Goal: Transaction & Acquisition: Book appointment/travel/reservation

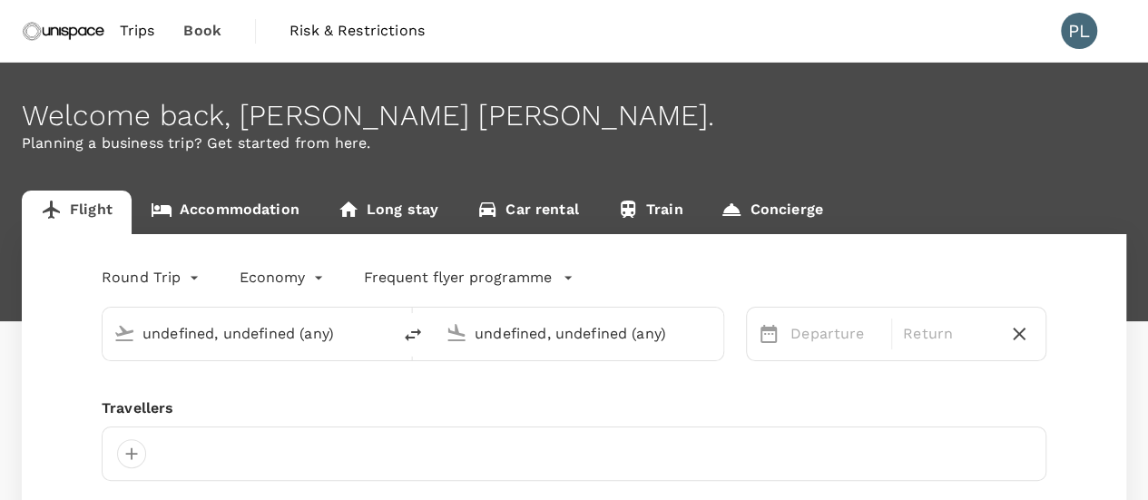
type input "[GEOGRAPHIC_DATA], [GEOGRAPHIC_DATA] (any)"
type input "Shanghai Pudong Intl (PVG)"
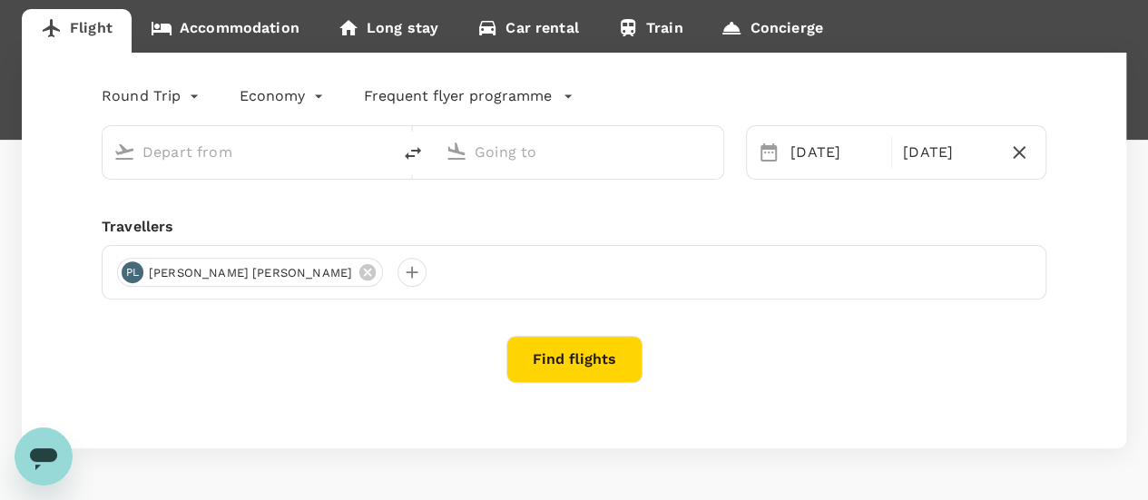
scroll to position [91, 0]
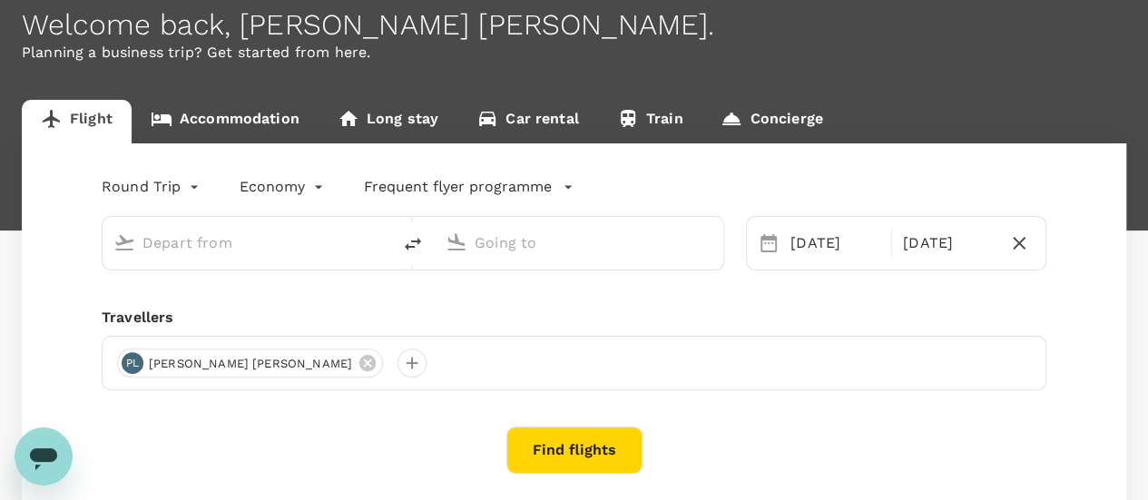
type input "[GEOGRAPHIC_DATA], [GEOGRAPHIC_DATA] (any)"
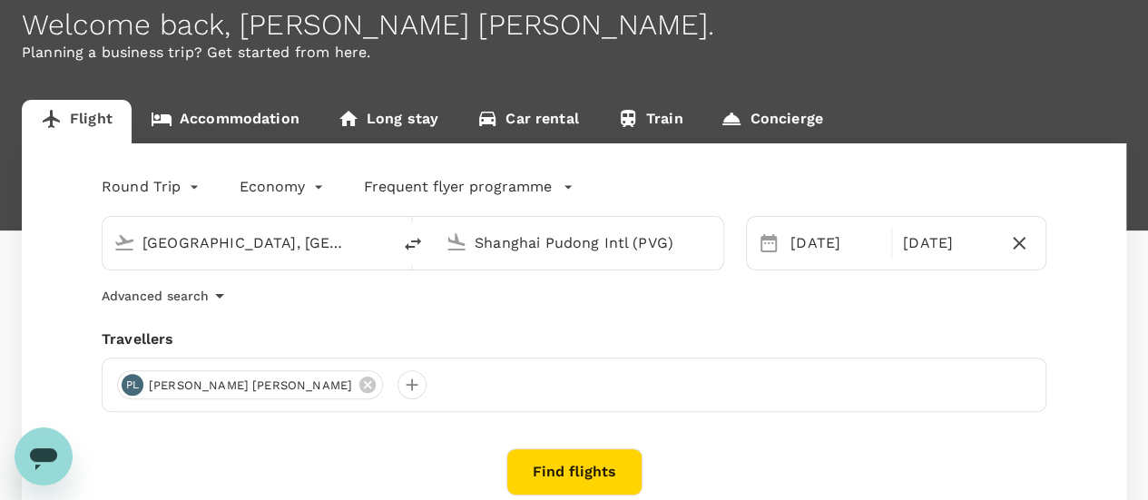
click at [224, 242] on input "[GEOGRAPHIC_DATA], [GEOGRAPHIC_DATA] (any)" at bounding box center [247, 243] width 210 height 28
click at [197, 187] on body "Trips Book Risk & Restrictions PL Welcome back , [PERSON_NAME] [PERSON_NAME] . …" at bounding box center [574, 292] width 1148 height 766
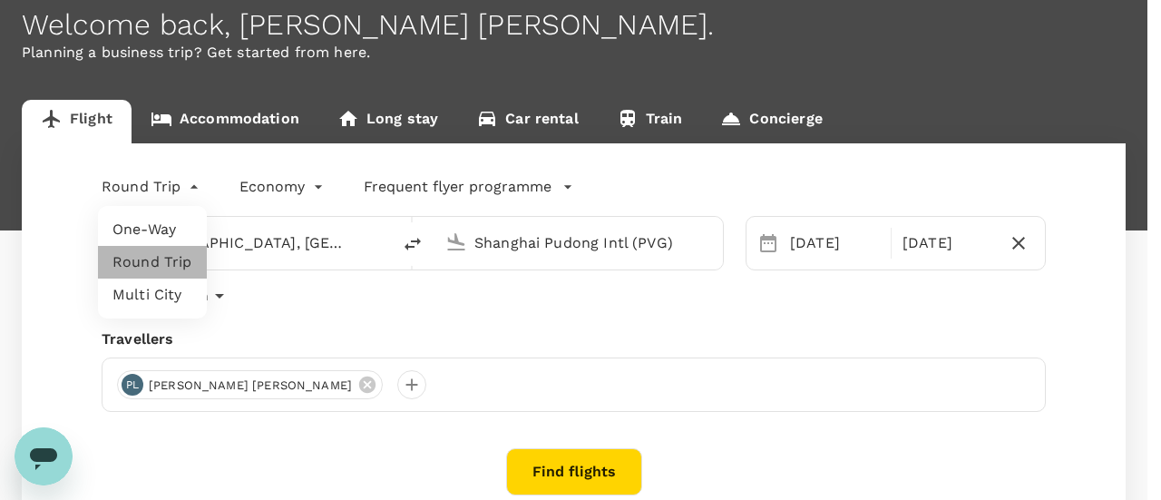
click at [172, 265] on li "Round Trip" at bounding box center [152, 262] width 109 height 33
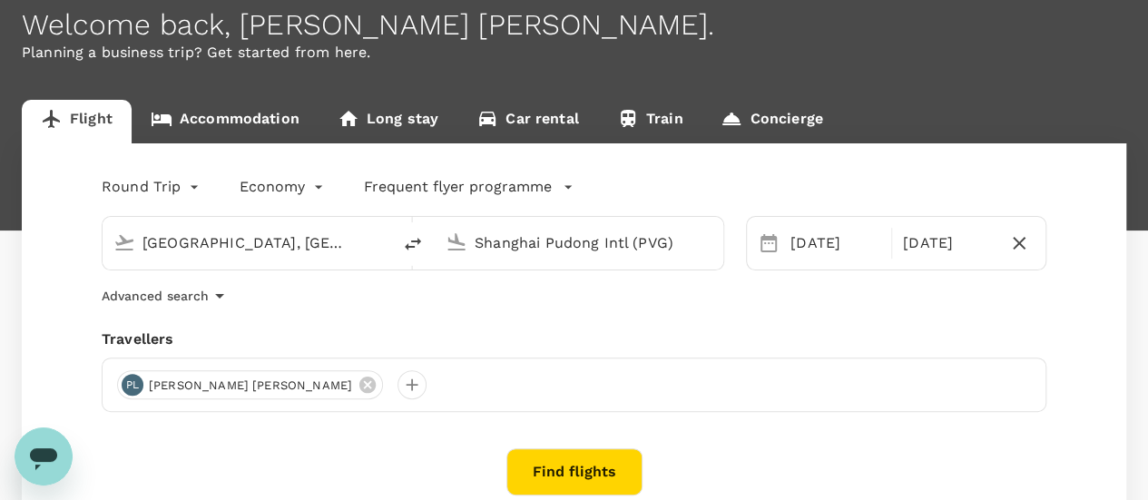
click at [493, 248] on input "Shanghai Pudong Intl (PVG)" at bounding box center [579, 243] width 210 height 28
click at [533, 296] on div "Advanced search" at bounding box center [574, 296] width 944 height 22
click at [571, 238] on input "Shanghai Pudong Intl (PVG)" at bounding box center [579, 243] width 210 height 28
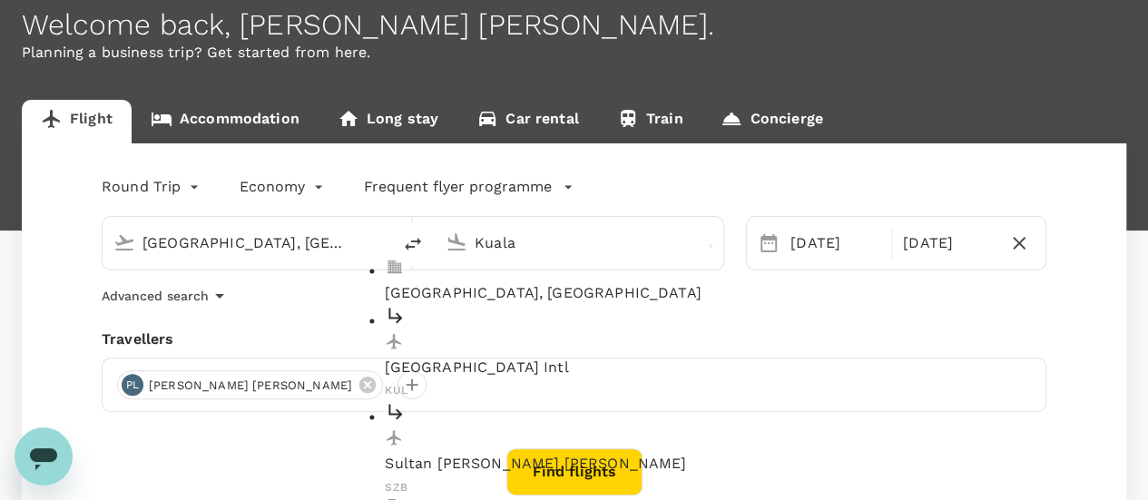
click at [551, 357] on p "Kuala Lumpur Intl" at bounding box center [593, 368] width 417 height 22
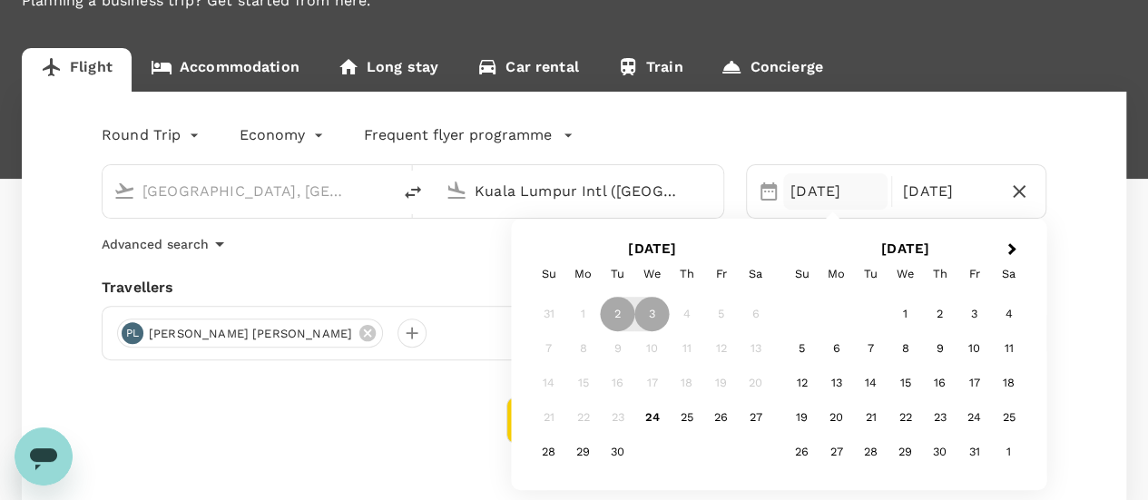
scroll to position [181, 0]
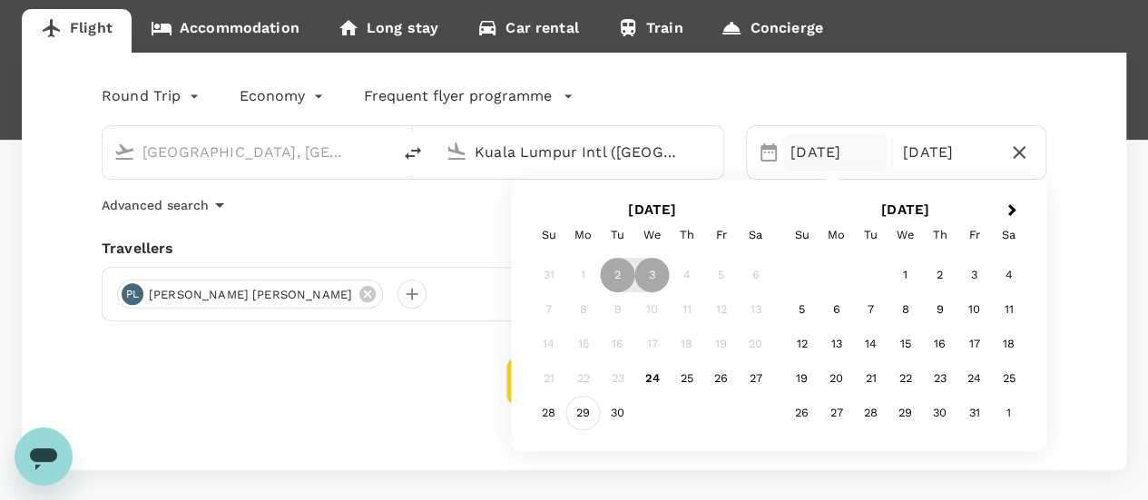
type input "Kuala Lumpur Intl ([GEOGRAPHIC_DATA])"
click at [582, 410] on div "29" at bounding box center [583, 413] width 34 height 34
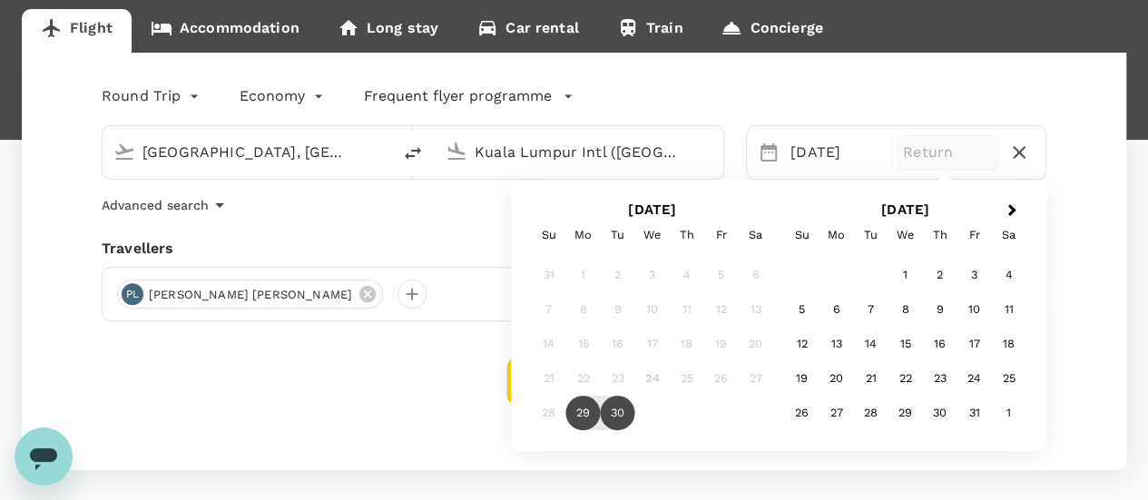
click at [617, 415] on div "30" at bounding box center [618, 413] width 34 height 34
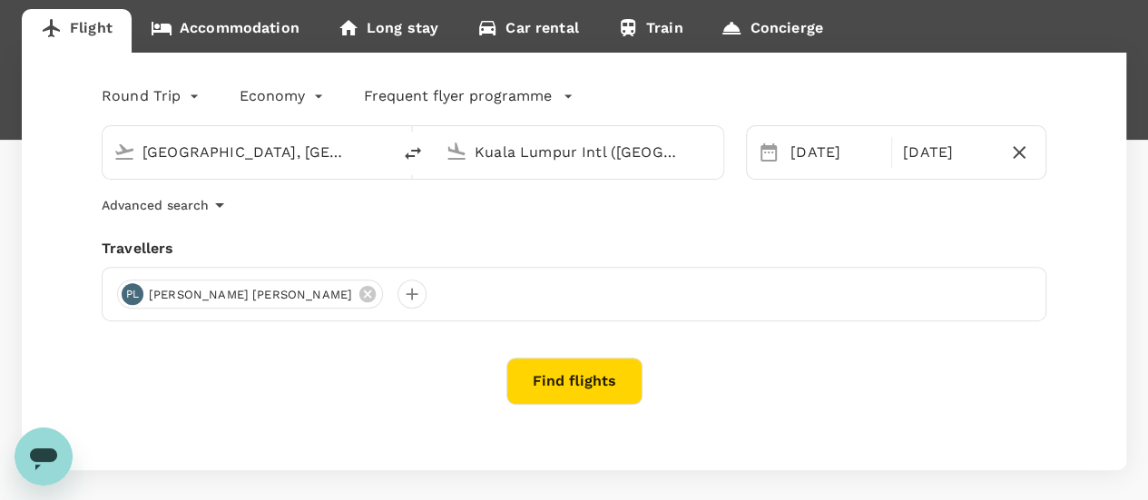
click at [566, 380] on button "Find flights" at bounding box center [574, 380] width 136 height 47
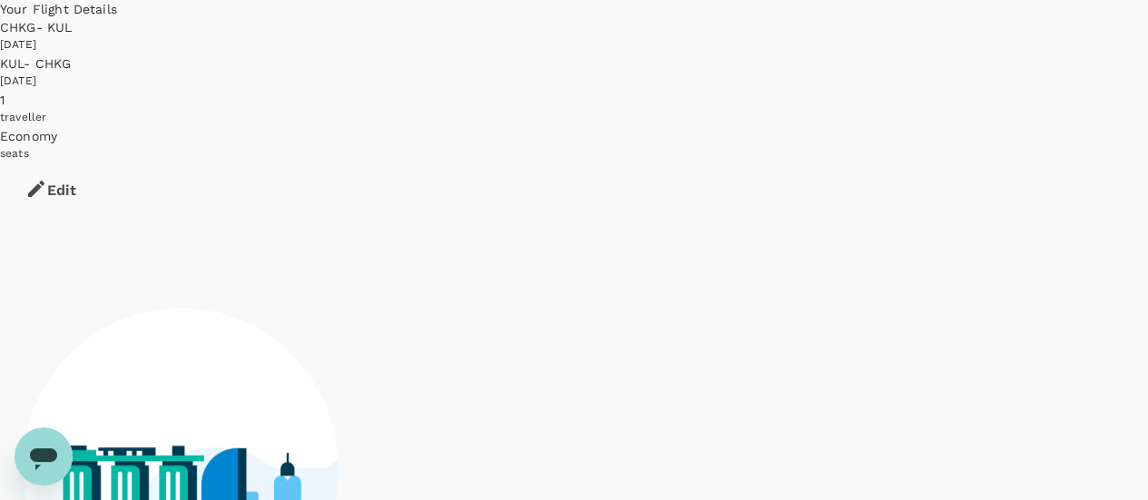
scroll to position [91, 0]
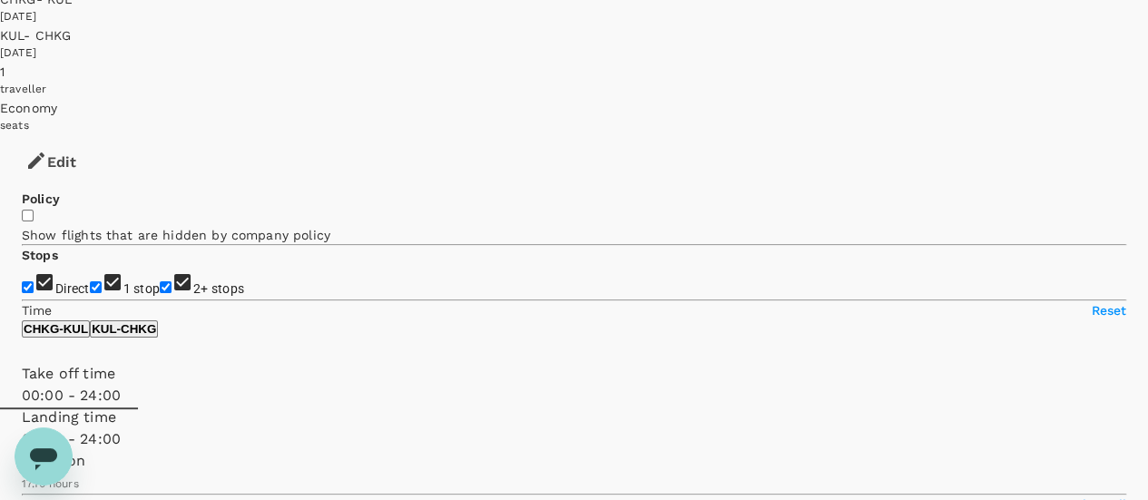
type input "SGD"
type input "1440"
type input "1375"
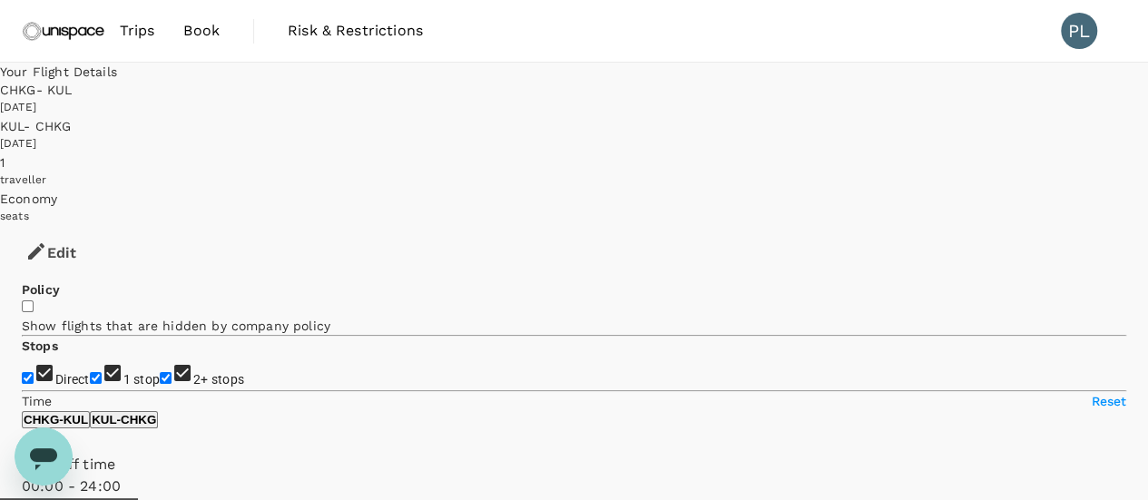
click at [90, 372] on input "1 stop" at bounding box center [96, 378] width 12 height 12
checkbox input "false"
click at [160, 372] on input "2+ stops" at bounding box center [166, 378] width 12 height 12
checkbox input "false"
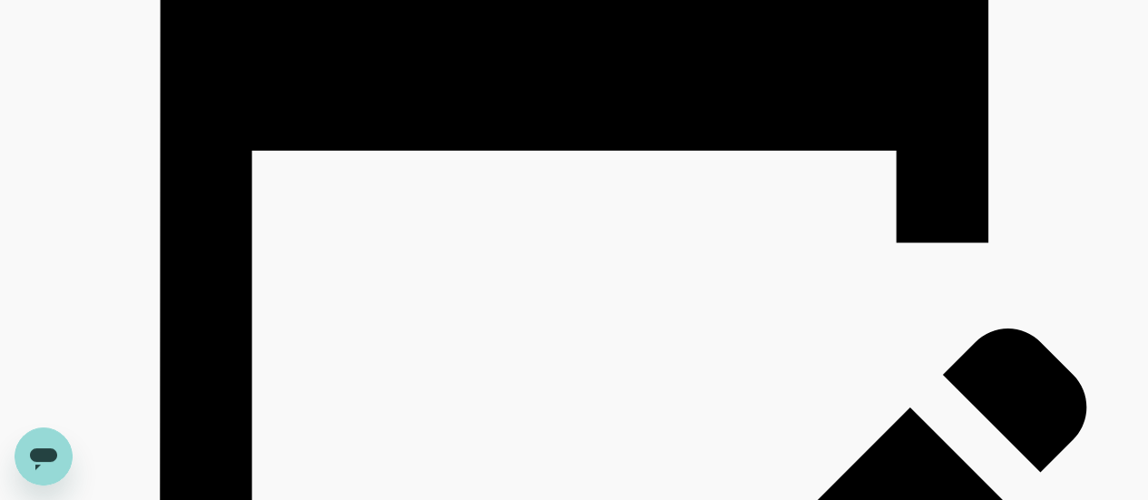
scroll to position [2631, 0]
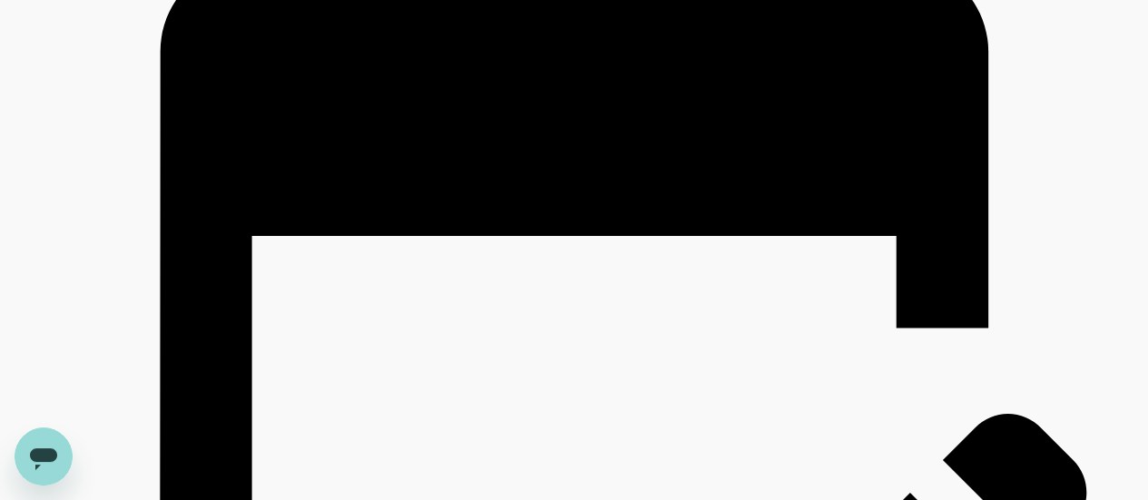
scroll to position [2676, 0]
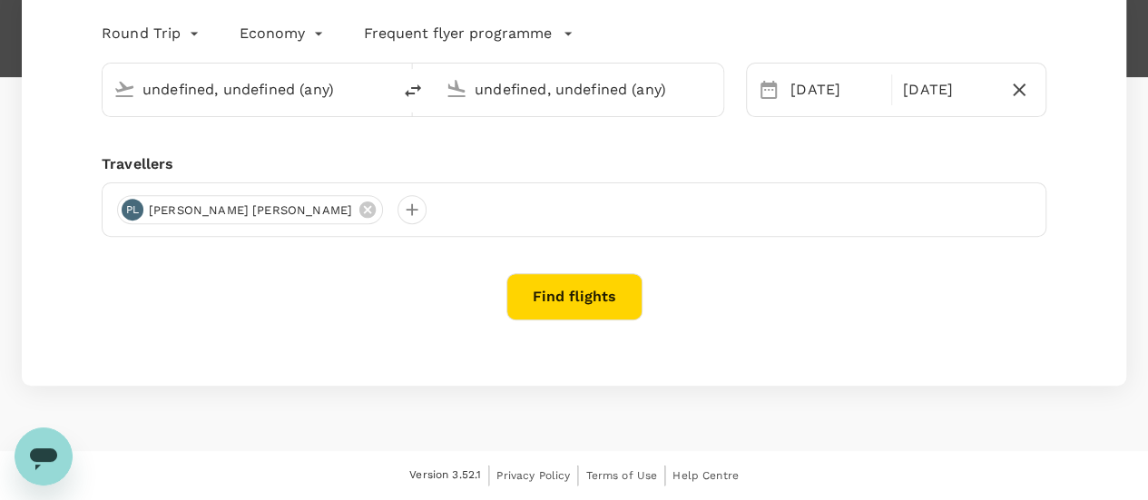
type input "Hong Kong, Hong Kong (any)"
type input "Kuala Lumpur Intl (KUL)"
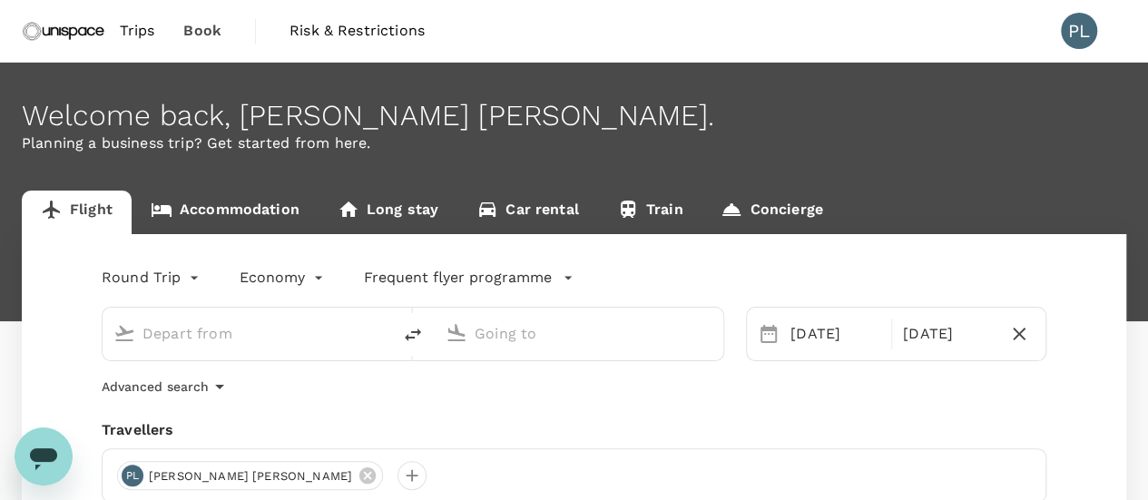
type input "Hong Kong, Hong Kong (any)"
type input "Kuala Lumpur Intl (KUL)"
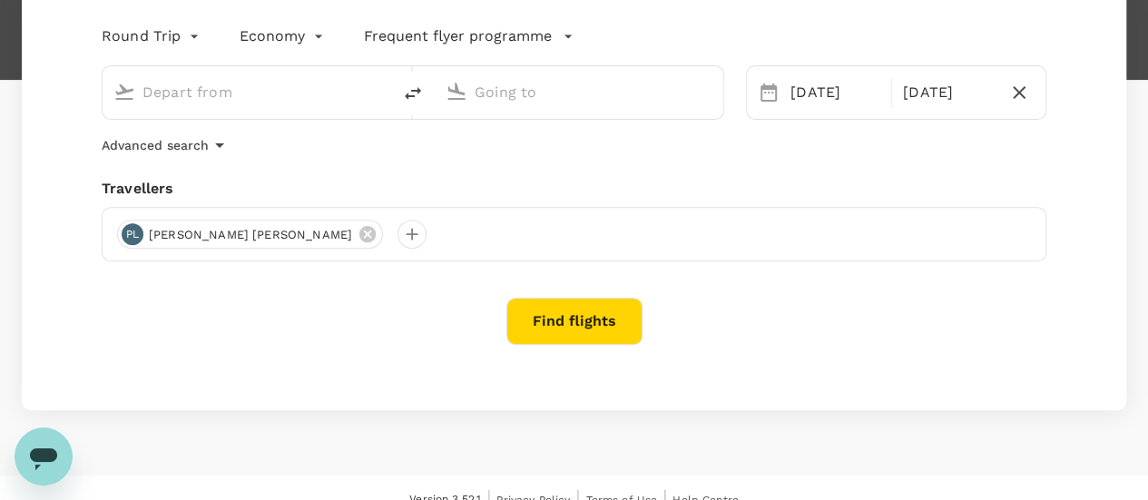
type input "Hong Kong, Hong Kong (any)"
type input "Kuala Lumpur Intl (KUL)"
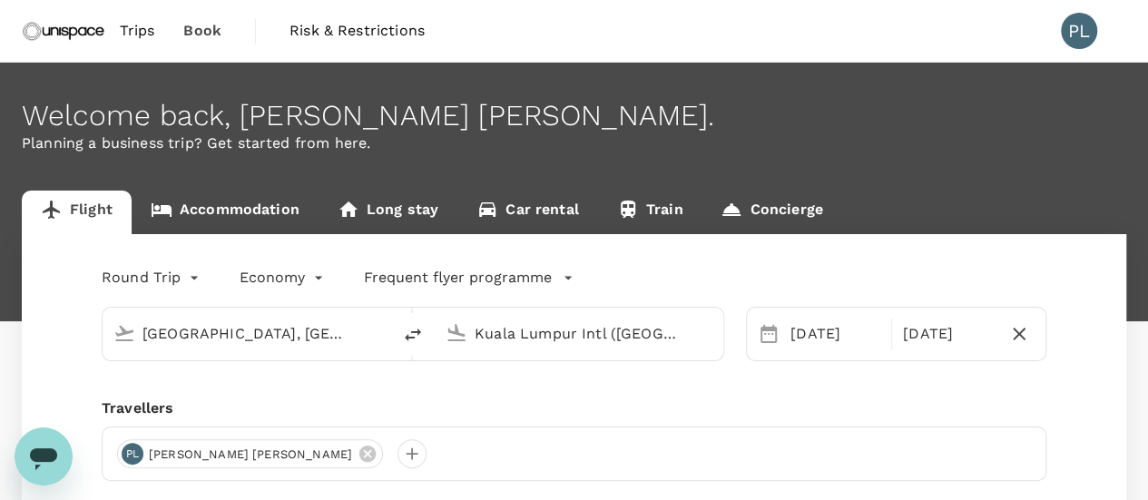
type input "Hong Kong, Hong Kong (any)"
type input "Kuala Lumpur Intl (KUL)"
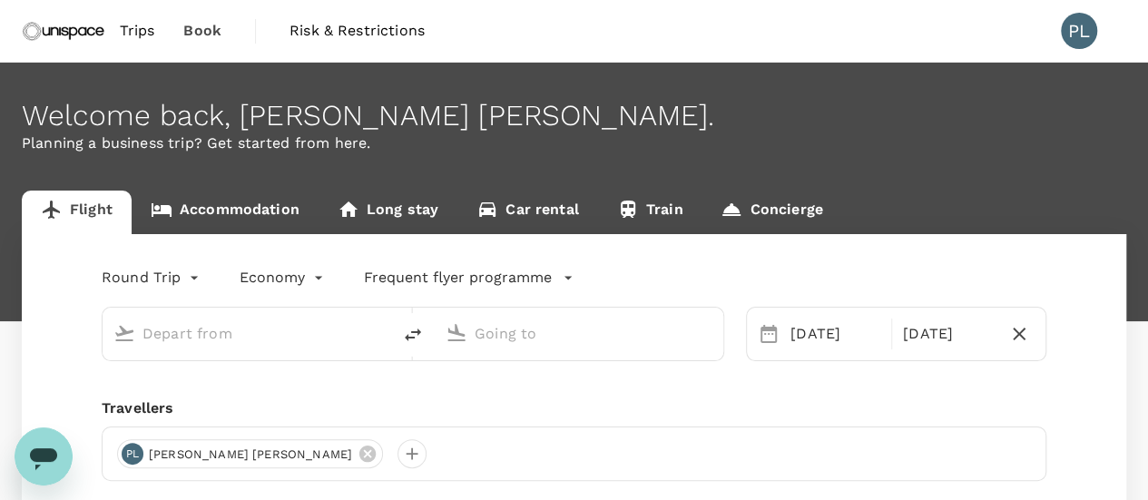
type input "Hong Kong, Hong Kong (any)"
type input "Kuala Lumpur Intl (KUL)"
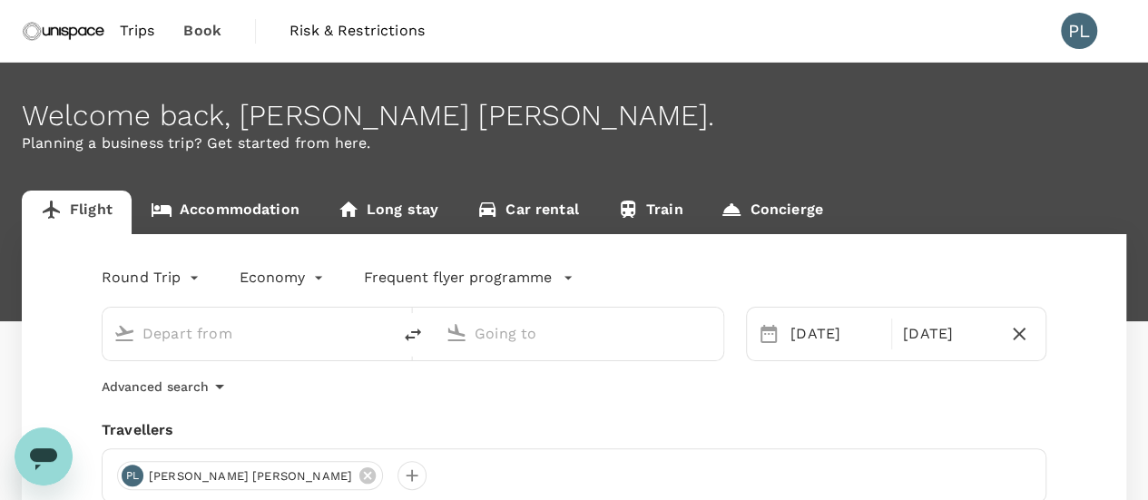
type input "Hong Kong, Hong Kong (any)"
type input "Kuala Lumpur Intl (KUL)"
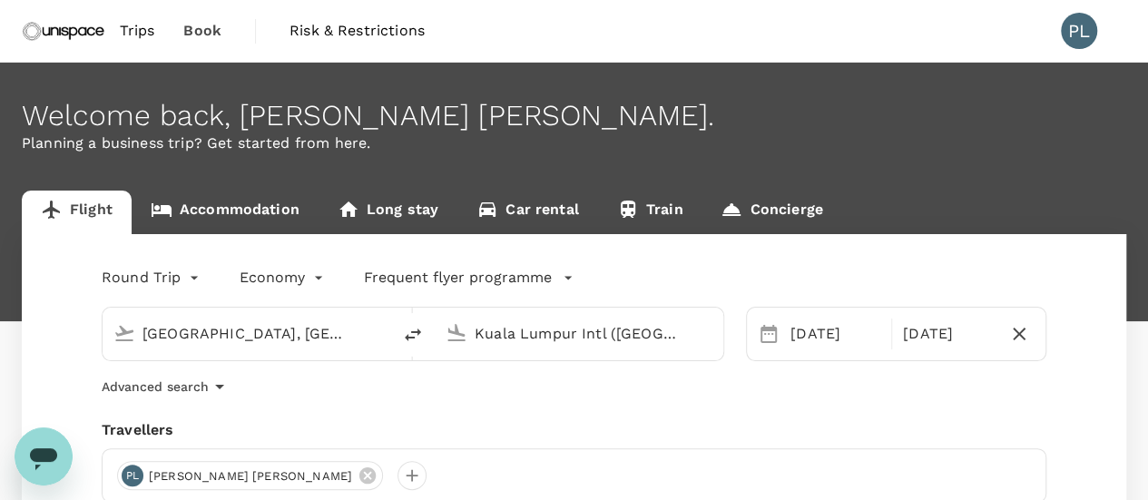
scroll to position [91, 0]
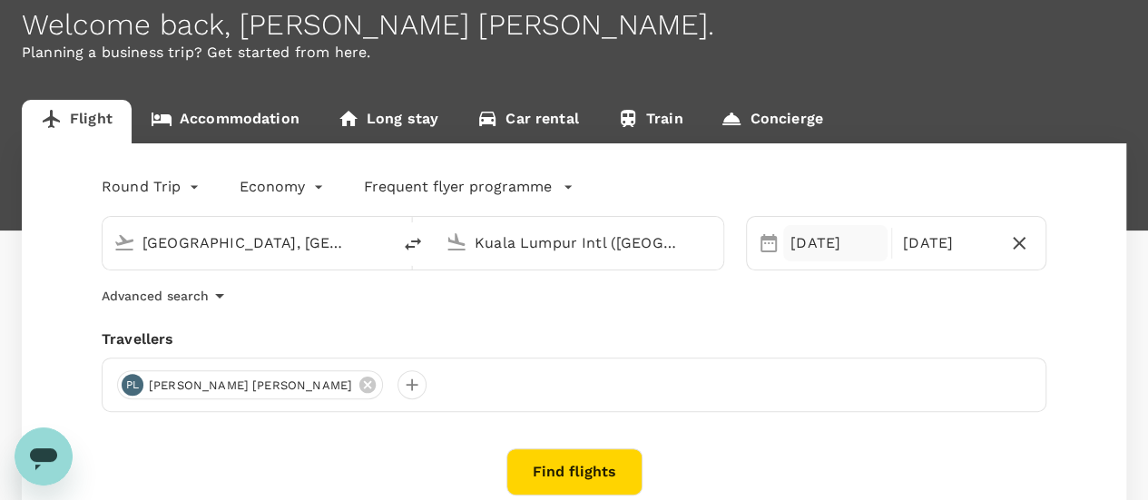
click at [810, 249] on div "29 Sep" at bounding box center [835, 243] width 104 height 36
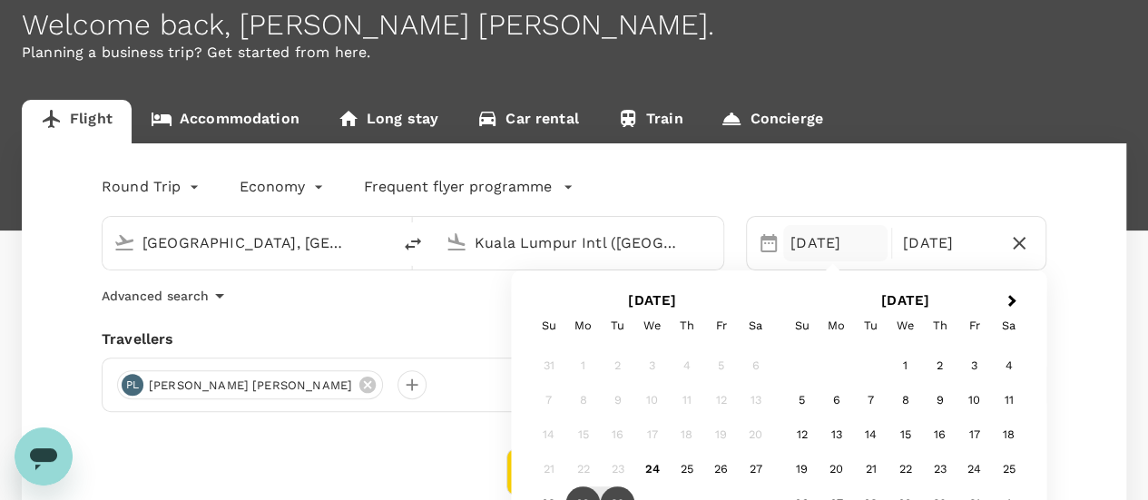
scroll to position [181, 0]
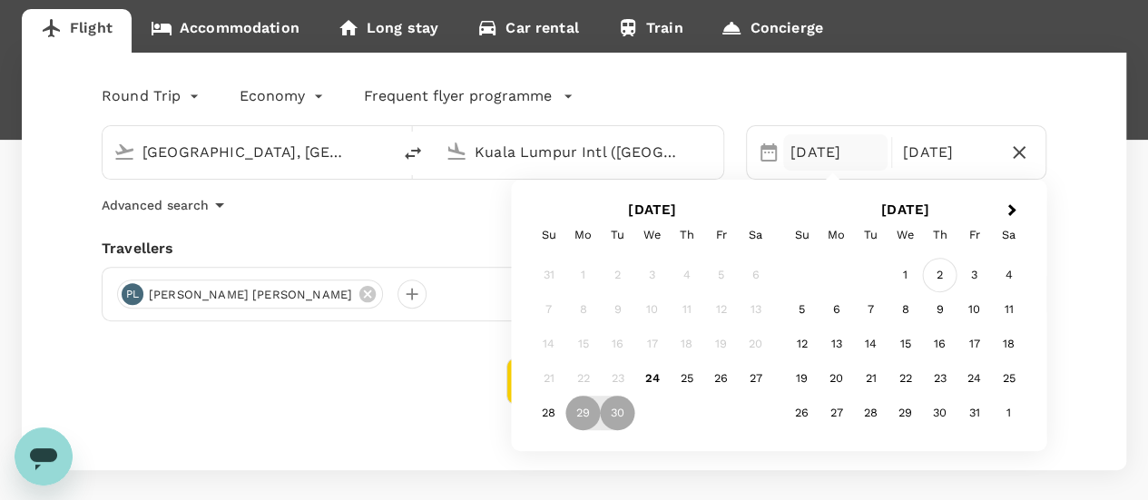
click at [946, 277] on div "2" at bounding box center [940, 275] width 34 height 34
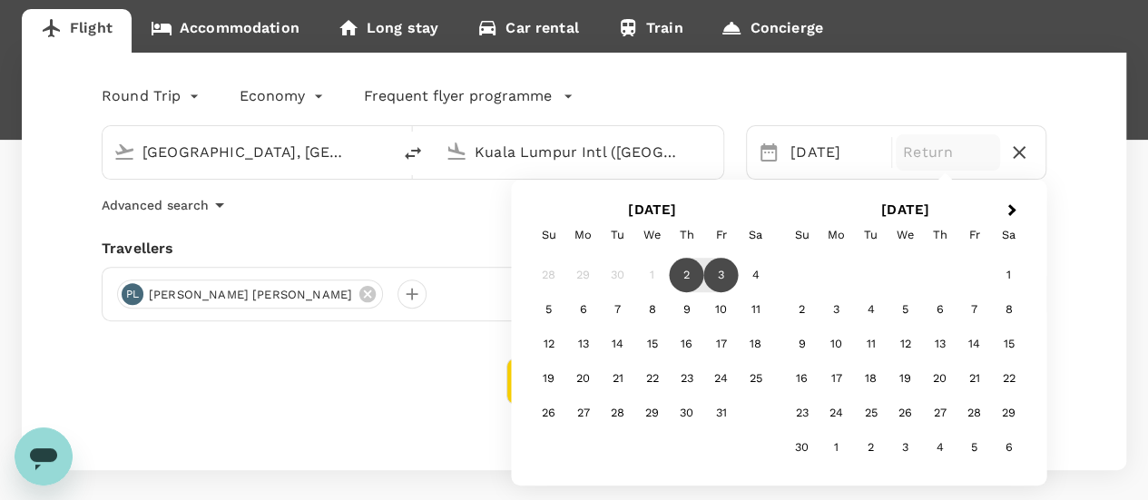
click at [726, 271] on div "3" at bounding box center [721, 275] width 34 height 34
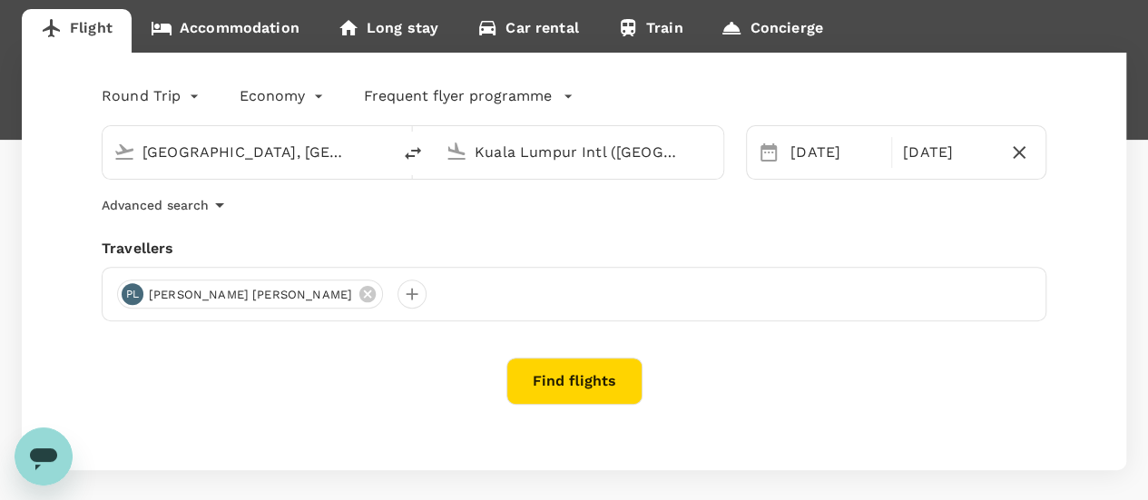
click at [562, 377] on button "Find flights" at bounding box center [574, 380] width 136 height 47
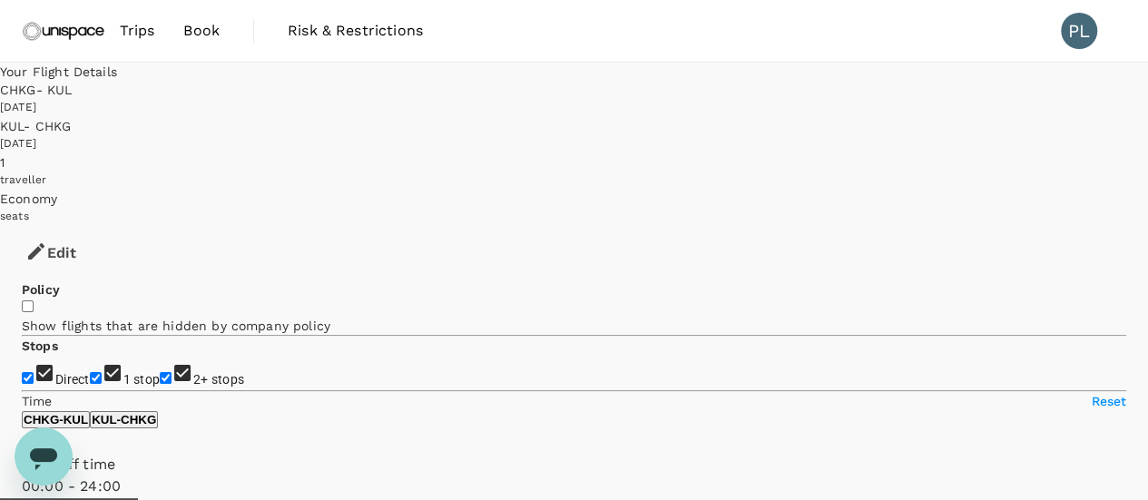
type input "1280"
click at [90, 372] on input "1 stop" at bounding box center [96, 378] width 12 height 12
checkbox input "false"
click at [160, 372] on input "2+ stops" at bounding box center [166, 378] width 12 height 12
checkbox input "false"
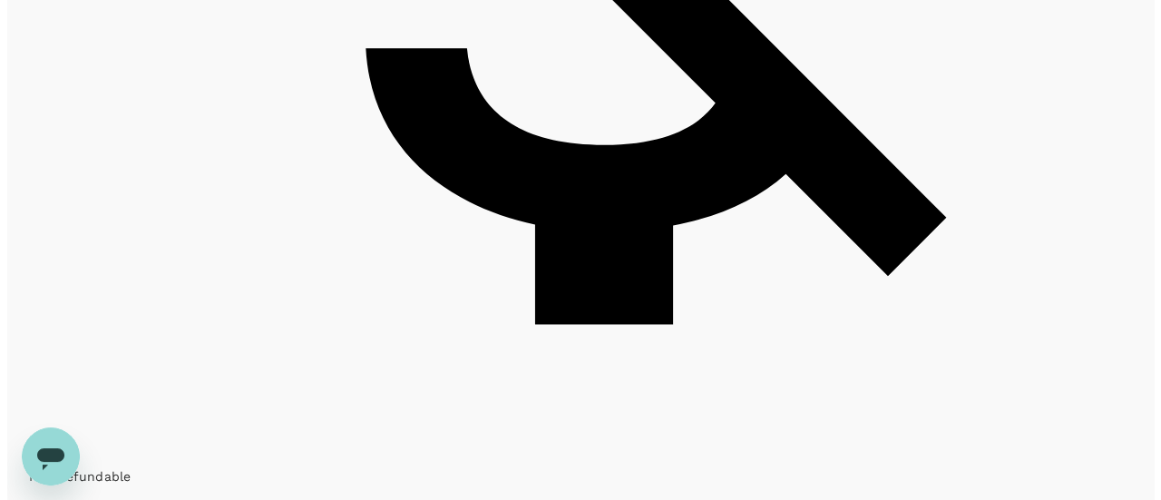
scroll to position [1905, 0]
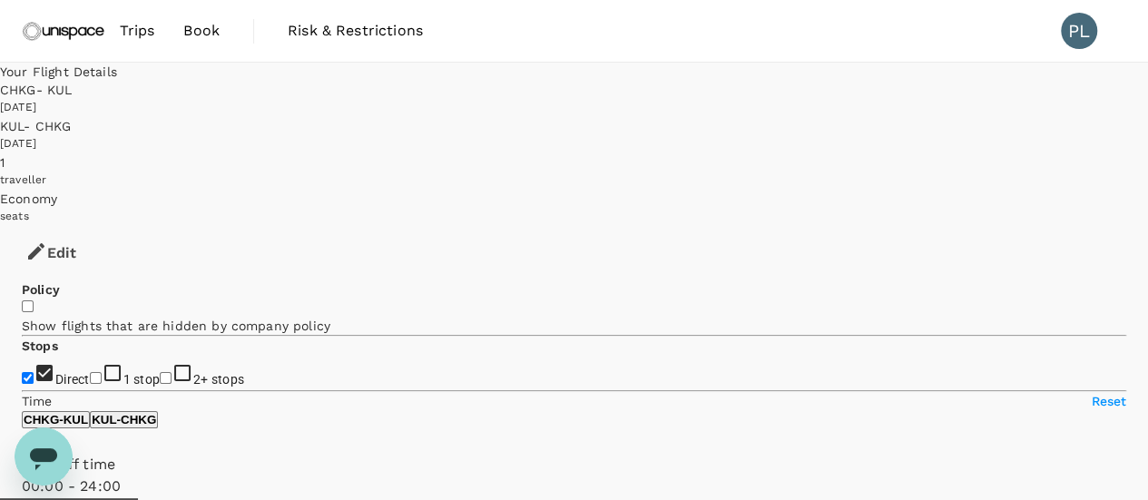
type input "810"
type input "SGD"
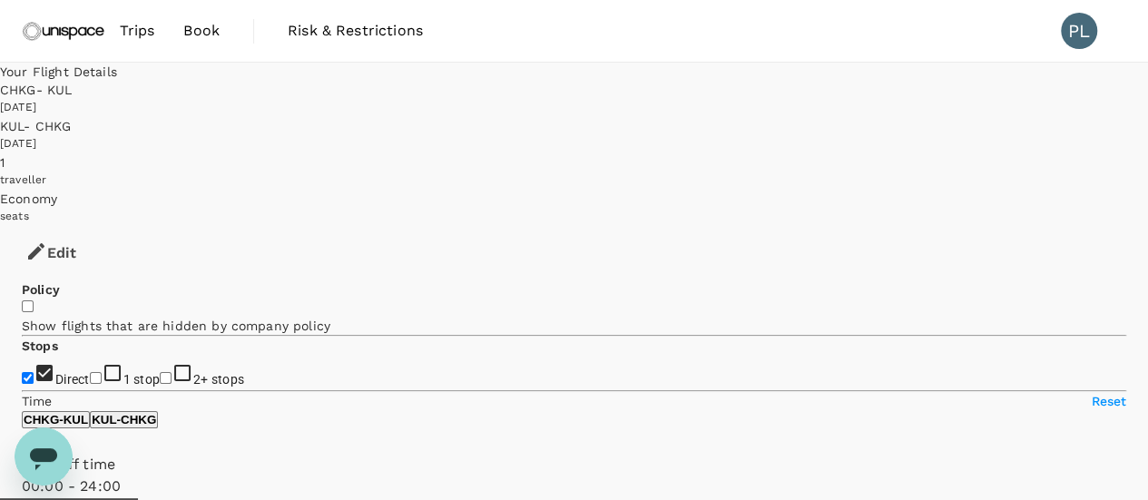
type input "1280"
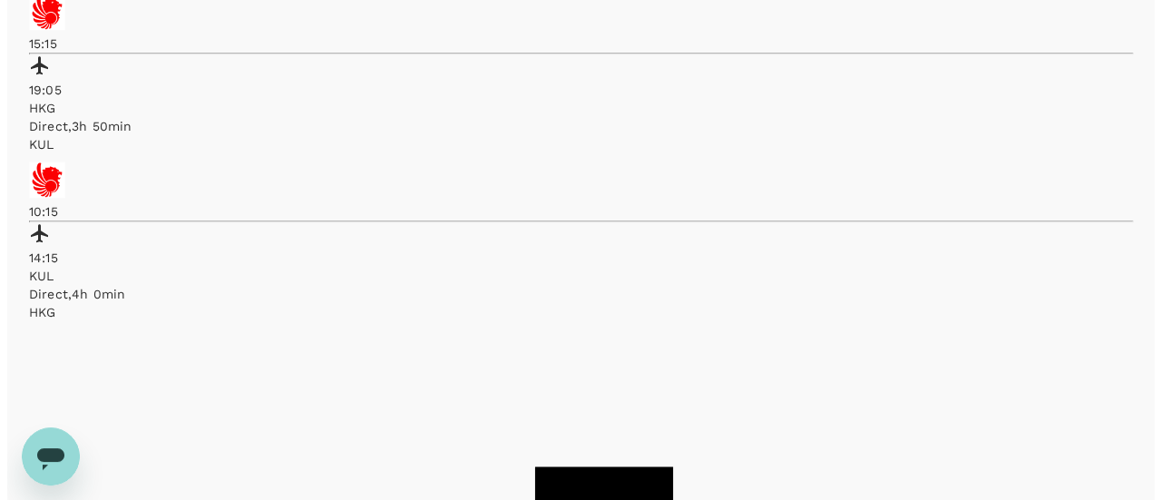
scroll to position [998, 0]
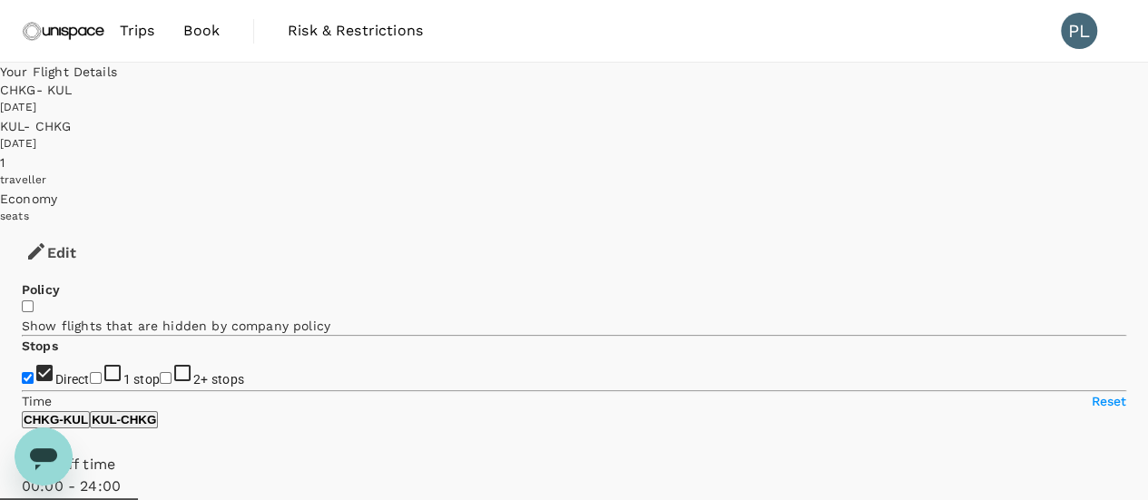
type input "SGD"
click at [738, 101] on div "02 Oct 2025" at bounding box center [574, 108] width 1148 height 18
click at [738, 99] on div "02 Oct 2025" at bounding box center [574, 108] width 1148 height 18
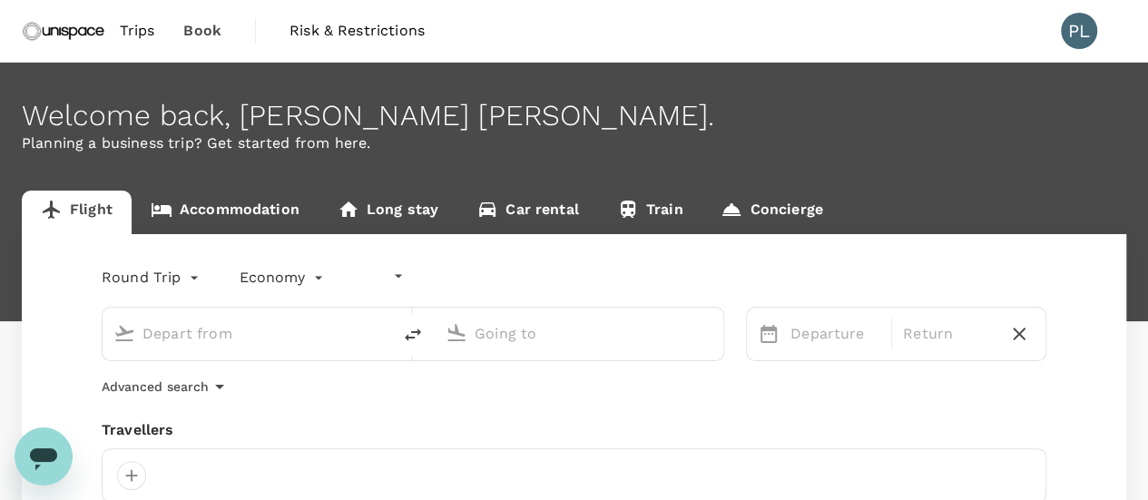
type input "undefined, undefined (any)"
type input "Hong Kong, Hong Kong (any)"
type input "Kuala Lumpur Intl (KUL)"
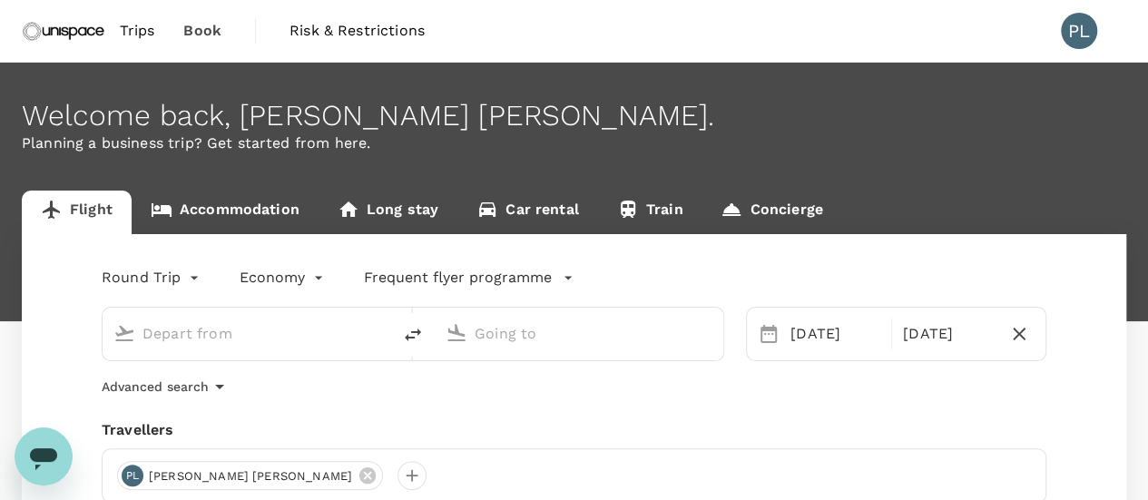
type input "Hong Kong, Hong Kong (any)"
type input "Kuala Lumpur Intl (KUL)"
type input "Hong Kong, Hong Kong (any)"
type input "Kuala Lumpur Intl (KUL)"
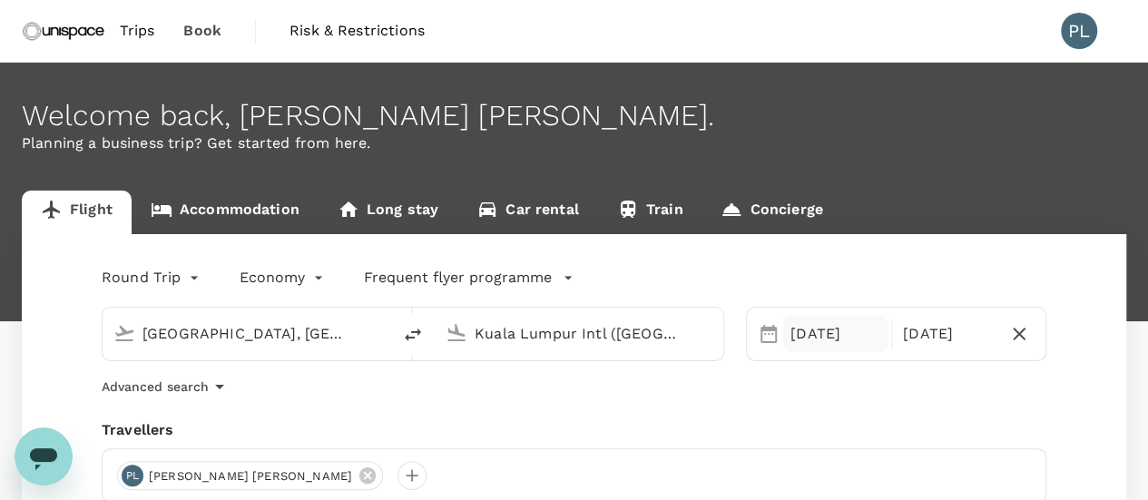
click at [819, 338] on div "02 Oct" at bounding box center [835, 334] width 104 height 36
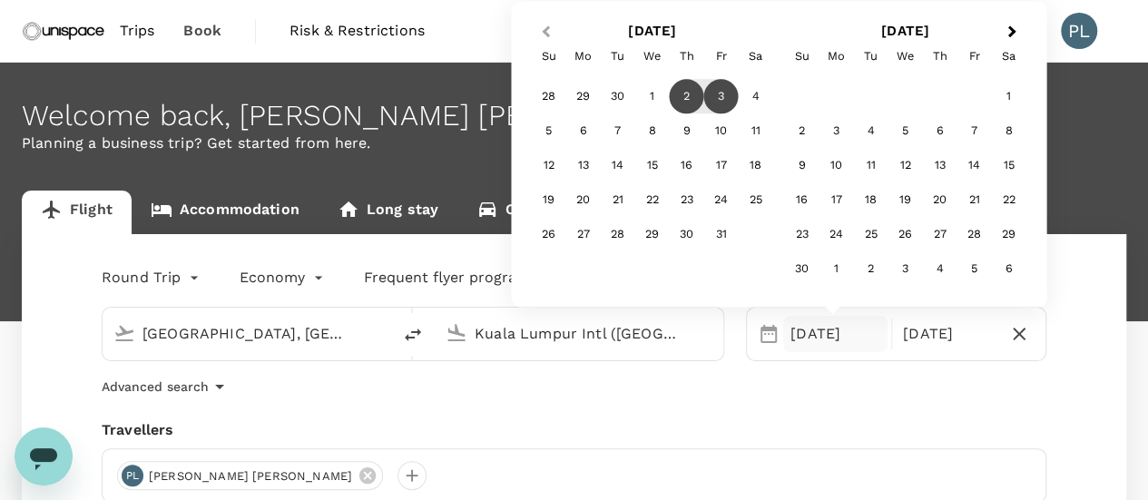
click at [545, 32] on span "Previous Month" at bounding box center [545, 32] width 0 height 21
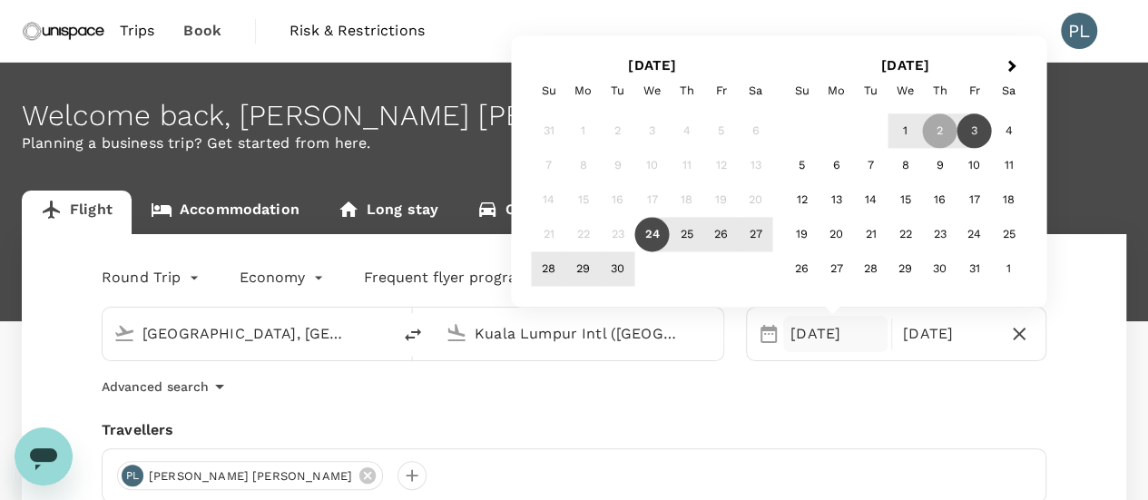
click at [644, 238] on div "24" at bounding box center [652, 235] width 34 height 34
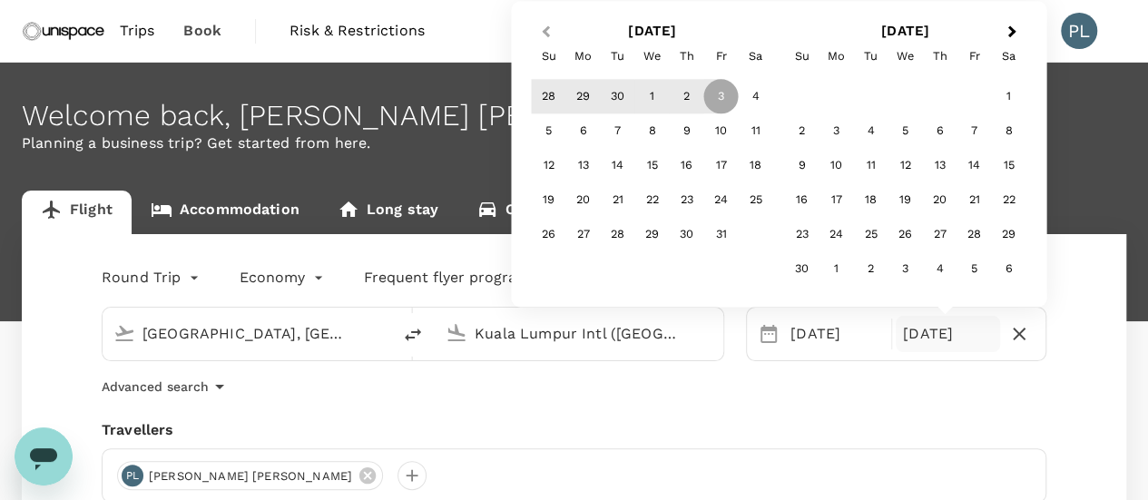
click at [545, 31] on span "Previous Month" at bounding box center [545, 32] width 0 height 21
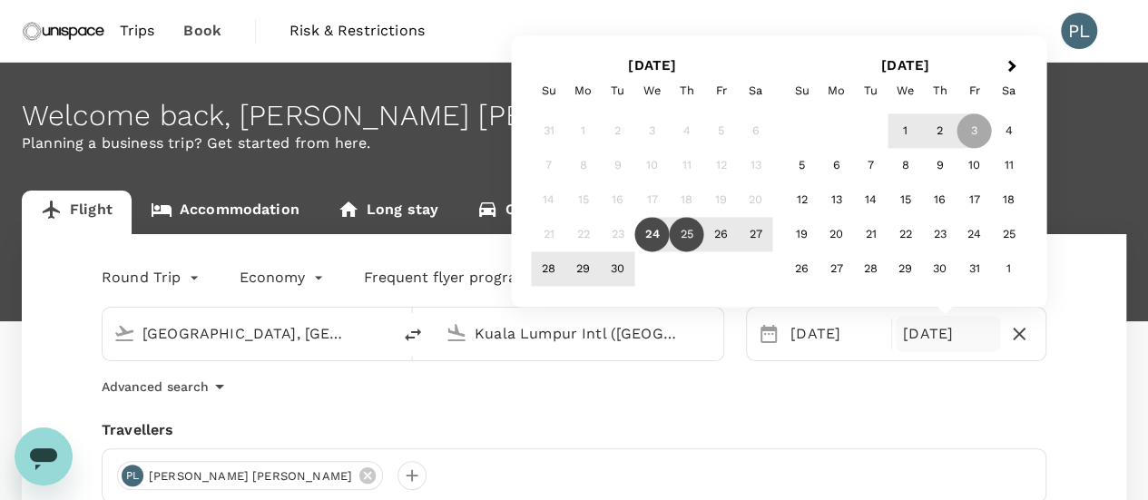
click at [677, 230] on div "25" at bounding box center [687, 235] width 34 height 34
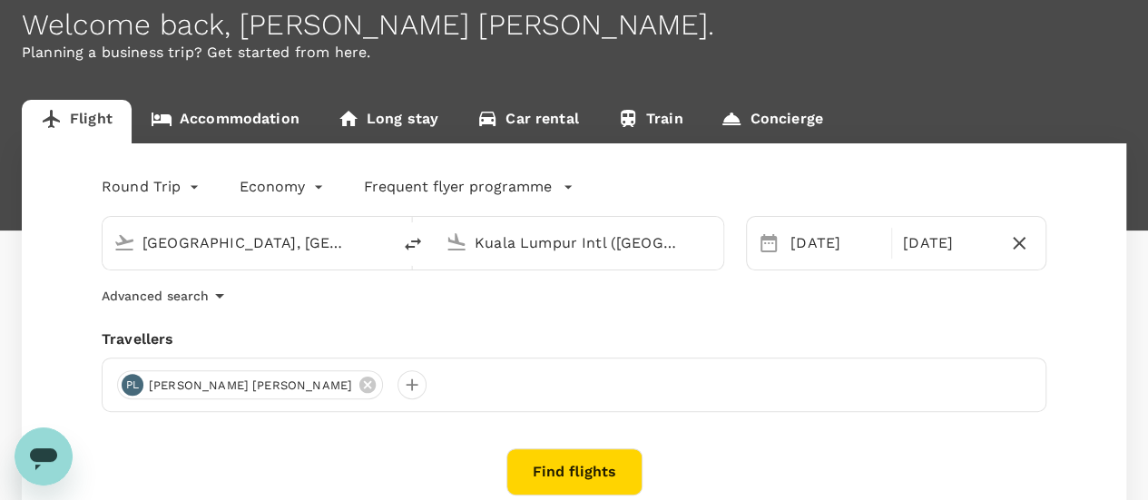
scroll to position [181, 0]
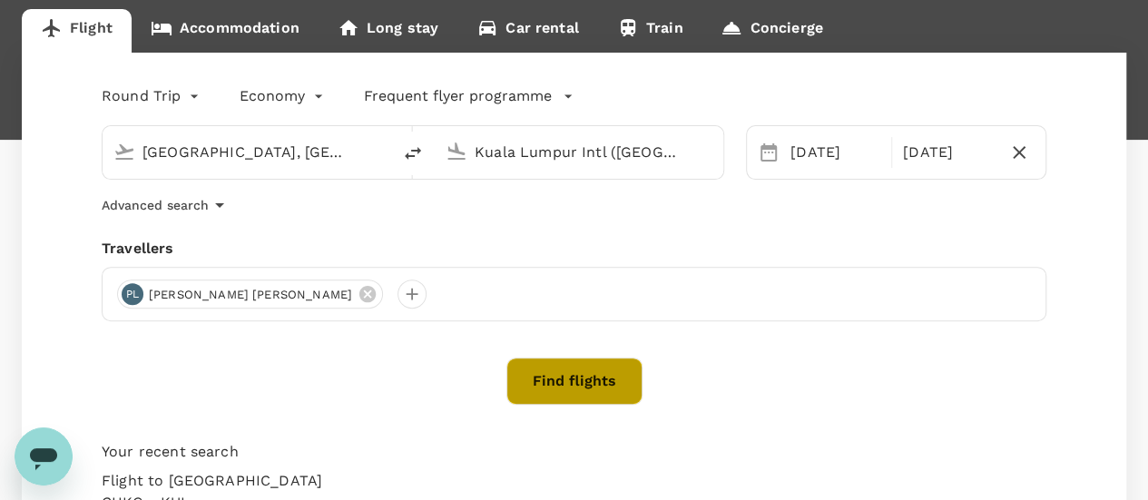
click at [564, 393] on button "Find flights" at bounding box center [574, 380] width 136 height 47
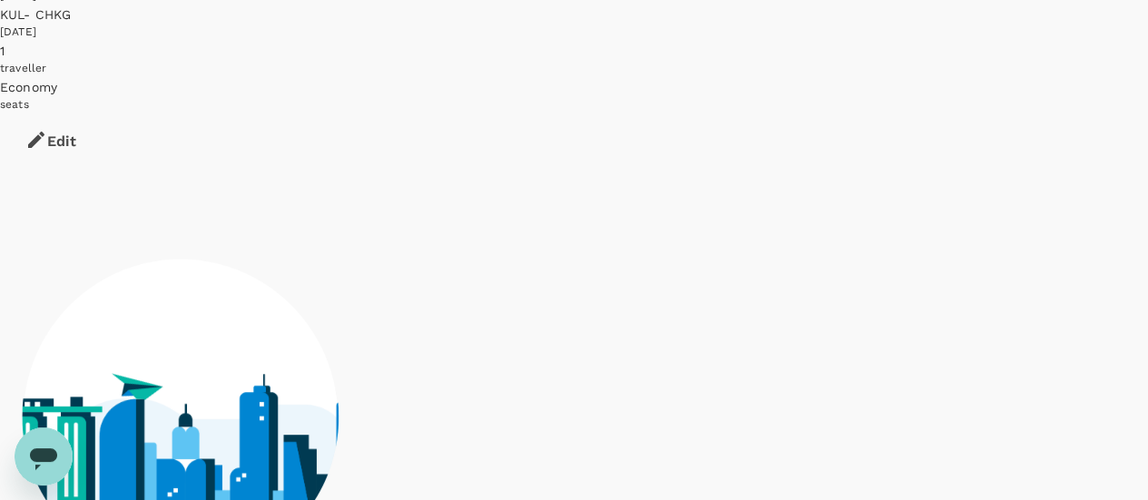
scroll to position [83, 0]
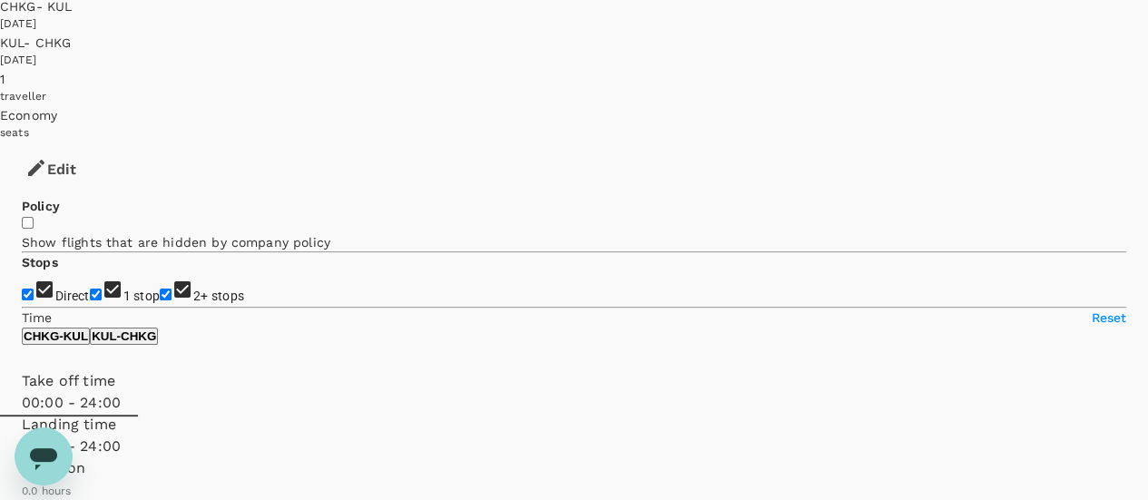
click at [90, 289] on input "1 stop" at bounding box center [96, 295] width 12 height 12
checkbox input "false"
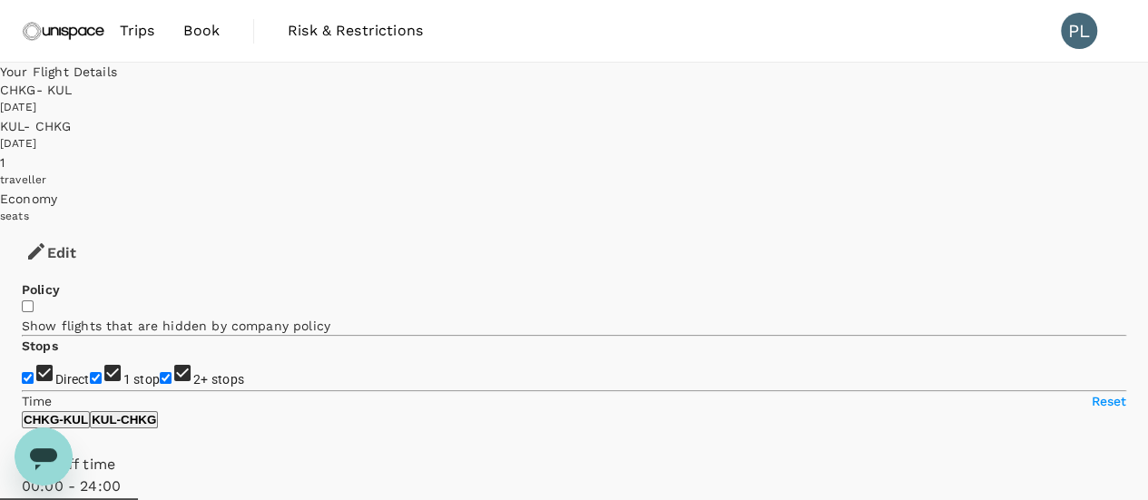
click at [699, 104] on div "24 Sep 2025" at bounding box center [574, 108] width 1148 height 18
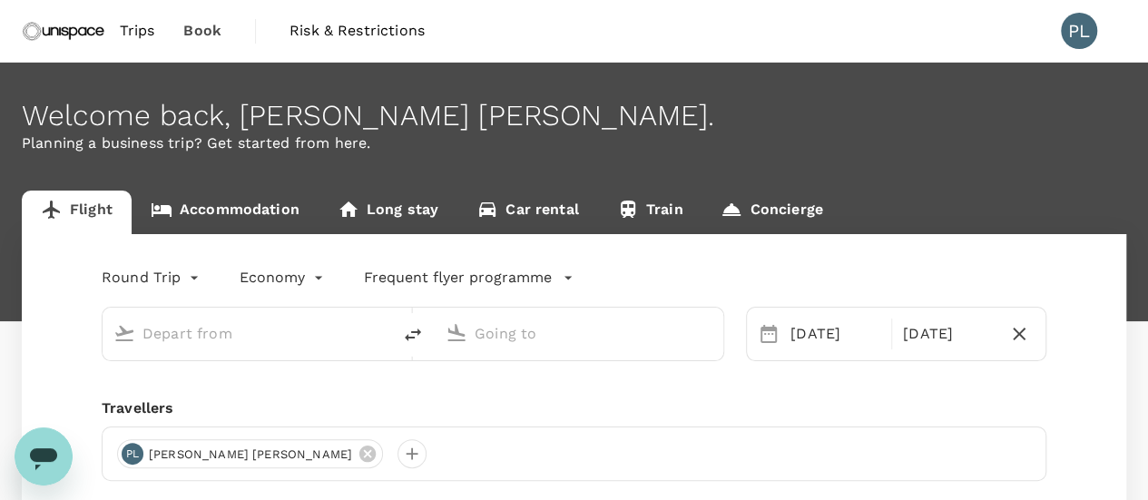
type input "Hong Kong, Hong Kong (any)"
type input "Kuala Lumpur Intl (KUL)"
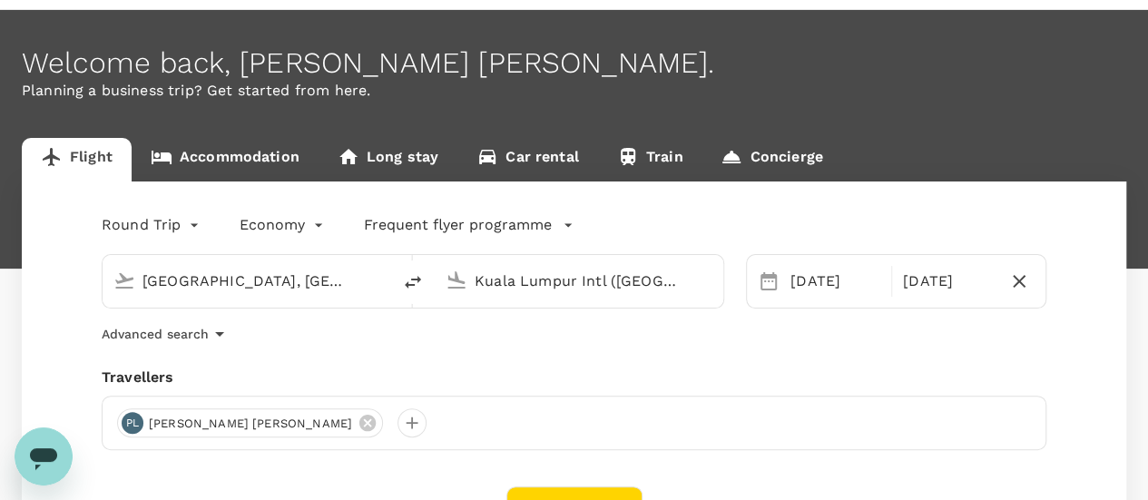
scroll to position [91, 0]
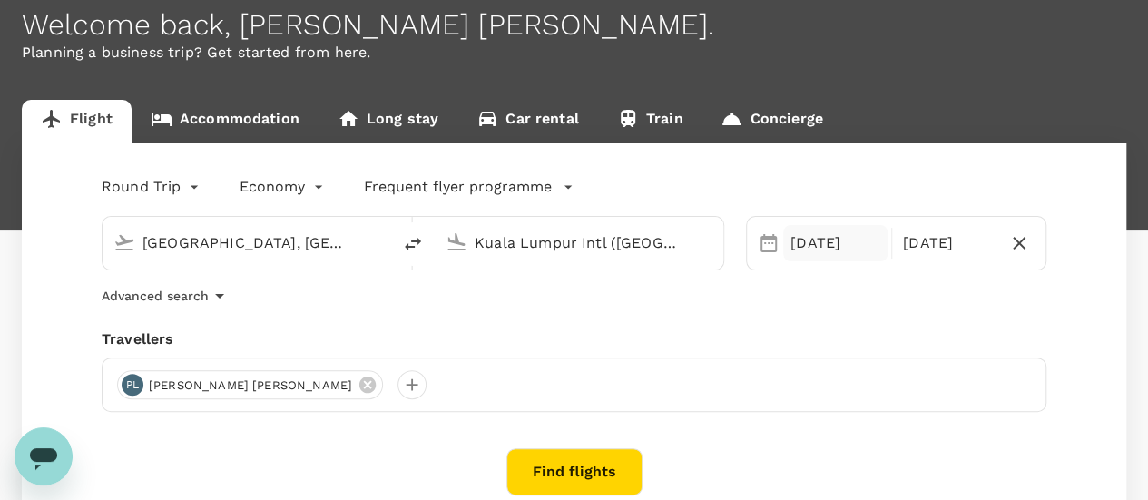
click at [840, 243] on div "24 Sep" at bounding box center [835, 243] width 104 height 36
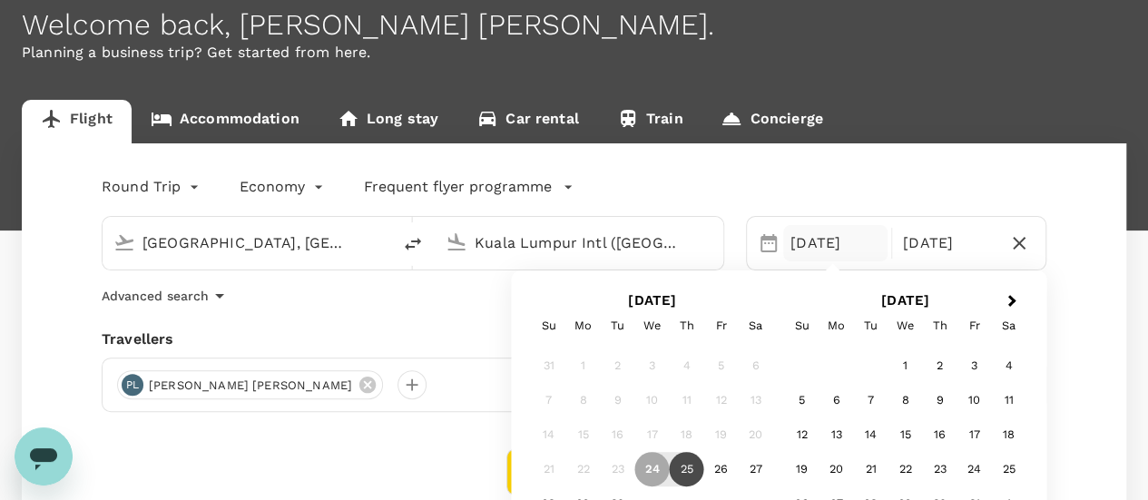
click at [682, 475] on div "25" at bounding box center [687, 469] width 34 height 34
click at [717, 473] on div "26" at bounding box center [721, 469] width 34 height 34
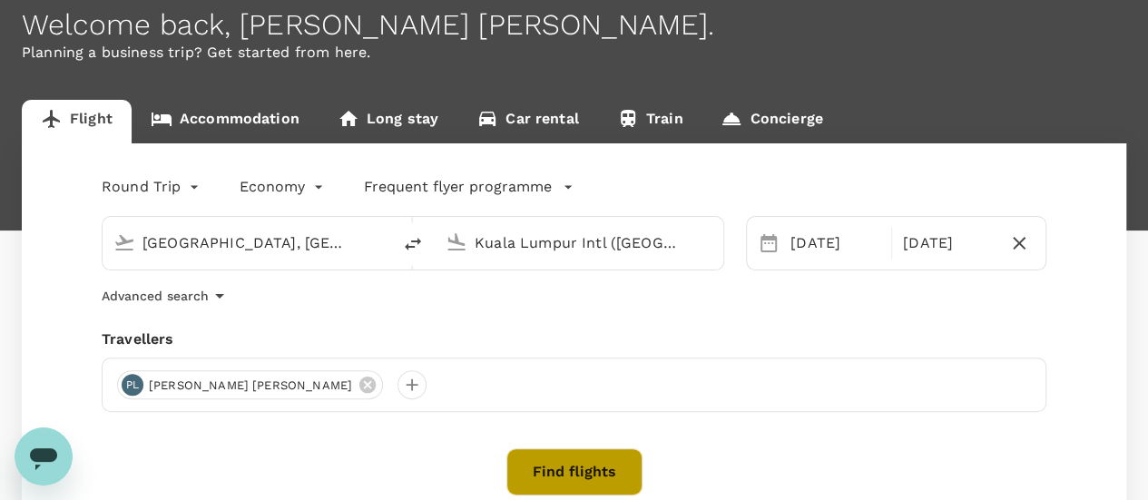
click at [617, 466] on button "Find flights" at bounding box center [574, 471] width 136 height 47
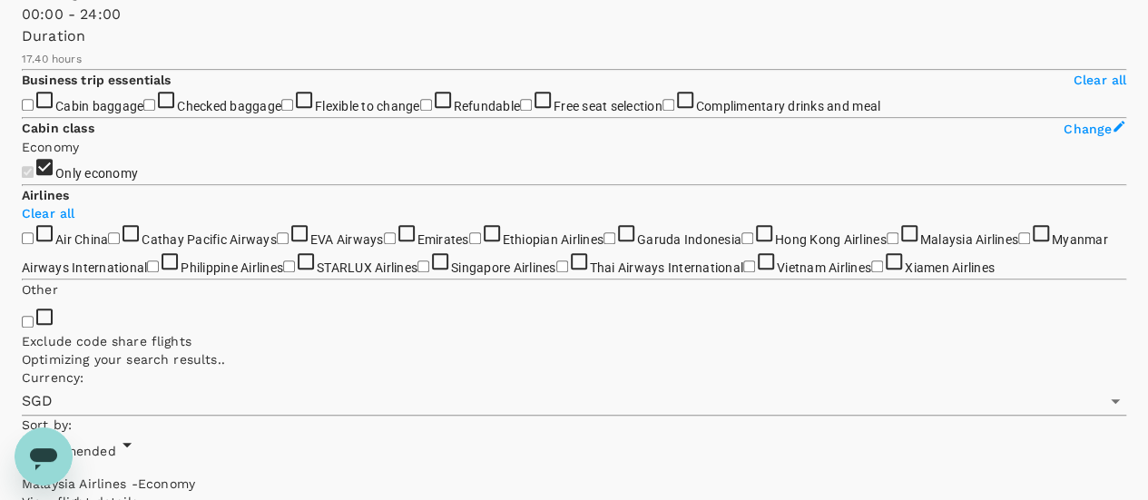
scroll to position [544, 0]
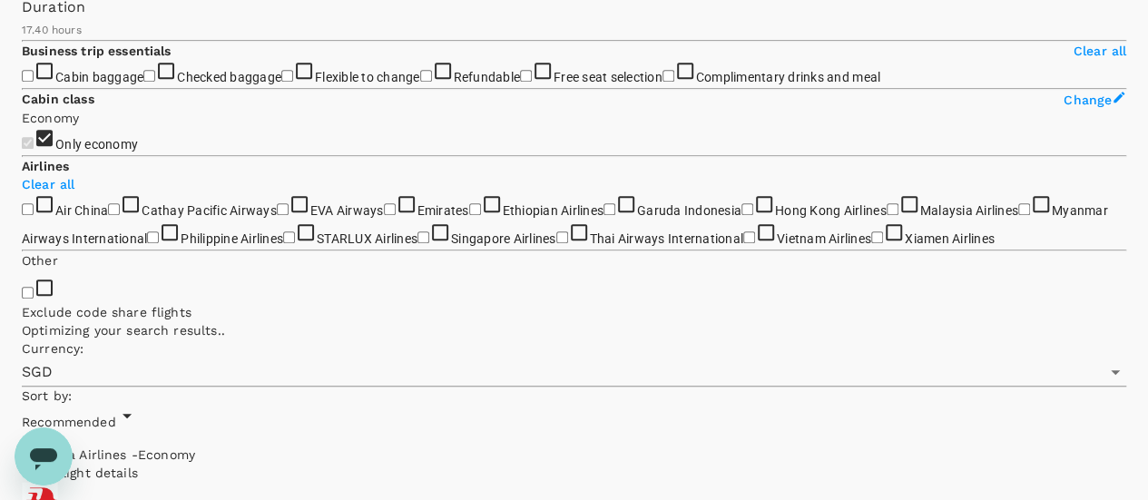
type input "1280"
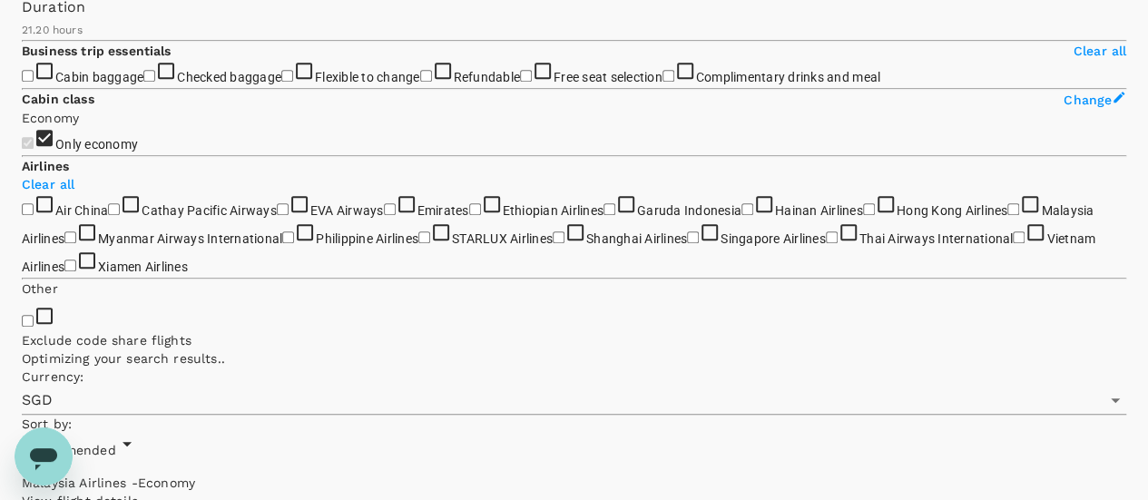
scroll to position [181, 0]
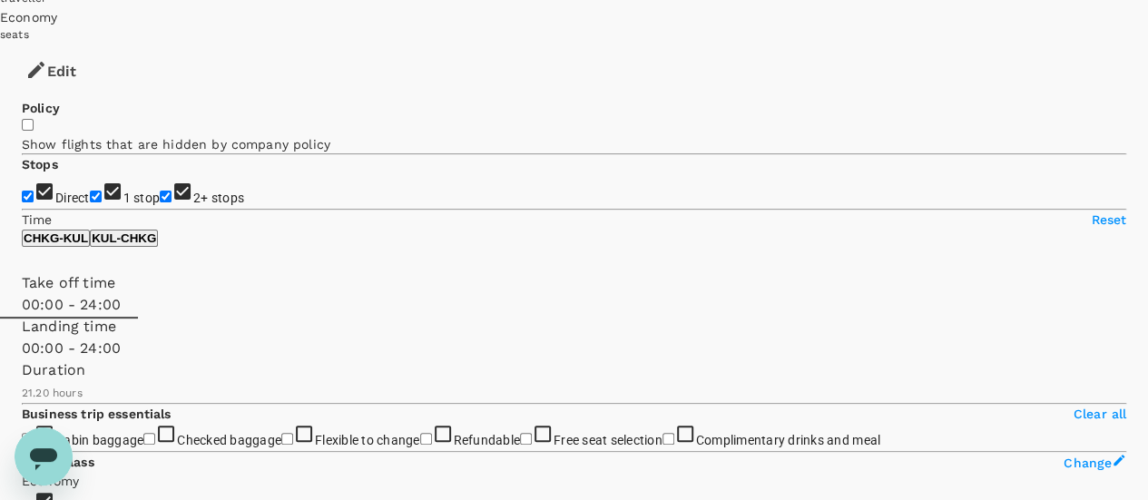
click at [90, 191] on input "1 stop" at bounding box center [96, 197] width 12 height 12
checkbox input "false"
click at [160, 191] on input "2+ stops" at bounding box center [166, 197] width 12 height 12
checkbox input "false"
type input "SGD"
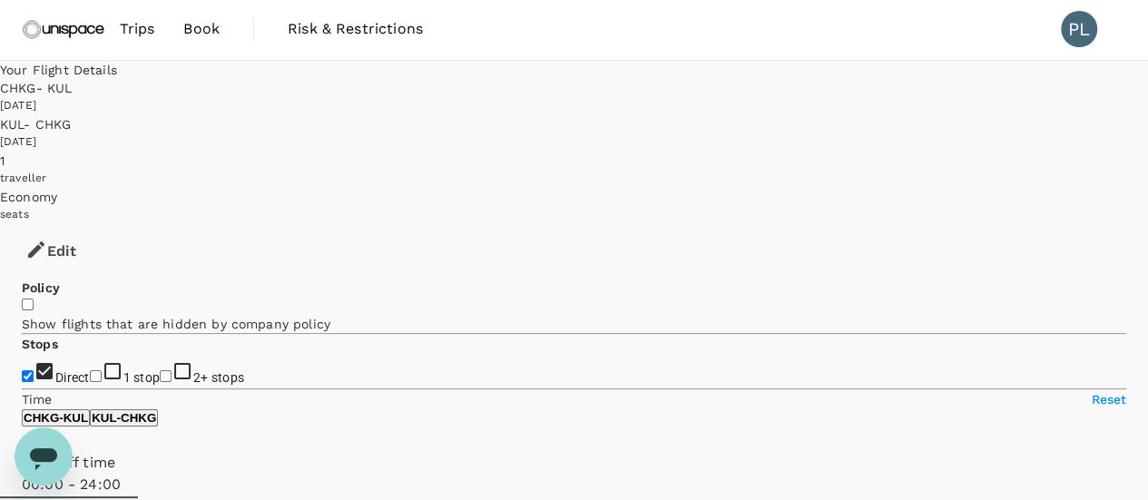
scroll to position [0, 0]
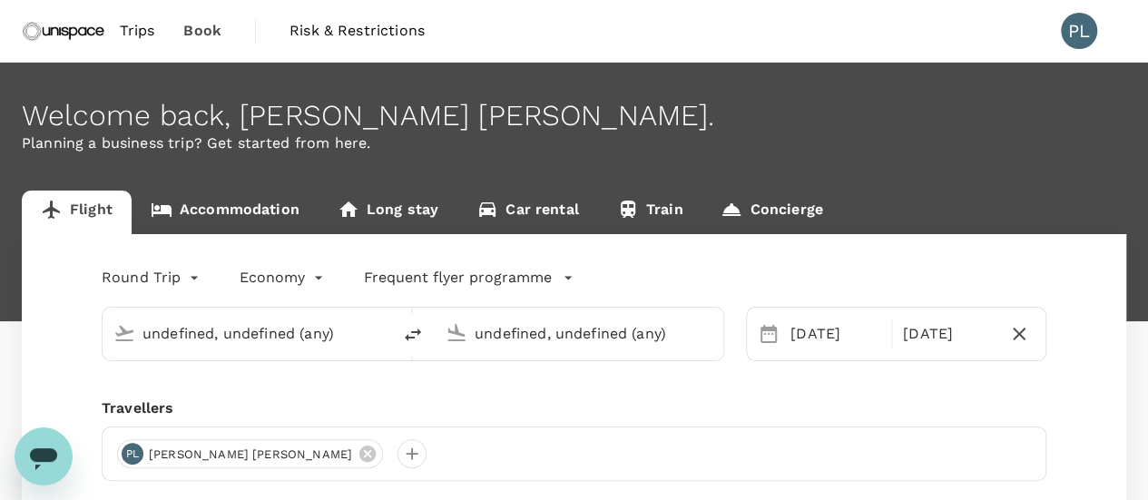
type input "Hong Kong, Hong Kong (any)"
type input "Kuala Lumpur Intl (KUL)"
type input "Hong Kong, Hong Kong (any)"
type input "Kuala Lumpur Intl (KUL)"
type input "Hong Kong, Hong Kong (any)"
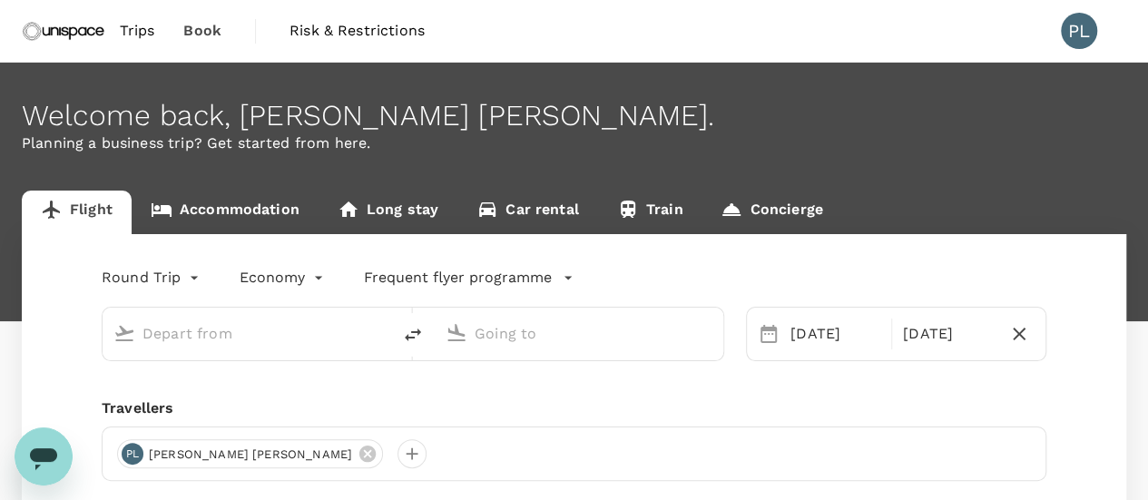
type input "Kuala Lumpur Intl (KUL)"
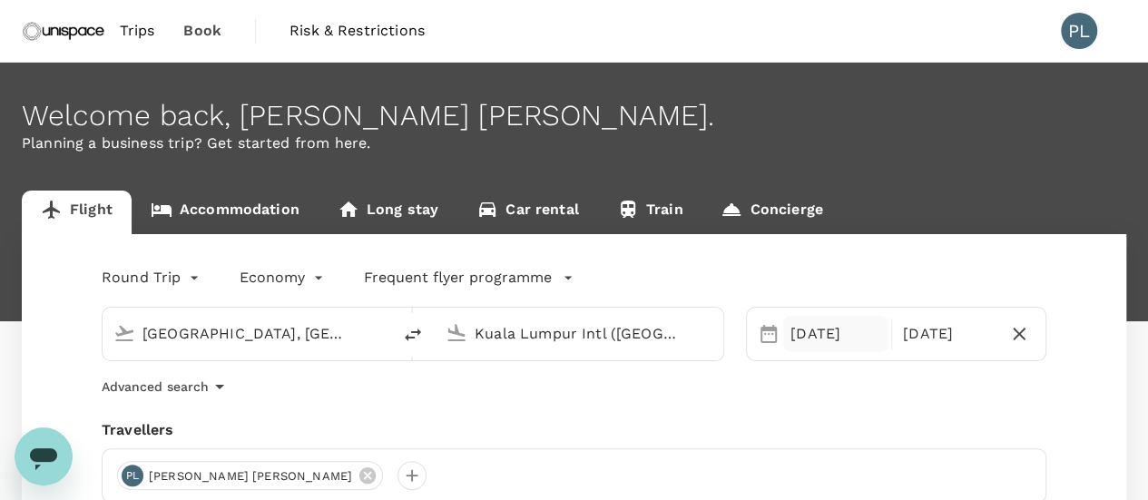
click at [802, 318] on div "25 Sep" at bounding box center [835, 334] width 104 height 36
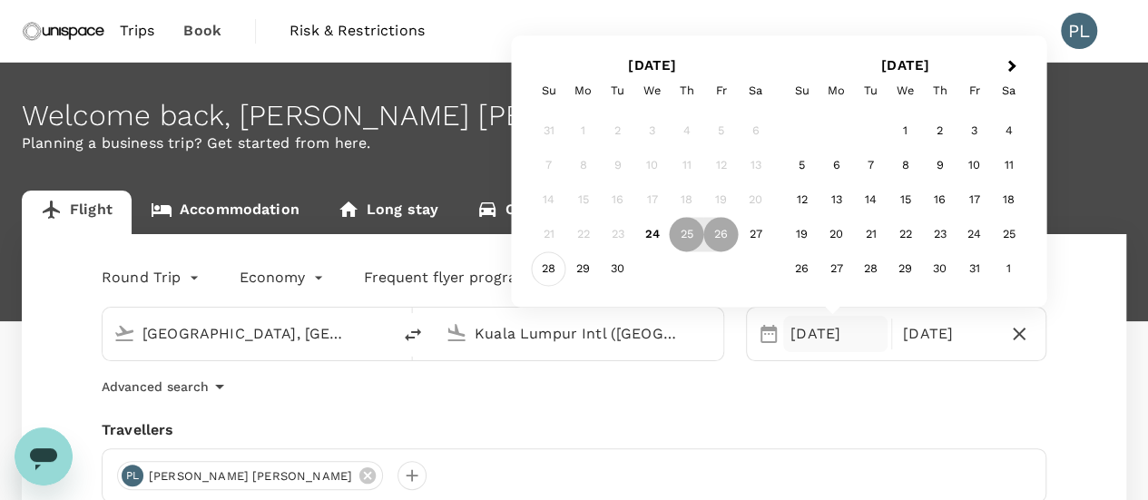
click at [537, 259] on div "28" at bounding box center [549, 269] width 34 height 34
click at [566, 266] on div "29" at bounding box center [583, 269] width 34 height 34
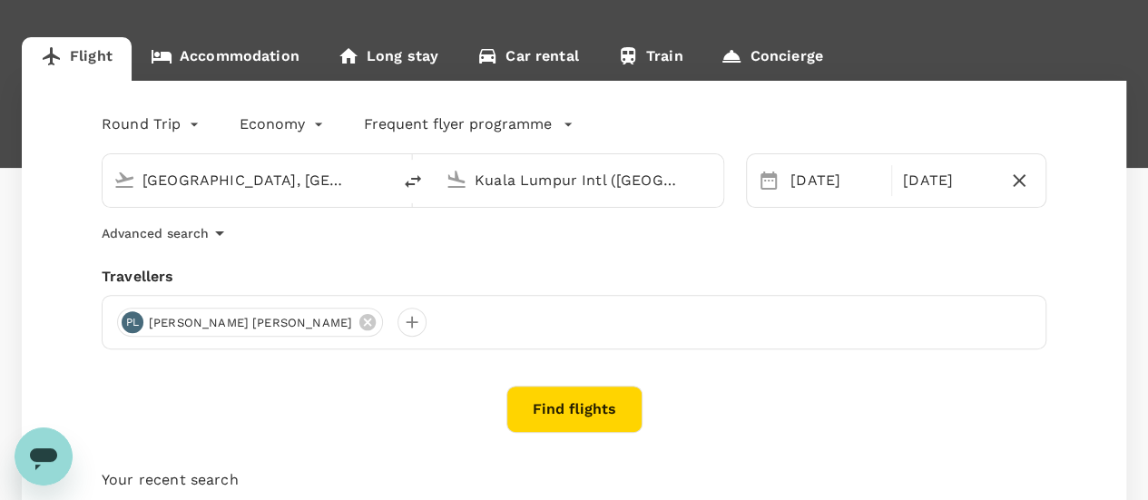
scroll to position [181, 0]
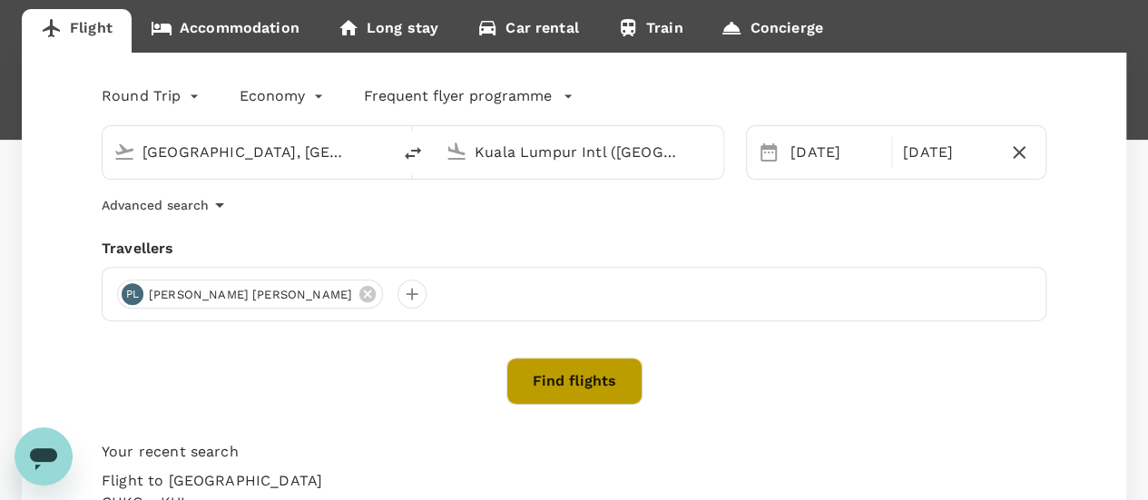
click at [604, 387] on button "Find flights" at bounding box center [574, 380] width 136 height 47
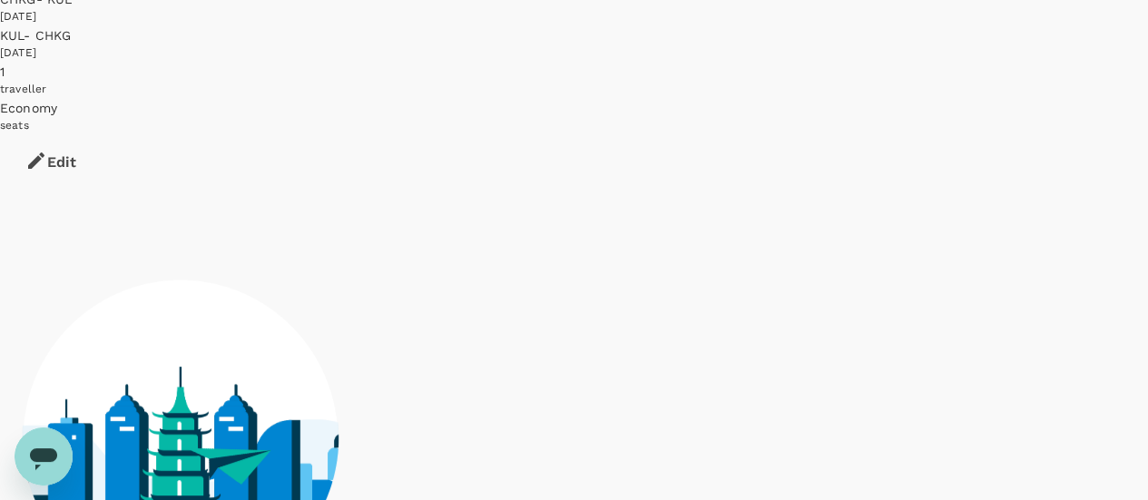
scroll to position [174, 0]
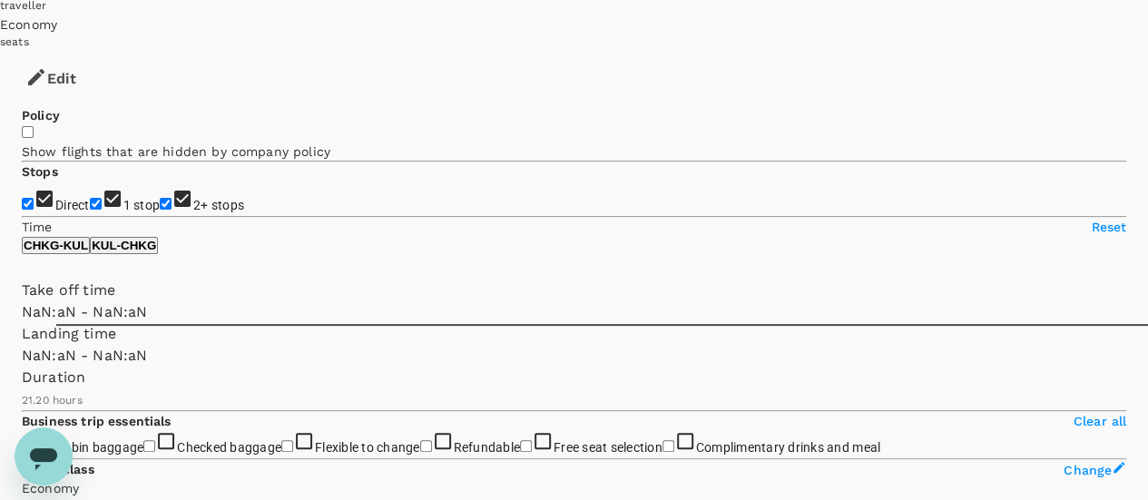
type input "SGD"
type input "1440"
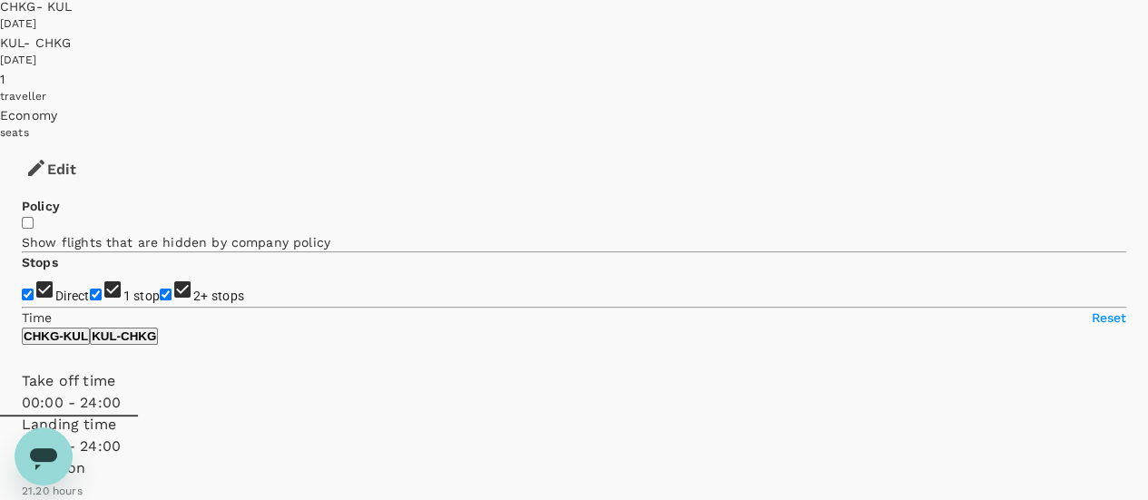
scroll to position [0, 0]
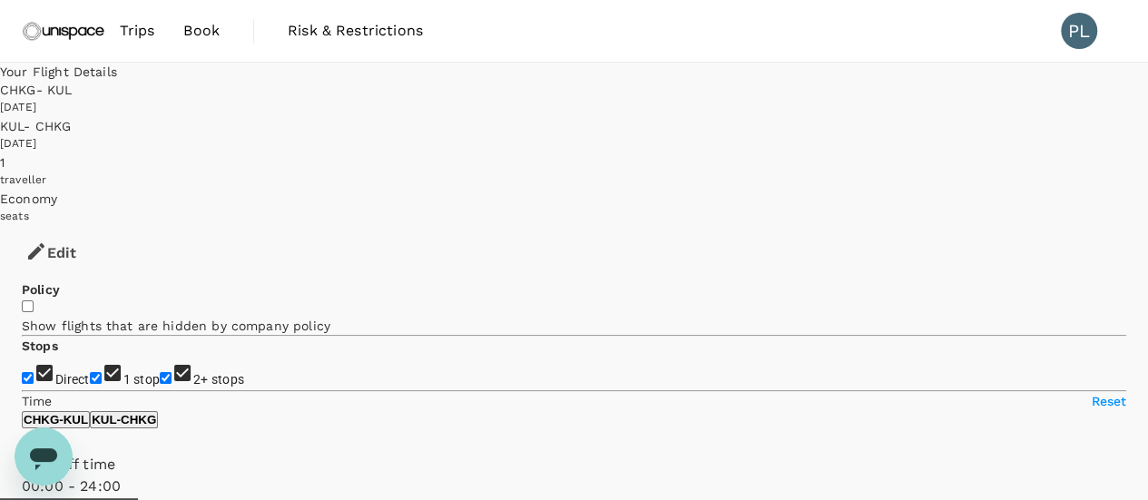
click at [724, 99] on div "28 Sep 2025" at bounding box center [574, 108] width 1148 height 18
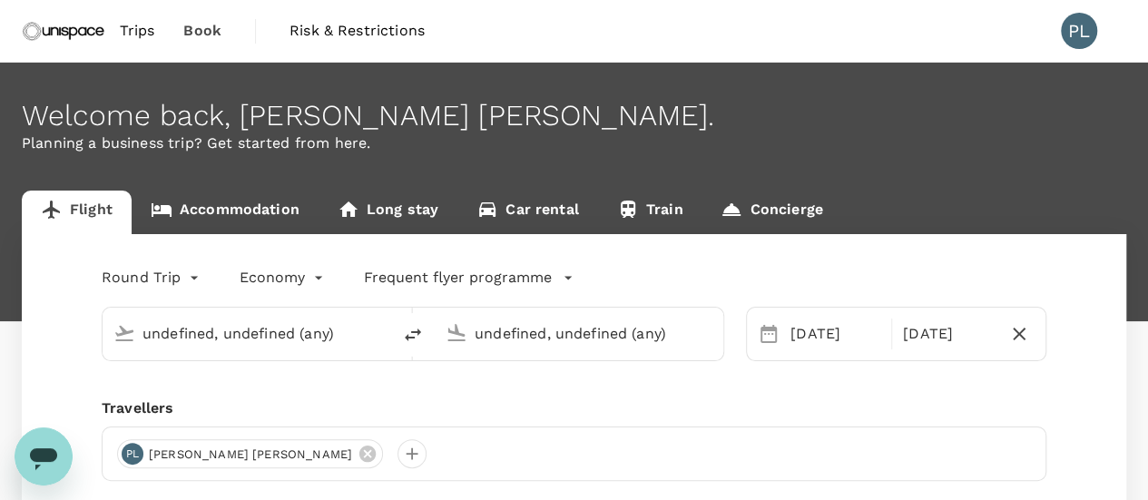
type input "Hong Kong, Hong Kong (any)"
type input "Kuala Lumpur Intl (KUL)"
type input "Hong Kong, Hong Kong (any)"
type input "Kuala Lumpur Intl (KUL)"
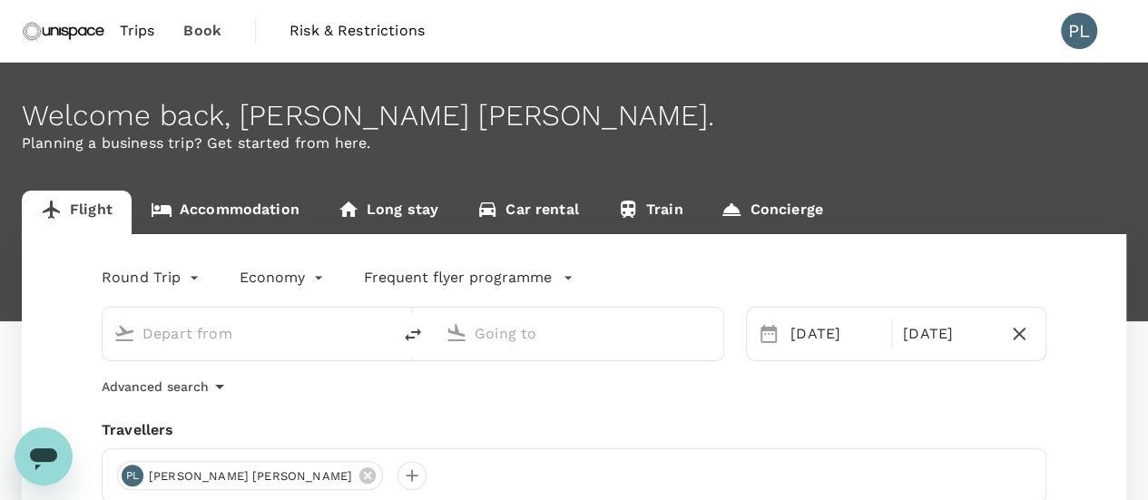
type input "Hong Kong, Hong Kong (any)"
type input "Kuala Lumpur Intl (KUL)"
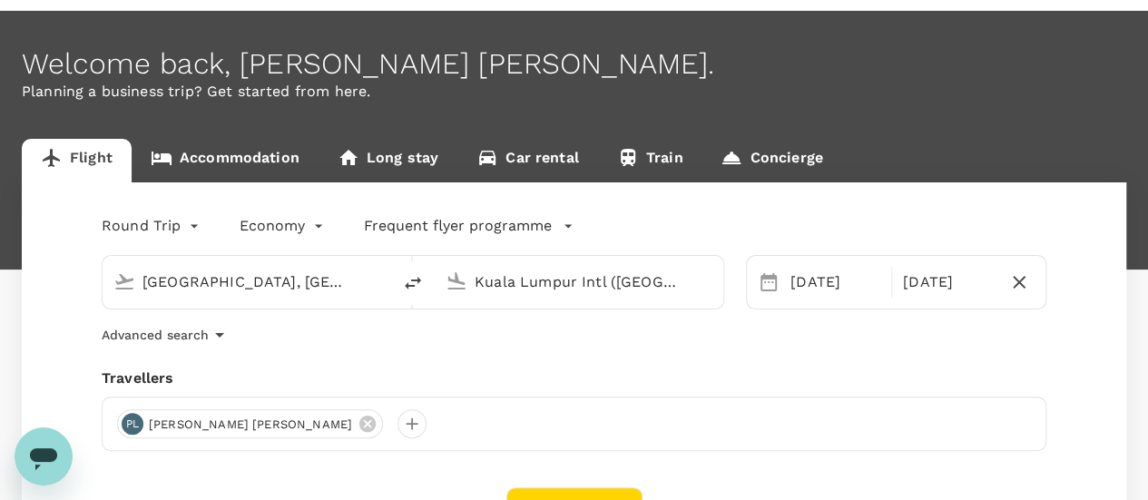
scroll to position [91, 0]
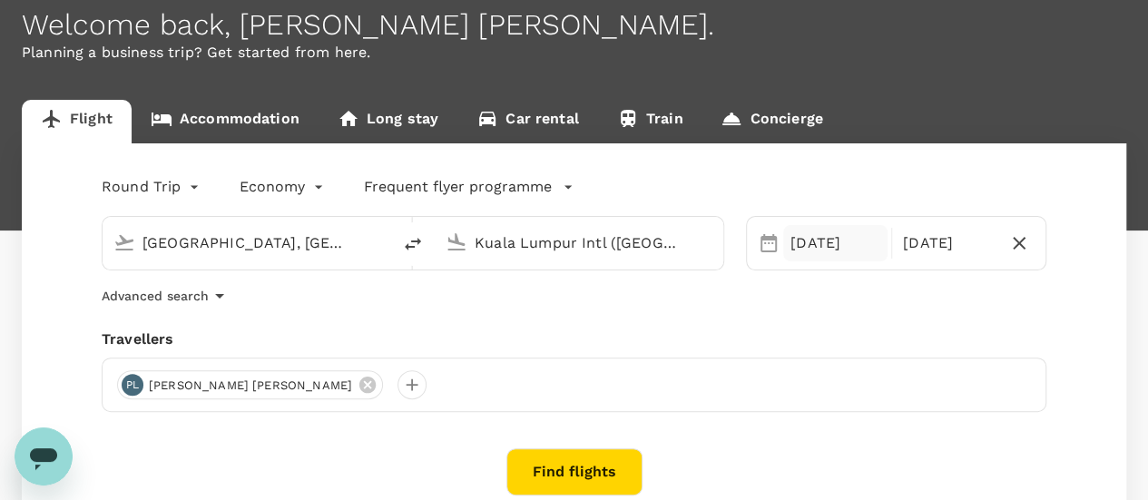
click at [835, 231] on div "28 Sep" at bounding box center [835, 243] width 104 height 36
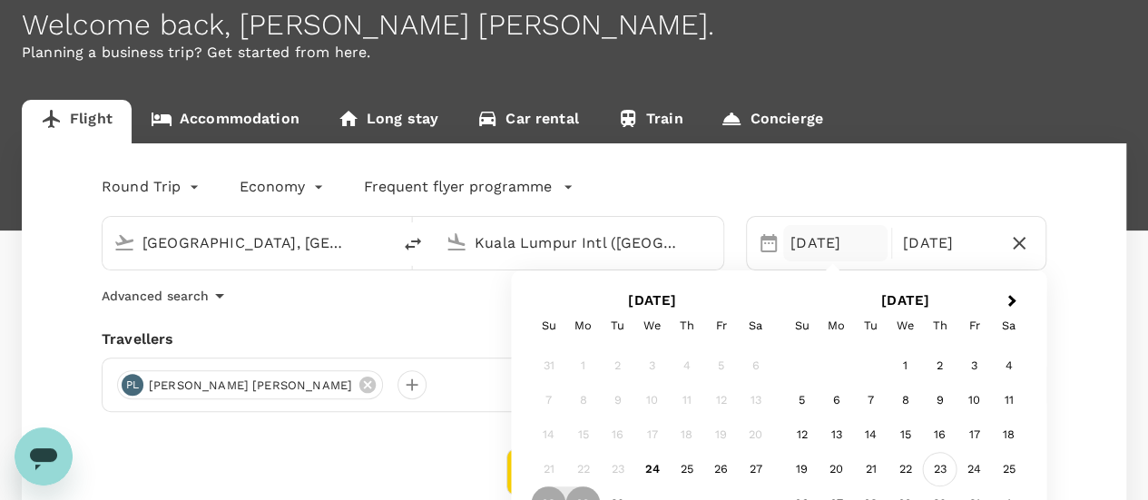
click at [938, 467] on div "23" at bounding box center [940, 469] width 34 height 34
click at [709, 467] on div "24" at bounding box center [721, 469] width 34 height 34
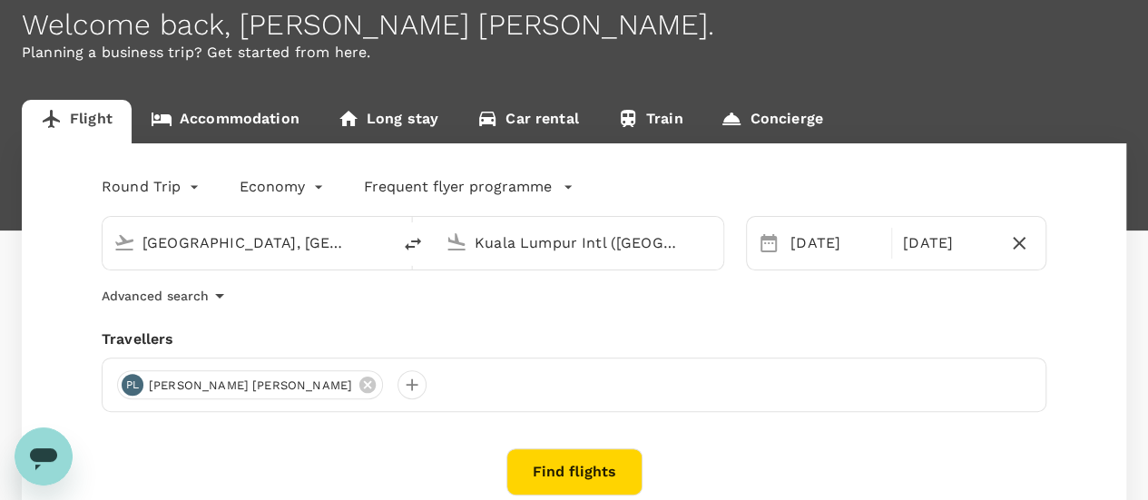
click at [607, 468] on button "Find flights" at bounding box center [574, 471] width 136 height 47
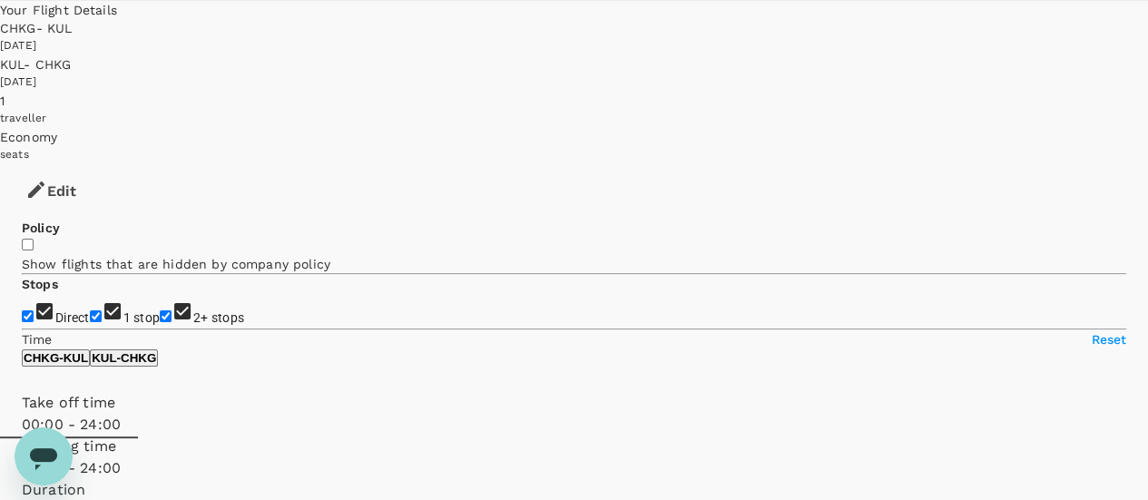
scroll to position [91, 0]
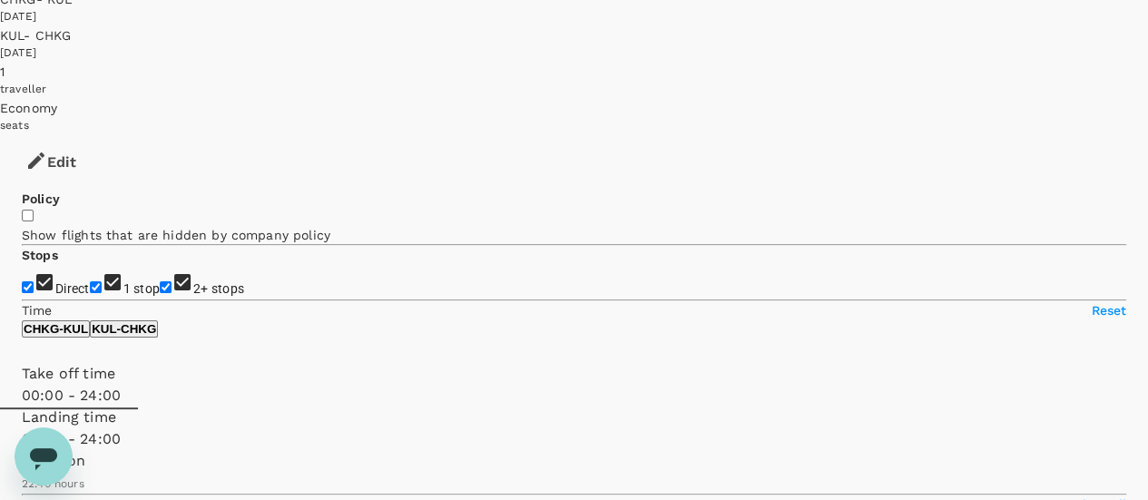
click at [90, 281] on input "1 stop" at bounding box center [96, 287] width 12 height 12
checkbox input "false"
click at [160, 281] on input "2+ stops" at bounding box center [166, 287] width 12 height 12
checkbox input "false"
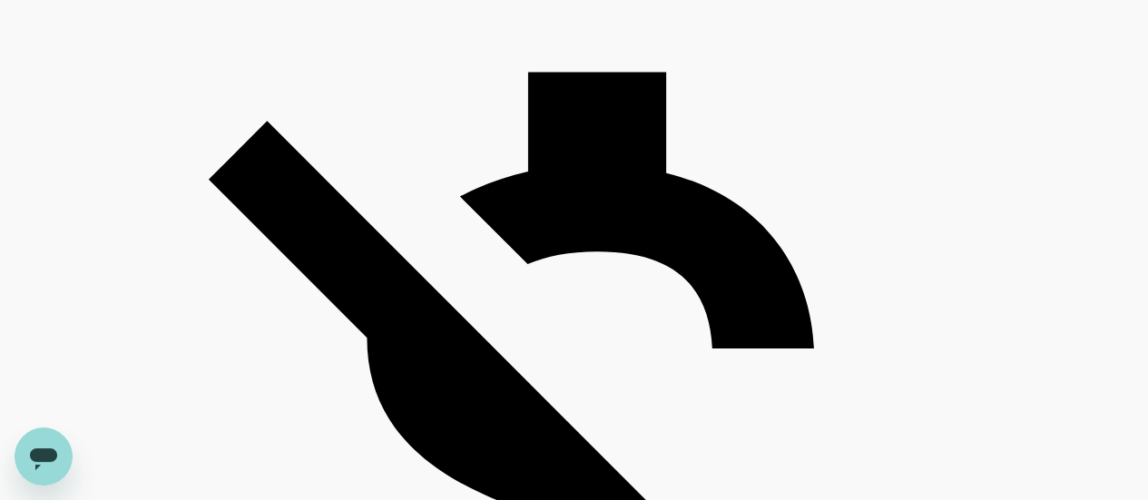
scroll to position [1452, 0]
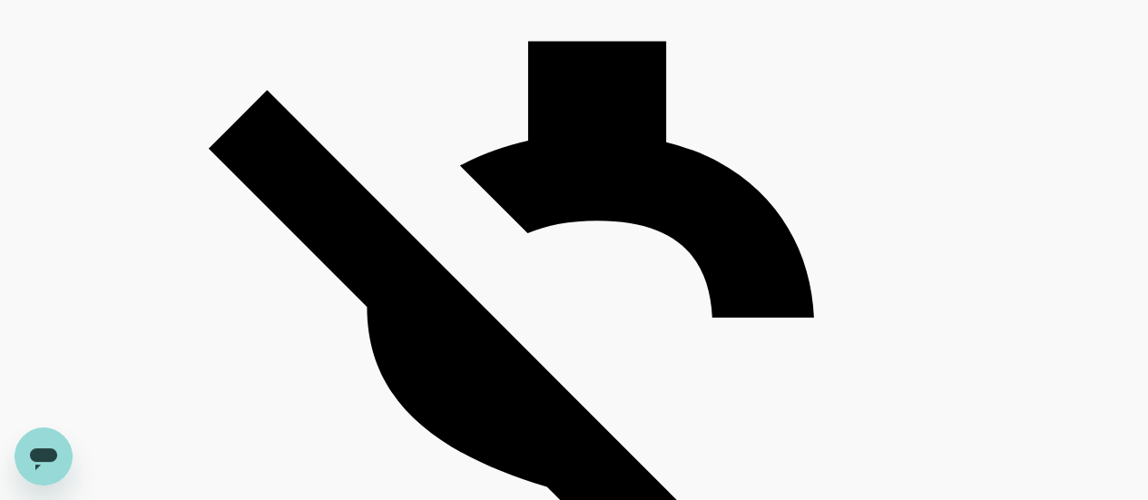
type input "1375"
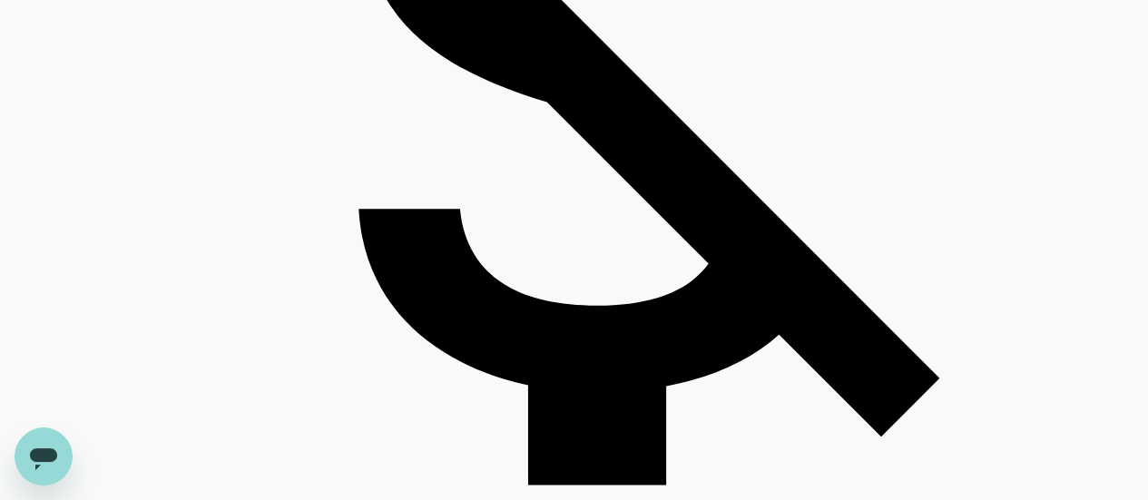
scroll to position [1724, 0]
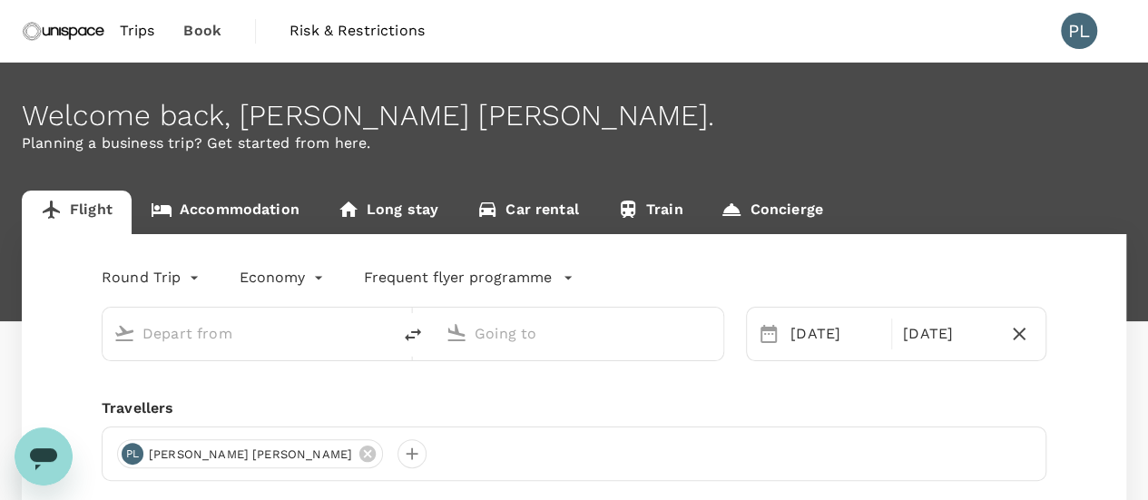
type input "Hong Kong, Hong Kong (any)"
type input "Kuala Lumpur Intl (KUL)"
click at [510, 325] on input "text" at bounding box center [579, 333] width 210 height 28
type input "Hong Kong, Hong Kong (any)"
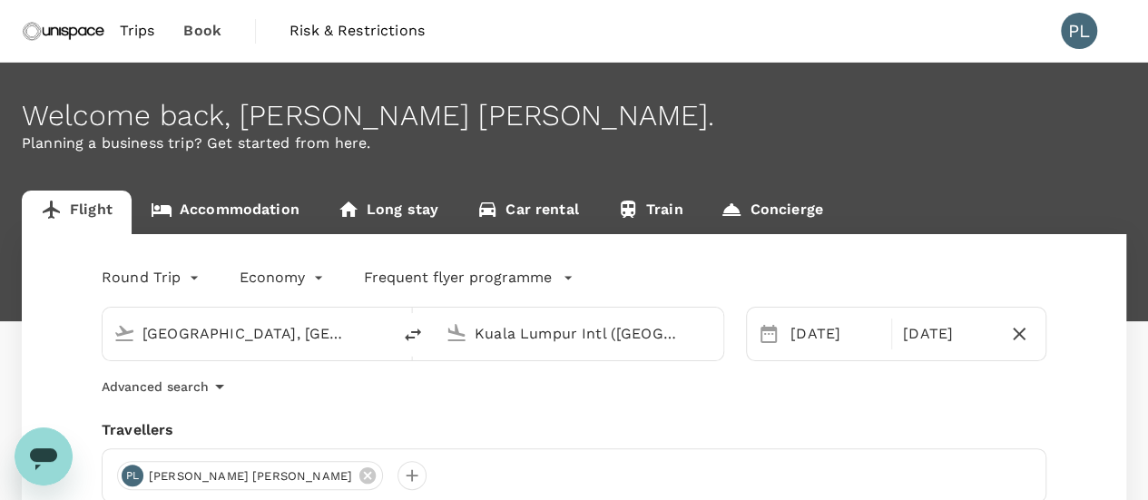
drag, startPoint x: 680, startPoint y: 331, endPoint x: 474, endPoint y: 350, distance: 207.7
click at [474, 350] on div "Kuala Lumpur Intl (KUL)" at bounding box center [579, 334] width 289 height 53
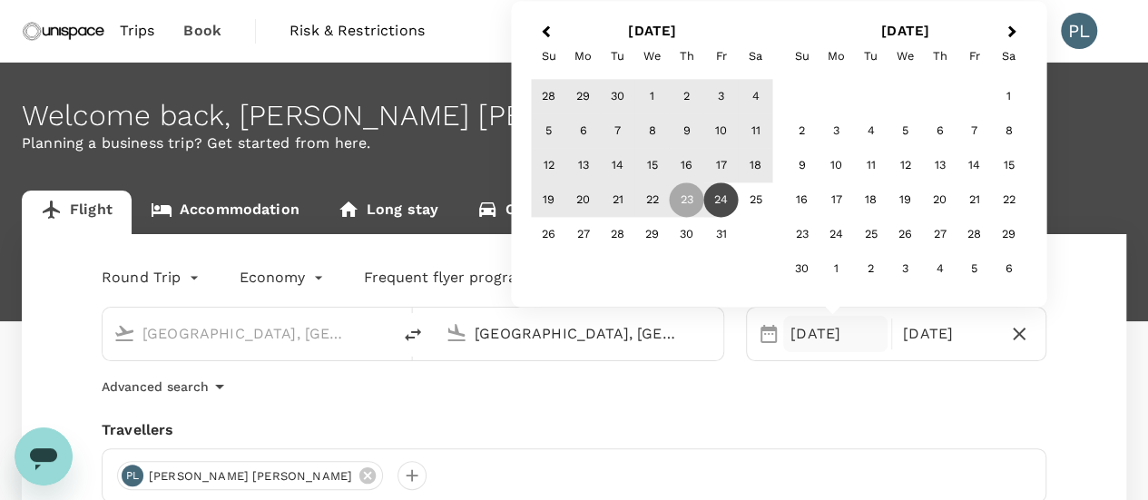
type input "Singapore, Singapore (any)"
click at [638, 386] on div "Advanced search" at bounding box center [574, 387] width 944 height 22
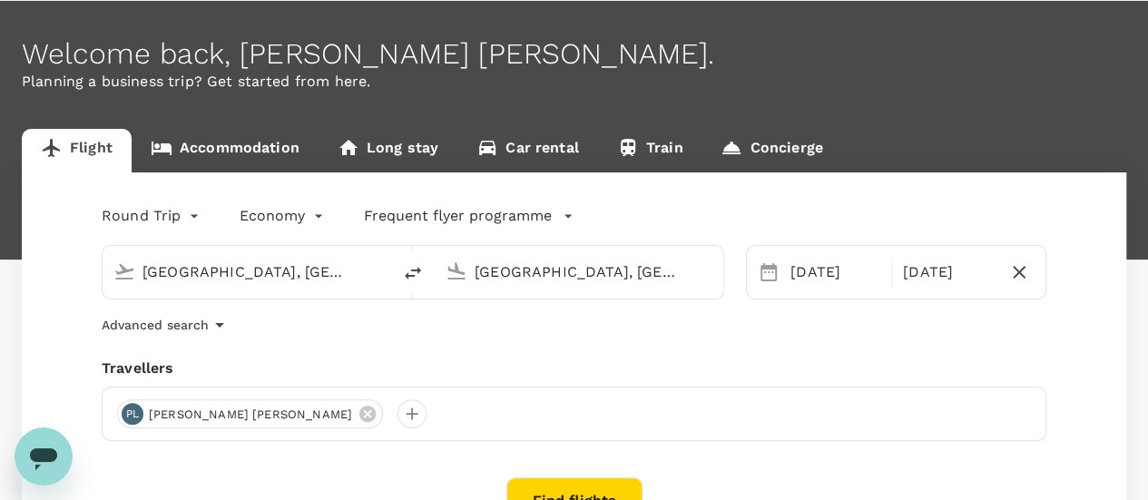
scroll to position [91, 0]
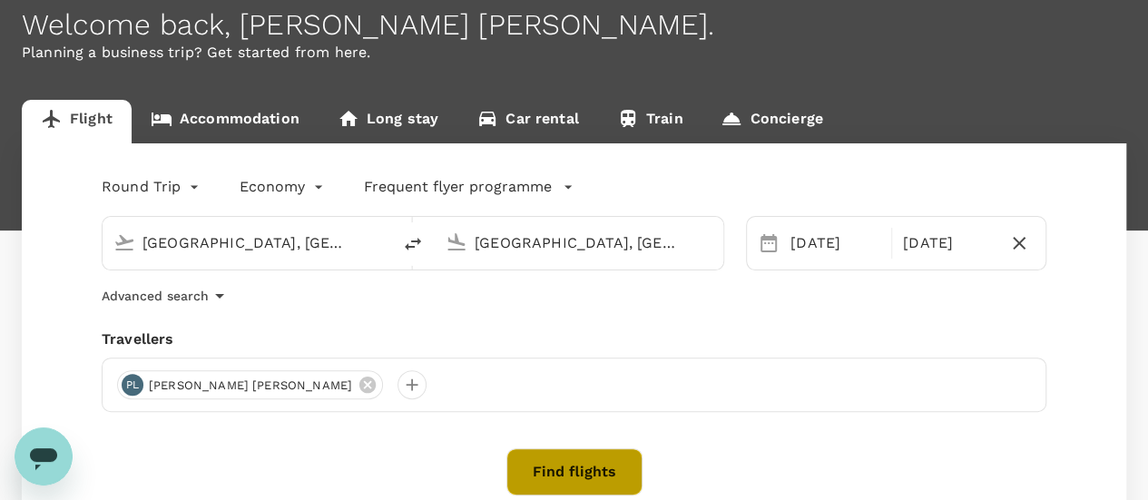
click at [576, 468] on button "Find flights" at bounding box center [574, 471] width 136 height 47
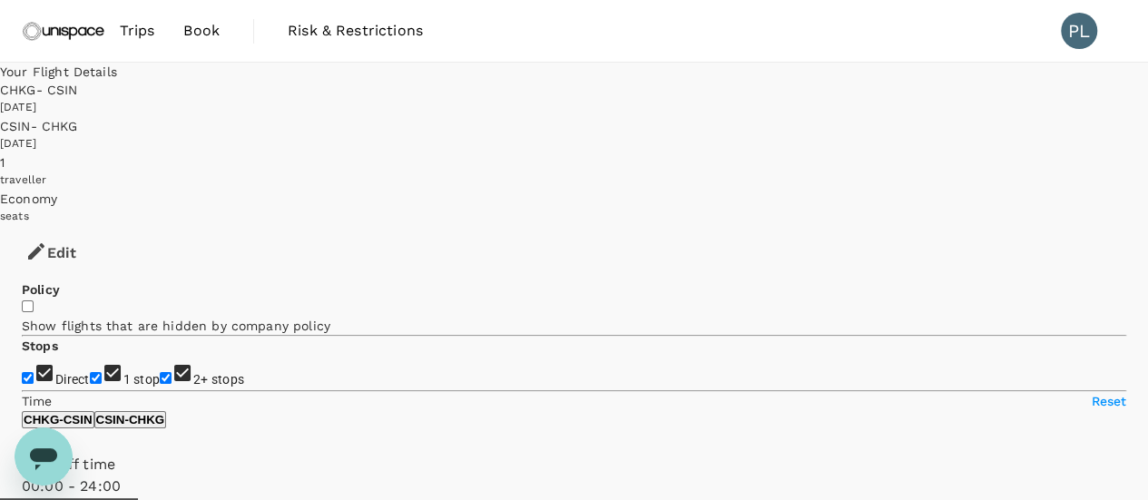
click at [90, 372] on input "1 stop" at bounding box center [96, 378] width 12 height 12
checkbox input "false"
click at [160, 372] on input "2+ stops" at bounding box center [166, 378] width 12 height 12
checkbox input "false"
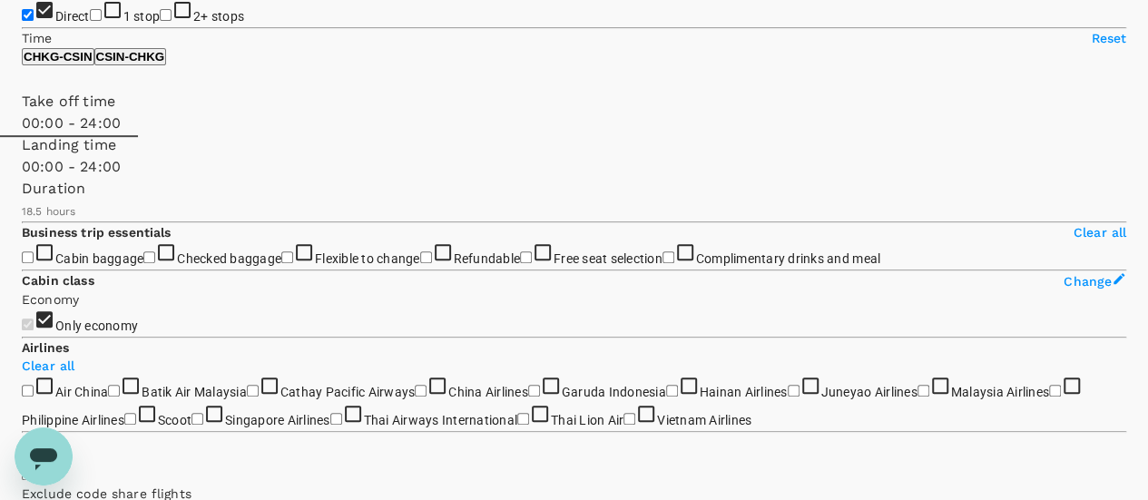
scroll to position [454, 0]
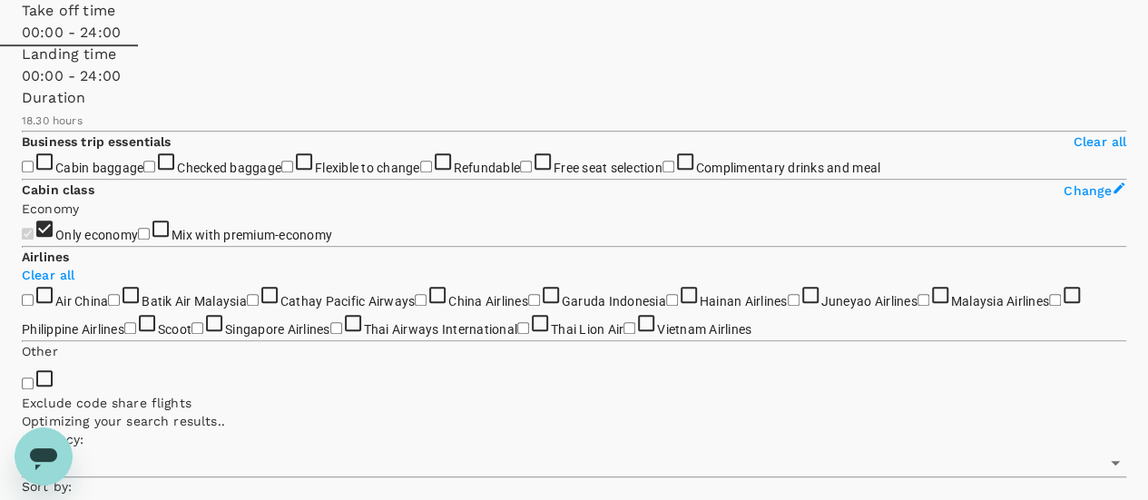
type input "1575"
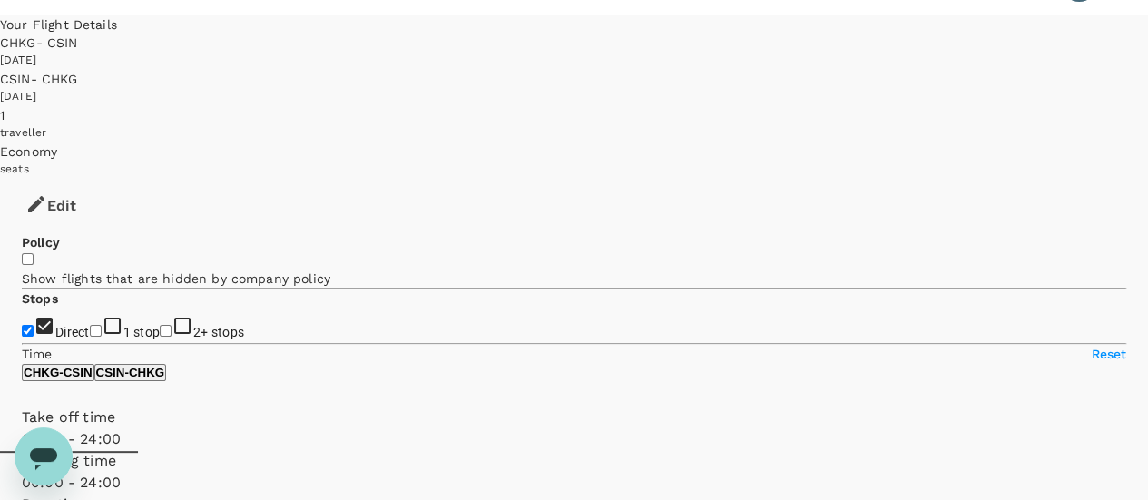
scroll to position [0, 0]
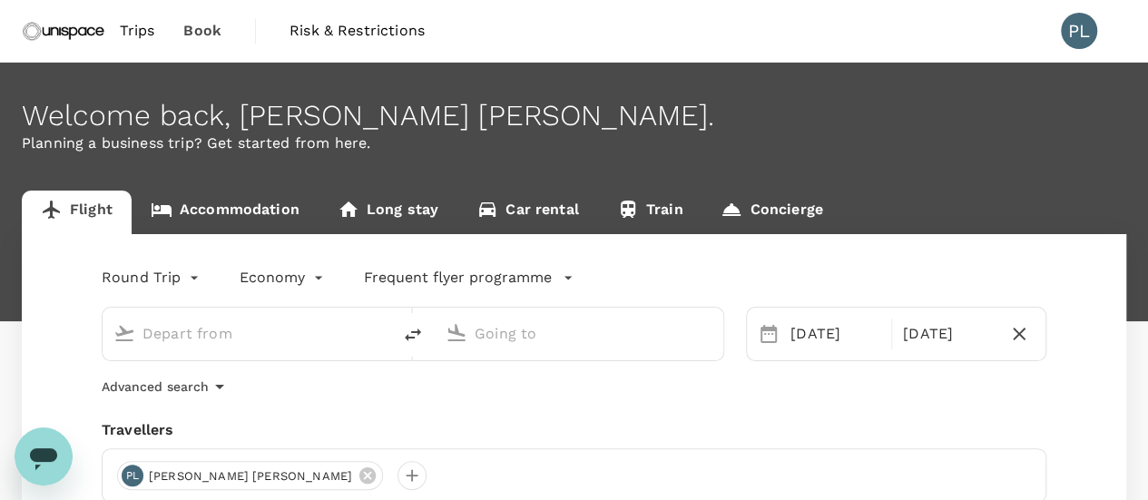
type input "Hong Kong, Hong Kong (any)"
type input "Singapore, Singapore (any)"
type input "Hong Kong, Hong Kong (any)"
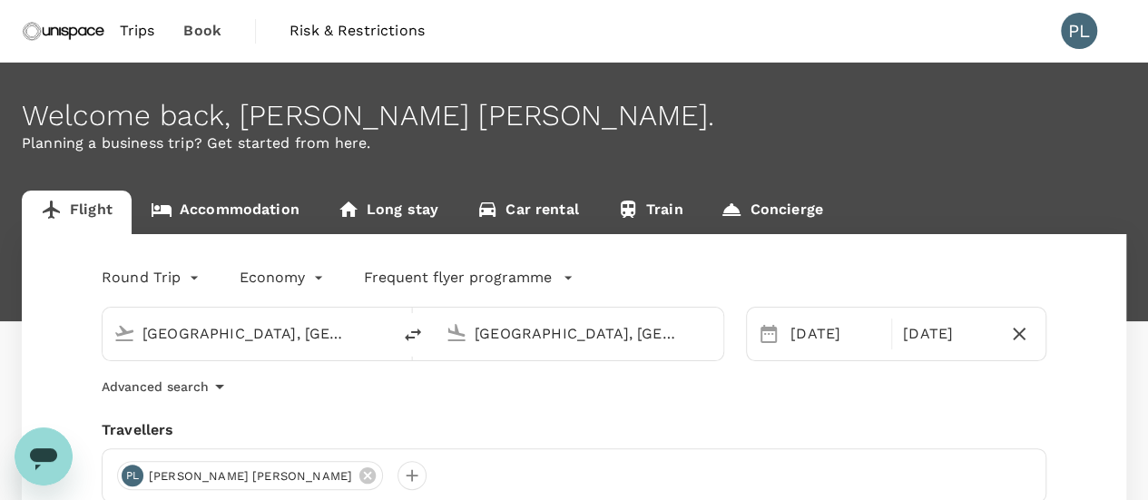
click at [359, 339] on div "Hong Kong, Hong Kong (any)" at bounding box center [261, 333] width 238 height 29
click at [487, 340] on input "Singapore, Singapore (any)" at bounding box center [579, 333] width 210 height 28
drag, startPoint x: 459, startPoint y: 337, endPoint x: 597, endPoint y: 337, distance: 137.9
click at [597, 337] on div "Singapore, Singapore (any)" at bounding box center [575, 330] width 274 height 40
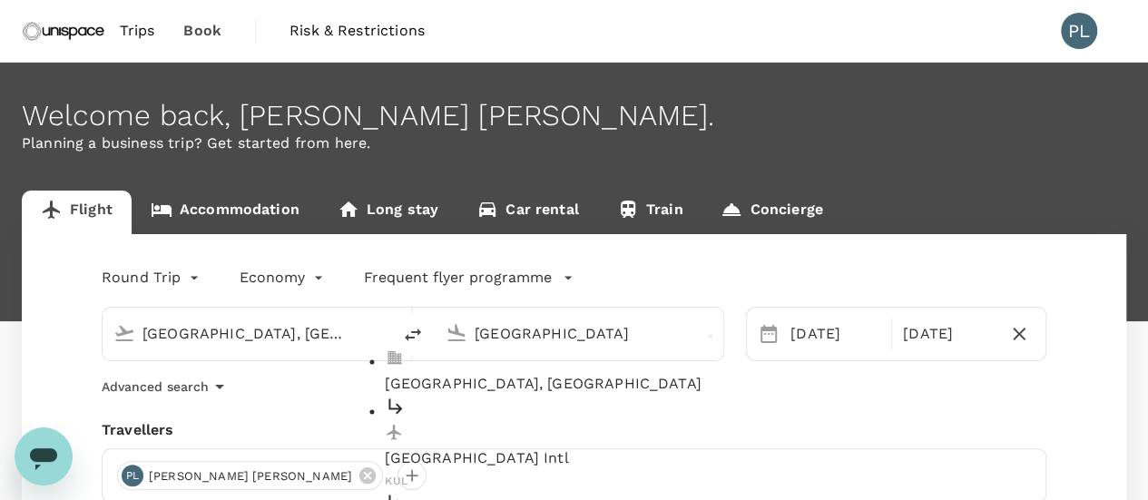
click at [577, 396] on div "Kuala Lumpur Intl KUL" at bounding box center [593, 444] width 417 height 96
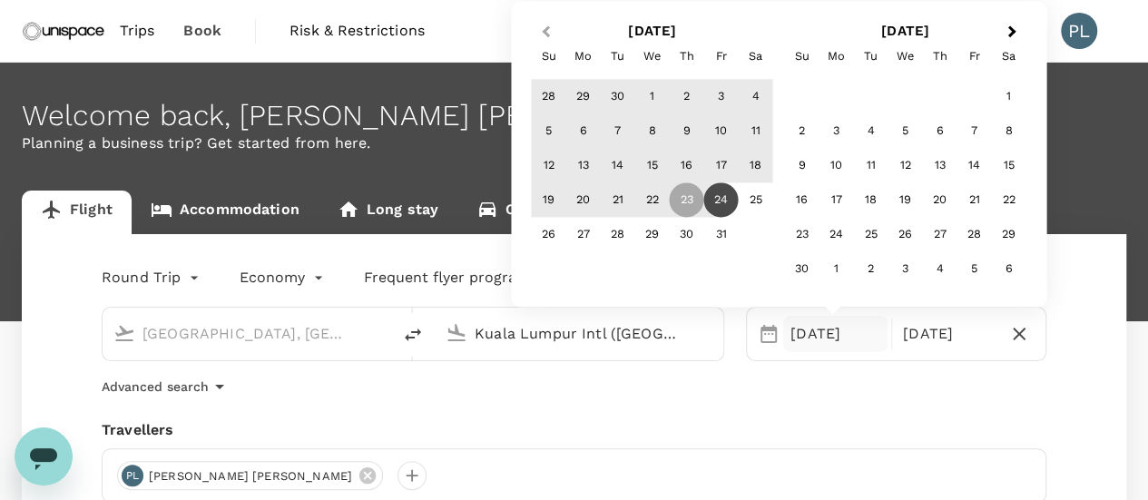
type input "Kuala Lumpur Intl (KUL)"
click at [545, 29] on span "Previous Month" at bounding box center [545, 32] width 0 height 21
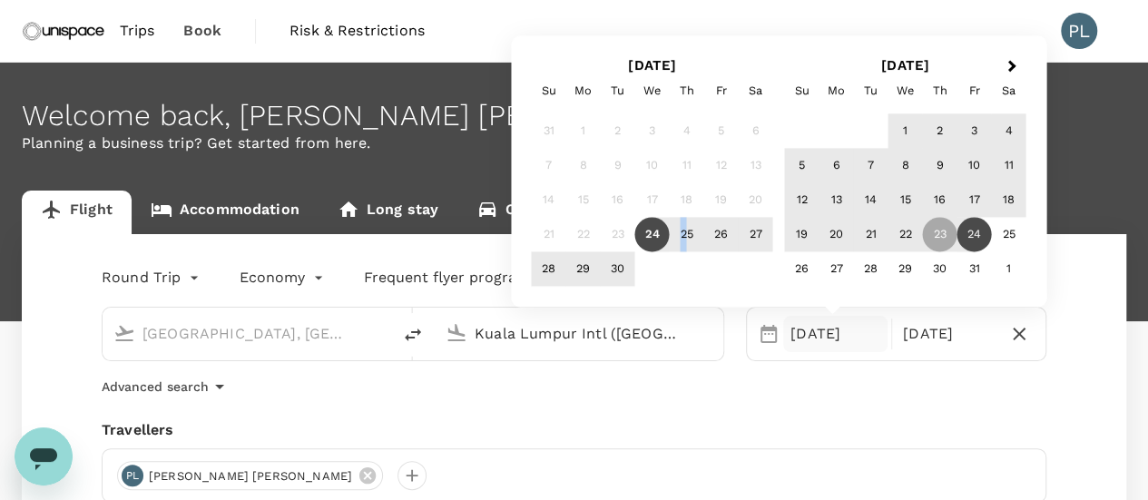
drag, startPoint x: 659, startPoint y: 228, endPoint x: 668, endPoint y: 227, distance: 9.1
click at [668, 227] on div "24" at bounding box center [652, 235] width 34 height 34
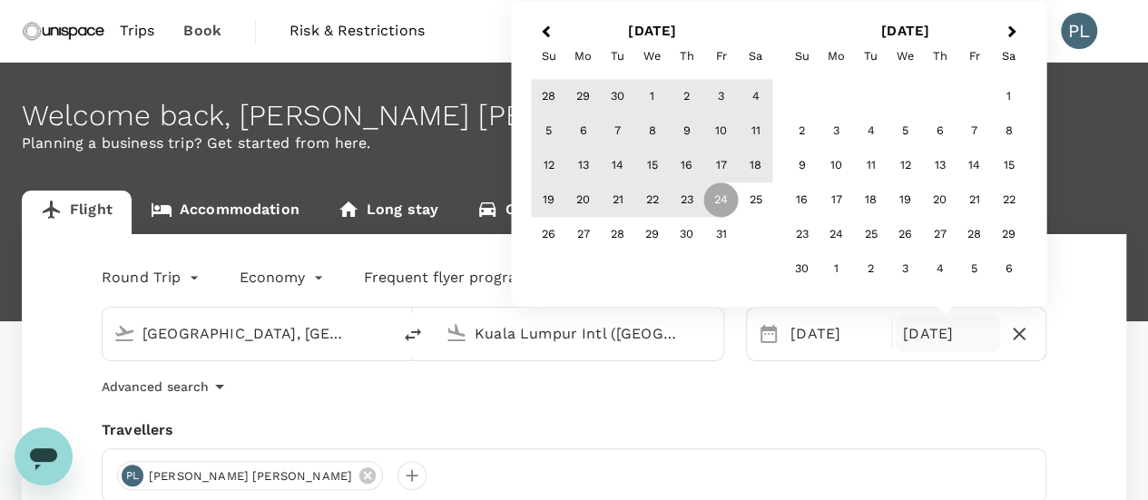
click at [545, 26] on span "Previous Month" at bounding box center [545, 32] width 0 height 21
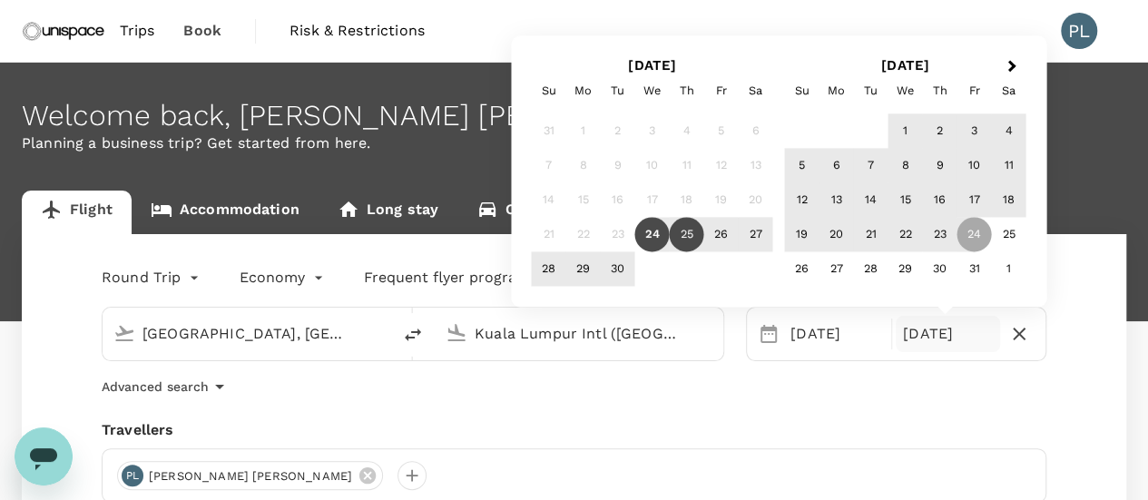
click at [681, 240] on div "25" at bounding box center [687, 235] width 34 height 34
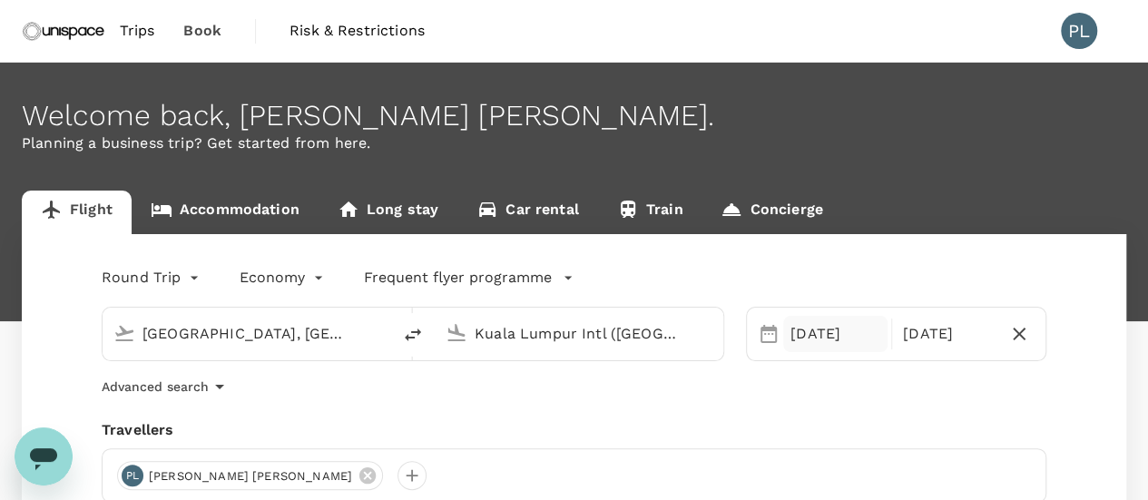
click at [803, 334] on div "24 Sep" at bounding box center [835, 334] width 104 height 36
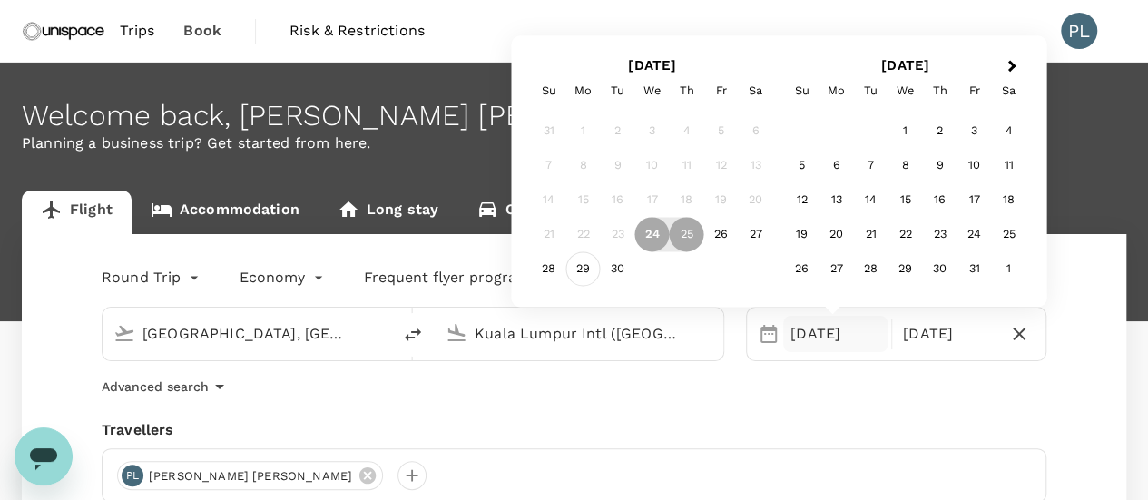
click at [584, 279] on div "29" at bounding box center [583, 269] width 34 height 34
click at [622, 269] on div "30" at bounding box center [618, 269] width 34 height 34
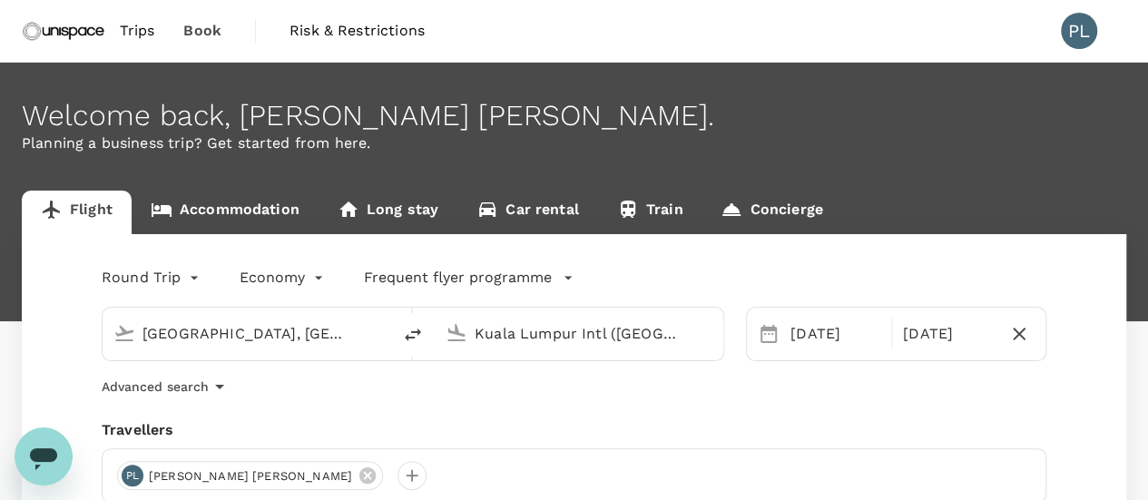
click at [675, 387] on div "Advanced search" at bounding box center [574, 387] width 944 height 22
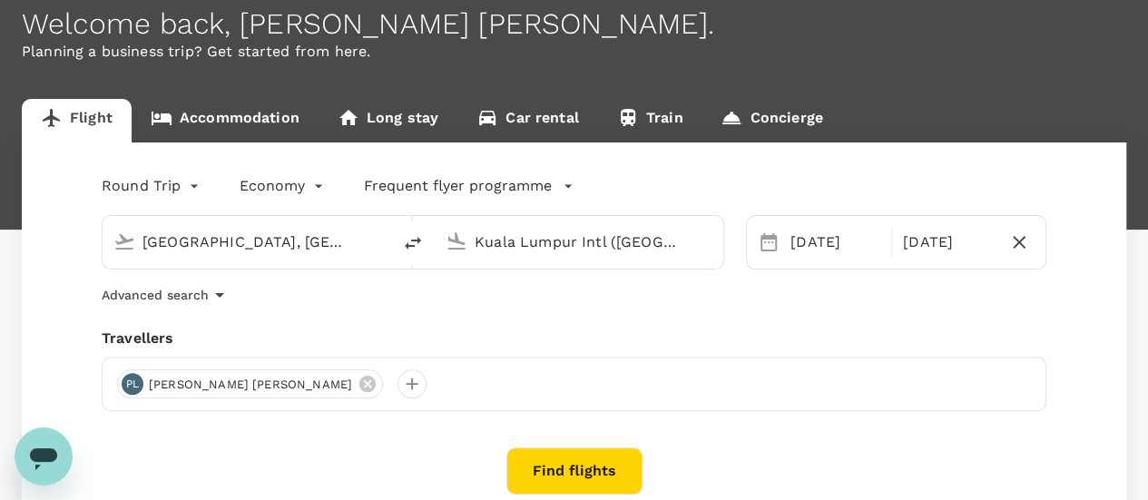
scroll to position [181, 0]
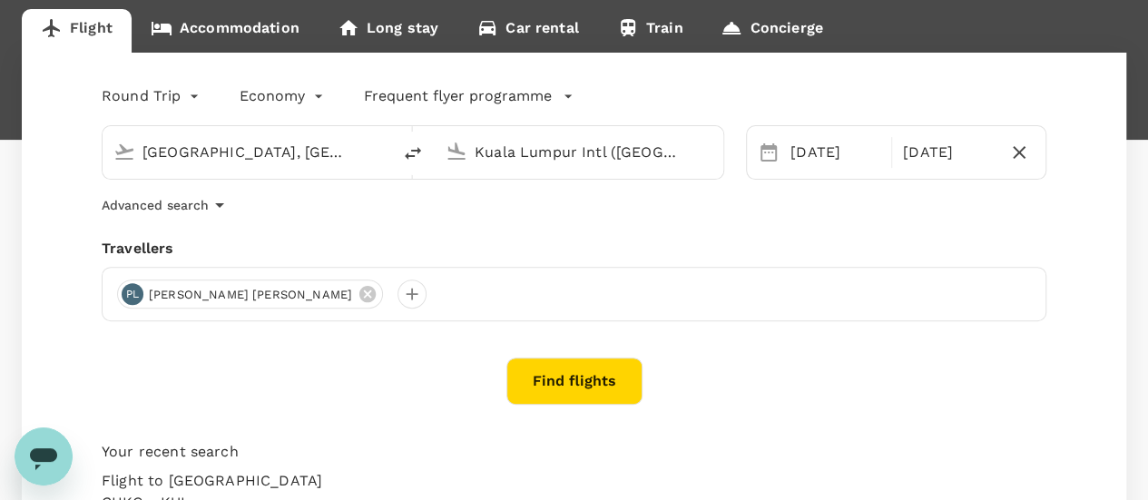
click at [564, 387] on button "Find flights" at bounding box center [574, 380] width 136 height 47
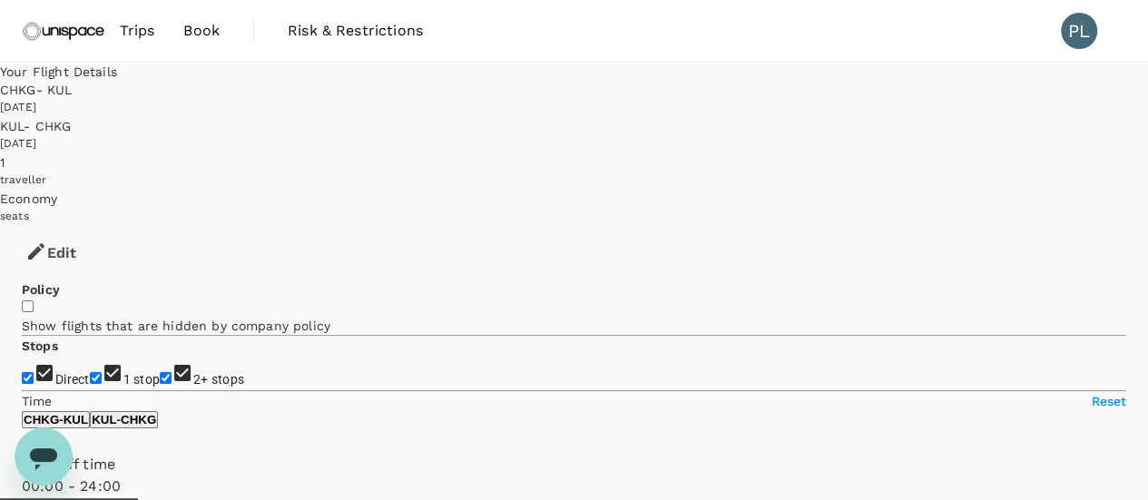
click at [90, 372] on input "1 stop" at bounding box center [96, 378] width 12 height 12
checkbox input "false"
click at [160, 372] on input "2+ stops" at bounding box center [166, 378] width 12 height 12
checkbox input "false"
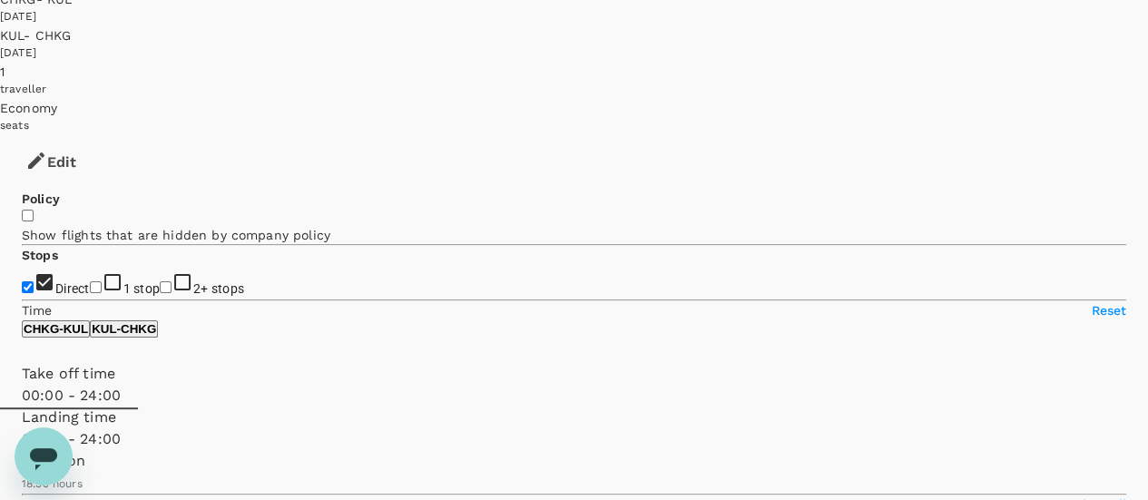
scroll to position [181, 0]
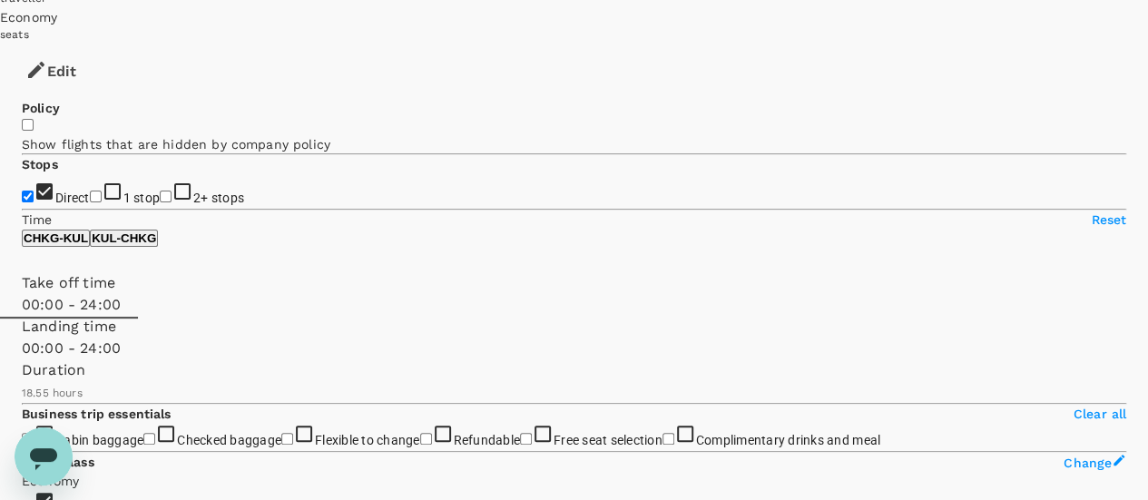
type input "SGD"
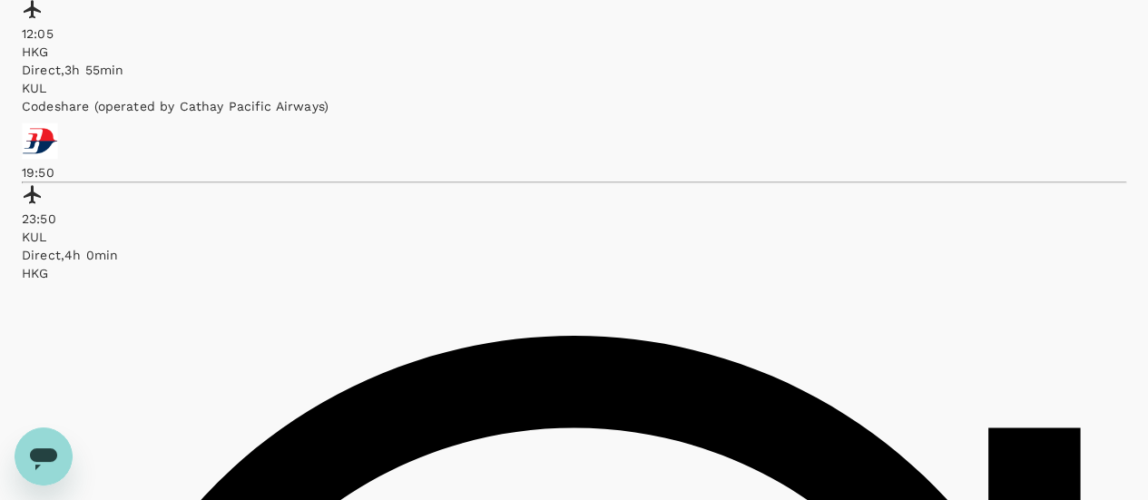
scroll to position [1179, 0]
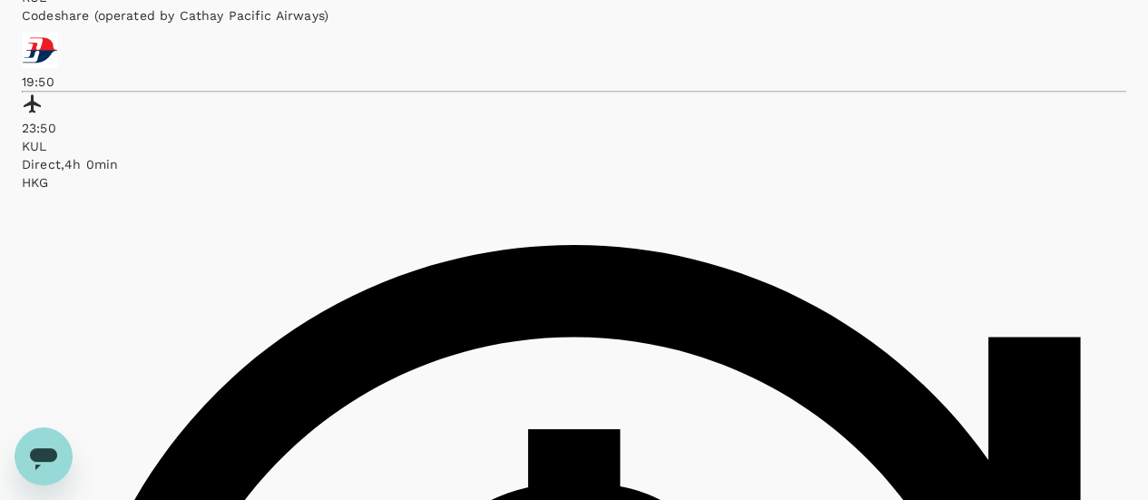
type input "1375"
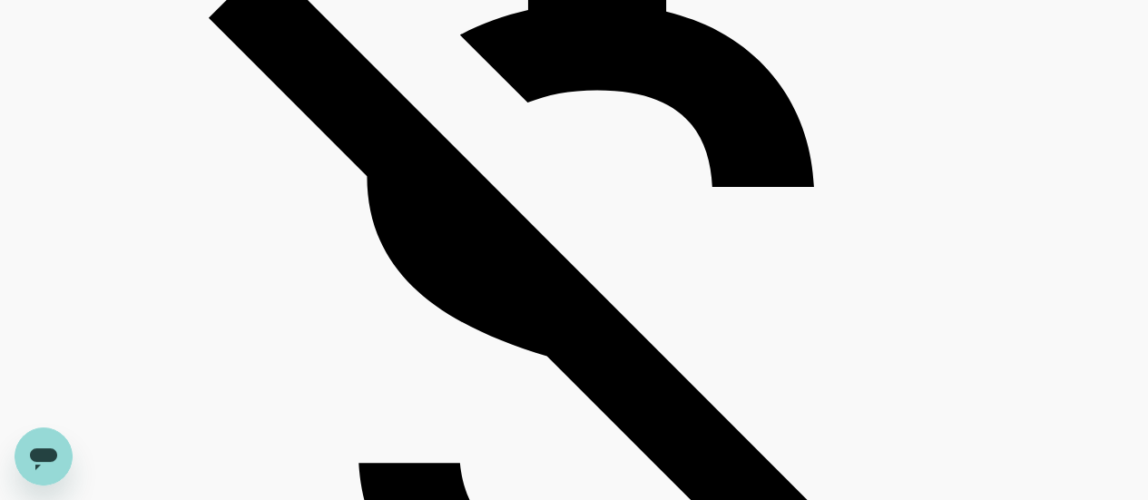
scroll to position [1633, 0]
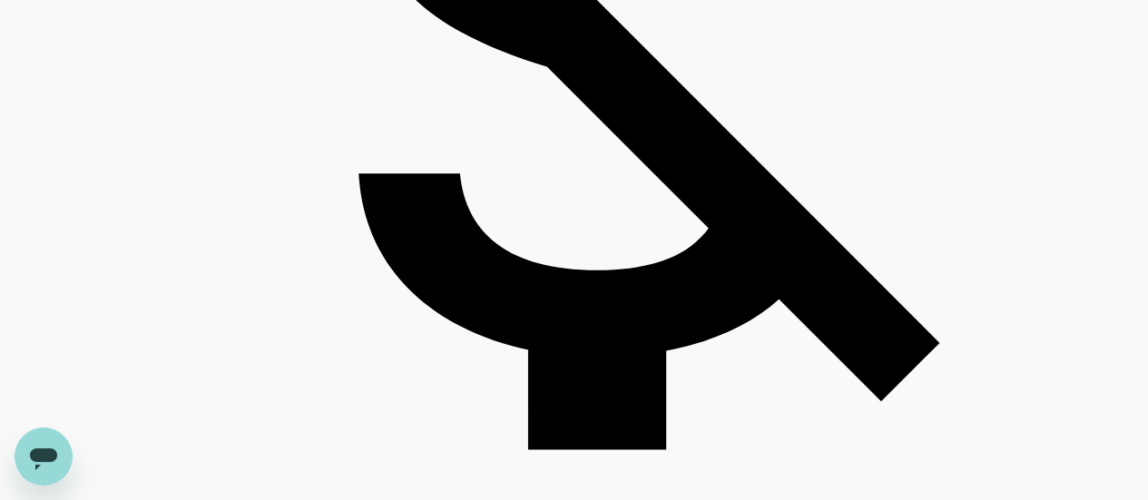
scroll to position [1983, 0]
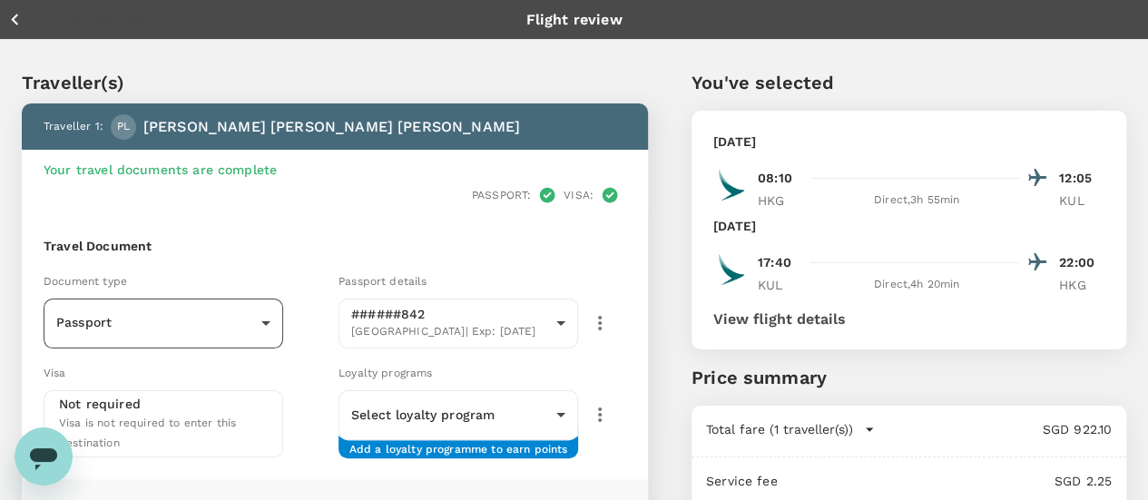
click at [318, 291] on body "Back to flight results Flight review Traveller(s) Traveller 1 : PL [PERSON_NAME…" at bounding box center [574, 467] width 1148 height 934
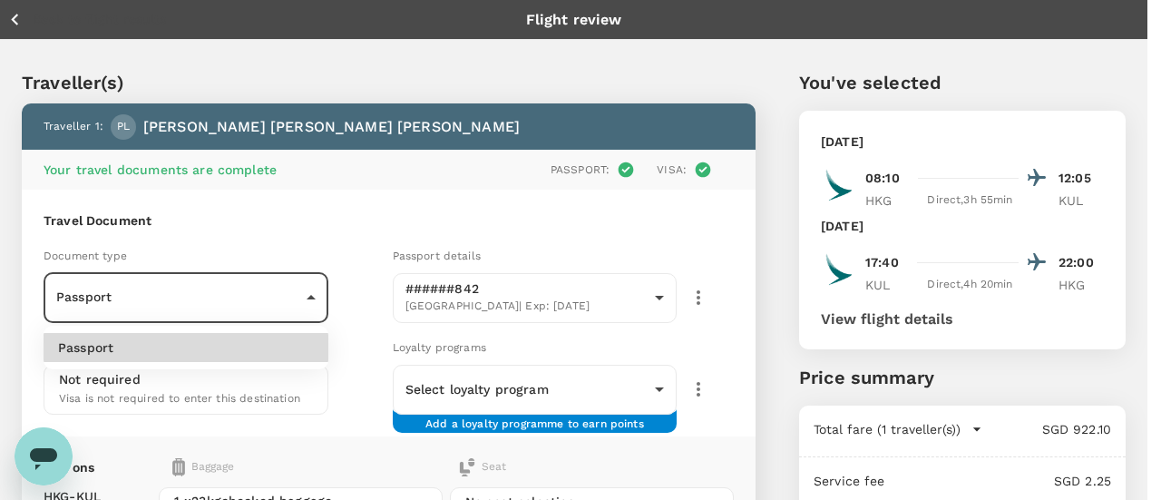
click at [263, 214] on div at bounding box center [580, 250] width 1161 height 500
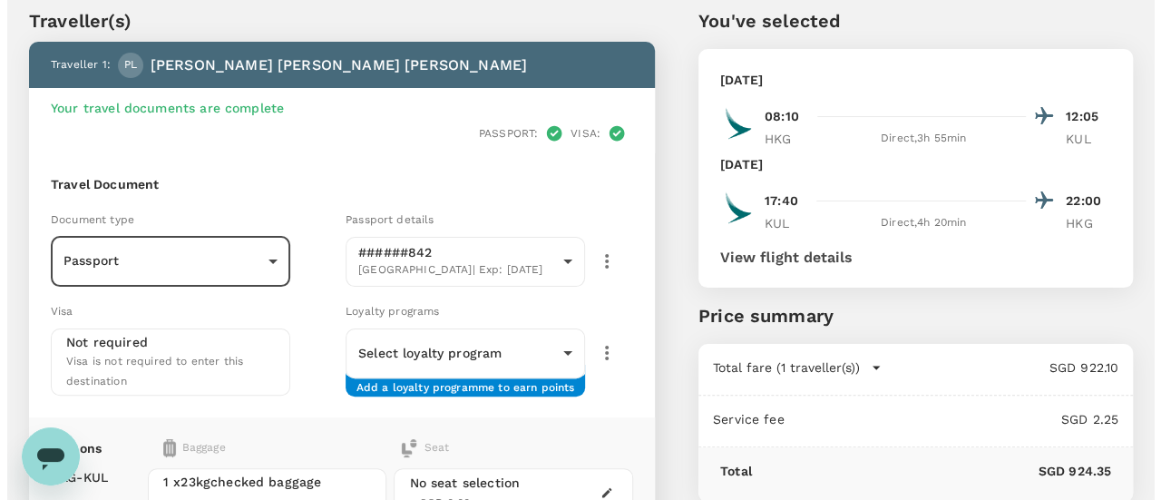
scroll to position [91, 0]
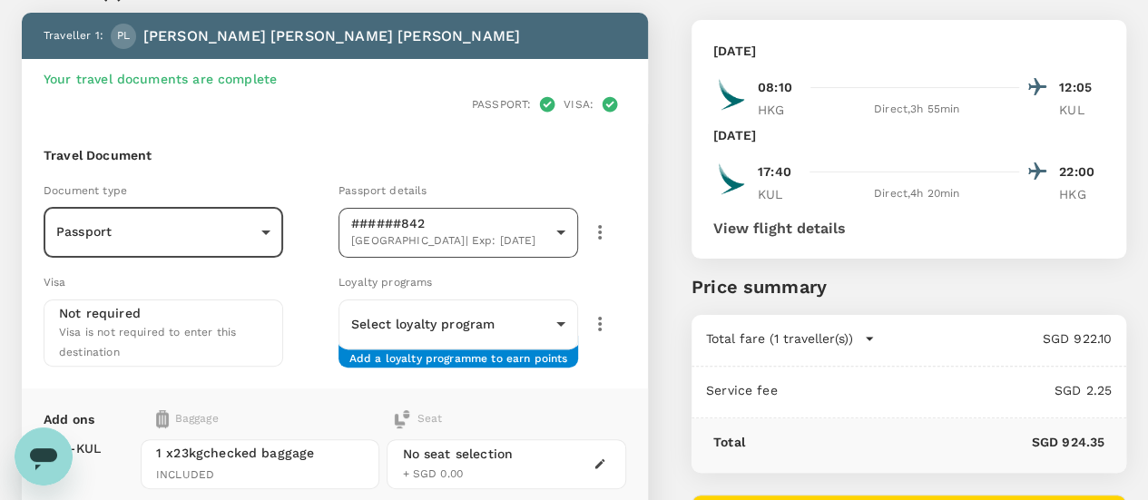
click at [651, 210] on body "Back to flight results Flight review Traveller(s) Traveller 1 : PL Paul Yiu Chu…" at bounding box center [574, 376] width 1148 height 934
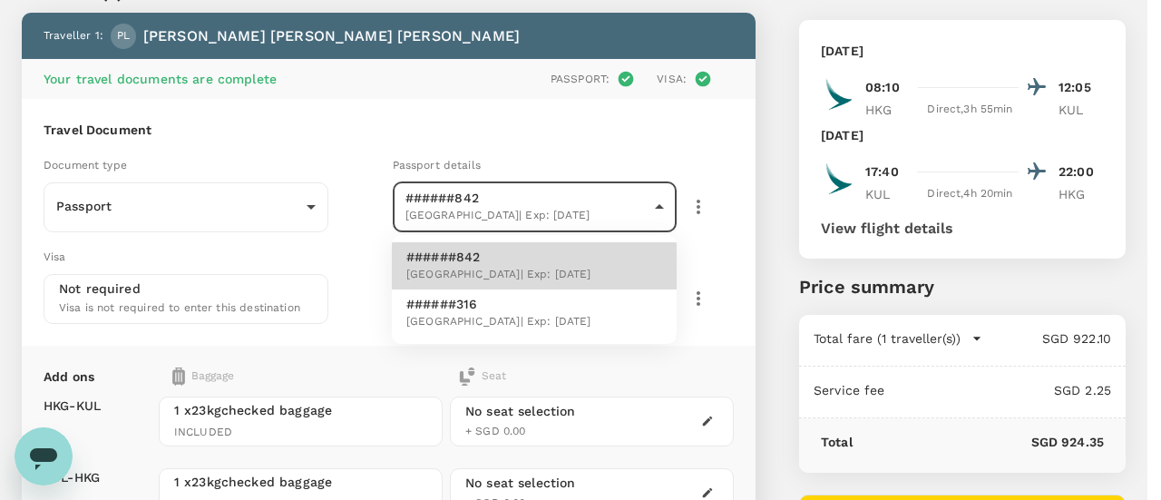
click at [604, 316] on li "######316 Australia | Exp: 14 Aug 2035" at bounding box center [534, 312] width 285 height 47
type input "81316fc8-cdb7-4f1c-8529-637ba7d3a0f6"
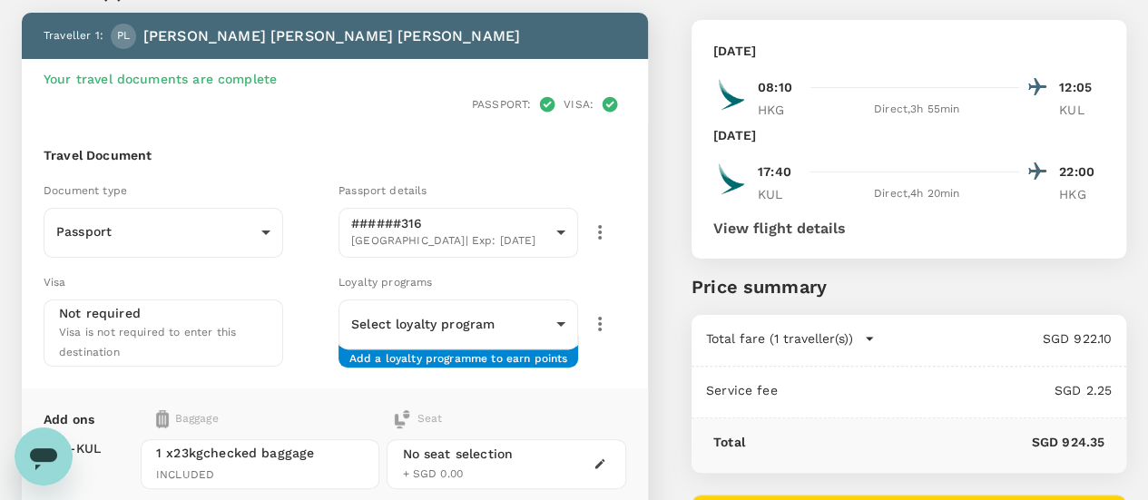
click at [603, 146] on h6 "Travel Document" at bounding box center [335, 156] width 582 height 20
click at [653, 298] on body "Back to flight results Flight review Traveller(s) Traveller 1 : PL Paul Yiu Chu…" at bounding box center [574, 376] width 1148 height 934
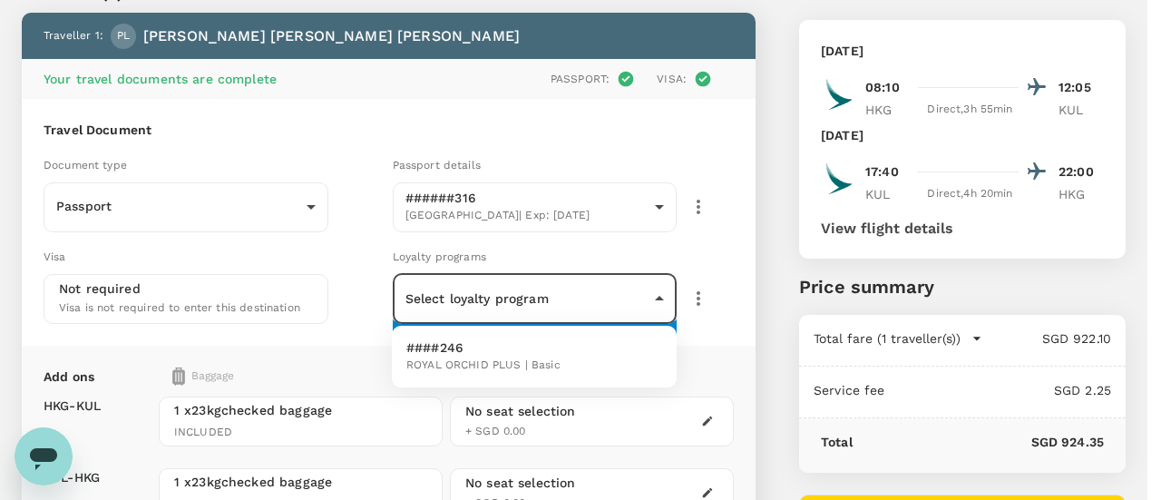
click at [590, 295] on div at bounding box center [580, 250] width 1161 height 500
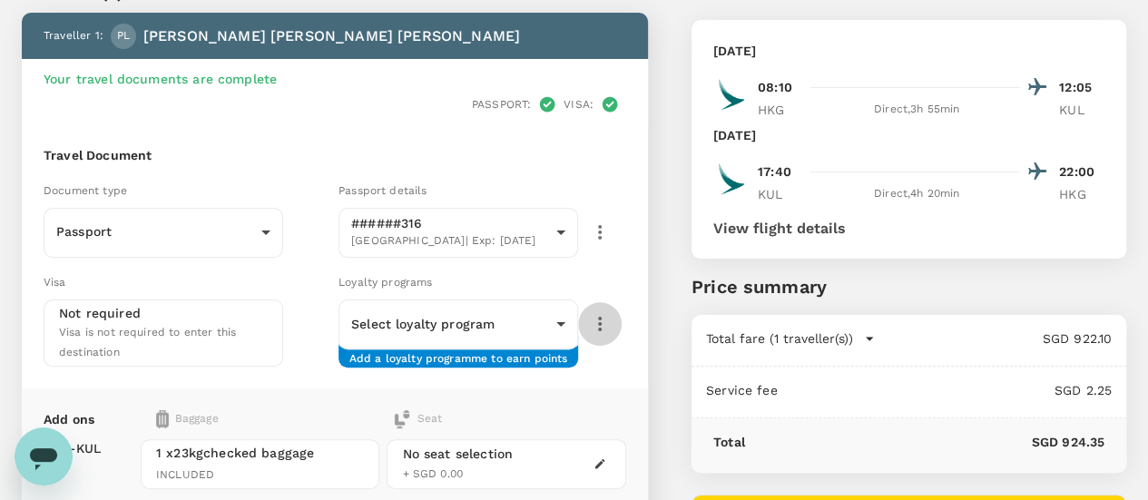
click at [611, 313] on icon "button" at bounding box center [600, 324] width 22 height 22
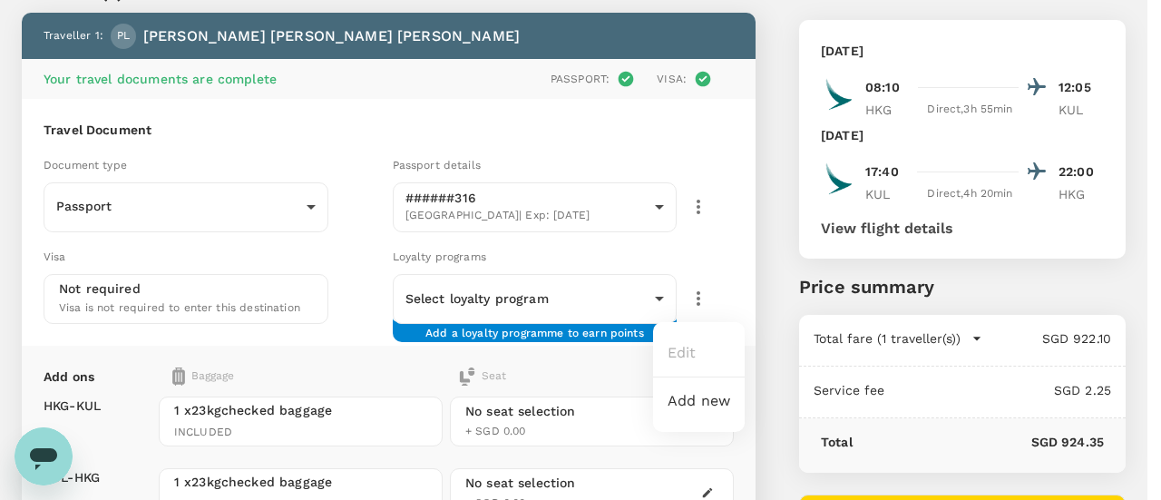
click at [695, 396] on li "Add new" at bounding box center [699, 401] width 92 height 33
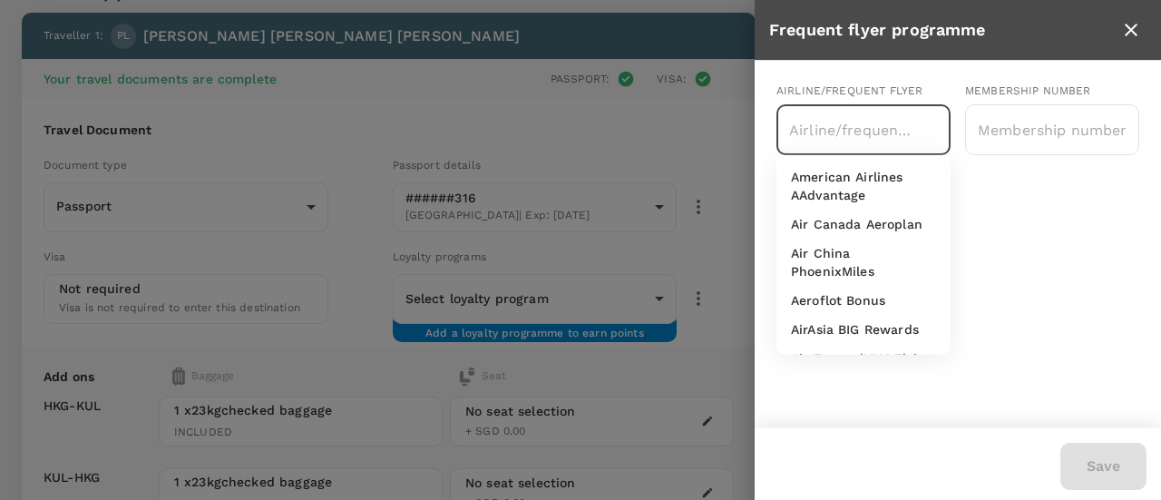
click at [877, 134] on input "text" at bounding box center [850, 129] width 131 height 34
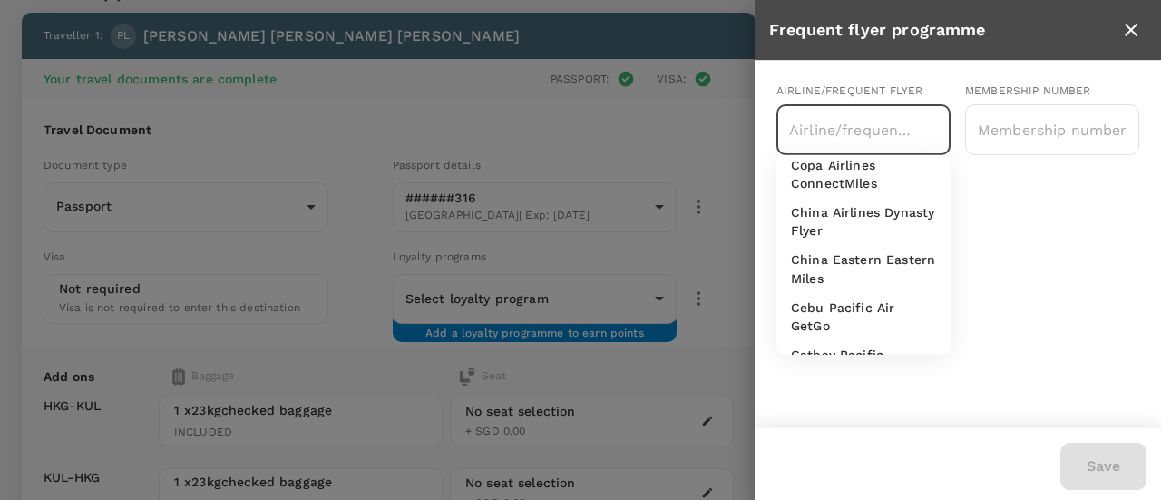
scroll to position [726, 0]
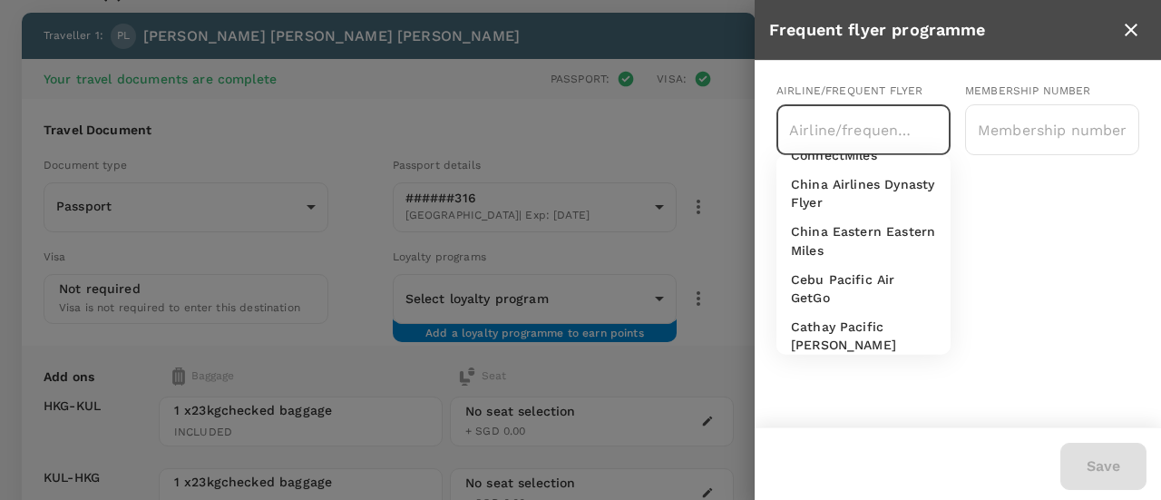
click at [848, 331] on li "Cathay Pacific Marco Polo Club/Asia Miles" at bounding box center [864, 343] width 174 height 65
type input "Cathay Pacific Marco Polo Club/Asia Miles"
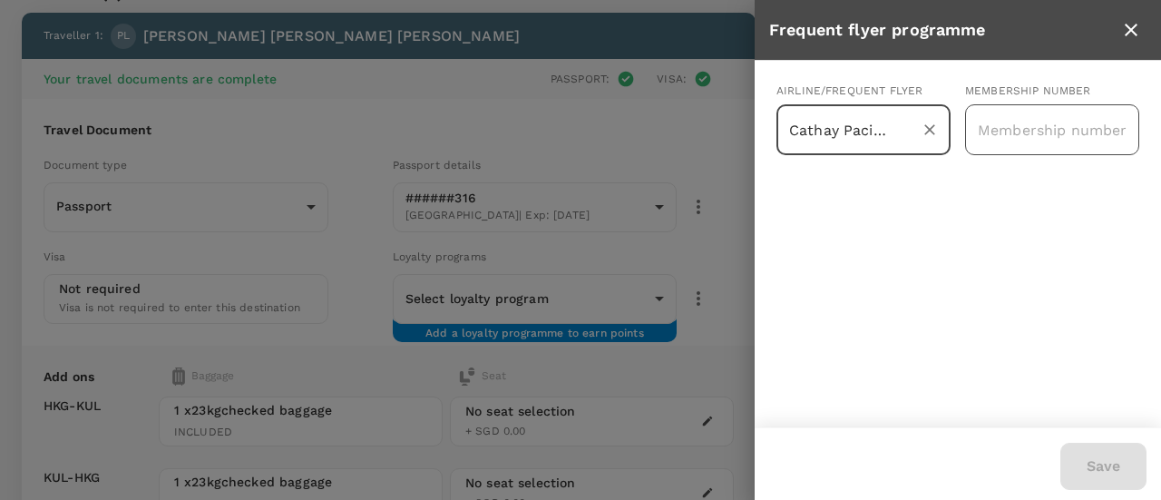
click at [1014, 131] on input "text" at bounding box center [1052, 129] width 174 height 45
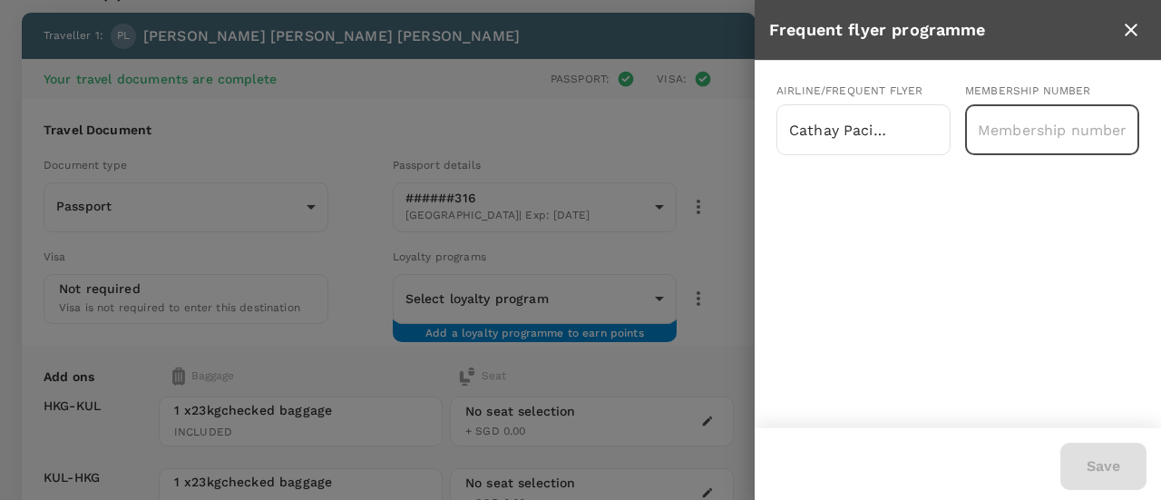
click at [1014, 131] on input "text" at bounding box center [1052, 129] width 174 height 45
type input "1744414589"
click at [1091, 458] on button "Save" at bounding box center [1104, 466] width 86 height 47
type input "a796ef0e-8c86-432f-a99f-e74d18e7ee7d"
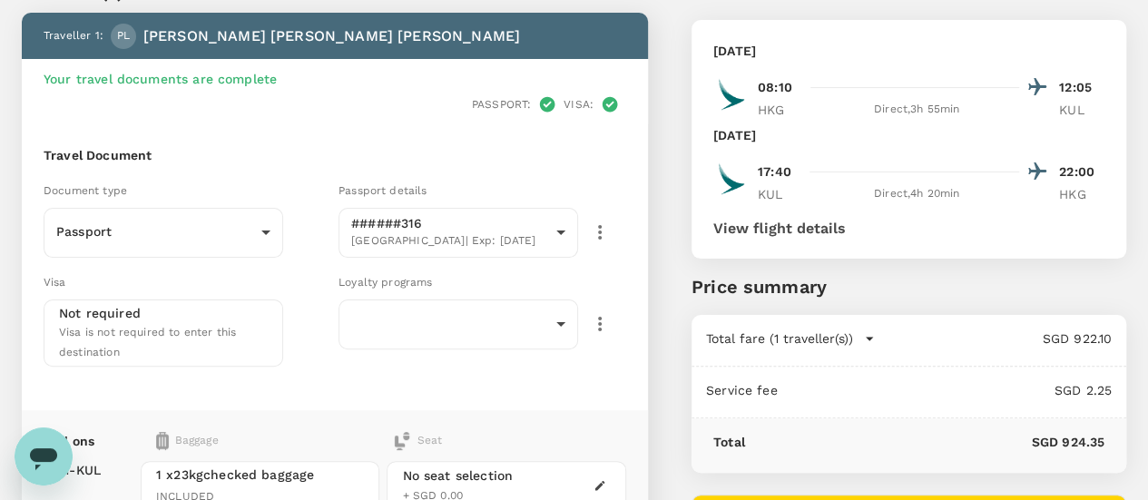
type input "65ca20c9-fafa-4607-861f-a9ca8531df6f"
click at [611, 313] on icon "button" at bounding box center [600, 324] width 22 height 22
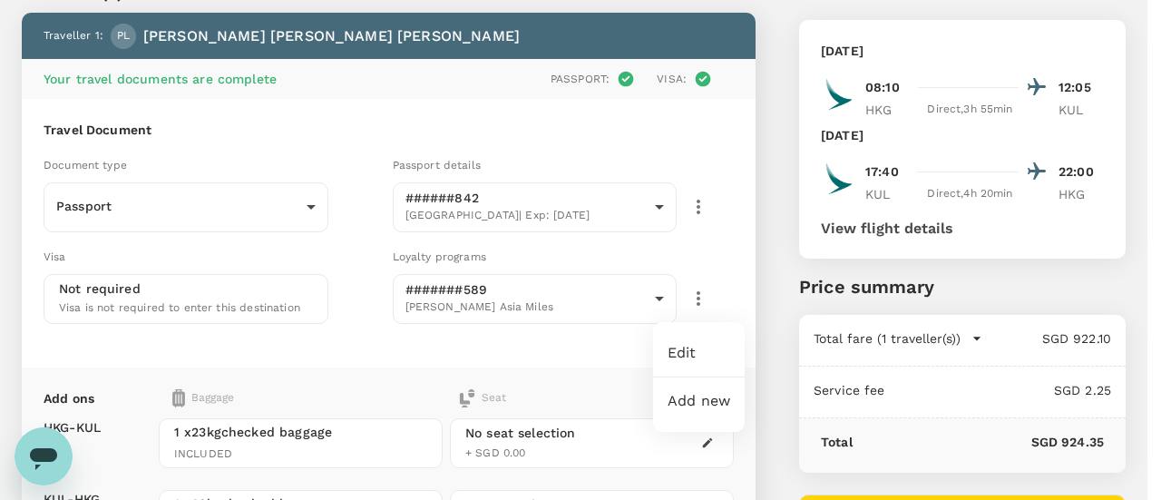
click at [593, 351] on div at bounding box center [580, 250] width 1161 height 500
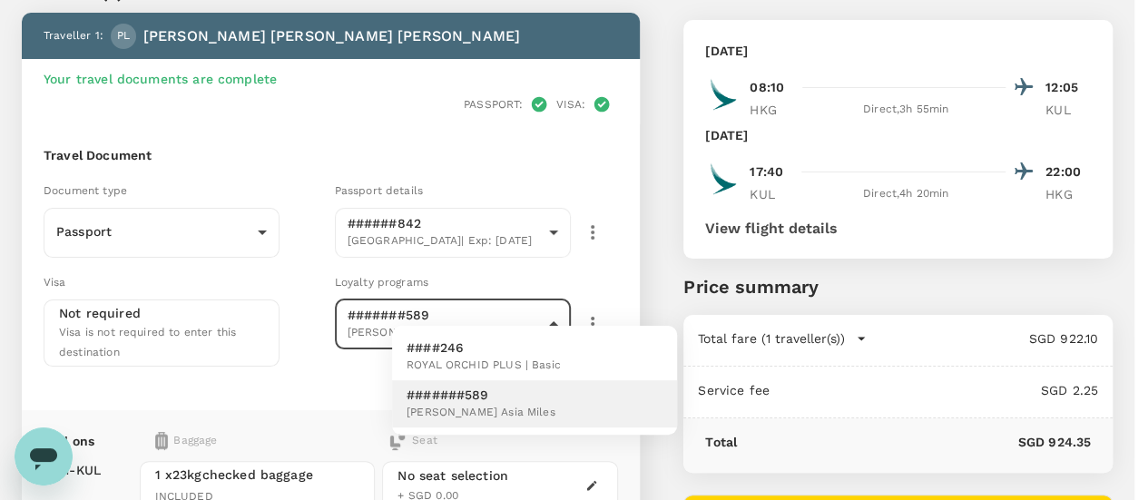
click at [672, 291] on body "Back to flight results Flight review Traveller(s) Traveller 1 : PL Paul Yiu Chu…" at bounding box center [574, 387] width 1148 height 956
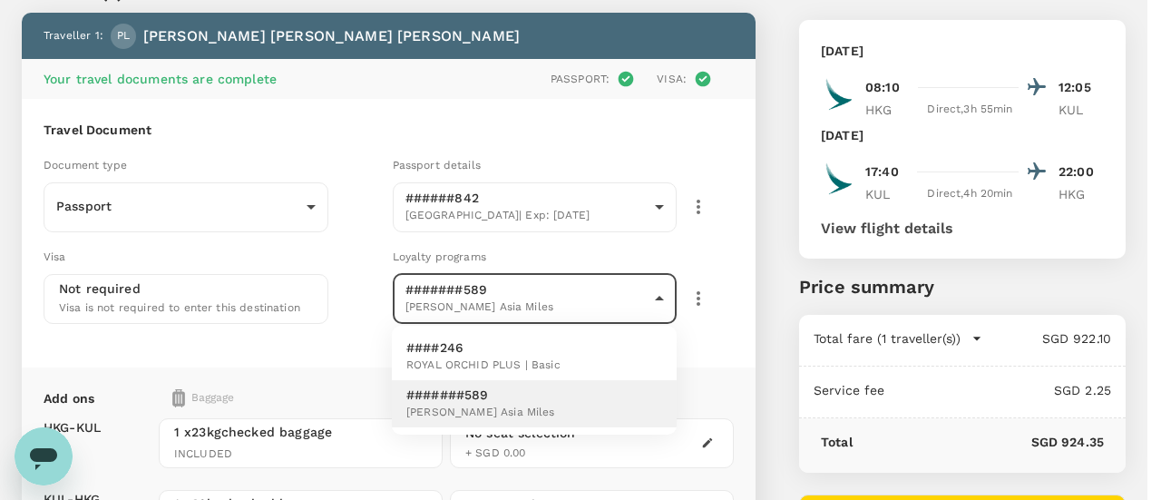
click at [690, 304] on div at bounding box center [580, 250] width 1161 height 500
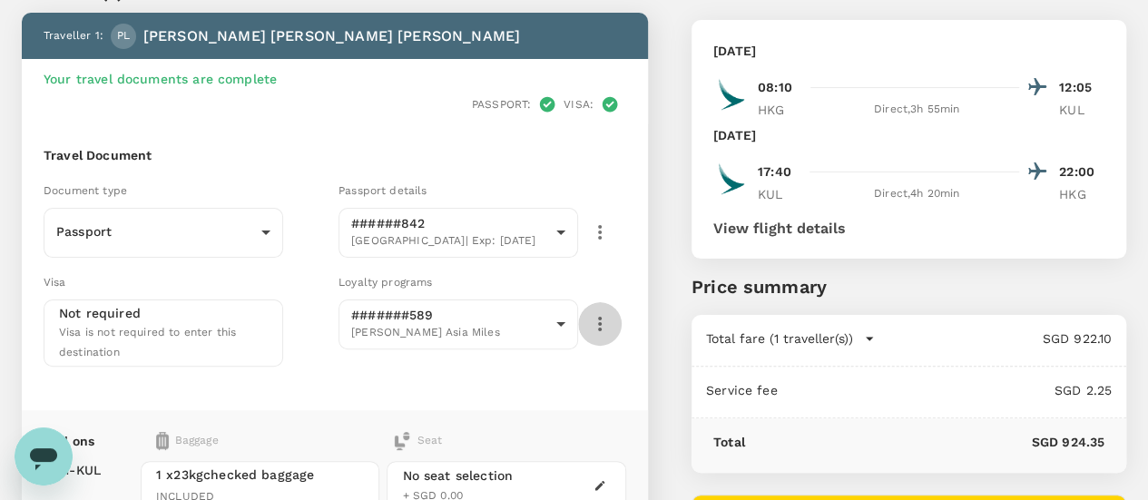
click at [611, 313] on icon "button" at bounding box center [600, 324] width 22 height 22
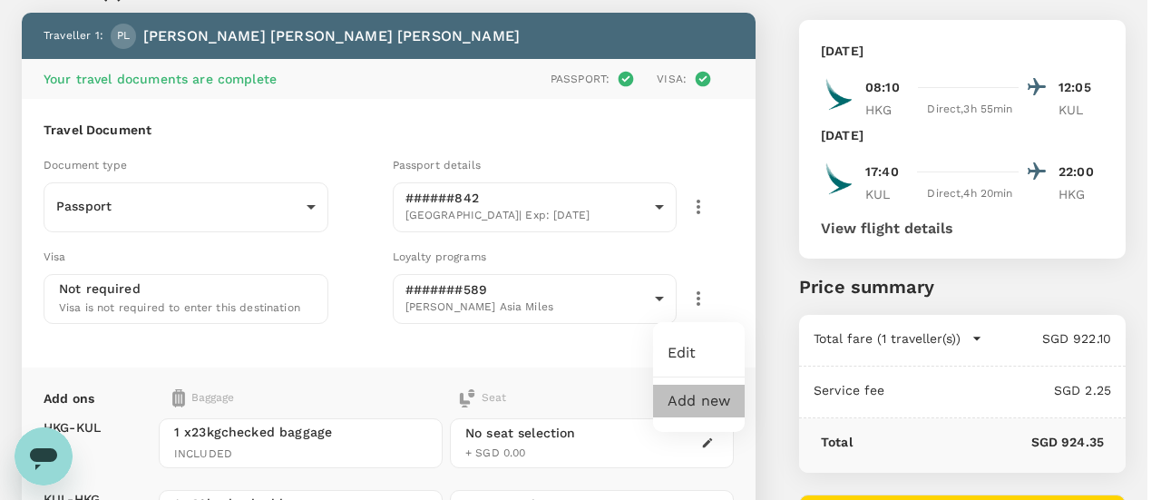
click at [690, 400] on li "Add new" at bounding box center [699, 401] width 92 height 33
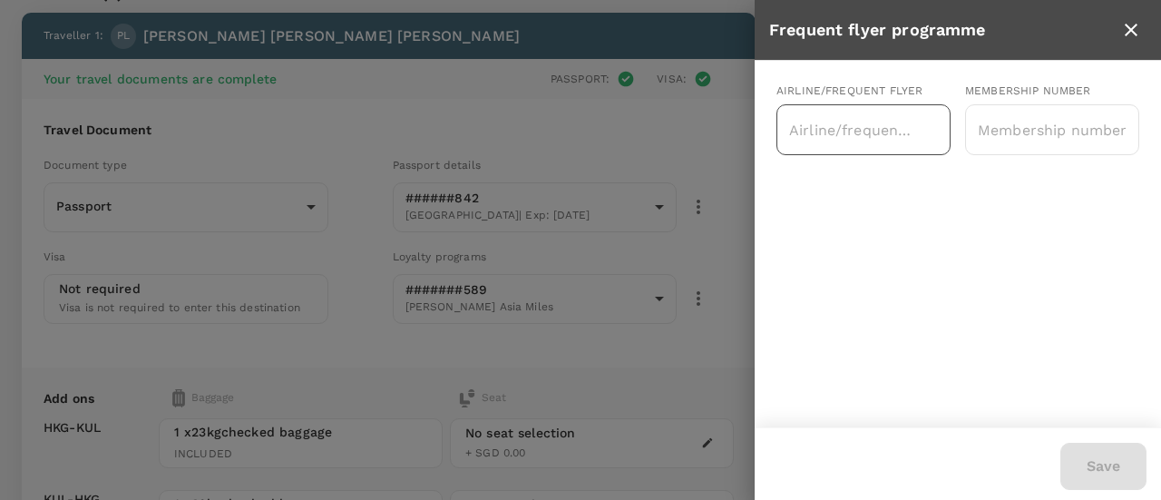
click at [899, 135] on input "text" at bounding box center [850, 129] width 131 height 34
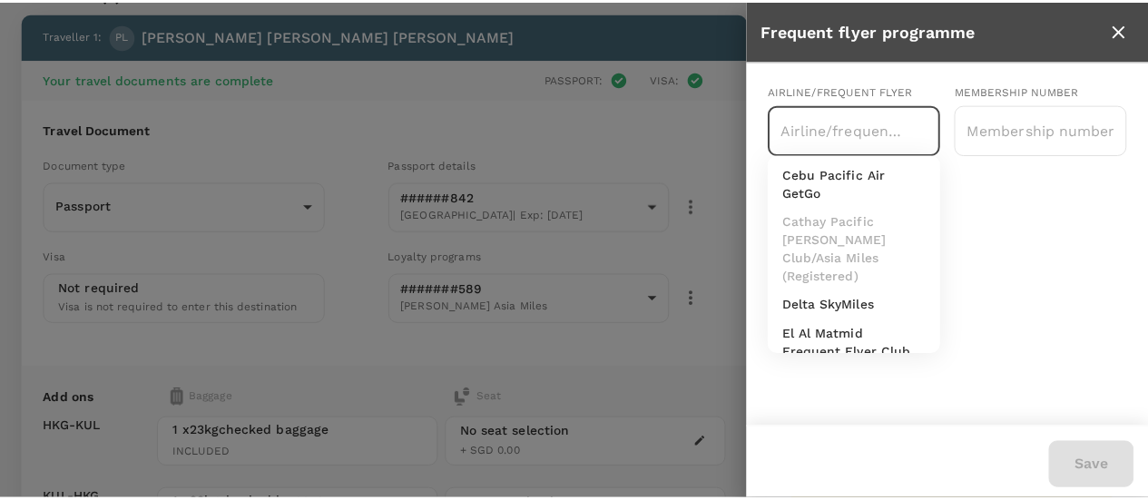
scroll to position [817, 0]
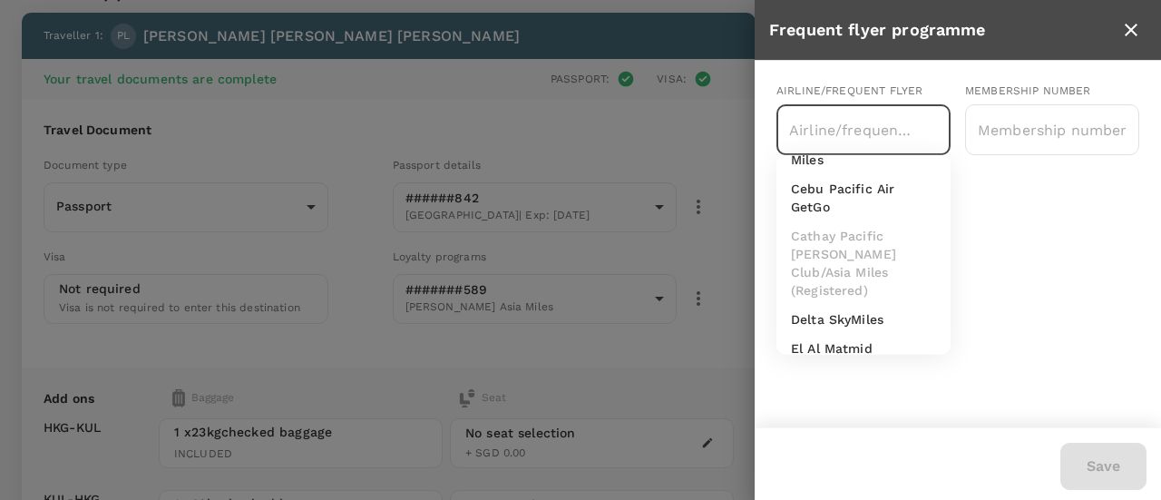
click at [646, 351] on div at bounding box center [580, 250] width 1161 height 500
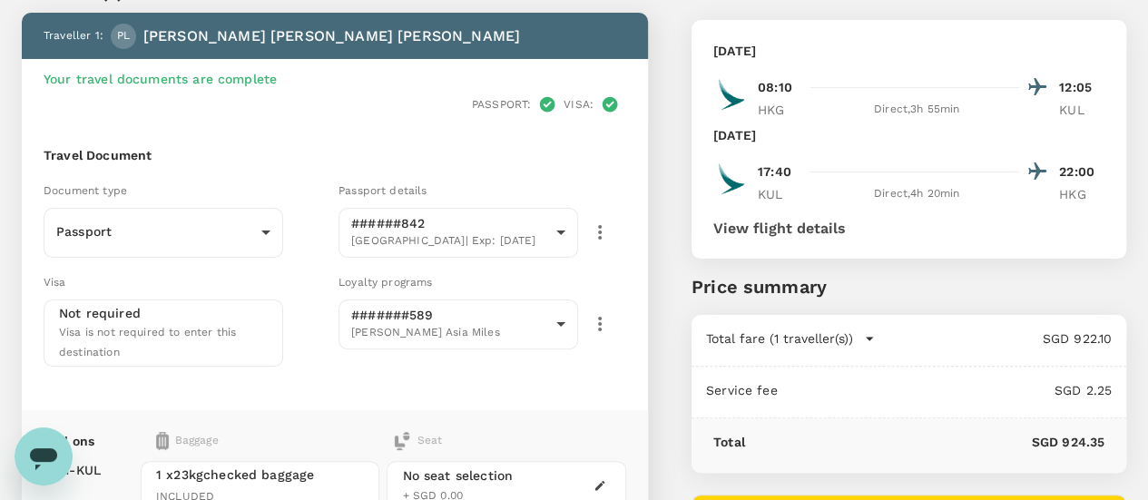
click at [621, 302] on button "button" at bounding box center [600, 324] width 44 height 44
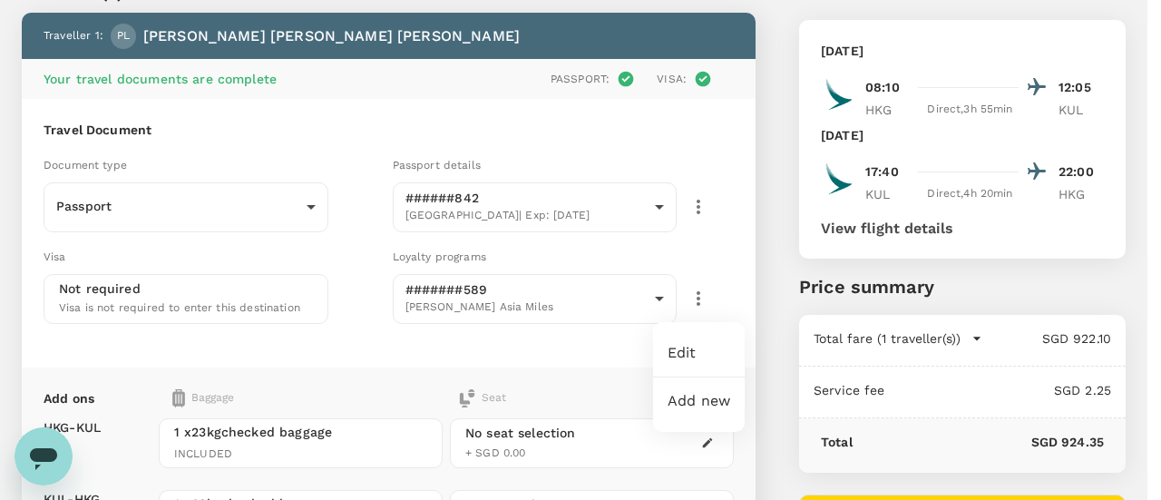
click at [676, 363] on li "Edit" at bounding box center [699, 353] width 92 height 33
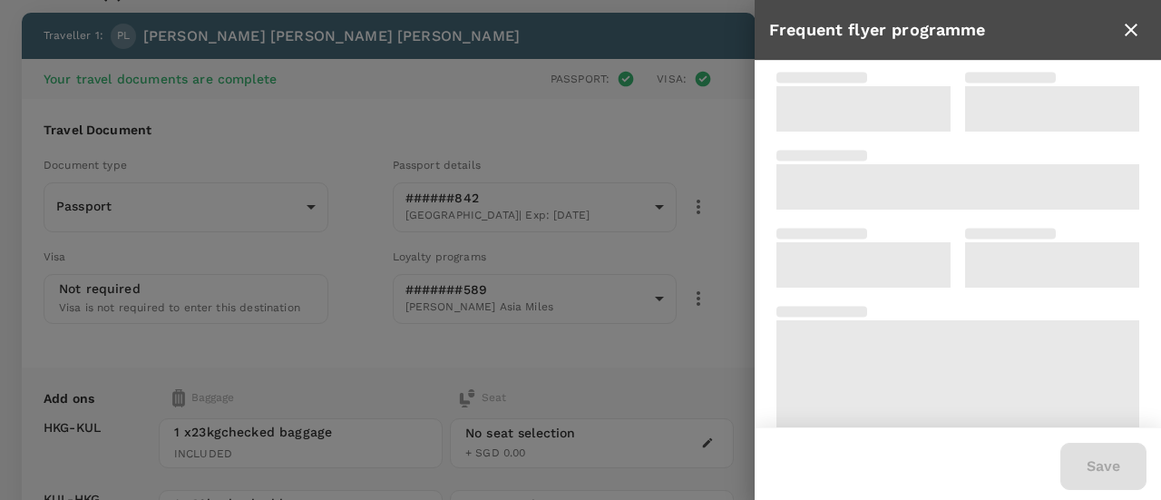
type input "1744414589"
type input "Cathay Pacific Marco Polo Club/Asia Miles"
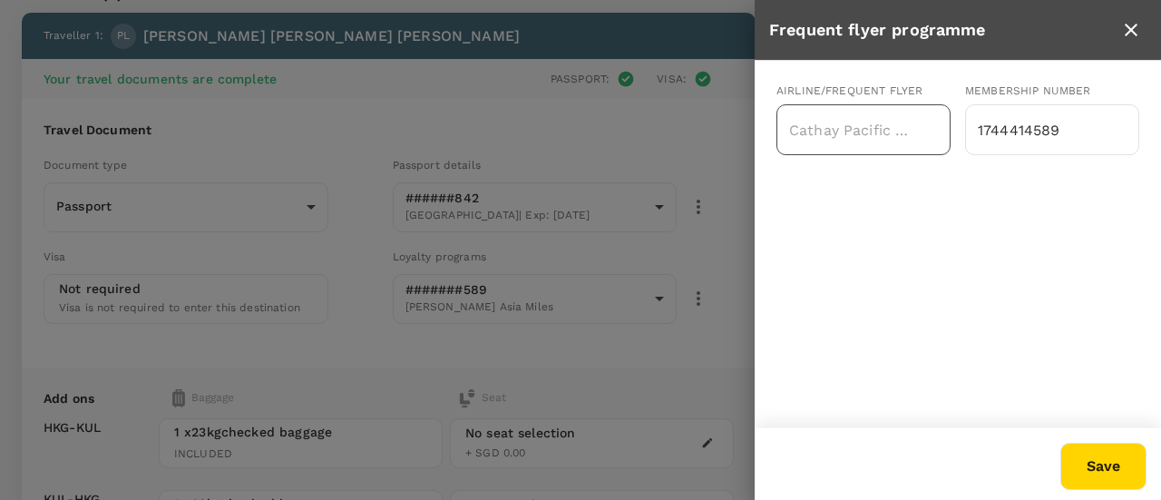
click at [917, 133] on div "Cathay Pacific Marco Polo Club/Asia Miles ​" at bounding box center [864, 129] width 174 height 51
click at [779, 132] on div "Cathay Pacific Marco Polo Club/Asia Miles ​" at bounding box center [864, 129] width 174 height 51
click at [878, 201] on div "Airline/Frequent Flyer Cathay Pacific Marco Polo Club/Asia Miles ​ Membership n…" at bounding box center [958, 244] width 406 height 367
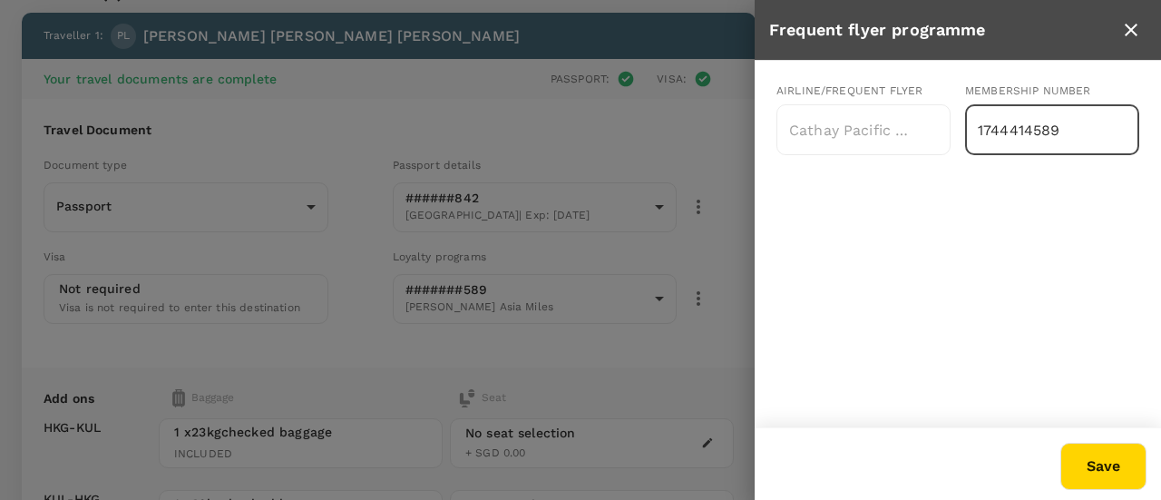
drag, startPoint x: 1064, startPoint y: 122, endPoint x: 900, endPoint y: 161, distance: 168.6
click at [900, 161] on div "Airline/Frequent Flyer Cathay Pacific Marco Polo Club/Asia Miles ​ Membership n…" at bounding box center [958, 127] width 406 height 133
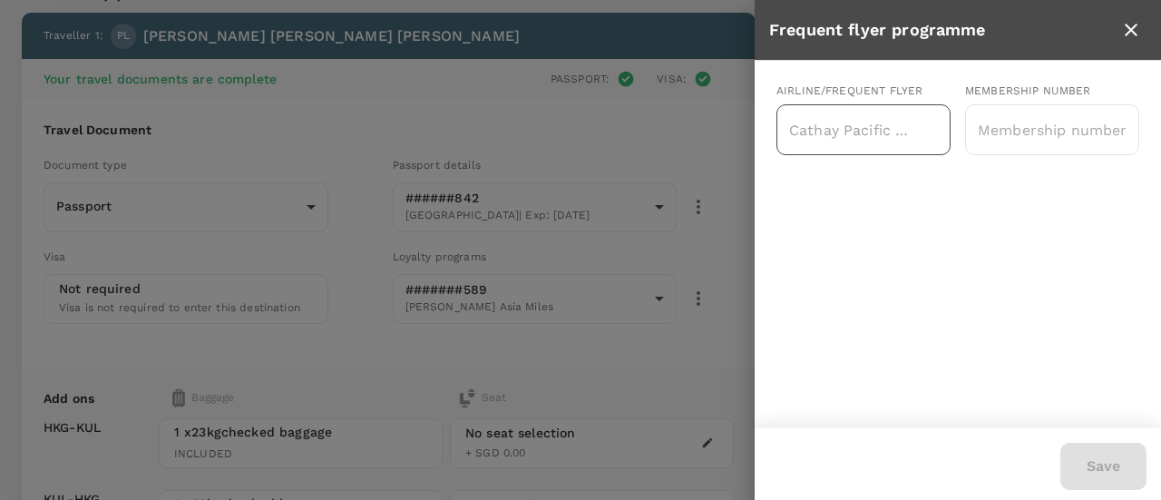
click at [926, 132] on div "Cathay Pacific Marco Polo Club/Asia Miles ​" at bounding box center [864, 129] width 174 height 51
click at [928, 132] on div "Cathay Pacific Marco Polo Club/Asia Miles ​" at bounding box center [864, 129] width 174 height 51
click at [1136, 29] on icon "close" at bounding box center [1131, 30] width 22 height 22
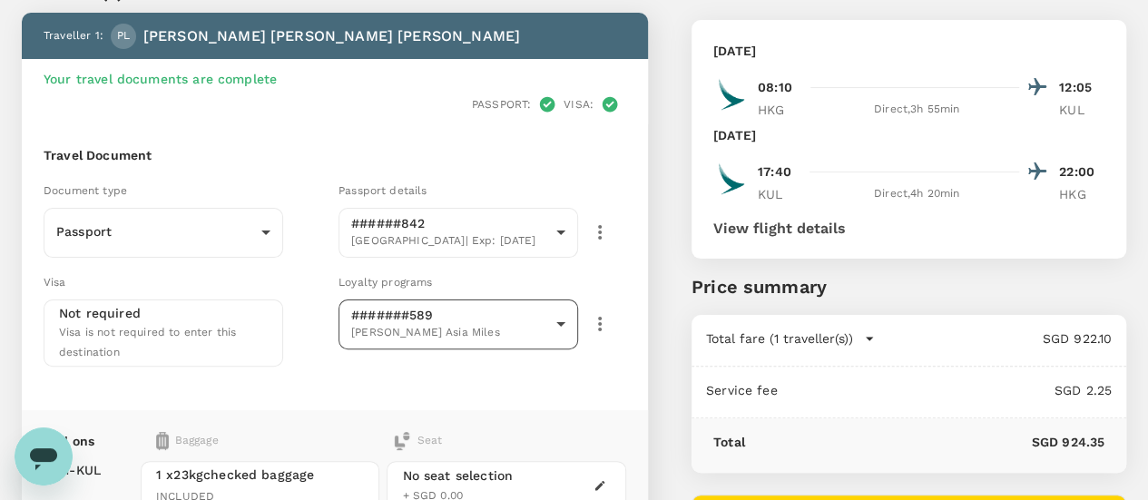
click at [673, 295] on body "Back to flight results Flight review Traveller(s) Traveller 1 : PL Paul Yiu Chu…" at bounding box center [574, 387] width 1148 height 956
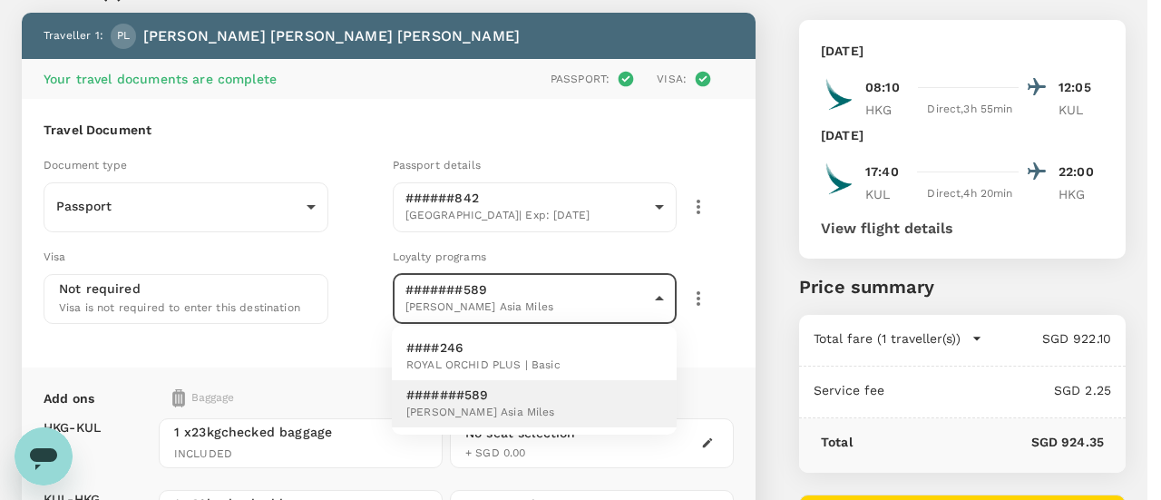
drag, startPoint x: 470, startPoint y: 397, endPoint x: 353, endPoint y: 314, distance: 143.8
click at [353, 314] on div at bounding box center [580, 250] width 1161 height 500
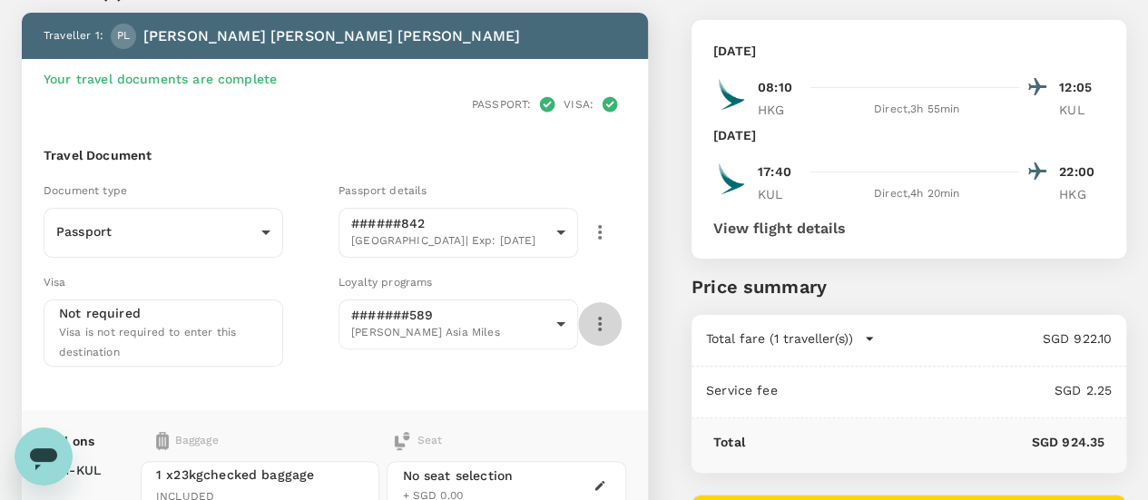
click at [611, 313] on icon "button" at bounding box center [600, 324] width 22 height 22
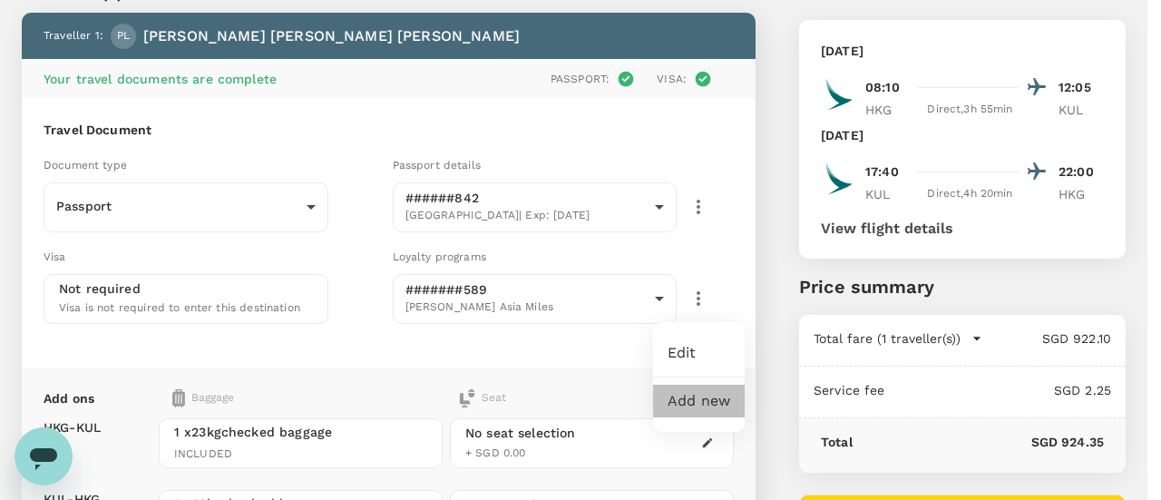
click at [691, 399] on li "Add new" at bounding box center [699, 401] width 92 height 33
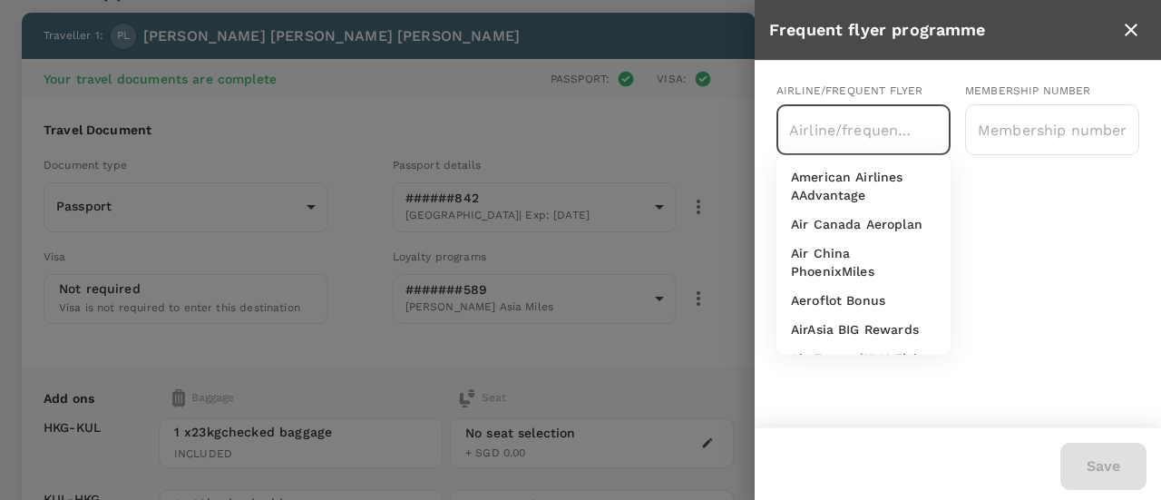
click at [887, 128] on input "text" at bounding box center [850, 129] width 131 height 34
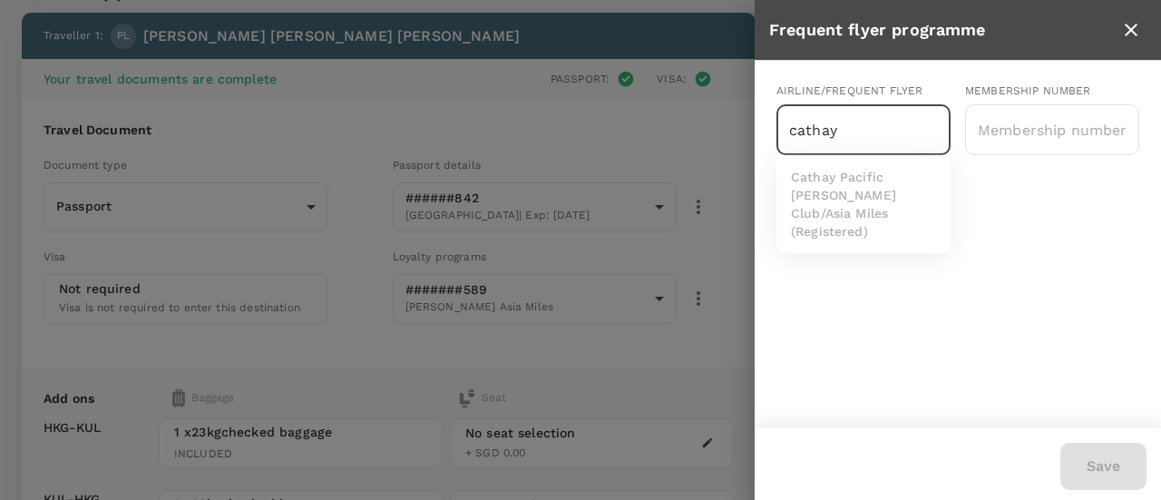
type input "cathay"
click at [670, 336] on div at bounding box center [580, 250] width 1161 height 500
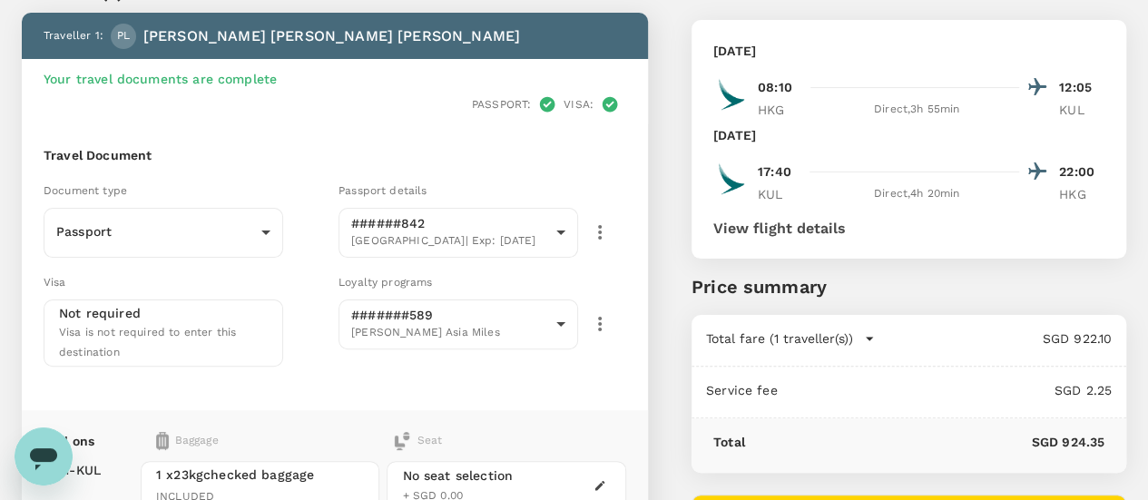
click at [611, 313] on icon "button" at bounding box center [600, 324] width 22 height 22
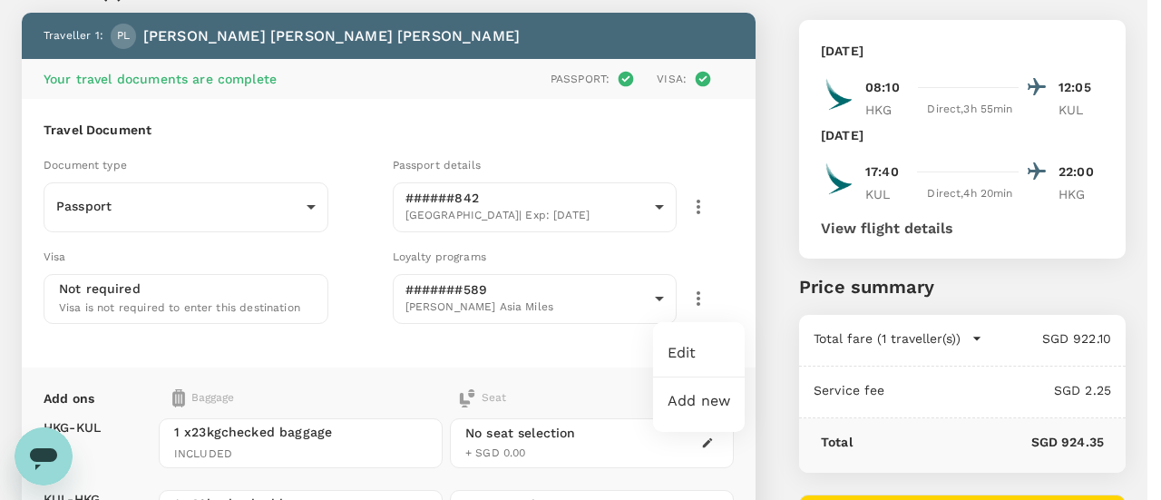
click at [610, 317] on div at bounding box center [580, 250] width 1161 height 500
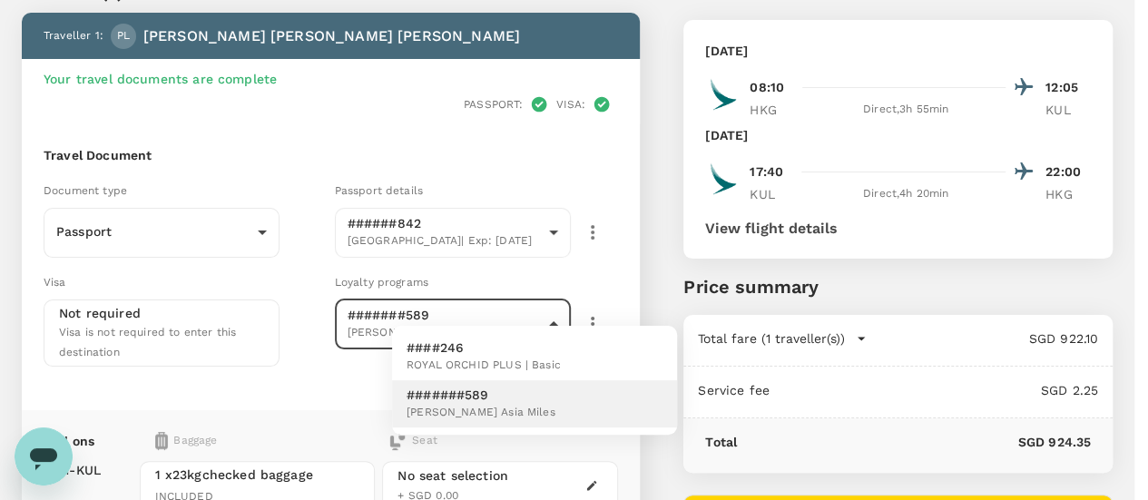
click at [670, 289] on body "Back to flight results Flight review Traveller(s) Traveller 1 : PL Paul Yiu Chu…" at bounding box center [574, 387] width 1148 height 956
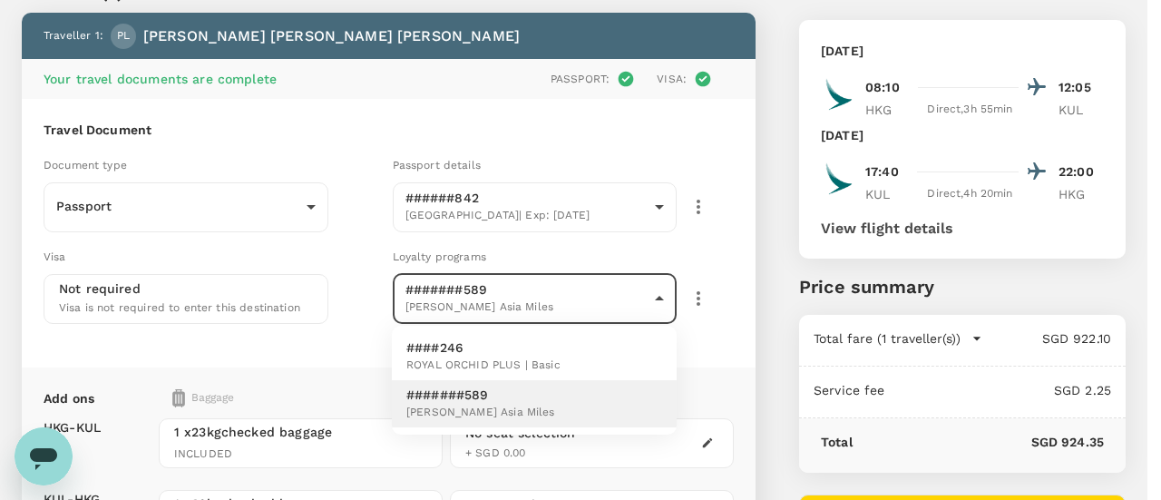
click at [670, 289] on div at bounding box center [580, 250] width 1161 height 500
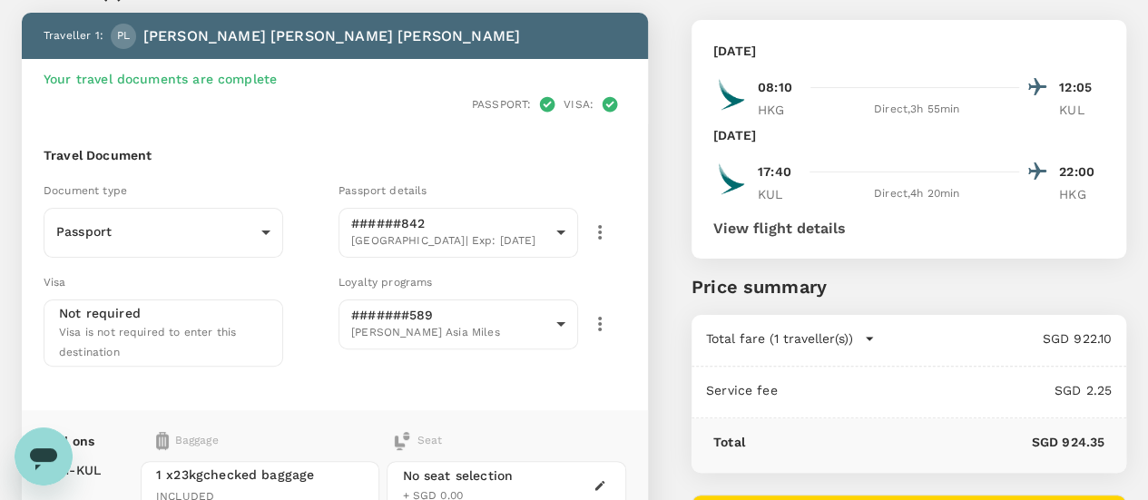
click at [648, 304] on div "Travel Document Document type Passport Passport ​ Passport details ######842 Ch…" at bounding box center [335, 267] width 626 height 286
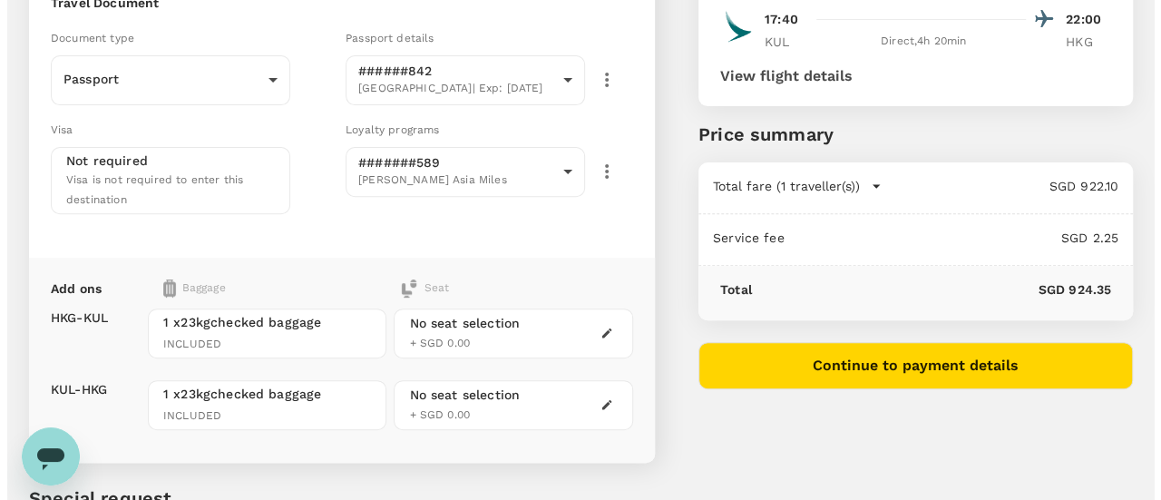
scroll to position [272, 0]
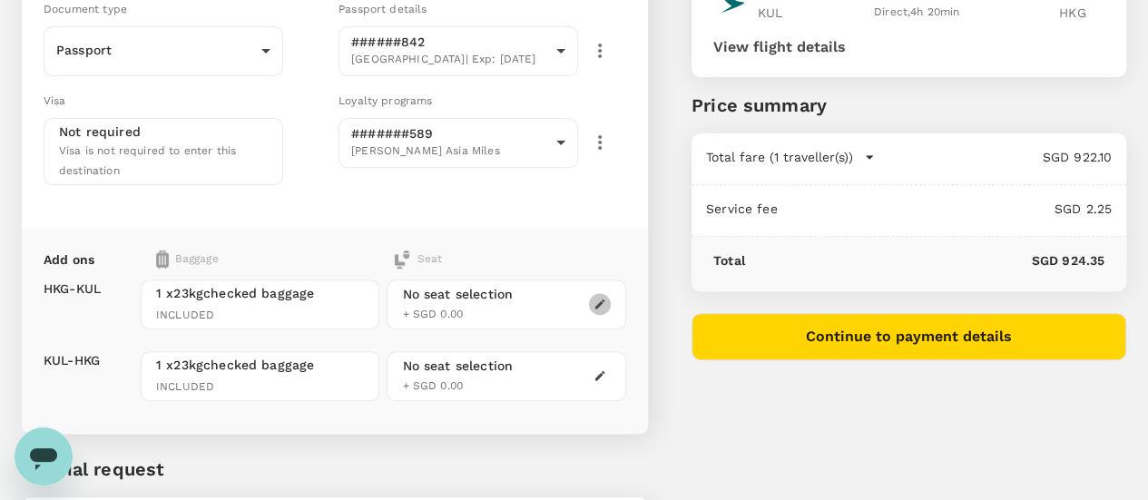
click at [611, 293] on button "button" at bounding box center [600, 304] width 22 height 22
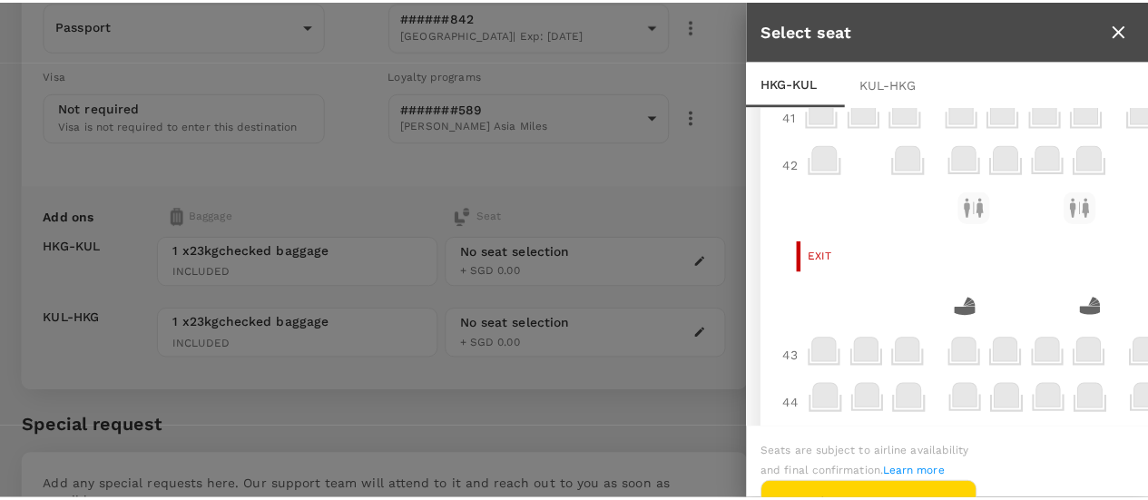
scroll to position [0, 0]
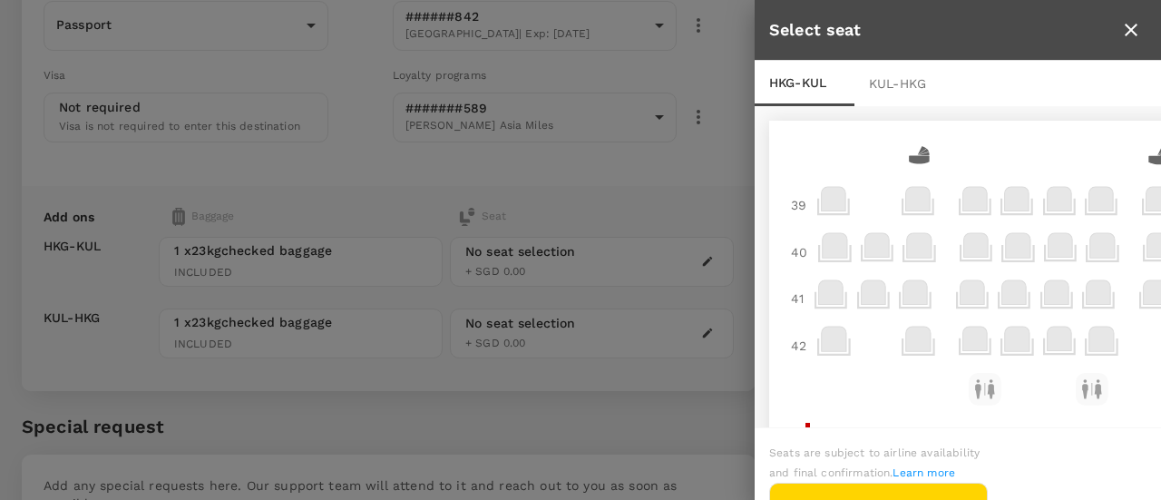
click at [989, 253] on icon at bounding box center [977, 249] width 35 height 35
click at [1031, 253] on icon at bounding box center [1019, 249] width 35 height 35
click at [1080, 249] on div at bounding box center [1062, 252] width 43 height 47
click at [1100, 244] on icon at bounding box center [1103, 245] width 24 height 24
click at [1079, 242] on div at bounding box center [1062, 252] width 43 height 47
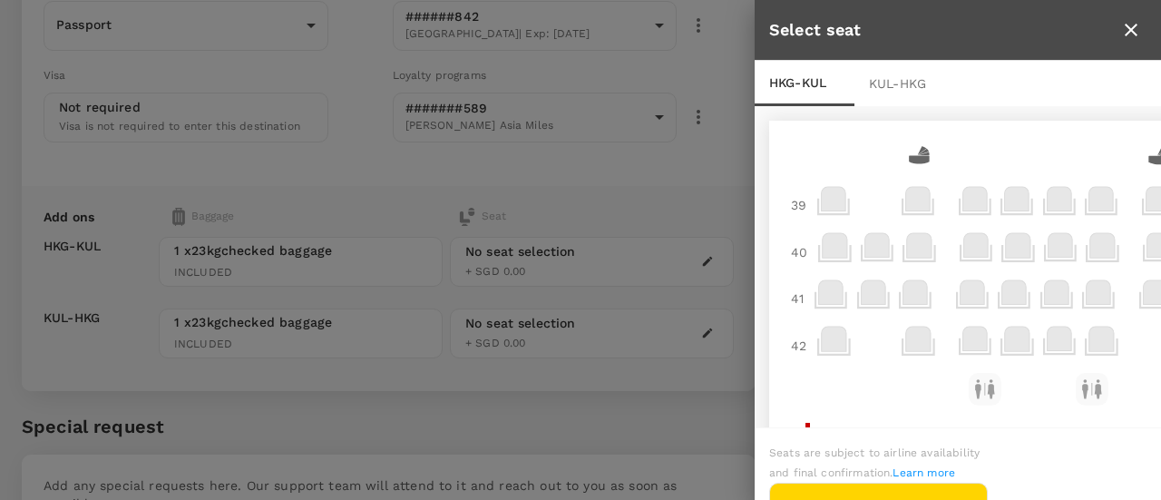
click at [1062, 233] on icon at bounding box center [1060, 245] width 24 height 24
click at [1050, 213] on icon at bounding box center [1059, 206] width 33 height 17
click at [969, 391] on rect at bounding box center [985, 389] width 33 height 33
click at [923, 257] on icon at bounding box center [919, 245] width 24 height 24
click at [885, 249] on icon at bounding box center [877, 245] width 24 height 24
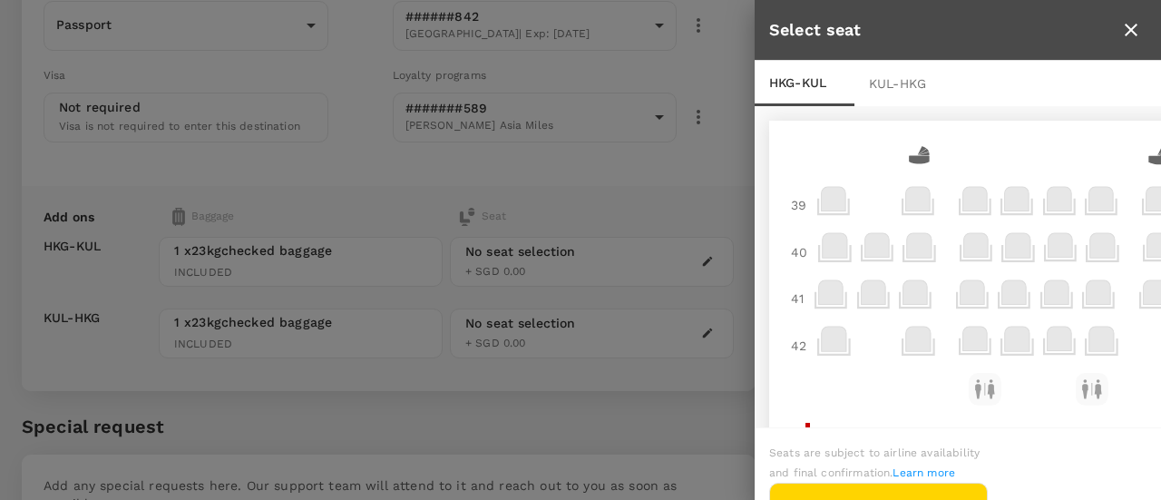
click at [873, 295] on icon at bounding box center [873, 292] width 24 height 24
click at [873, 349] on icon at bounding box center [877, 343] width 35 height 35
click at [882, 278] on div at bounding box center [875, 299] width 43 height 47
click at [882, 292] on icon at bounding box center [873, 292] width 24 height 24
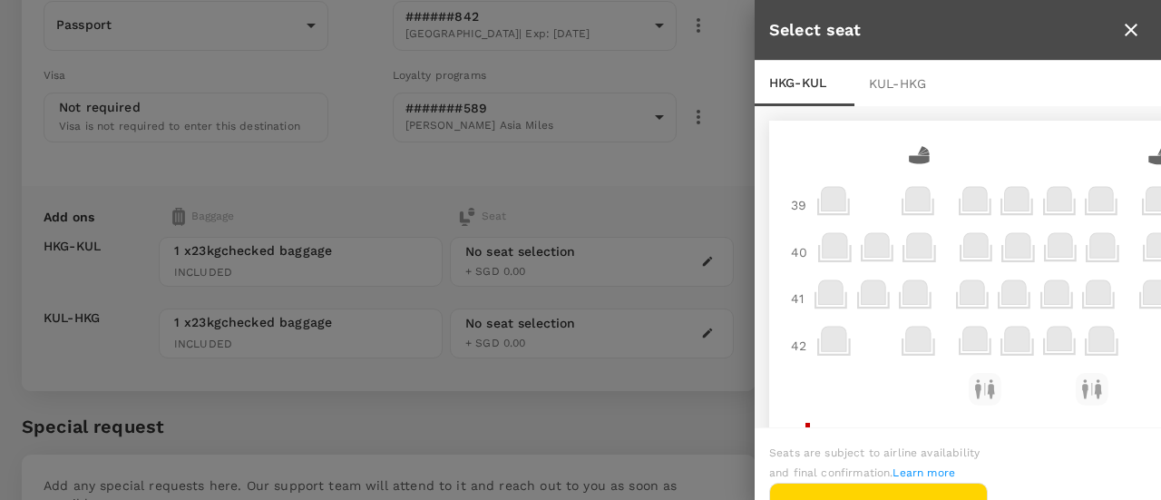
click at [617, 384] on div at bounding box center [580, 250] width 1161 height 500
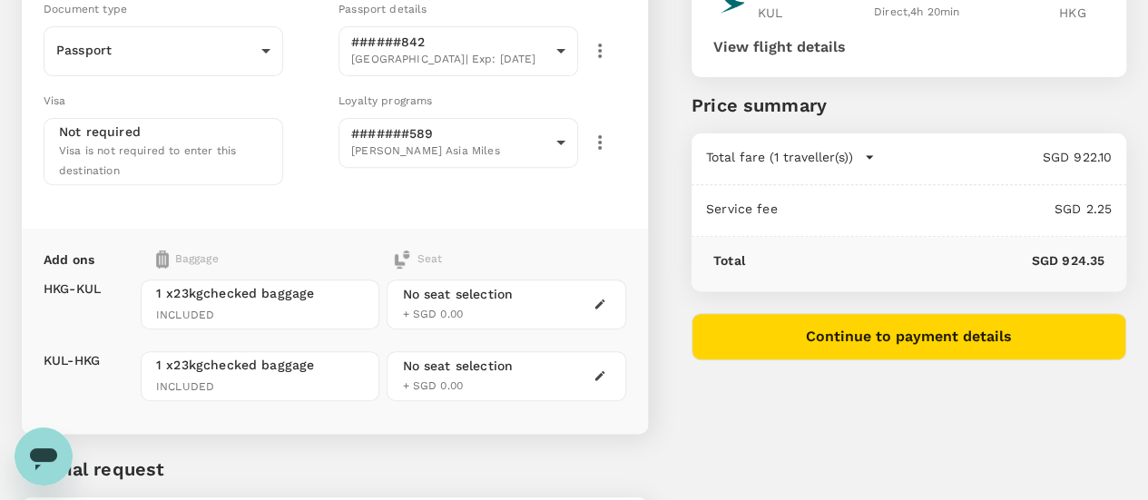
click at [513, 285] on div "No seat selection + SGD 0.00" at bounding box center [457, 304] width 111 height 39
click at [513, 285] on div "No seat selection" at bounding box center [457, 294] width 111 height 19
click at [587, 279] on div "No seat selection + SGD 0.00" at bounding box center [505, 304] width 239 height 50
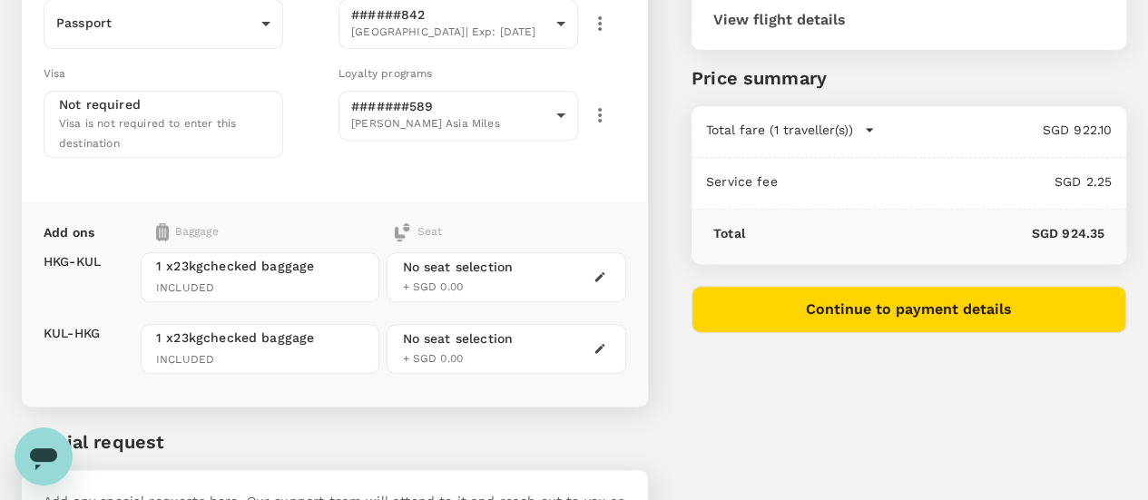
scroll to position [272, 0]
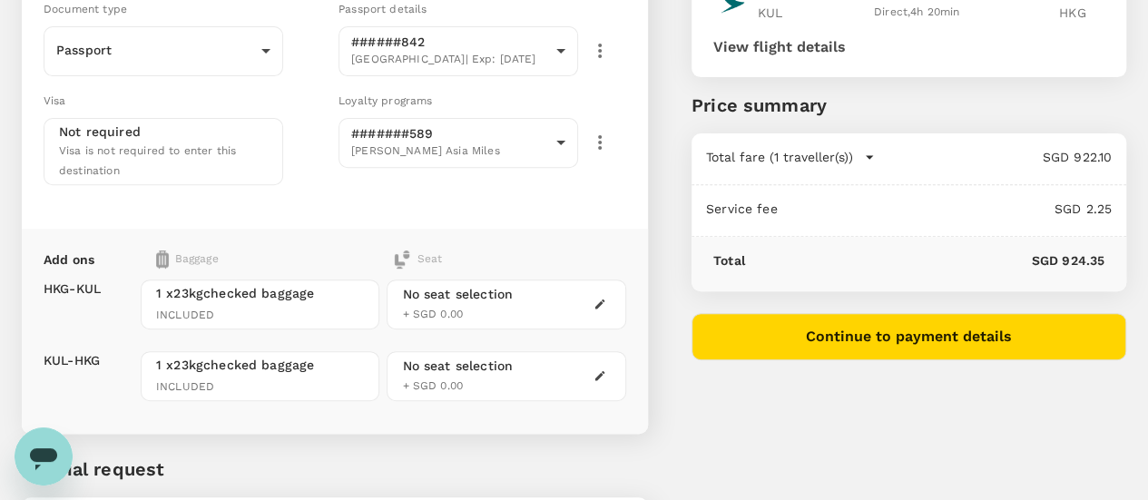
click at [606, 298] on icon "button" at bounding box center [599, 304] width 13 height 13
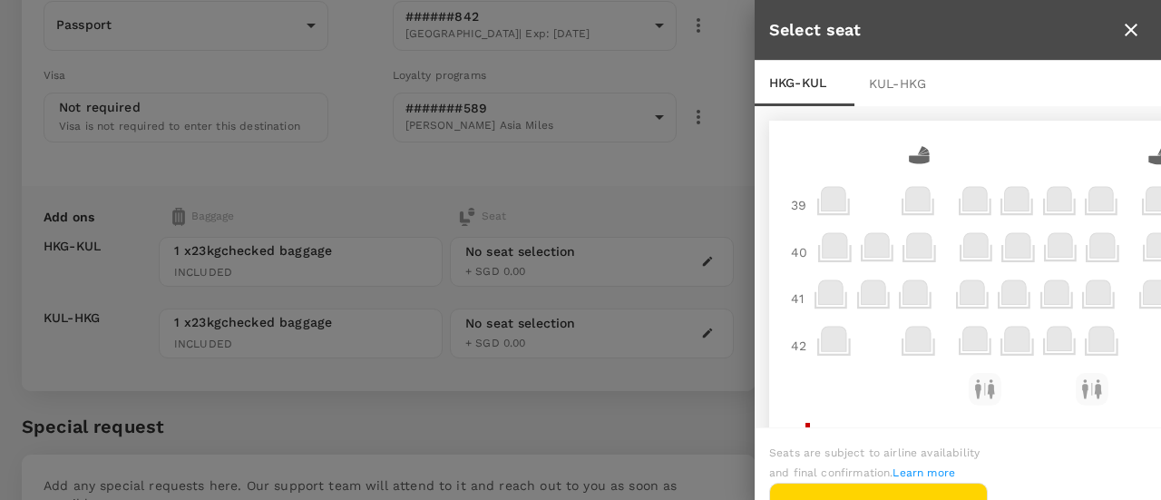
click at [916, 266] on icon at bounding box center [920, 249] width 35 height 35
click at [621, 387] on div at bounding box center [580, 250] width 1161 height 500
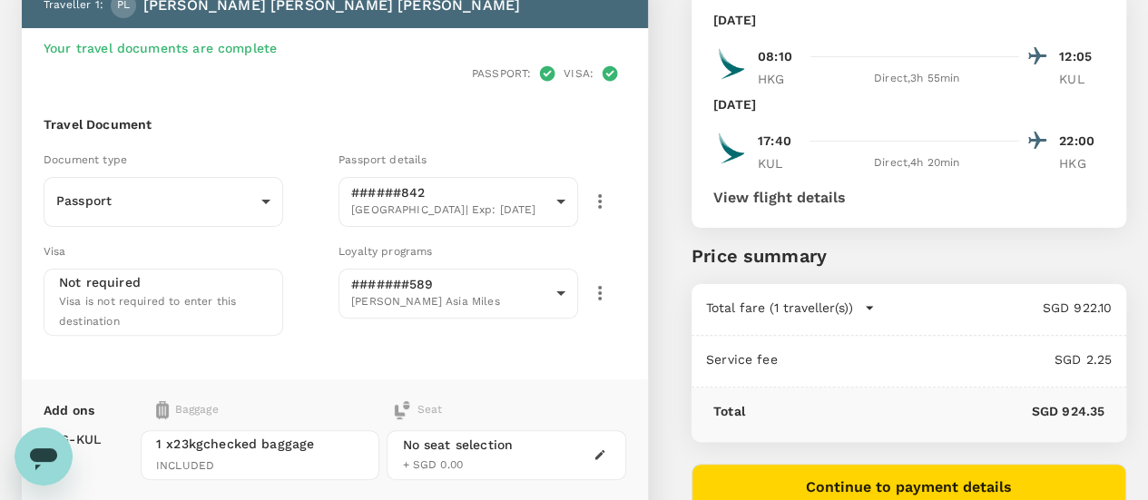
scroll to position [181, 0]
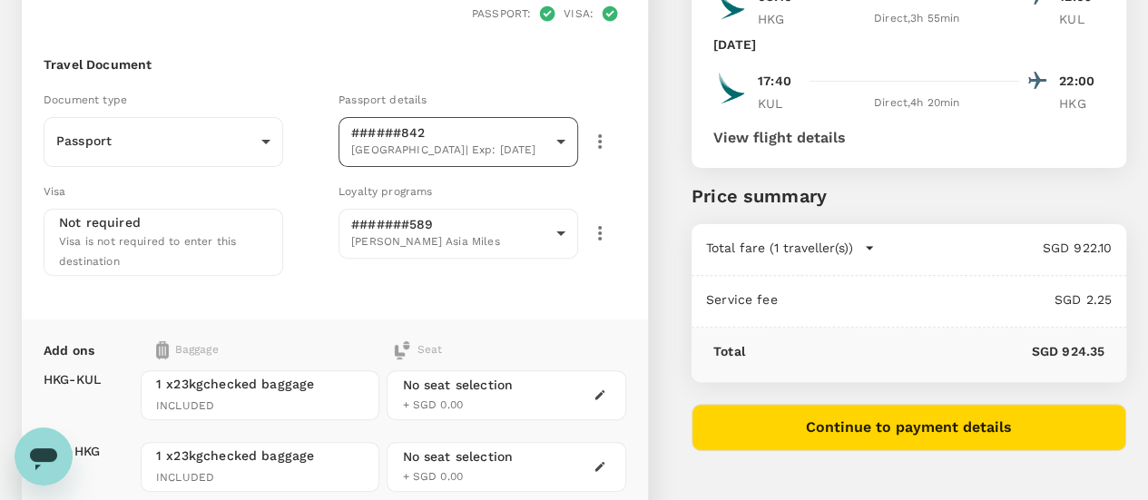
click at [651, 119] on body "Back to flight results Flight review Traveller(s) Traveller 1 : PL Paul Yiu Chu…" at bounding box center [574, 297] width 1148 height 956
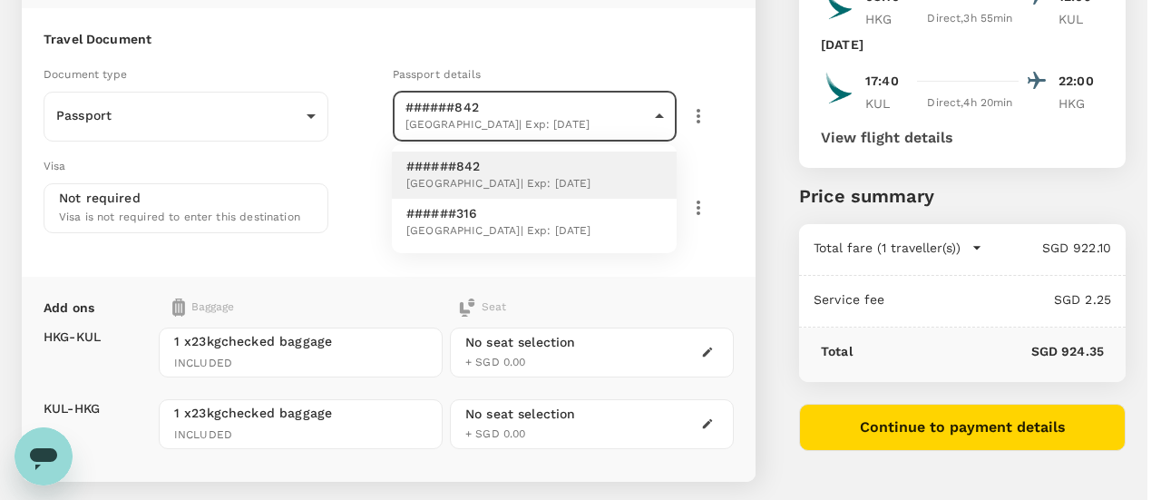
click at [535, 206] on p "######316" at bounding box center [498, 213] width 185 height 18
type input "81316fc8-cdb7-4f1c-8529-637ba7d3a0f6"
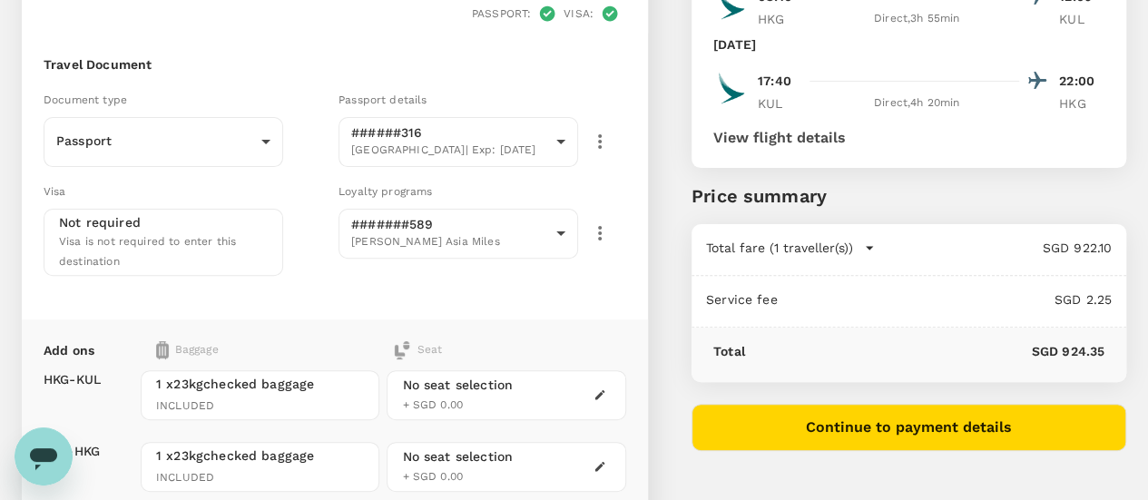
click at [773, 184] on div "You've selected Monday, 29 Sep 2025 08:10 12:05 HKG Direct , 3h 55min KUL Tuesd…" at bounding box center [887, 285] width 478 height 882
click at [648, 162] on div "Travel Document Document type Passport Passport ​ Passport details ######316 Au…" at bounding box center [335, 177] width 626 height 286
click at [764, 173] on div "You've selected Monday, 29 Sep 2025 08:10 12:05 HKG Direct , 3h 55min KUL Tuesd…" at bounding box center [887, 285] width 478 height 882
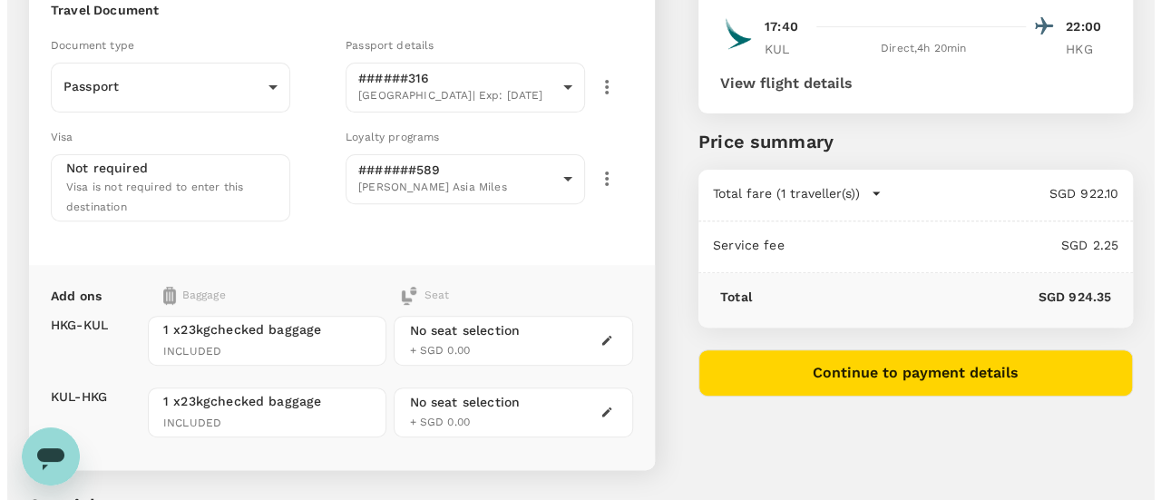
scroll to position [210, 0]
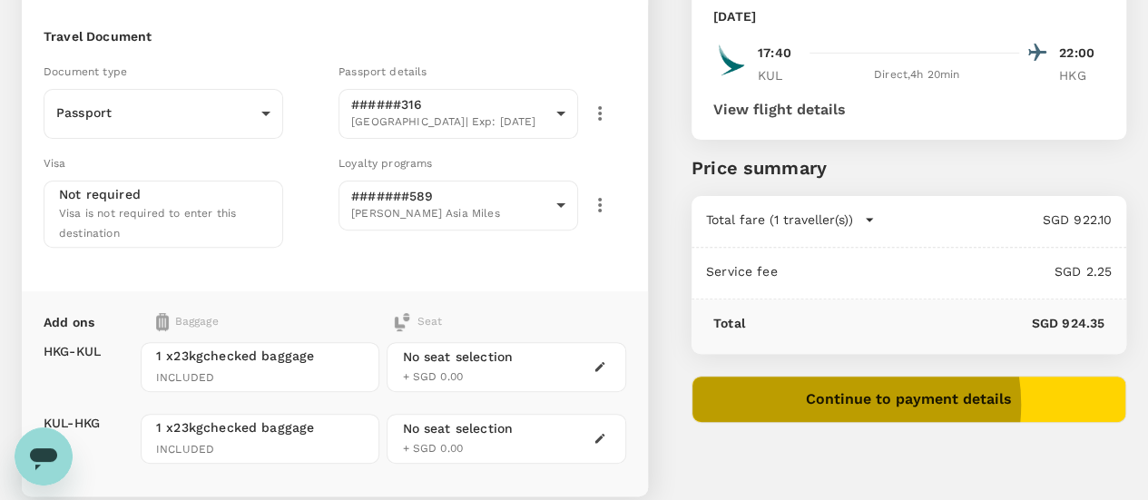
click at [946, 403] on button "Continue to payment details" at bounding box center [908, 399] width 435 height 47
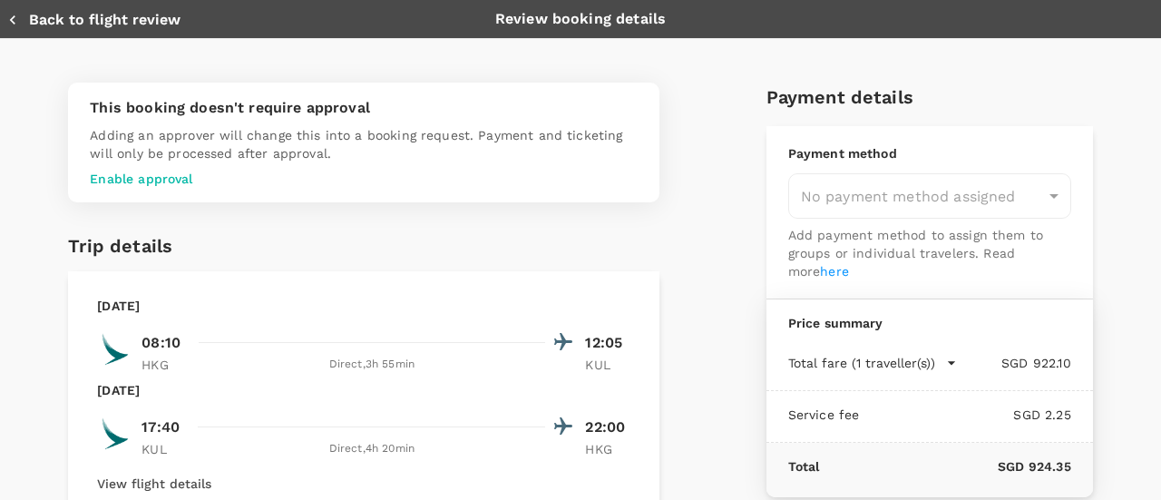
type input "9ca6ee36-36cb-4982-994b-715ae594bb55"
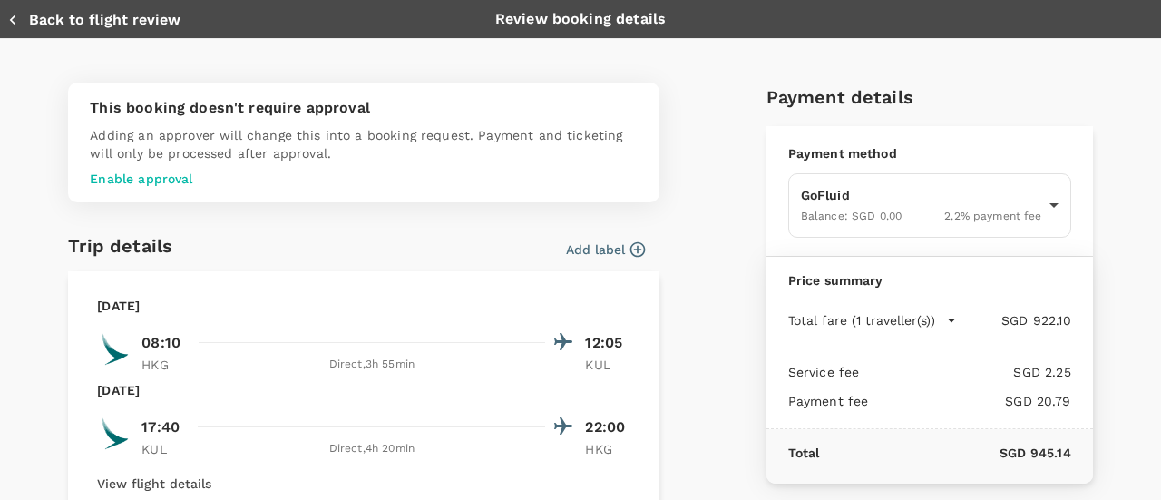
click at [151, 183] on p "Enable approval" at bounding box center [364, 179] width 548 height 18
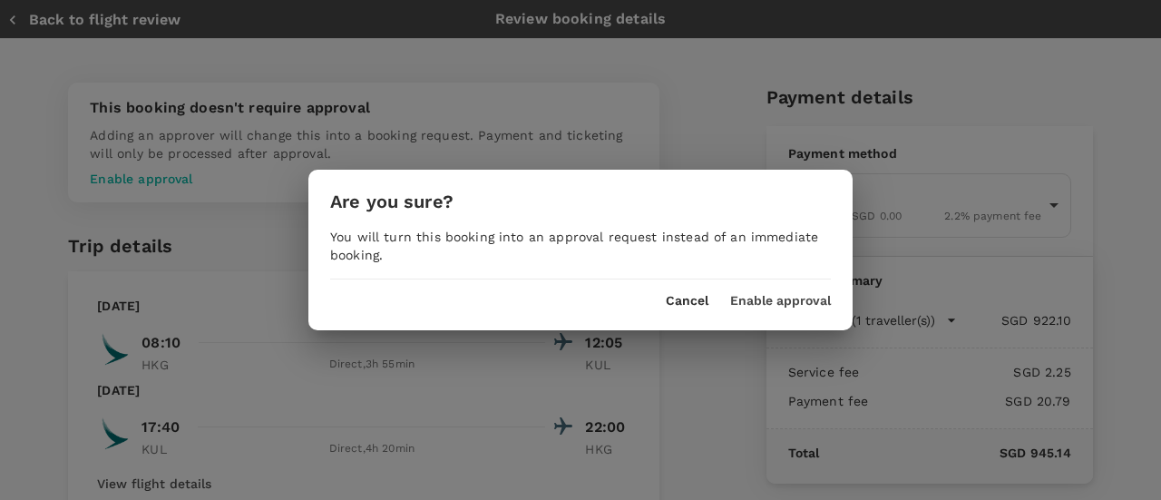
click at [813, 297] on button "Enable approval" at bounding box center [780, 301] width 101 height 15
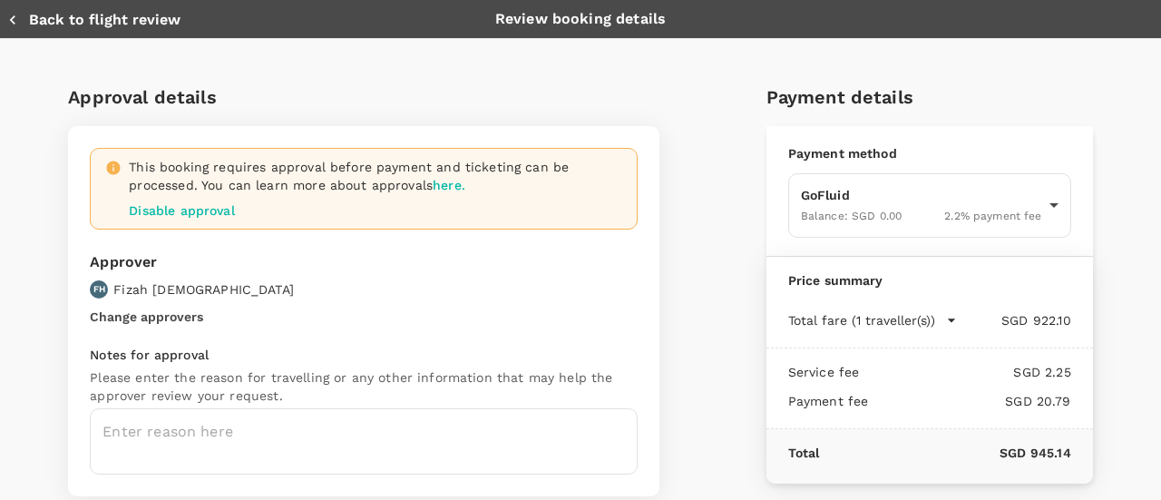
scroll to position [91, 0]
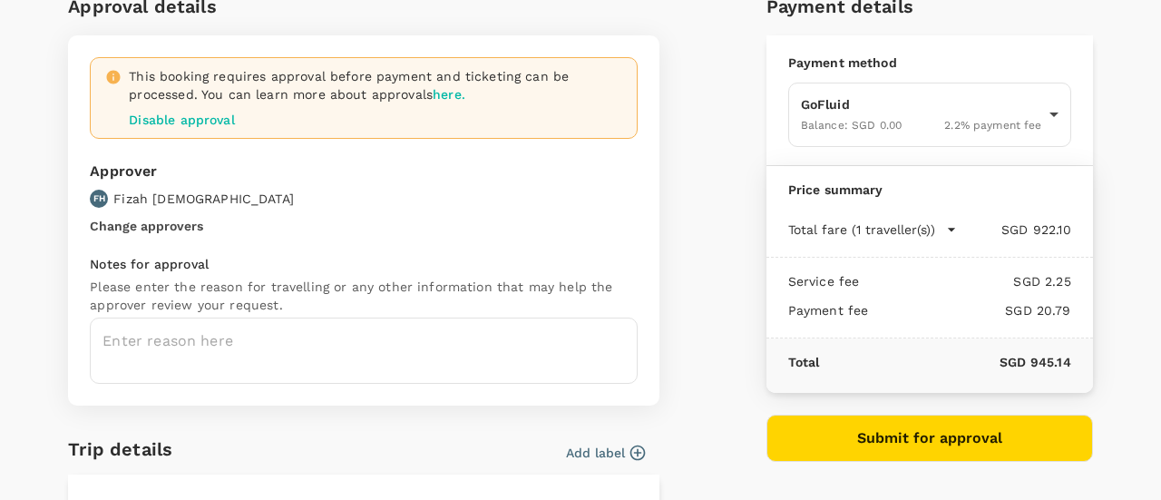
click at [174, 227] on button "Change approvers" at bounding box center [146, 226] width 113 height 15
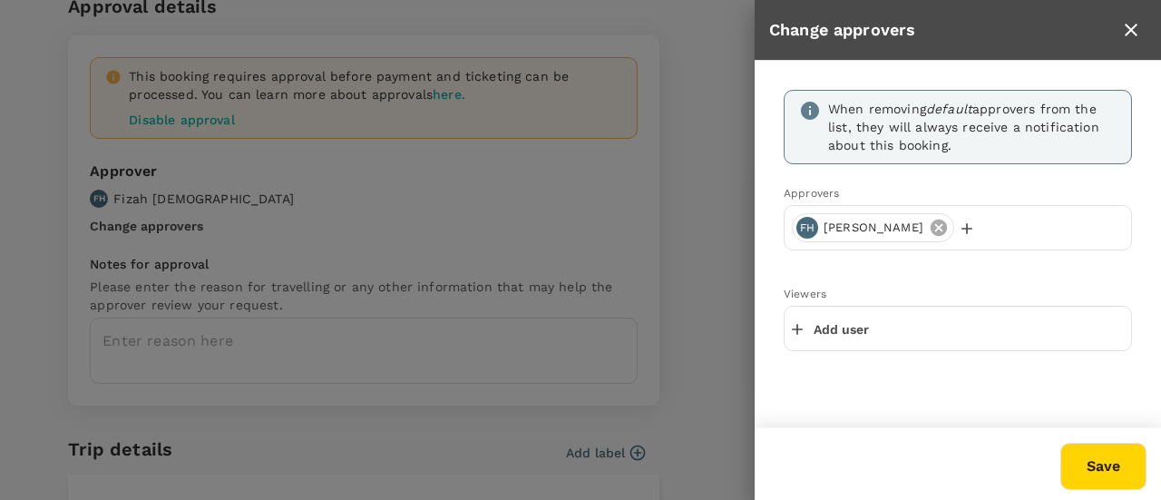
click at [929, 228] on icon at bounding box center [939, 228] width 20 height 20
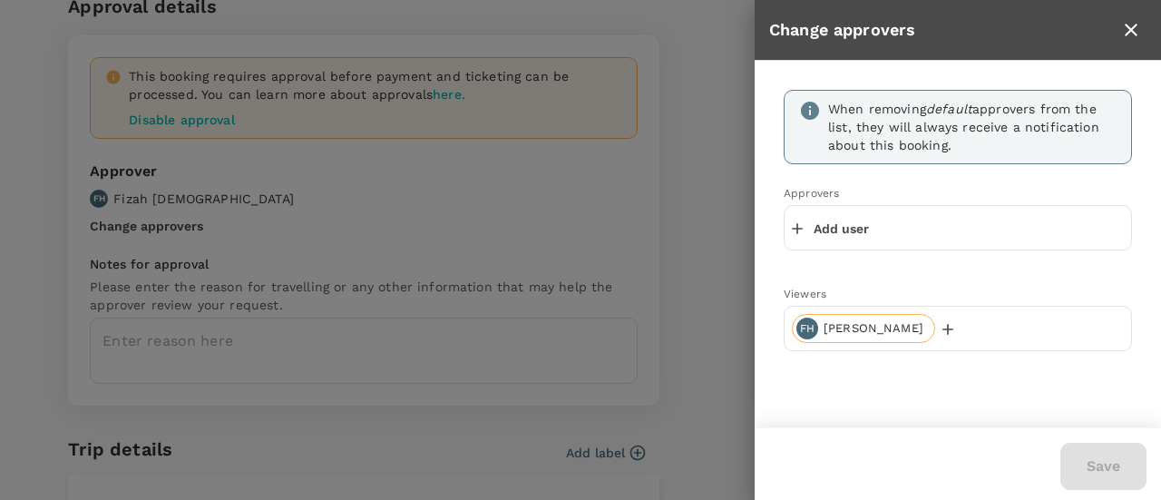
click at [905, 228] on div "Add user" at bounding box center [958, 227] width 348 height 45
click at [796, 224] on icon "button" at bounding box center [797, 229] width 18 height 18
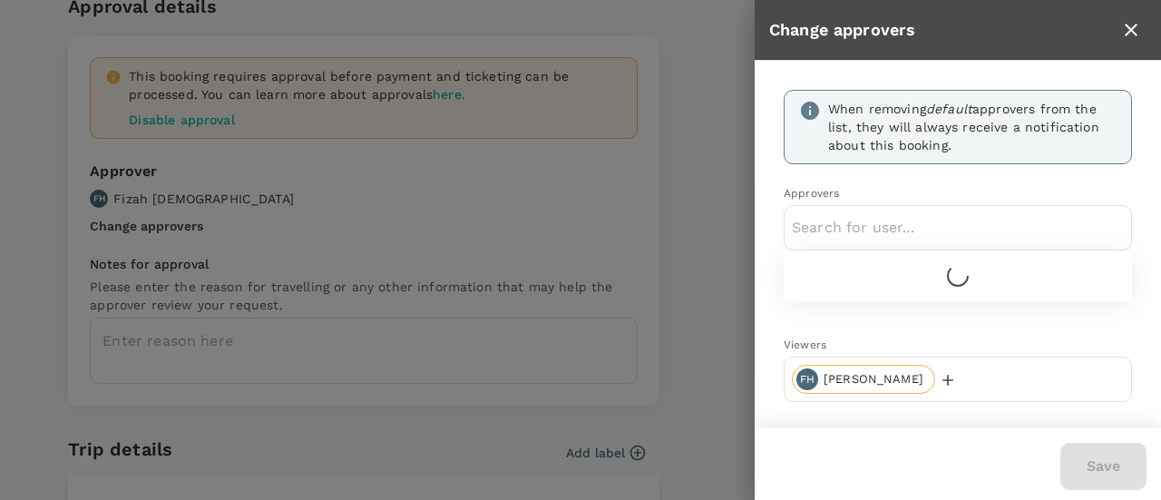
click at [863, 228] on input "text" at bounding box center [958, 227] width 332 height 29
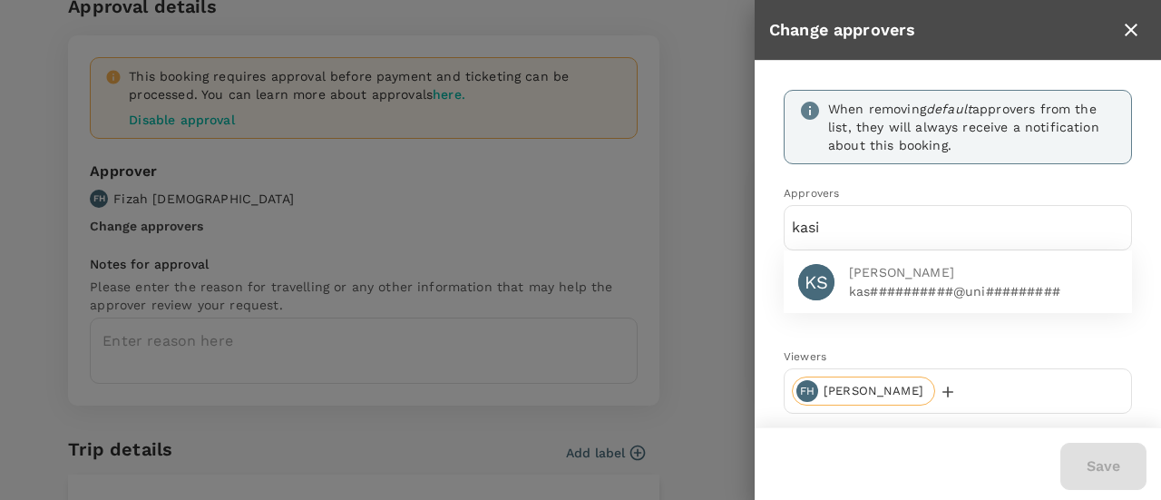
type input "kasi"
click at [882, 277] on span "Kasia Soheili" at bounding box center [983, 272] width 269 height 19
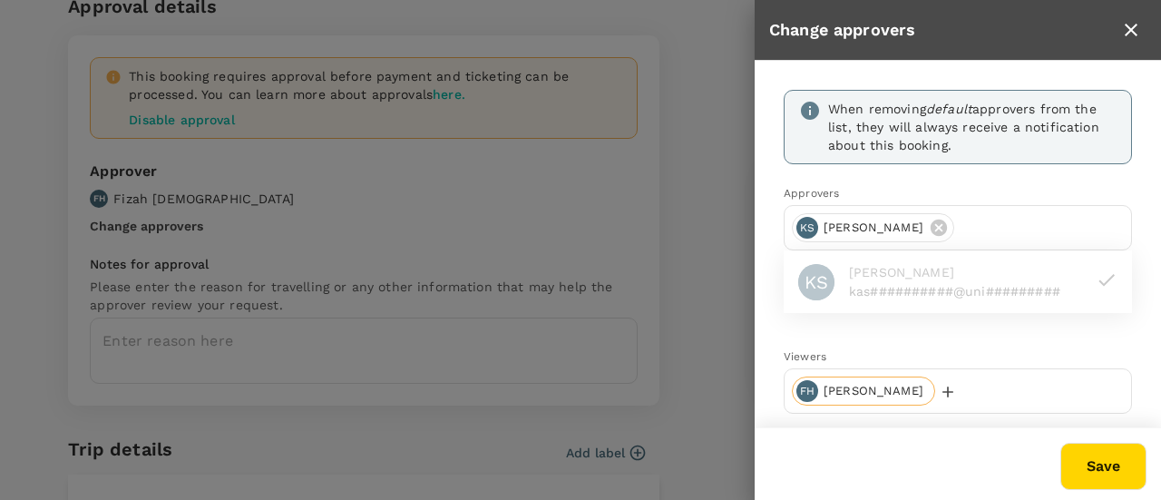
click at [970, 226] on input "text" at bounding box center [1043, 227] width 162 height 29
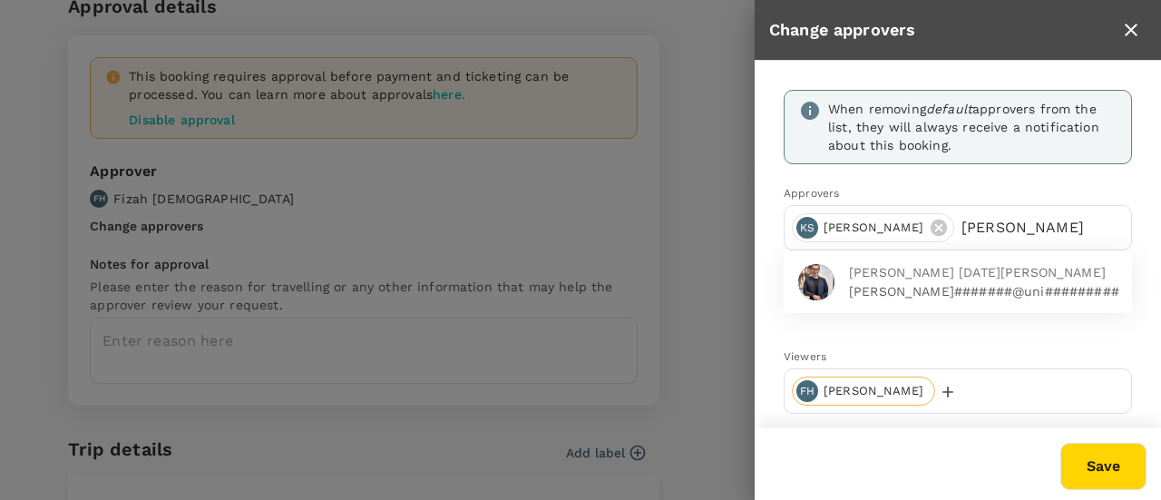
type input "tim"
click at [969, 275] on span "Timothy Luther Noel Larson" at bounding box center [983, 272] width 269 height 19
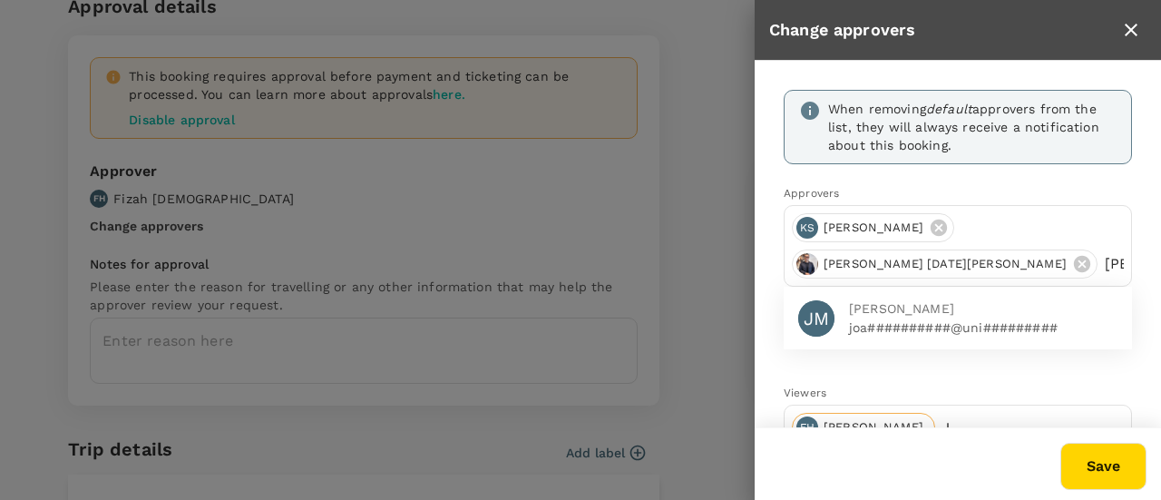
type input "joanne"
click at [969, 310] on span "Joanne Morris" at bounding box center [983, 308] width 269 height 19
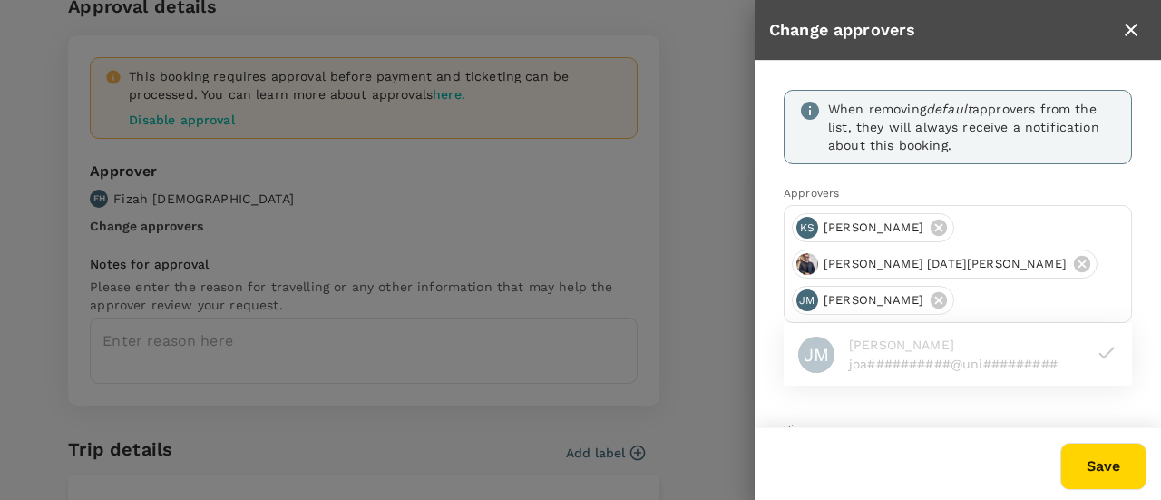
click at [720, 298] on div at bounding box center [580, 250] width 1161 height 500
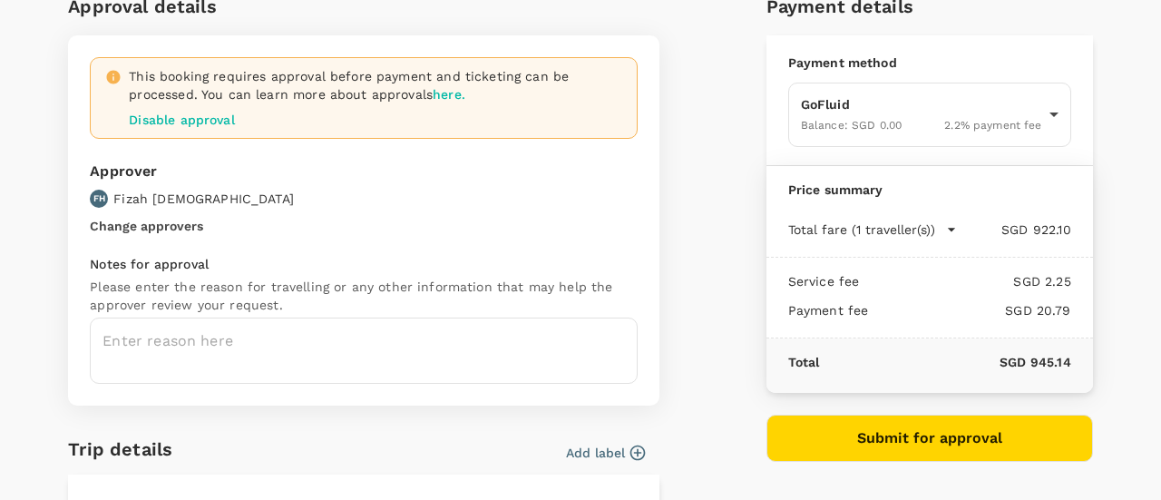
click at [174, 220] on button "Change approvers" at bounding box center [146, 226] width 113 height 15
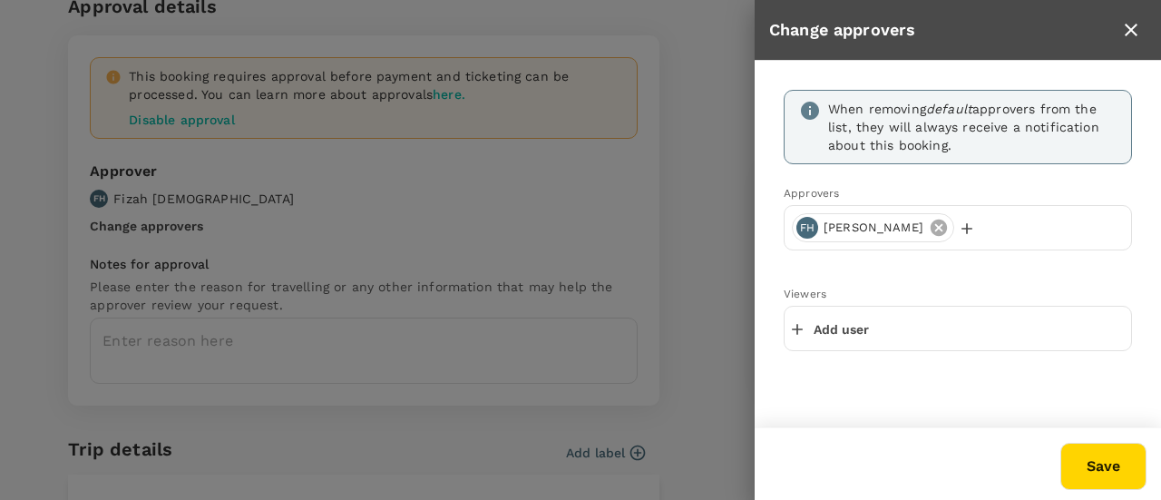
click at [929, 230] on icon at bounding box center [939, 228] width 20 height 20
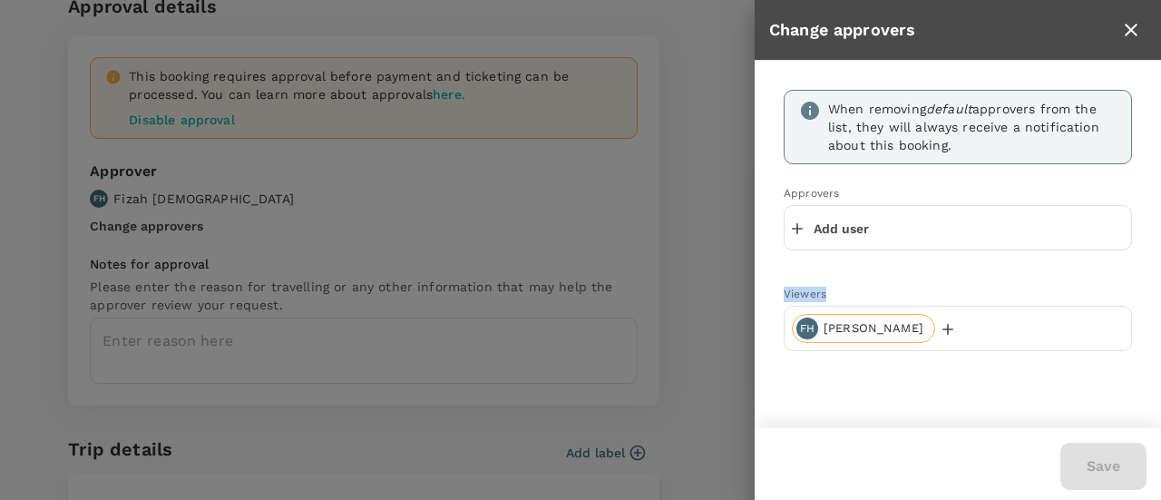
click at [908, 230] on div "Add user" at bounding box center [958, 227] width 348 height 45
click at [829, 226] on p "Add user" at bounding box center [841, 229] width 55 height 18
click at [829, 230] on input "text" at bounding box center [958, 227] width 332 height 29
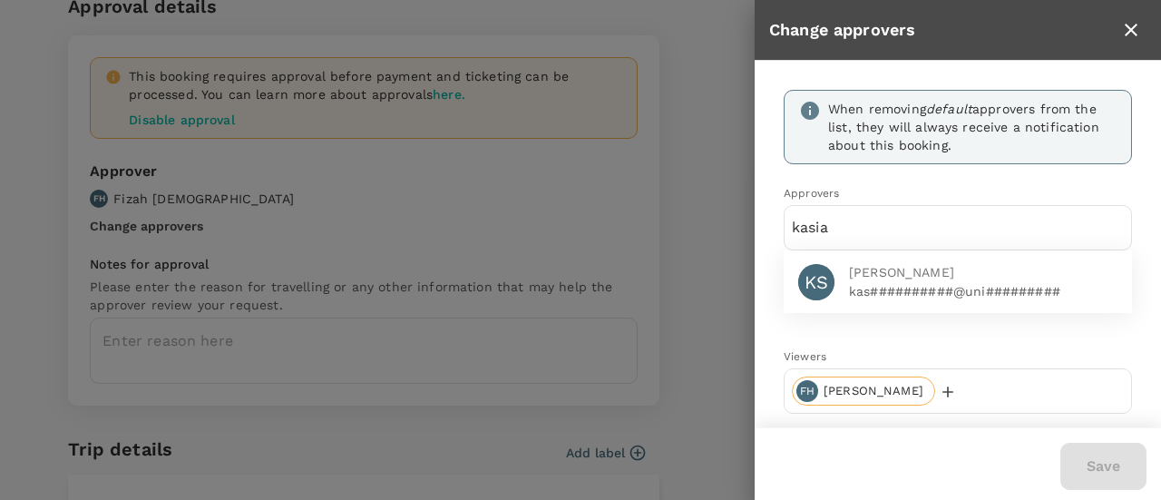
type input "kasia"
click at [904, 269] on span "Kasia Soheili" at bounding box center [983, 272] width 269 height 19
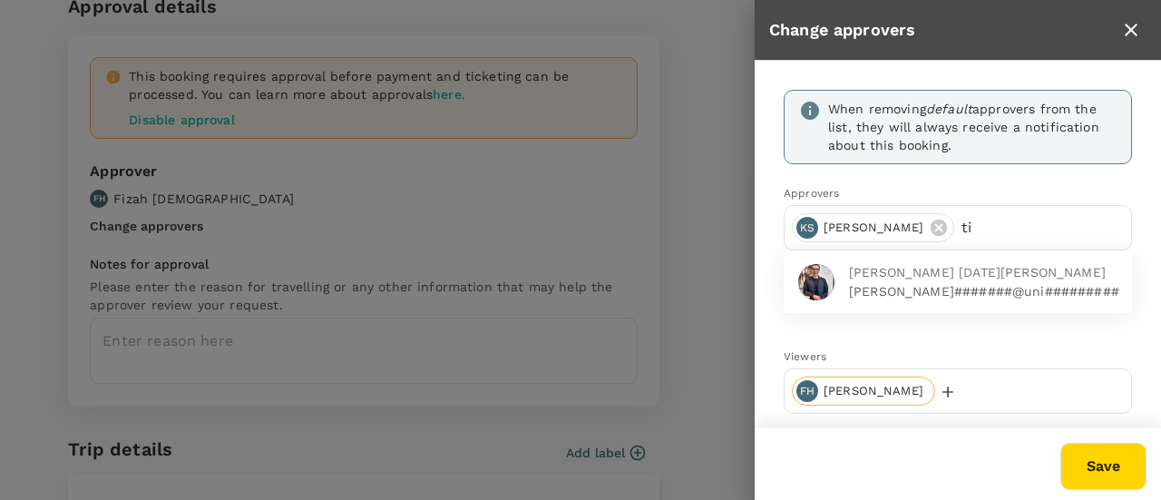
type input "ti"
click at [904, 268] on span "Timothy Luther Noel Larson" at bounding box center [983, 272] width 269 height 19
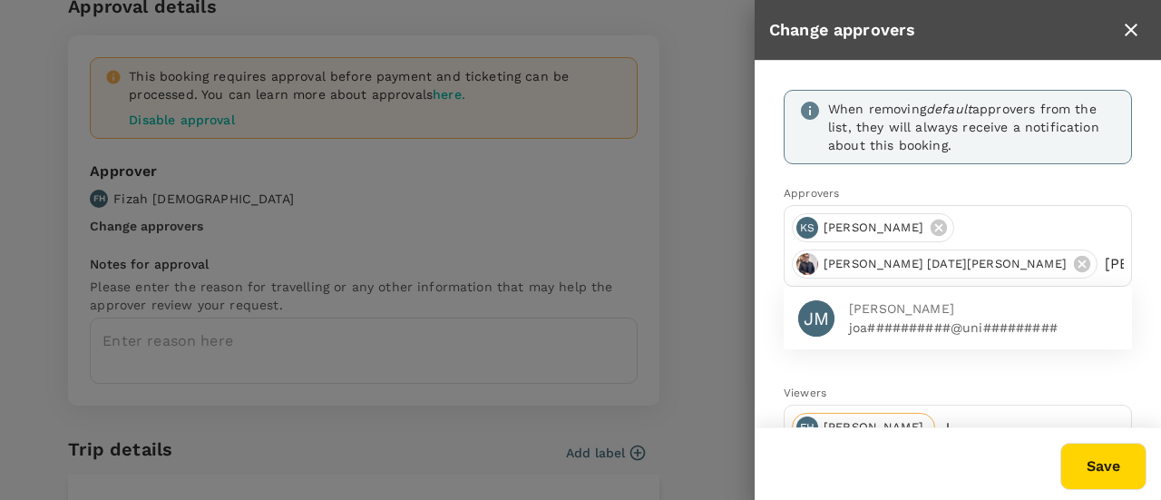
type input "joanne"
click at [904, 304] on span "Joanne Morris" at bounding box center [983, 308] width 269 height 19
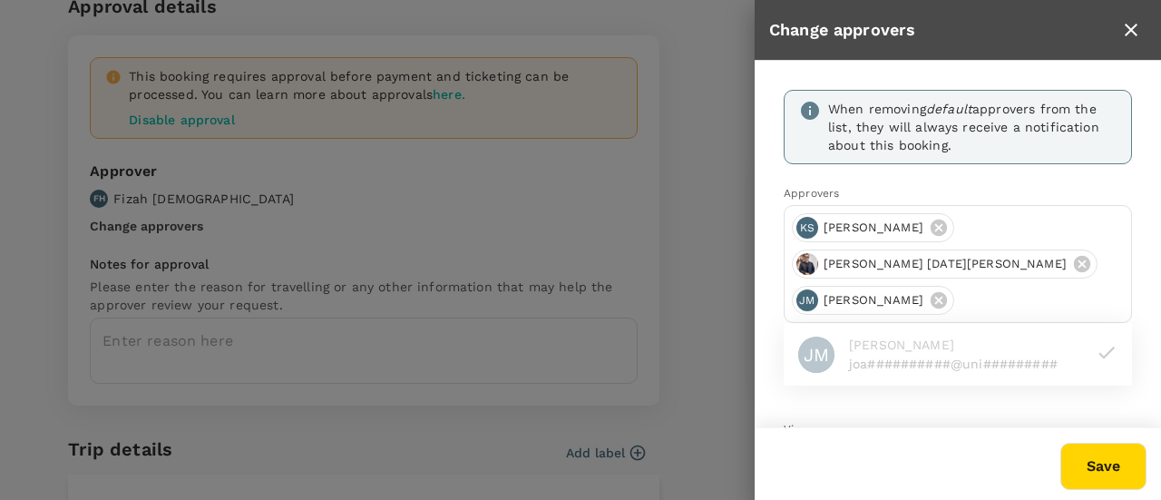
click at [1113, 473] on button "Save" at bounding box center [1104, 466] width 86 height 47
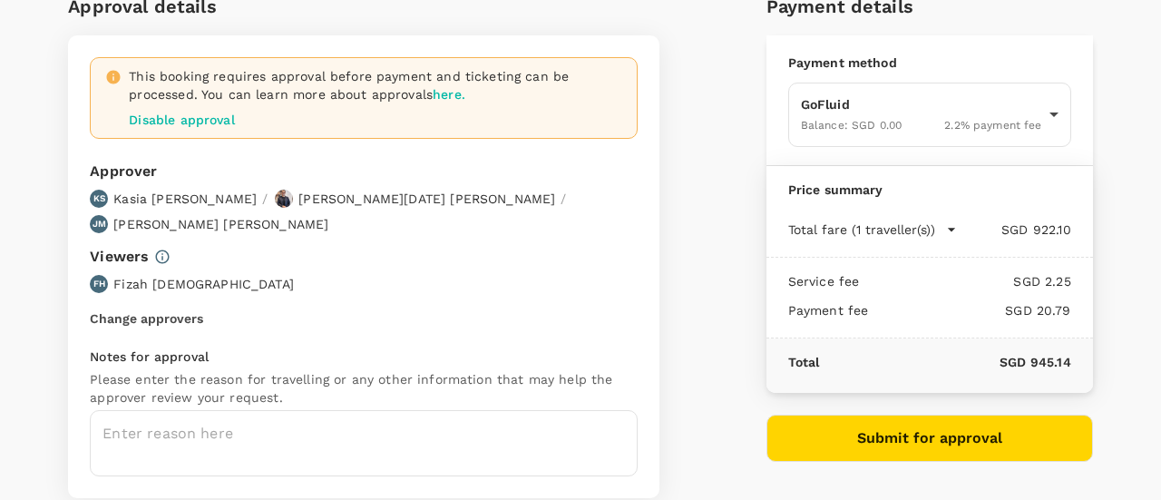
scroll to position [181, 0]
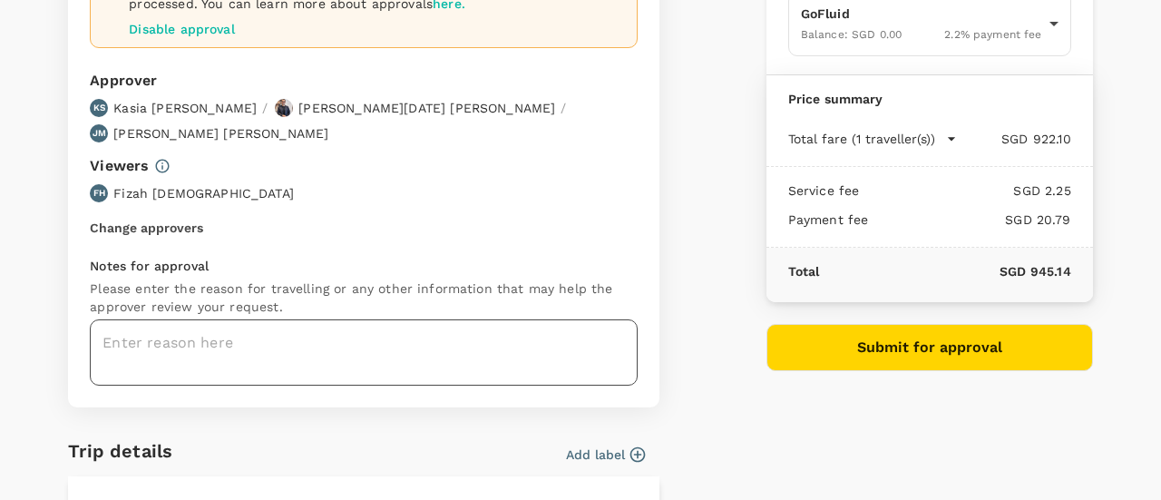
click at [328, 322] on textarea at bounding box center [364, 352] width 548 height 66
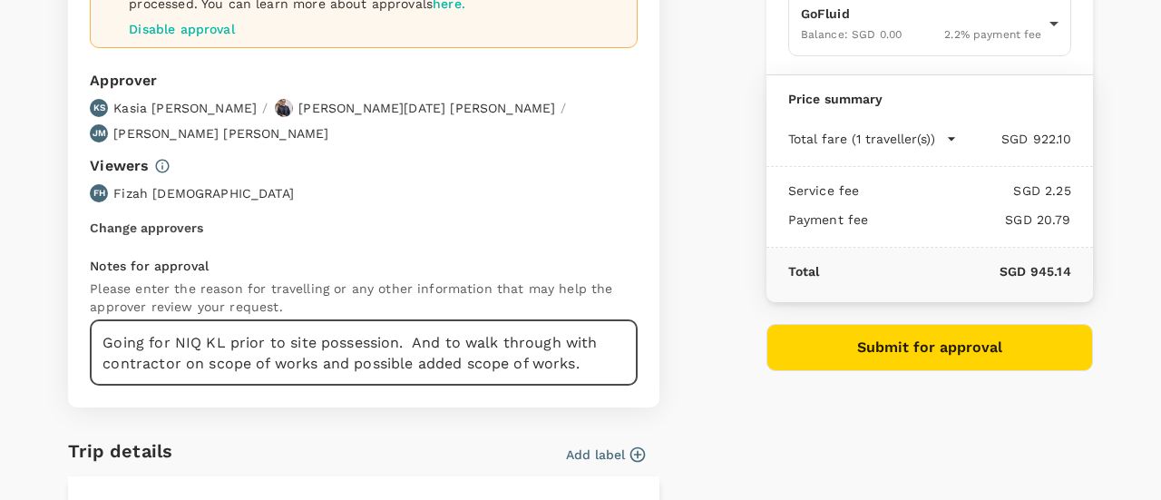
scroll to position [91, 0]
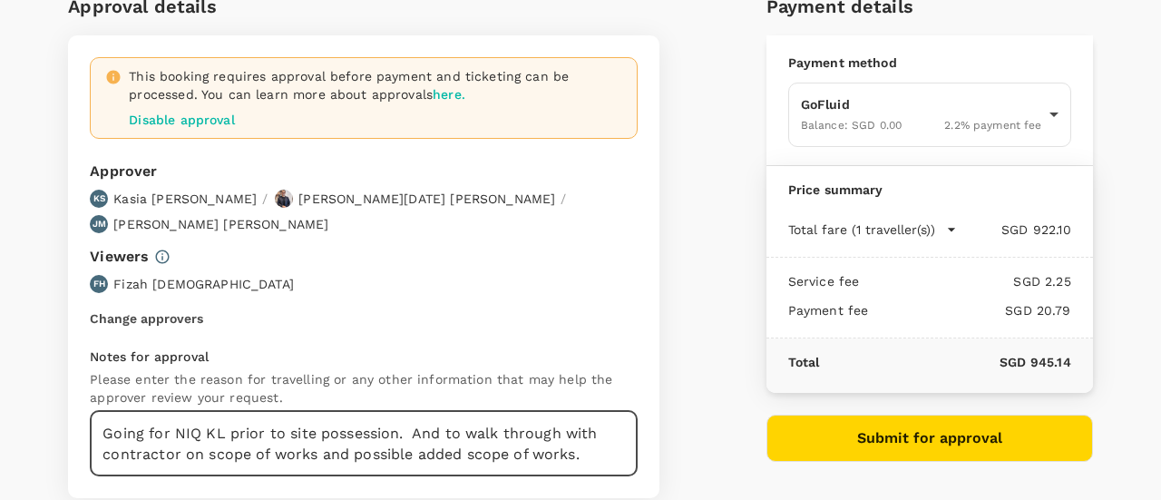
type textarea "Going for NIQ KL prior to site possession. And to walk through with contractor …"
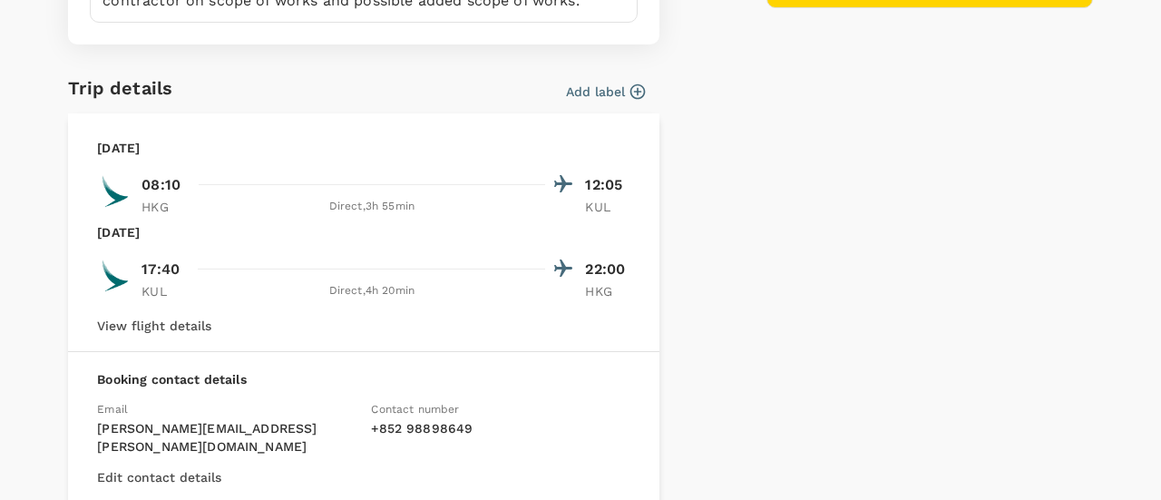
scroll to position [454, 0]
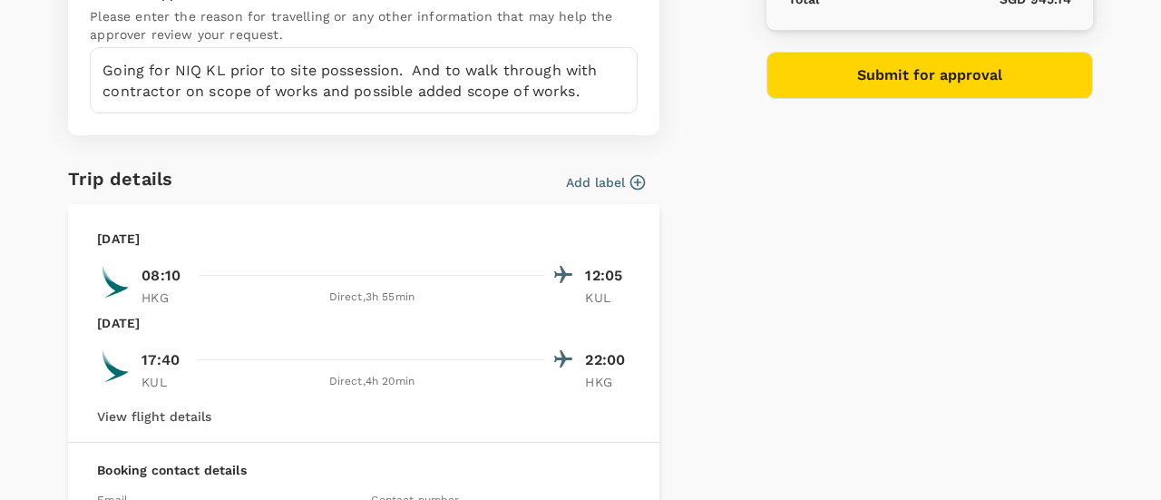
click at [633, 173] on icon "button" at bounding box center [638, 182] width 18 height 18
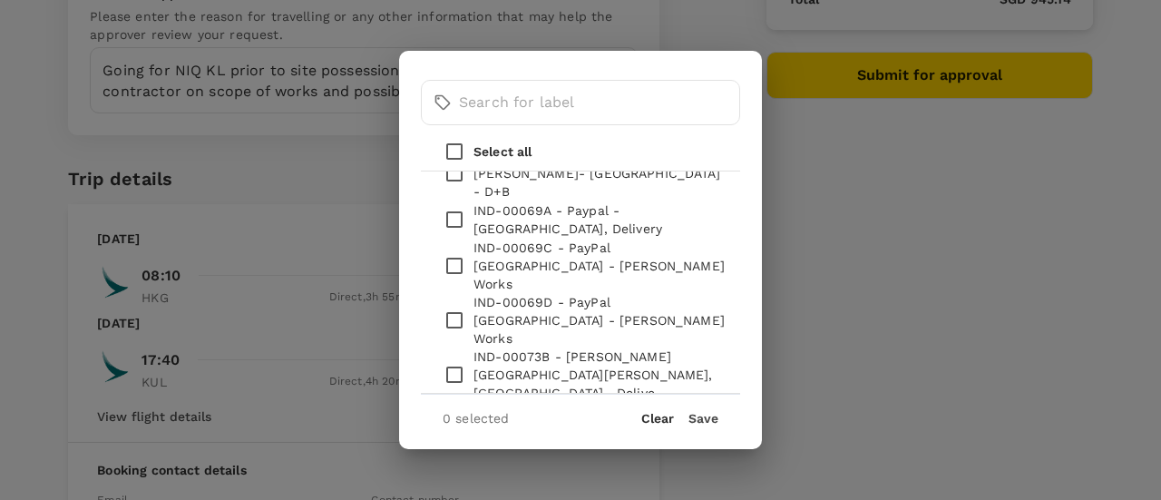
scroll to position [1815, 0]
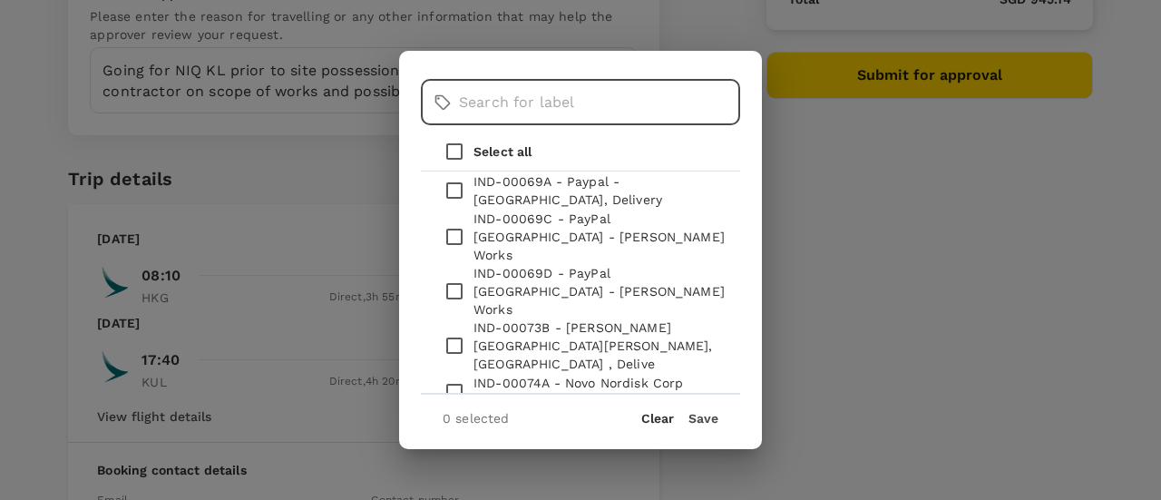
click at [573, 106] on input "text" at bounding box center [599, 102] width 281 height 45
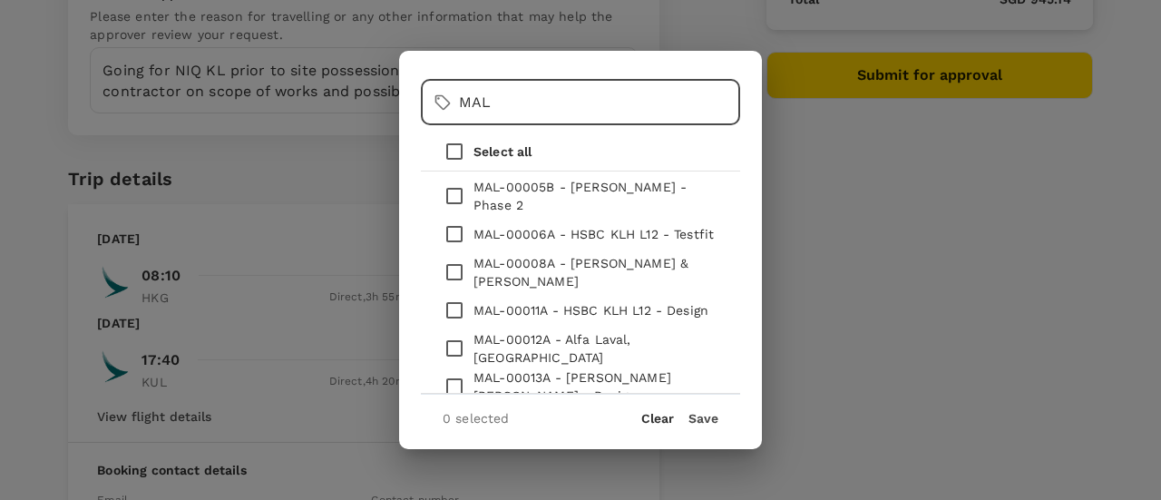
scroll to position [0, 0]
type input "MAL"
click at [827, 312] on div "​ MAL ​ Select all MAL-00005B - Takeda KL - Phase 2 MAL-00006A - HSBC KLH L12 -…" at bounding box center [580, 250] width 1161 height 500
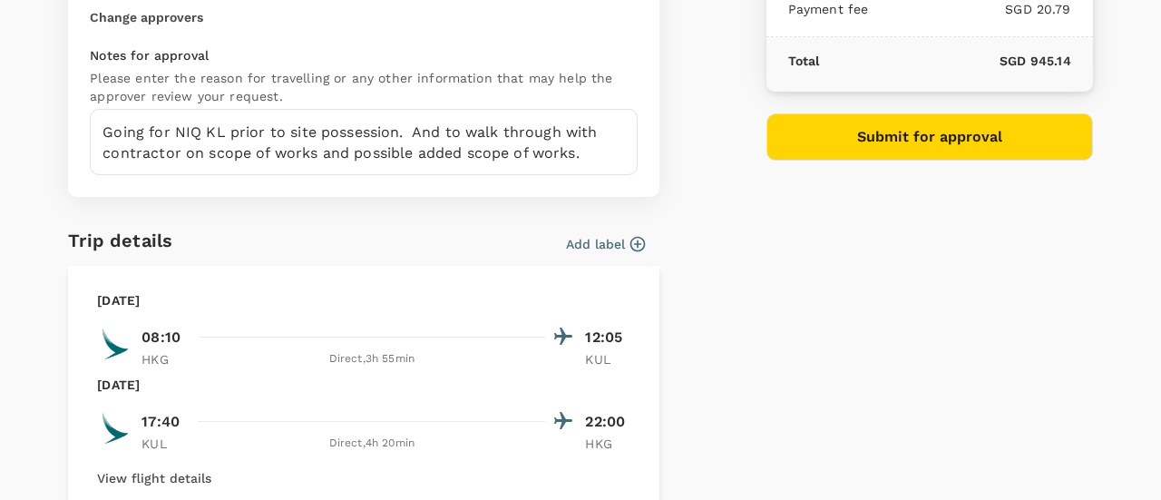
scroll to position [365, 0]
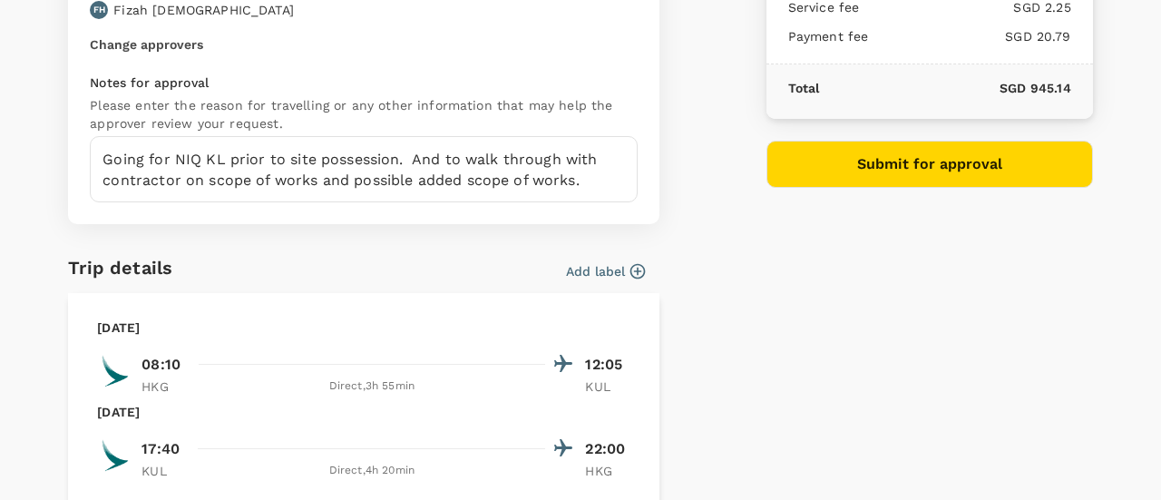
click at [631, 263] on icon "button" at bounding box center [638, 270] width 15 height 15
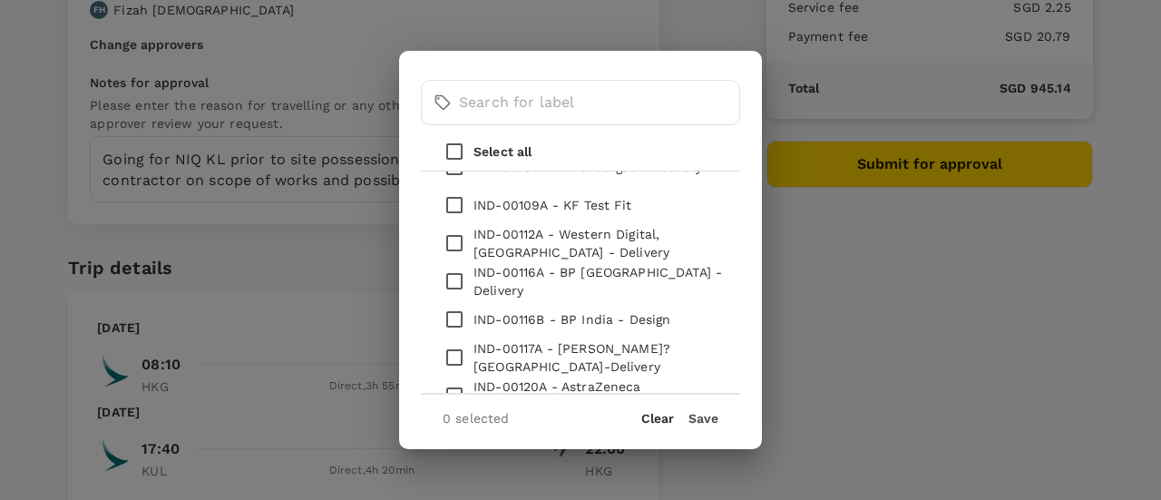
scroll to position [3164, 0]
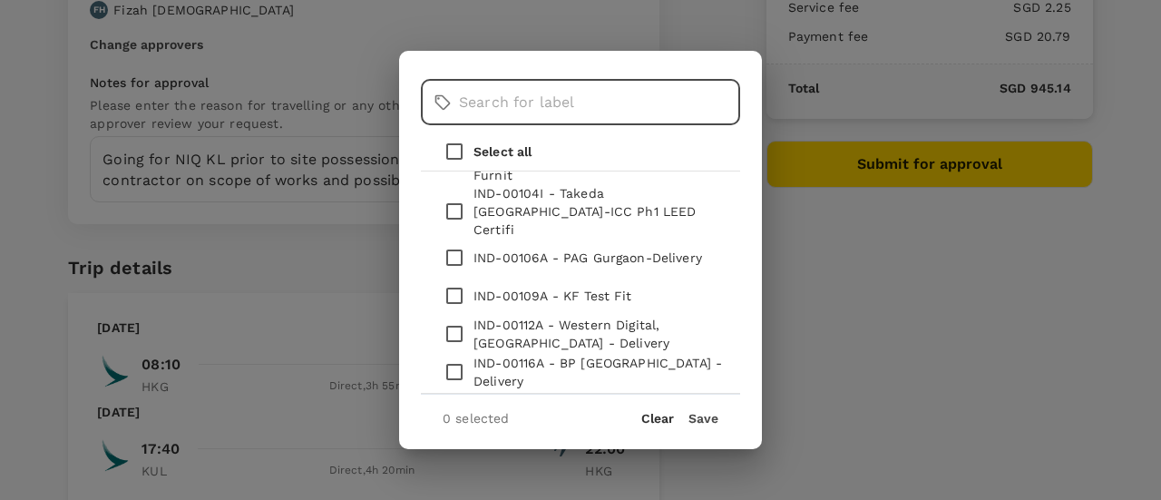
click at [542, 117] on input "text" at bounding box center [599, 102] width 281 height 45
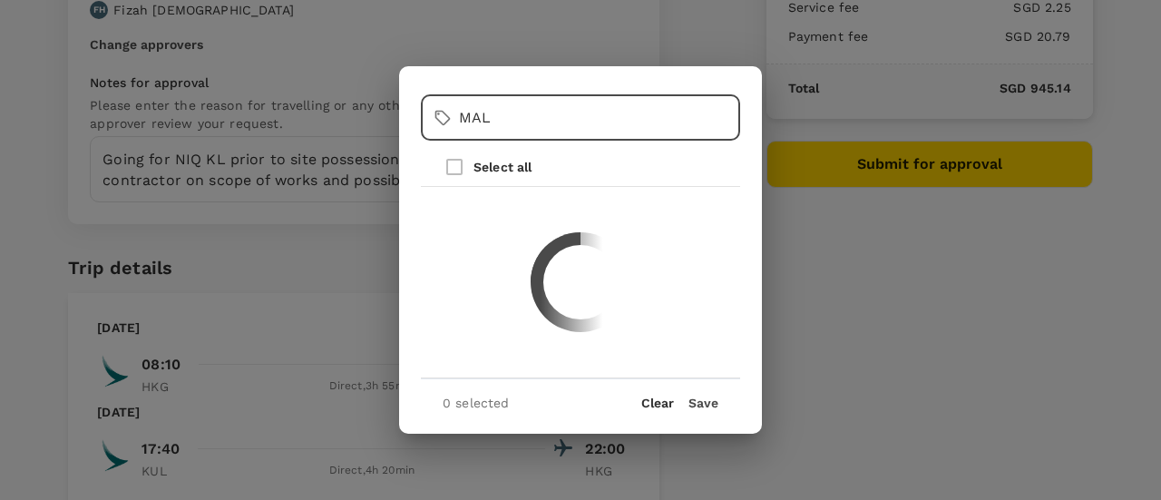
scroll to position [0, 0]
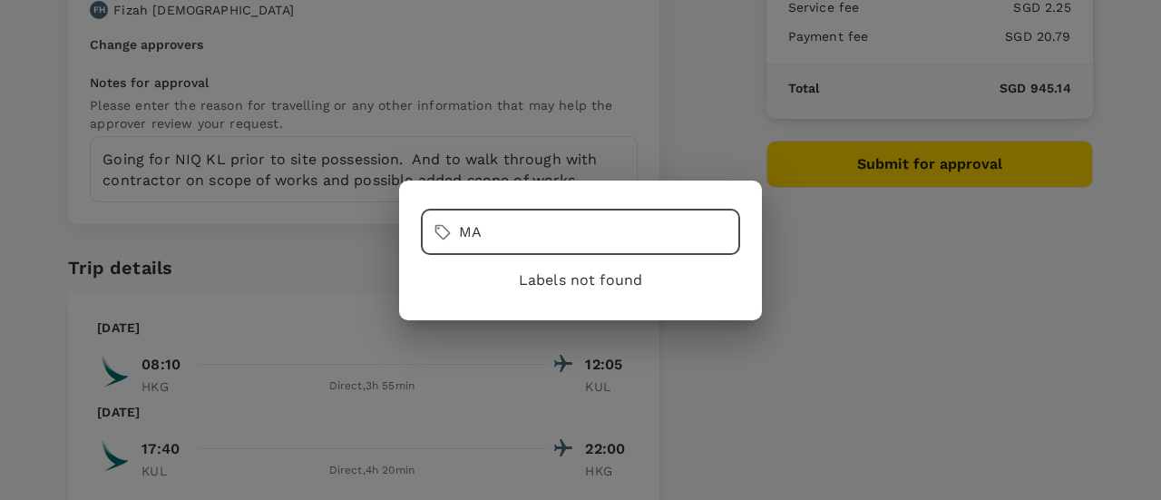
type input "M"
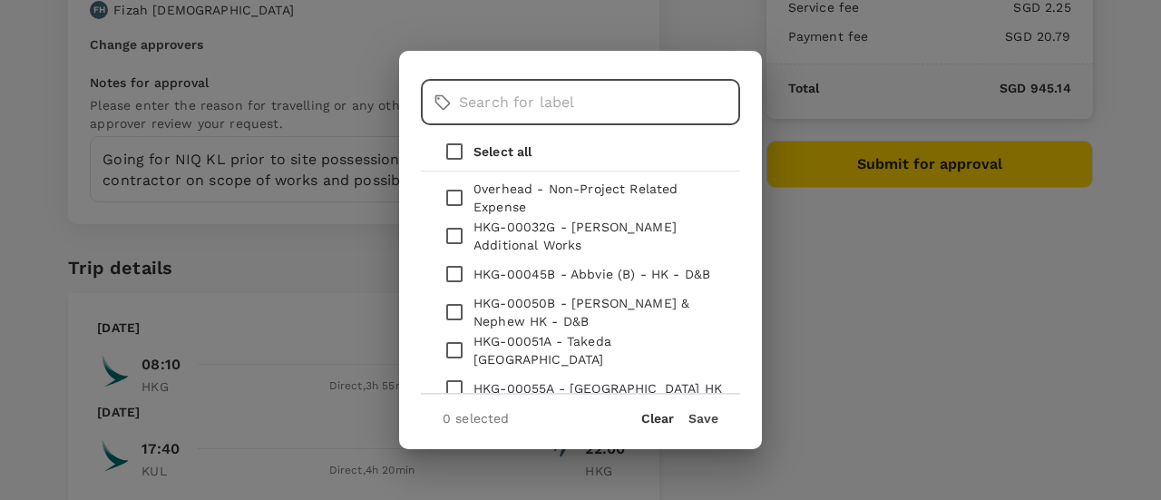
click at [593, 98] on input "text" at bounding box center [599, 102] width 281 height 45
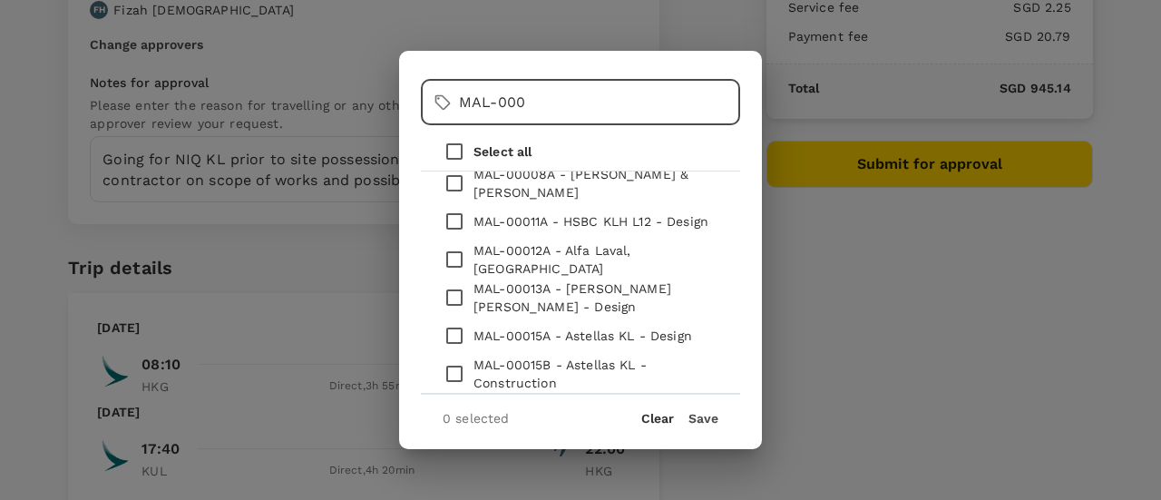
scroll to position [97, 0]
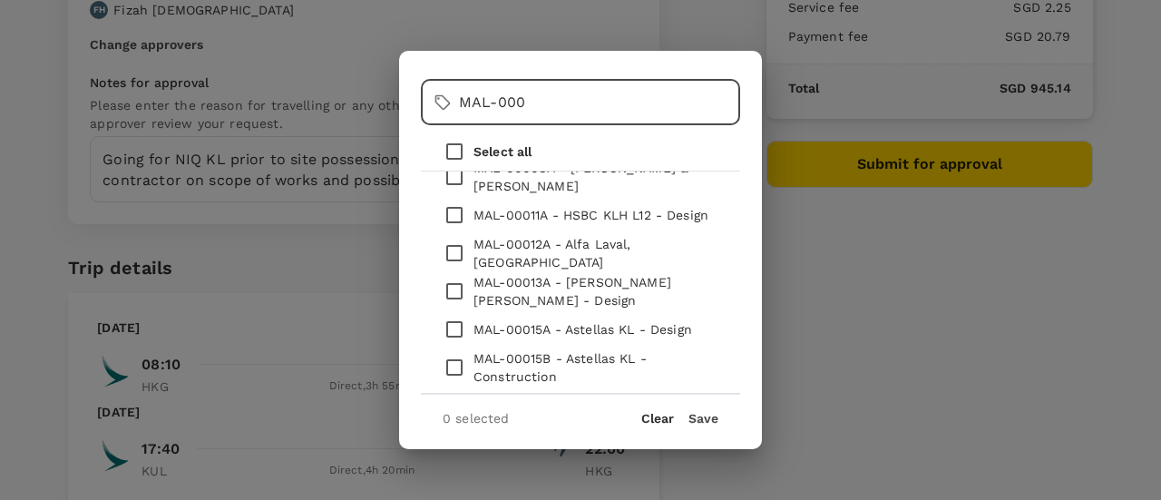
type input "MAL-000"
click at [818, 416] on div "​ MAL-000 ​ Select all MAL-00005B - Takeda KL - Phase 2 MAL-00006A - HSBC KLH L…" at bounding box center [580, 250] width 1161 height 500
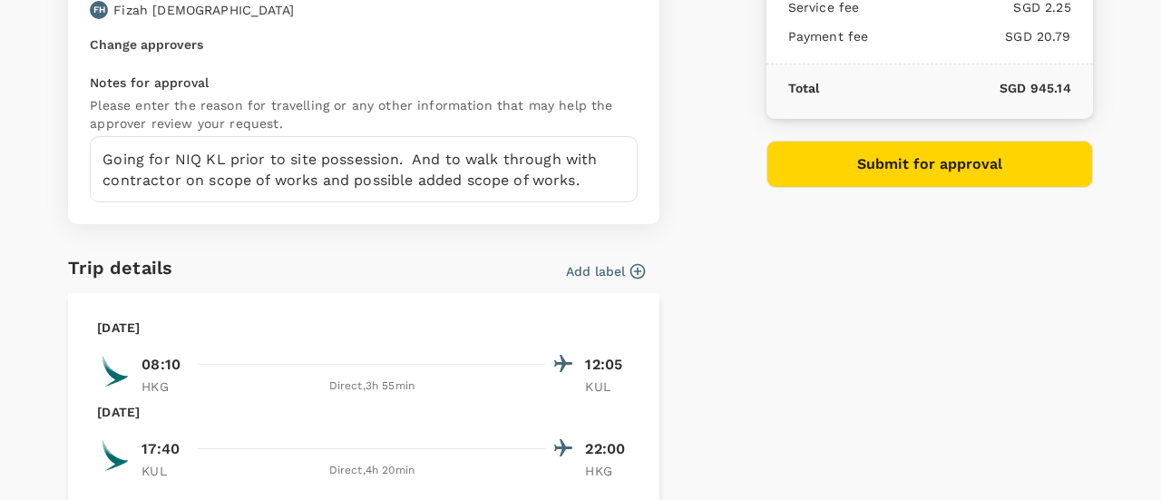
click at [821, 335] on div "Payment details Payment method GoFluid Balance : SGD 0.00 2.2 % payment fee 9ca…" at bounding box center [922, 264] width 341 height 1123
click at [637, 263] on icon "button" at bounding box center [638, 270] width 15 height 15
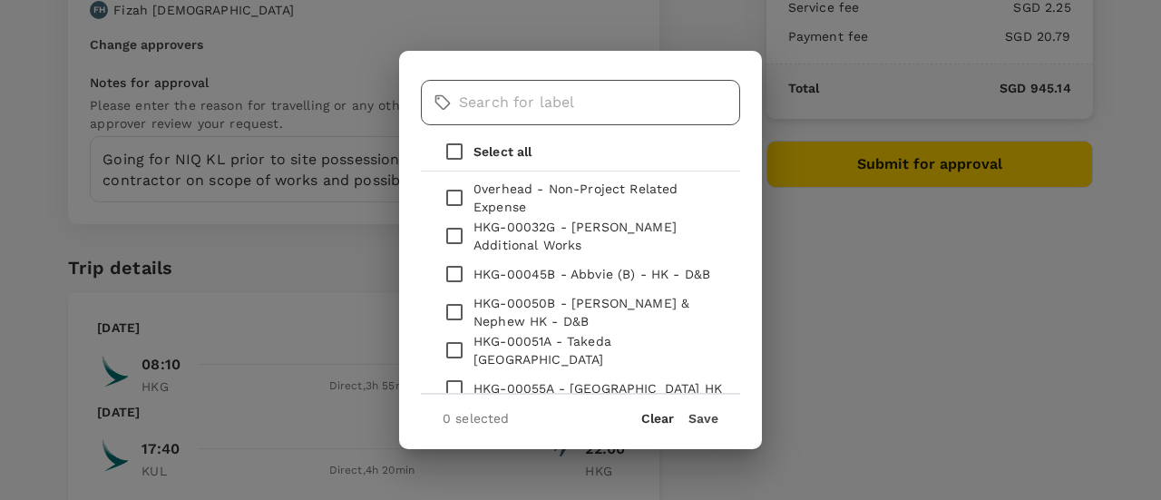
click at [582, 101] on input "text" at bounding box center [599, 102] width 281 height 45
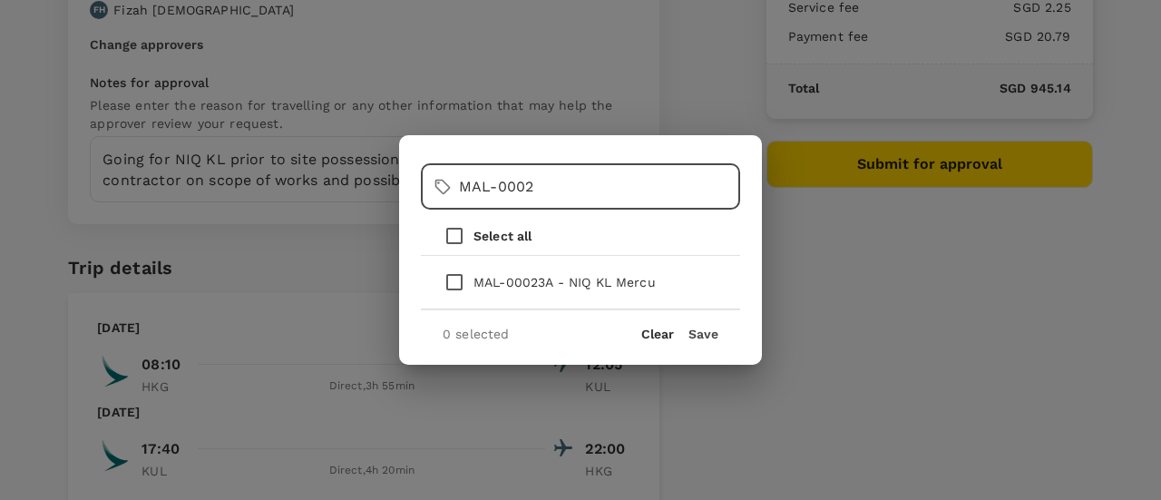
type input "MAL-0002"
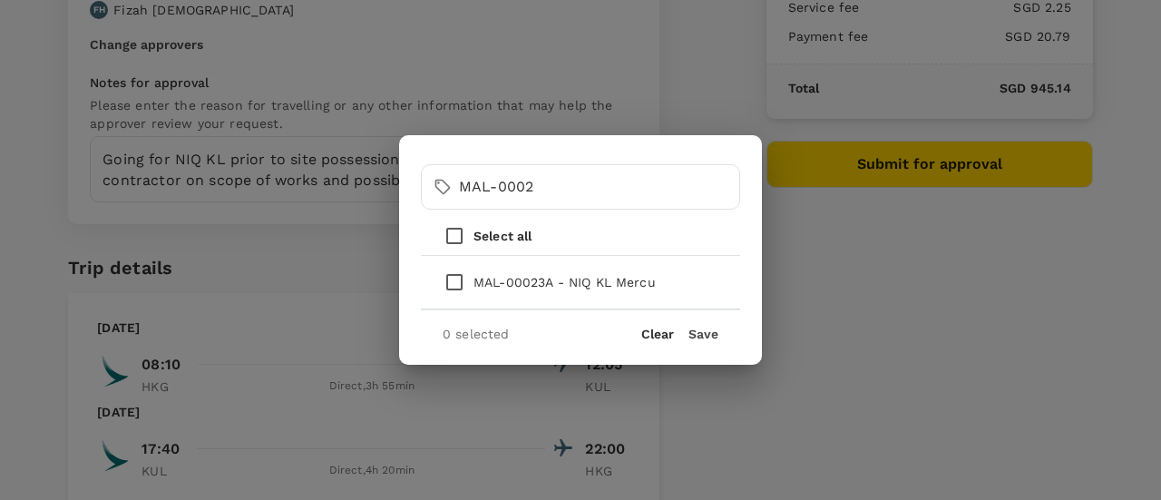
click at [606, 279] on p "MAL-00023A - NIQ KL Mercu" at bounding box center [565, 282] width 182 height 18
click at [450, 280] on input "checkbox" at bounding box center [454, 282] width 38 height 38
checkbox input "true"
click at [708, 331] on button "Save" at bounding box center [704, 334] width 30 height 15
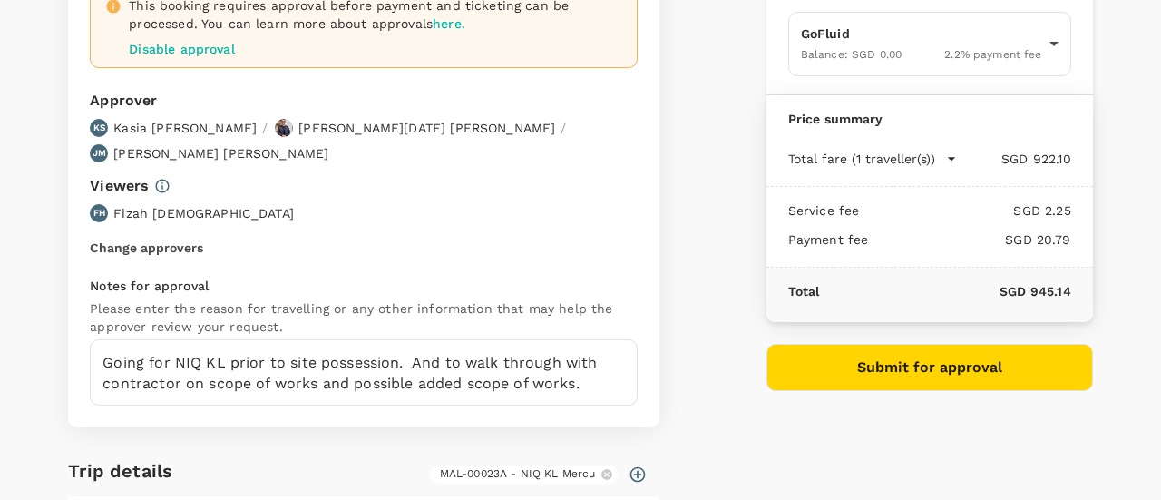
scroll to position [181, 0]
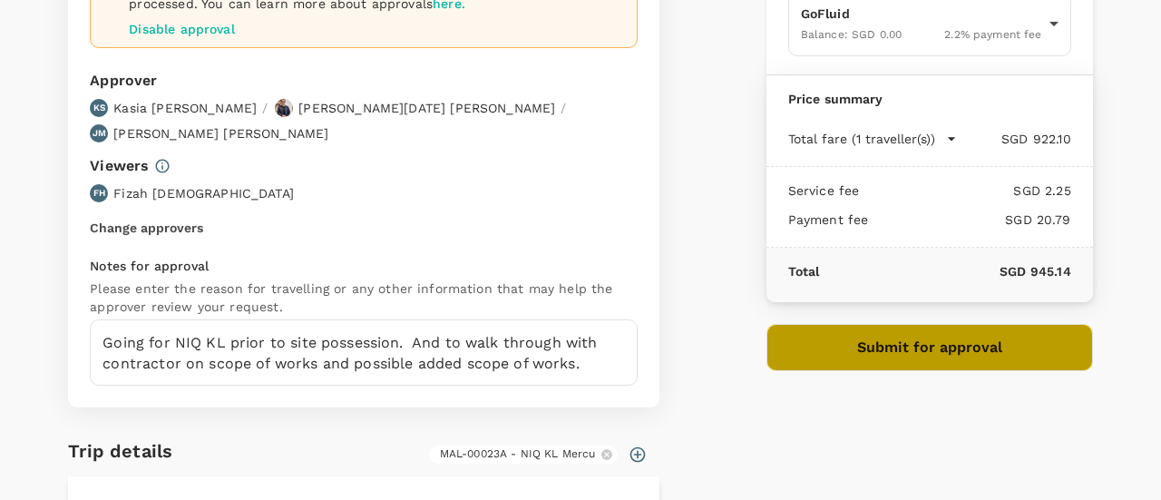
click at [933, 342] on button "Submit for approval" at bounding box center [930, 347] width 327 height 47
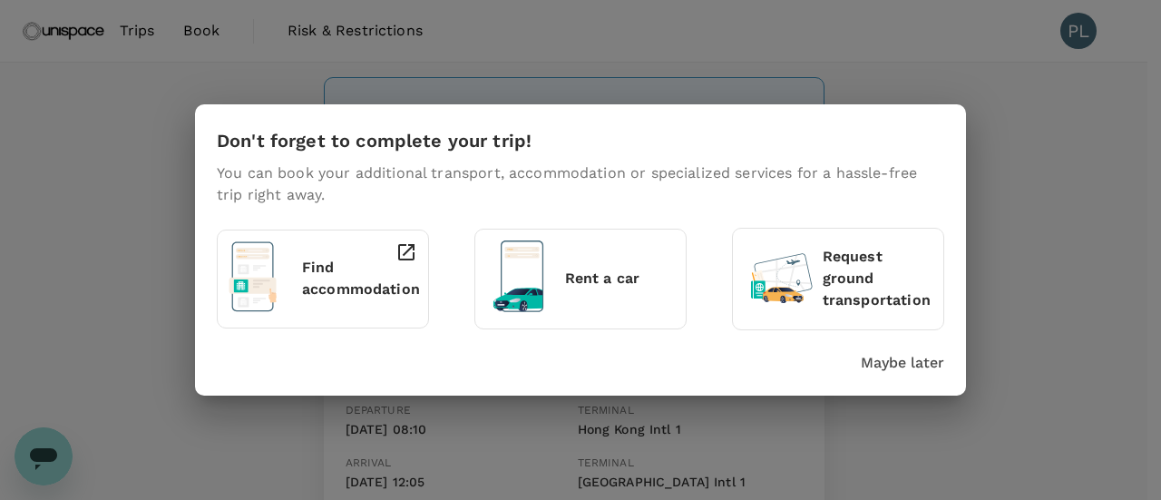
click at [367, 259] on p "Find accommodation" at bounding box center [361, 279] width 118 height 44
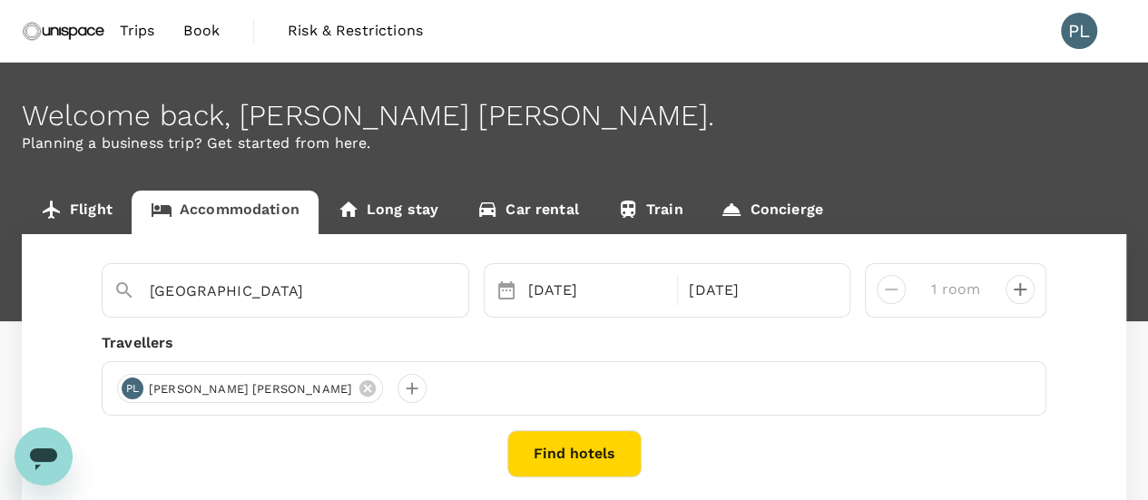
scroll to position [91, 0]
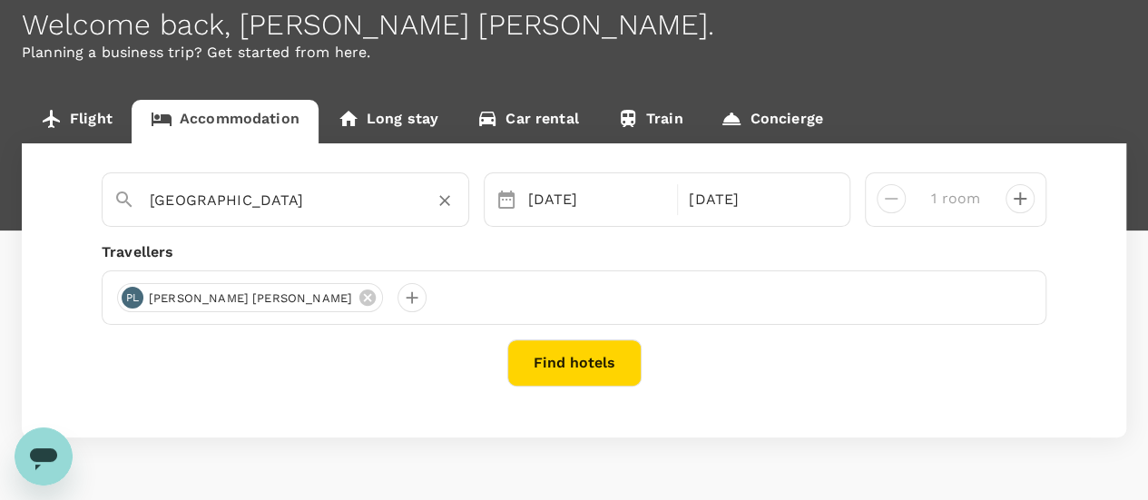
click at [341, 191] on input "[GEOGRAPHIC_DATA]" at bounding box center [278, 200] width 257 height 28
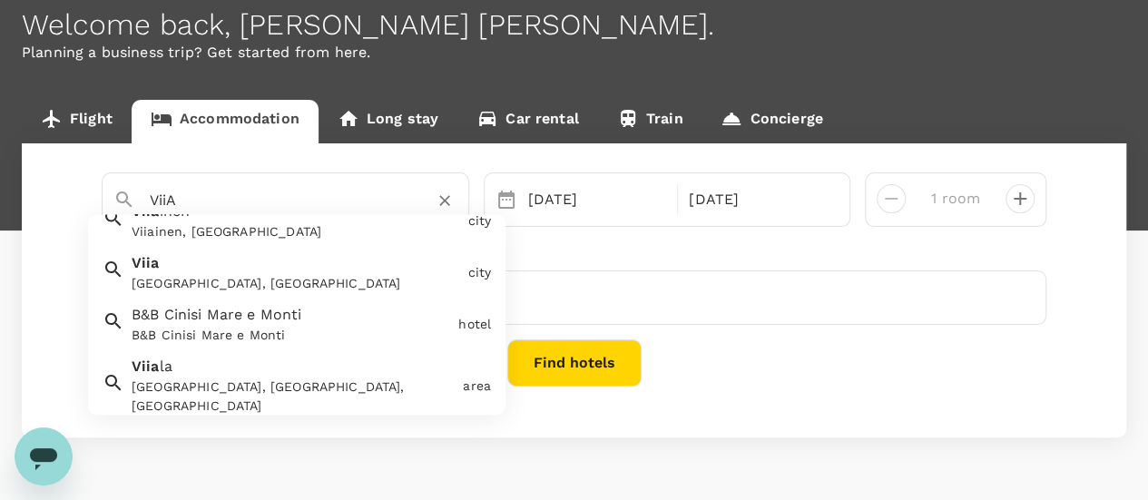
scroll to position [272, 0]
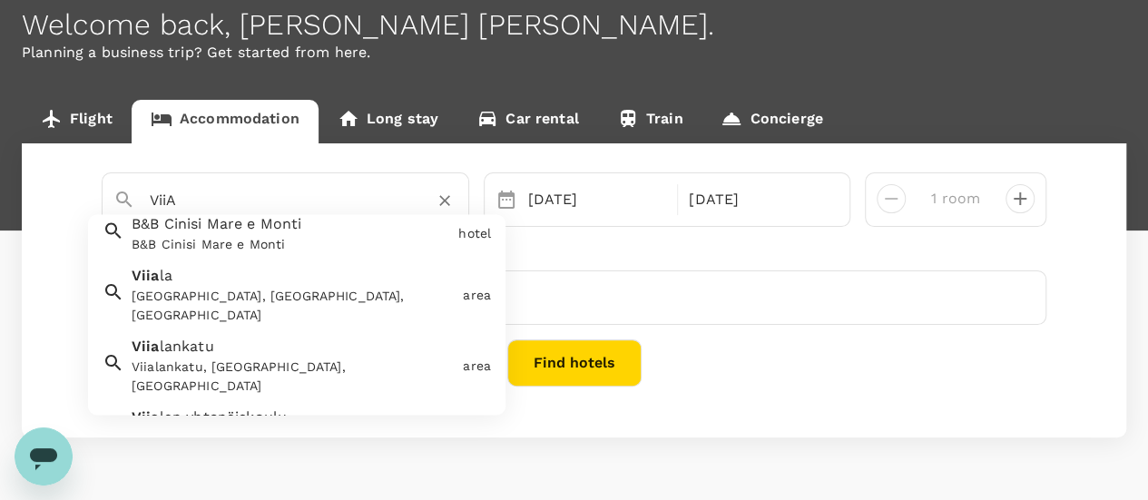
click at [248, 191] on input "ViiA" at bounding box center [278, 200] width 257 height 28
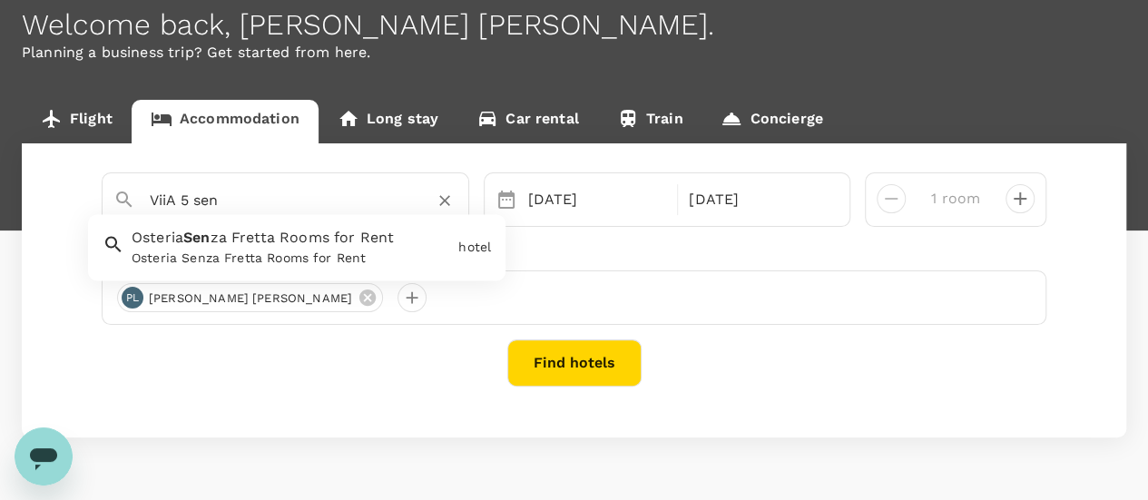
click at [248, 191] on input "ViiA 5 sen" at bounding box center [278, 200] width 257 height 28
drag, startPoint x: 294, startPoint y: 201, endPoint x: 141, endPoint y: 206, distance: 153.4
click at [141, 206] on div "[GEOGRAPHIC_DATA]" at bounding box center [296, 193] width 322 height 44
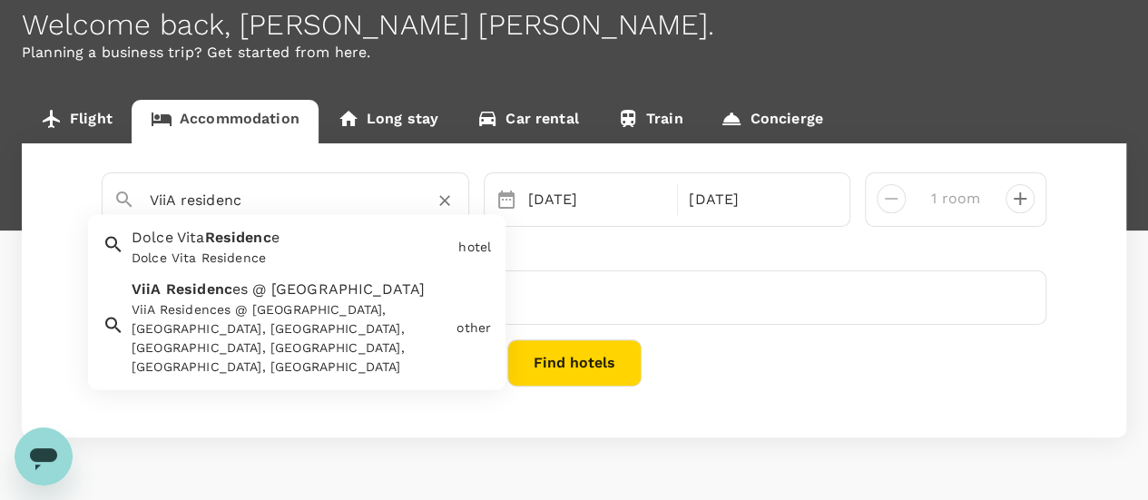
click at [276, 324] on div "ViiA Residences @ KL Eco City, Residensi ViiA, Jalan Bangsar, KL Eco City, Kual…" at bounding box center [291, 339] width 318 height 76
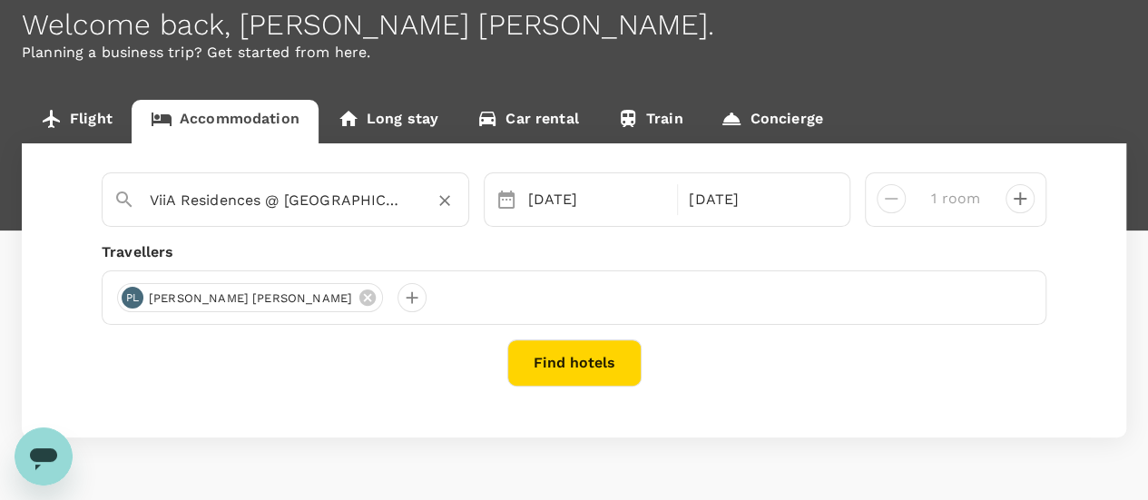
type input "ViiA Residences @ KL Eco City"
click at [574, 369] on button "Find hotels" at bounding box center [574, 362] width 134 height 47
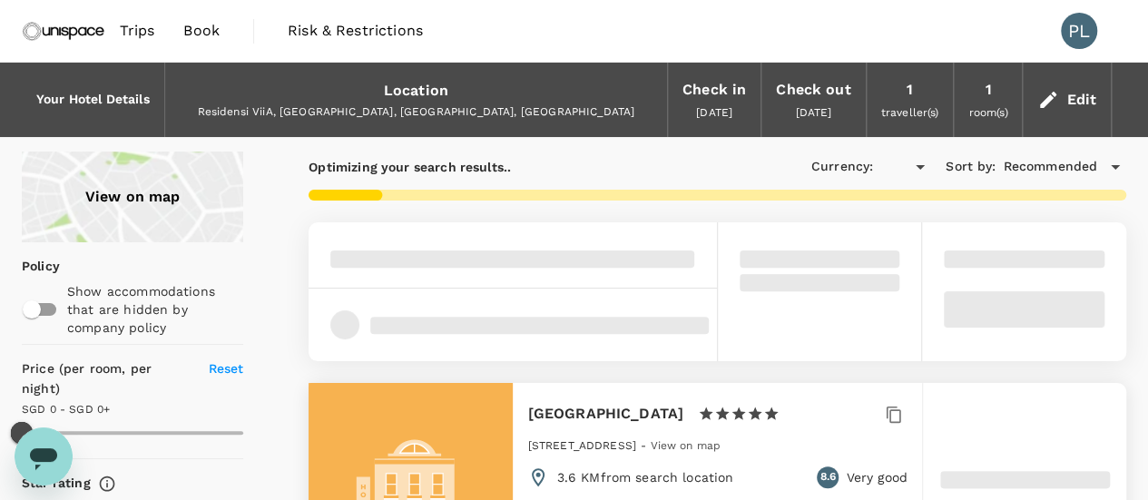
type input "499.37"
type input "SGD"
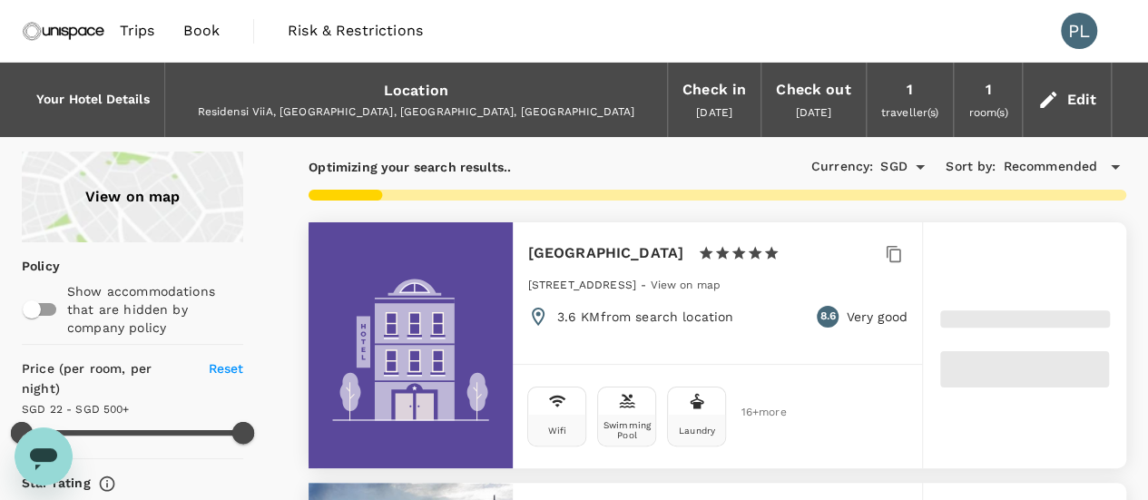
type input "499.12"
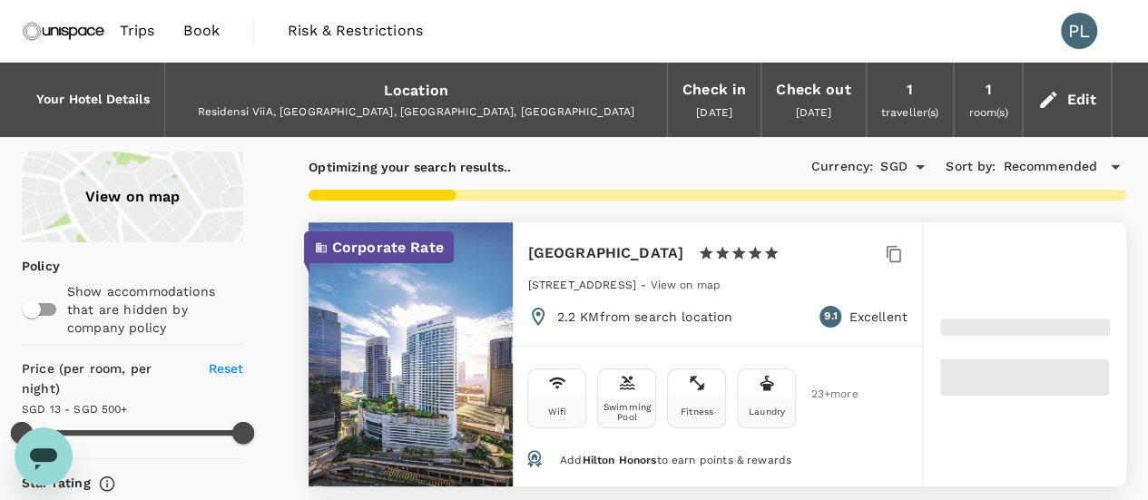
type input "13.12"
type input "499.12"
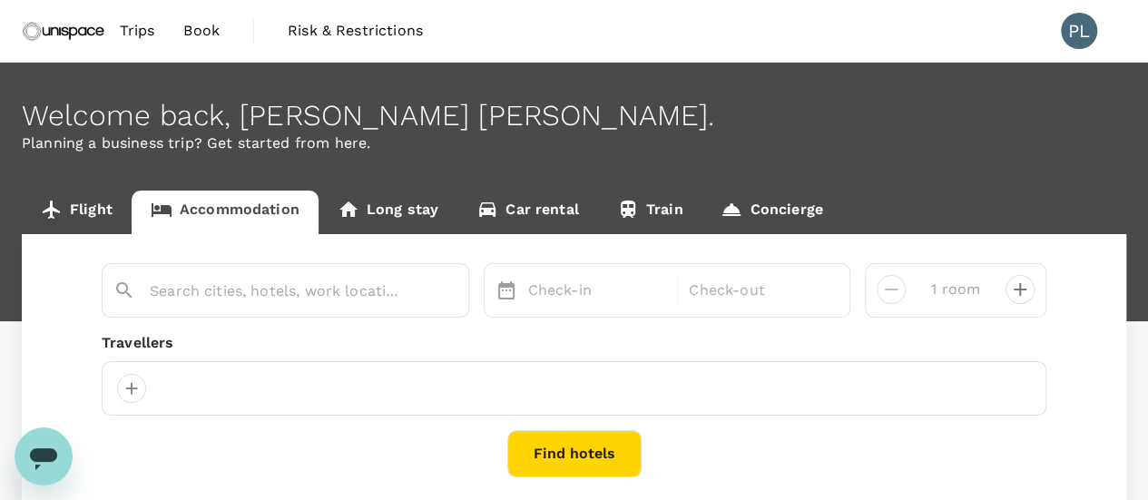
type input "ViiA Residences @ KL Eco City"
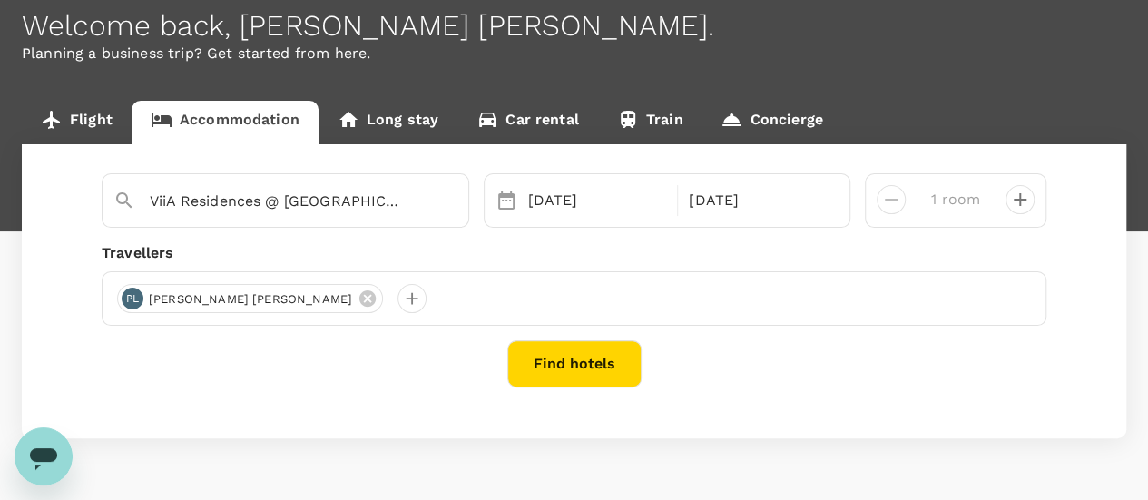
scroll to position [91, 0]
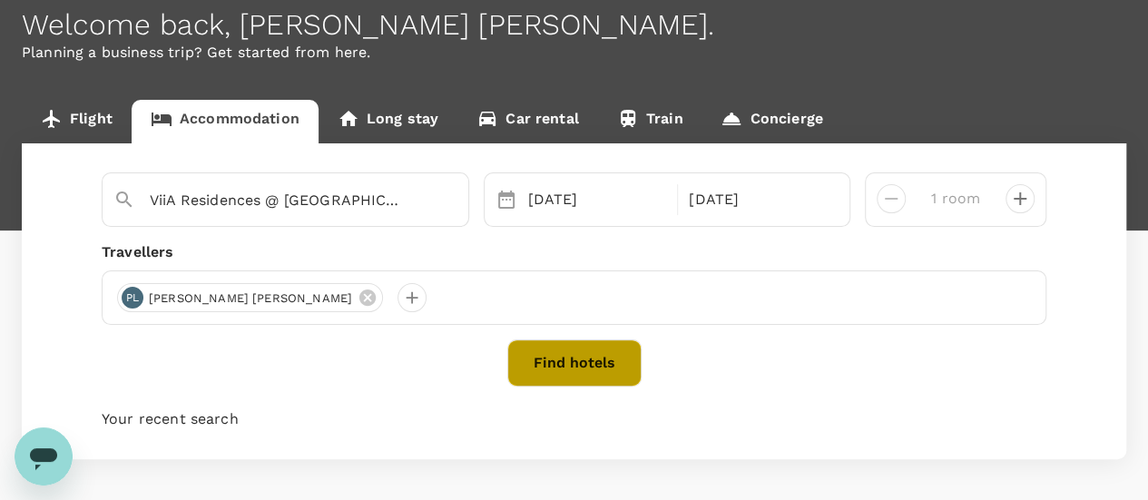
click at [547, 370] on button "Find hotels" at bounding box center [574, 362] width 134 height 47
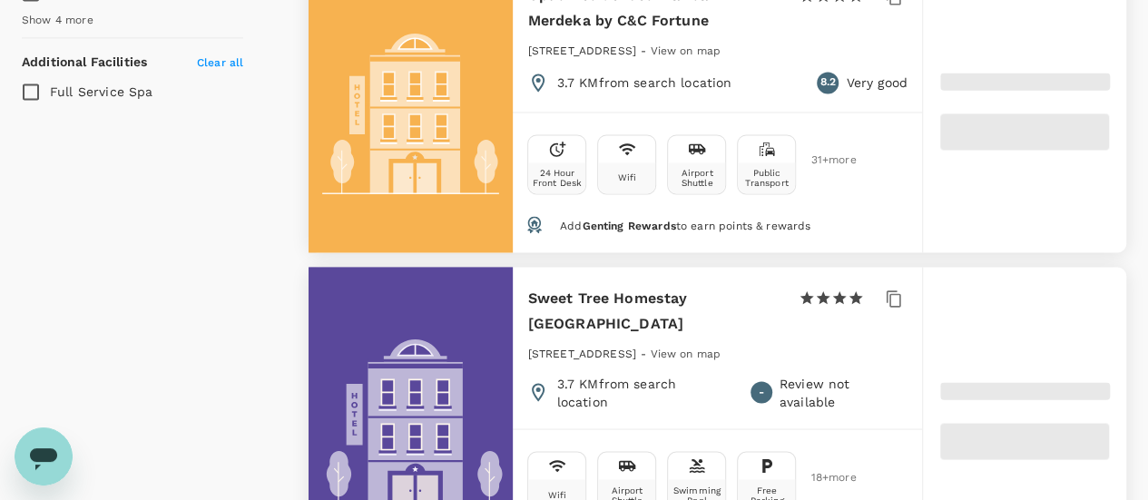
type input "499.12"
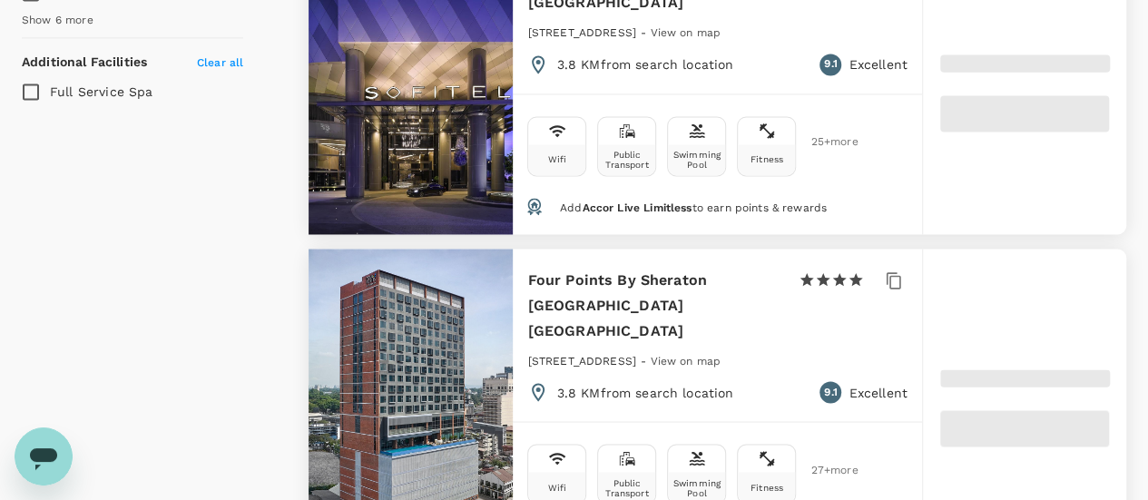
type input "13.12"
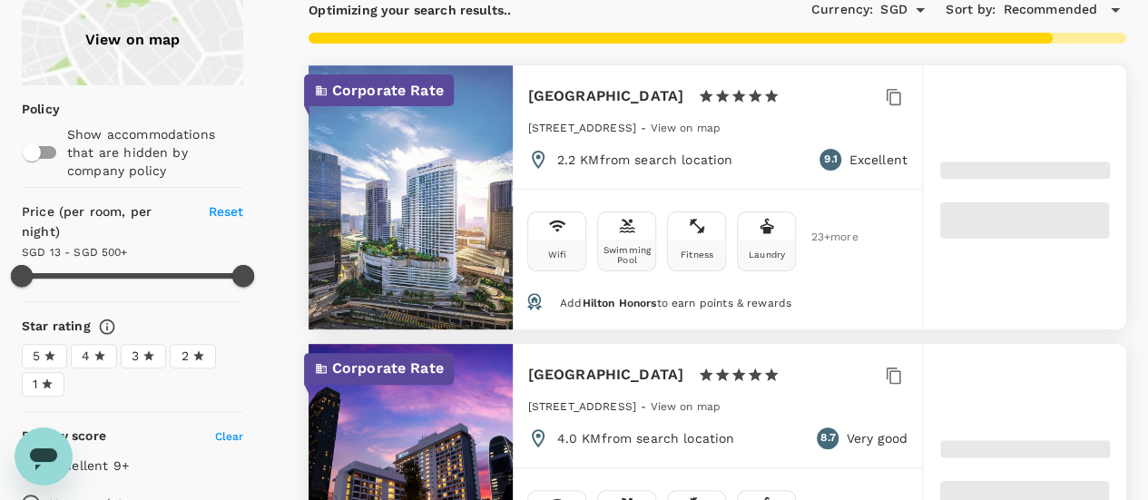
scroll to position [181, 0]
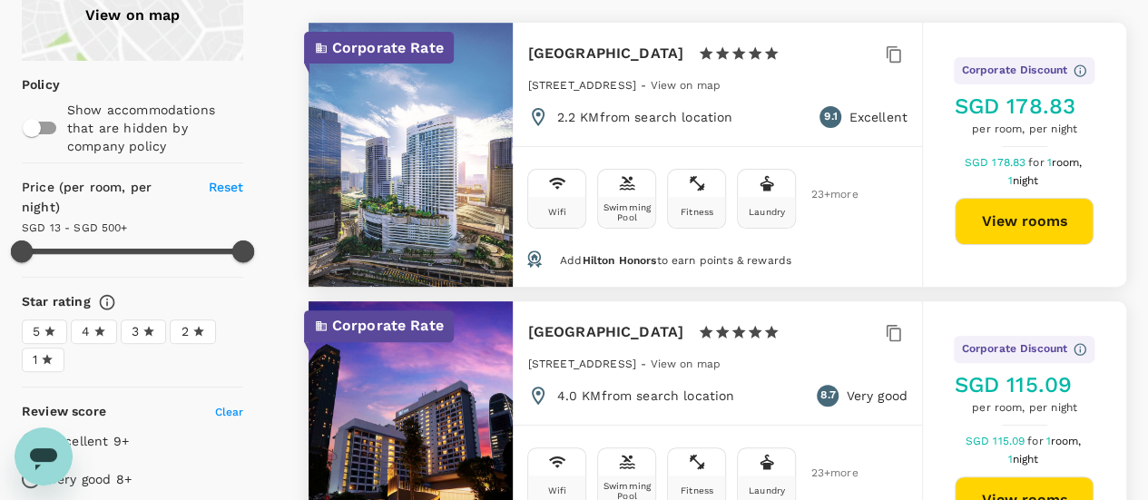
type input "499.12"
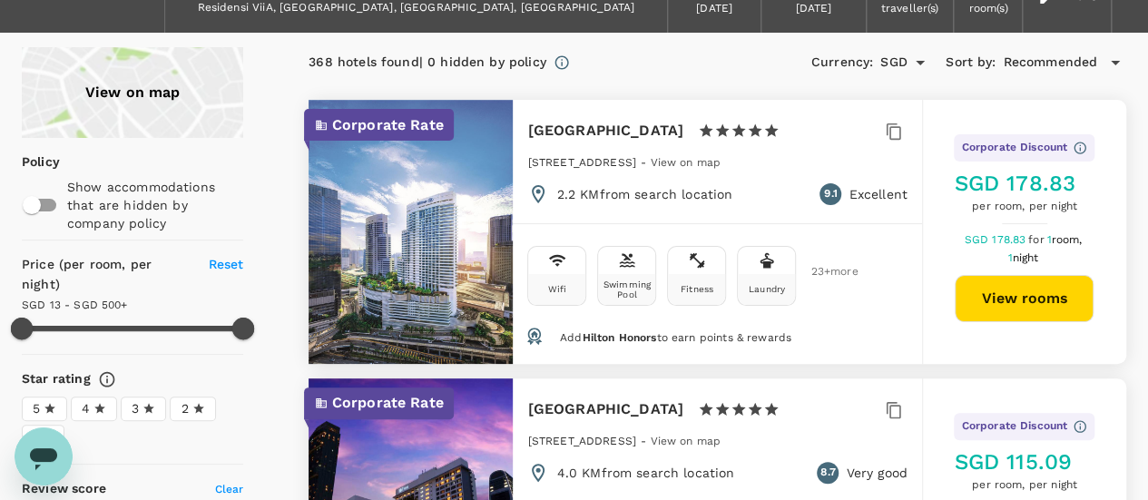
scroll to position [0, 0]
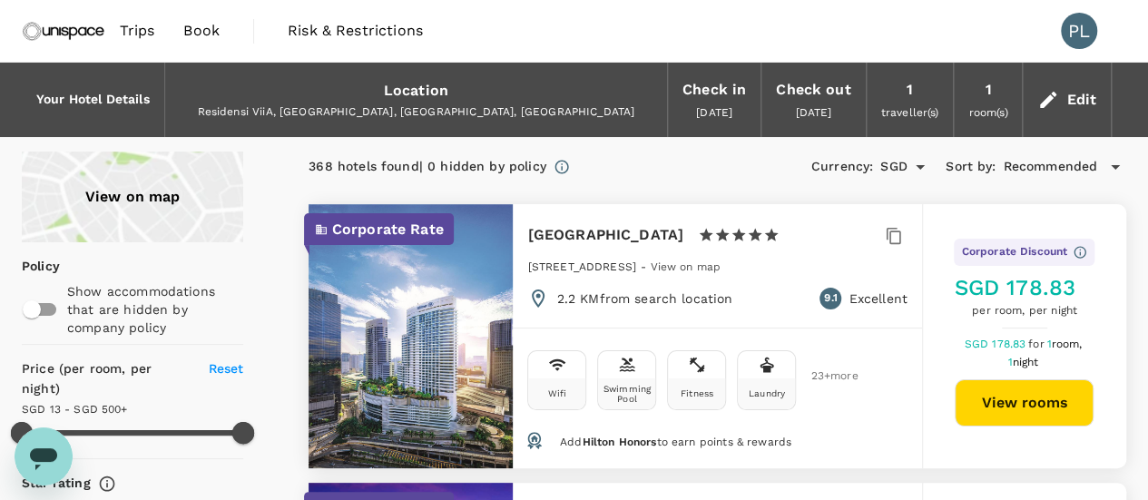
click at [468, 101] on div "Location Residensi ViiA, Jalan Bangsar, KL Eco City, 59200 Kuala Lumpur, Wilaya…" at bounding box center [416, 100] width 502 height 73
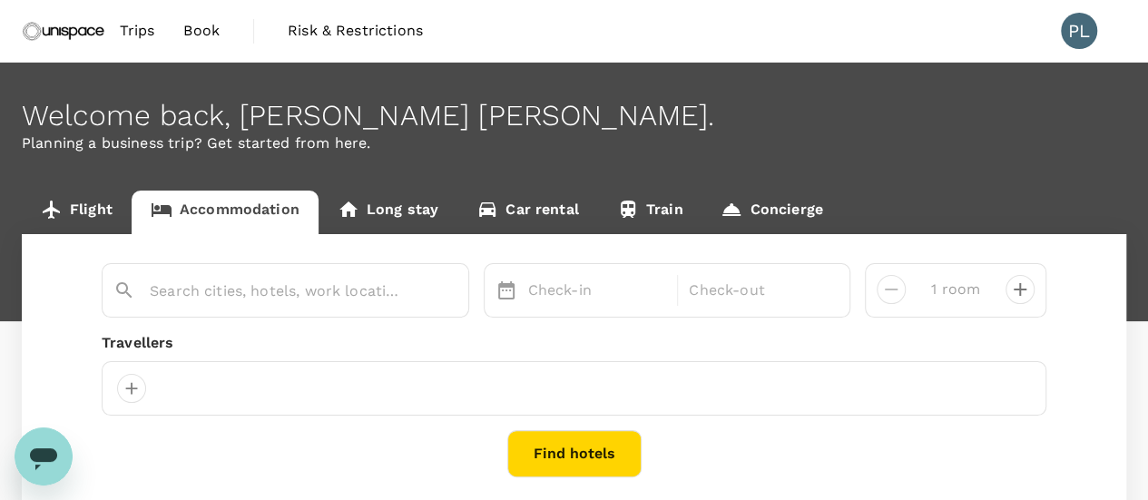
type input "ViiA Residences @ KL Eco City"
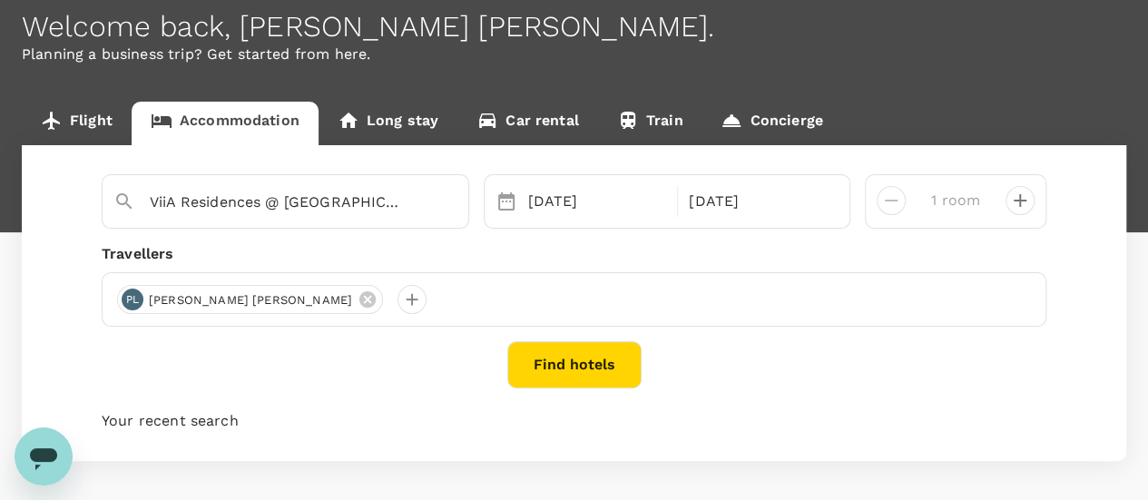
scroll to position [91, 0]
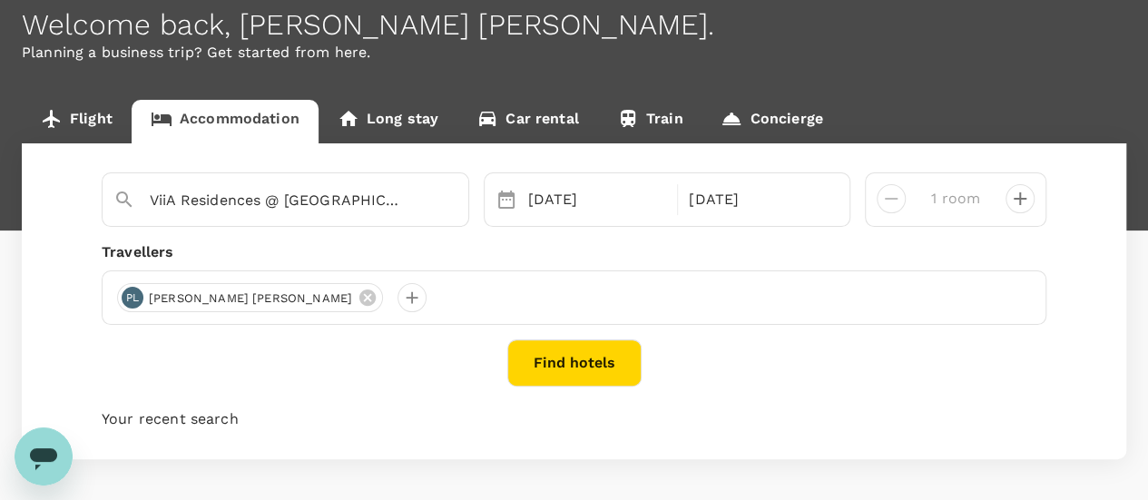
click at [1014, 192] on icon "decrease" at bounding box center [1020, 199] width 22 height 22
click at [901, 201] on button "decrease" at bounding box center [890, 198] width 29 height 29
type input "1 room"
click at [604, 376] on button "Find hotels" at bounding box center [574, 362] width 134 height 47
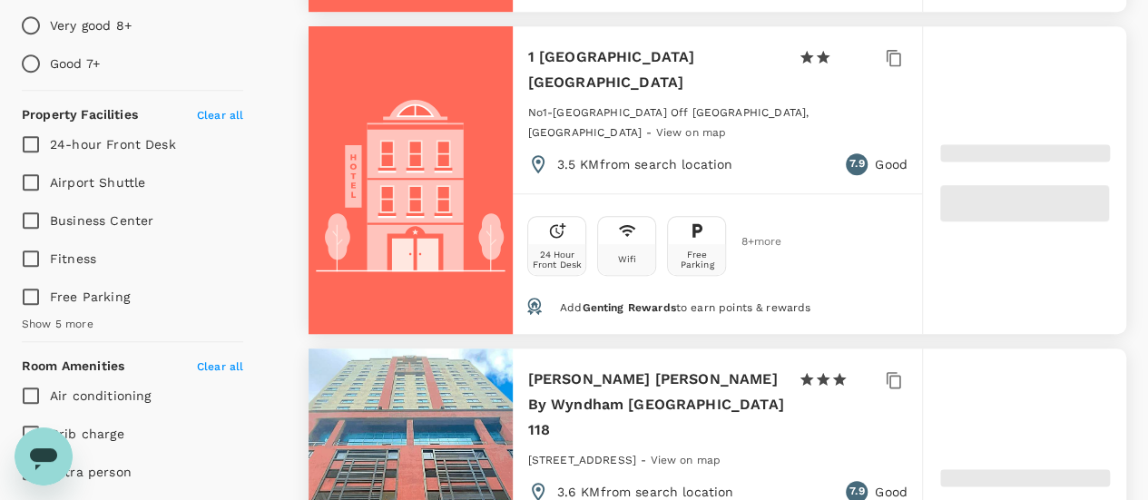
scroll to position [907, 0]
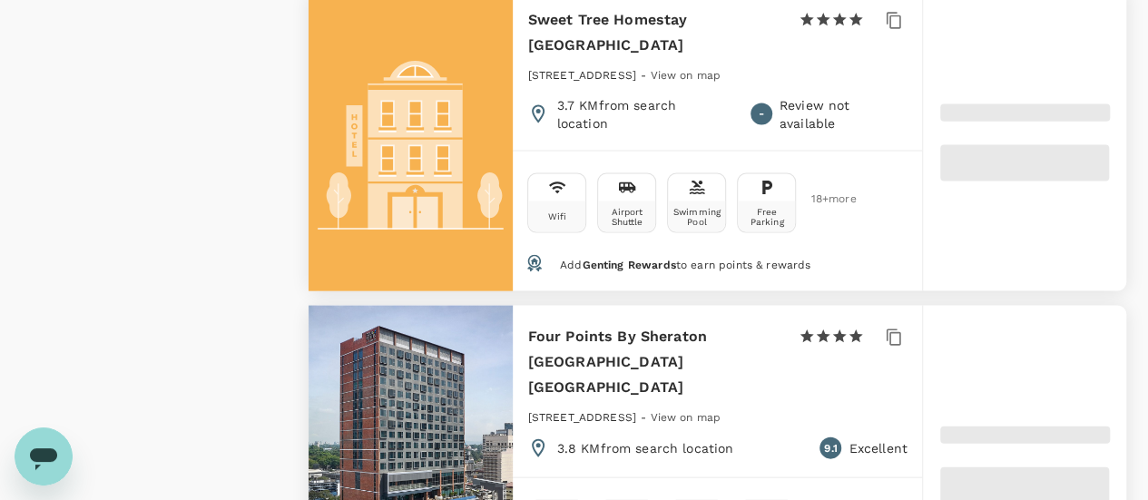
type input "499.64"
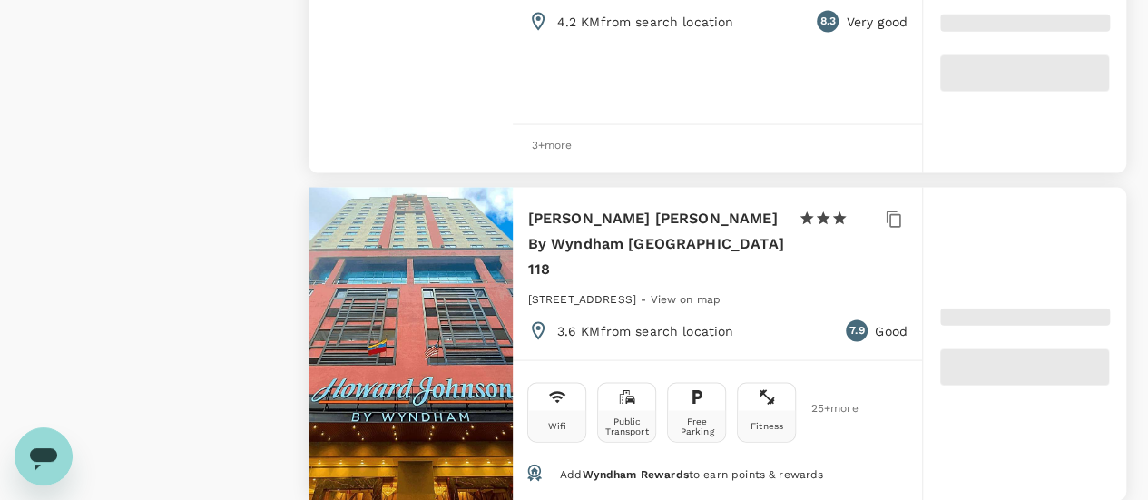
type input "17.64"
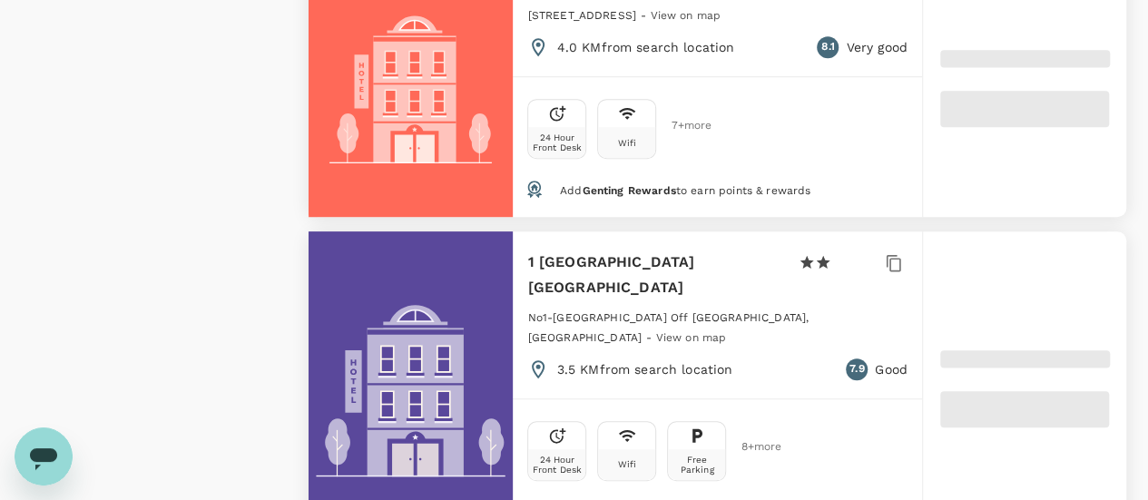
scroll to position [4083, 0]
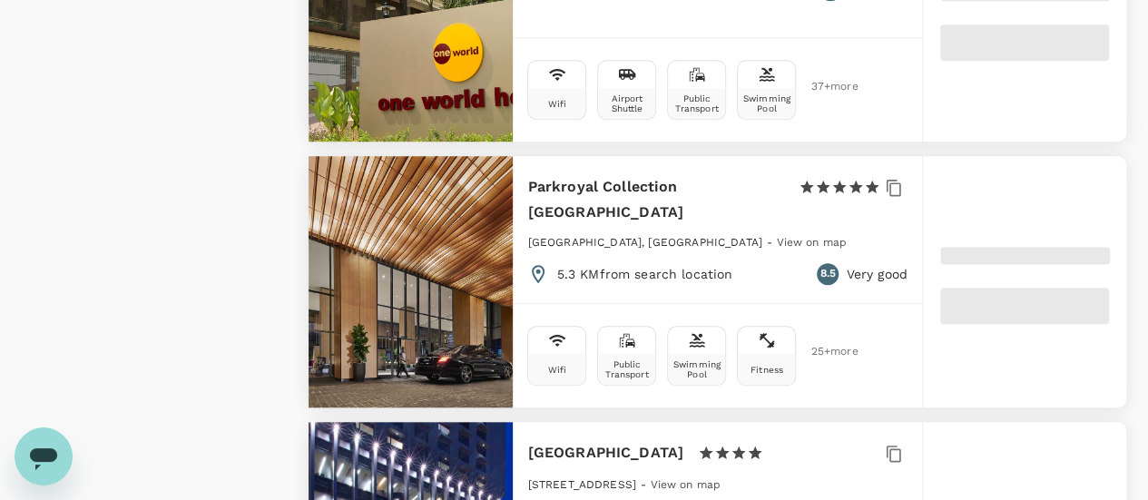
type input "499.12"
type input "13.12"
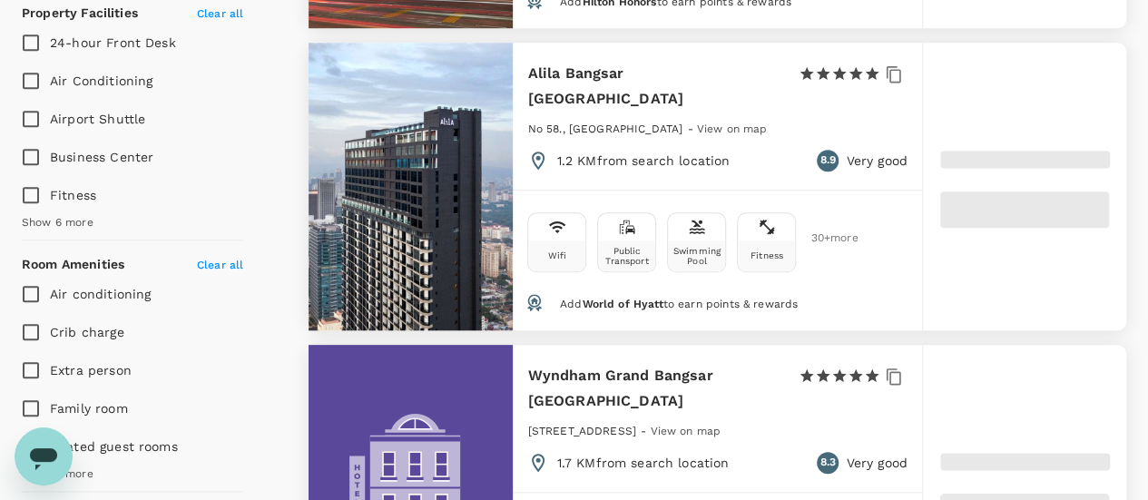
scroll to position [641, 0]
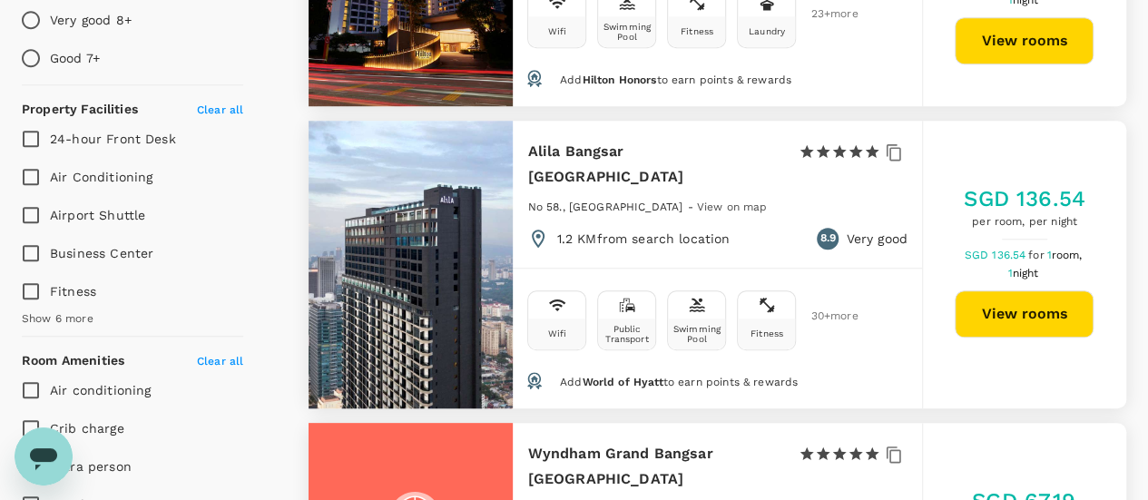
type input "499.12"
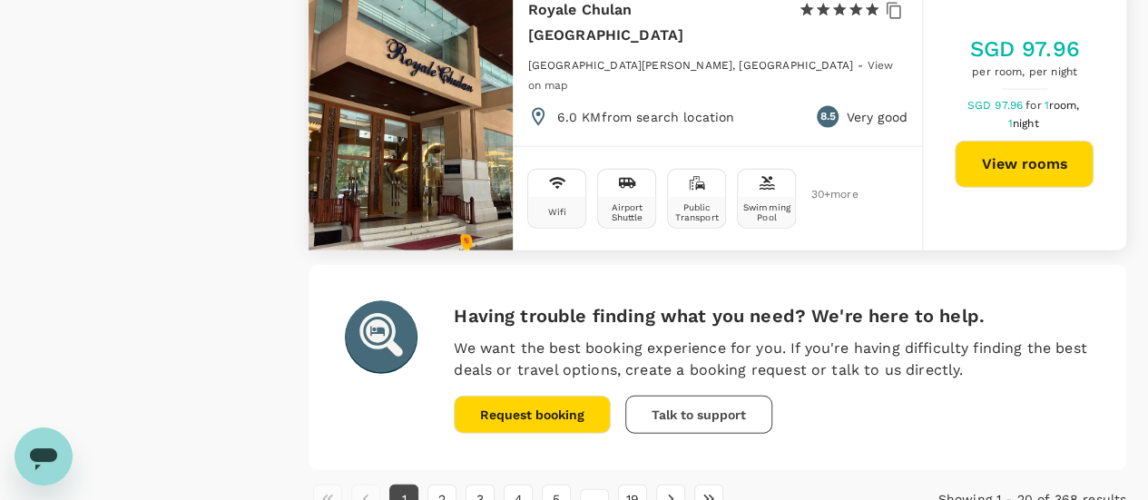
scroll to position [5472, 0]
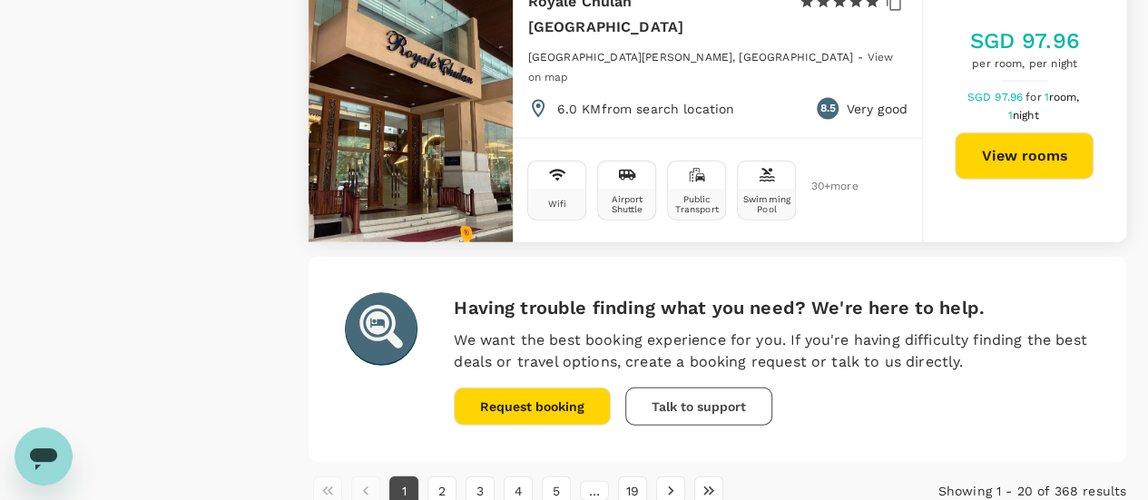
click at [701, 387] on button "Talk to support" at bounding box center [698, 406] width 147 height 38
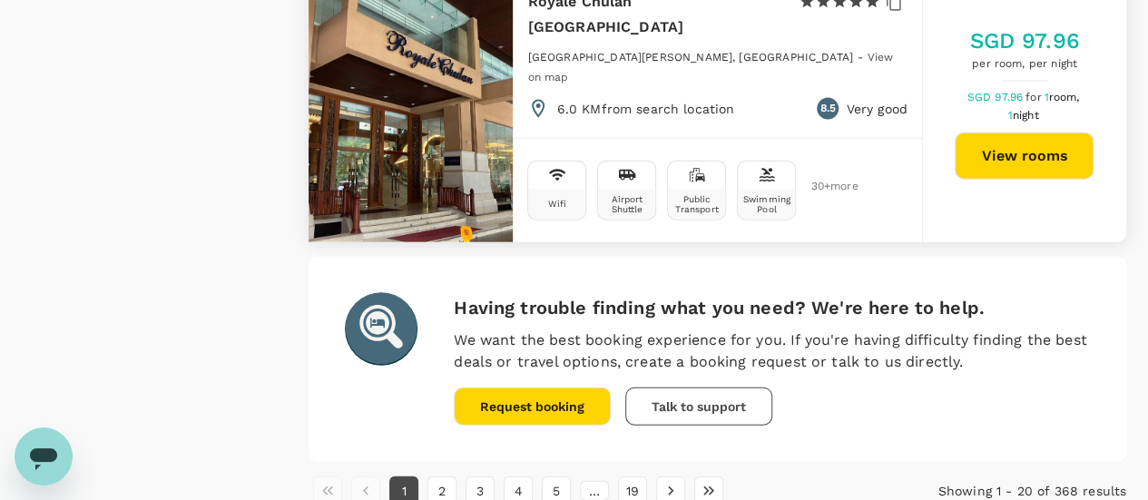
click at [42, 454] on icon "Open messaging window" at bounding box center [43, 459] width 27 height 22
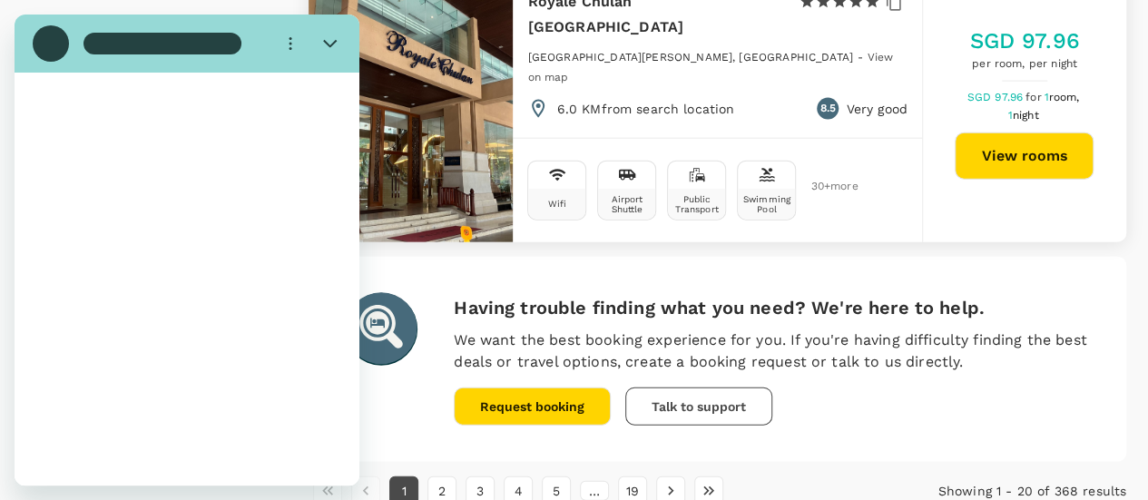
scroll to position [0, 0]
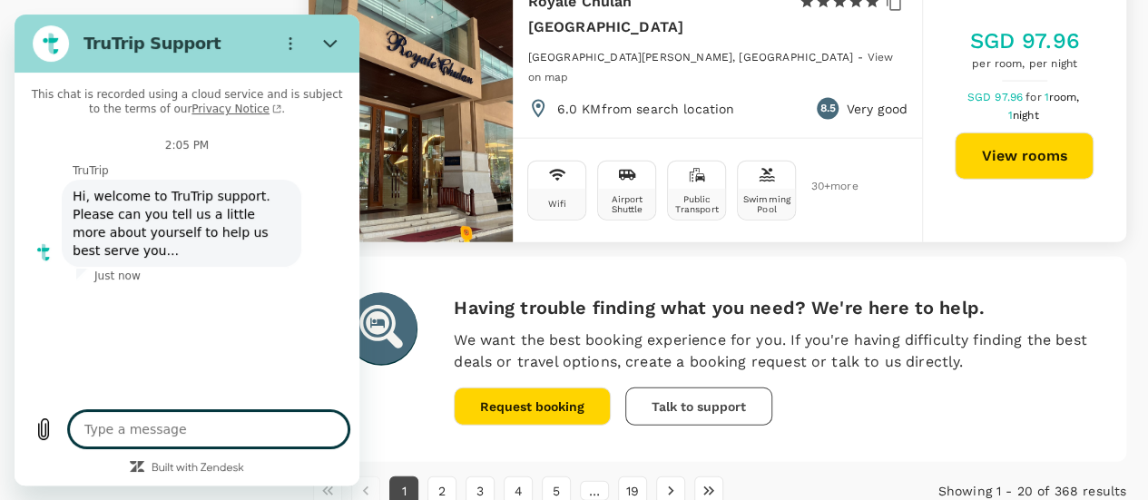
click at [105, 424] on textarea at bounding box center [208, 429] width 279 height 36
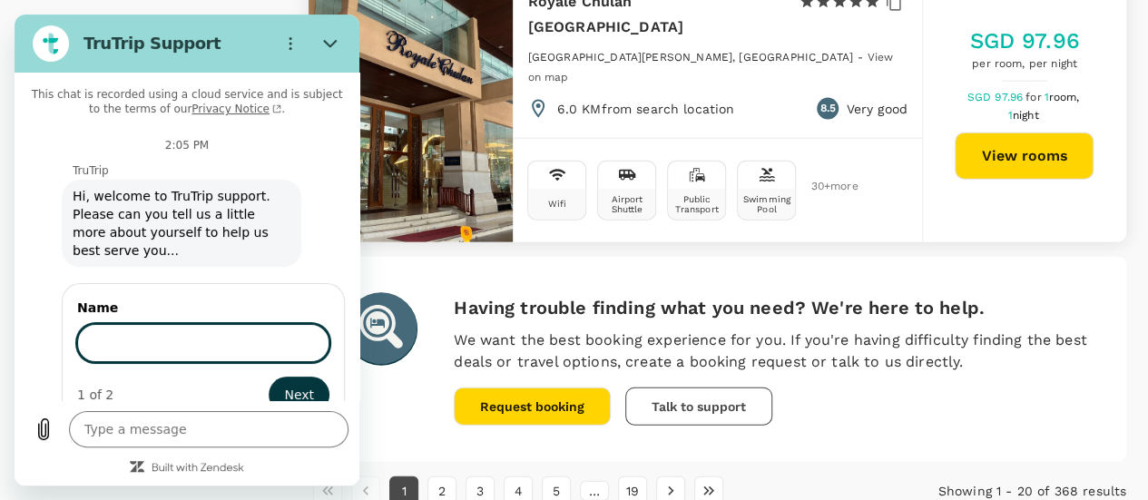
type textarea "x"
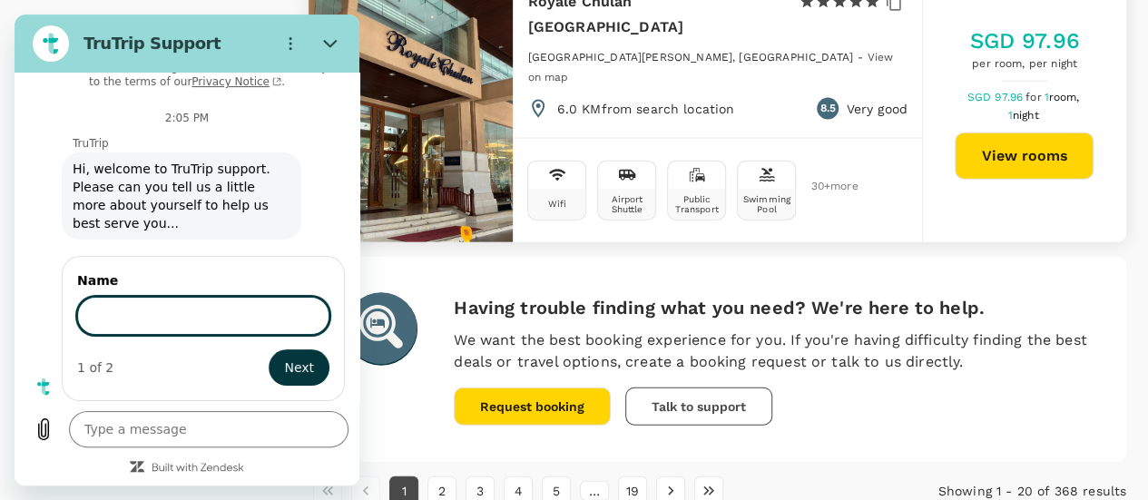
scroll to position [25, 0]
type input "Hi!"
click at [269, 349] on button "Next" at bounding box center [299, 367] width 61 height 36
type textarea "x"
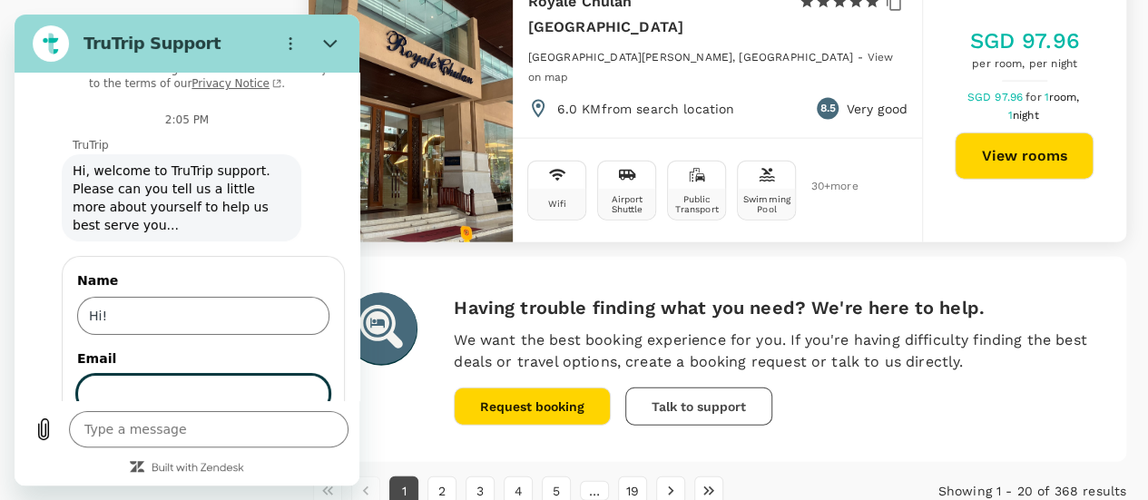
scroll to position [103, 0]
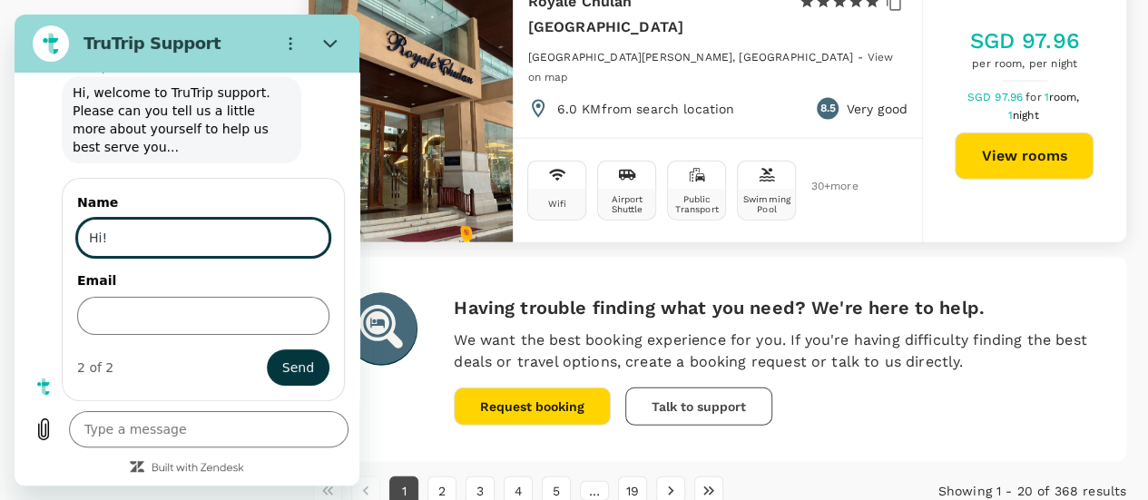
drag, startPoint x: 152, startPoint y: 240, endPoint x: 62, endPoint y: 236, distance: 89.9
click at [62, 236] on div "Name Hi! Email 2 of 2 Send" at bounding box center [203, 289] width 283 height 223
type input "Paul Leung"
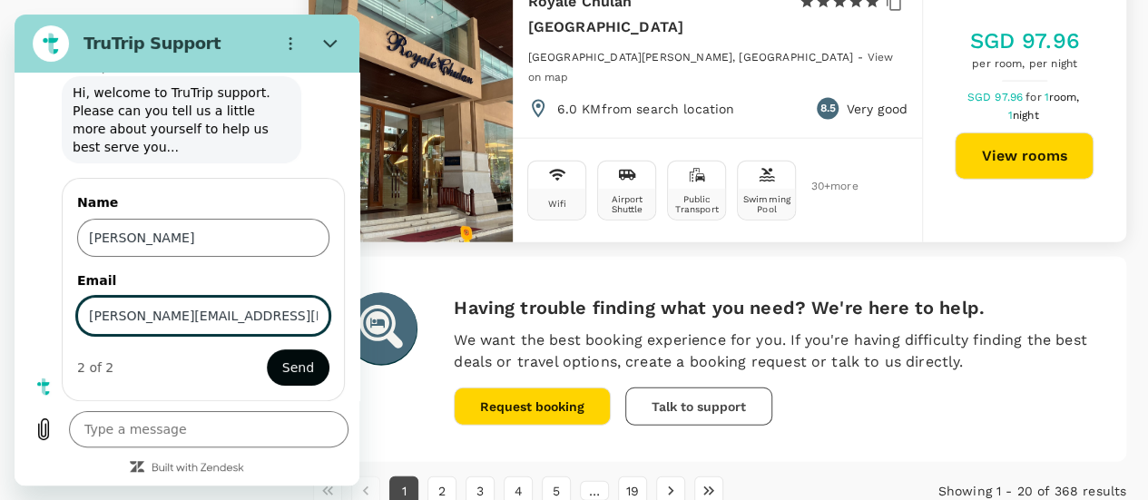
type input "[PERSON_NAME][EMAIL_ADDRESS][PERSON_NAME][DOMAIN_NAME]"
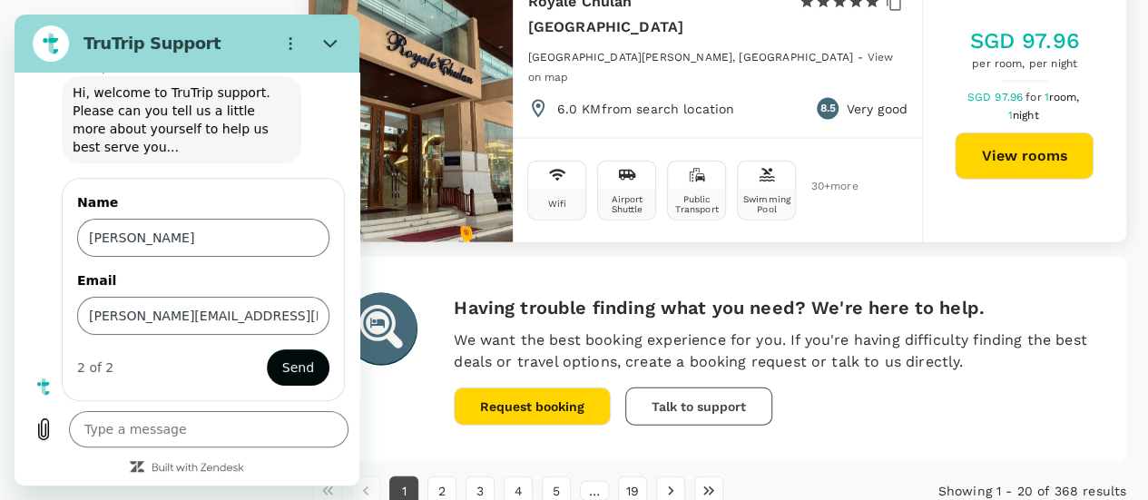
click at [290, 360] on span "Send" at bounding box center [298, 368] width 32 height 22
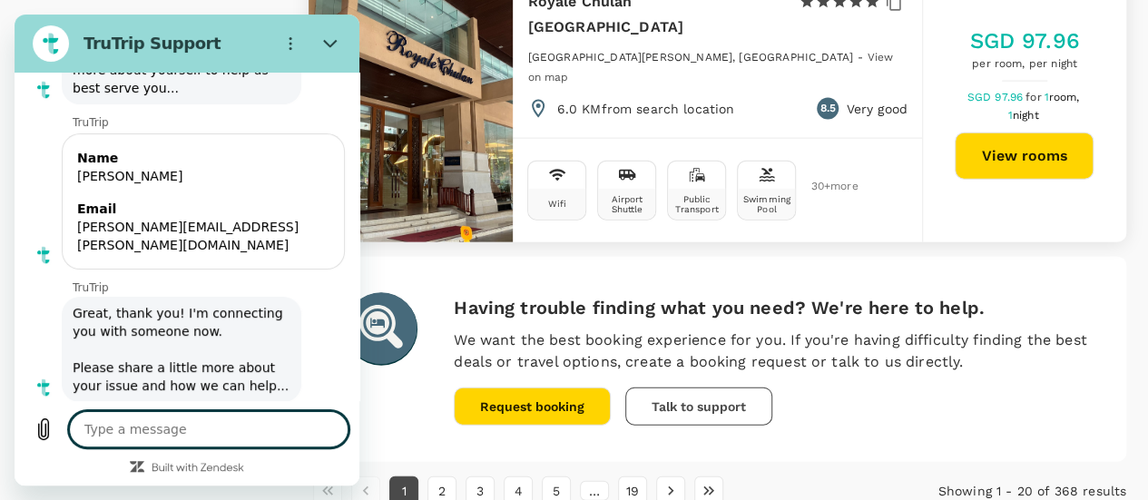
scroll to position [166, 0]
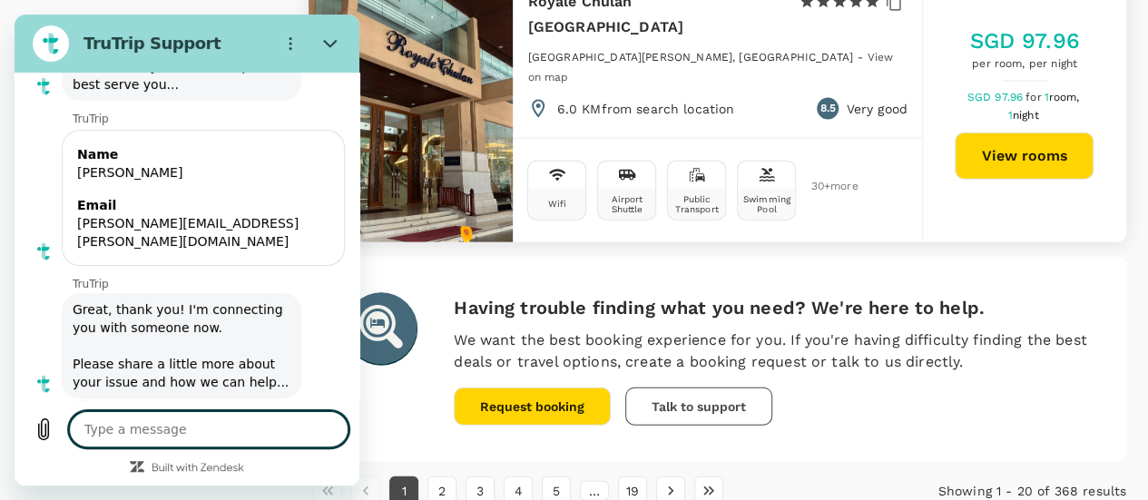
type textarea "x"
click at [191, 431] on textarea at bounding box center [208, 429] width 279 height 36
type textarea "I"
type textarea "x"
type textarea "I'"
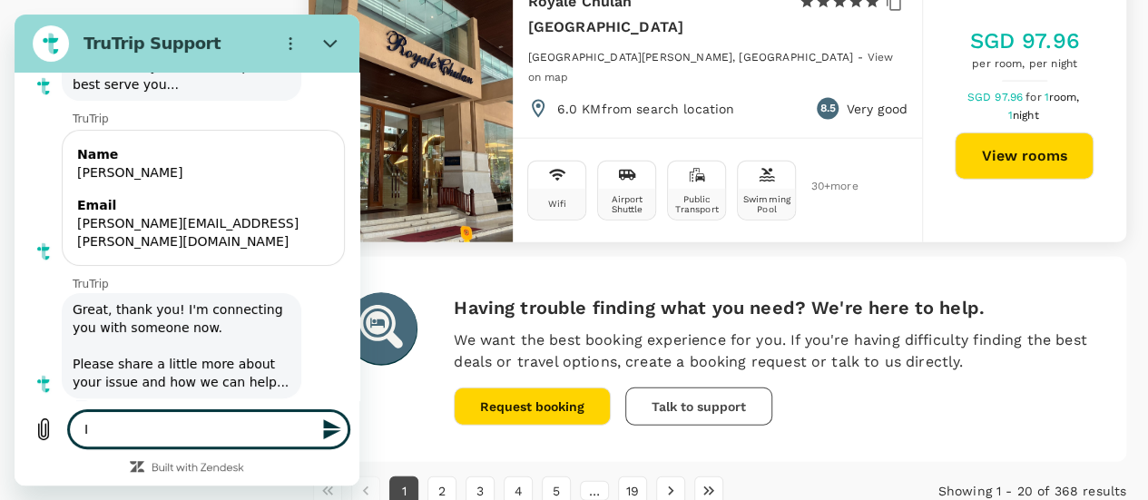
type textarea "x"
type textarea "I'm"
type textarea "x"
type textarea "I'm"
type textarea "x"
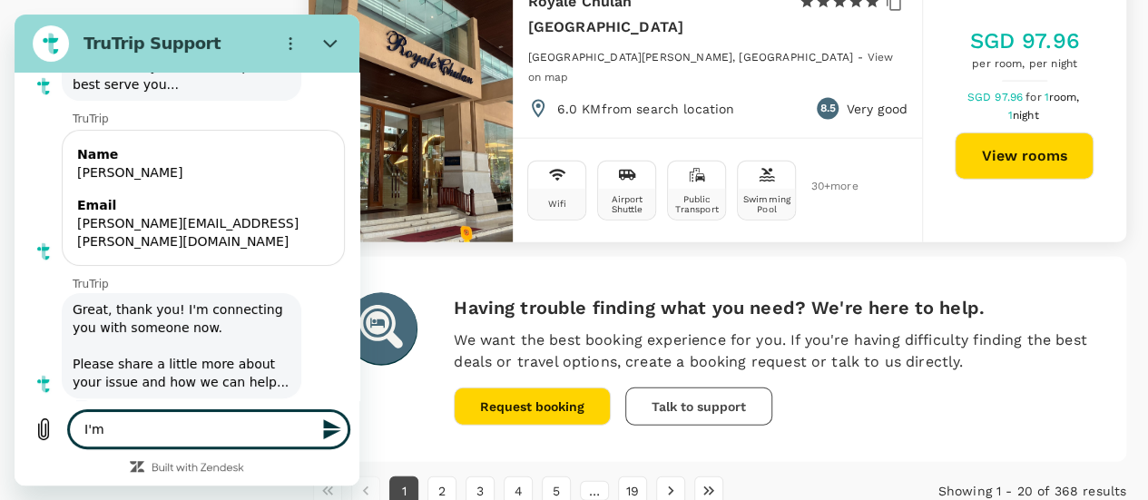
type textarea "I'm t"
type textarea "x"
type textarea "I'm ty"
type textarea "x"
type textarea "I'm tyr"
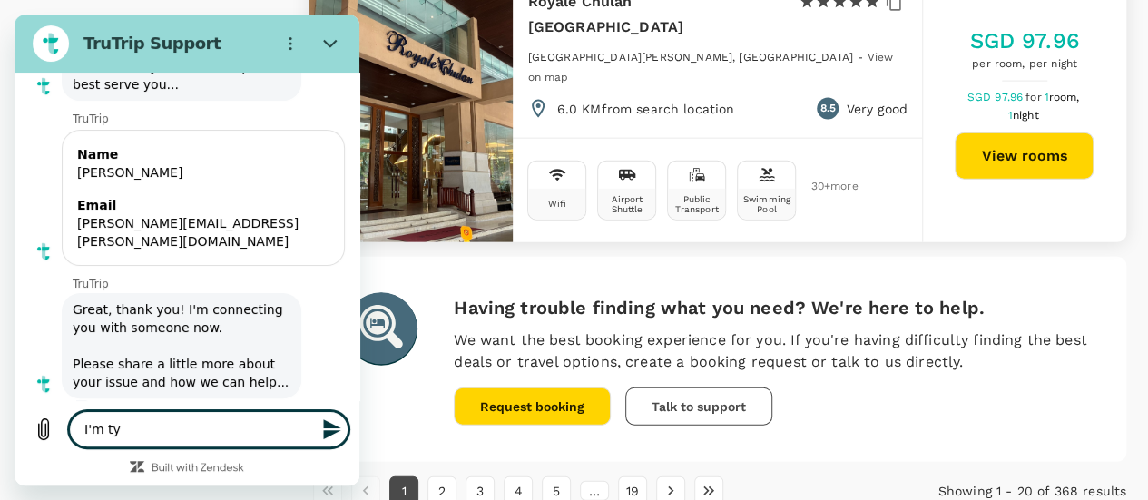
type textarea "x"
type textarea "I'm tyri"
type textarea "x"
type textarea "I'm tyrig"
type textarea "x"
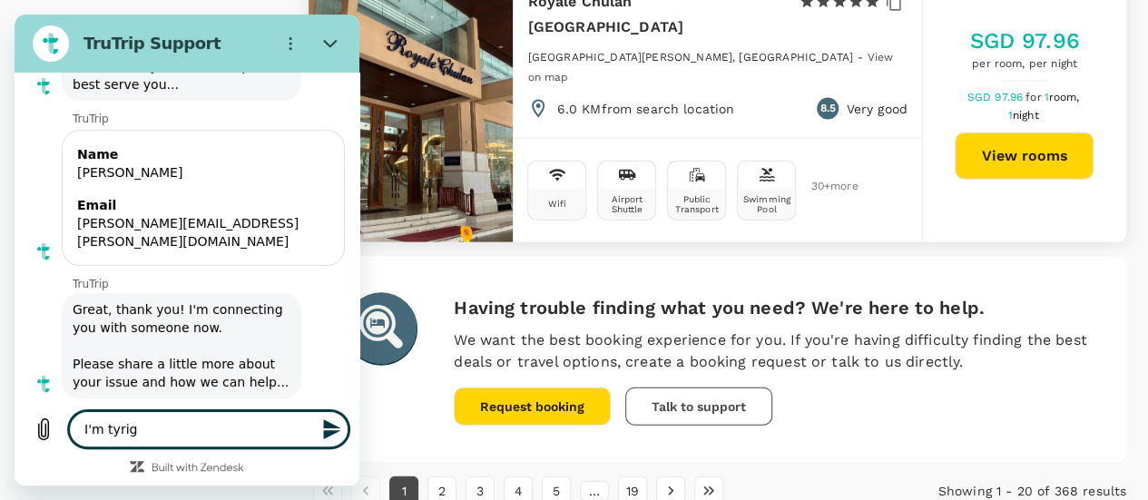
type textarea "I'm tyrig"
type textarea "x"
type textarea "I'm tyrig"
type textarea "x"
type textarea "I'm tyri"
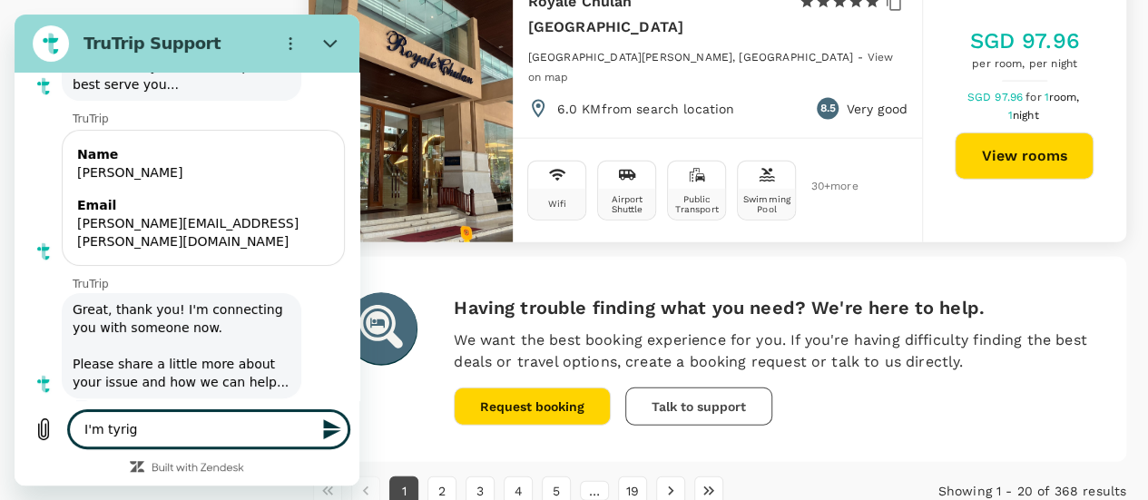
type textarea "x"
type textarea "I'm tyr"
type textarea "x"
type textarea "I'm ty"
type textarea "x"
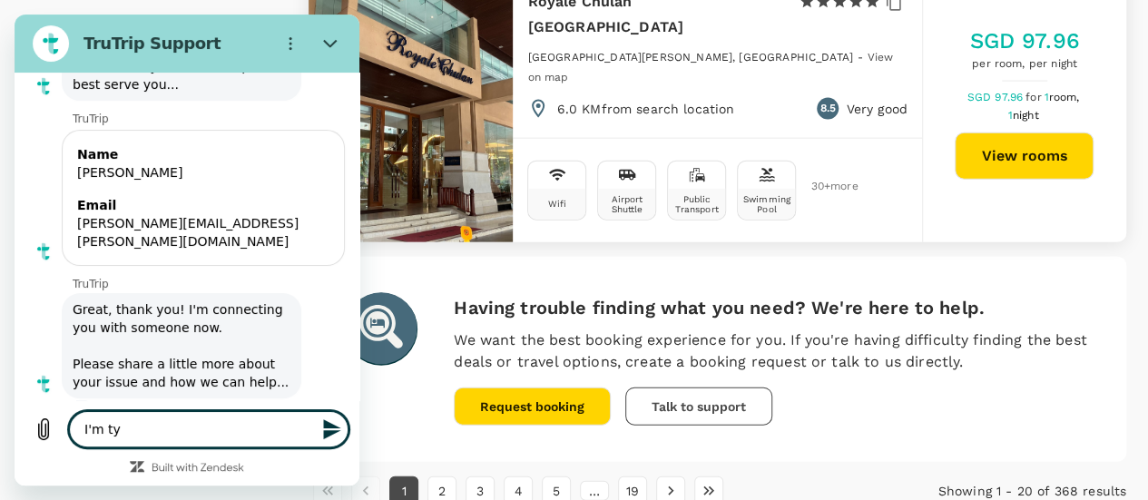
type textarea "I'm t"
type textarea "x"
type textarea "I'm tr"
type textarea "x"
type textarea "I'm try"
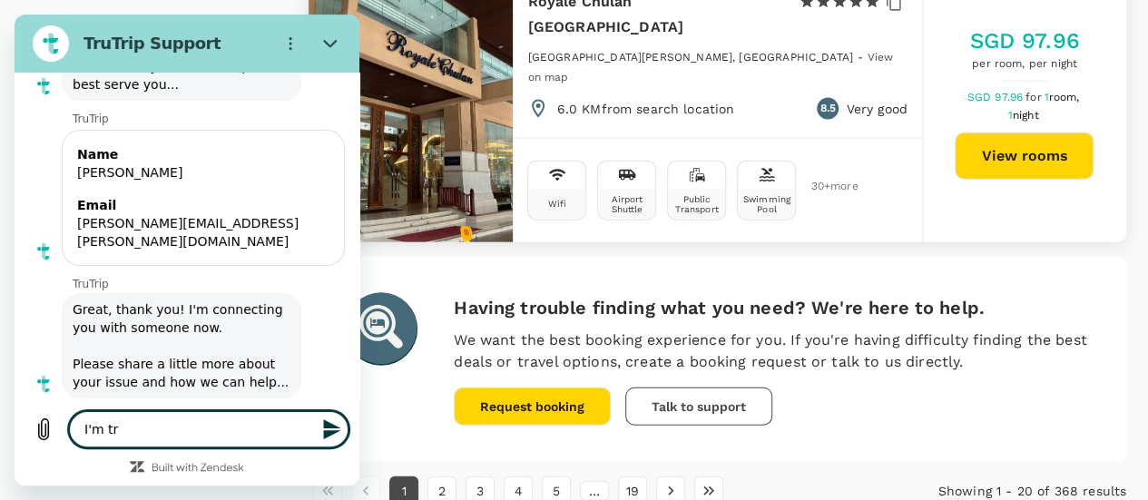
type textarea "x"
type textarea "I'm tryi"
type textarea "x"
type textarea "I'm tryig"
type textarea "x"
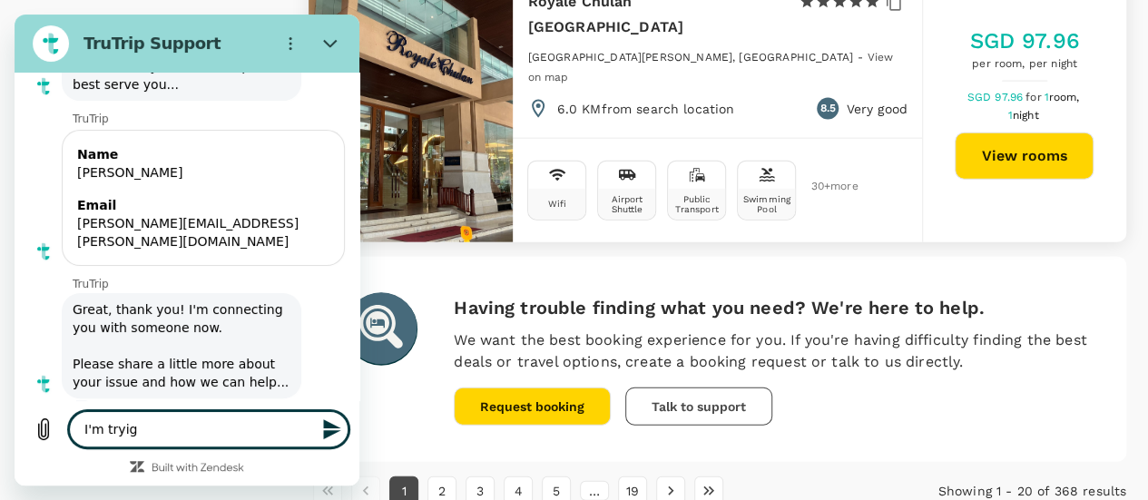
type textarea "I'm tryig"
type textarea "x"
type textarea "I'm tryig"
type textarea "x"
type textarea "I'm tryi"
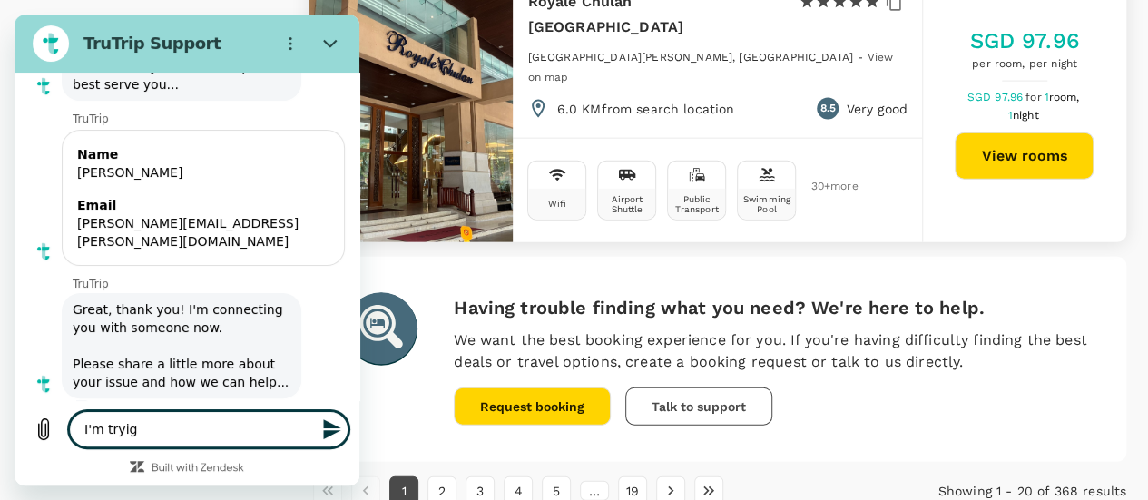
type textarea "x"
type textarea "I'm tryin"
type textarea "x"
type textarea "I'm trying"
type textarea "x"
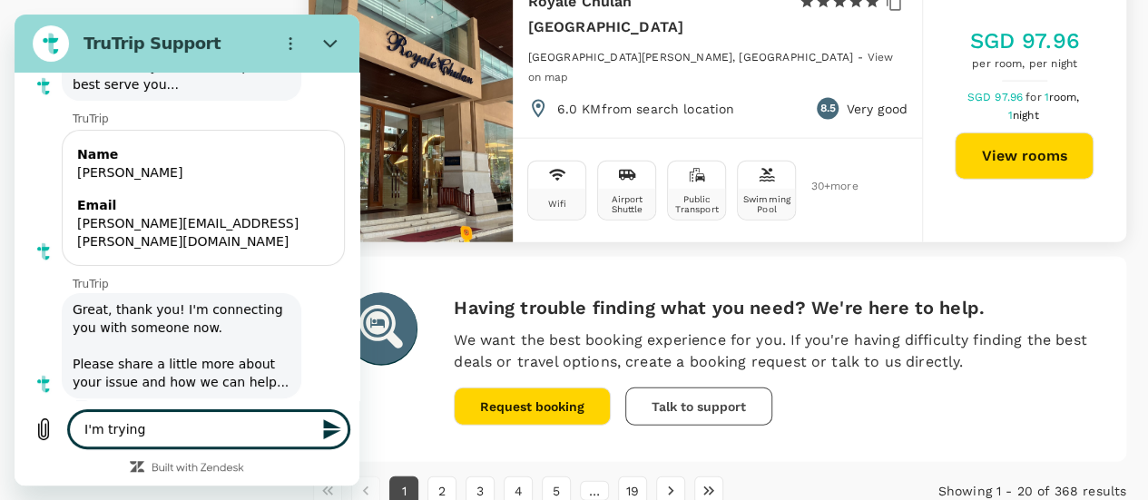
type textarea "I'm trying"
type textarea "x"
type textarea "I'm trying t"
type textarea "x"
type textarea "I'm trying to"
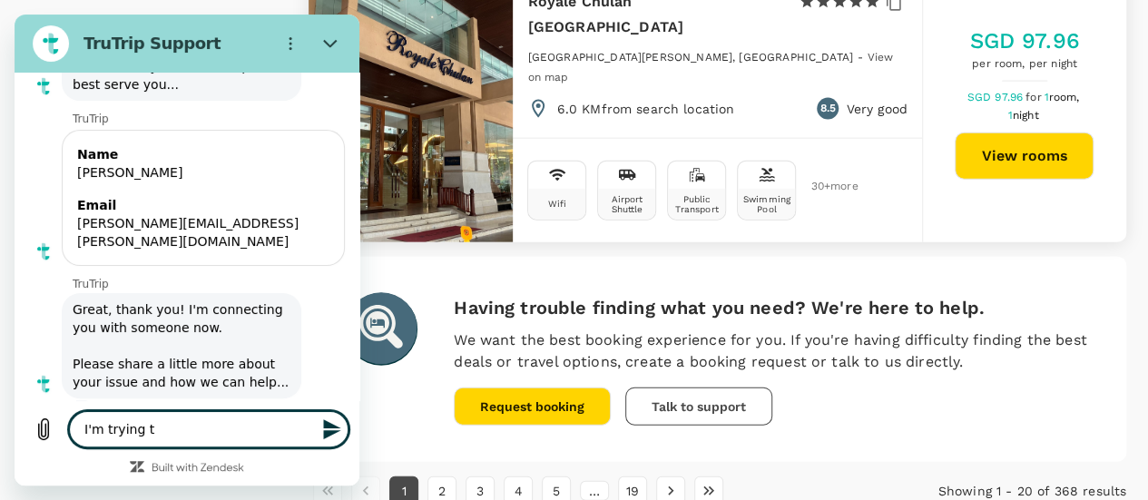
type textarea "x"
type textarea "I'm trying to"
type textarea "x"
type textarea "I'm trying to b"
type textarea "x"
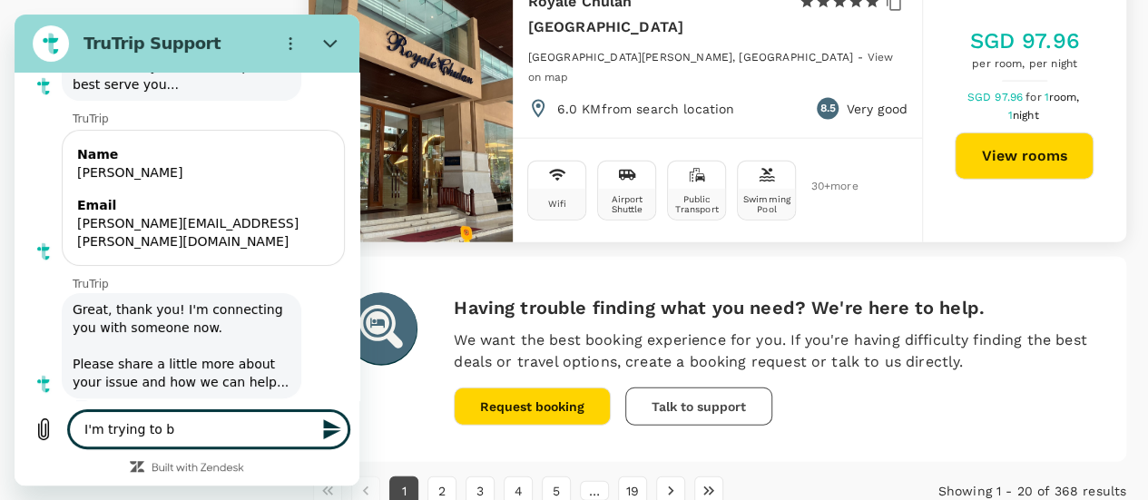
type textarea "I'm trying to bo"
type textarea "x"
type textarea "I'm trying to boo"
type textarea "x"
type textarea "I'm trying to book"
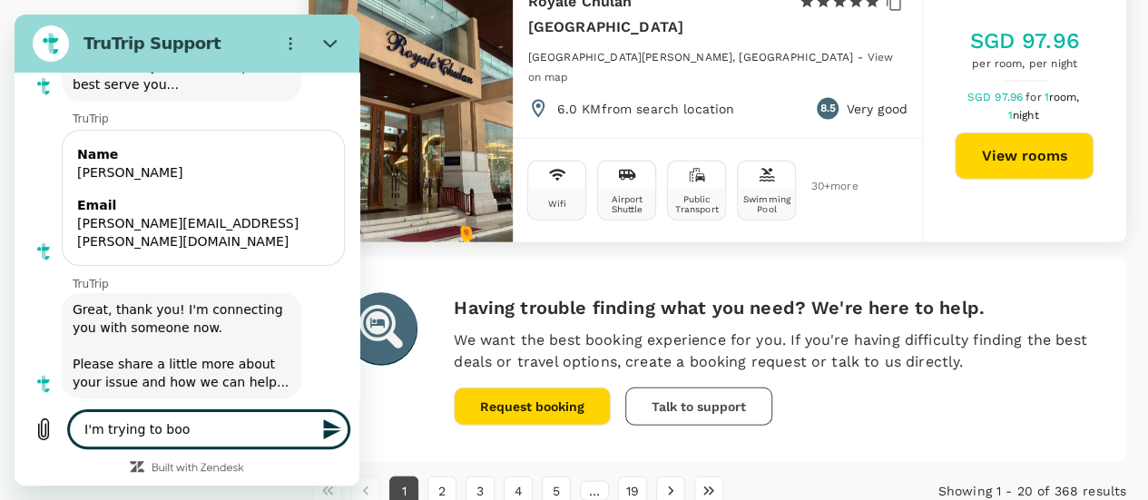
type textarea "x"
type textarea "I'm trying to book"
type textarea "x"
type textarea "I'm trying to book a"
type textarea "x"
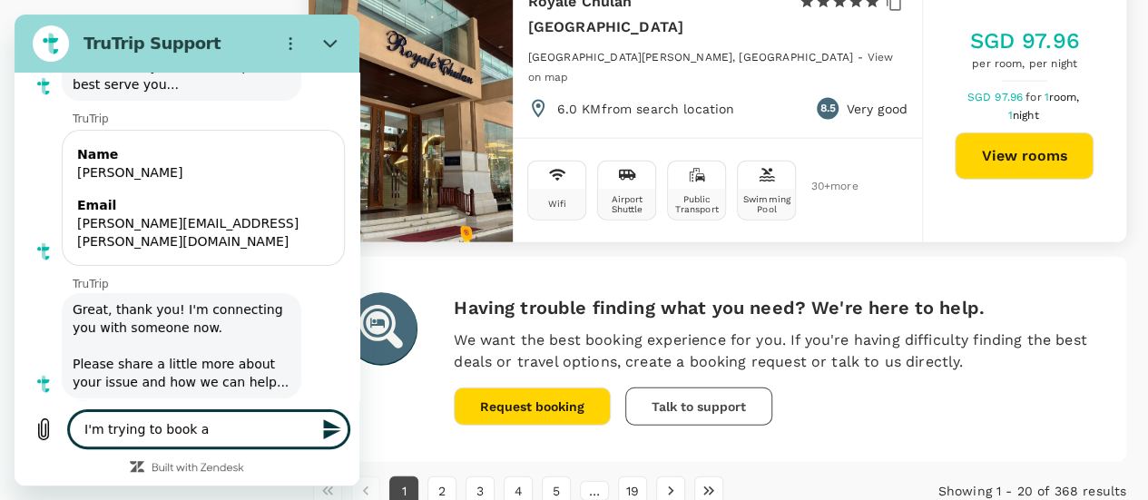
type textarea "I'm trying to book ac"
type textarea "x"
type textarea "I'm trying to book acc"
type textarea "x"
type textarea "I'm trying to book acco"
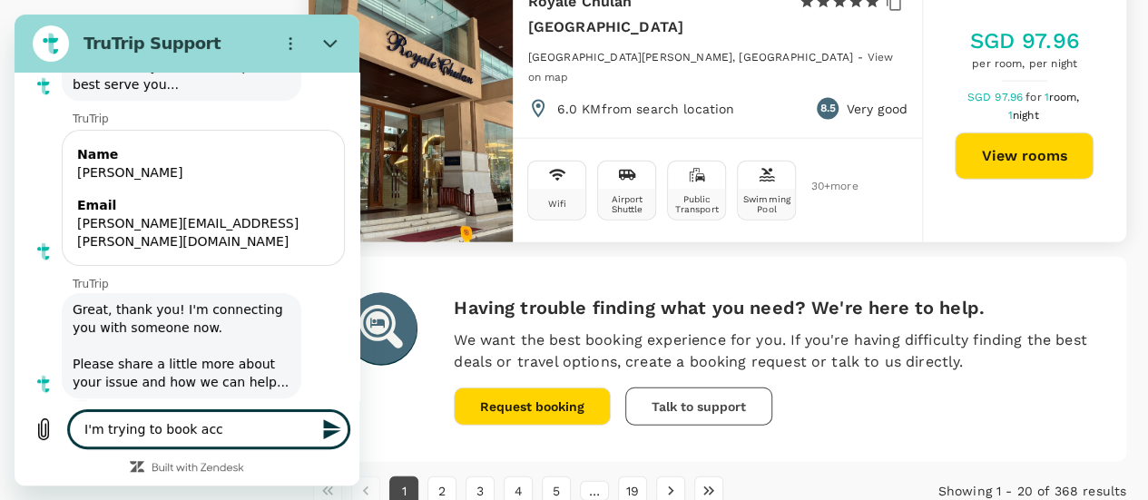
type textarea "x"
type textarea "I'm trying to book accom"
type textarea "x"
type textarea "I'm trying to book accomo"
type textarea "x"
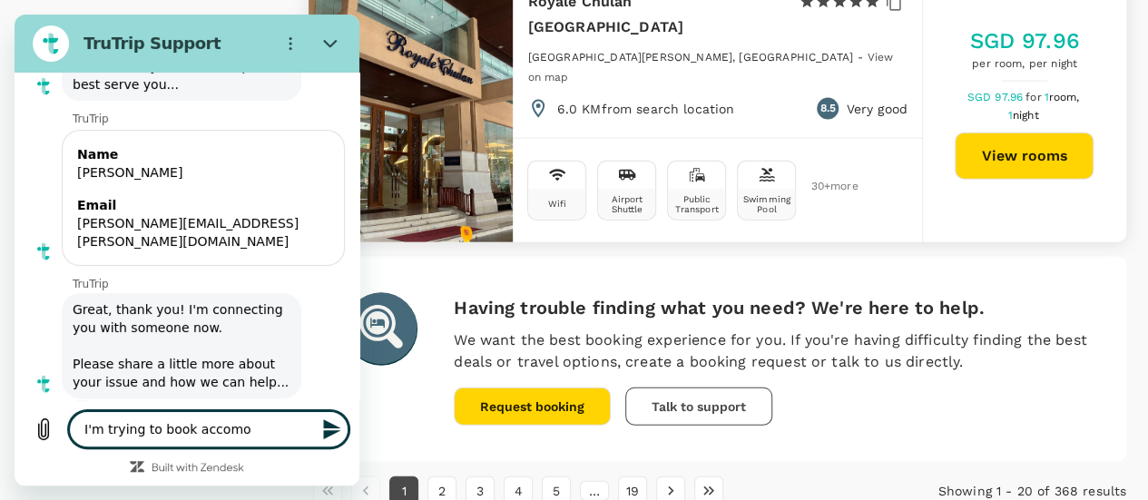
type textarea "I'm trying to book accomod"
type textarea "x"
type textarea "I'm trying to book accomoda"
type textarea "x"
type textarea "I'm trying to book accomodat"
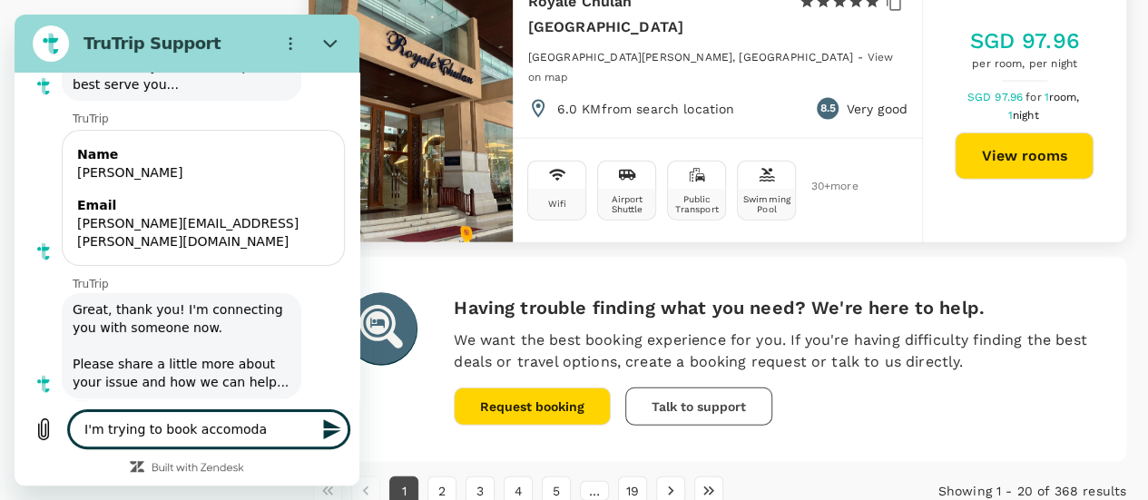
type textarea "x"
type textarea "I'm trying to book accomodati"
type textarea "x"
type textarea "I'm trying to book accomodatio"
type textarea "x"
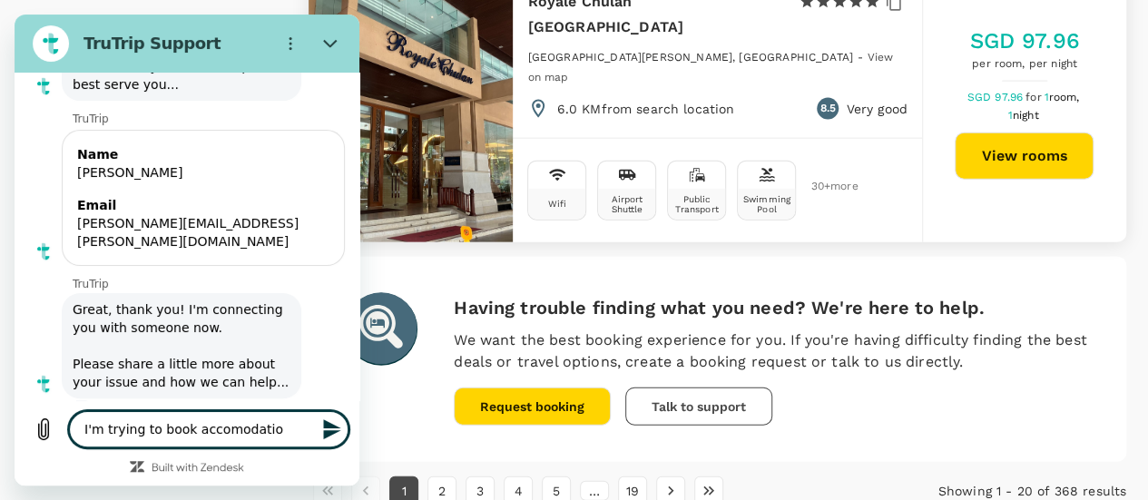
type textarea "I'm trying to book accomodation"
type textarea "x"
type textarea "I'm trying to book accomodation"
type textarea "x"
type textarea "I'm trying to book accomodation i"
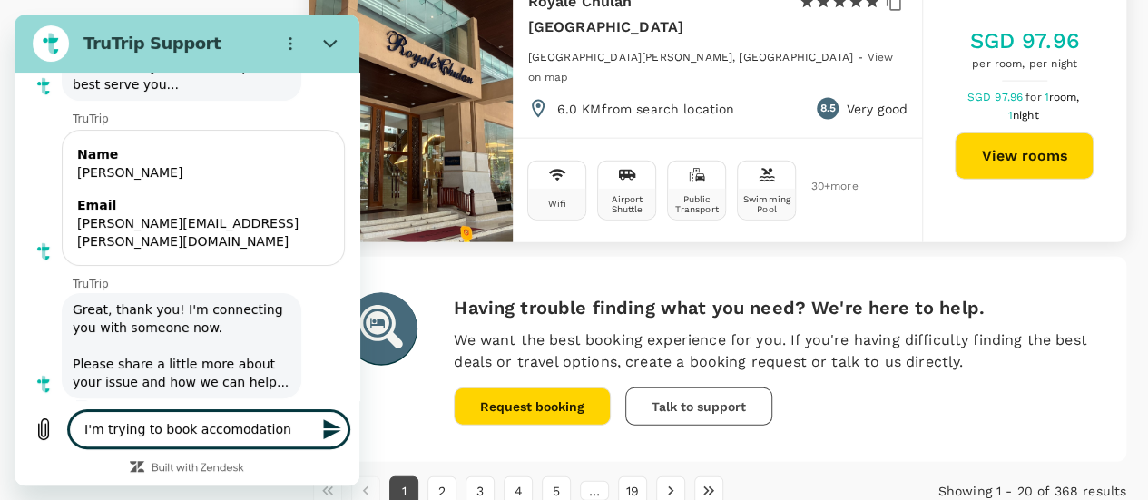
type textarea "x"
type textarea "I'm trying to book accomodation in"
type textarea "x"
type textarea "I'm trying to book accomodation in"
type textarea "x"
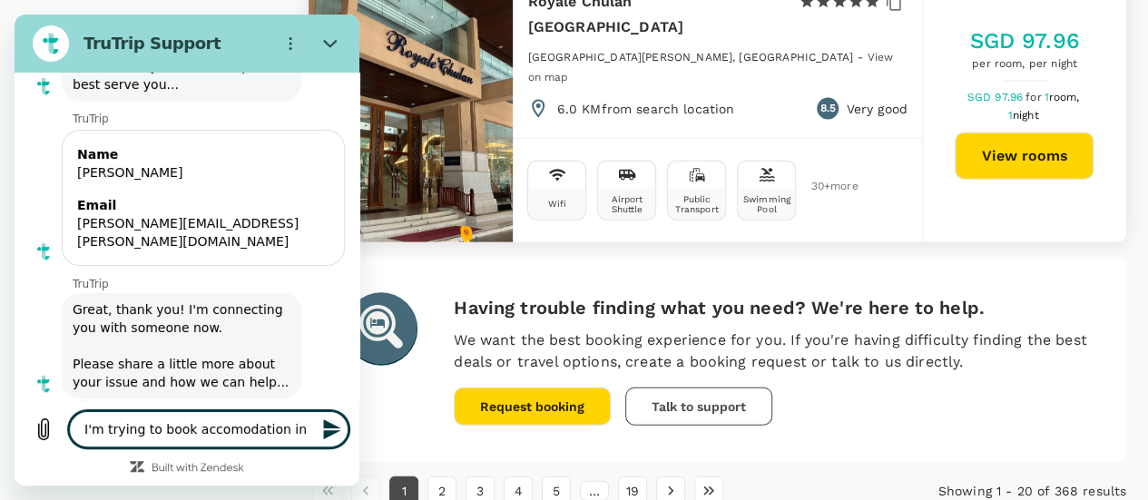
type textarea "I'm trying to book accomodation in"
type textarea "x"
type textarea "I'm trying to book accomodation i"
type textarea "x"
type textarea "I'm trying to book accomodation"
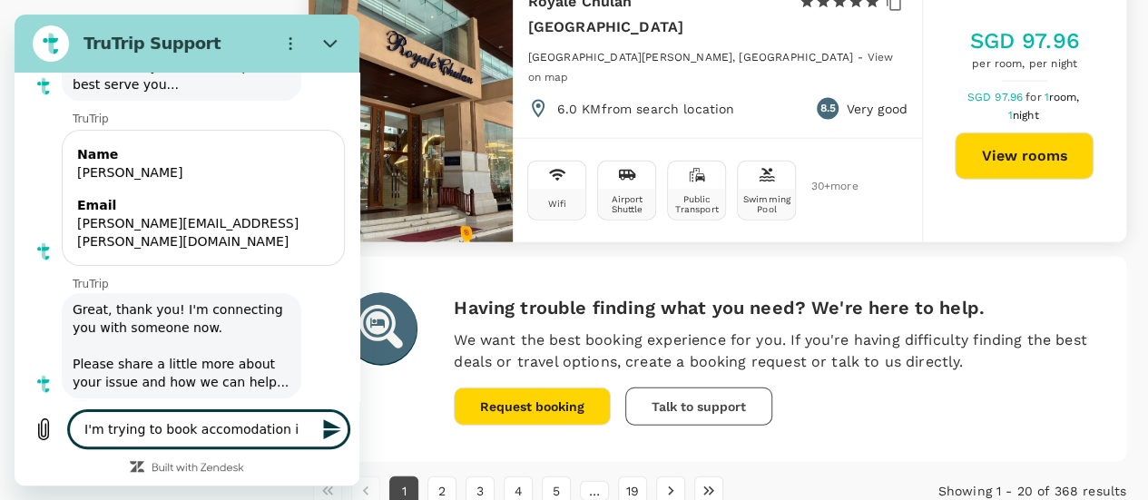
type textarea "x"
type textarea "I'm trying to book accomodation"
type textarea "x"
type textarea "I'm trying to book accomodatio"
type textarea "x"
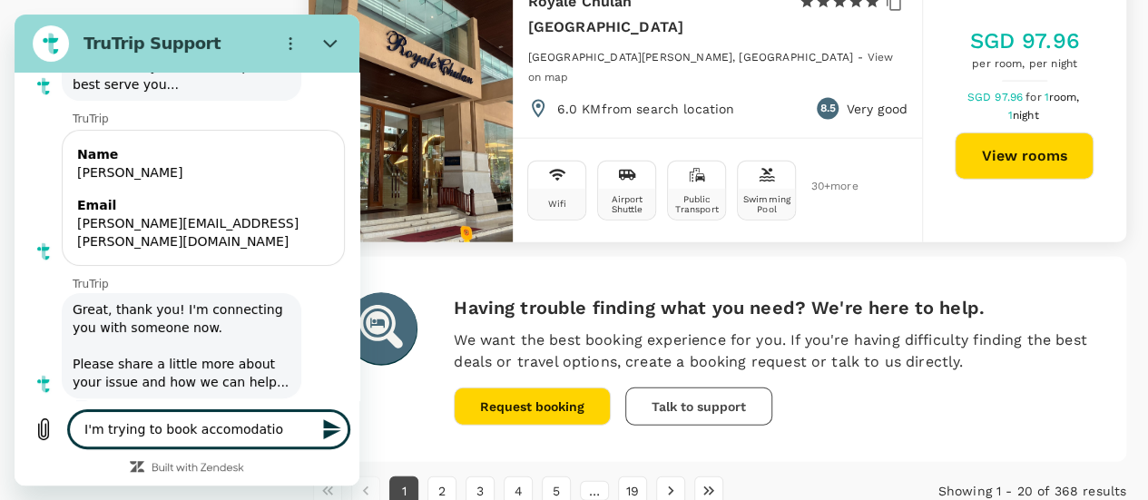
type textarea "I'm trying to book accomodati"
type textarea "x"
type textarea "I'm trying to book accomodat"
type textarea "x"
type textarea "I'm trying to book accomoda"
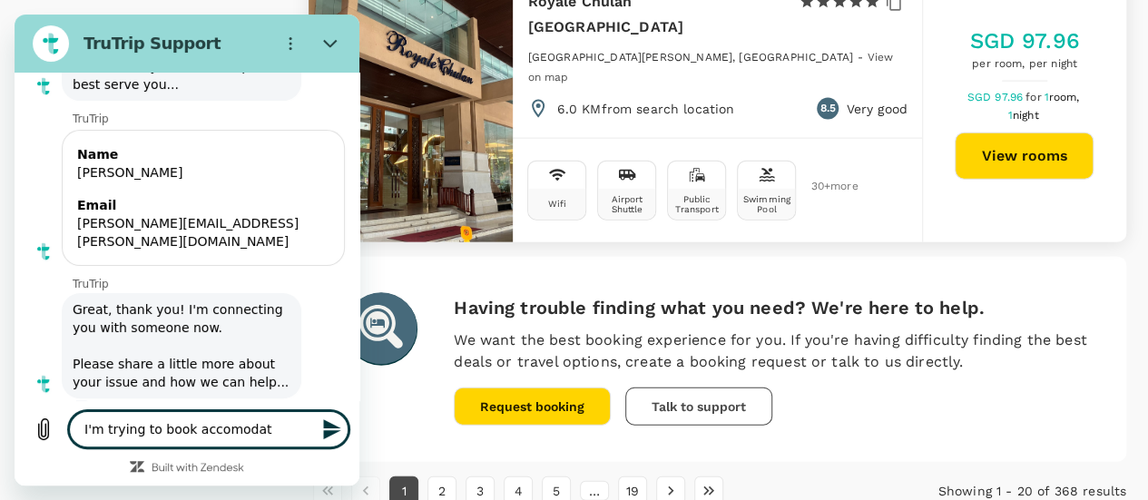
type textarea "x"
type textarea "I'm trying to book accomod"
type textarea "x"
type textarea "I'm trying to book accomo"
type textarea "x"
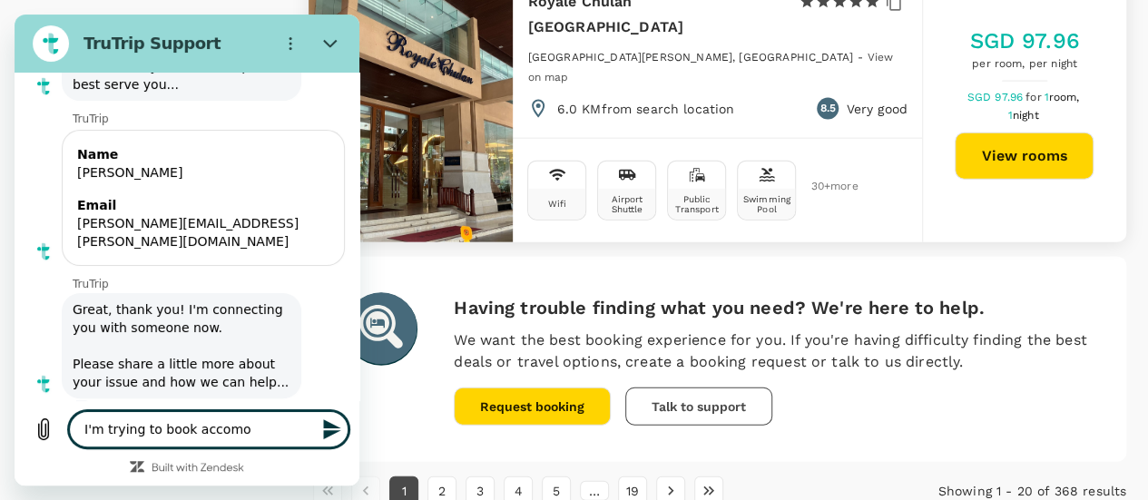
type textarea "I'm trying to book accom"
type textarea "x"
type textarea "I'm trying to book accomm"
type textarea "x"
type textarea "I'm trying to book accomm"
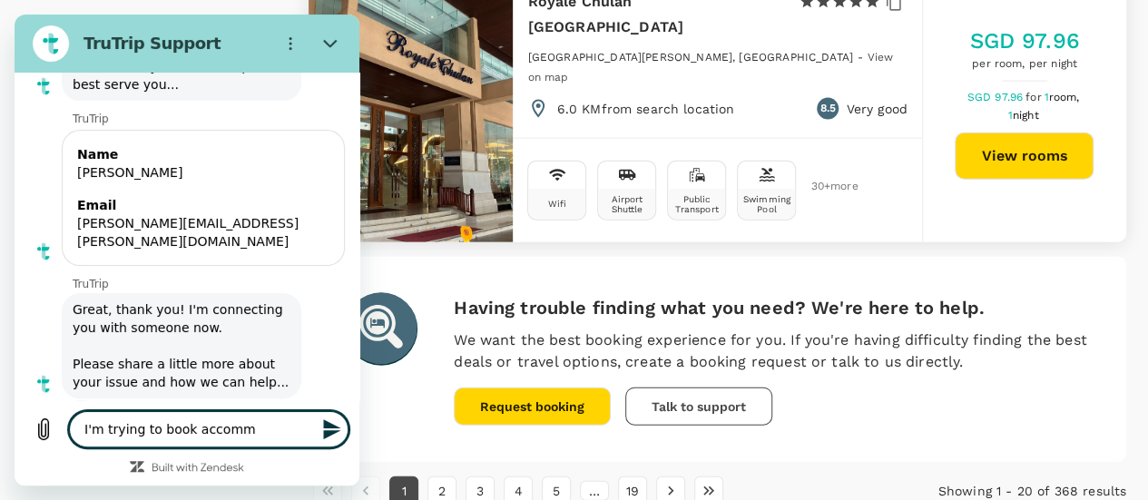
type textarea "x"
type textarea "I'm trying to book accomm i"
type textarea "x"
type textarea "I'm trying to book accomm in"
type textarea "x"
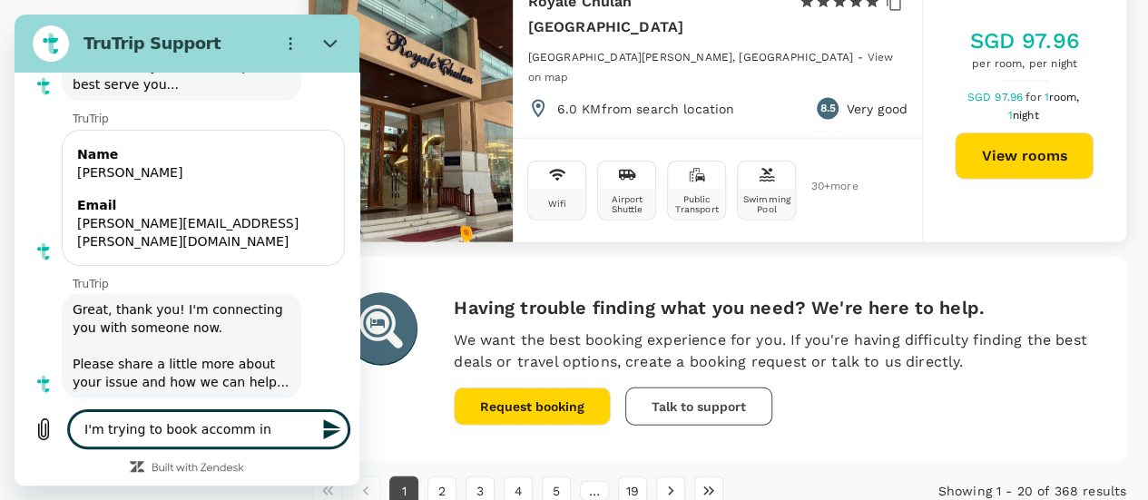
type textarea "I'm trying to book accomm in"
type textarea "x"
type textarea "I'm trying to book accomm in K"
type textarea "x"
type textarea "I'm trying to book accomm in KL"
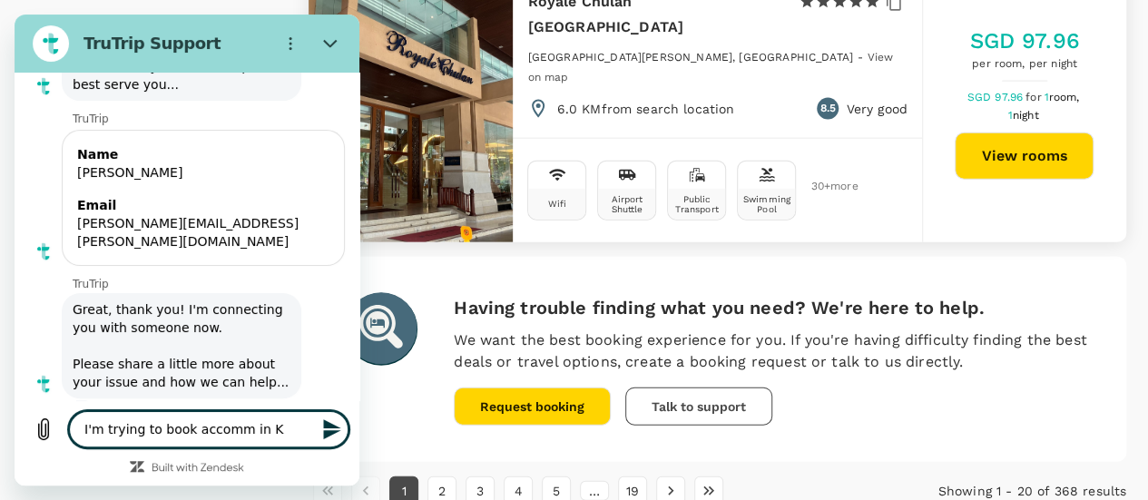
type textarea "x"
type textarea "I'm trying to book accomm in KL"
type textarea "x"
type textarea "I'm trying to book accomm in KL"
type textarea "x"
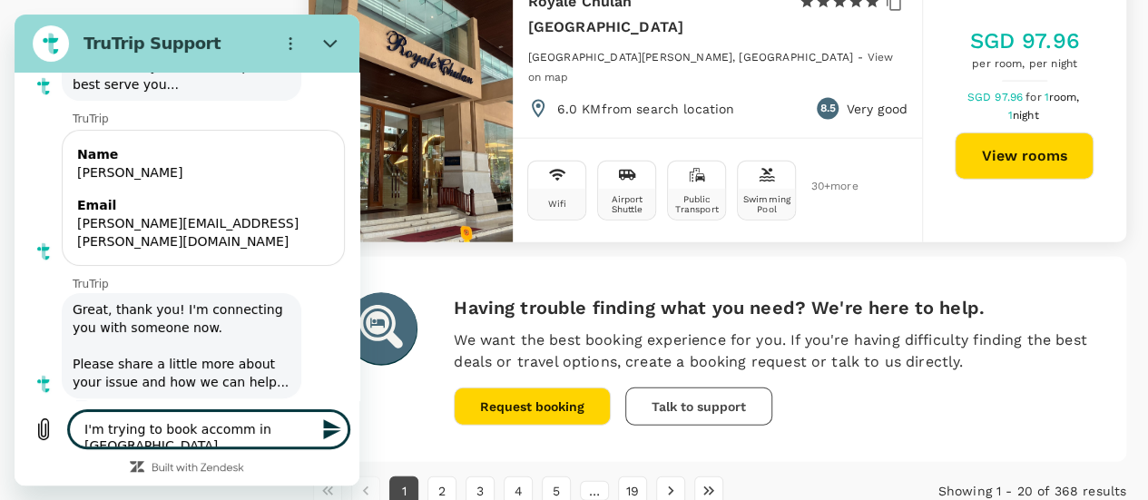
type textarea "I'm trying to book accomm in K"
type textarea "x"
type textarea "I'm trying to book accomm in Ku"
type textarea "x"
type textarea "I'm trying to book accomm in Kua"
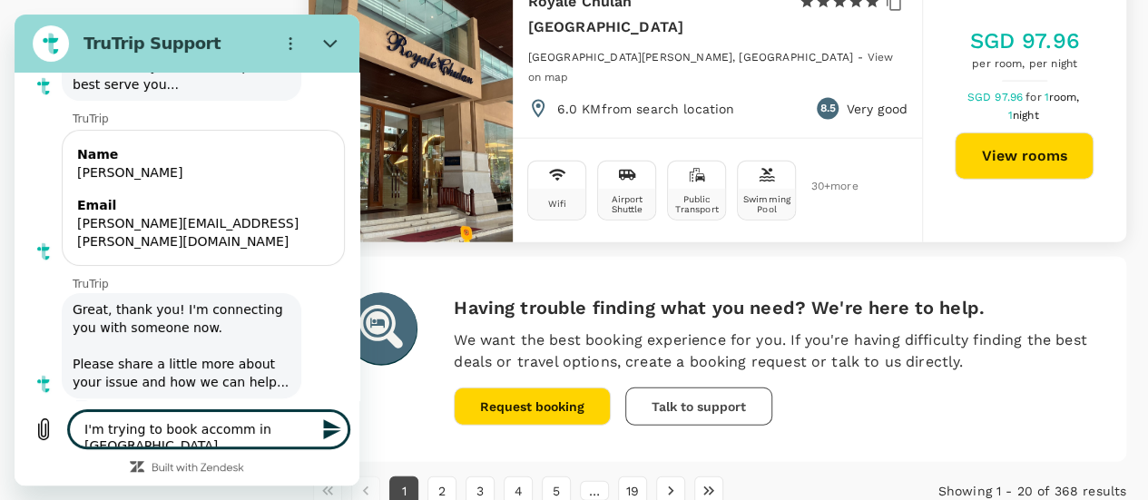
type textarea "x"
type textarea "I'm trying to book accomm in Kual"
type textarea "x"
type textarea "I'm trying to book accomm in Kuall"
type textarea "x"
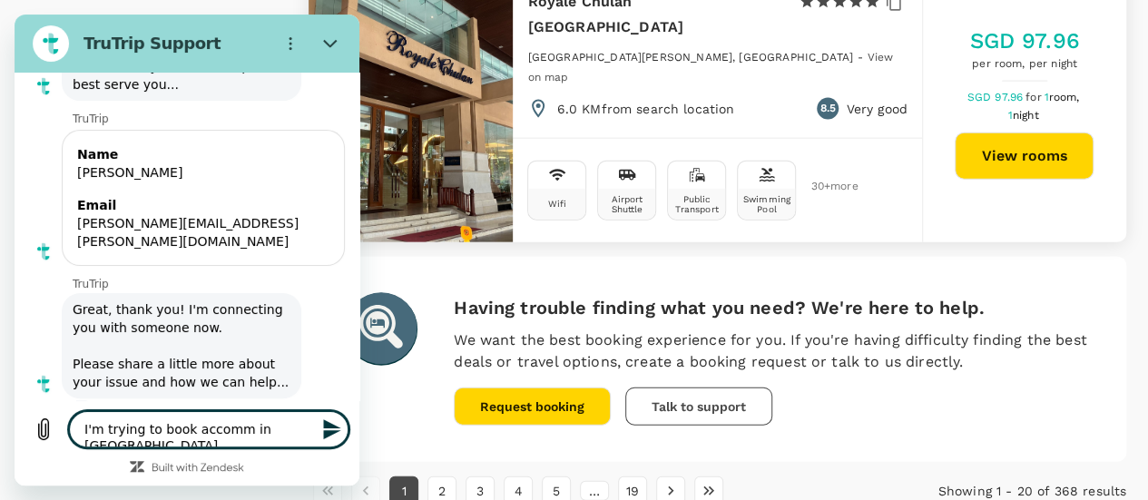
type textarea "I'm trying to book accomm in Kual"
type textarea "x"
type textarea "I'm trying to book accomm in Kuala"
type textarea "x"
type textarea "I'm trying to book accomm in Kuala"
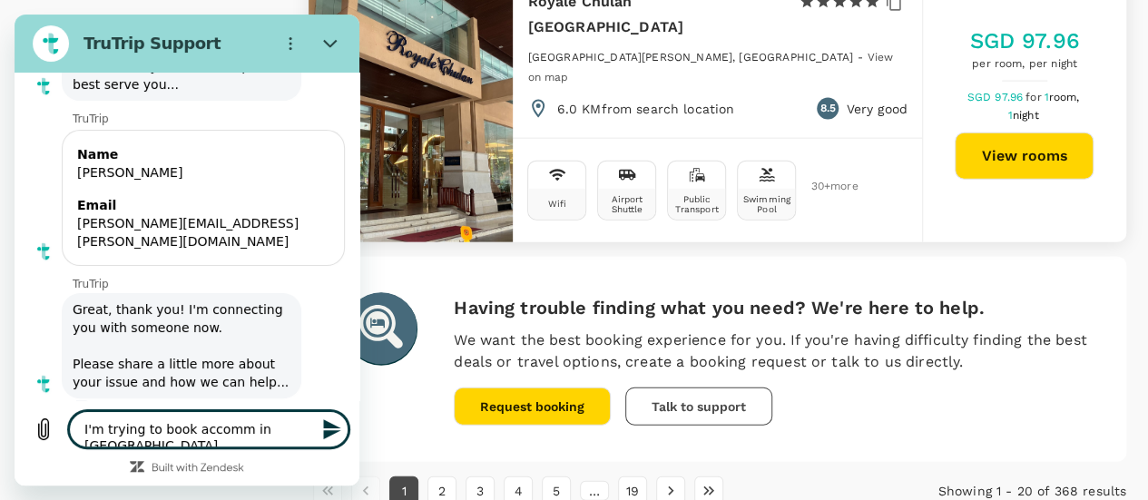
type textarea "x"
type textarea "I'm trying to book accomm in Kuala L"
type textarea "x"
type textarea "I'm trying to book accomm in Kuala Lu"
type textarea "x"
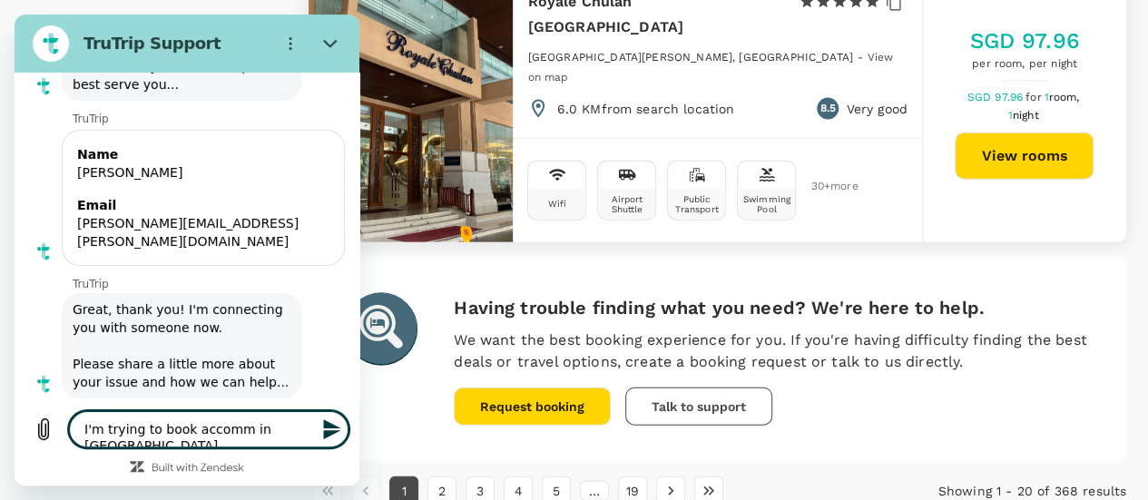
type textarea "I'm trying to book accomm in Kuala Lum"
type textarea "x"
type textarea "I'm trying to book accomm in Kuala Lump"
type textarea "x"
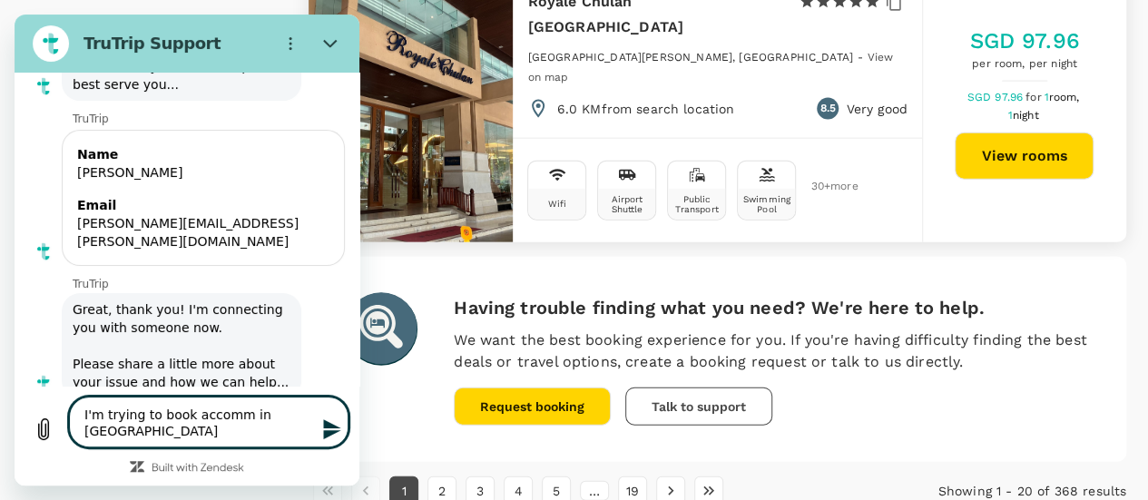
type textarea "I'm trying to book accomm in Kuala Lumpu"
type textarea "x"
type textarea "I'm trying to book accomm in Kuala Lumpur"
type textarea "x"
type textarea "I'm trying to book accomm in Kuala Lumpur"
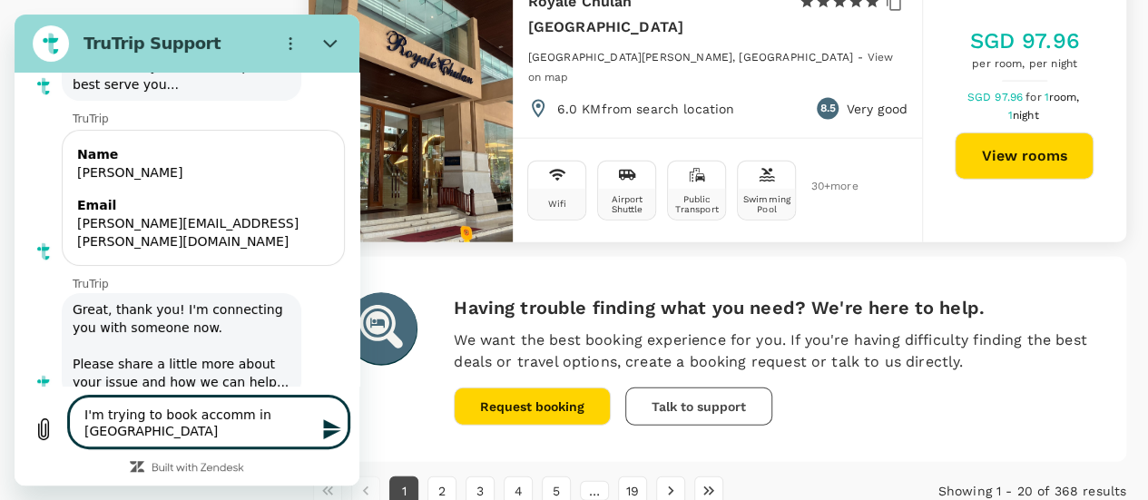
type textarea "x"
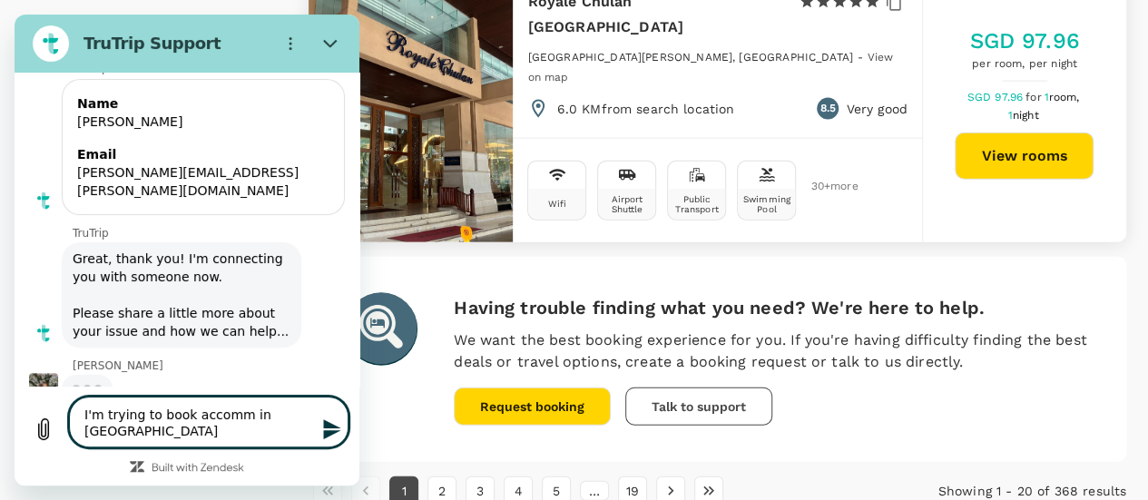
scroll to position [215, 0]
type textarea "I'm trying to book accomm in Kuala Lumpur f"
type textarea "x"
type textarea "I'm trying to book accomm in Kuala Lumpur fro"
type textarea "x"
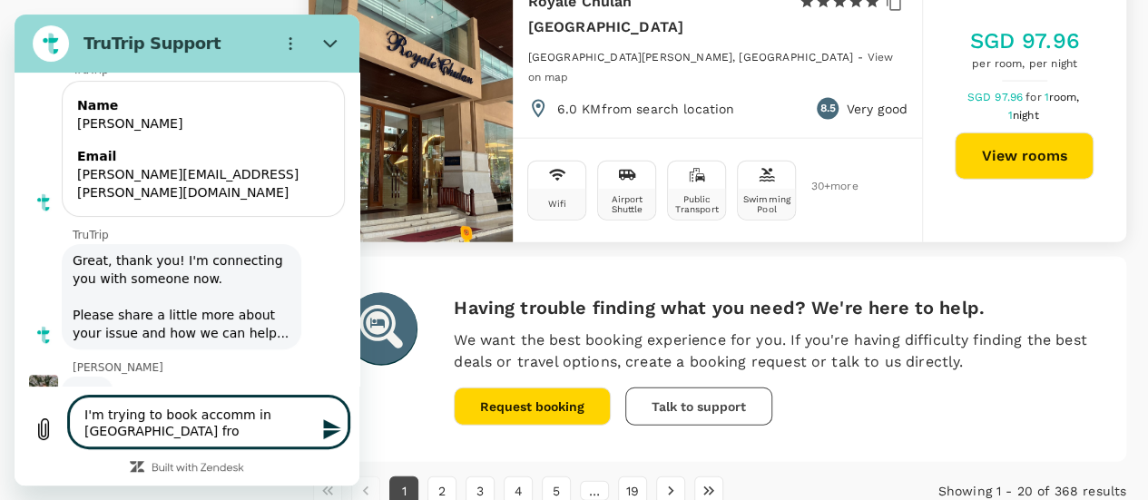
type textarea "I'm trying to book accomm in Kuala Lumpur from"
type textarea "x"
type textarea "I'm trying to book accomm in Kuala Lumpur from"
type textarea "x"
type textarea "I'm trying to book accomm in Kuala Lumpur from 2"
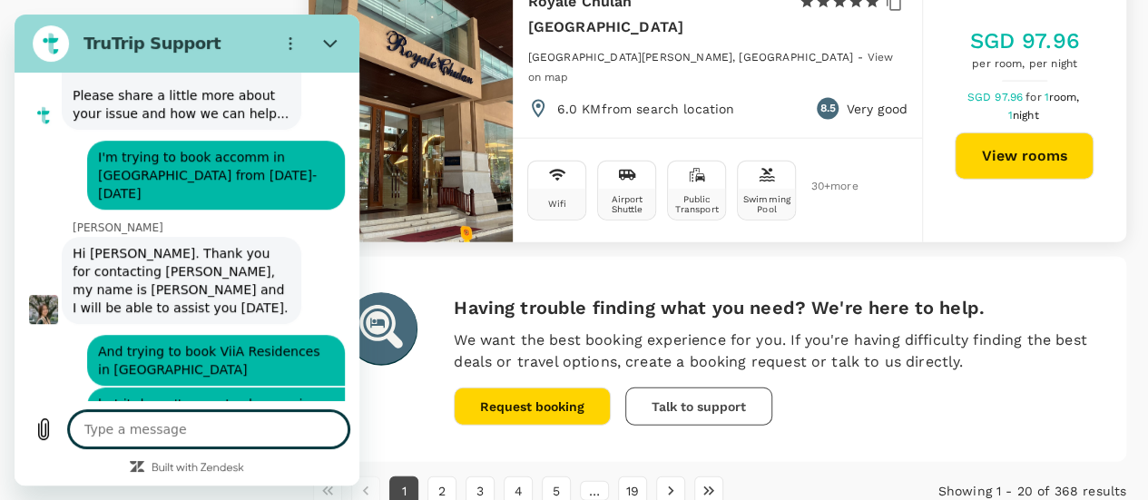
scroll to position [438, 0]
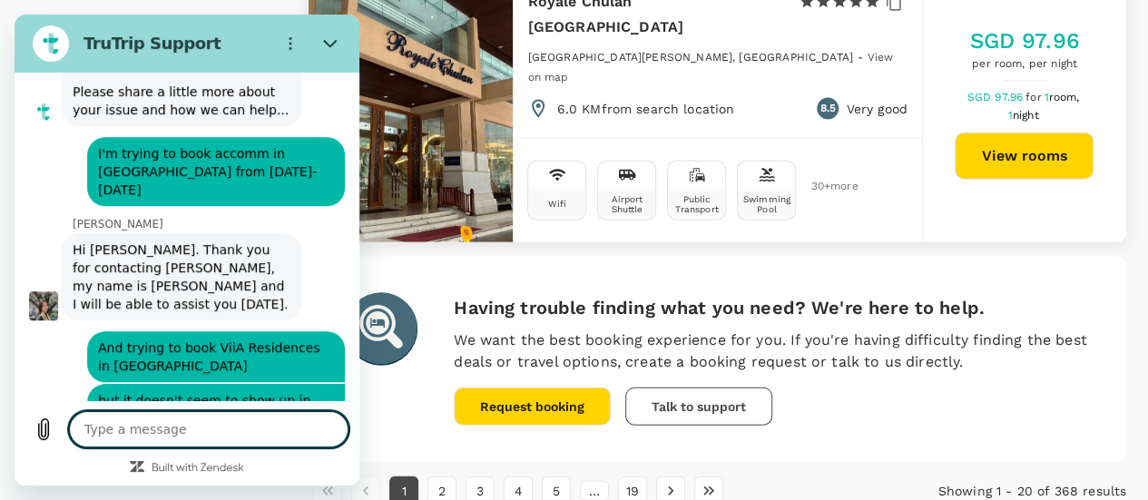
click at [45, 291] on figure at bounding box center [43, 305] width 29 height 29
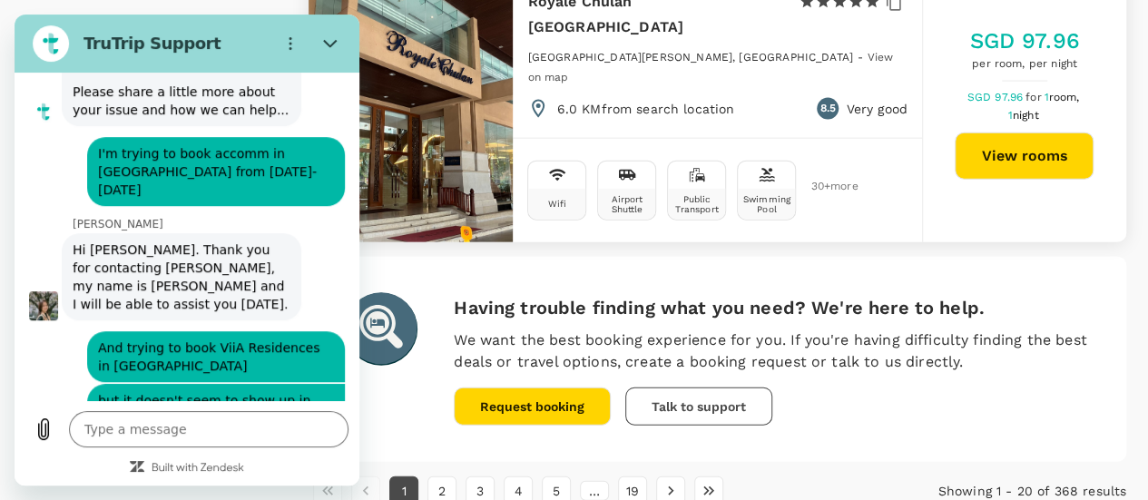
click at [45, 291] on figure at bounding box center [43, 305] width 29 height 29
click at [45, 320] on div "says: And trying to book ViiA Residences in KL Eco City" at bounding box center [180, 351] width 330 height 62
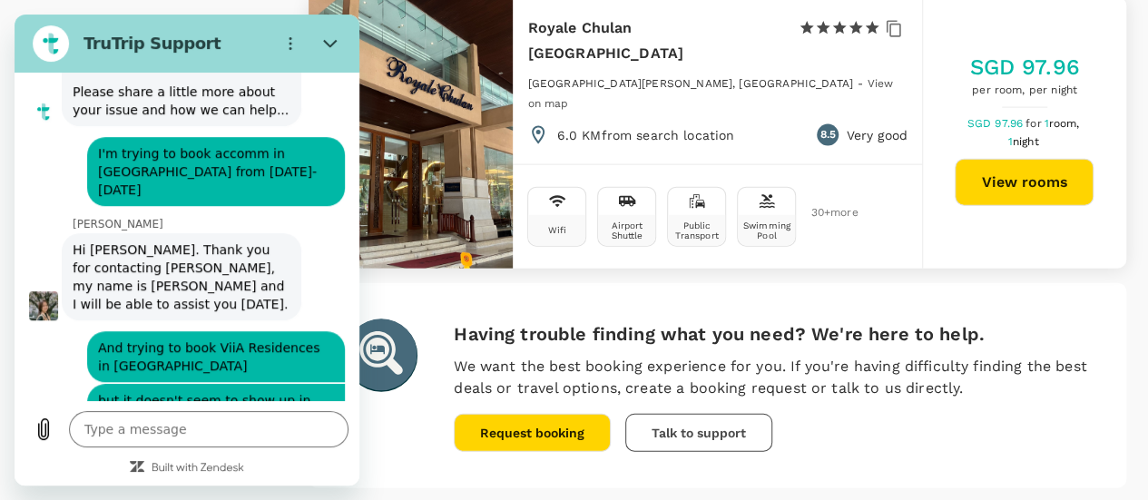
scroll to position [5472, 0]
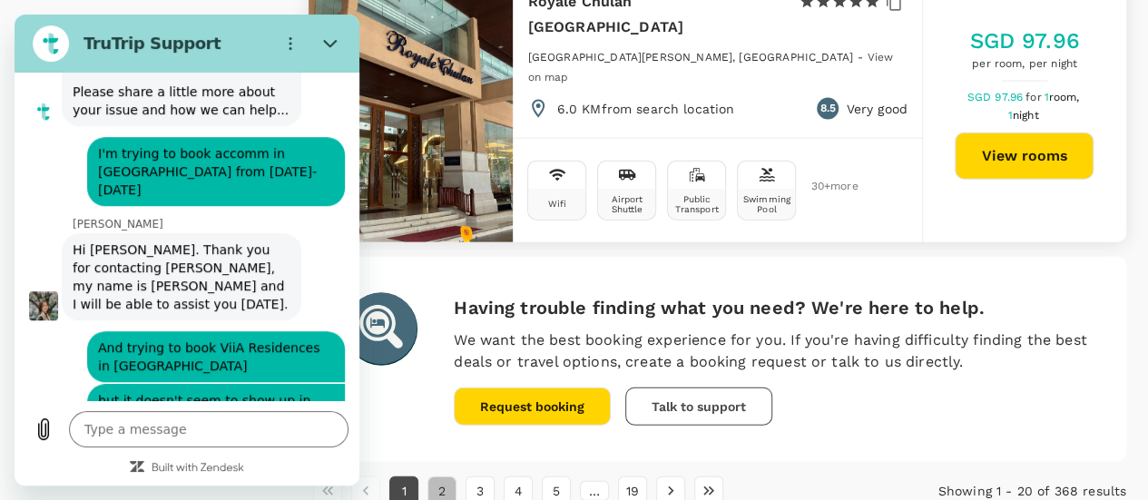
click at [438, 476] on button "2" at bounding box center [441, 490] width 29 height 29
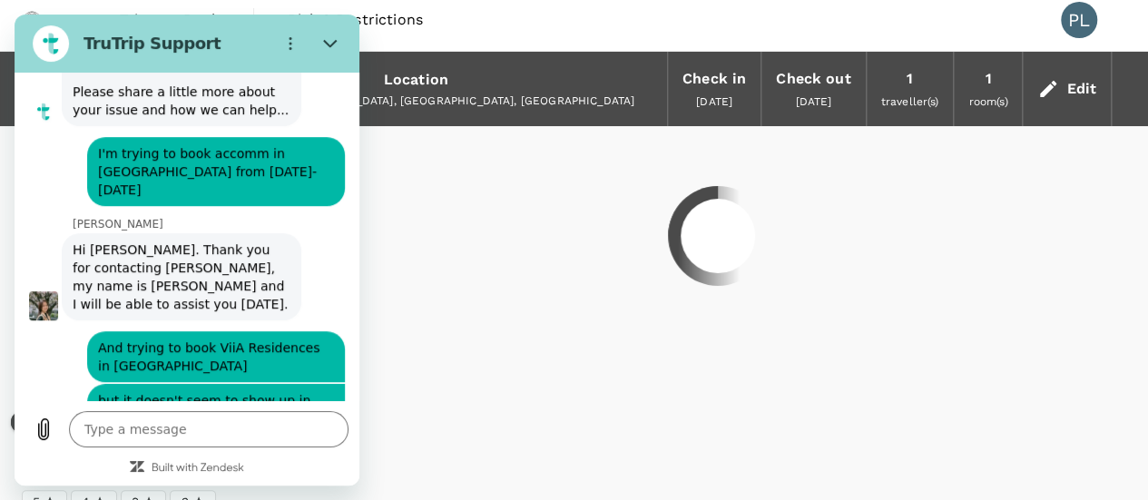
scroll to position [0, 0]
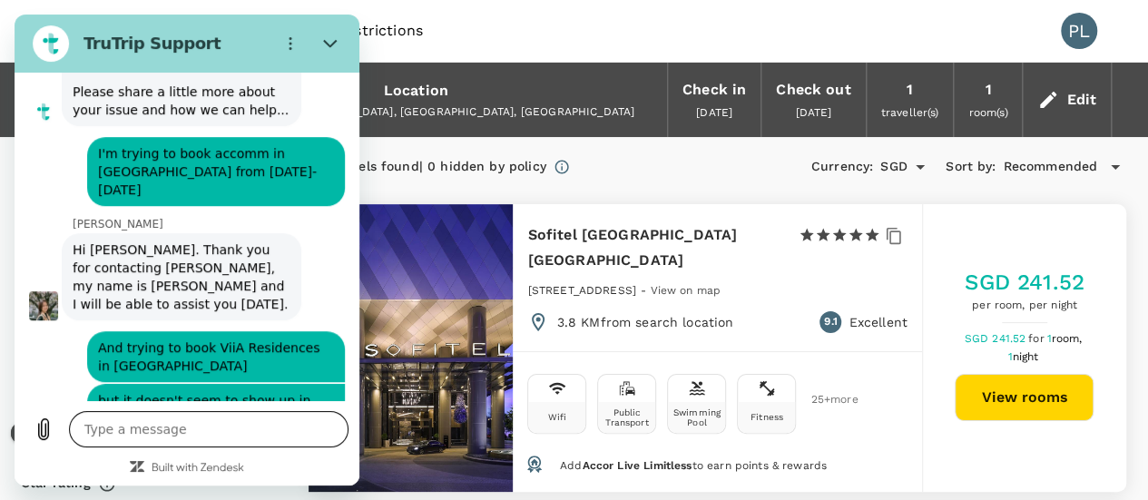
click at [249, 435] on textarea at bounding box center [208, 429] width 279 height 36
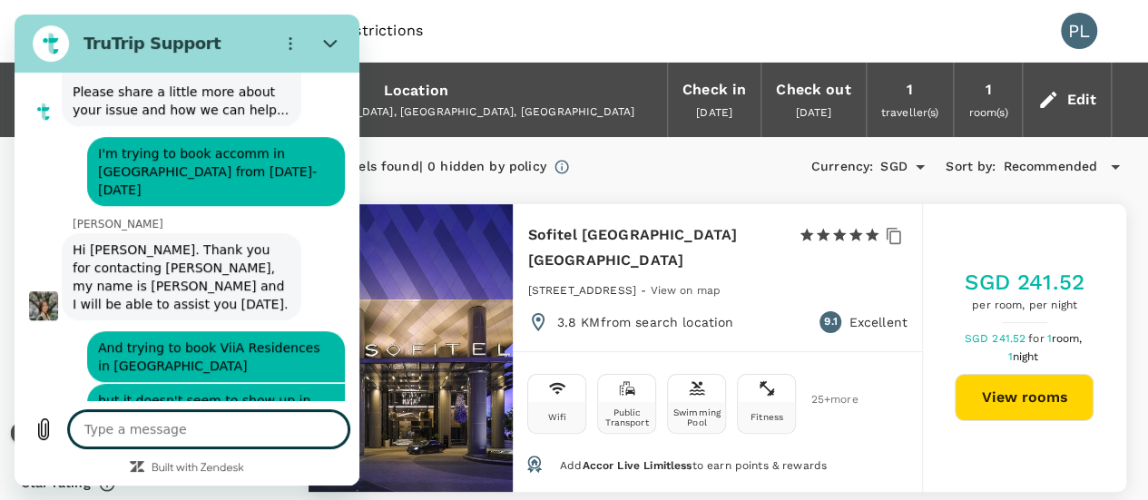
click at [446, 46] on div "Trips Book Risk & Restrictions PL" at bounding box center [574, 31] width 1104 height 62
click at [165, 429] on textarea at bounding box center [208, 429] width 279 height 36
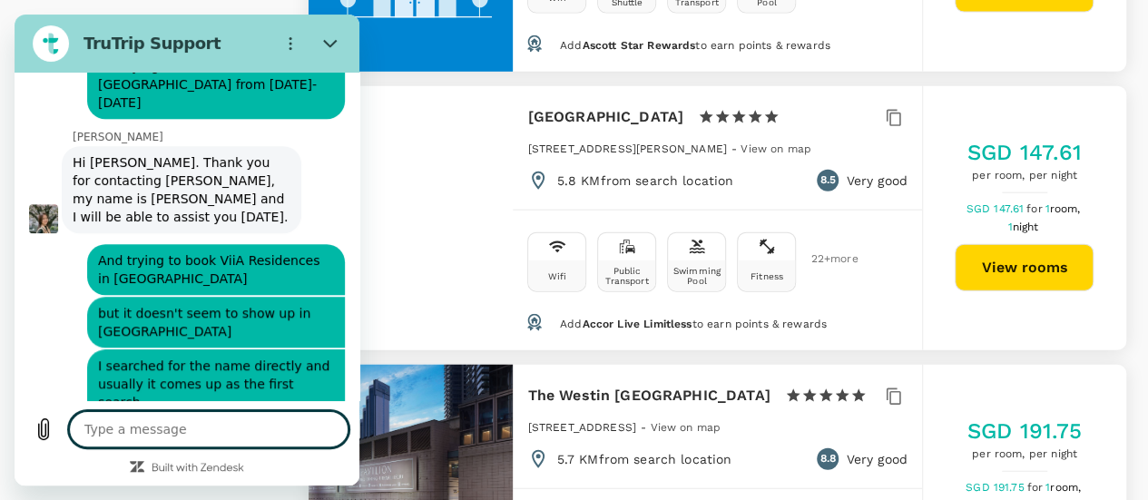
scroll to position [2177, 0]
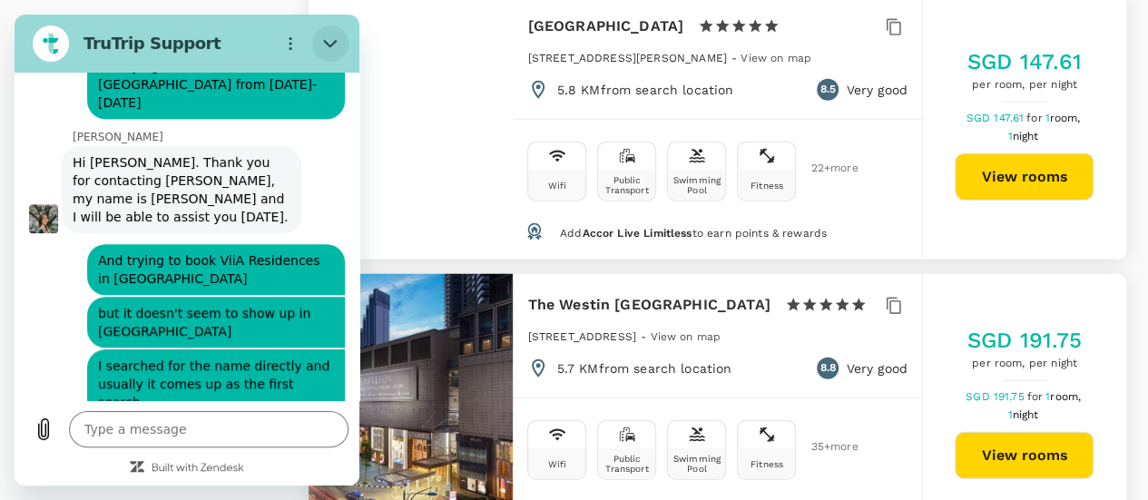
click at [336, 38] on icon "Close" at bounding box center [330, 43] width 15 height 15
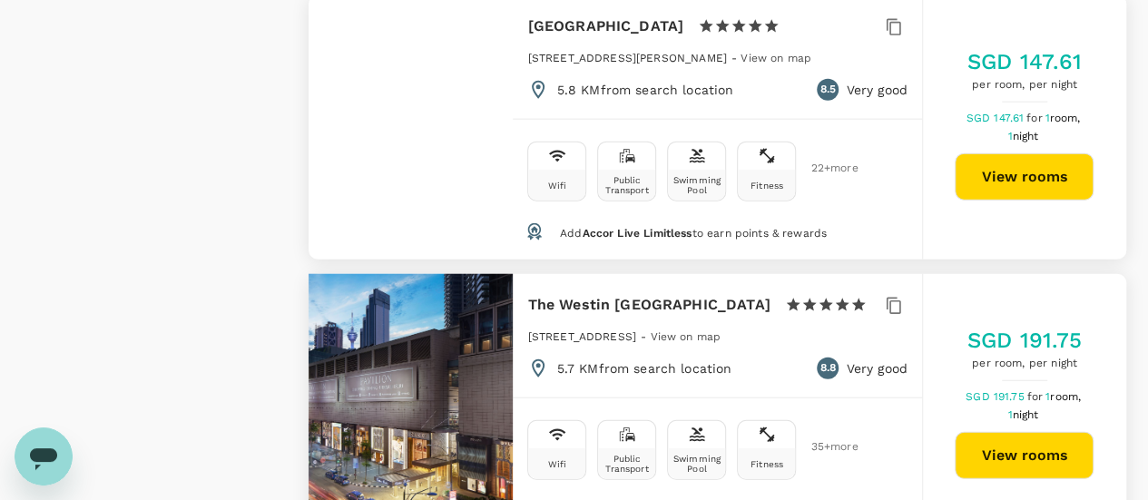
click at [36, 466] on icon "Open messaging window" at bounding box center [43, 459] width 27 height 22
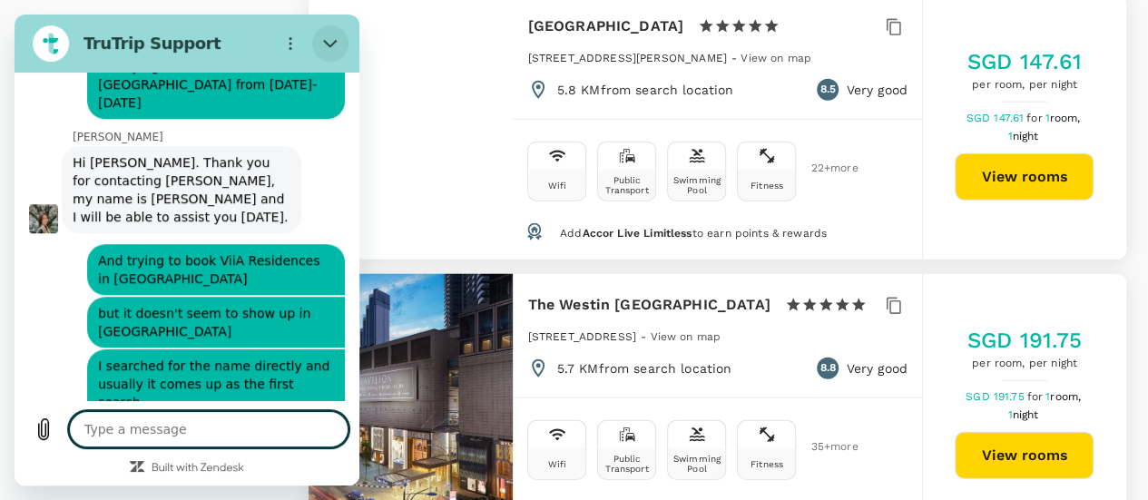
click at [325, 37] on icon "Close" at bounding box center [330, 43] width 15 height 15
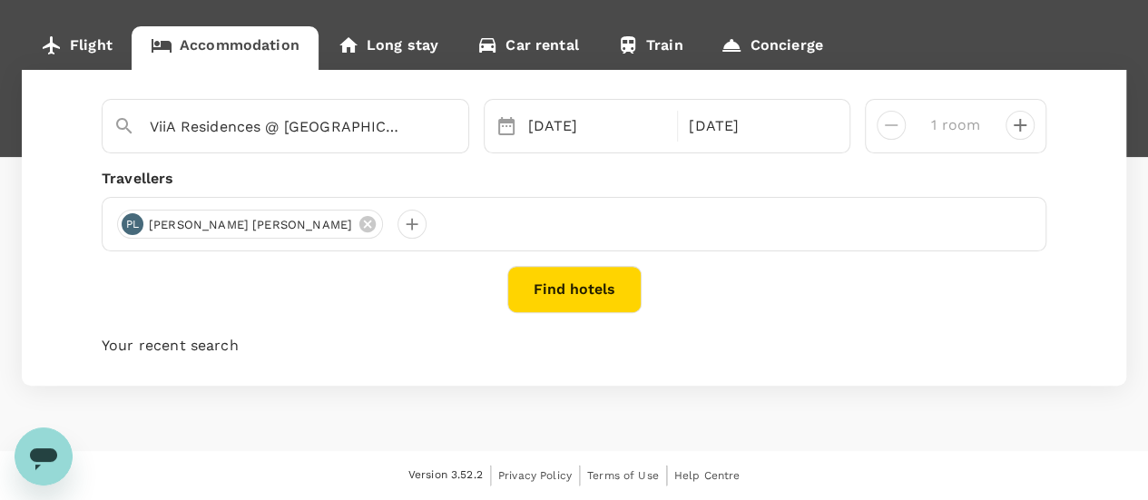
scroll to position [91, 0]
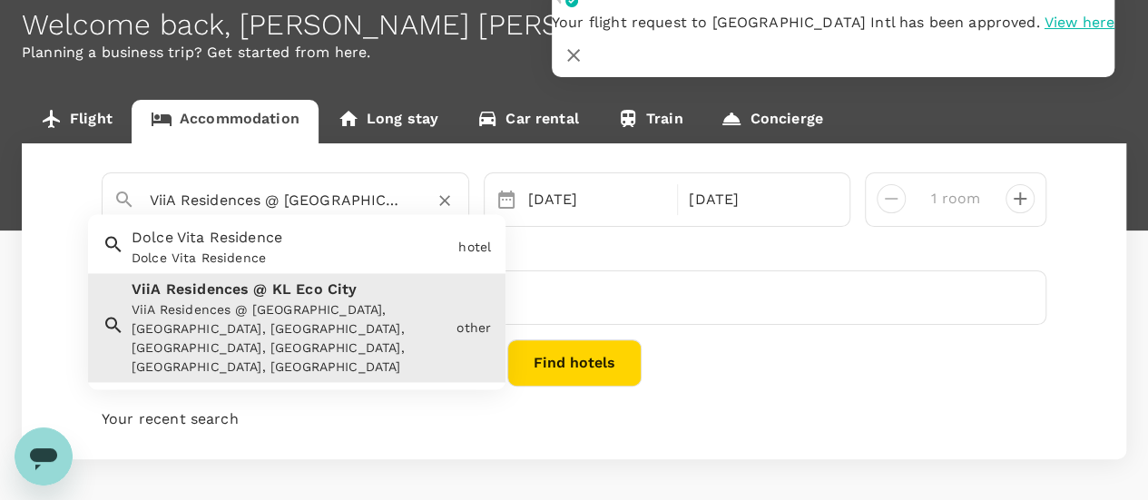
drag, startPoint x: 305, startPoint y: 203, endPoint x: 128, endPoint y: 202, distance: 176.9
click at [128, 202] on div "ViiA Residences @ KL Eco City" at bounding box center [278, 193] width 358 height 47
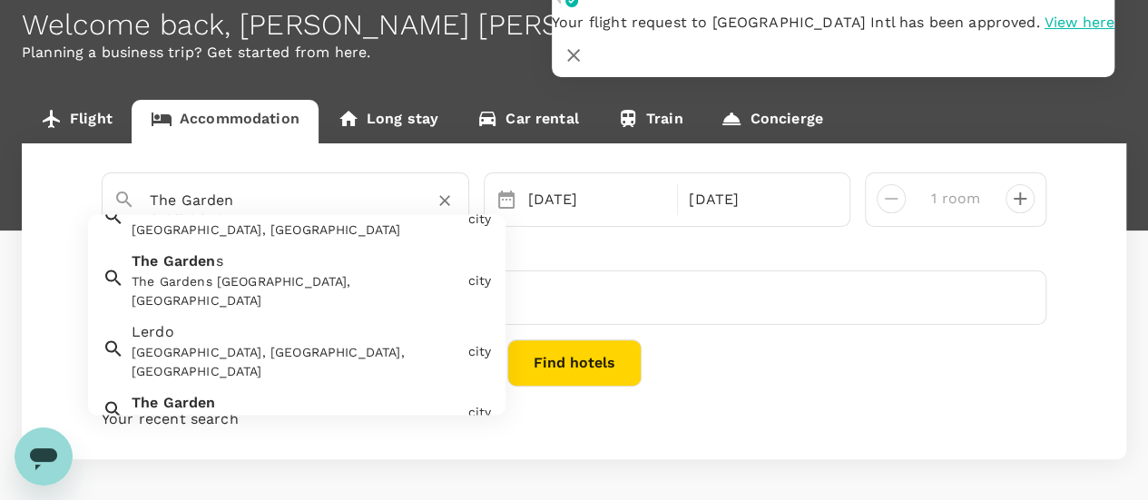
scroll to position [0, 0]
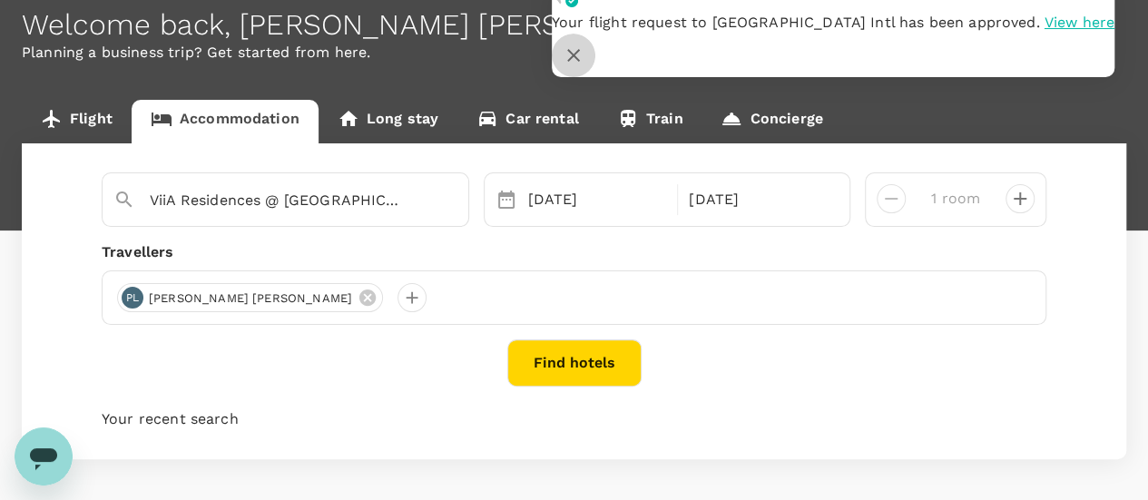
click at [584, 44] on icon "button" at bounding box center [573, 55] width 22 height 22
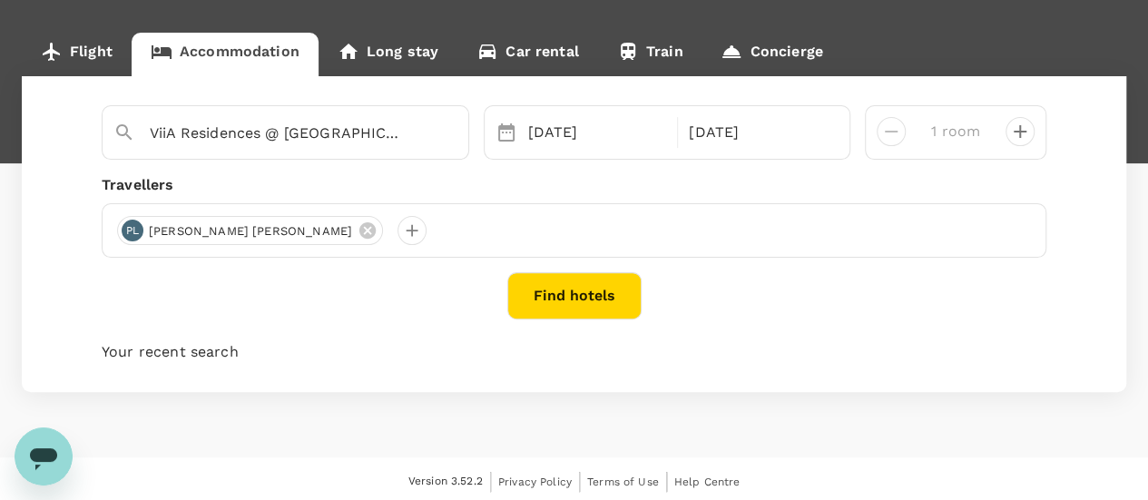
scroll to position [67, 0]
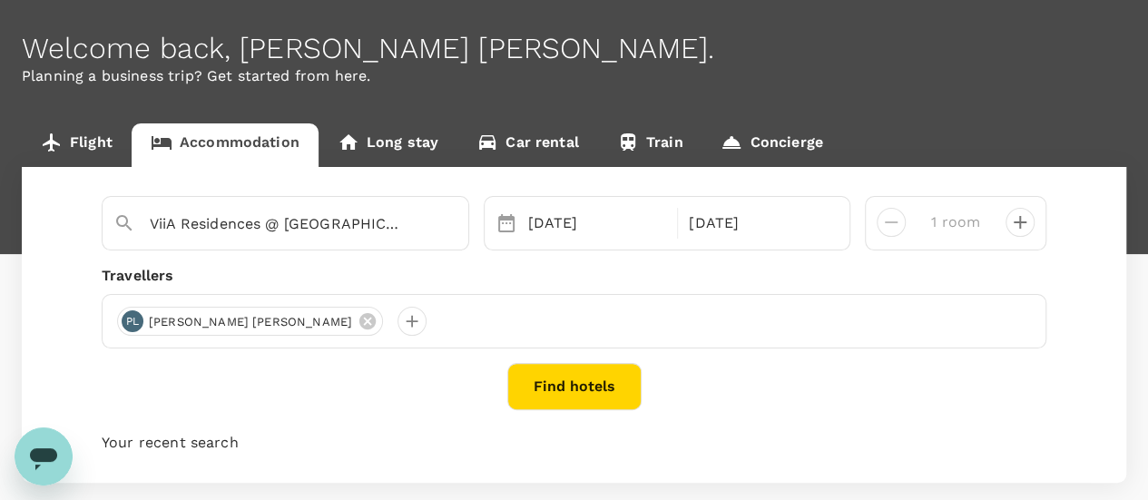
click at [334, 367] on div "Find hotels" at bounding box center [574, 386] width 944 height 47
click at [34, 460] on icon "Open messaging window, 1 unread message" at bounding box center [43, 459] width 27 height 22
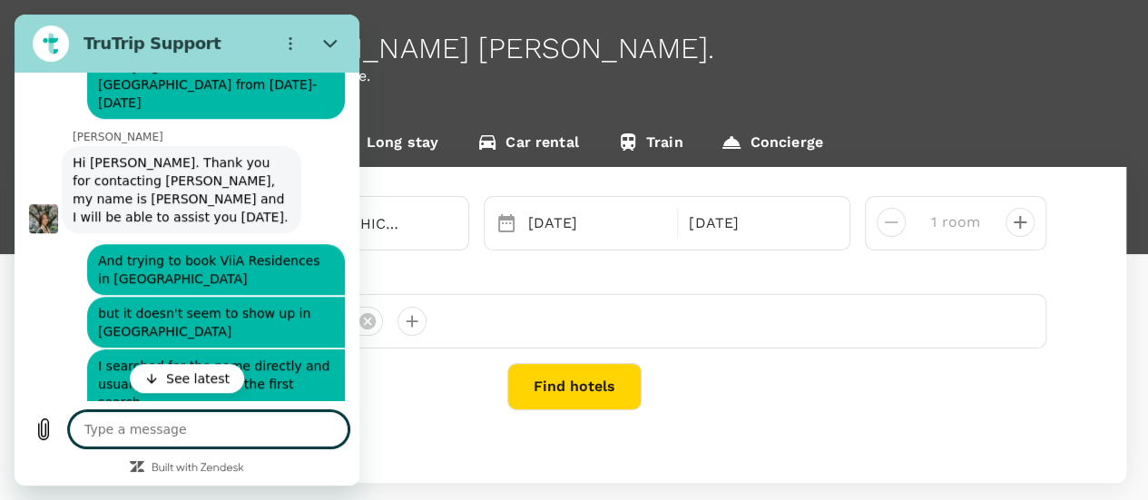
scroll to position [651, 0]
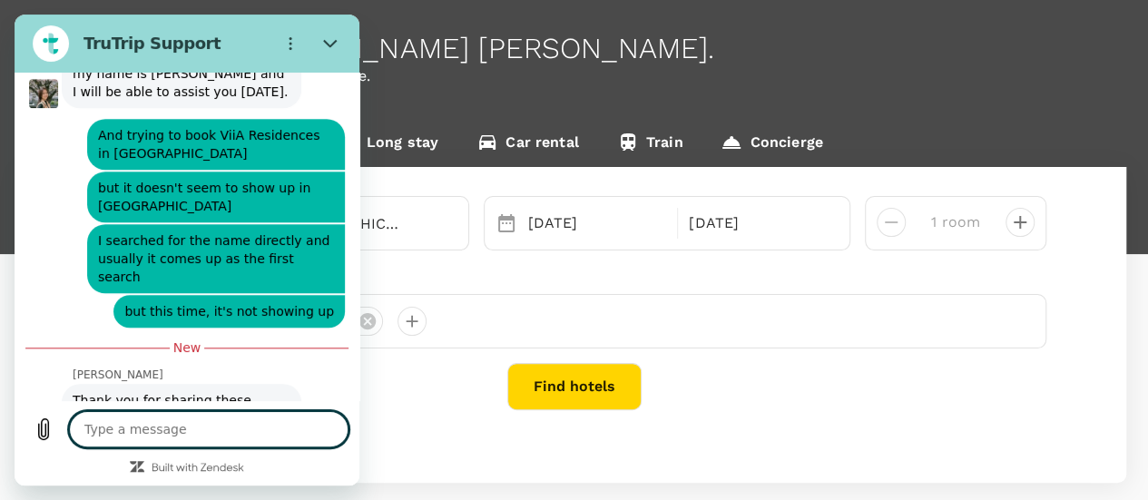
click at [242, 433] on textarea at bounding box center [208, 429] width 279 height 36
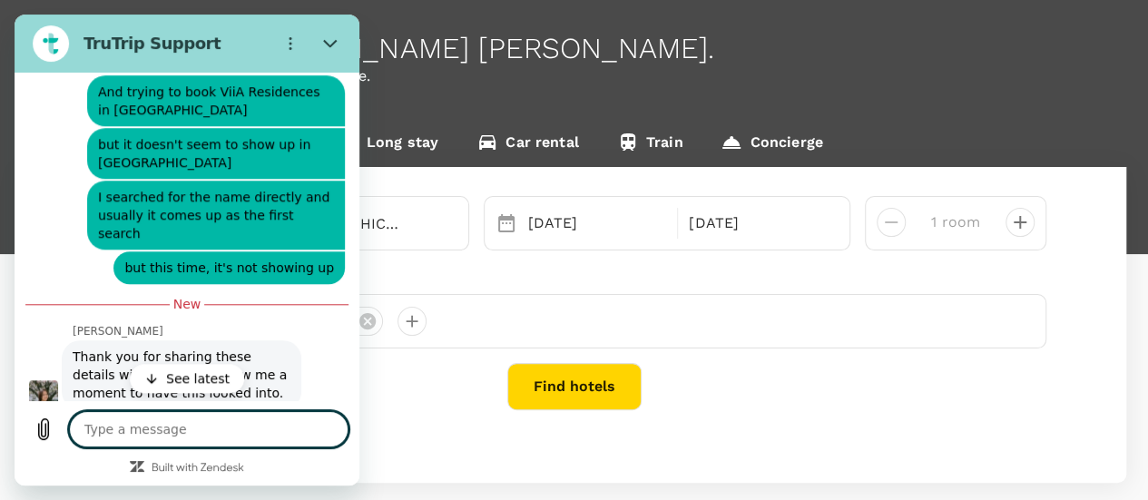
scroll to position [754, 0]
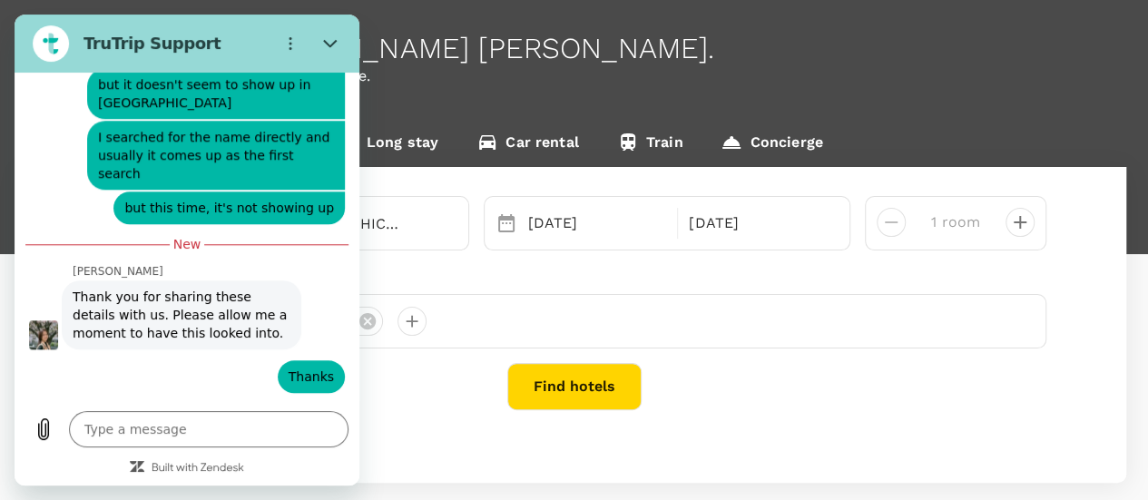
click at [737, 397] on div "Find hotels" at bounding box center [574, 386] width 944 height 47
click at [680, 347] on div "PL Paul Yiu Chuen Leung" at bounding box center [574, 321] width 944 height 54
click at [333, 37] on icon "Close" at bounding box center [330, 43] width 15 height 15
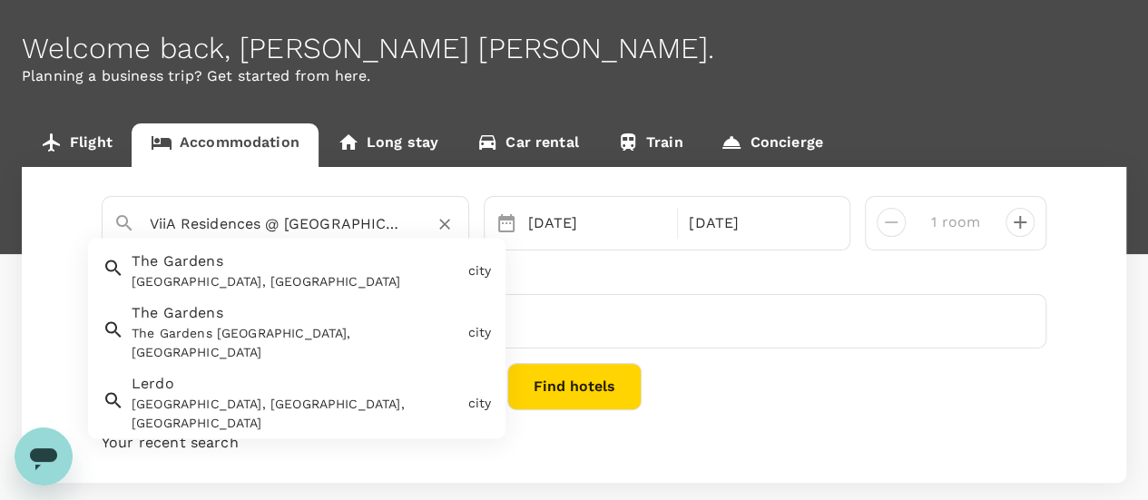
click at [383, 235] on input "ViiA Residences @ KL Eco City" at bounding box center [278, 224] width 257 height 28
click at [749, 396] on div "Find hotels" at bounding box center [574, 386] width 944 height 47
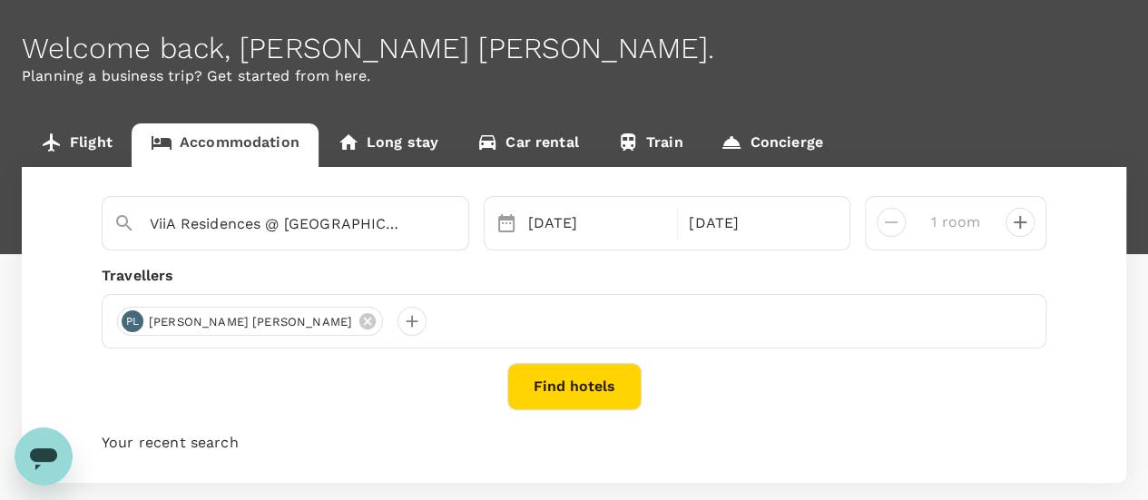
drag, startPoint x: 374, startPoint y: 228, endPoint x: 95, endPoint y: 213, distance: 278.9
click at [95, 213] on div "ViiA Residences @ KL Eco City 29 Sep 30 Sep 1 room" at bounding box center [573, 223] width 959 height 54
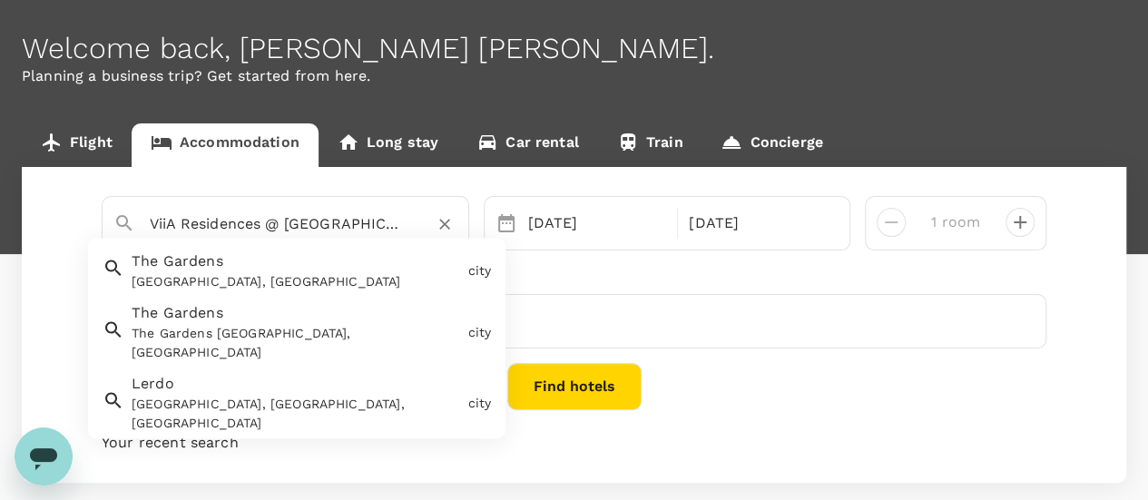
drag, startPoint x: 368, startPoint y: 222, endPoint x: 103, endPoint y: 215, distance: 265.0
click at [103, 215] on div "ViiA Residences @ KL Eco City" at bounding box center [278, 216] width 358 height 47
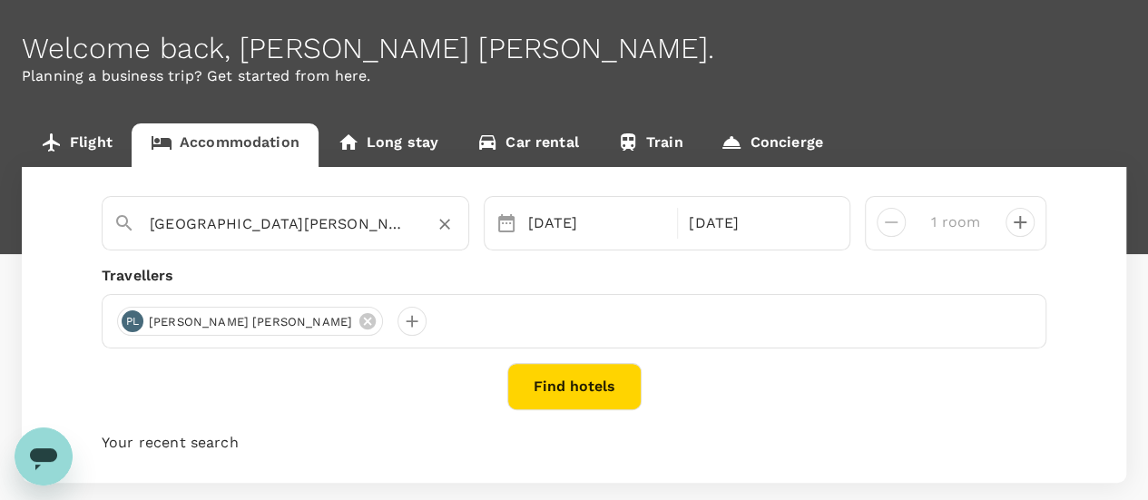
click at [533, 389] on button "Find hotels" at bounding box center [574, 386] width 134 height 47
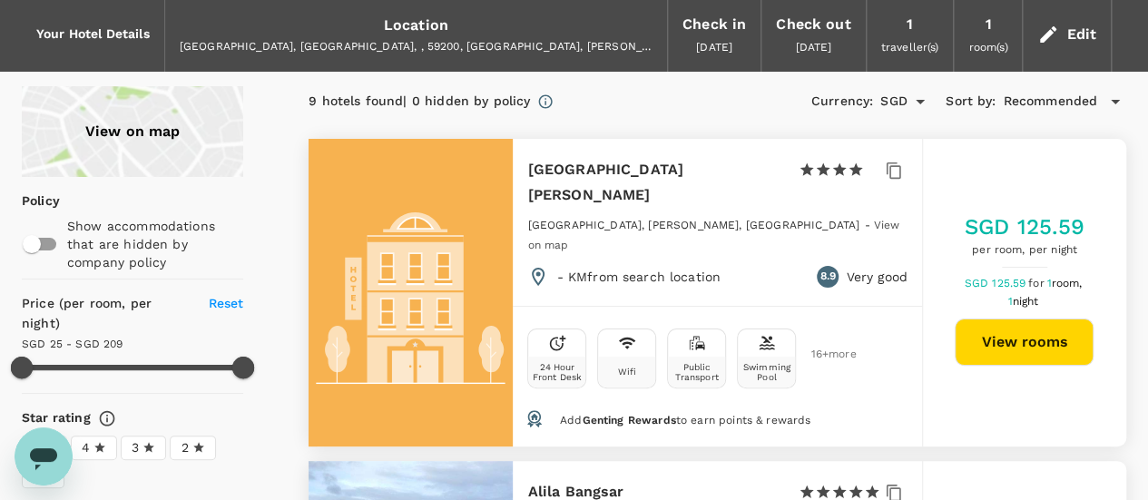
scroll to position [91, 0]
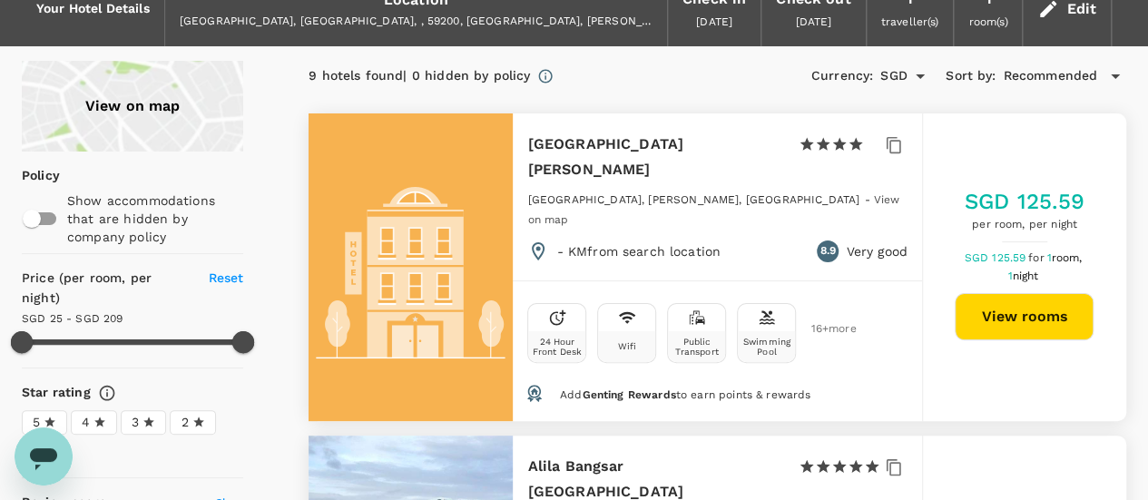
click at [848, 193] on span "View on map" at bounding box center [713, 209] width 372 height 33
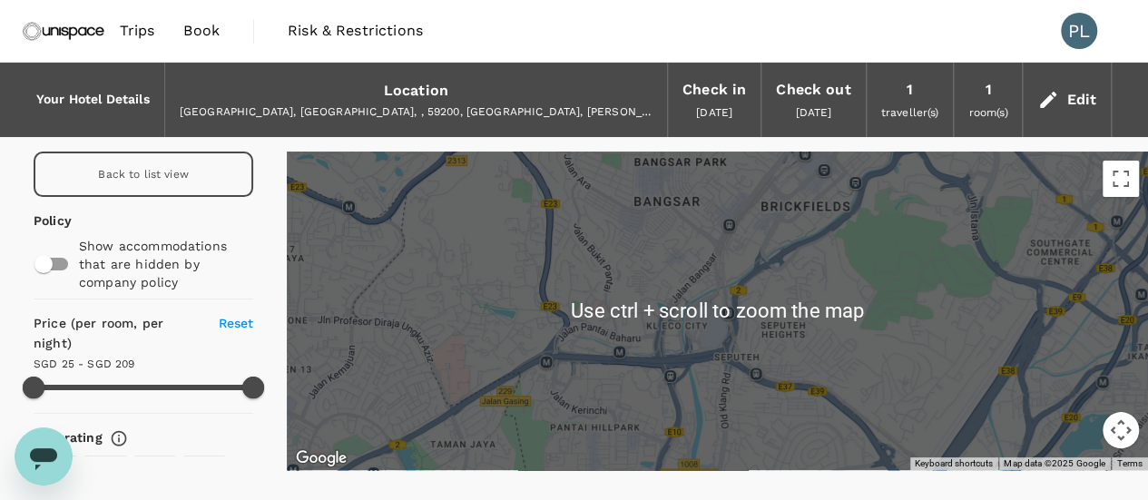
scroll to position [73, 0]
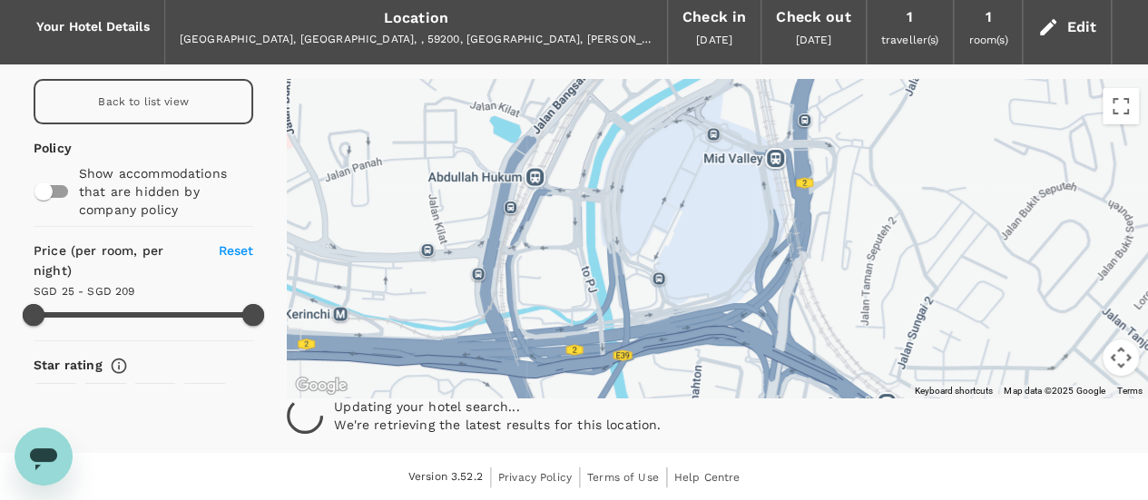
drag, startPoint x: 774, startPoint y: 246, endPoint x: 920, endPoint y: 268, distance: 147.7
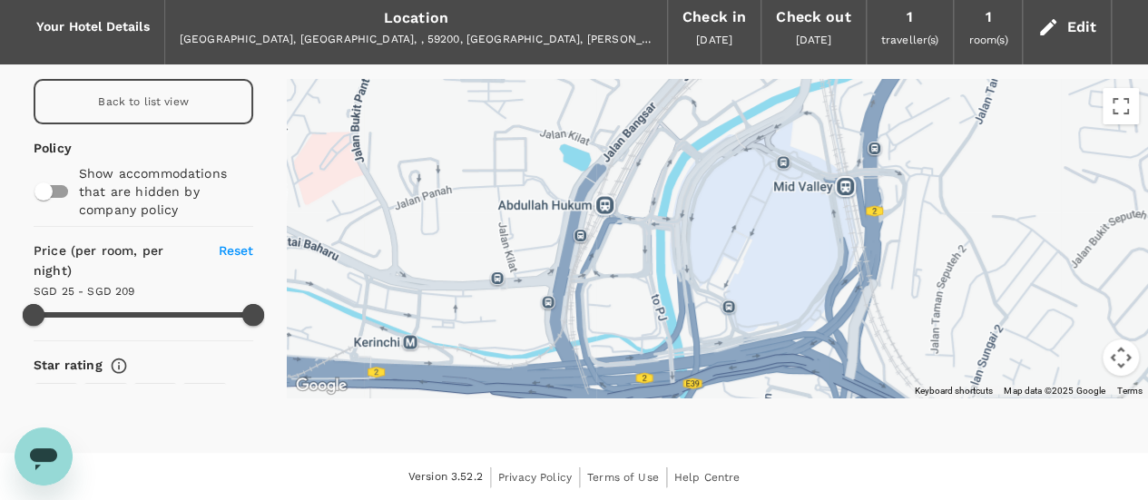
drag, startPoint x: 737, startPoint y: 237, endPoint x: 797, endPoint y: 280, distance: 74.8
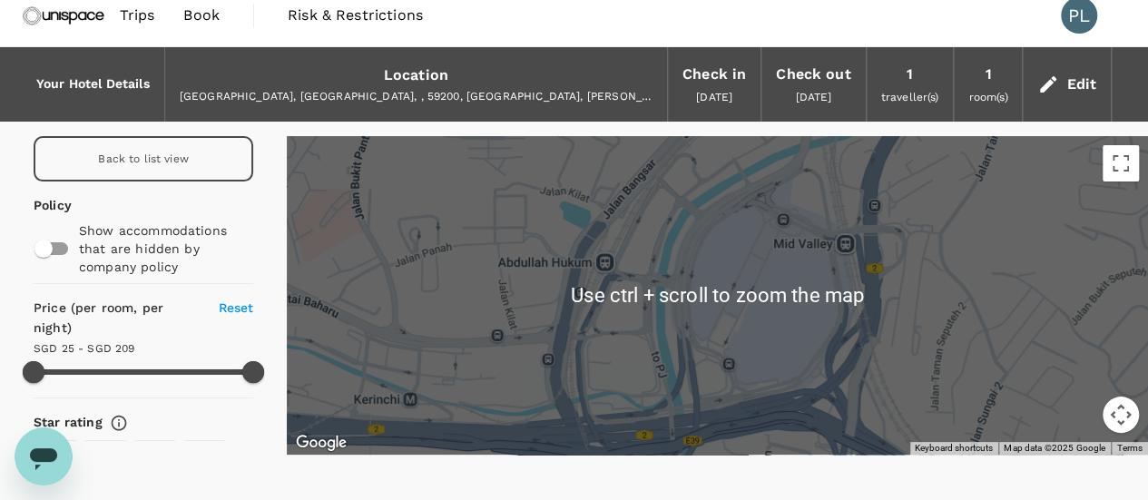
scroll to position [0, 0]
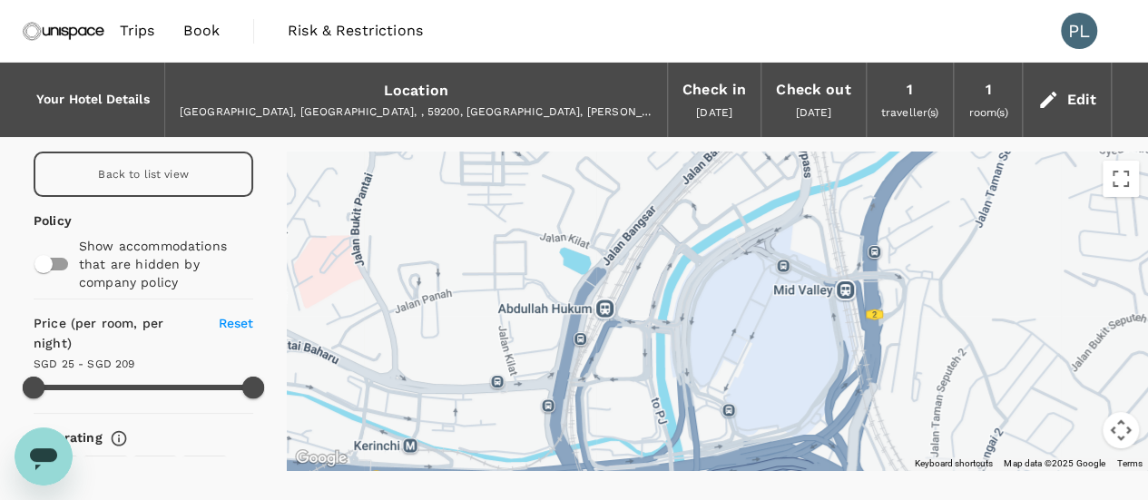
drag, startPoint x: 704, startPoint y: 351, endPoint x: 704, endPoint y: 404, distance: 52.6
click at [704, 404] on div at bounding box center [717, 311] width 861 height 318
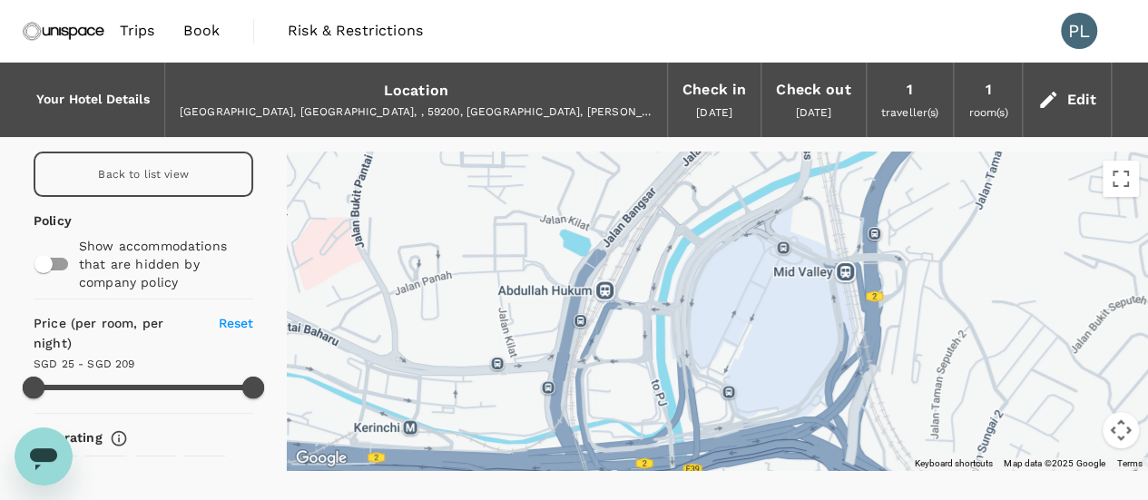
drag, startPoint x: 729, startPoint y: 377, endPoint x: 729, endPoint y: 324, distance: 53.5
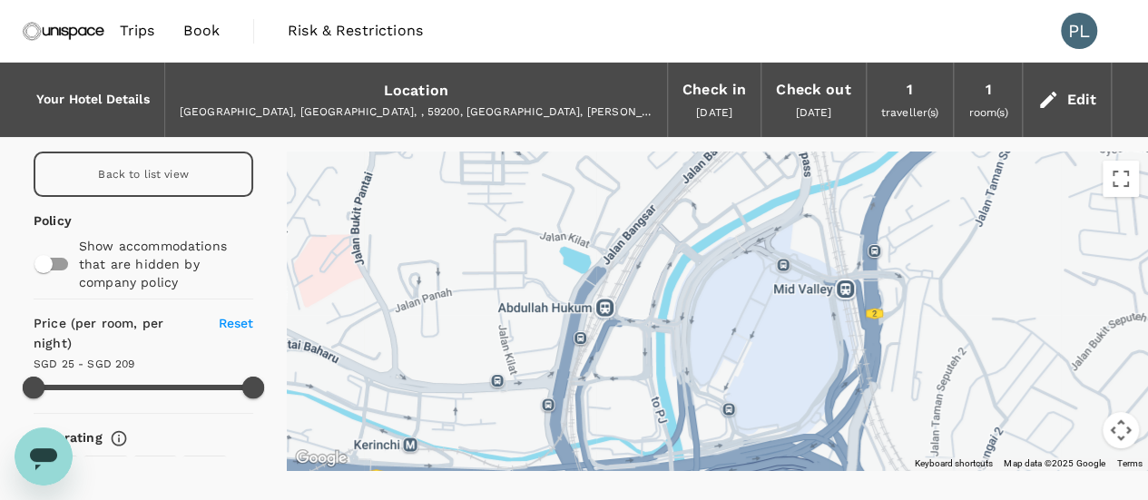
drag, startPoint x: 704, startPoint y: 300, endPoint x: 704, endPoint y: 319, distance: 19.1
click at [704, 319] on div at bounding box center [717, 311] width 861 height 318
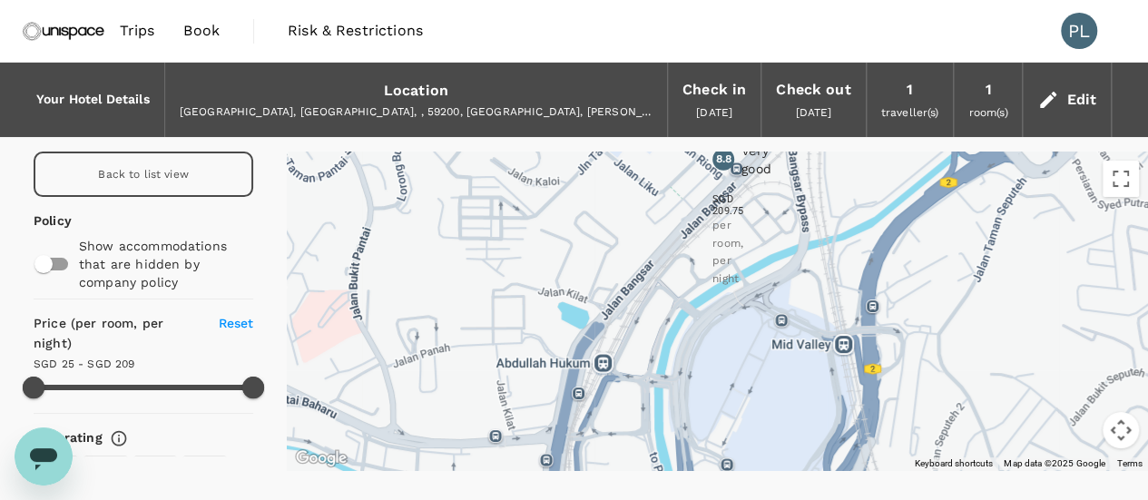
drag, startPoint x: 738, startPoint y: 295, endPoint x: 736, endPoint y: 357, distance: 62.6
click at [712, 340] on icon at bounding box center [712, 340] width 0 height 0
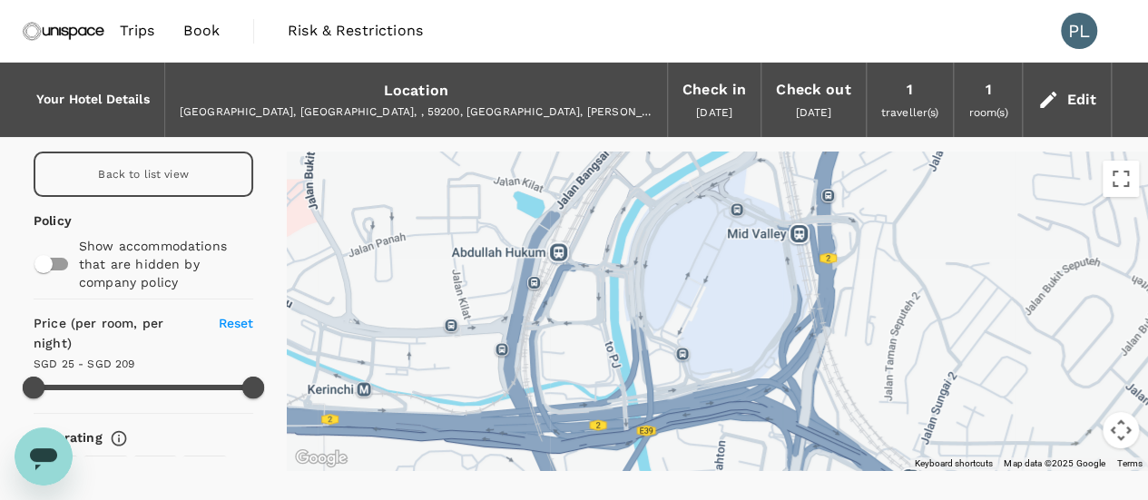
drag, startPoint x: 733, startPoint y: 251, endPoint x: 689, endPoint y: 137, distance: 122.7
click at [689, 138] on div "Your Hotel Details Location Malaysia, Kuala Lumpur, , 59200, Mid Valley City, L…" at bounding box center [574, 280] width 1148 height 434
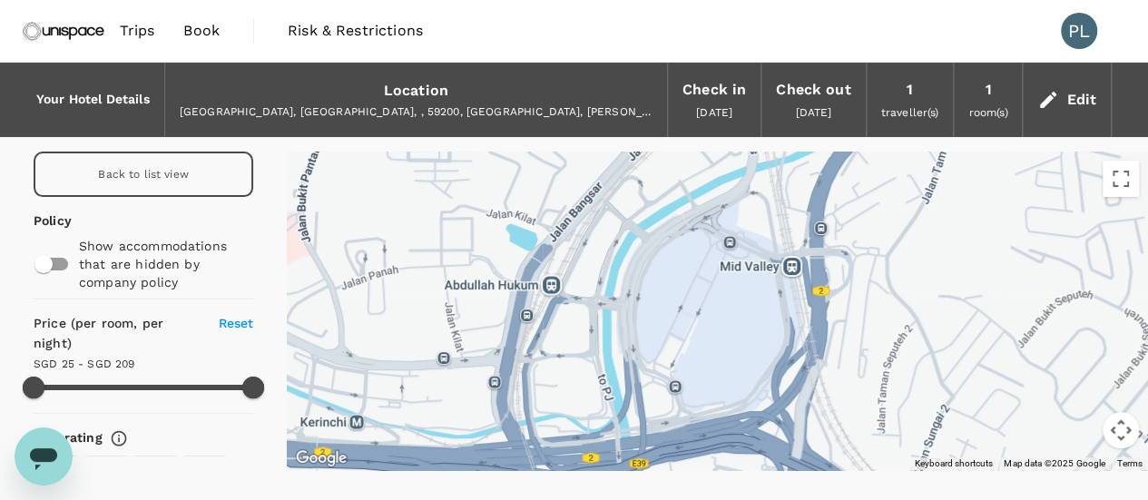
drag, startPoint x: 777, startPoint y: 282, endPoint x: 777, endPoint y: 338, distance: 56.2
click at [777, 338] on div at bounding box center [717, 311] width 861 height 318
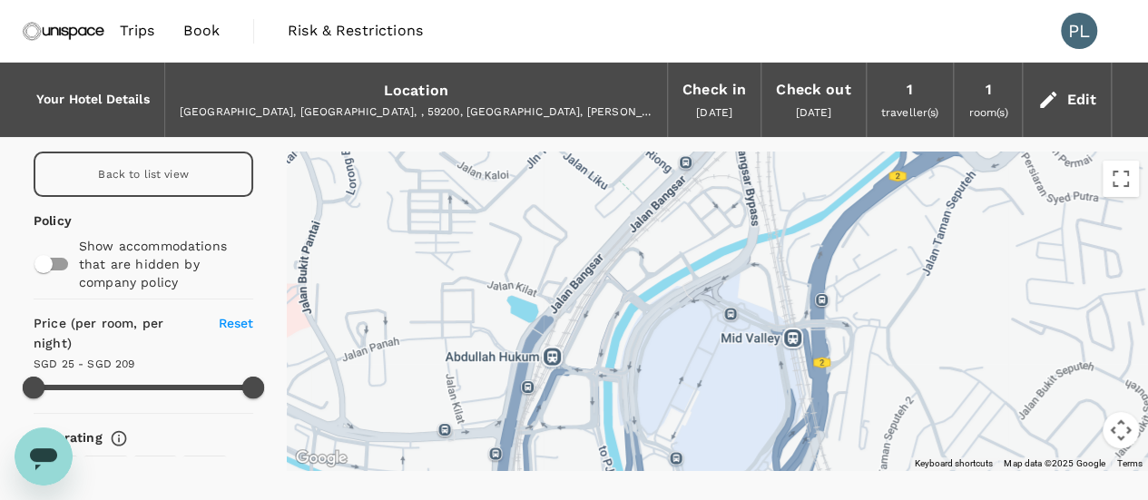
drag, startPoint x: 822, startPoint y: 280, endPoint x: 823, endPoint y: 367, distance: 87.1
click at [823, 367] on div at bounding box center [717, 311] width 861 height 318
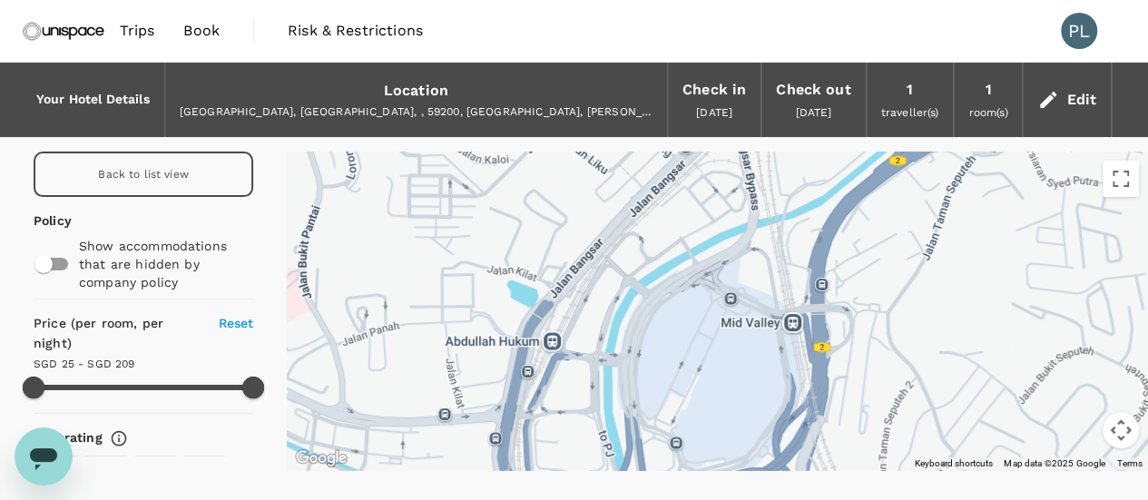
drag, startPoint x: 872, startPoint y: 406, endPoint x: 872, endPoint y: 367, distance: 39.0
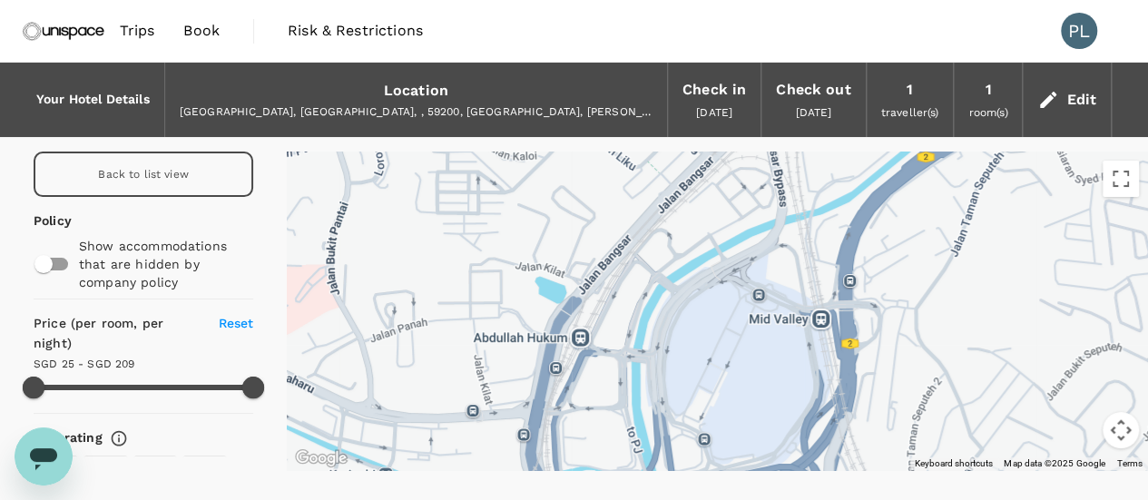
drag, startPoint x: 818, startPoint y: 372, endPoint x: 854, endPoint y: 377, distance: 35.7
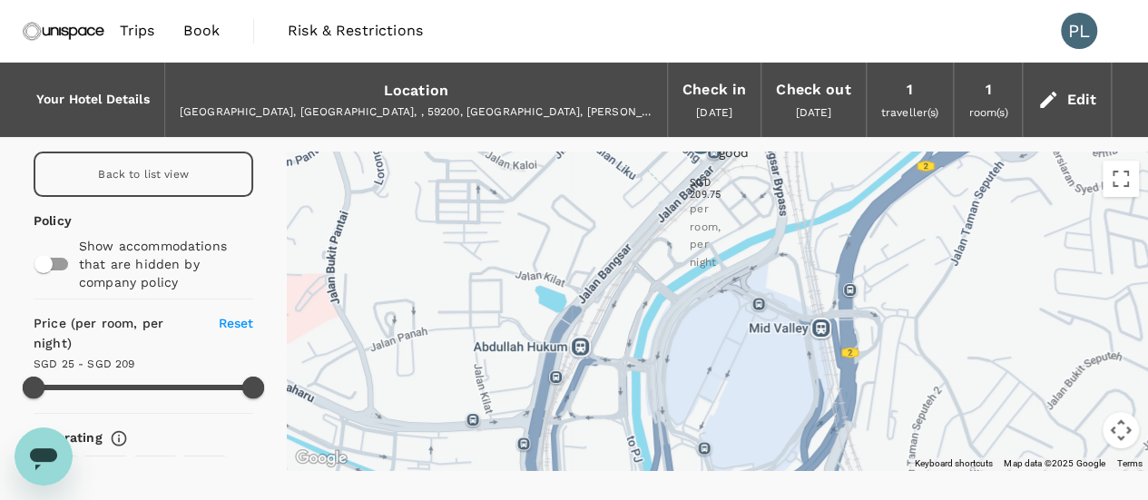
drag, startPoint x: 691, startPoint y: 322, endPoint x: 691, endPoint y: 334, distance: 11.8
click at [690, 324] on icon at bounding box center [690, 324] width 0 height 0
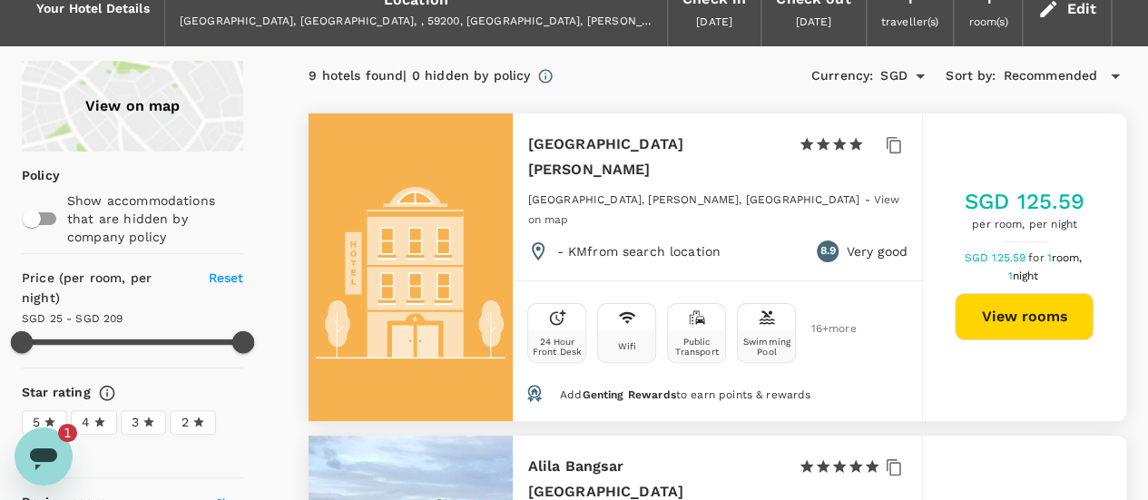
click at [45, 450] on icon "Open messaging window, 1 unread message" at bounding box center [43, 459] width 27 height 22
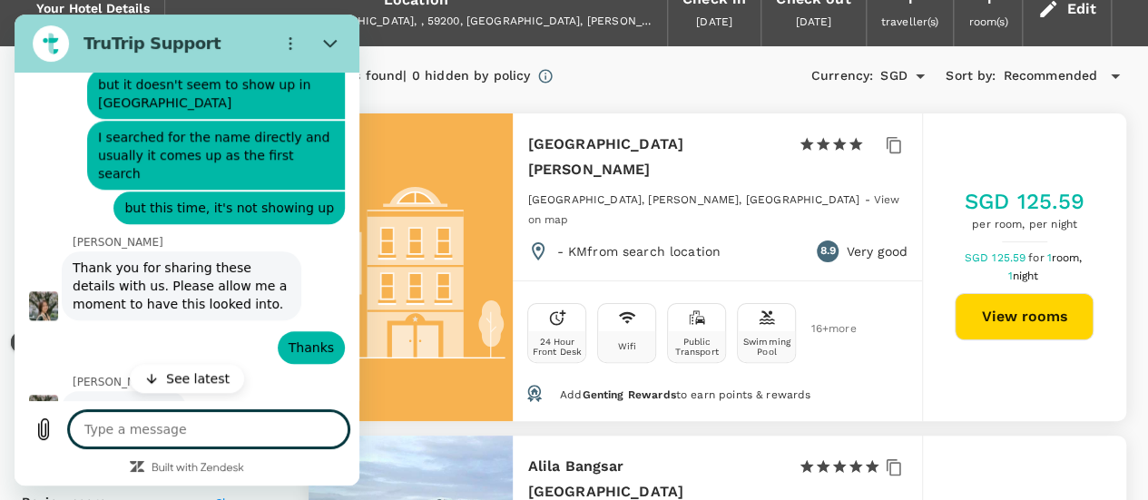
scroll to position [832, 0]
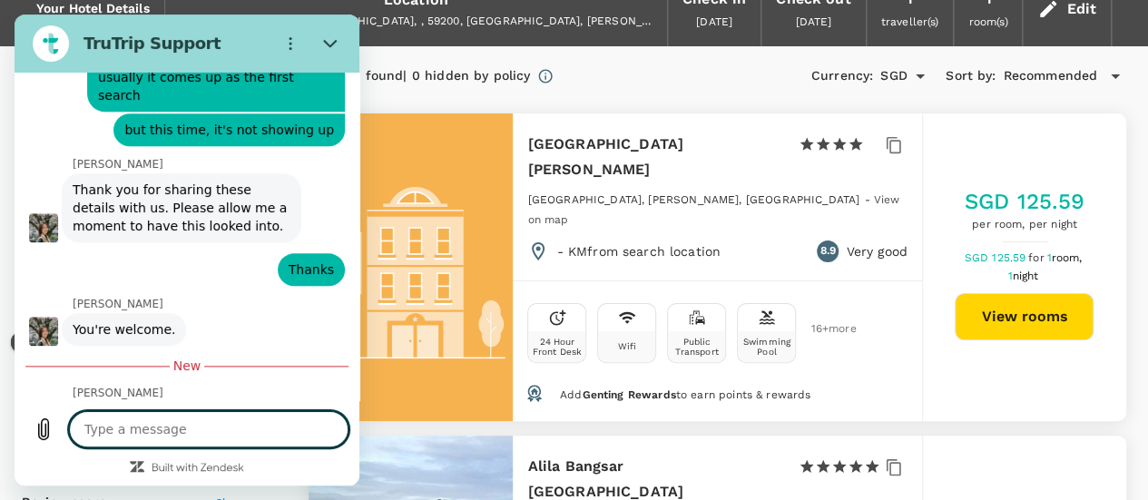
click at [244, 429] on textarea at bounding box center [208, 429] width 279 height 36
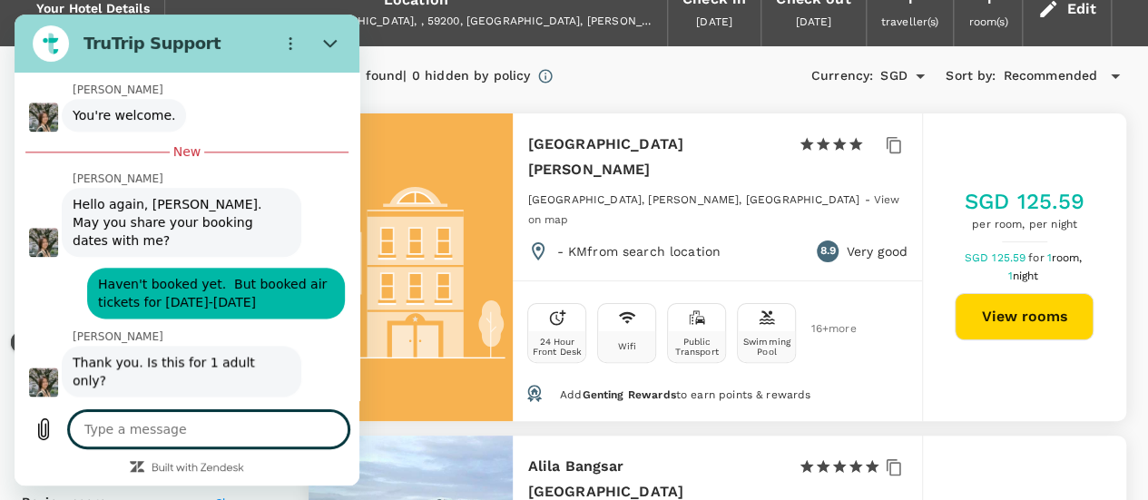
scroll to position [1050, 0]
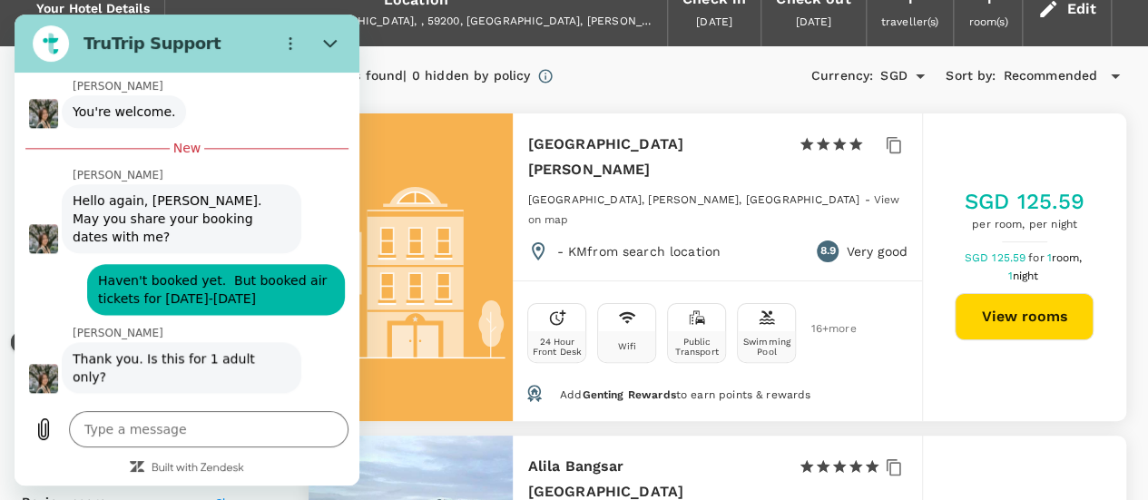
click at [708, 79] on div "9 hotels found | 0 hidden by policy Currency : SGD Sort by : Recommended" at bounding box center [716, 76] width 817 height 31
click at [321, 44] on button "Close" at bounding box center [330, 43] width 36 height 36
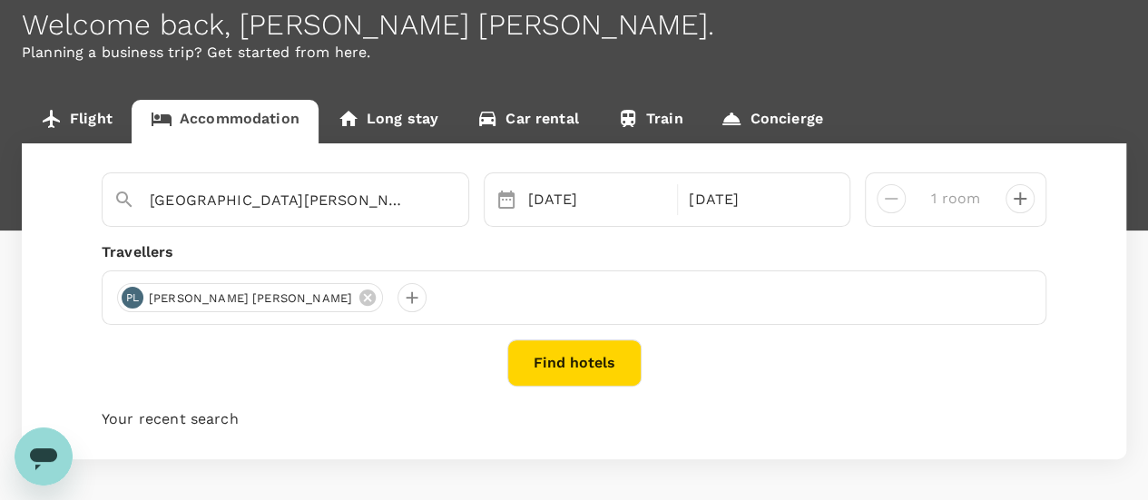
scroll to position [67, 0]
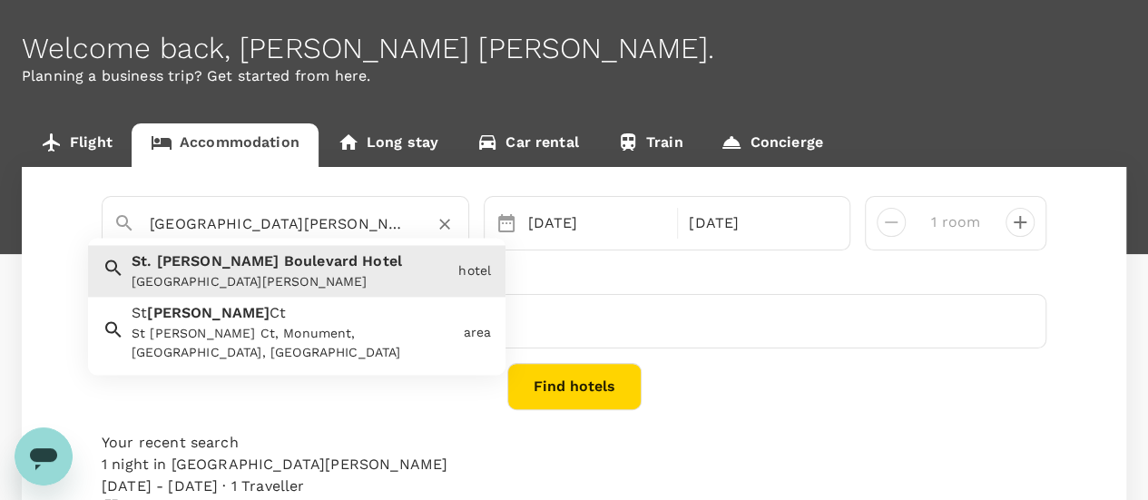
drag, startPoint x: 373, startPoint y: 218, endPoint x: 118, endPoint y: 241, distance: 256.0
click at [118, 241] on div "St. Giles Boulevard Hotel St. Giles Boulevard Hotel St. Giles Boulevard Hotel h…" at bounding box center [285, 223] width 367 height 54
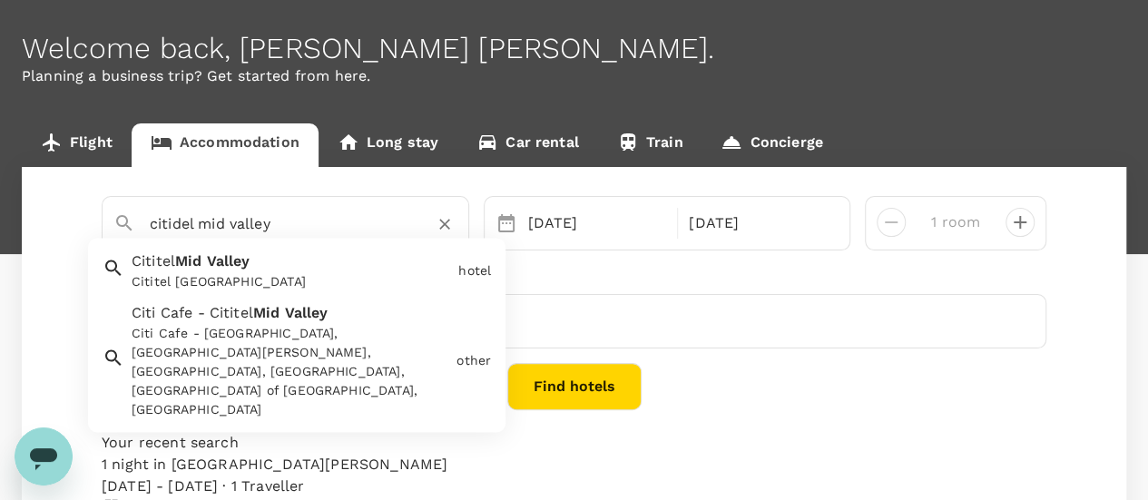
click at [206, 266] on span at bounding box center [204, 261] width 5 height 17
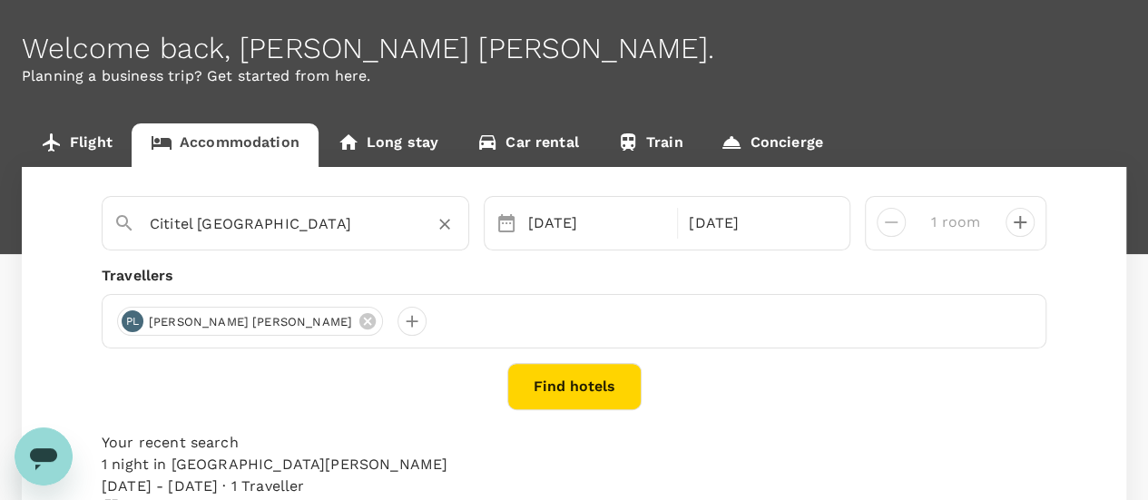
click at [579, 396] on button "Find hotels" at bounding box center [574, 386] width 134 height 47
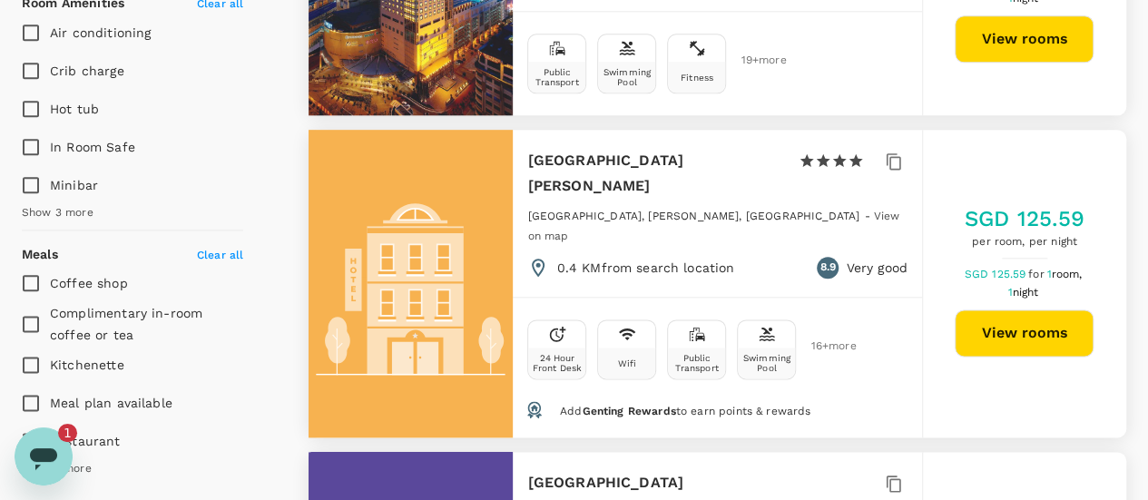
click at [40, 454] on icon "Open messaging window, 1 unread message" at bounding box center [43, 459] width 27 height 22
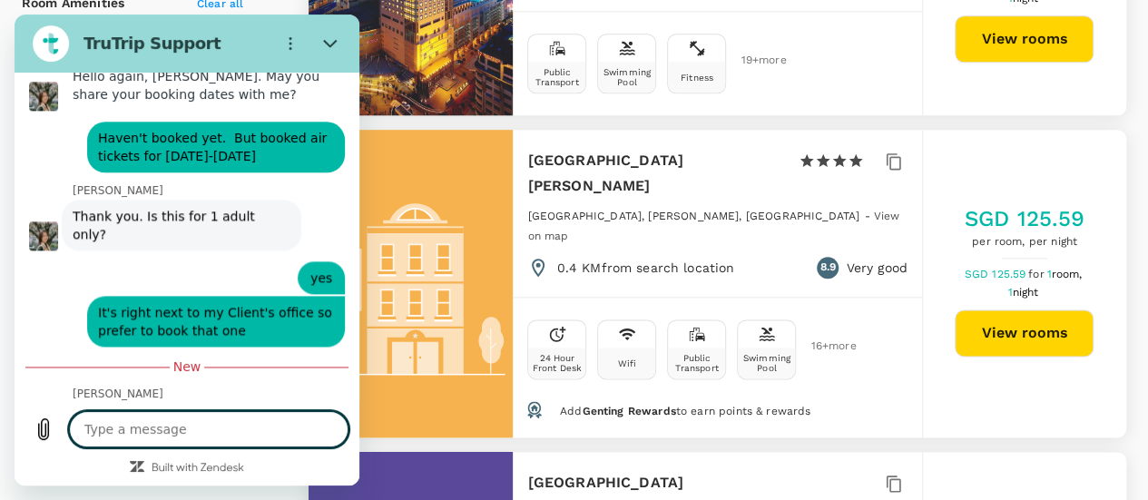
scroll to position [1148, 0]
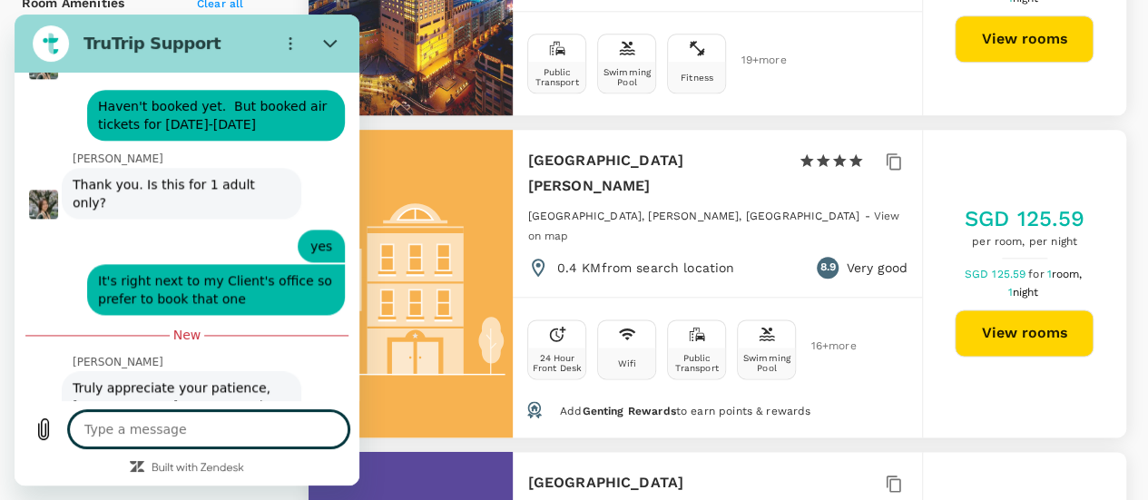
click at [248, 429] on textarea at bounding box center [208, 429] width 279 height 36
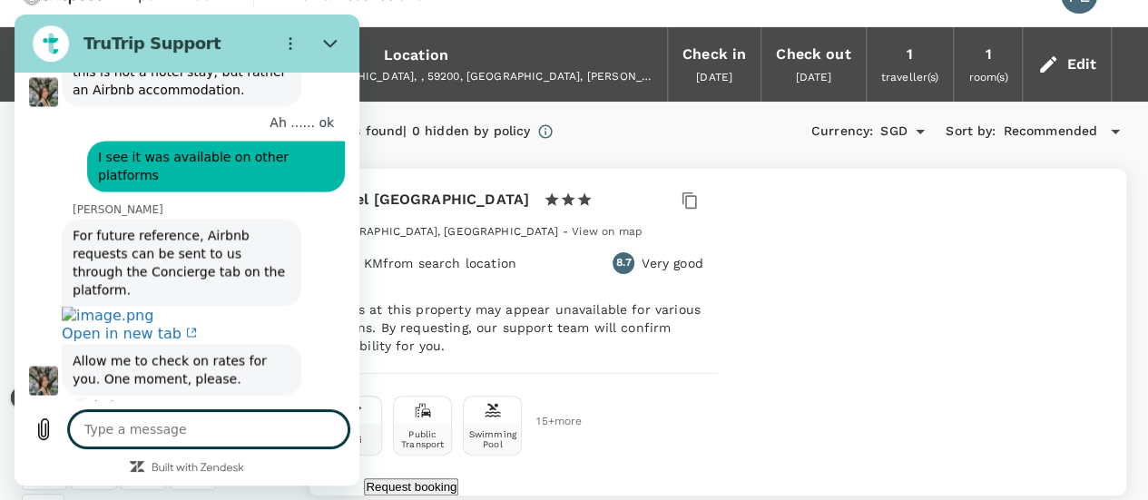
scroll to position [0, 0]
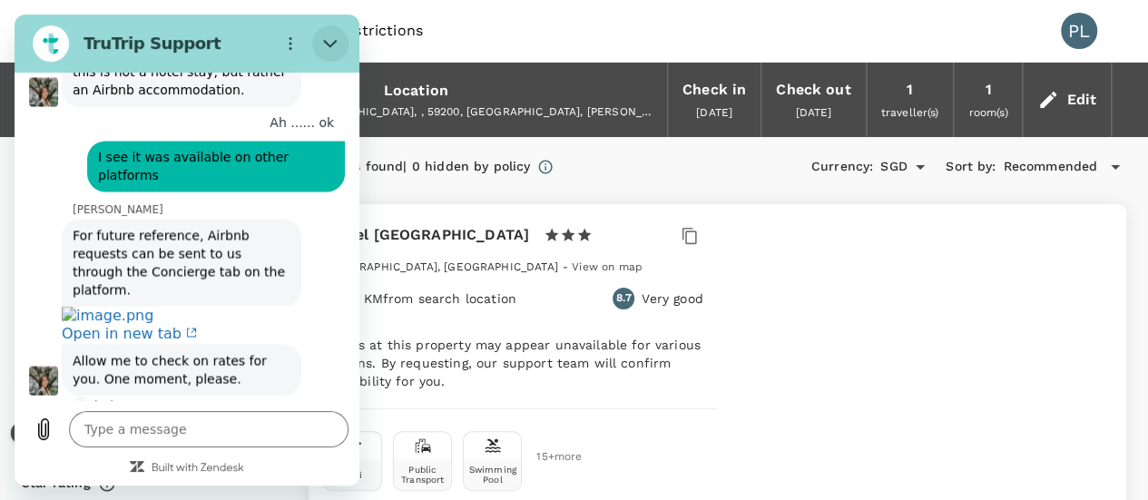
click at [325, 39] on icon "Close" at bounding box center [330, 43] width 15 height 15
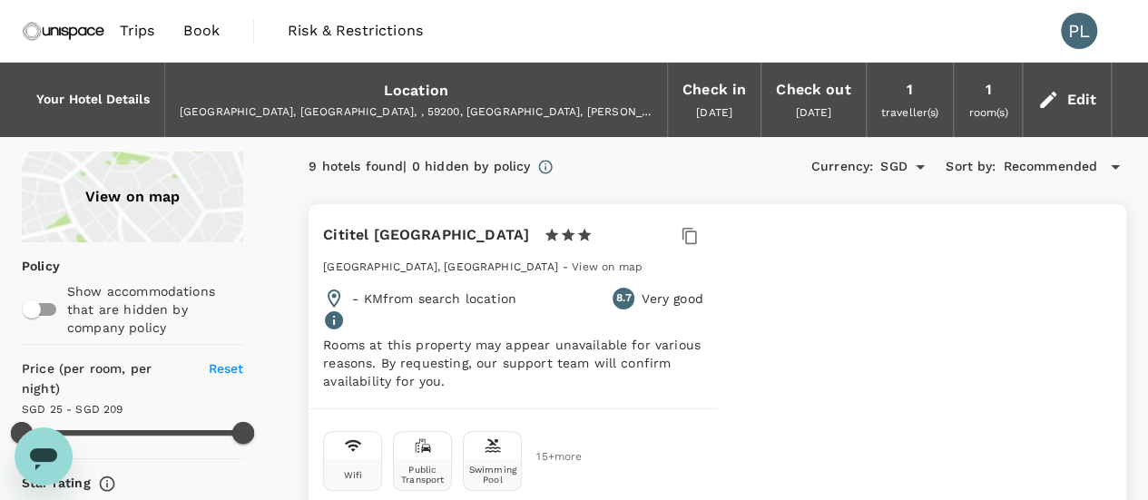
click at [58, 452] on icon "Open messaging window" at bounding box center [43, 456] width 33 height 33
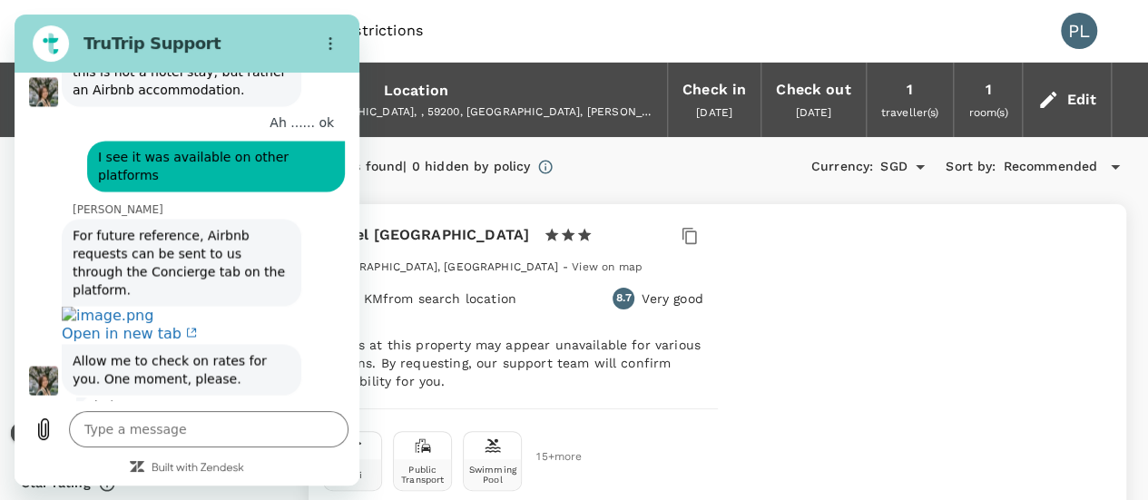
scroll to position [1471, 0]
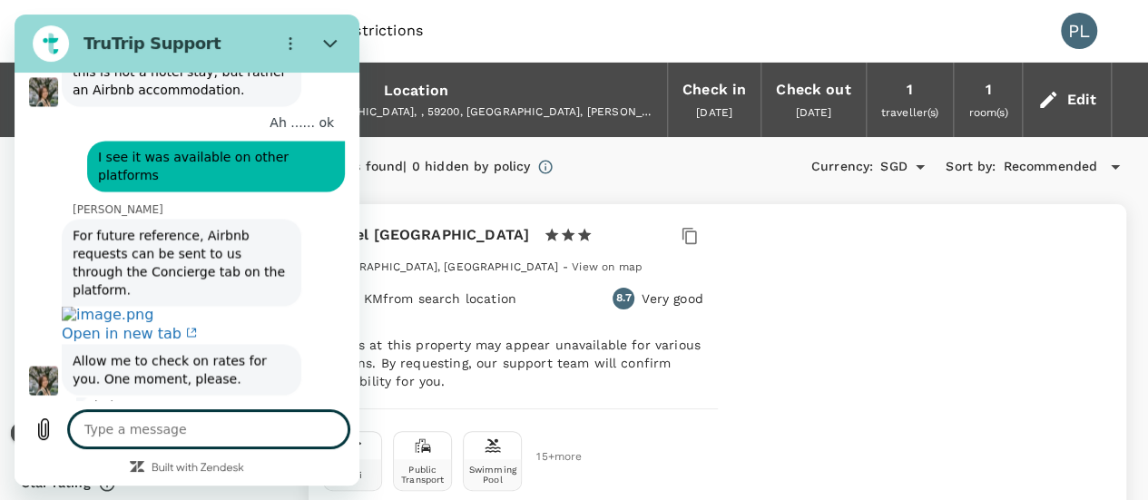
click at [150, 436] on textarea at bounding box center [208, 429] width 279 height 36
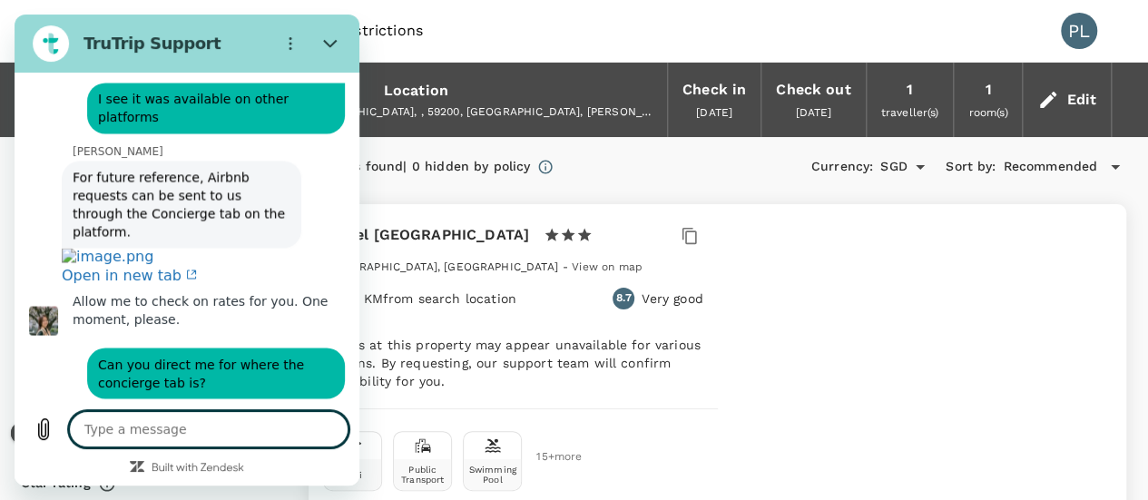
scroll to position [1532, 0]
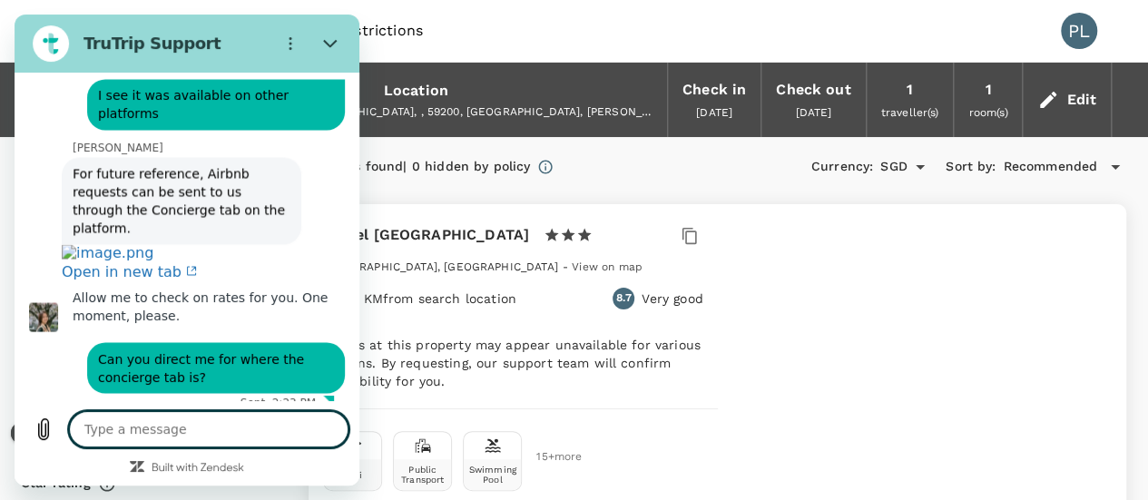
click at [714, 168] on div "9 hotels found | 0 hidden by policy Currency : SGD Sort by : Recommended" at bounding box center [716, 167] width 817 height 31
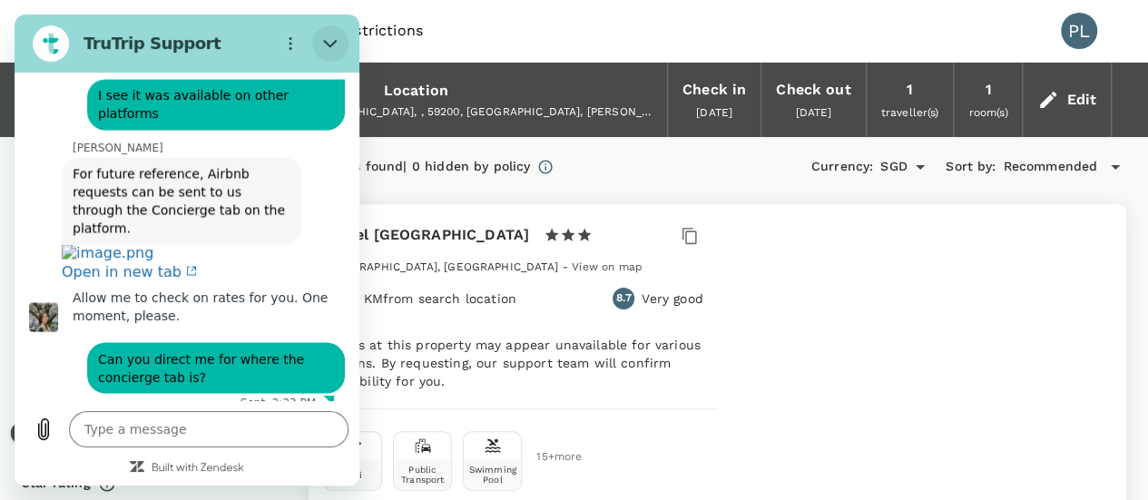
click at [318, 40] on button "Close" at bounding box center [330, 43] width 36 height 36
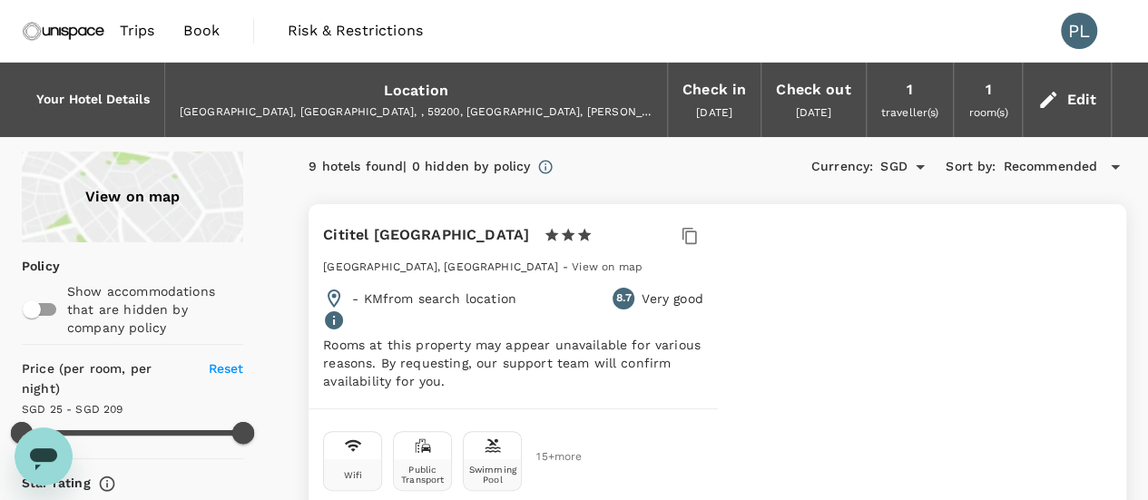
scroll to position [1534, 0]
click at [48, 35] on img at bounding box center [63, 31] width 83 height 40
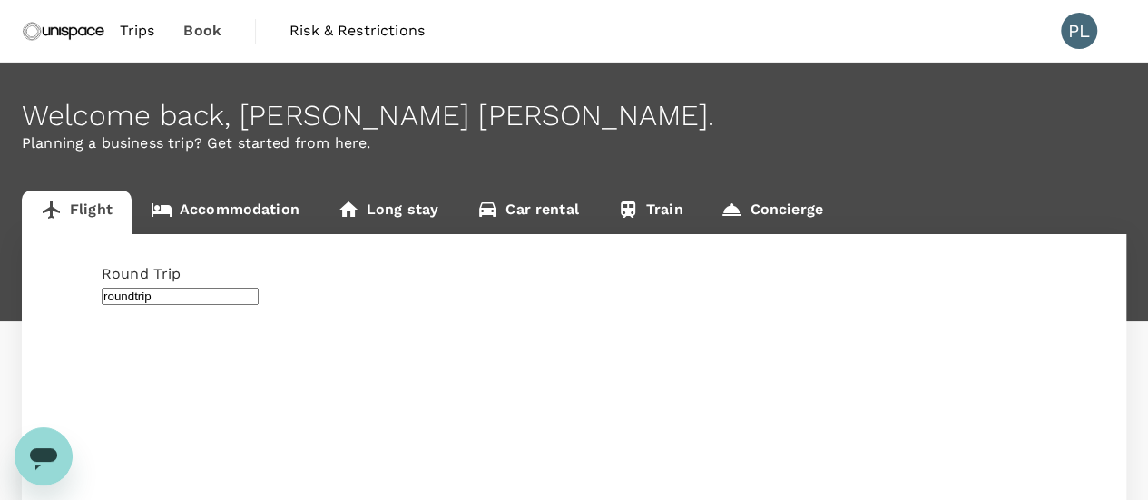
drag, startPoint x: 87, startPoint y: 846, endPoint x: 29, endPoint y: 863, distance: 60.6
click at [30, 476] on div "Open messaging window" at bounding box center [43, 456] width 54 height 54
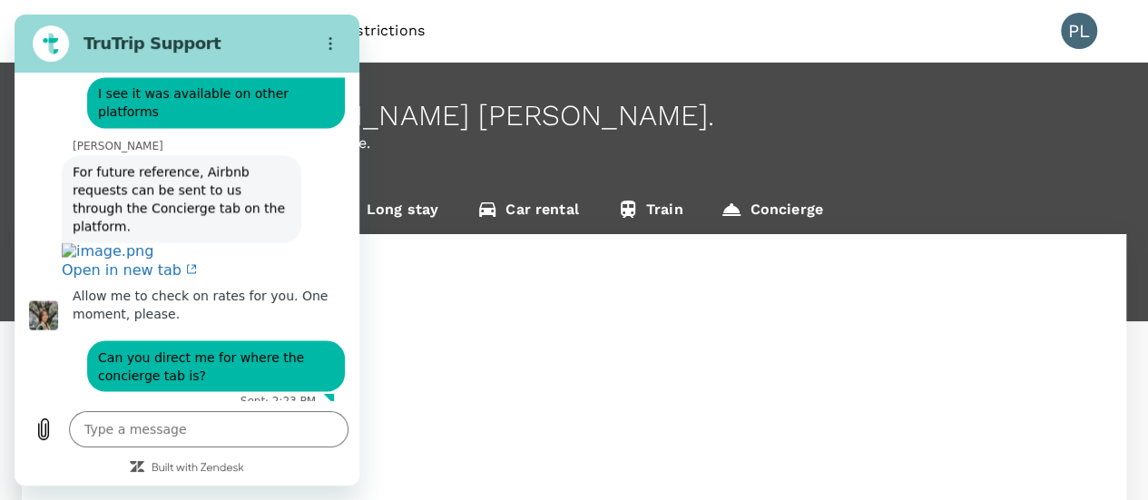
scroll to position [1532, 0]
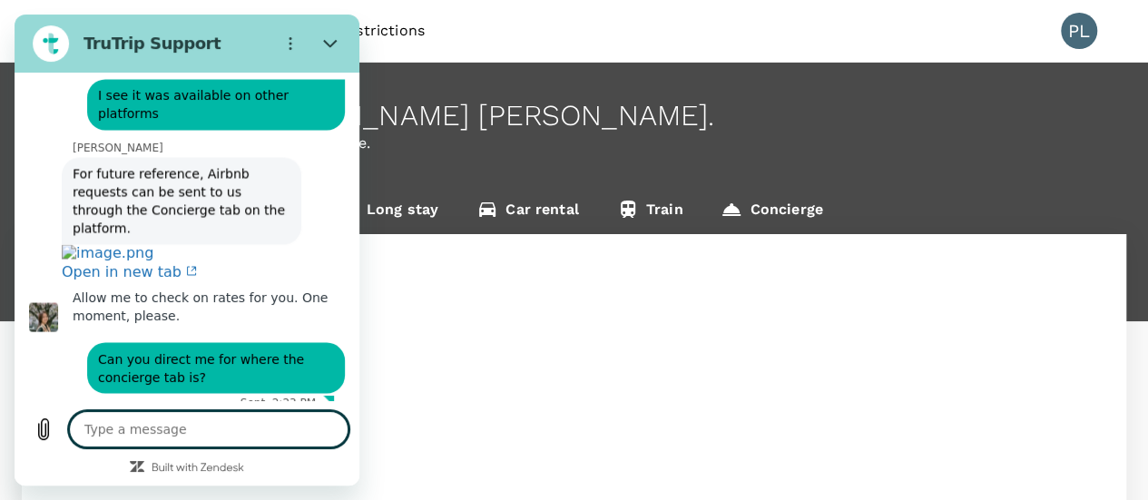
click at [138, 431] on textarea at bounding box center [208, 429] width 279 height 36
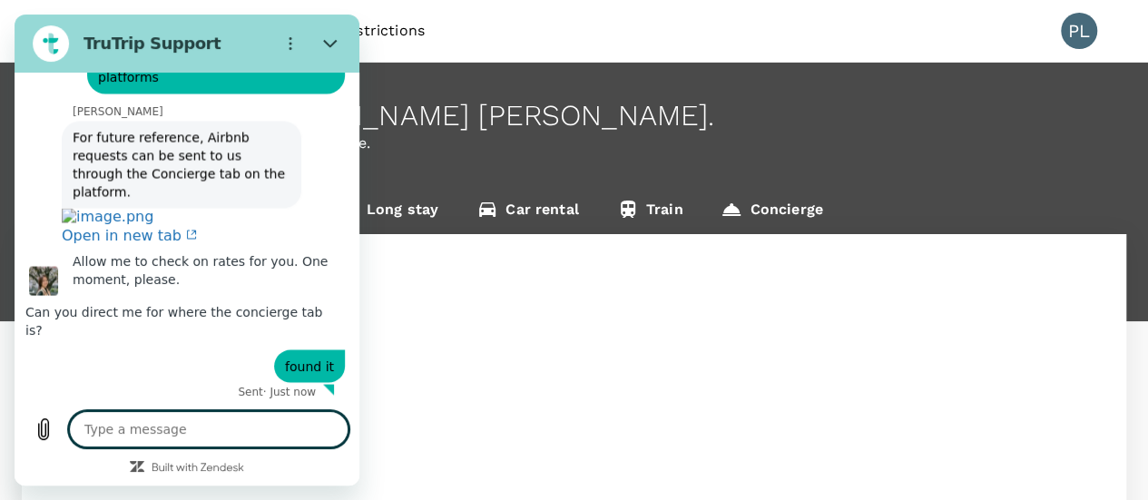
scroll to position [1567, 0]
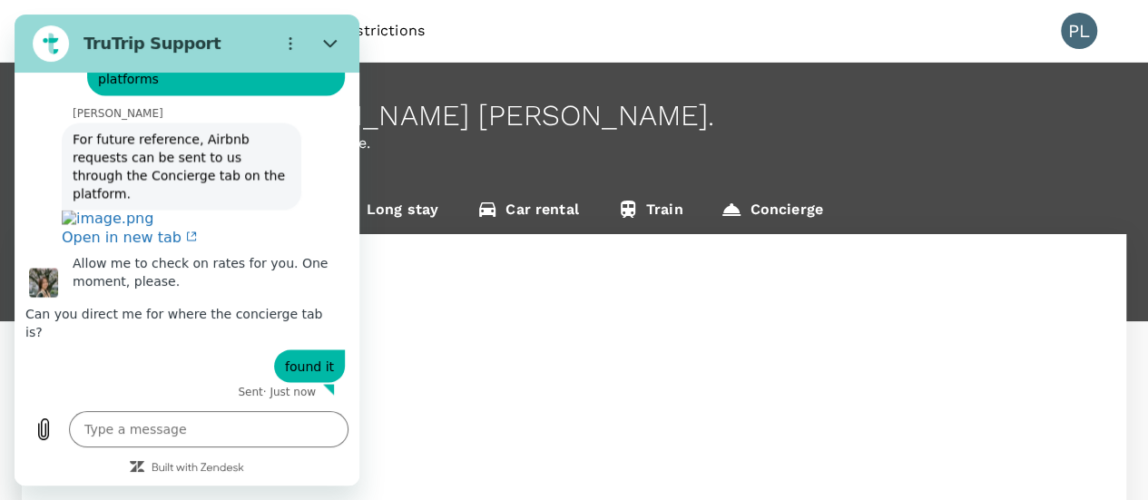
click at [559, 113] on div "Welcome back , Paul Yiu Chuen ." at bounding box center [574, 116] width 1104 height 34
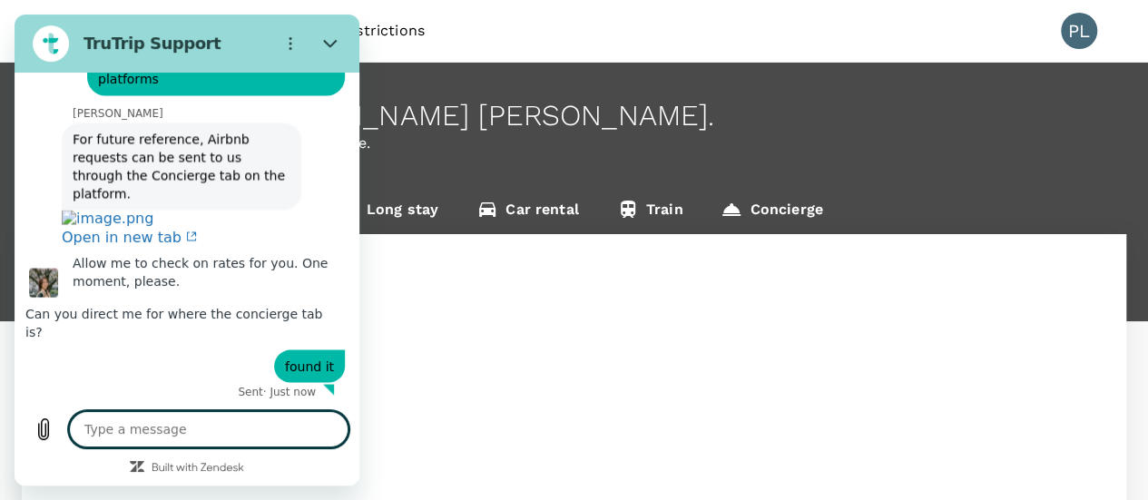
click at [149, 417] on textarea at bounding box center [208, 429] width 279 height 36
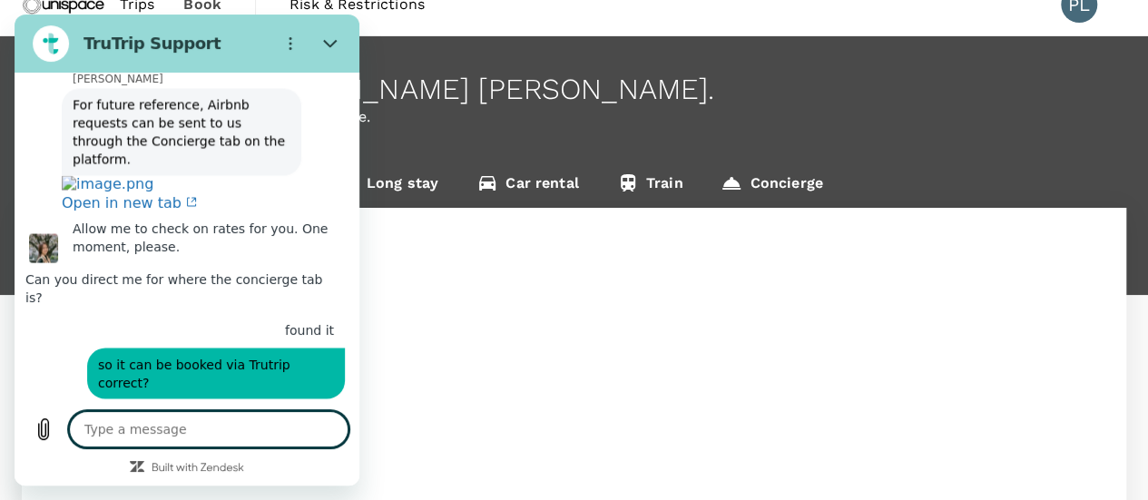
scroll to position [0, 0]
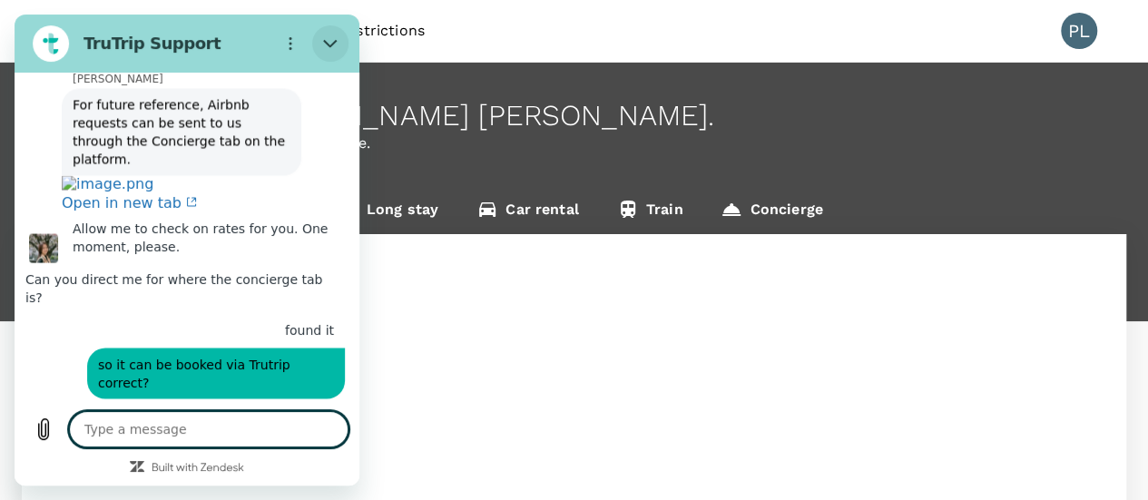
click at [330, 46] on icon "Close" at bounding box center [330, 44] width 14 height 8
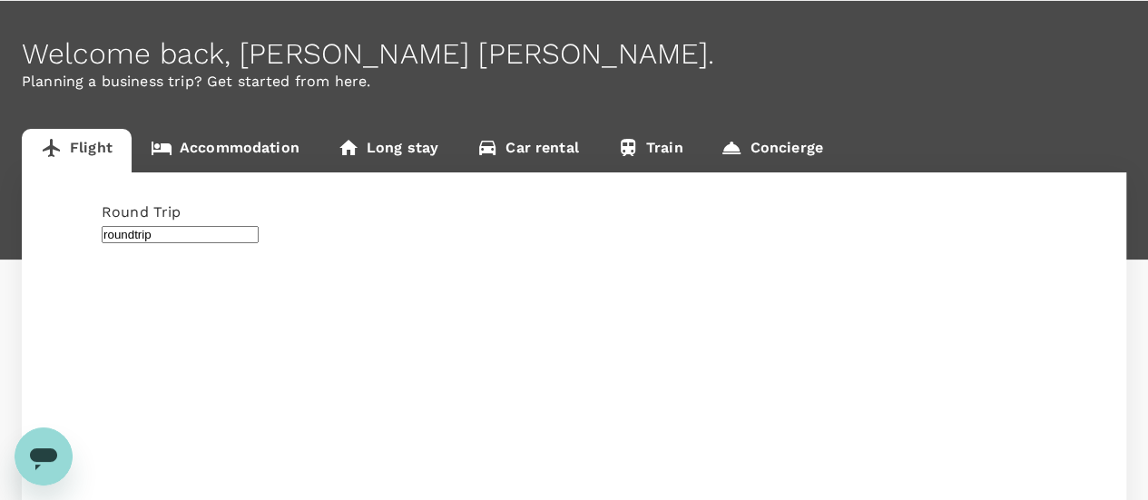
scroll to position [91, 0]
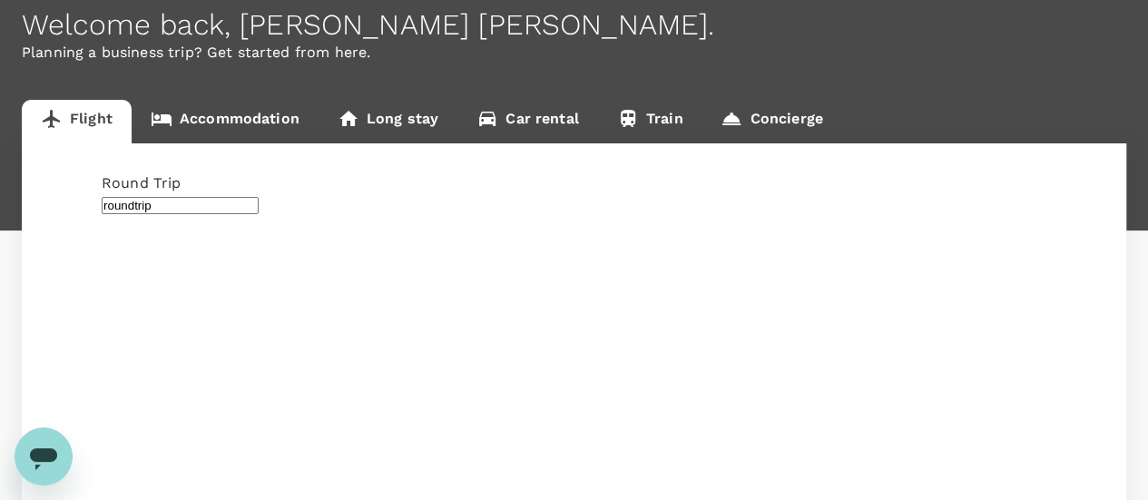
click at [255, 121] on link "Accommodation" at bounding box center [225, 122] width 187 height 44
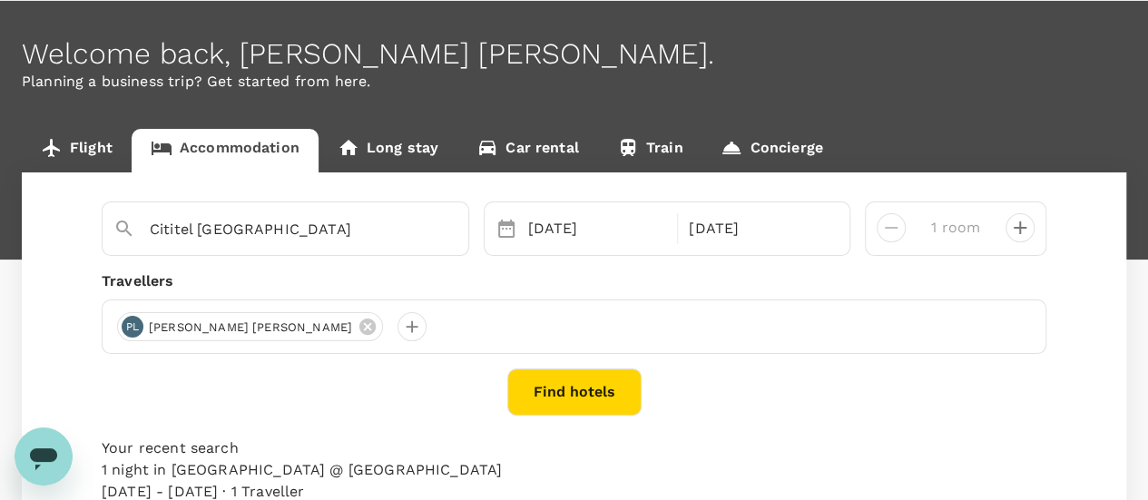
scroll to position [91, 0]
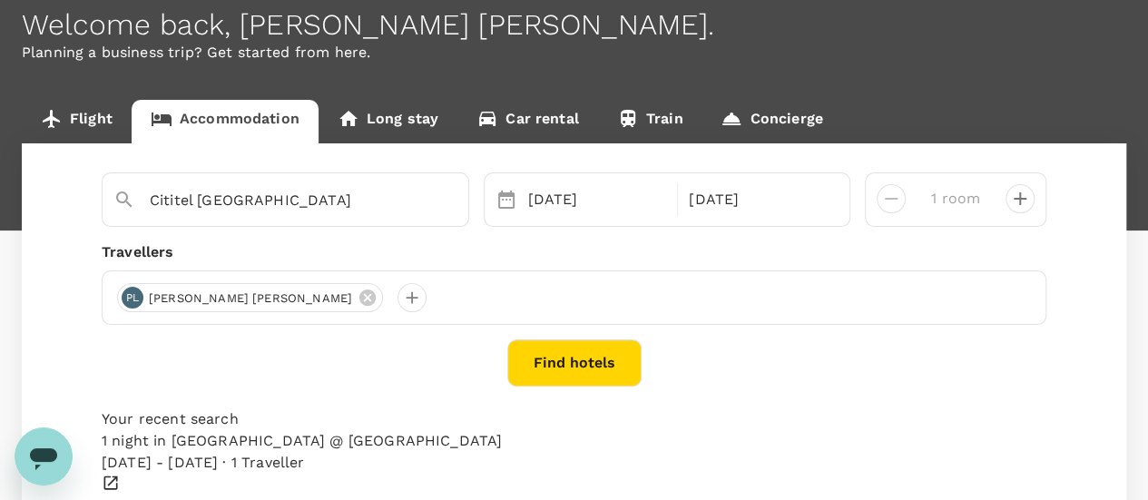
click at [626, 375] on button "Find hotels" at bounding box center [574, 362] width 134 height 47
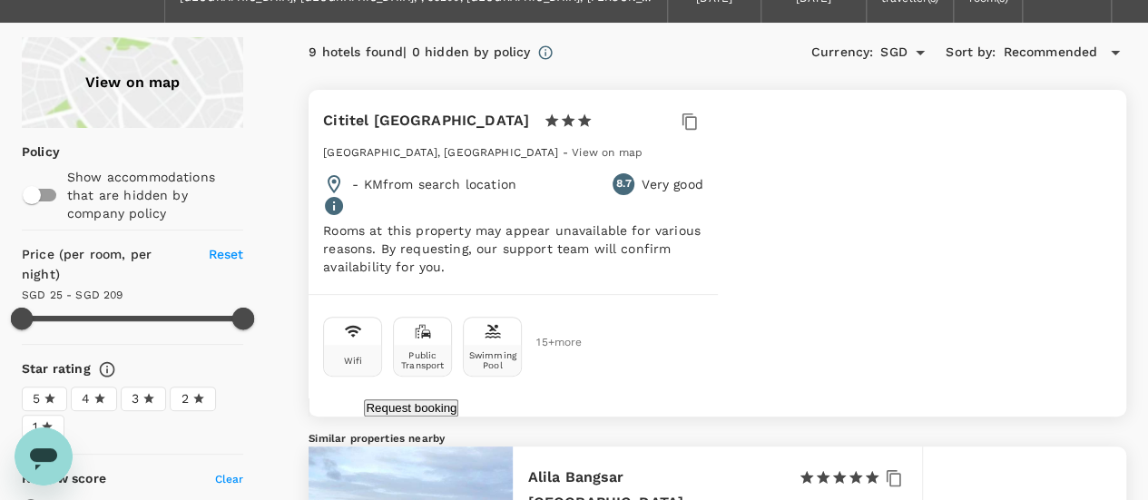
scroll to position [91, 0]
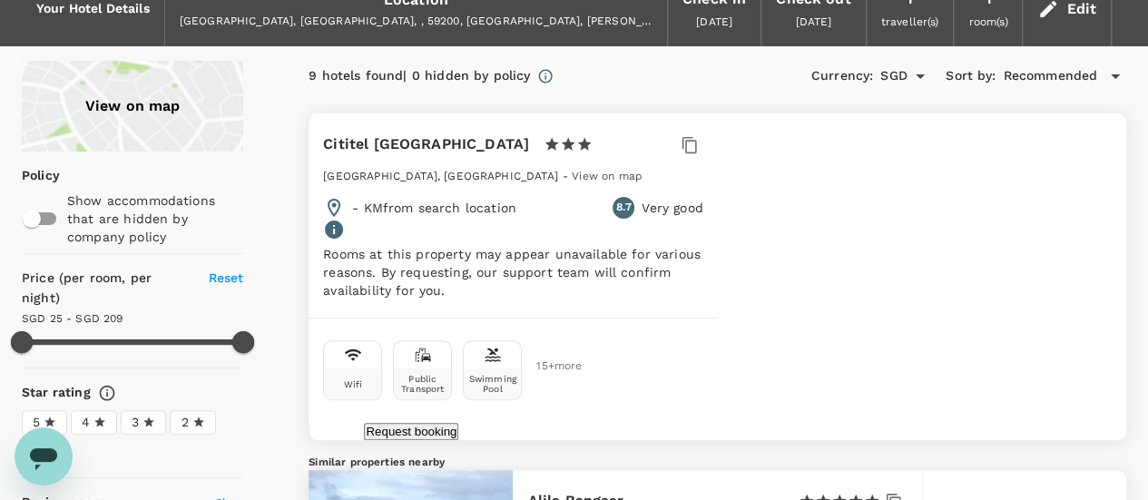
click at [29, 455] on icon "Open messaging window" at bounding box center [43, 456] width 33 height 33
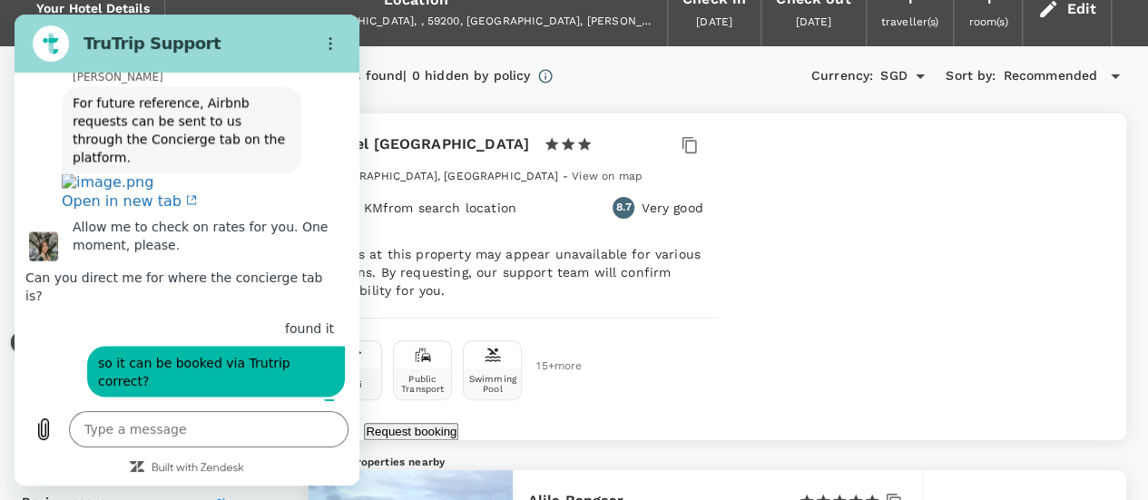
scroll to position [1601, 0]
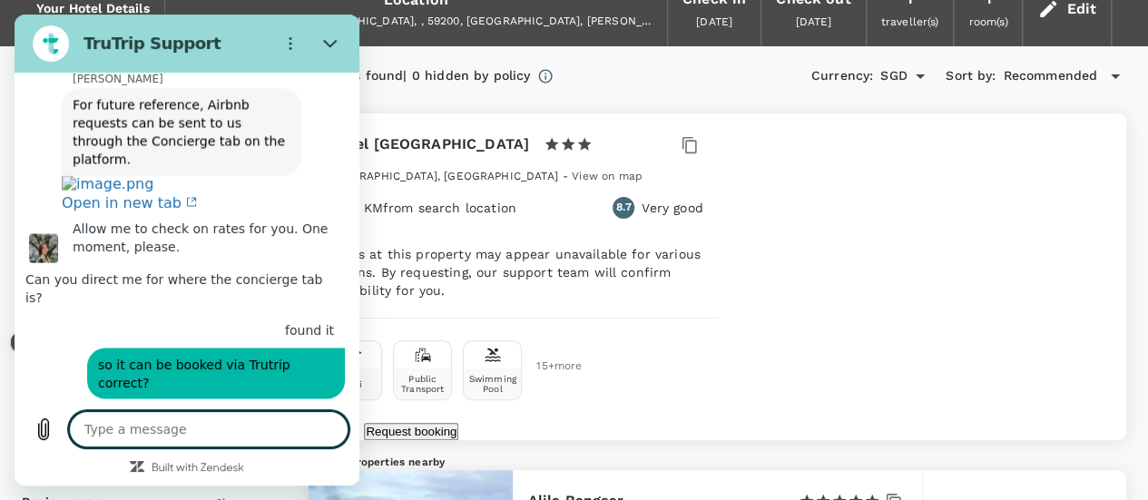
click at [143, 436] on textarea at bounding box center [208, 429] width 279 height 36
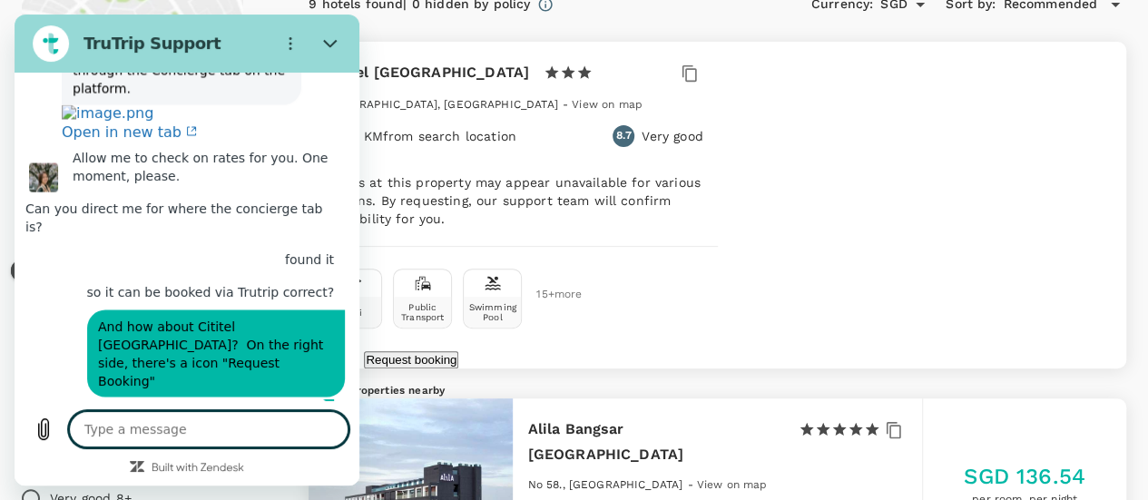
scroll to position [91, 0]
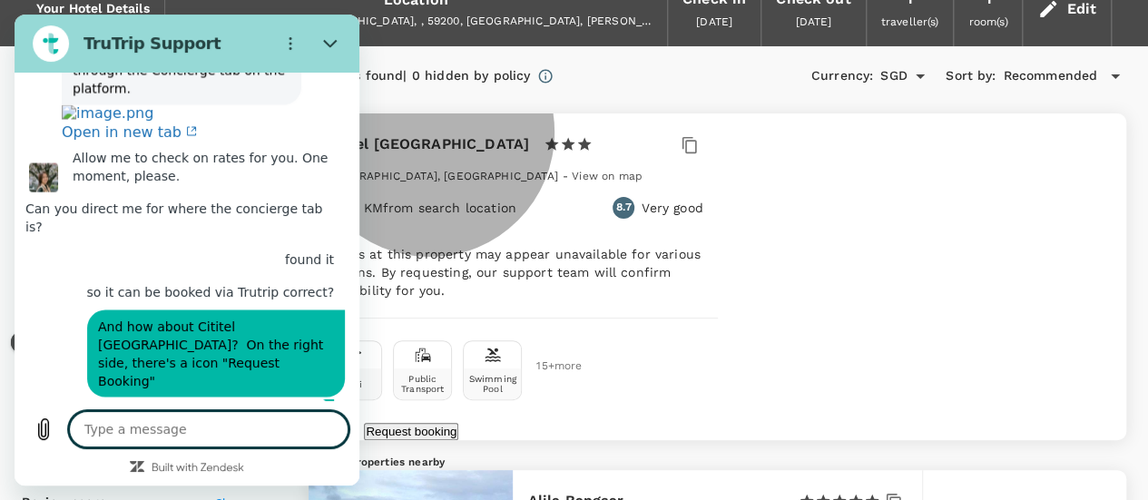
click at [458, 423] on button "Request booking" at bounding box center [411, 431] width 94 height 17
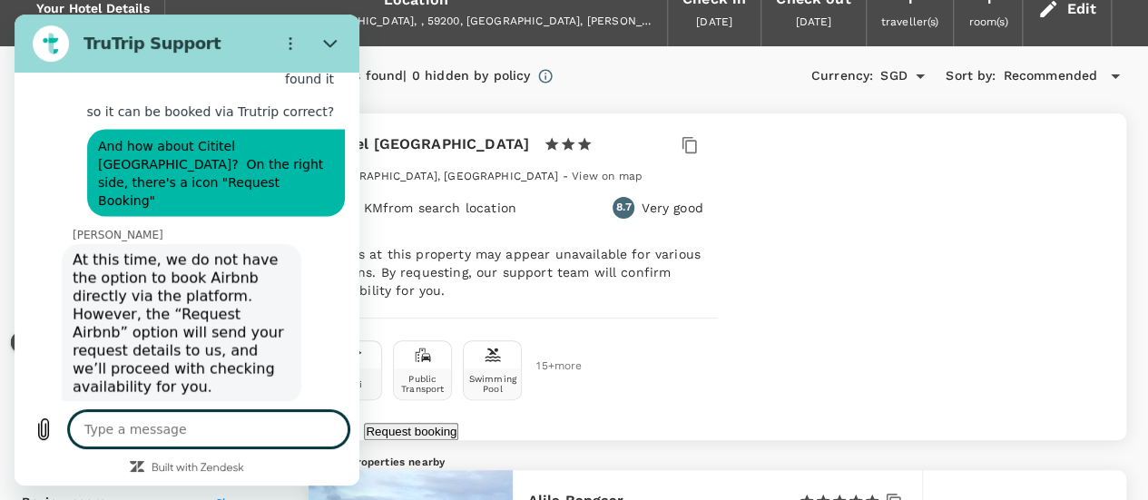
scroll to position [1850, 0]
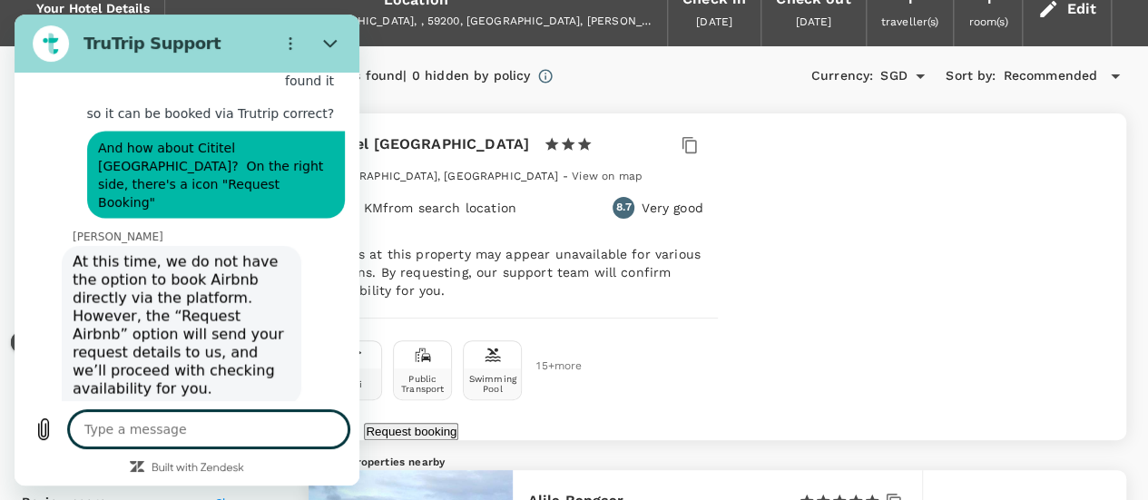
click at [235, 432] on textarea at bounding box center [208, 429] width 279 height 36
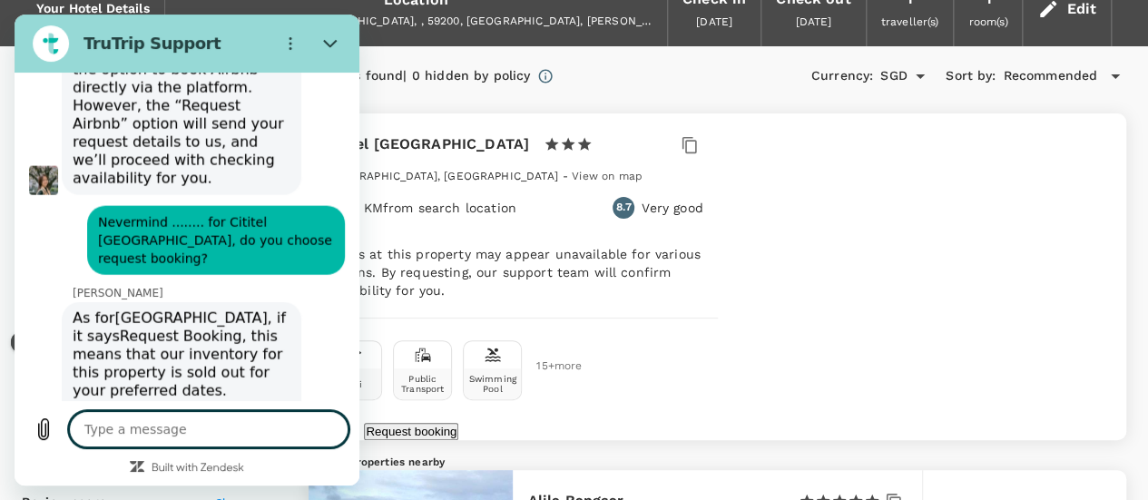
scroll to position [2124, 0]
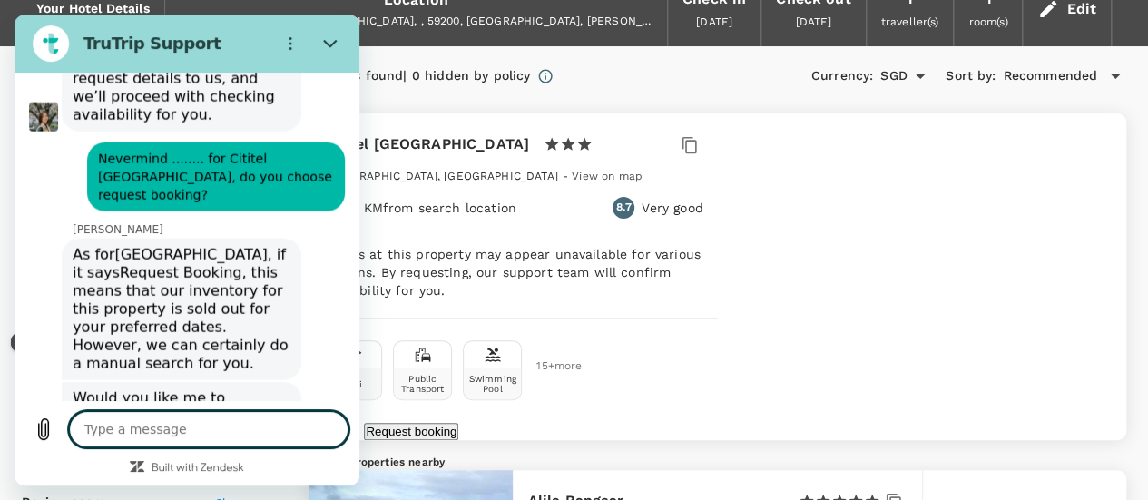
click at [236, 415] on textarea at bounding box center [208, 429] width 279 height 36
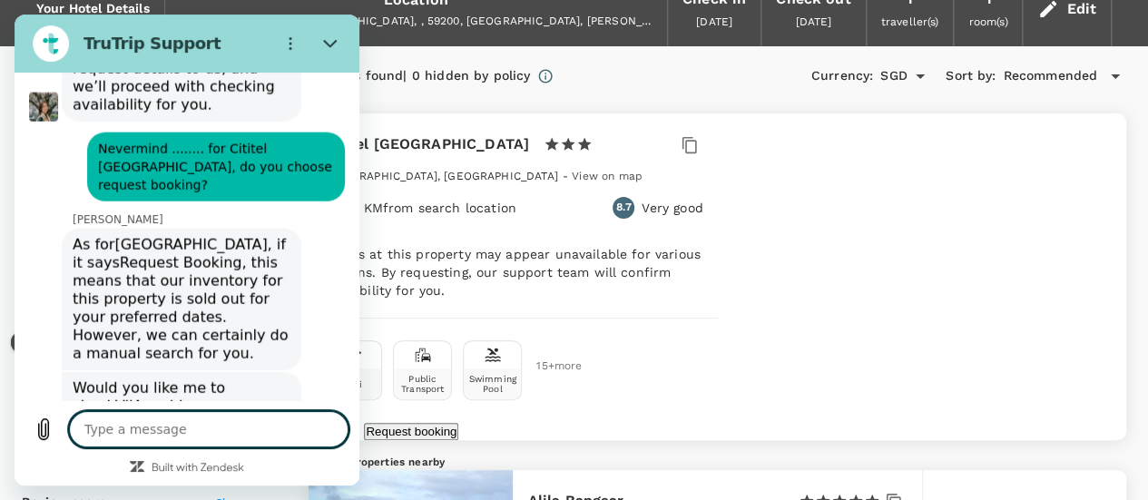
scroll to position [2186, 0]
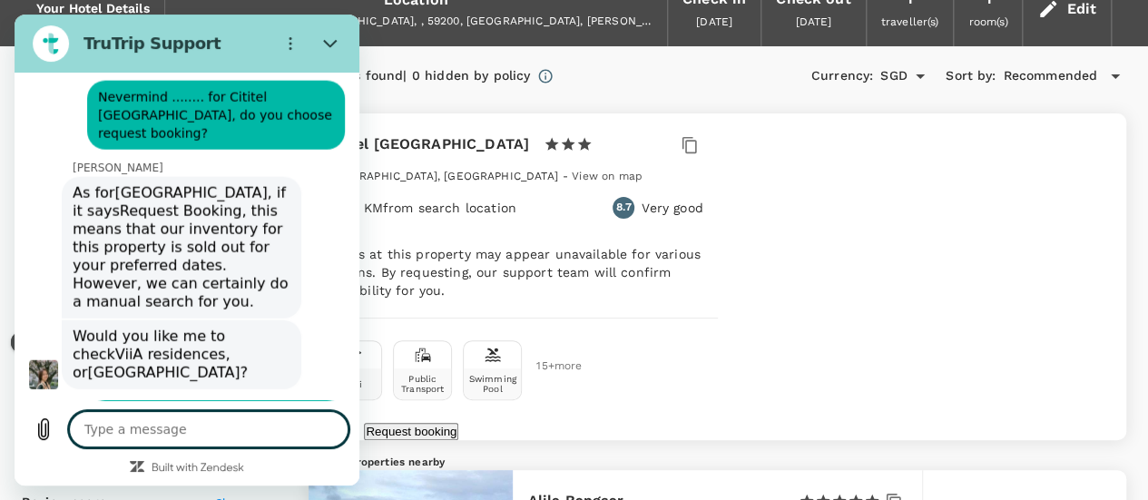
click at [256, 423] on textarea at bounding box center [208, 429] width 279 height 36
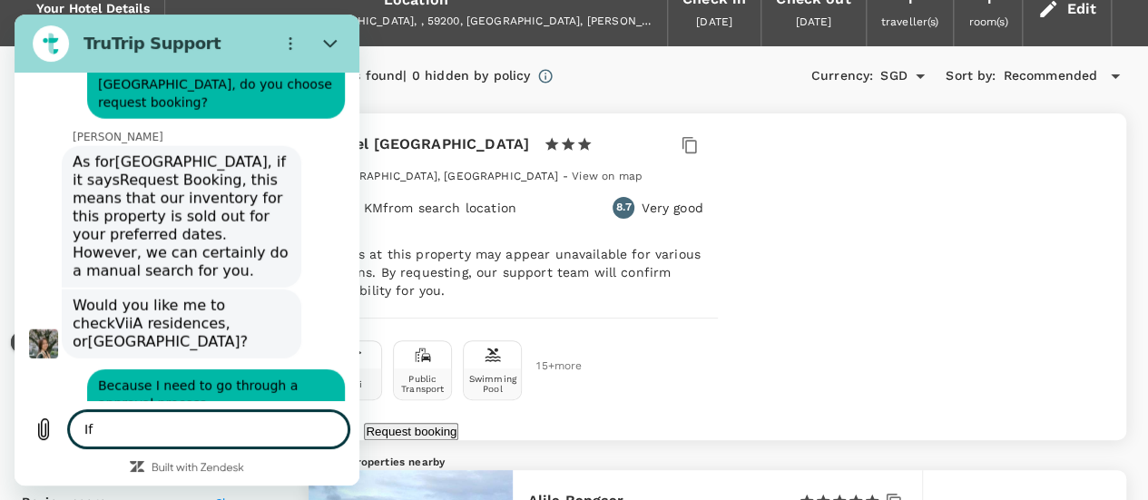
scroll to position [2220, 0]
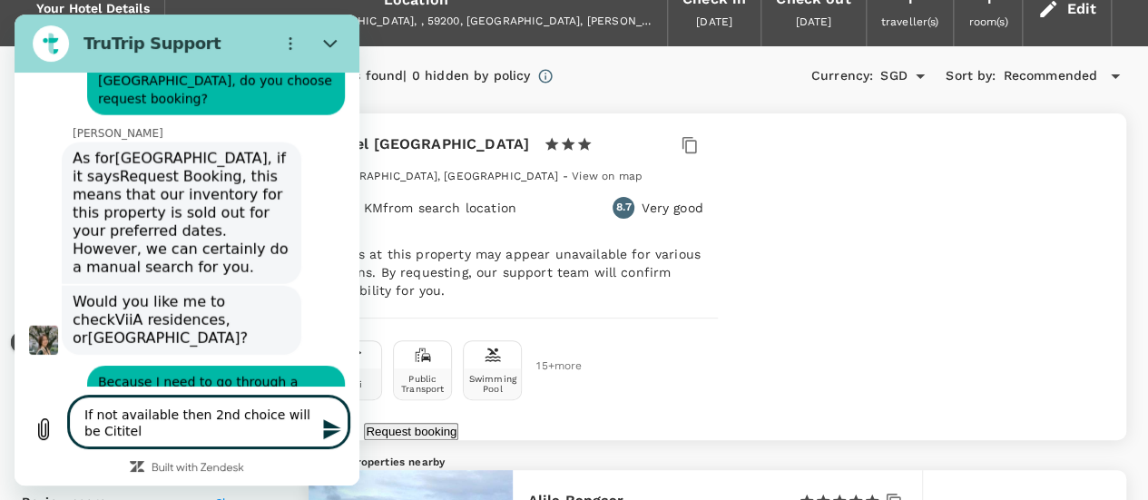
click at [262, 415] on textarea "If not available then 2nd choice will be Cititel" at bounding box center [208, 421] width 279 height 51
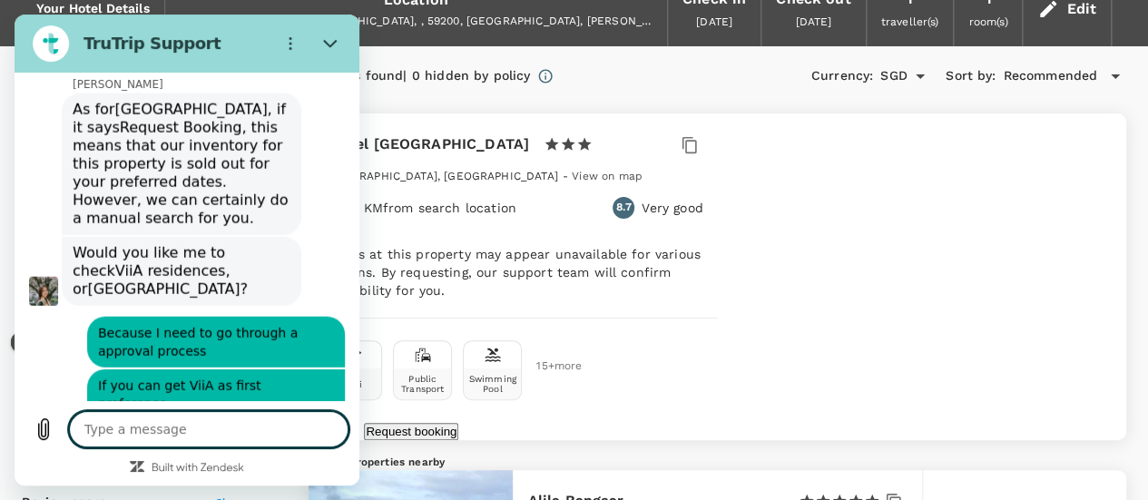
scroll to position [2273, 0]
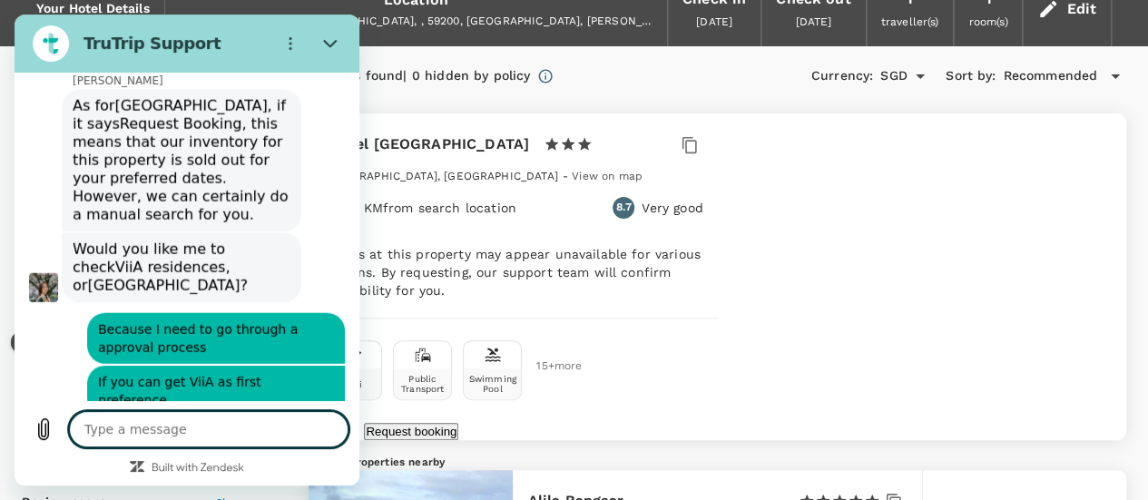
click at [306, 418] on textarea at bounding box center [208, 429] width 279 height 36
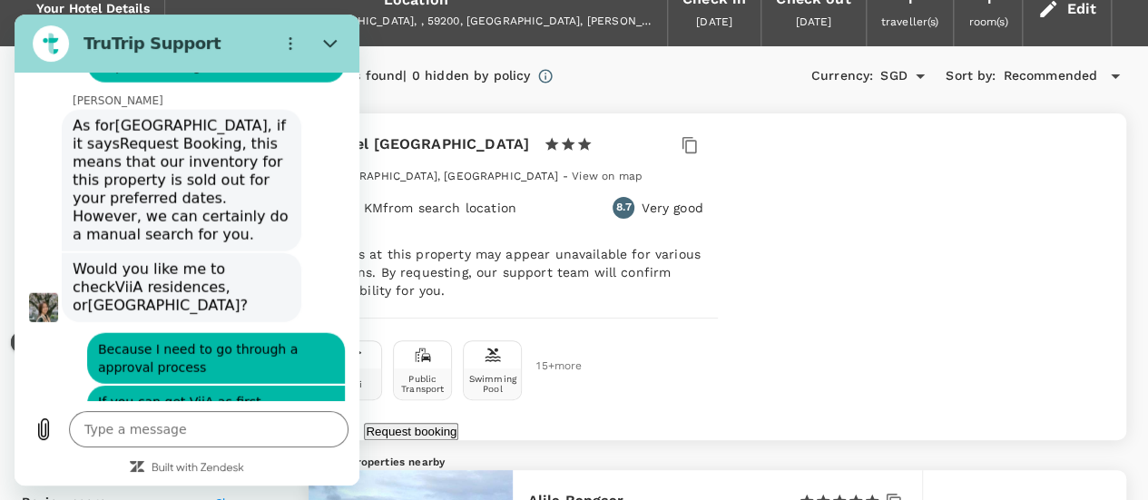
scroll to position [2343, 0]
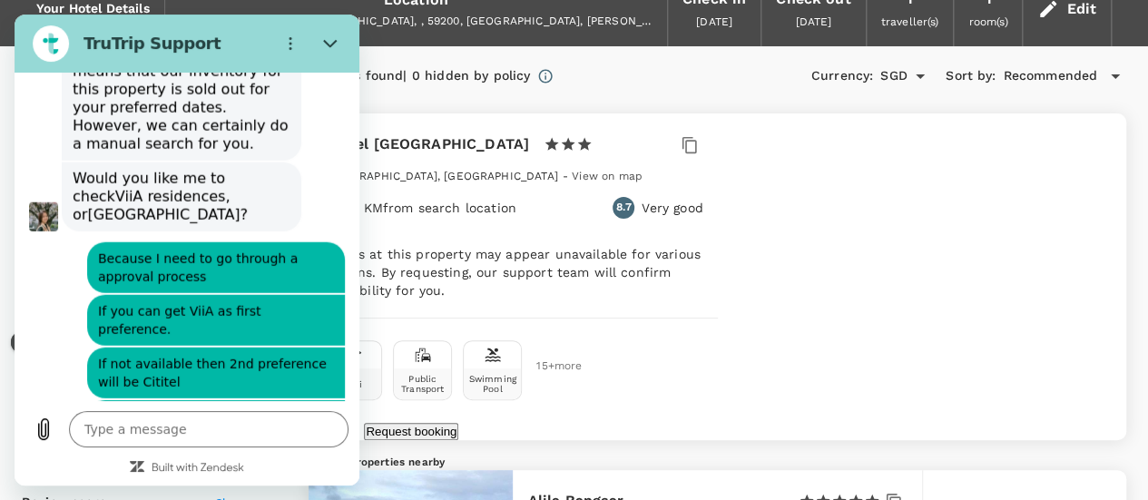
click at [700, 83] on div "9 hotels found | 0 hidden by policy Currency : SGD Sort by : Recommended" at bounding box center [716, 76] width 817 height 31
click at [333, 37] on icon "Close" at bounding box center [330, 43] width 15 height 15
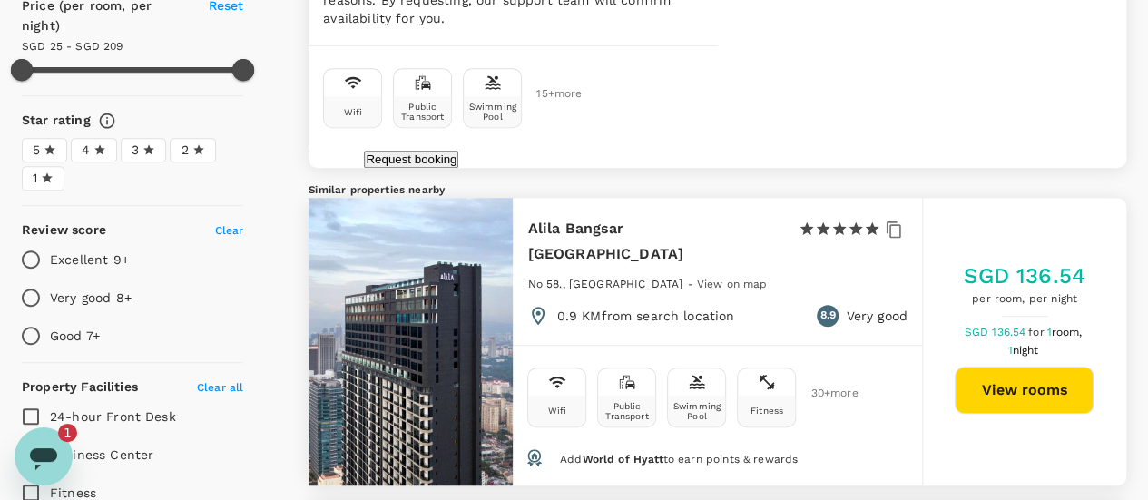
scroll to position [0, 0]
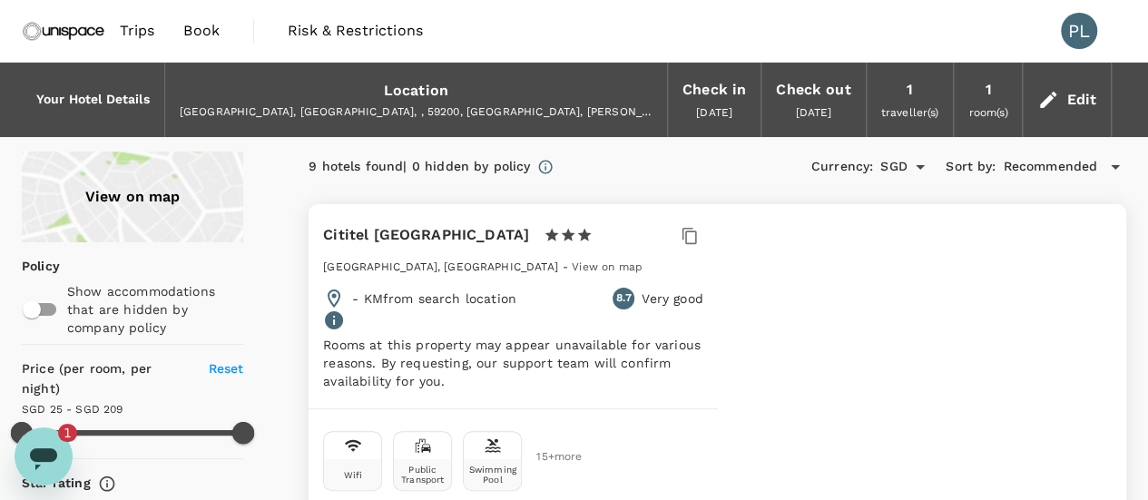
click at [59, 439] on div "1" at bounding box center [76, 433] width 36 height 18
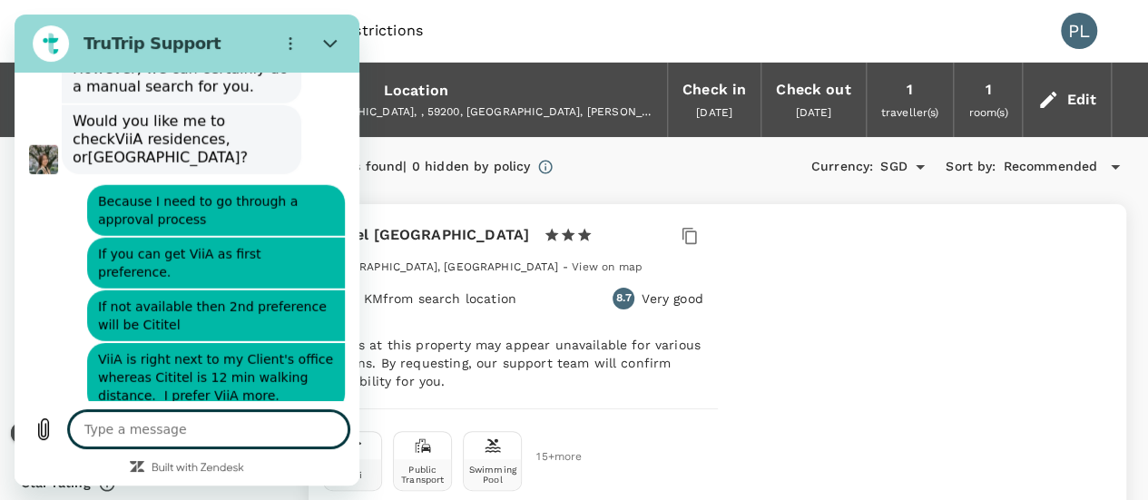
scroll to position [2469, 0]
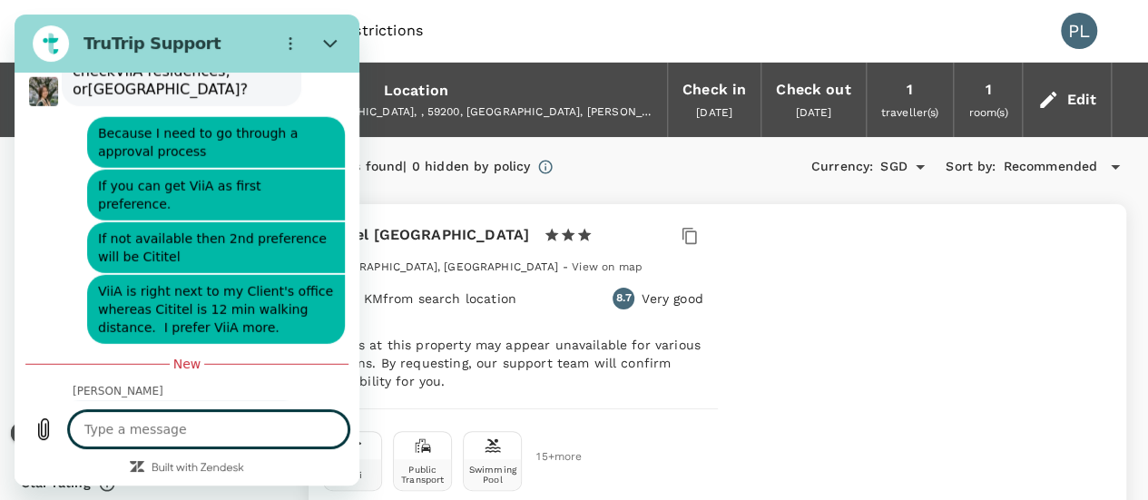
click at [196, 427] on textarea at bounding box center [208, 429] width 279 height 36
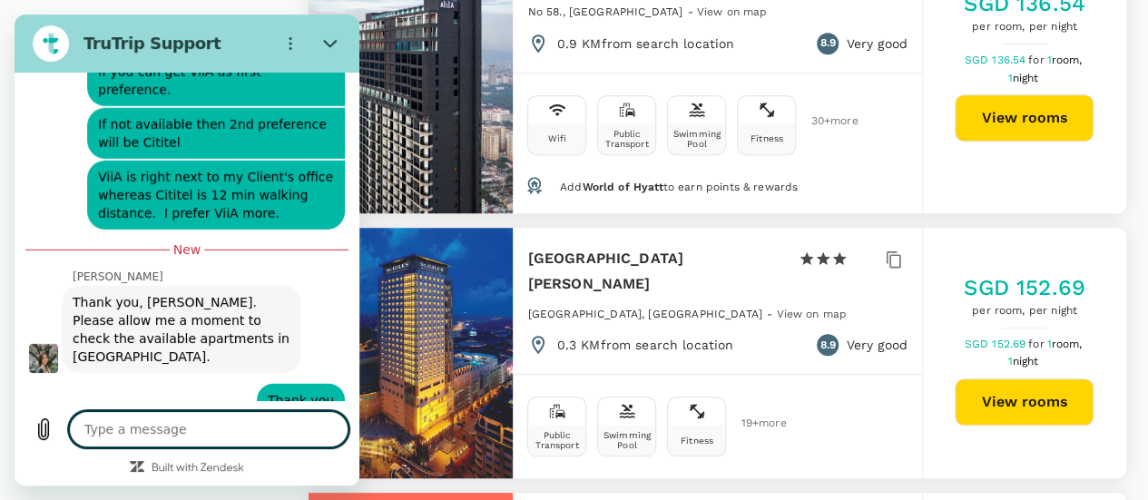
scroll to position [2581, 0]
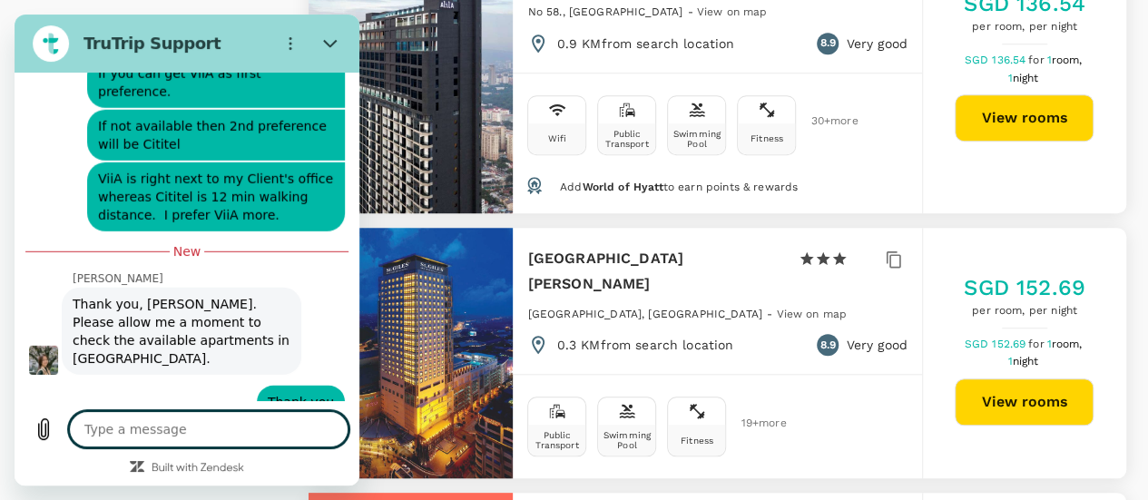
click at [276, 433] on textarea at bounding box center [208, 429] width 279 height 36
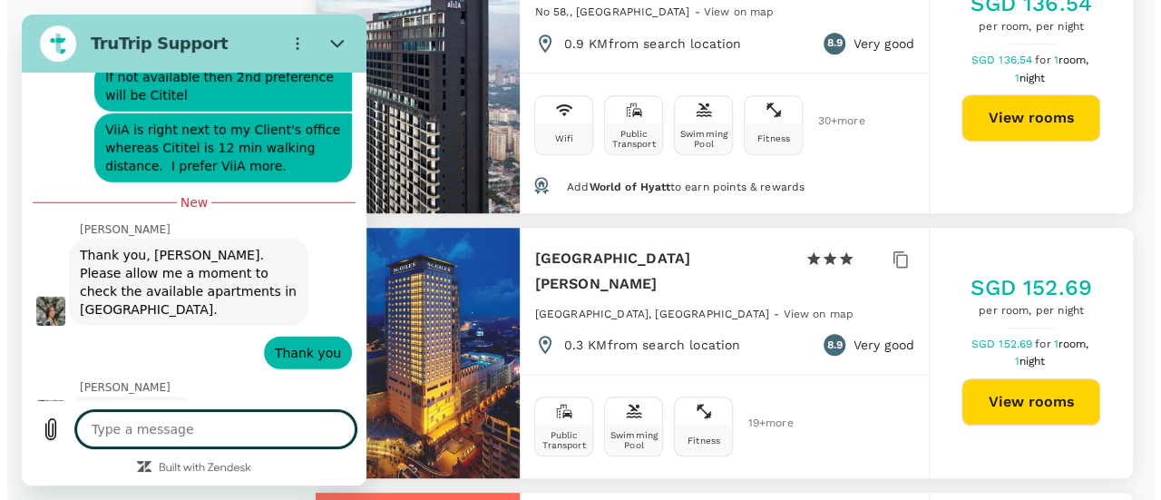
scroll to position [2634, 0]
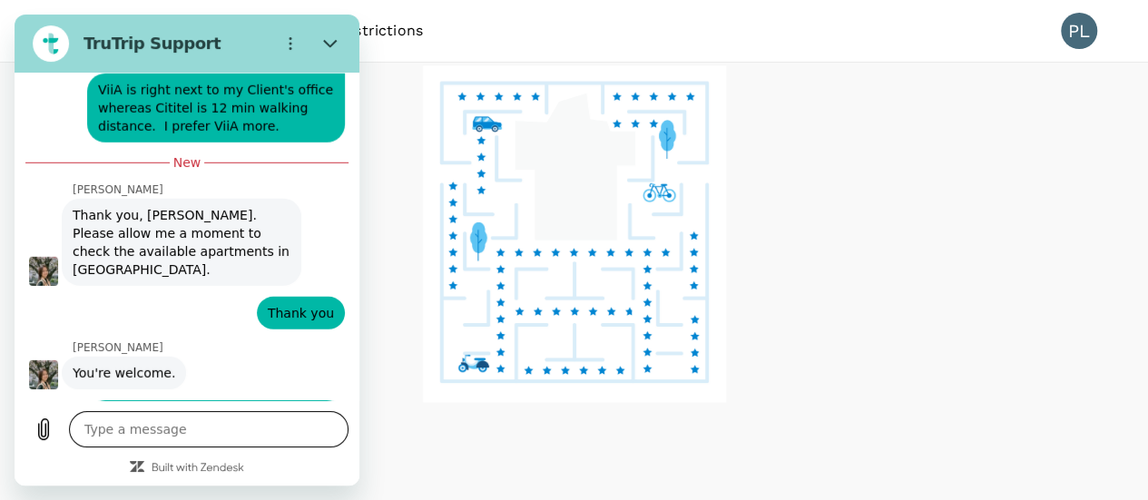
scroll to position [2668, 0]
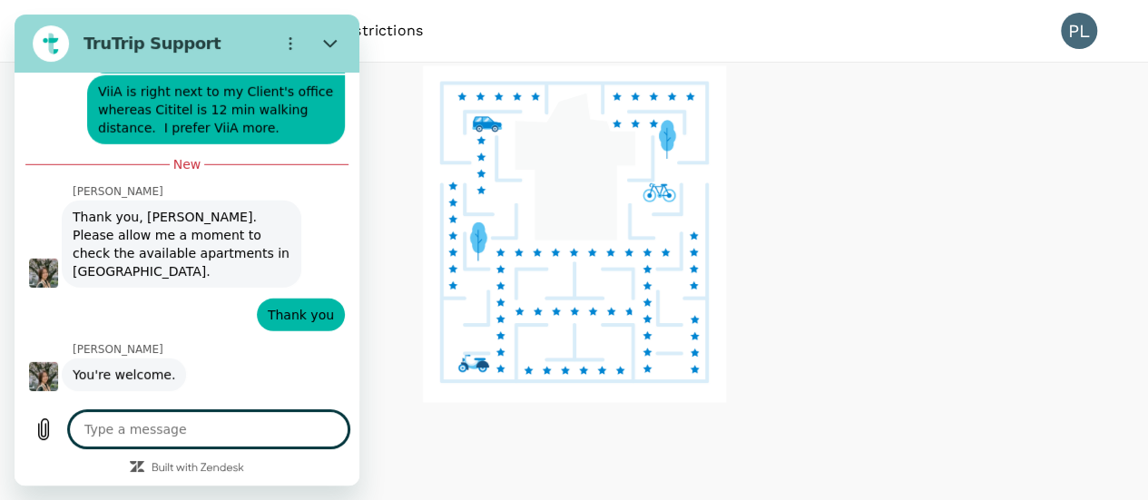
click at [216, 427] on textarea at bounding box center [208, 429] width 279 height 36
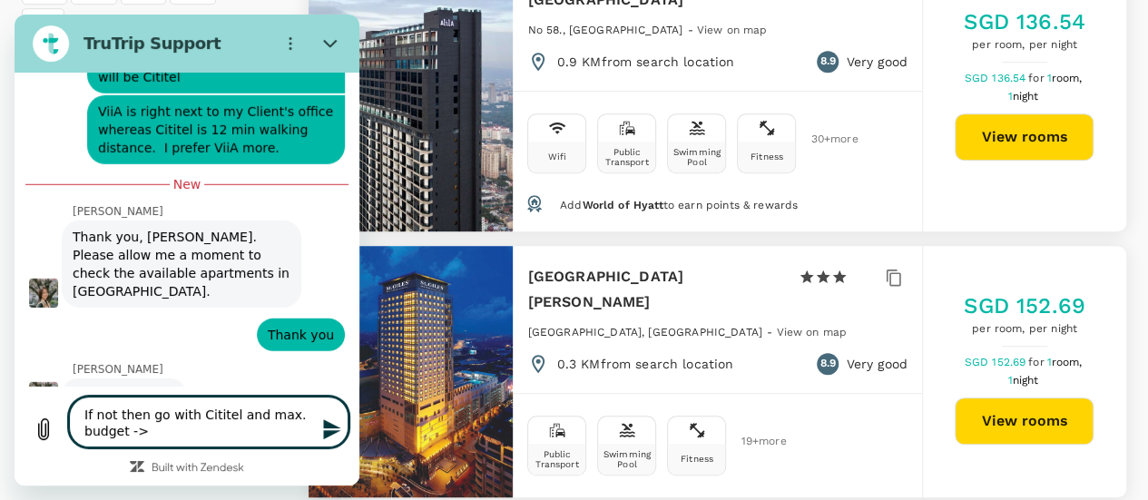
scroll to position [544, 0]
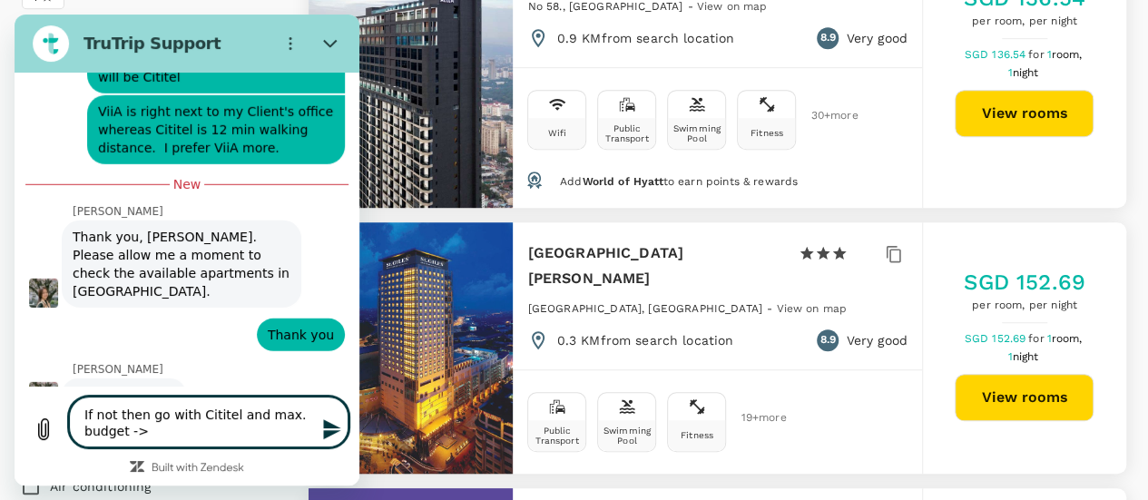
click at [229, 432] on textarea "If not then go with Cititel and max. budget ->" at bounding box center [208, 421] width 279 height 51
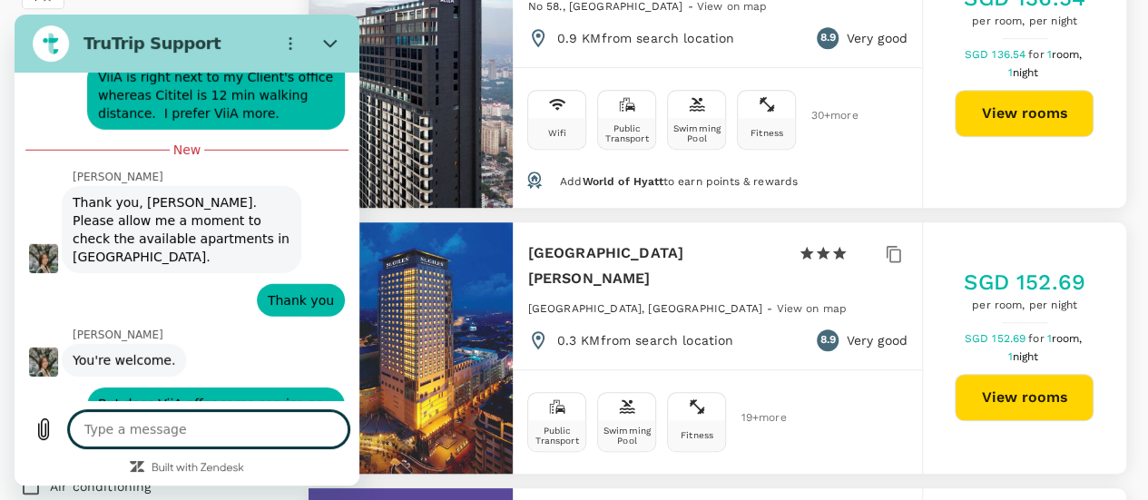
scroll to position [2686, 0]
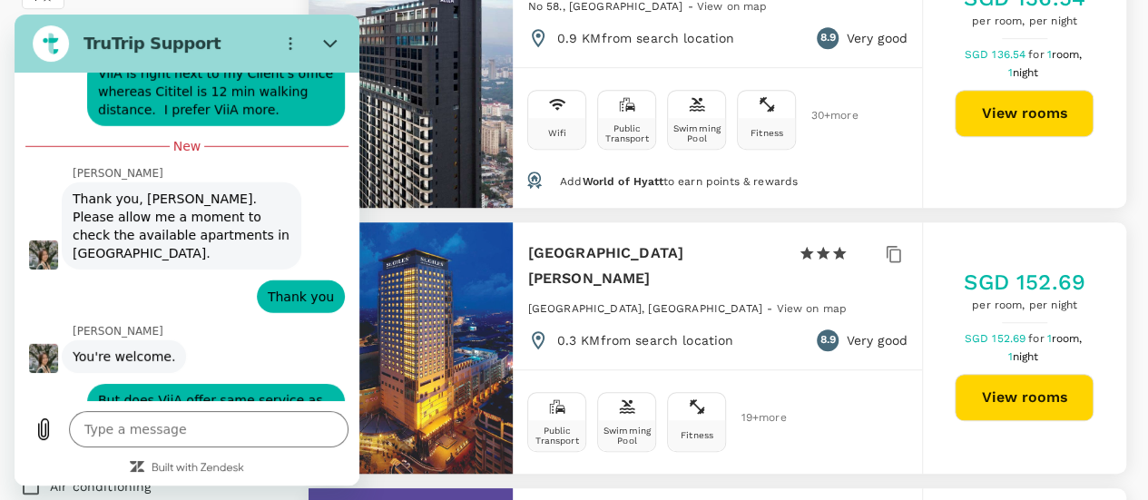
click at [776, 302] on span "View on map" at bounding box center [811, 308] width 71 height 13
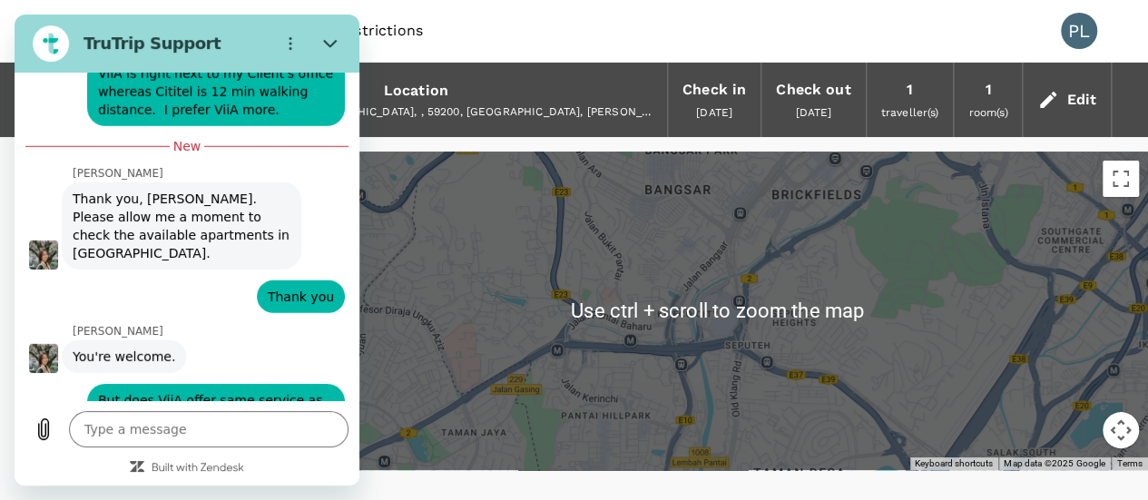
scroll to position [73, 0]
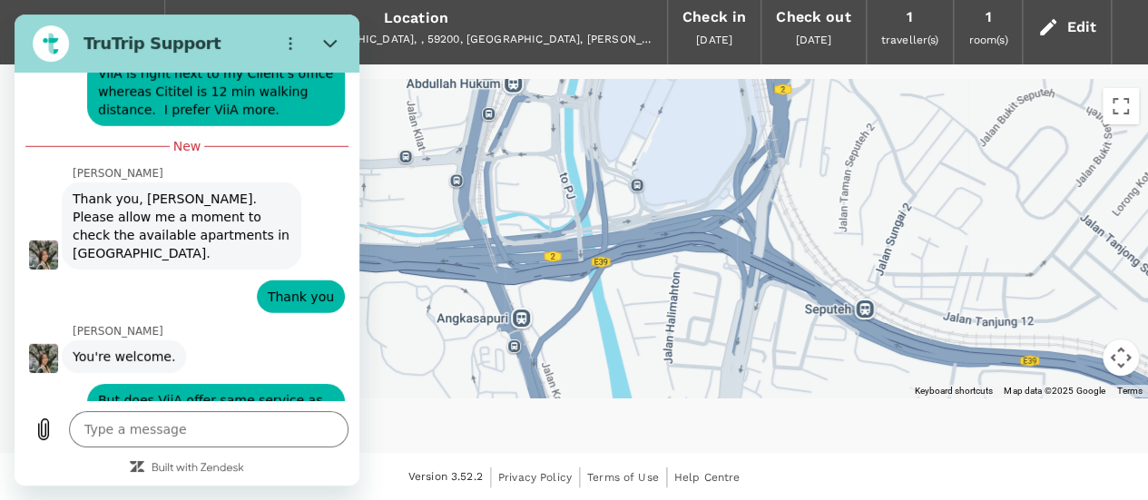
drag, startPoint x: 754, startPoint y: 222, endPoint x: 968, endPoint y: 379, distance: 265.5
click at [968, 379] on div at bounding box center [717, 238] width 861 height 318
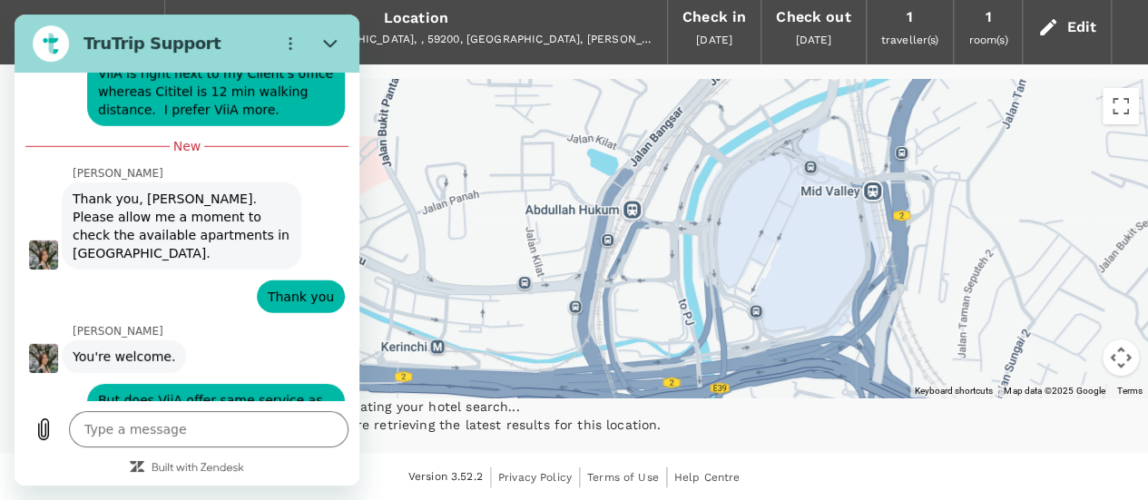
drag, startPoint x: 871, startPoint y: 195, endPoint x: 943, endPoint y: 279, distance: 110.7
click at [943, 279] on div at bounding box center [717, 238] width 861 height 318
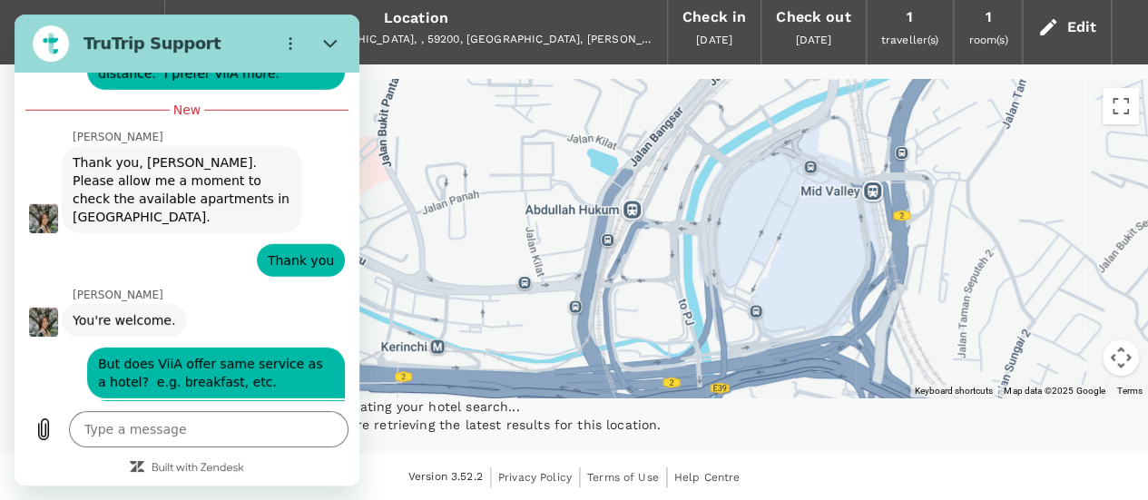
scroll to position [2721, 0]
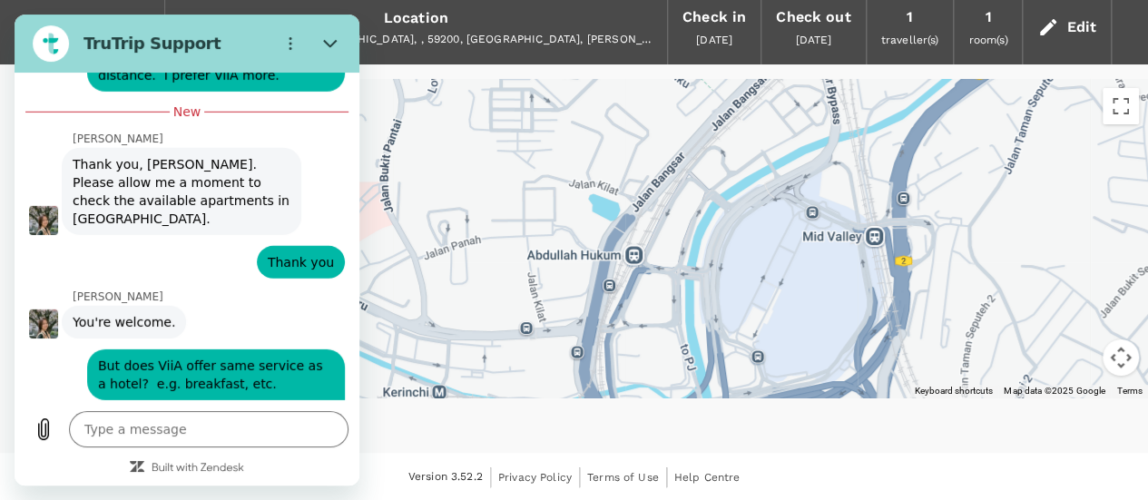
drag, startPoint x: 755, startPoint y: 210, endPoint x: 757, endPoint y: 265, distance: 55.4
click at [757, 265] on div at bounding box center [717, 238] width 861 height 318
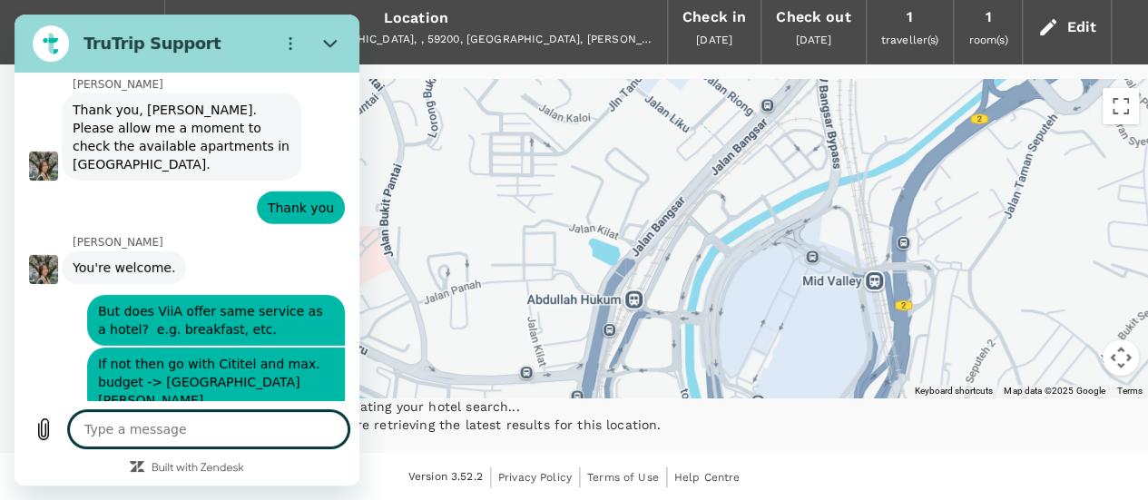
drag, startPoint x: 672, startPoint y: 226, endPoint x: 672, endPoint y: 287, distance: 60.8
click at [672, 287] on div at bounding box center [717, 238] width 861 height 318
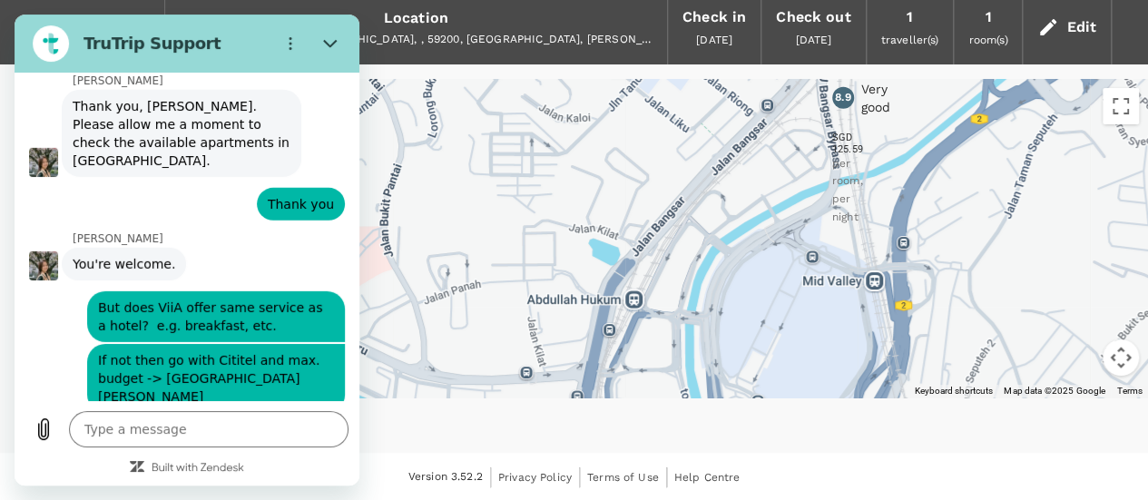
scroll to position [2783, 0]
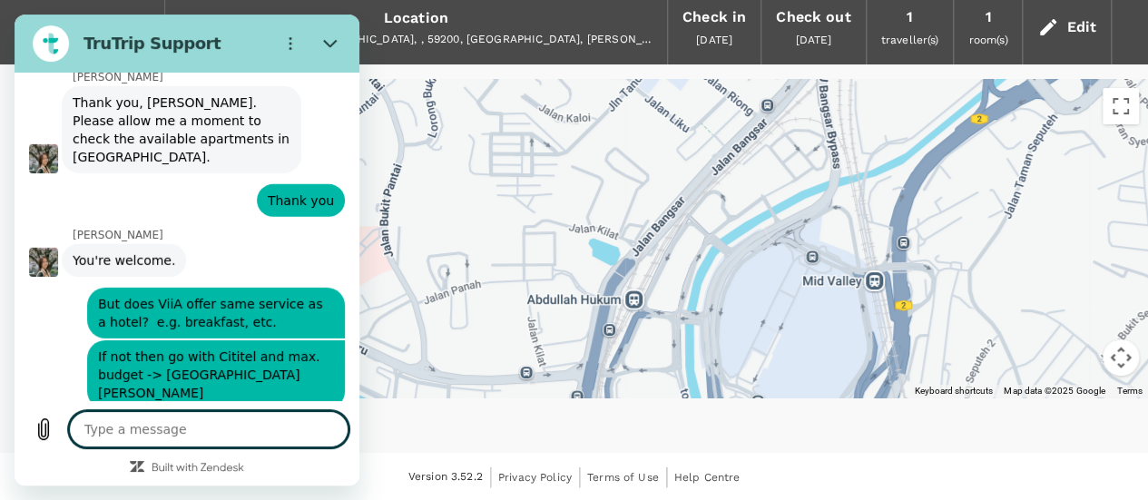
click at [214, 441] on textarea at bounding box center [208, 429] width 279 height 36
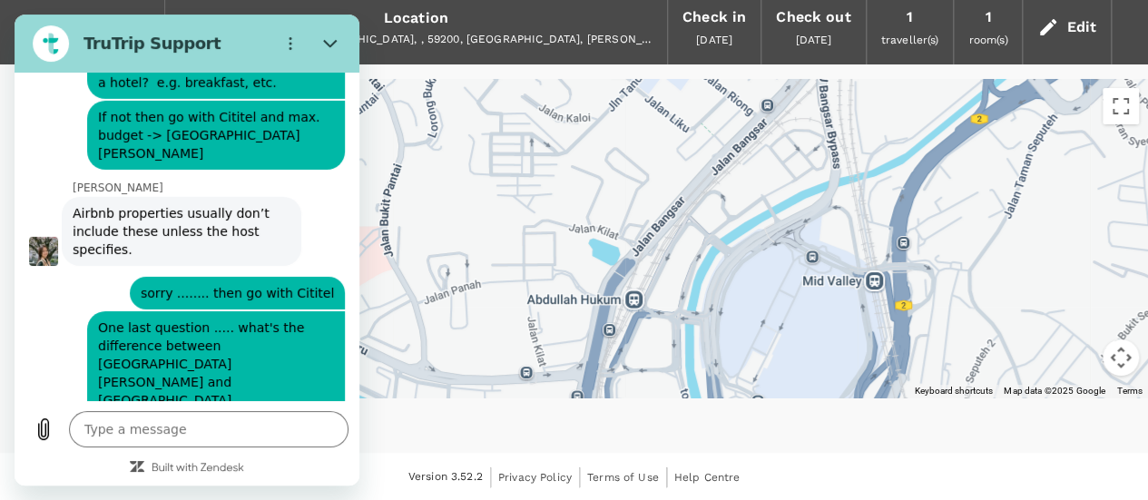
scroll to position [3020, 0]
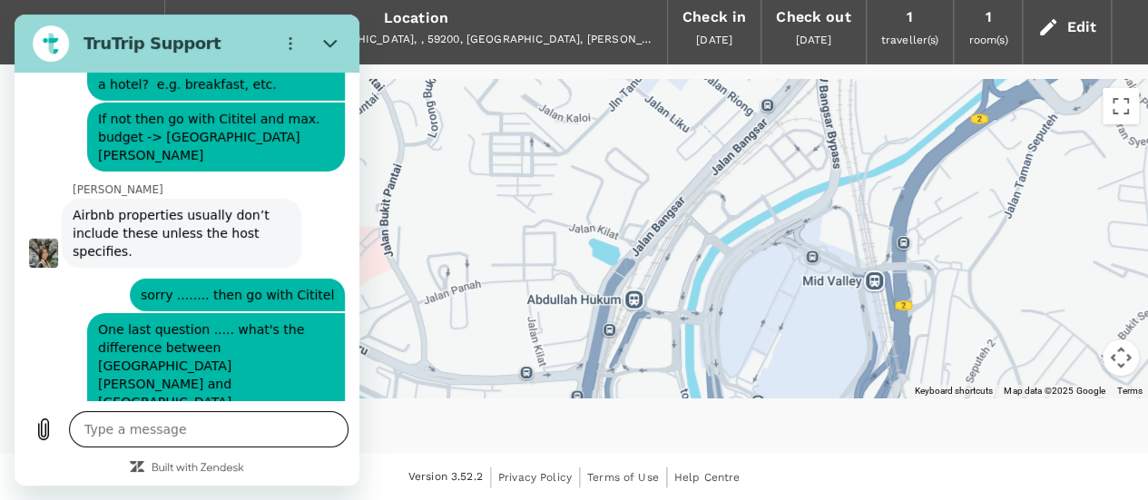
click at [258, 425] on textarea at bounding box center [208, 429] width 279 height 36
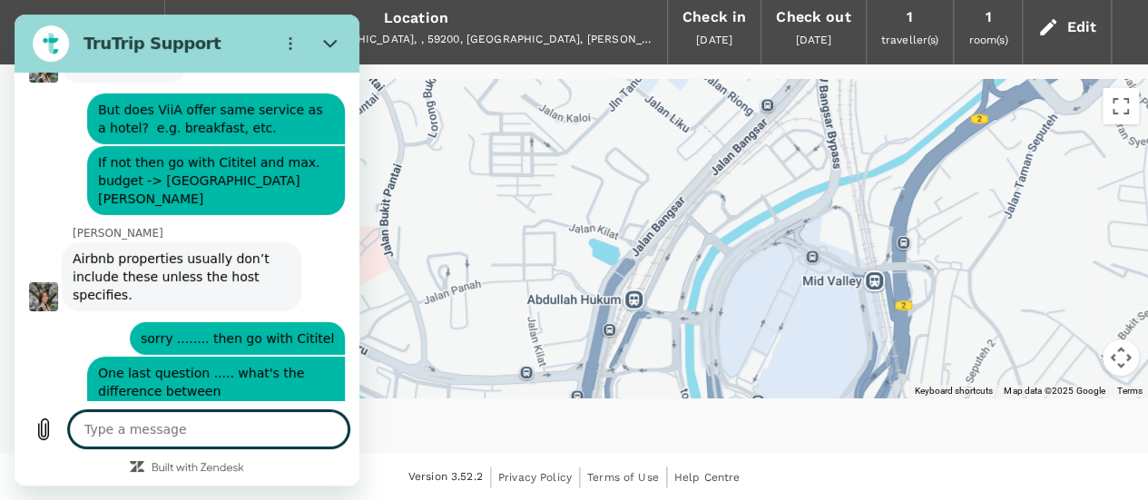
scroll to position [3046, 0]
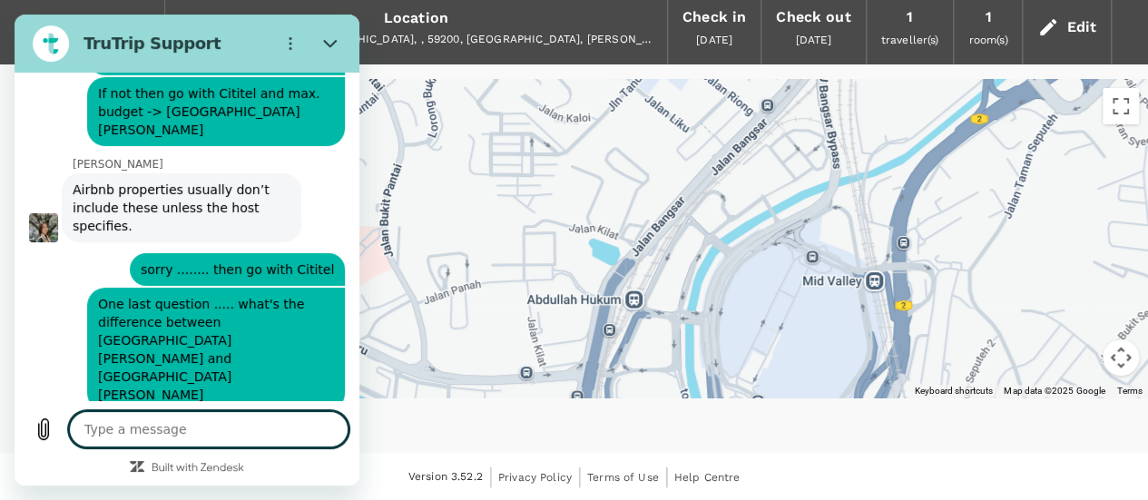
click at [220, 425] on textarea at bounding box center [208, 429] width 279 height 36
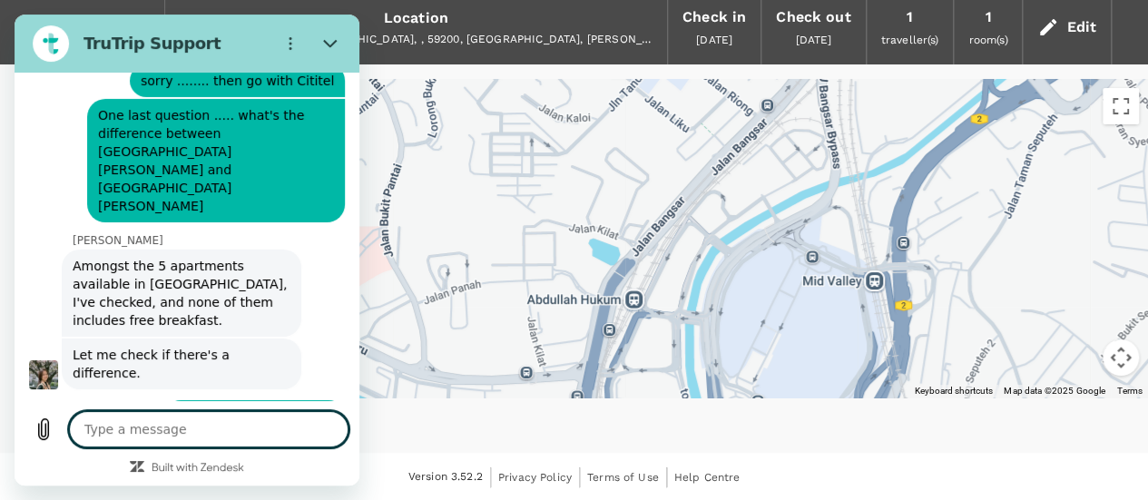
scroll to position [3238, 0]
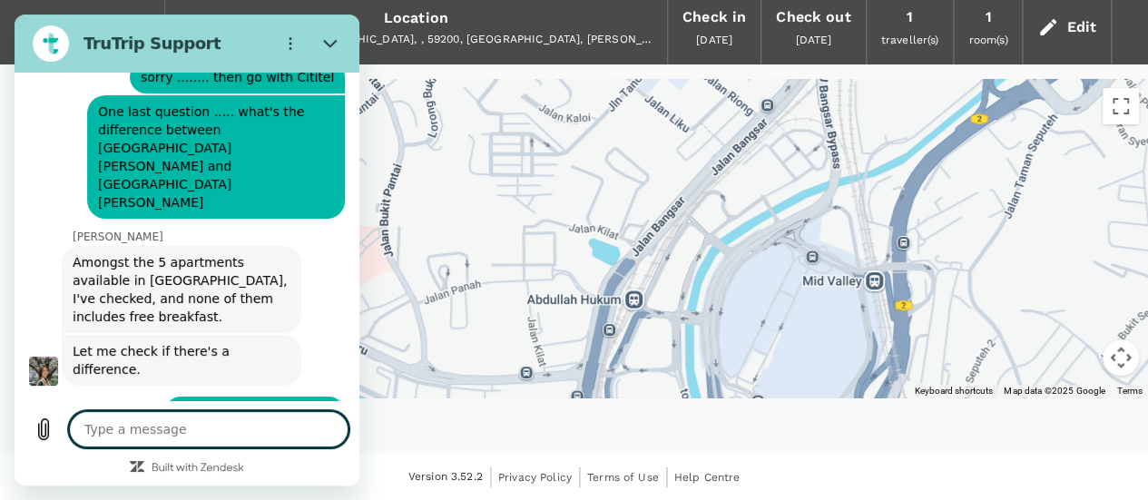
click at [220, 435] on textarea at bounding box center [208, 429] width 279 height 36
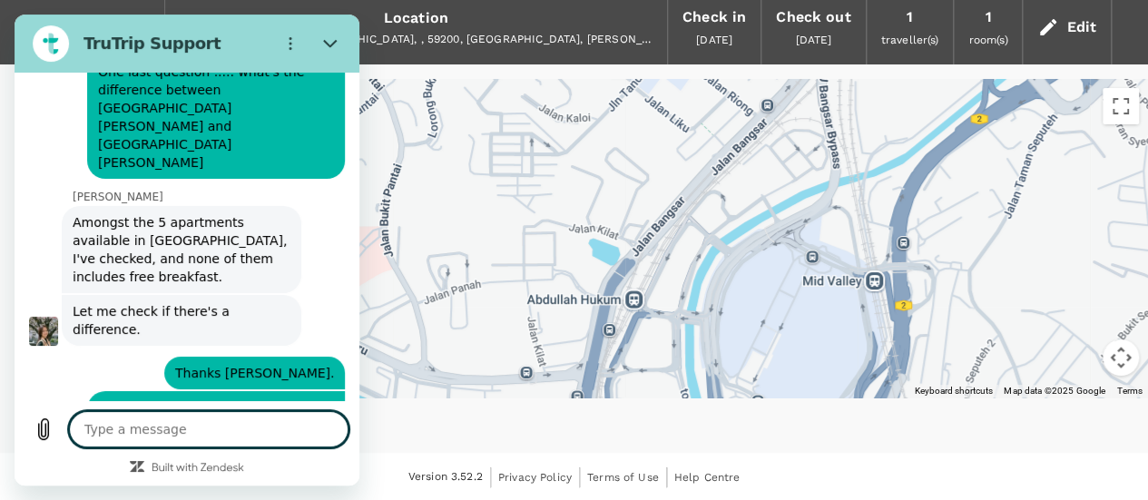
scroll to position [3282, 0]
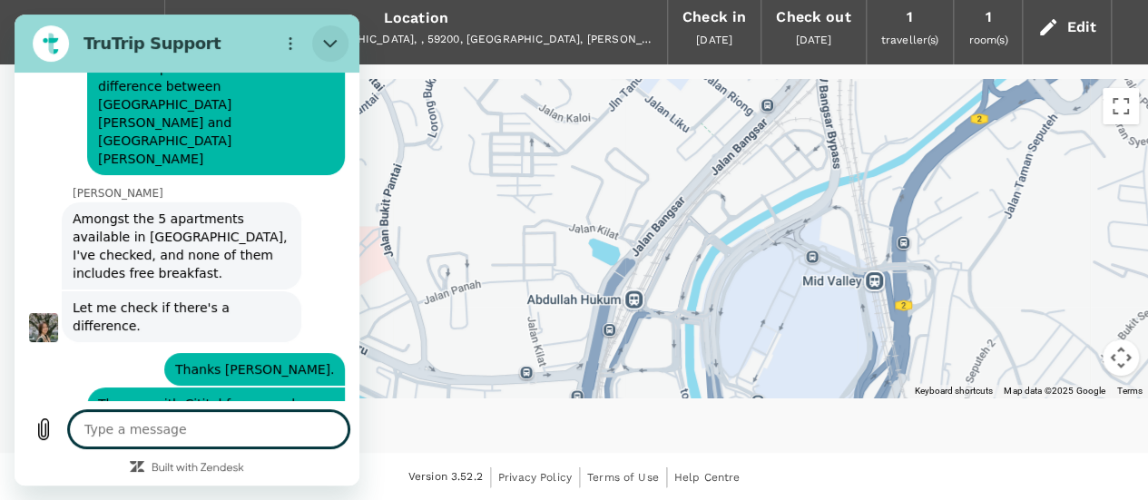
click at [338, 48] on button "Close" at bounding box center [330, 43] width 36 height 36
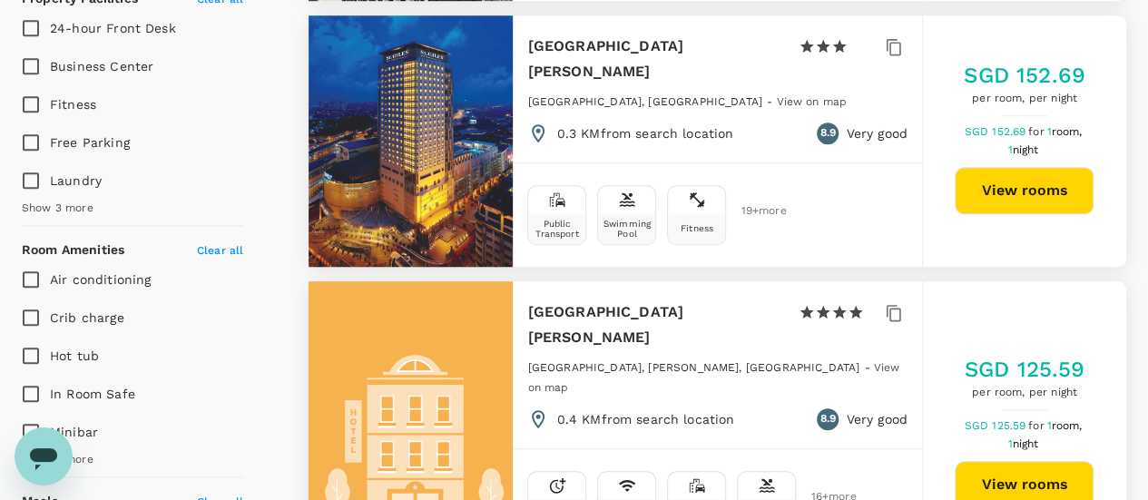
scroll to position [726, 0]
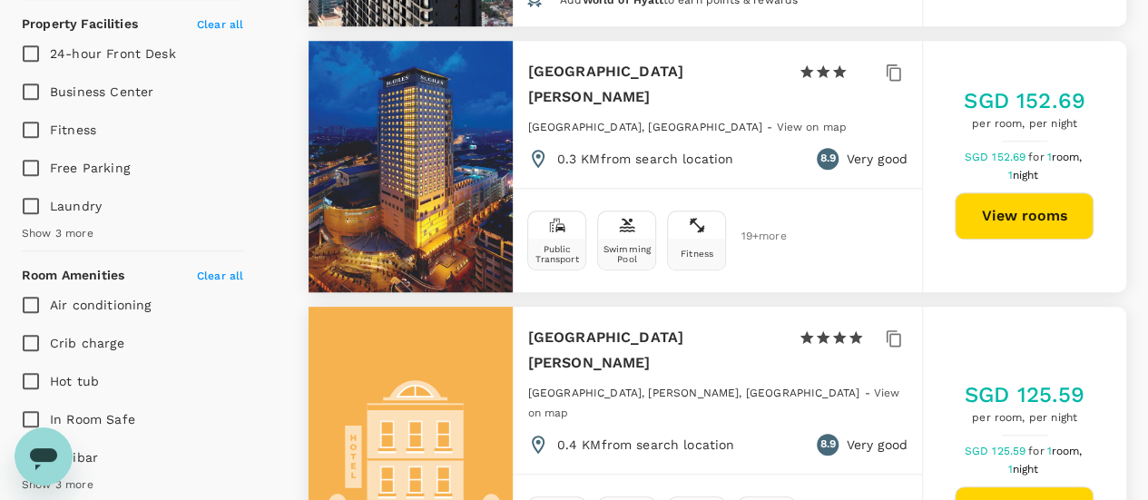
click at [44, 458] on icon "Open messaging window" at bounding box center [43, 459] width 27 height 22
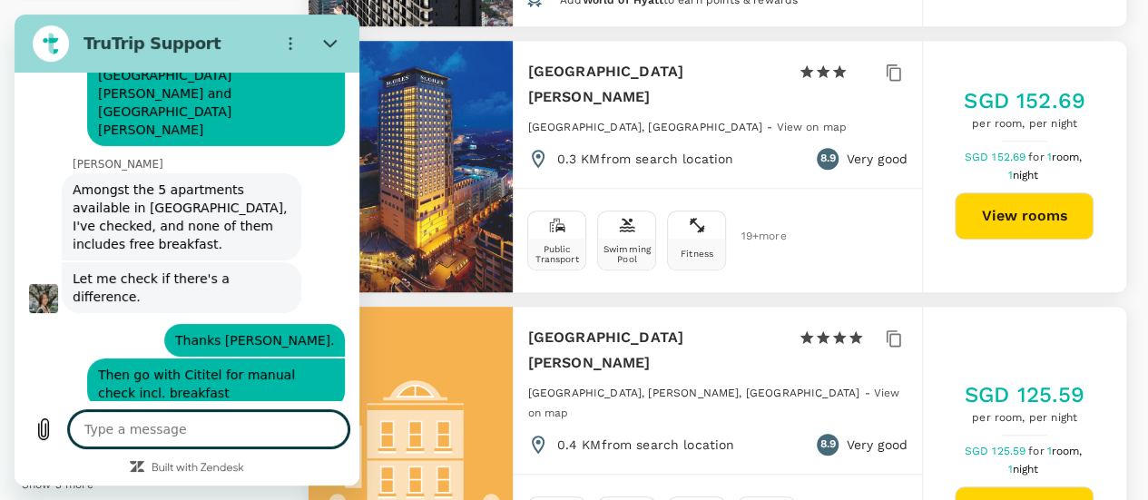
scroll to position [3287, 0]
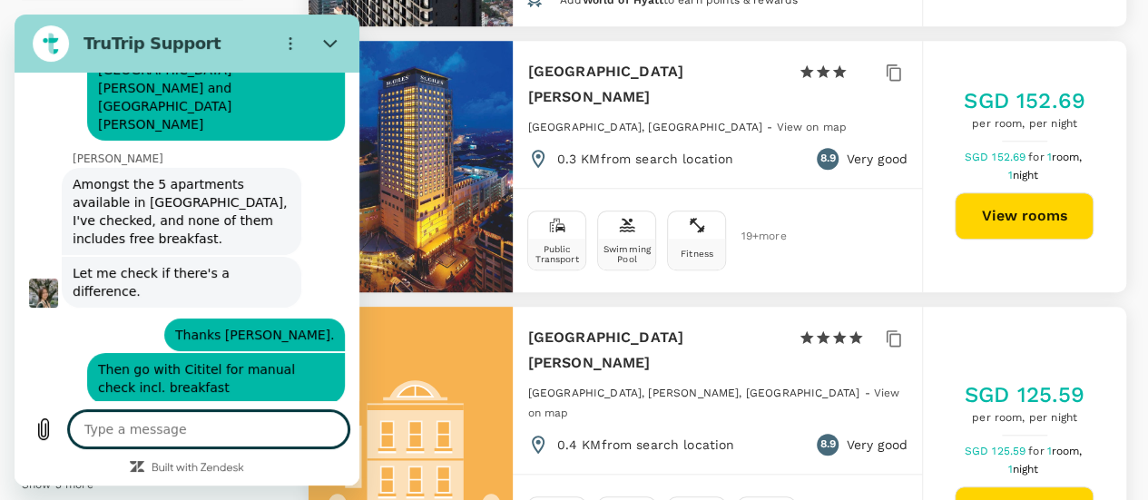
click at [96, 438] on textarea at bounding box center [208, 429] width 279 height 36
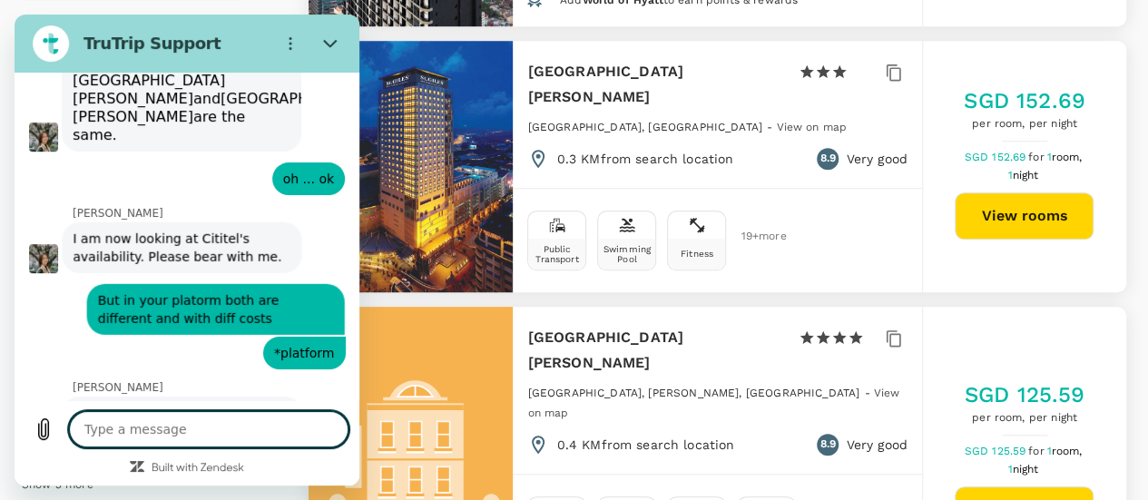
scroll to position [3675, 0]
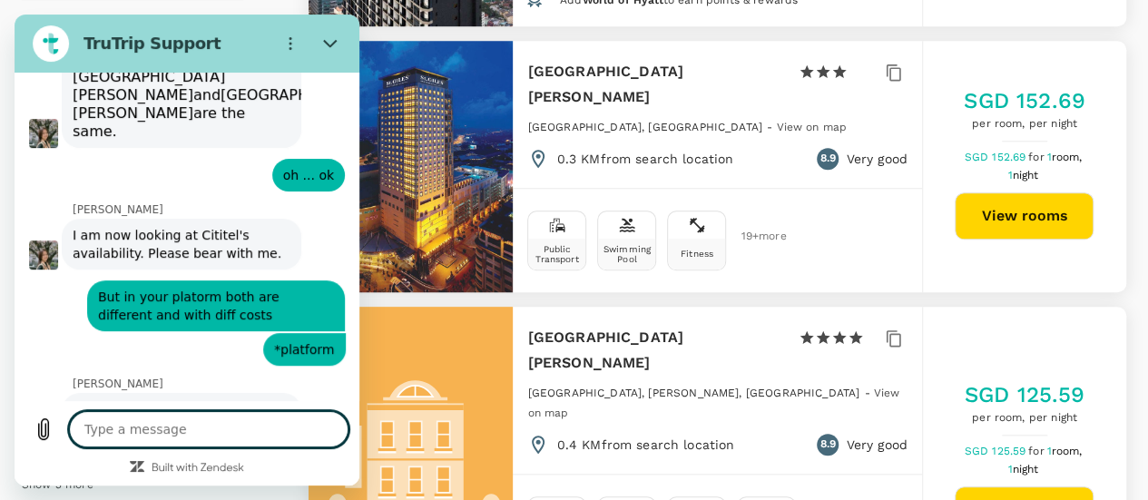
click at [827, 188] on div "Public Transport Swimming Pool Fitness 19 + more" at bounding box center [717, 240] width 408 height 104
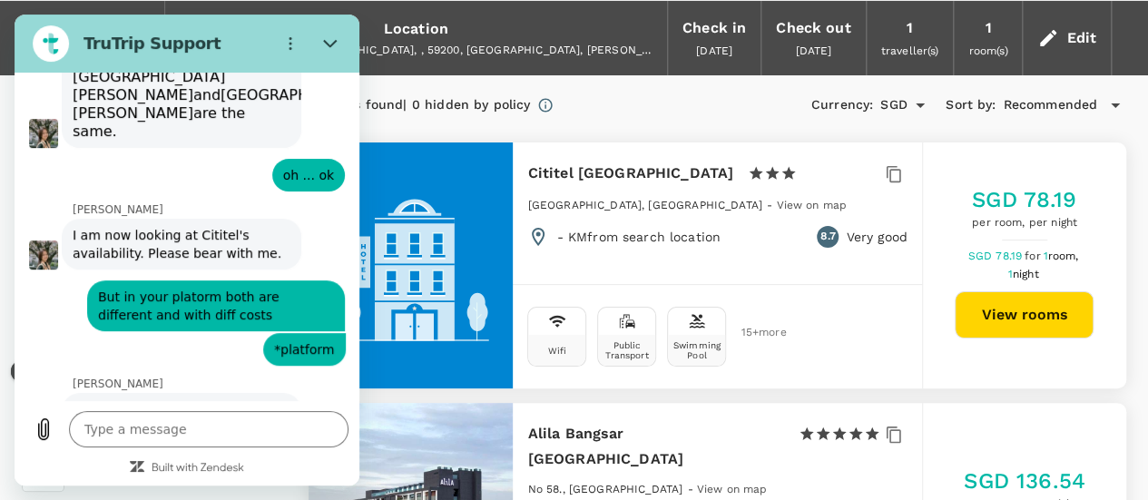
scroll to position [91, 0]
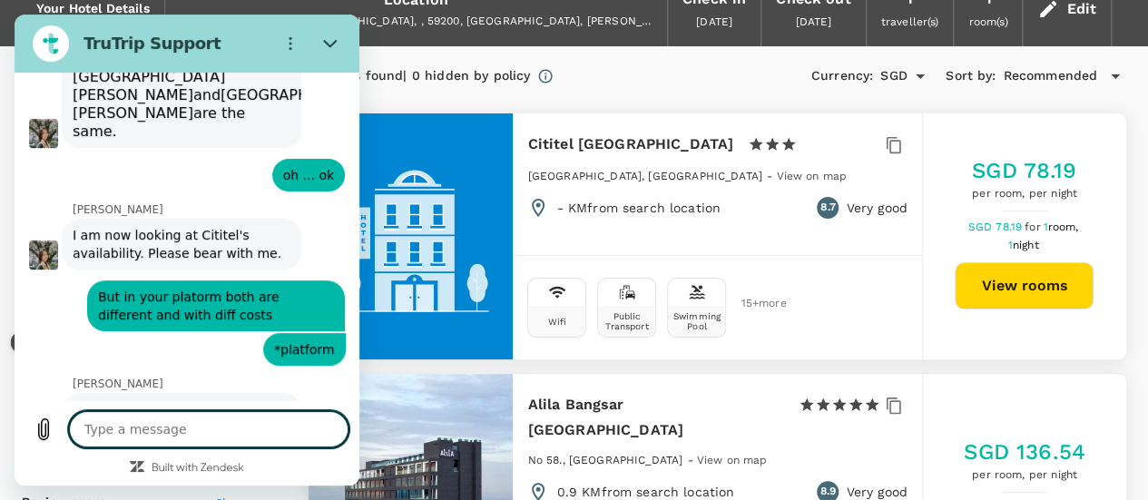
click at [198, 433] on textarea at bounding box center [208, 429] width 279 height 36
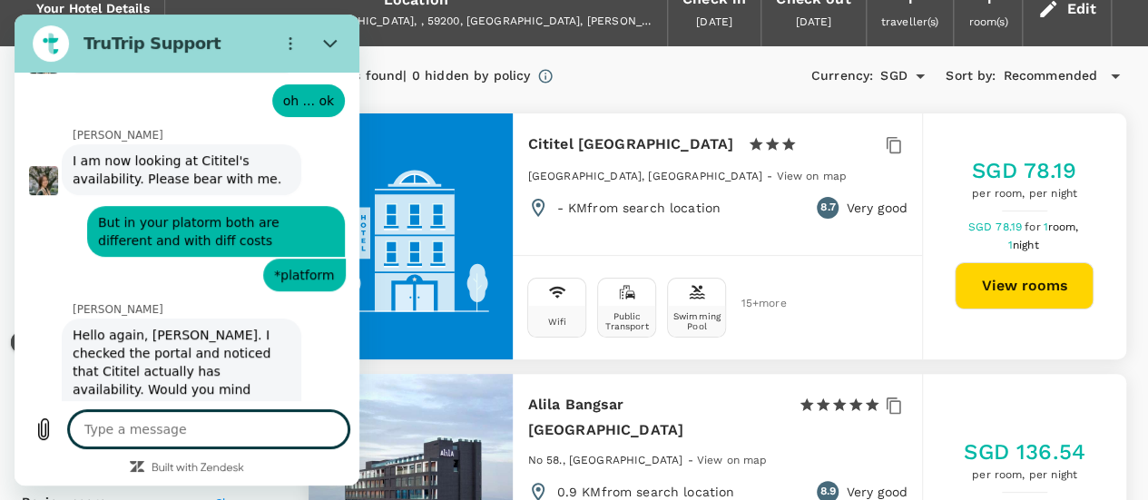
scroll to position [3753, 0]
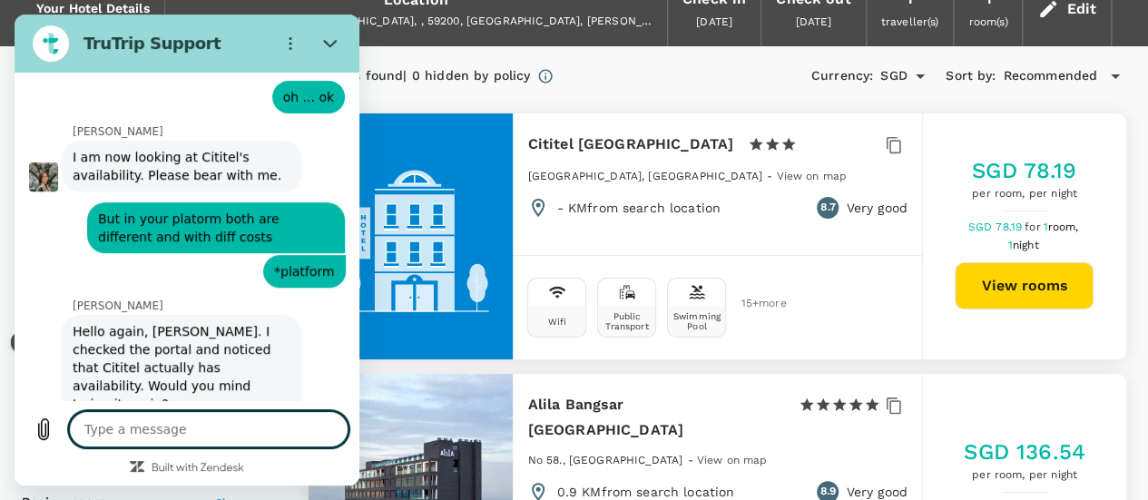
click at [441, 237] on div at bounding box center [410, 236] width 204 height 246
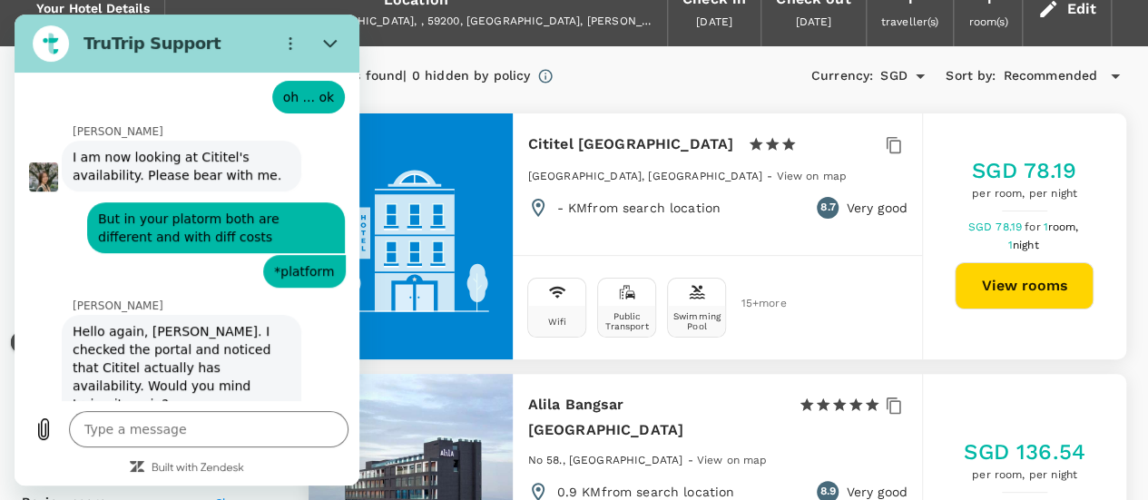
click at [474, 237] on div at bounding box center [410, 236] width 204 height 246
click at [1015, 293] on button "View rooms" at bounding box center [1023, 285] width 139 height 47
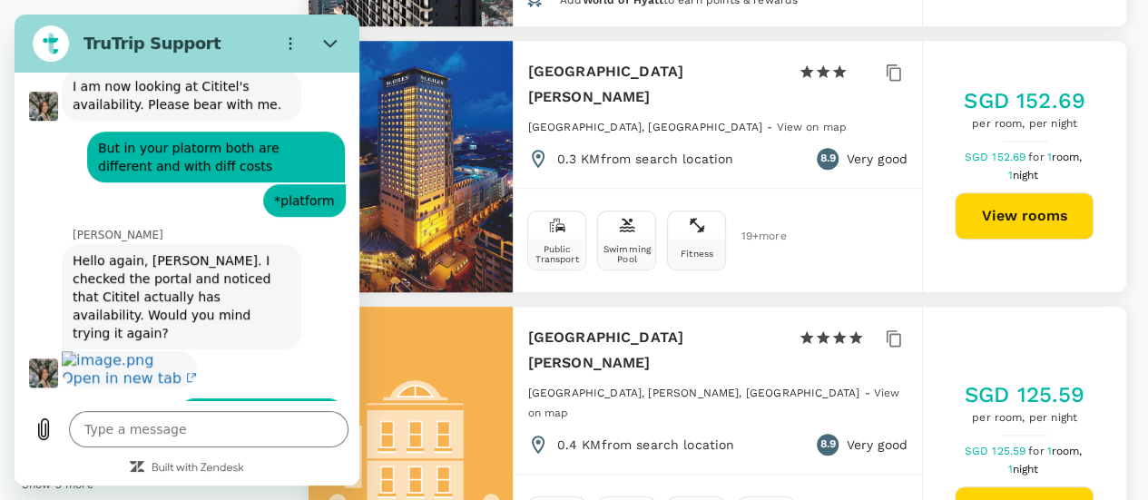
scroll to position [3822, 0]
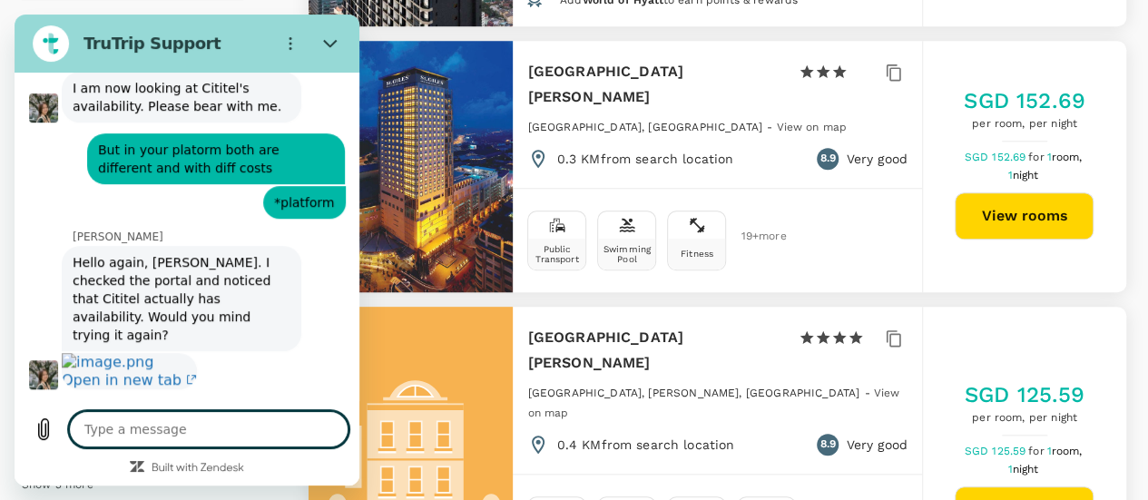
click at [177, 427] on textarea at bounding box center [208, 429] width 279 height 36
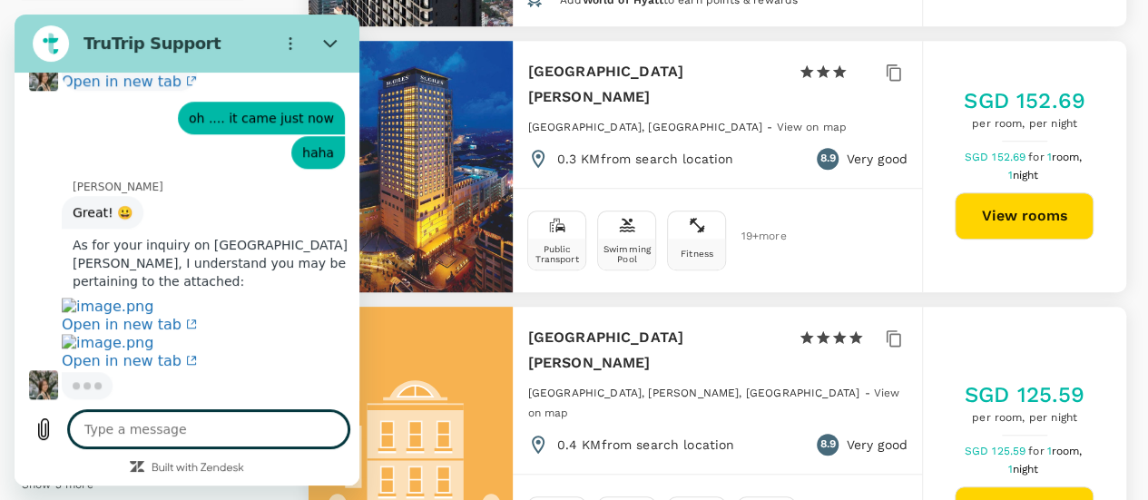
scroll to position [4162, 0]
click at [216, 428] on textarea at bounding box center [208, 429] width 279 height 36
paste textarea "H"
click at [216, 428] on textarea at bounding box center [208, 429] width 279 height 36
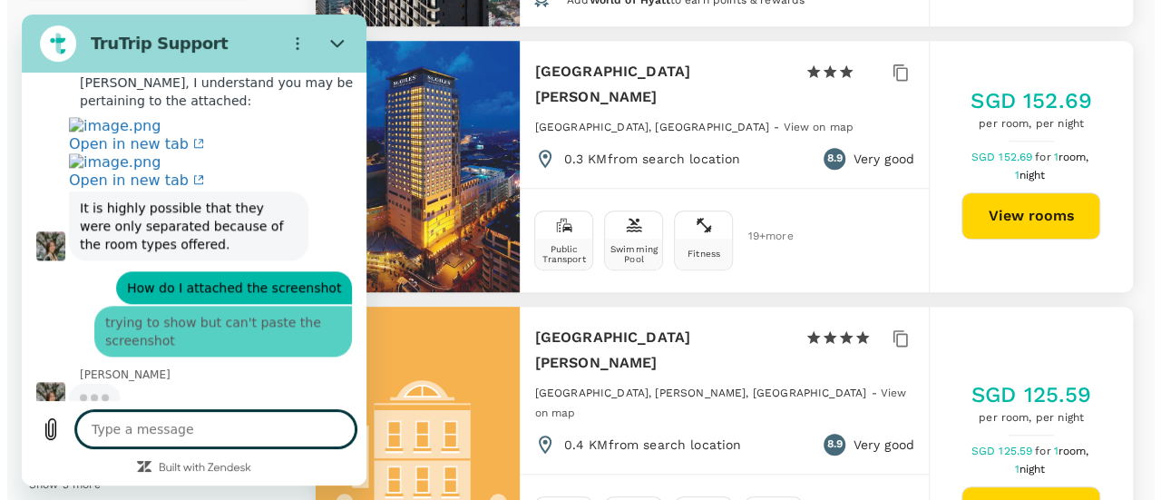
scroll to position [4354, 0]
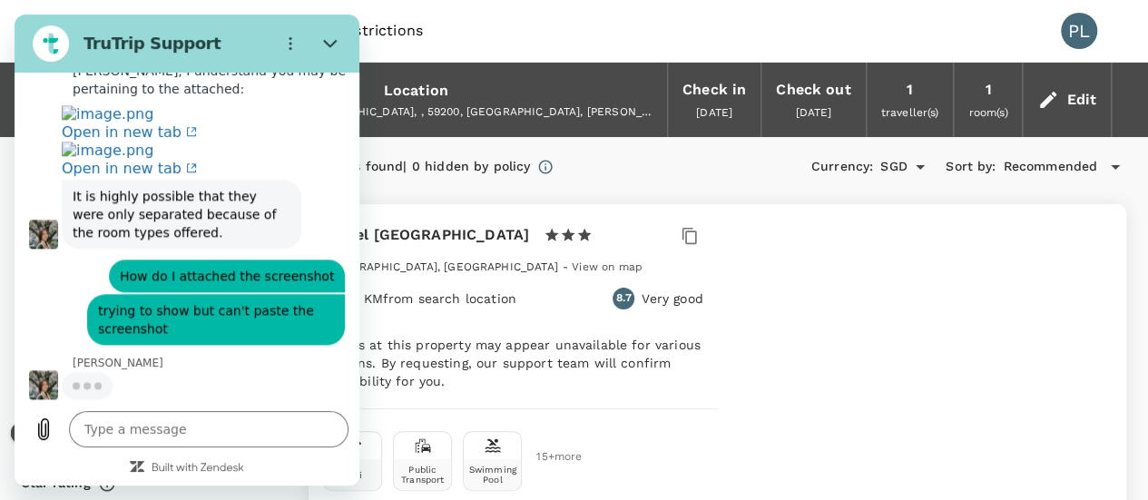
drag, startPoint x: 198, startPoint y: 239, endPoint x: 105, endPoint y: 269, distance: 97.5
click at [105, 269] on div "says: How do I attached the screenshot" at bounding box center [180, 271] width 330 height 44
click at [223, 429] on textarea at bounding box center [208, 429] width 279 height 36
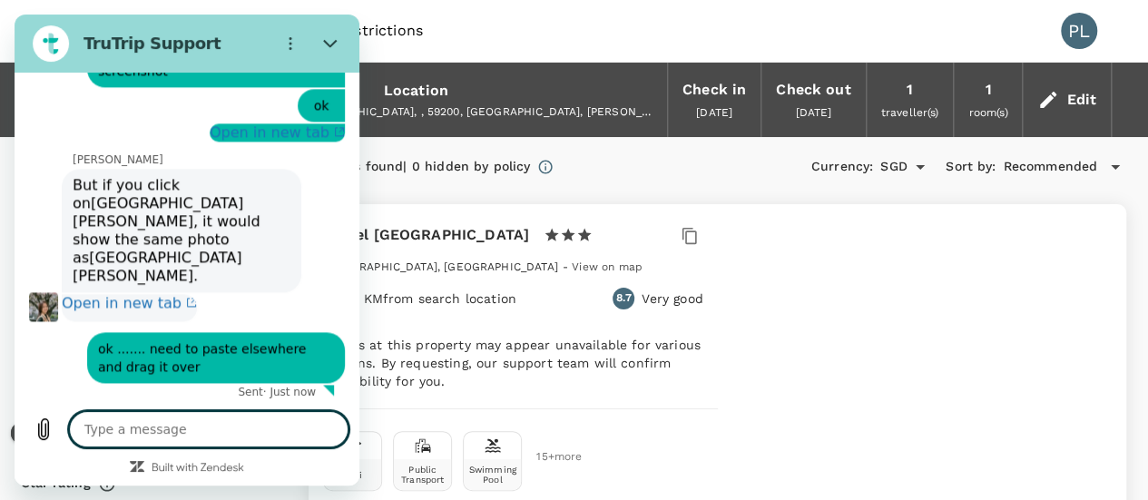
scroll to position [4780, 0]
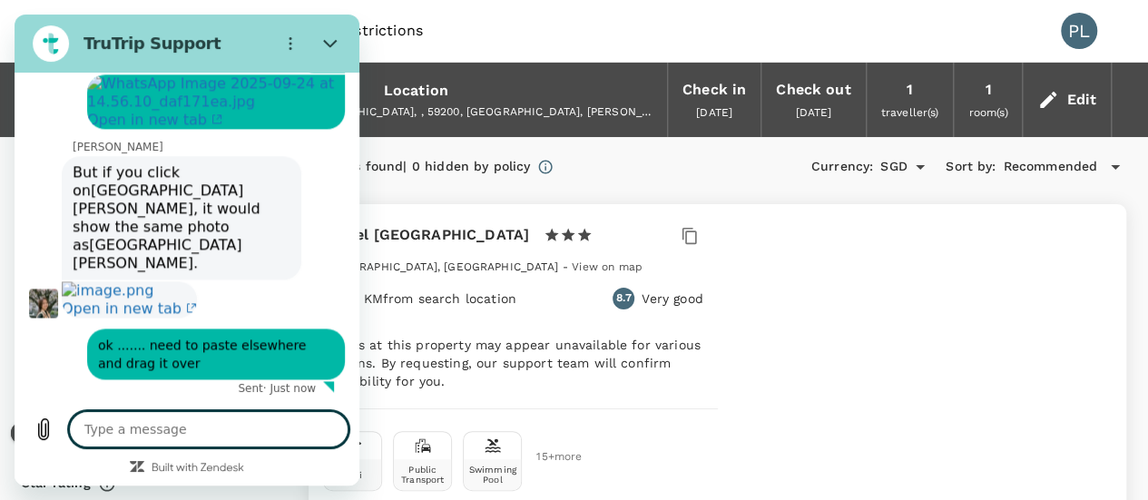
click at [220, 431] on textarea at bounding box center [208, 429] width 279 height 36
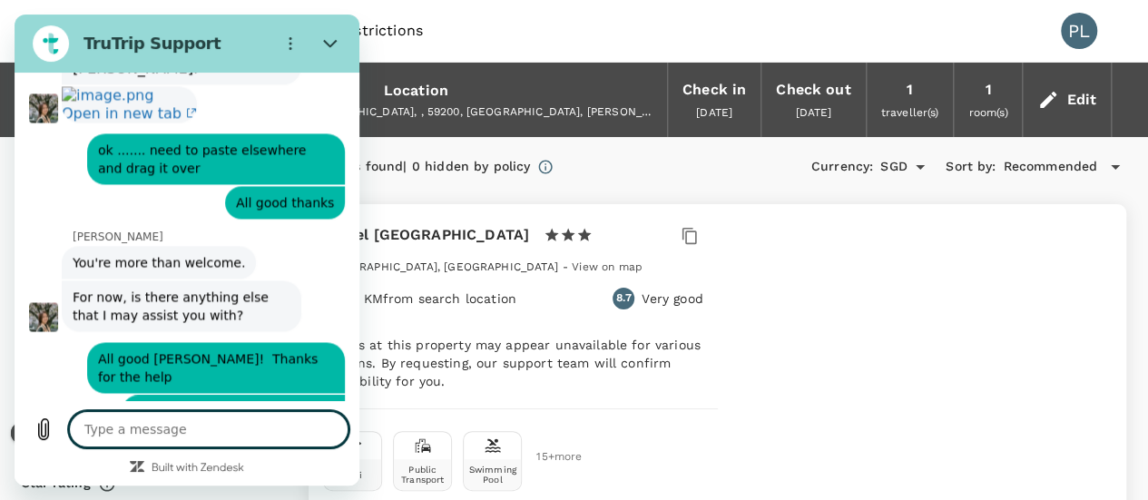
scroll to position [5261, 0]
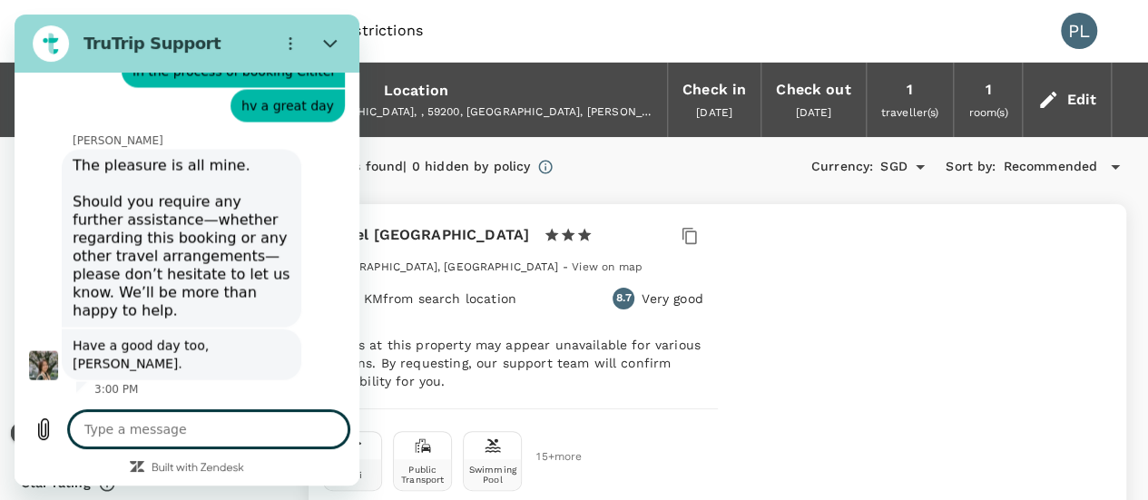
click at [216, 435] on textarea at bounding box center [208, 429] width 279 height 36
click at [248, 429] on textarea at bounding box center [208, 429] width 279 height 36
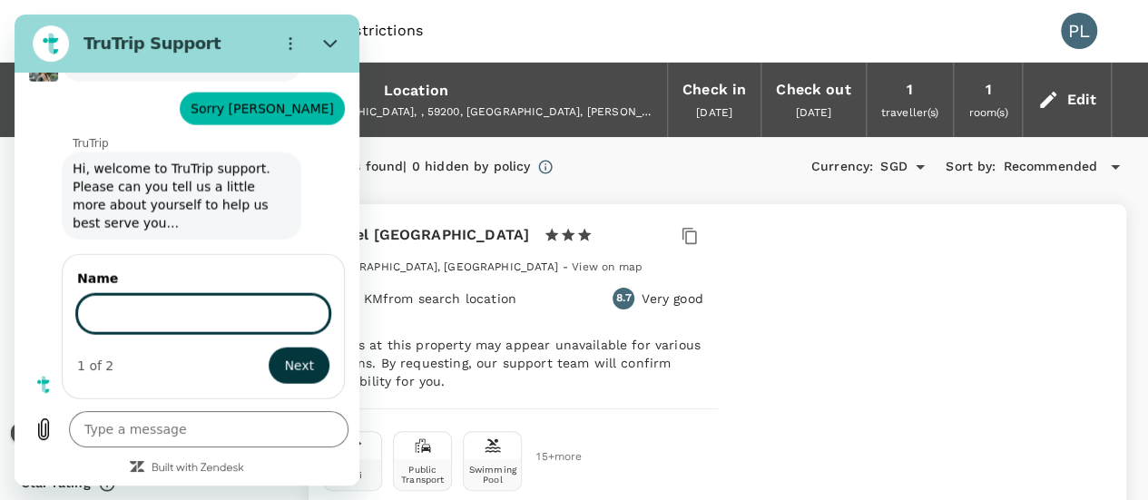
scroll to position [5558, 0]
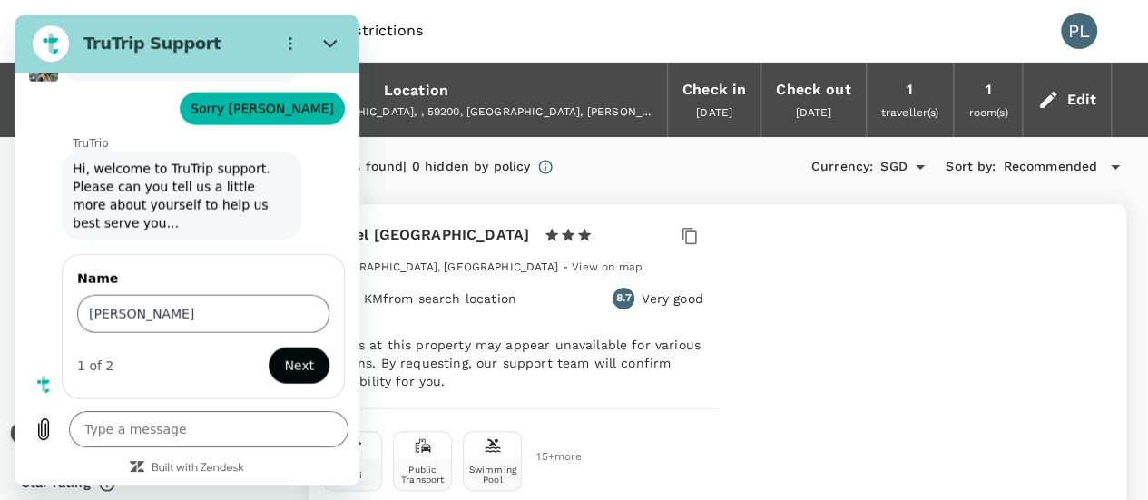
click at [301, 361] on button "Next" at bounding box center [299, 365] width 61 height 36
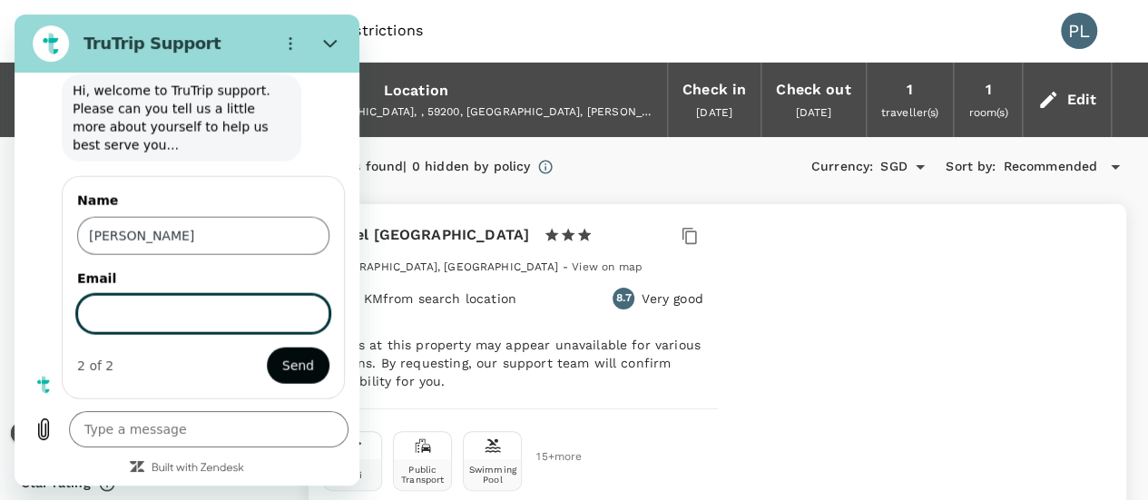
scroll to position [5635, 0]
click at [232, 321] on input "Email" at bounding box center [203, 314] width 252 height 38
click at [267, 347] on button "Send" at bounding box center [298, 365] width 63 height 36
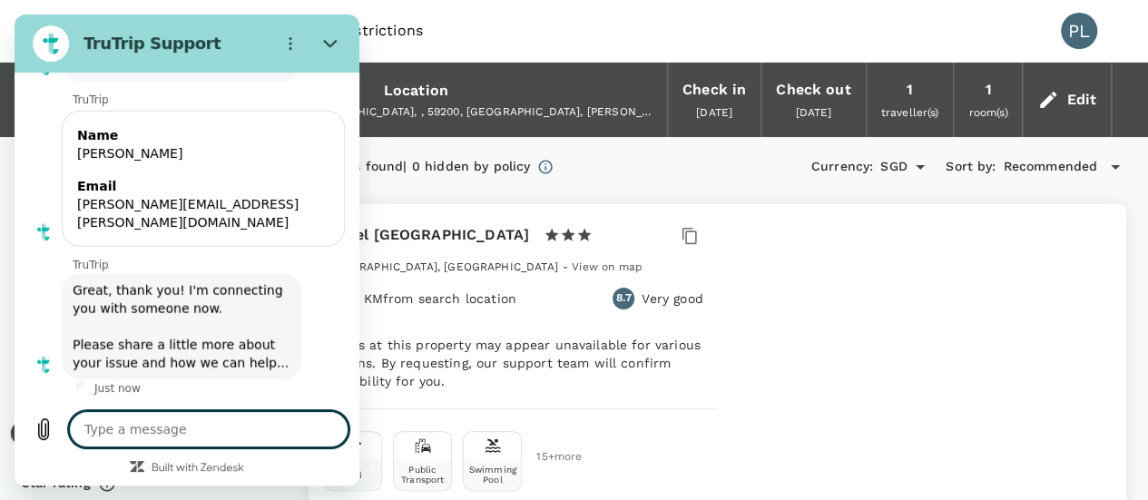
scroll to position [5698, 0]
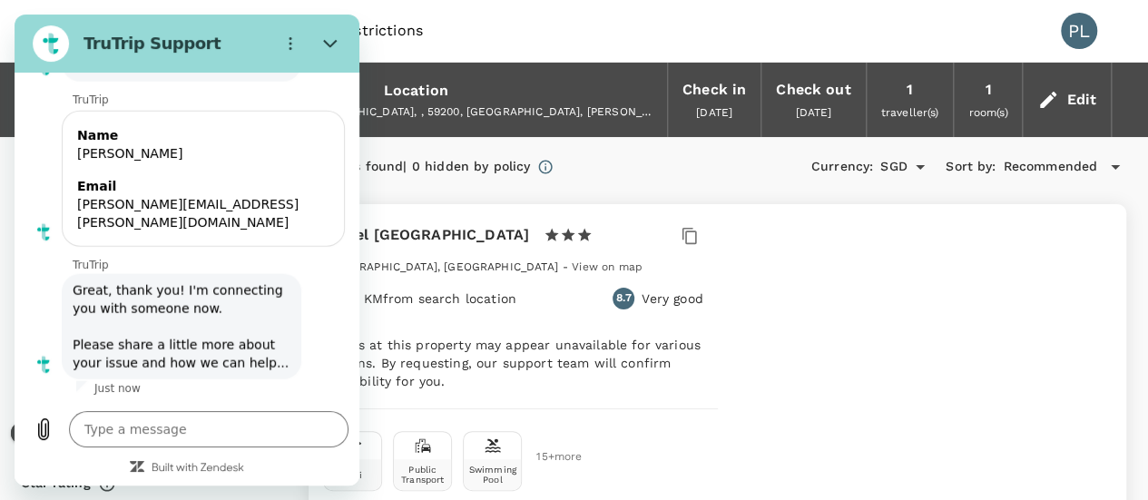
click at [709, 32] on div "Trips Book Risk & Restrictions PL" at bounding box center [574, 31] width 1104 height 62
click at [330, 49] on icon "Close" at bounding box center [330, 43] width 15 height 15
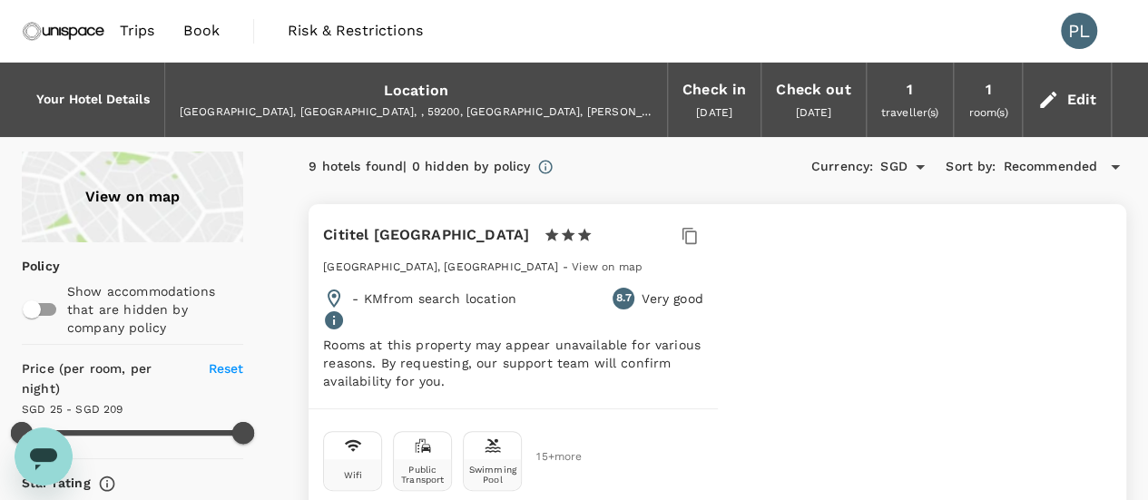
click at [548, 51] on div "Trips Book Risk & Restrictions PL" at bounding box center [574, 31] width 1104 height 62
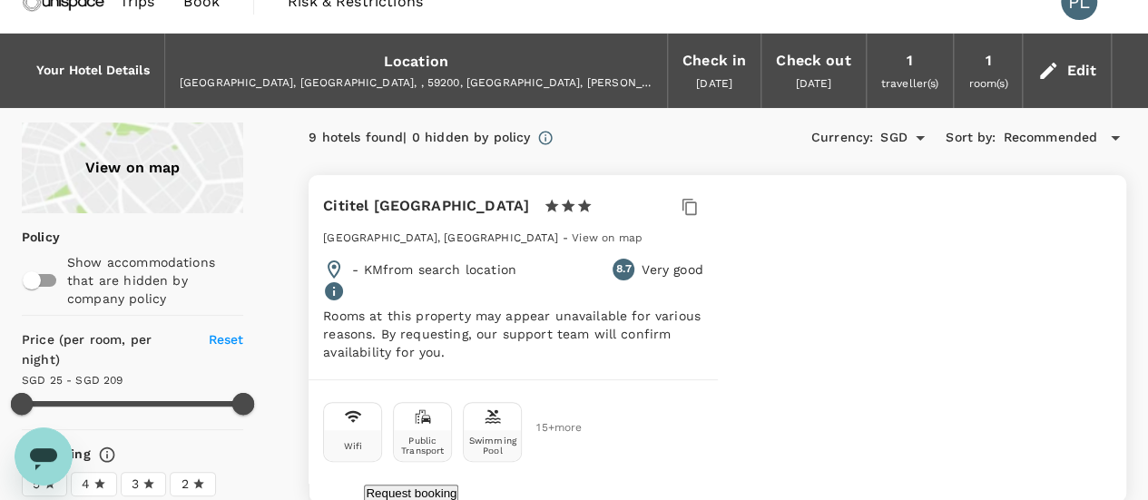
scroll to position [0, 0]
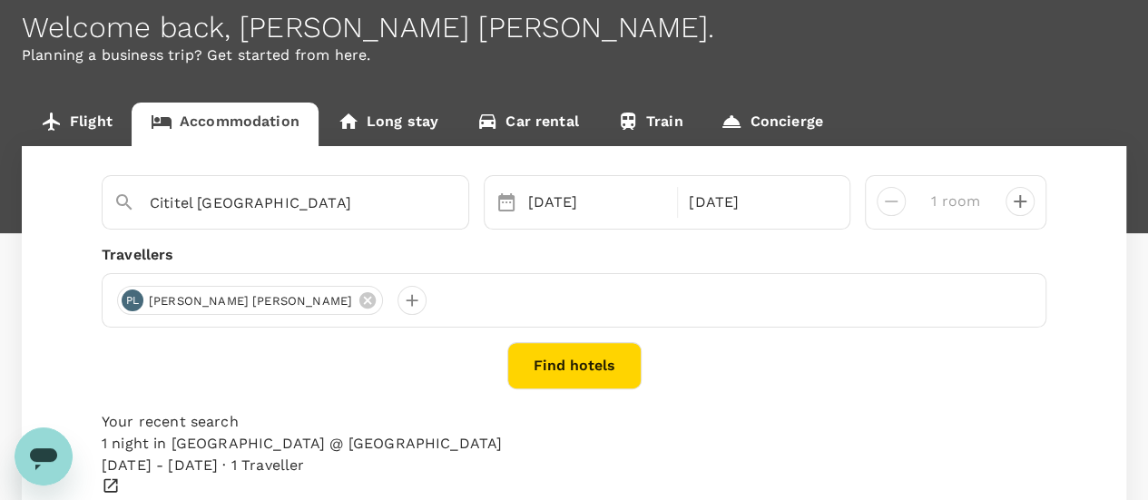
scroll to position [91, 0]
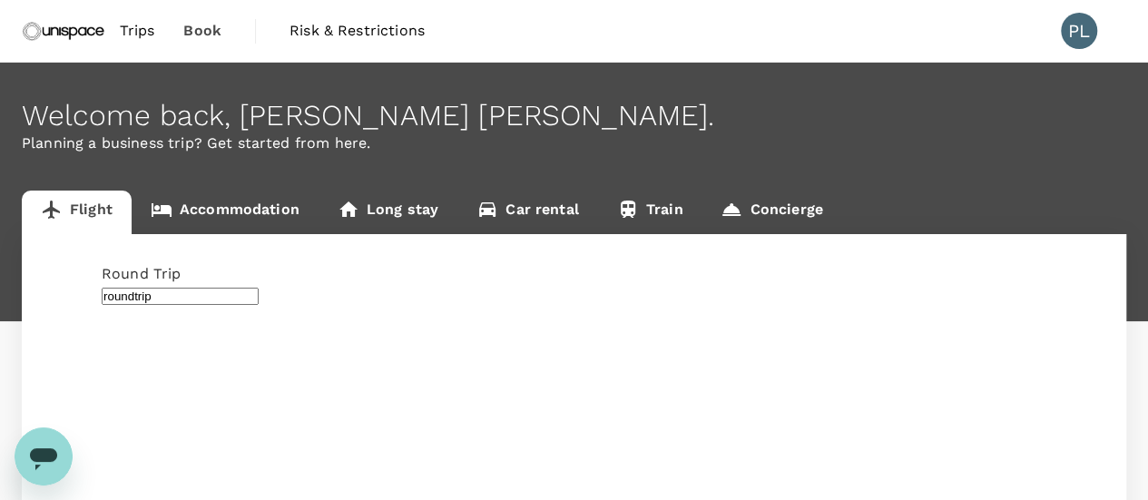
click at [378, 122] on div "Welcome back , Paul Yiu Chuen ." at bounding box center [574, 116] width 1104 height 34
click at [290, 202] on link "Accommodation" at bounding box center [225, 213] width 187 height 44
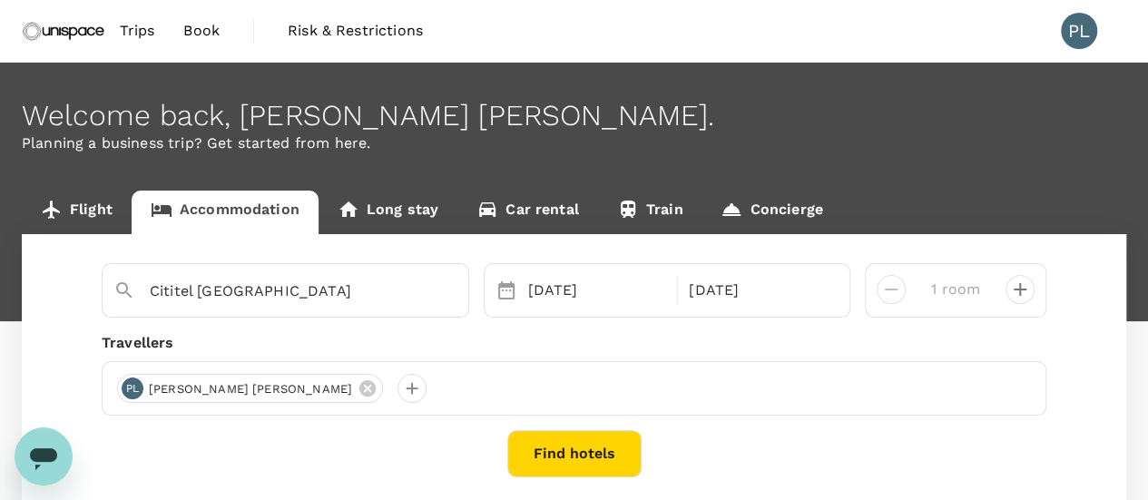
click at [592, 146] on p "Planning a business trip? Get started from here." at bounding box center [574, 143] width 1104 height 22
click at [529, 128] on div "Welcome back , Paul Yiu Chuen ." at bounding box center [574, 116] width 1104 height 34
click at [53, 454] on icon "Open messaging window" at bounding box center [43, 459] width 27 height 22
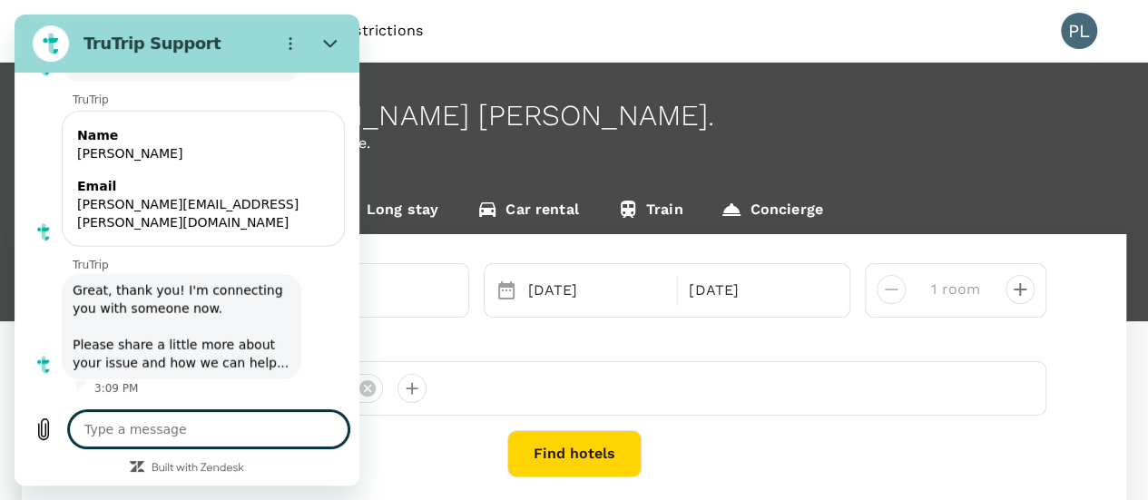
click at [235, 435] on textarea at bounding box center [208, 429] width 279 height 36
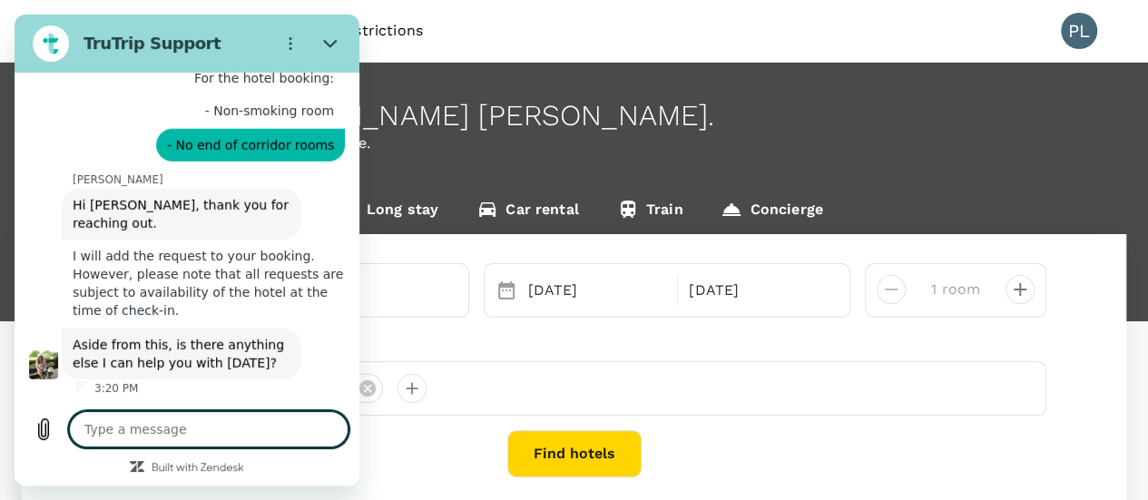
scroll to position [6135, 0]
click at [190, 434] on textarea at bounding box center [208, 429] width 279 height 36
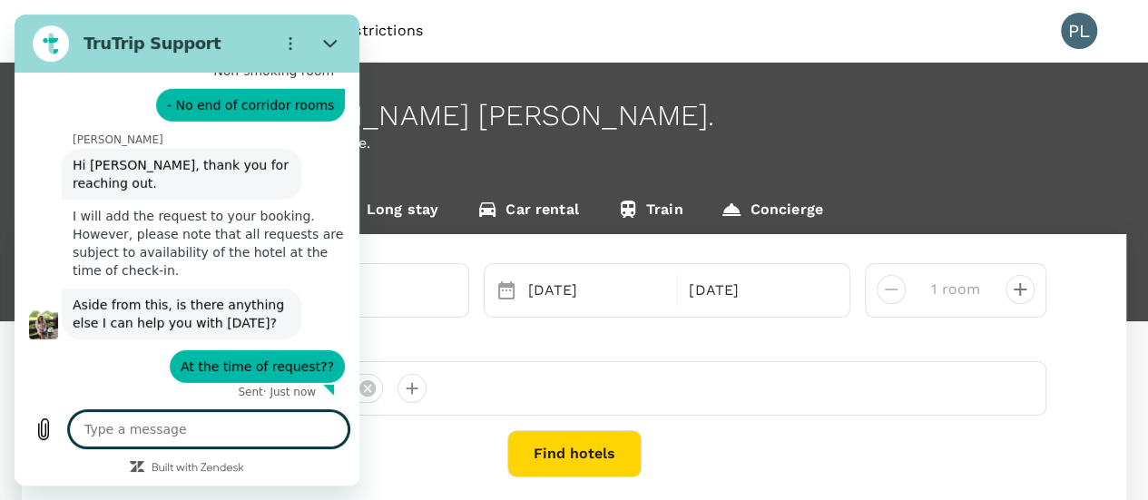
scroll to position [6178, 0]
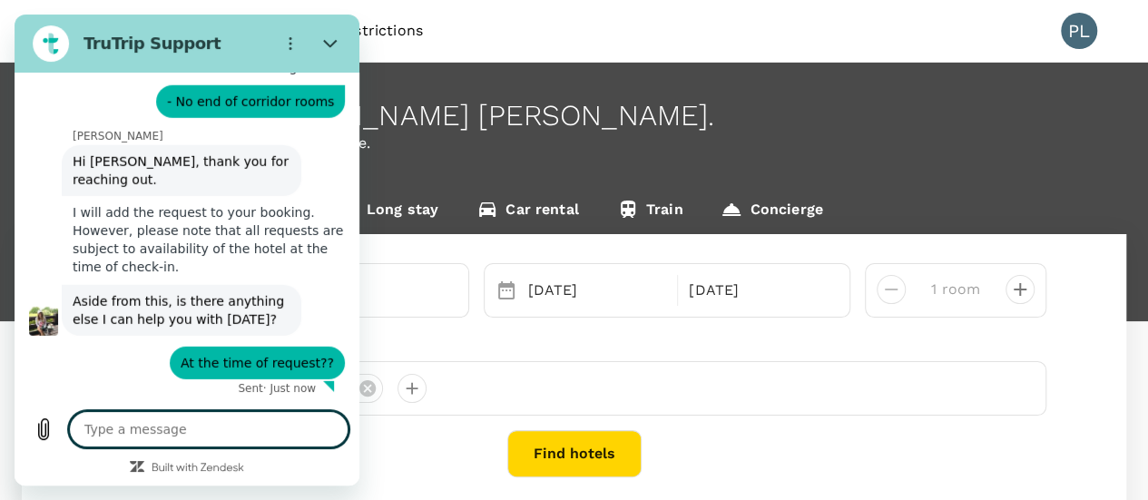
click at [252, 415] on textarea at bounding box center [208, 429] width 279 height 36
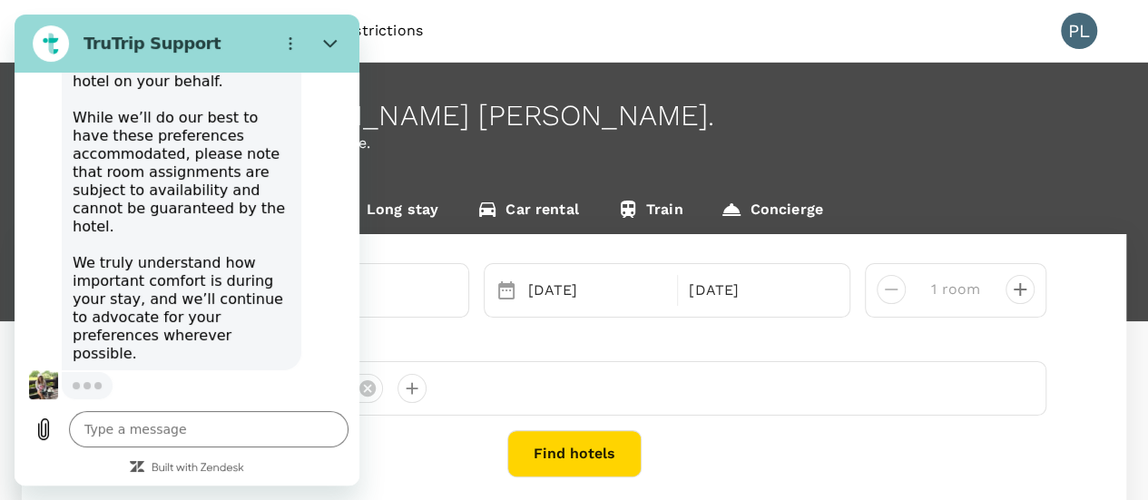
scroll to position [6677, 0]
click at [330, 44] on icon "Close" at bounding box center [330, 43] width 15 height 15
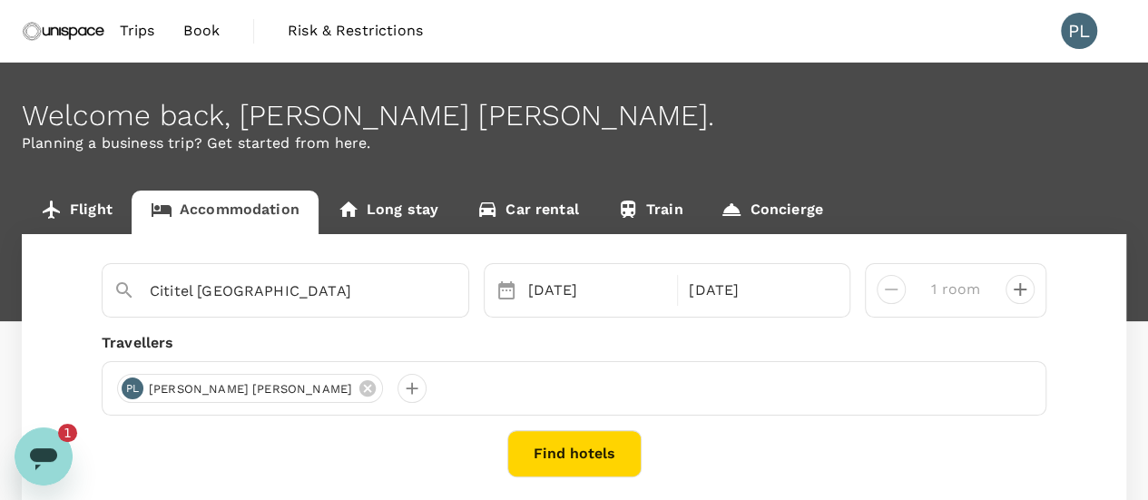
scroll to position [0, 0]
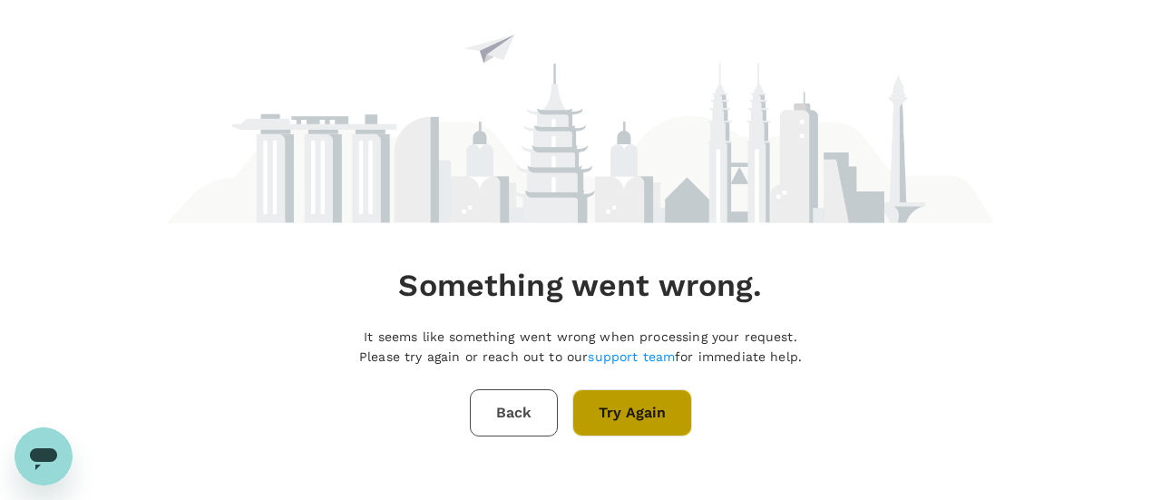
click at [639, 411] on button "Try Again" at bounding box center [632, 412] width 120 height 47
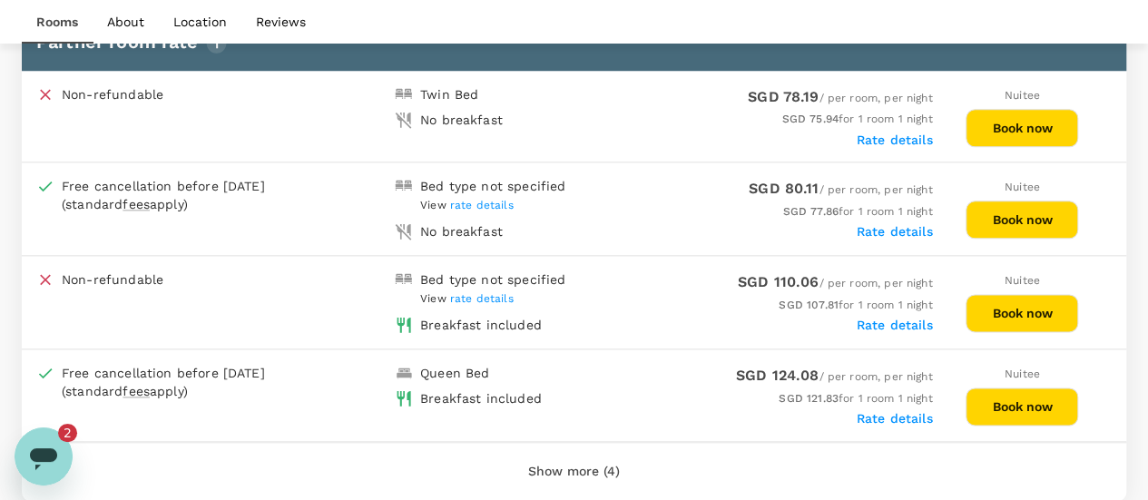
click at [23, 459] on div "Open messaging window, 2 unread messages" at bounding box center [43, 456] width 54 height 54
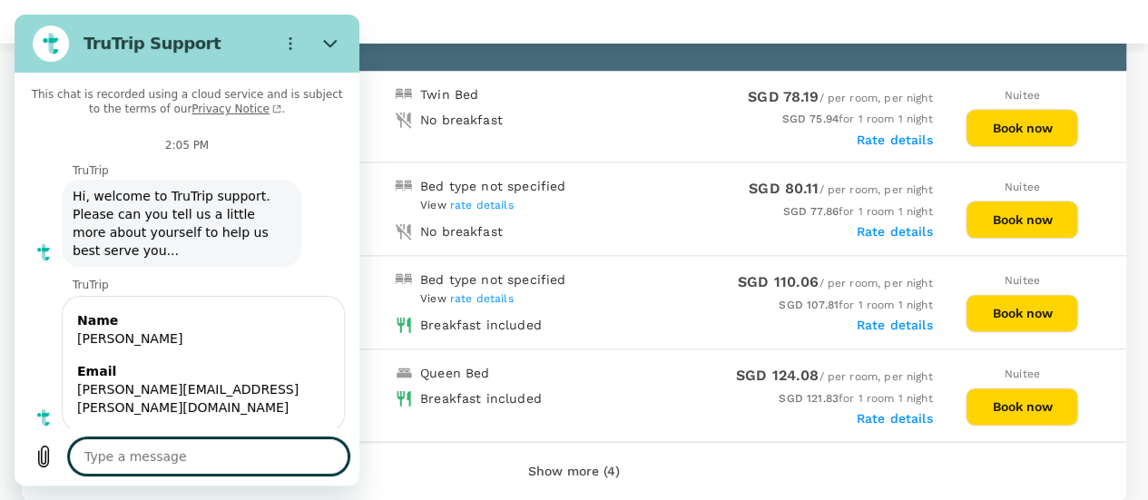
type textarea "x"
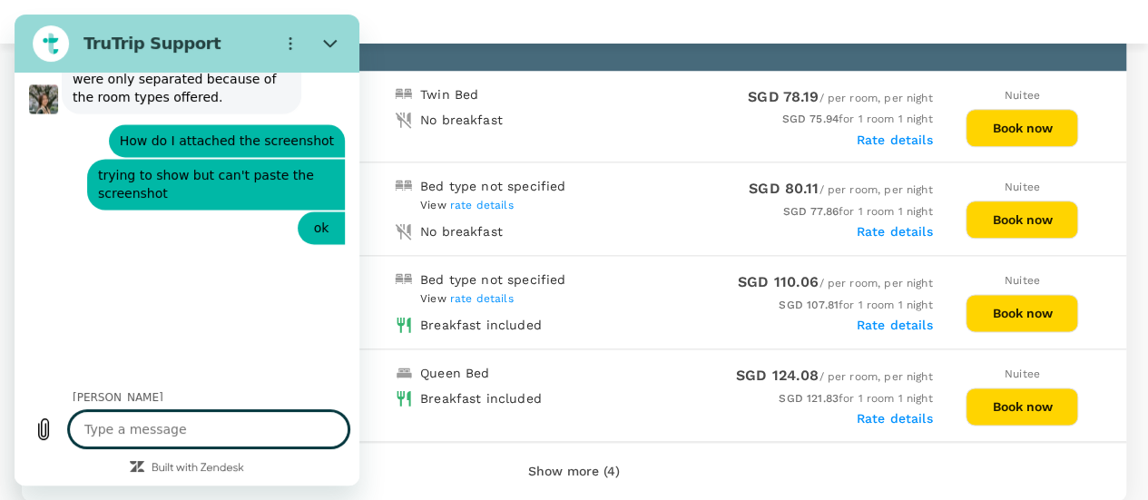
scroll to position [4956, 0]
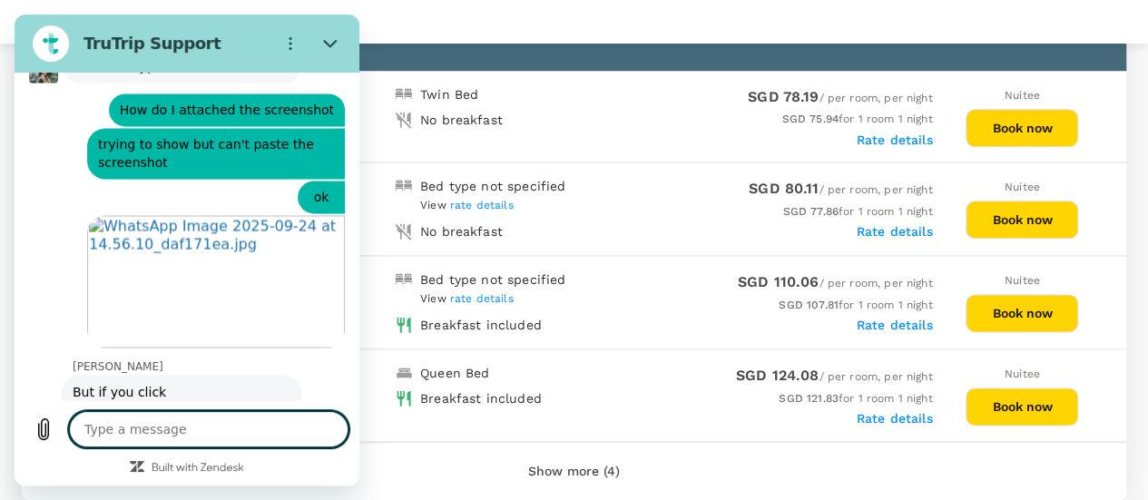
click at [248, 426] on textarea at bounding box center [208, 429] width 279 height 36
type textarea "A"
type textarea "x"
type textarea "Al"
type textarea "x"
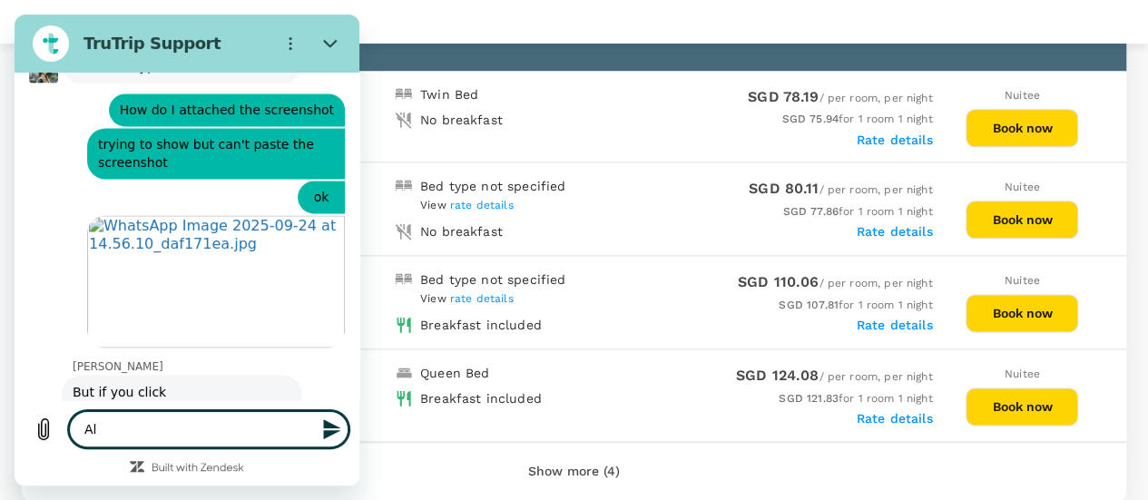
type textarea "All"
type textarea "x"
type textarea "All"
type textarea "x"
type textarea "All g"
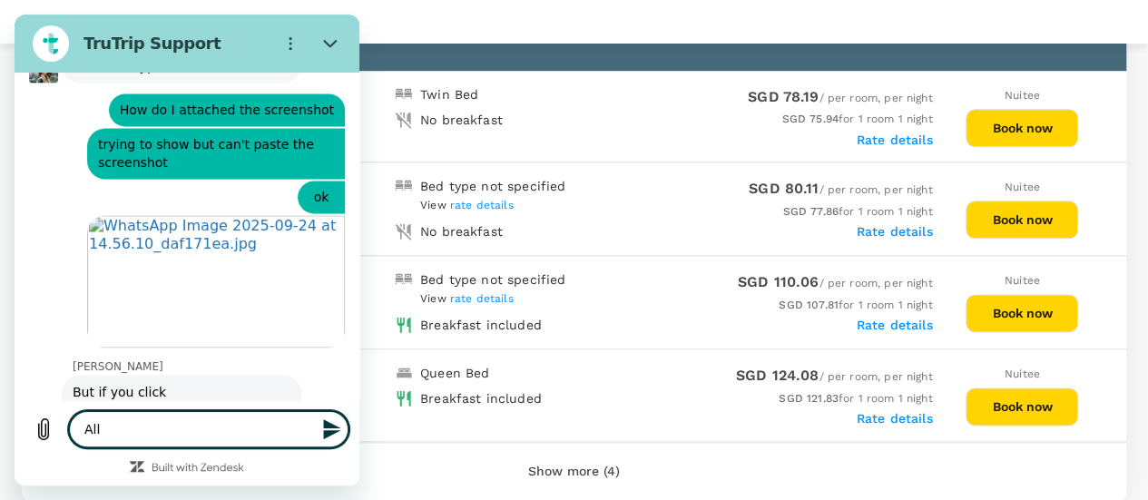
type textarea "x"
type textarea "All go"
type textarea "x"
type textarea "All goo"
type textarea "x"
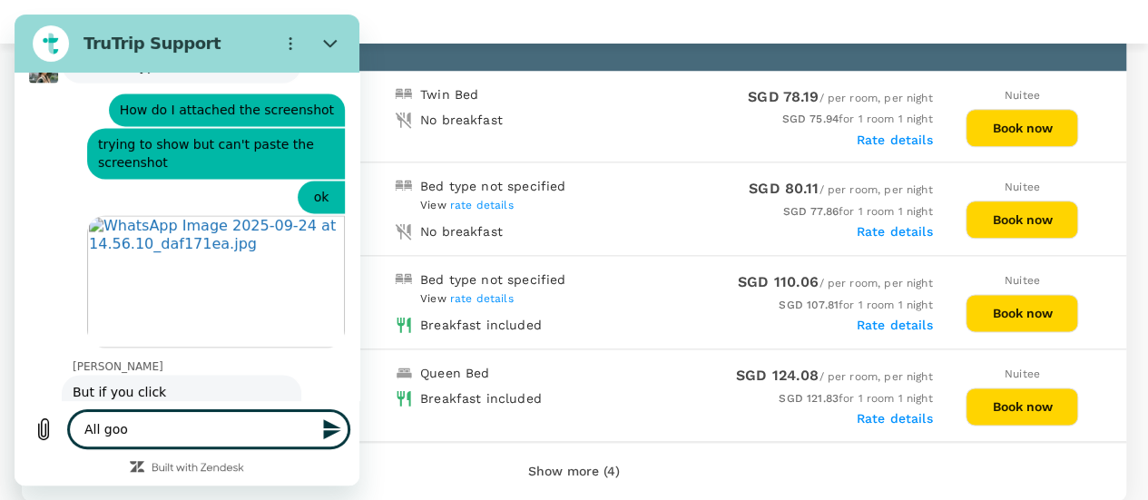
type textarea "All good"
type textarea "x"
type textarea "All good"
type textarea "x"
type textarea "All good J"
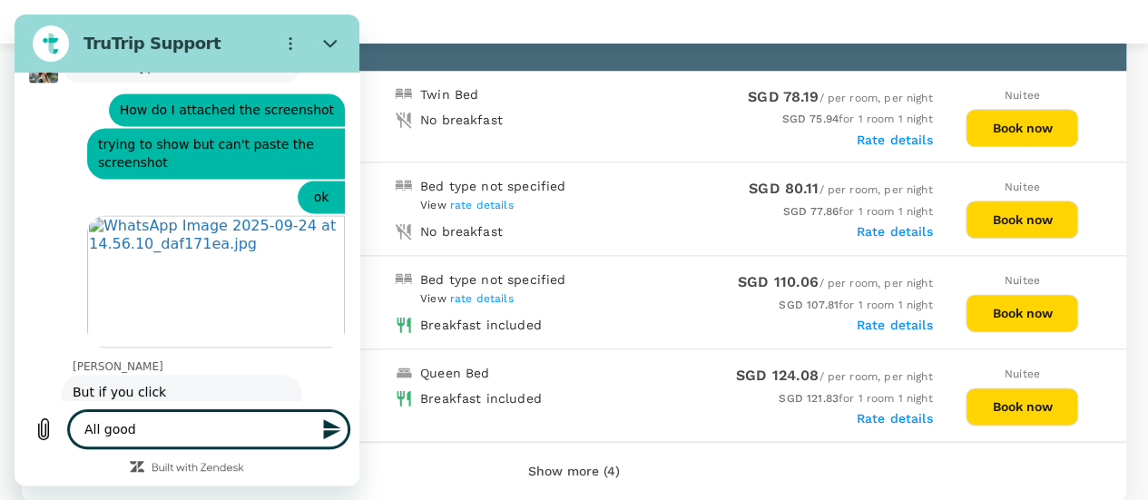
type textarea "x"
type textarea "All good Je"
type textarea "x"
type textarea "All good Jes"
type textarea "x"
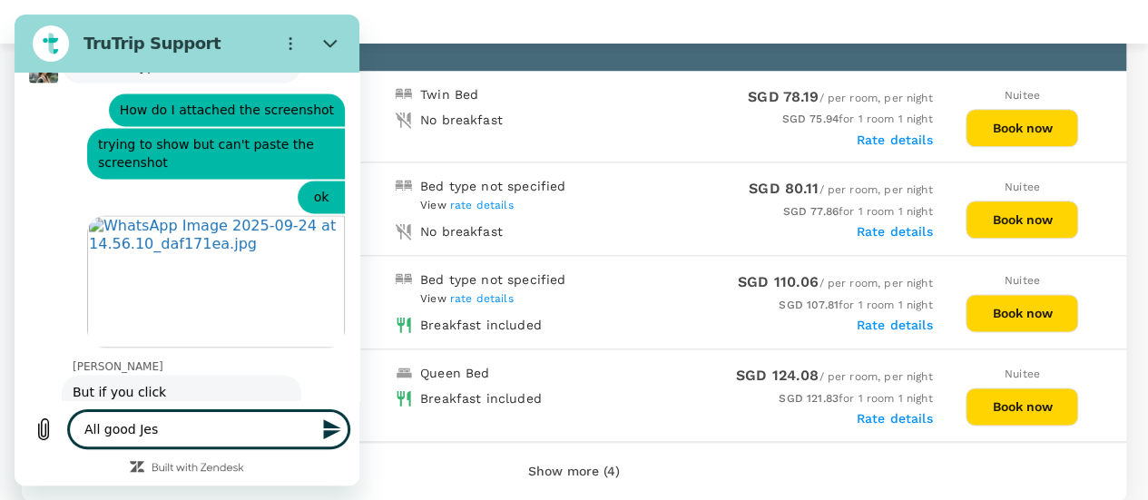
type textarea "All good Jess"
type textarea "x"
type textarea "All good Jess!"
type textarea "x"
type textarea "All good Jess!"
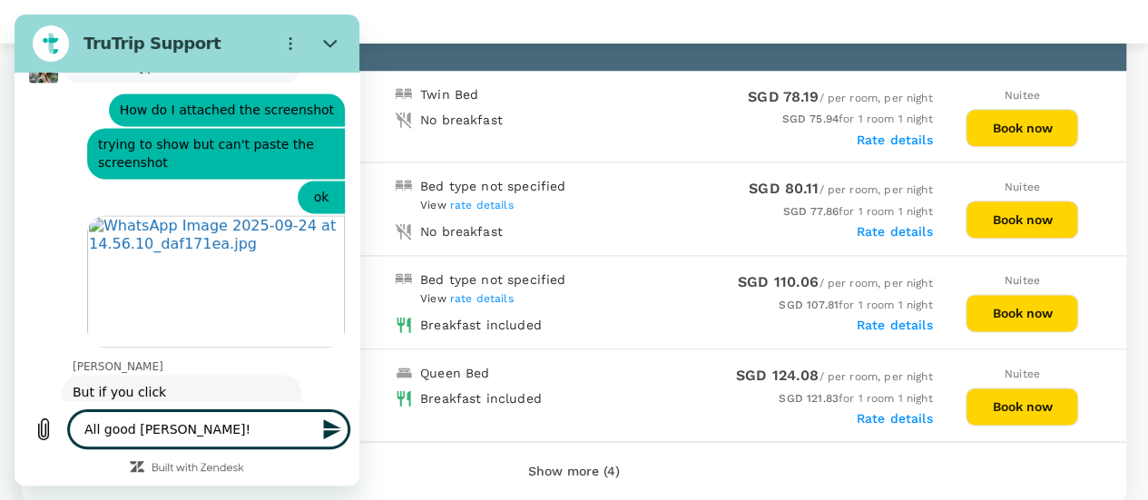
type textarea "x"
type textarea "All good Jess!"
type textarea "x"
type textarea "All good Jess! T"
type textarea "x"
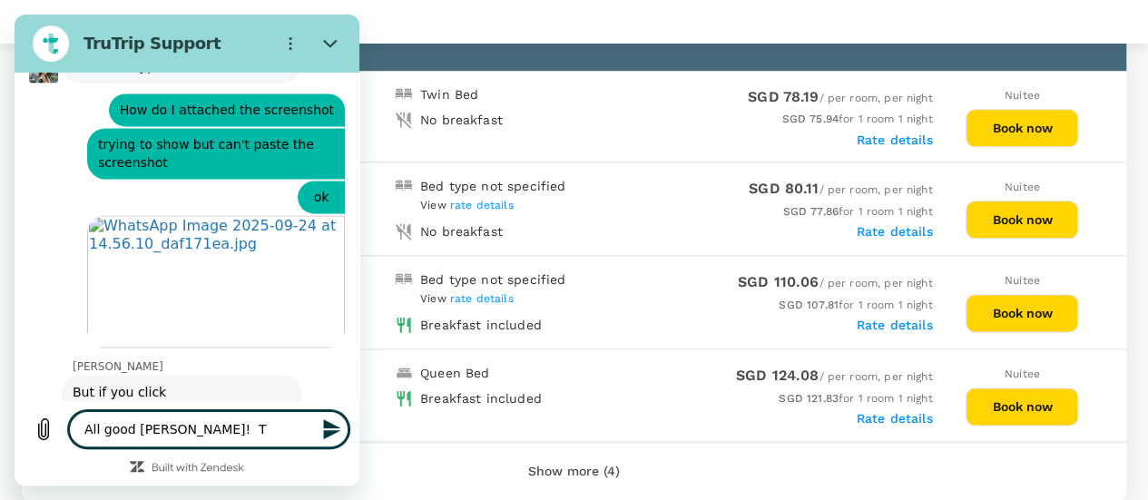
type textarea "All good Jess! Th"
type textarea "x"
type textarea "All good Jess! Tha"
type textarea "x"
type textarea "All good Jess! Than"
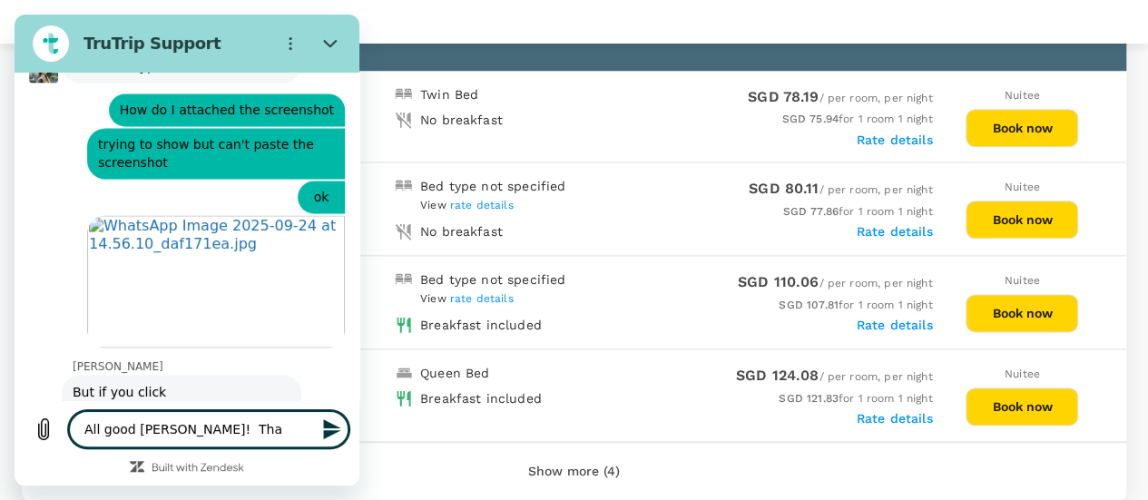
type textarea "x"
type textarea "All good Jess! Thank"
type textarea "x"
type textarea "All good Jess! Thanks"
type textarea "x"
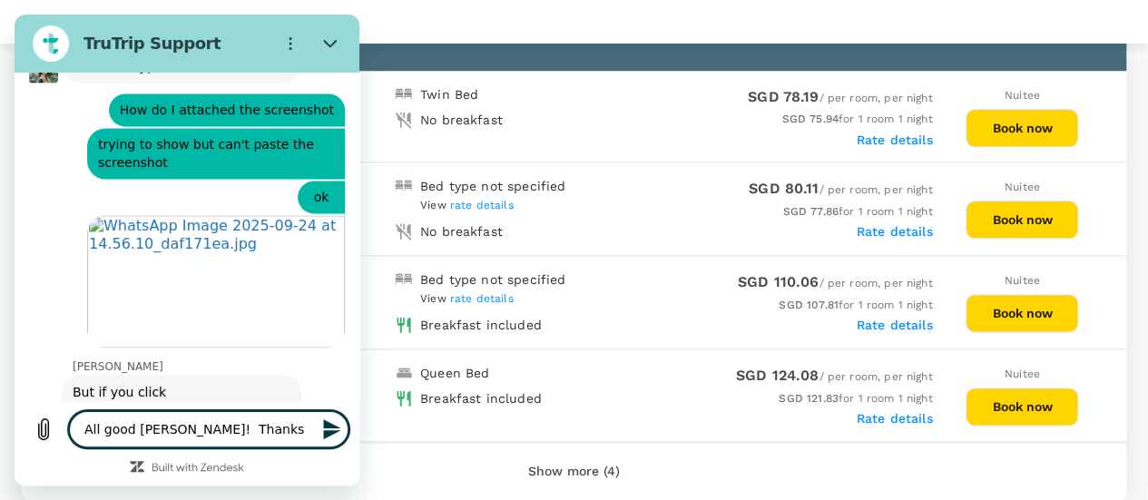
type textarea "All good Jess! Thanks"
type textarea "x"
type textarea "All good Jess! Thanks f"
type textarea "x"
type textarea "All good Jess! Thanks fo"
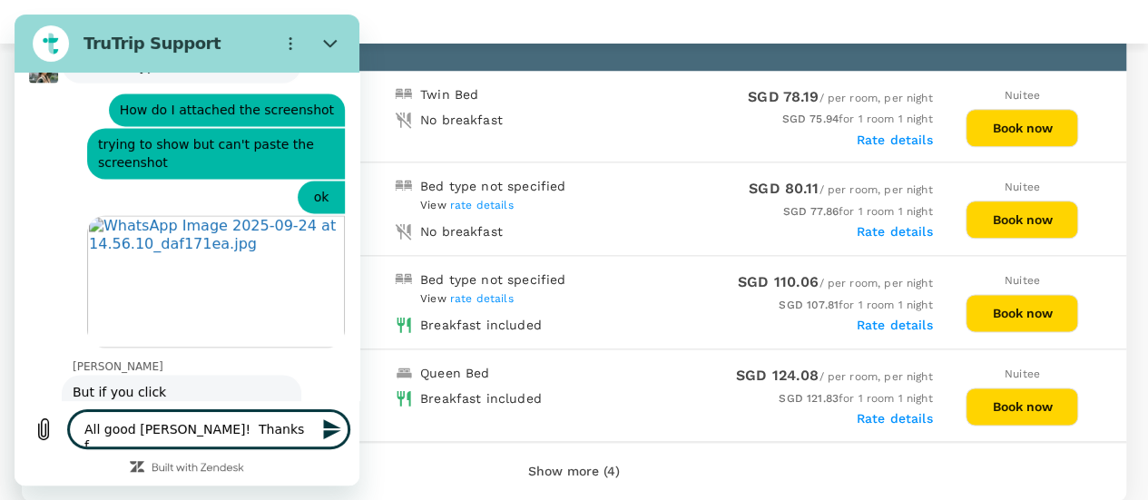
type textarea "x"
type textarea "All good Jess! Thanks for"
type textarea "x"
type textarea "All good Jess! Thanks for"
type textarea "x"
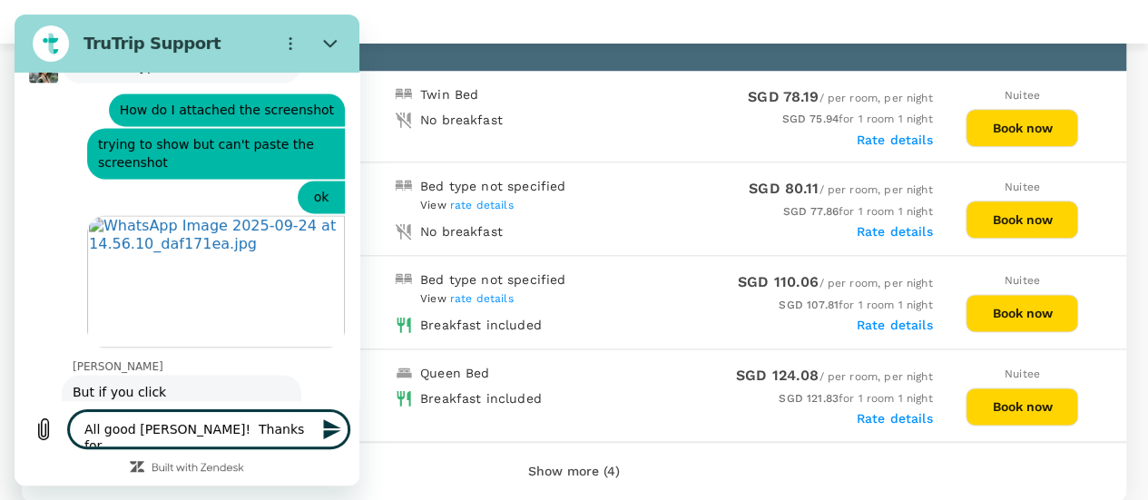
type textarea "All good Jess! Thanks for t"
type textarea "x"
type textarea "All good Jess! Thanks for th"
type textarea "x"
type textarea "All good Jess! Thanks for the"
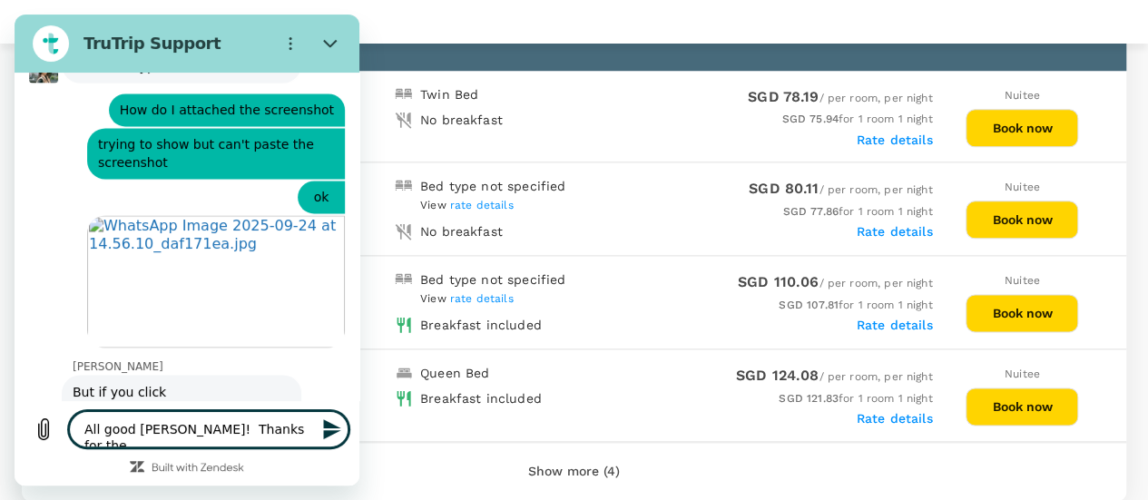
type textarea "x"
type textarea "All good Jess! Thanks for the"
type textarea "x"
type textarea "All good Jess! Thanks for the h"
type textarea "x"
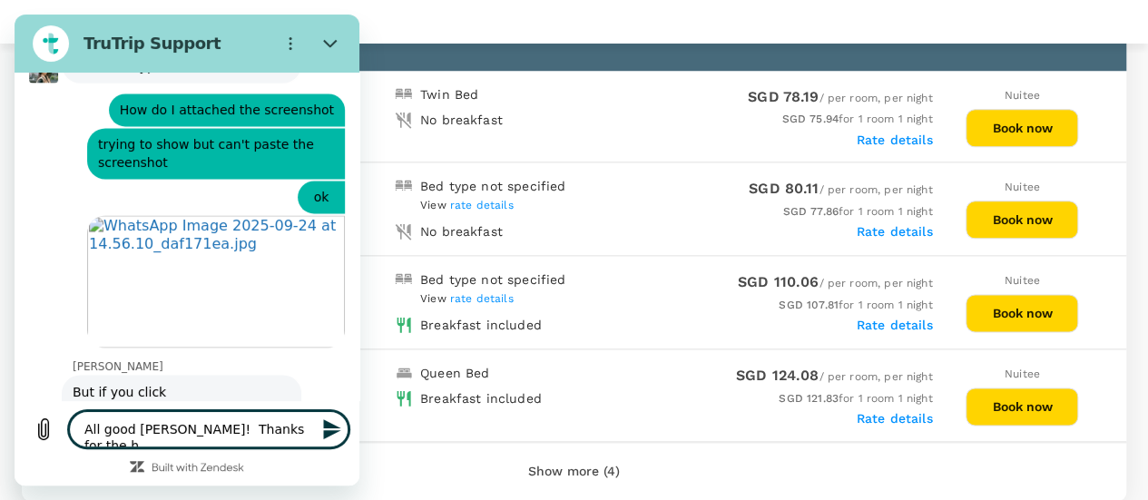
type textarea "All good Jess! Thanks for the he"
type textarea "x"
type textarea "All good Jess! Thanks for the hel"
type textarea "x"
type textarea "All good Jess! Thanks for the help"
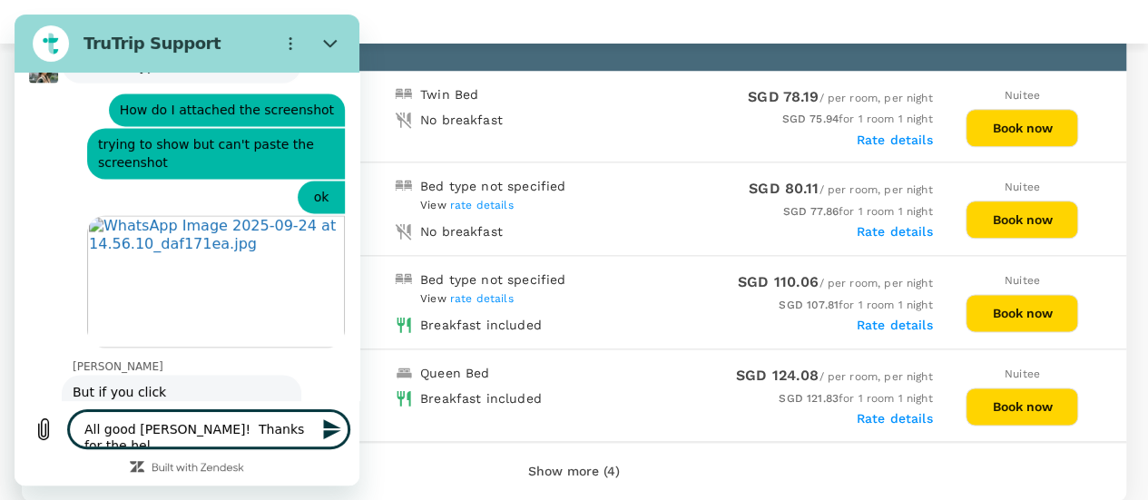
type textarea "x"
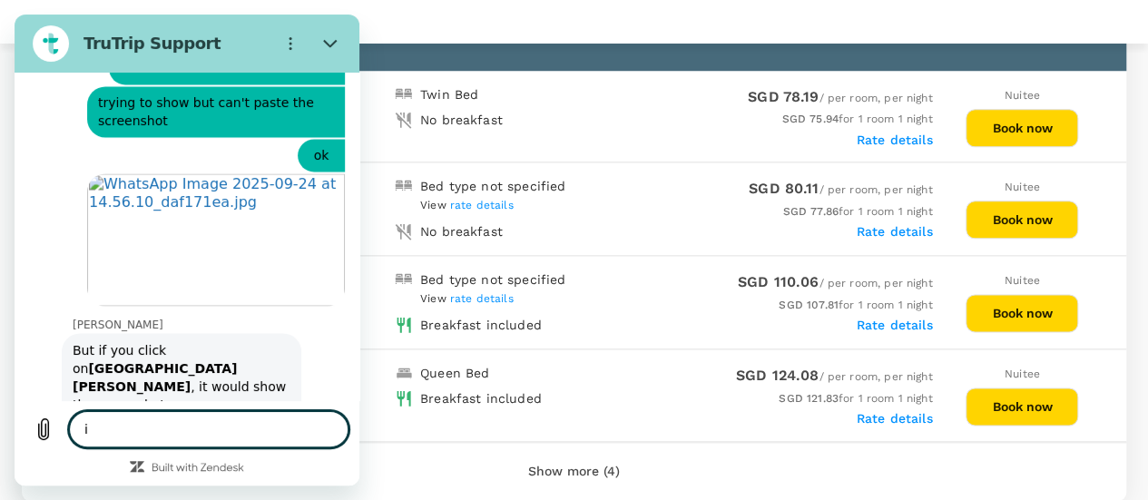
type textarea "in"
type textarea "x"
type textarea "in"
type textarea "x"
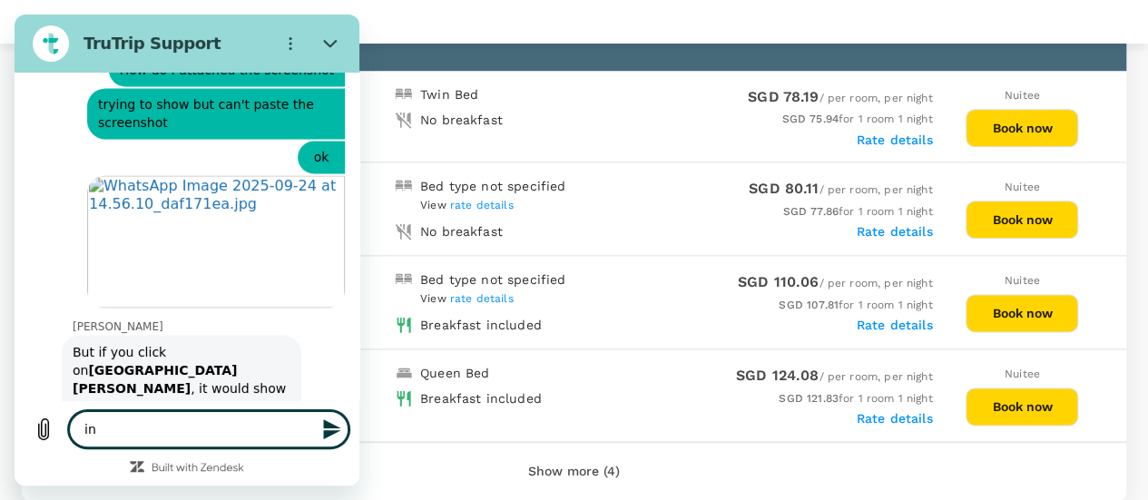
type textarea "in t"
type textarea "x"
type textarea "in th"
type textarea "x"
type textarea "in the"
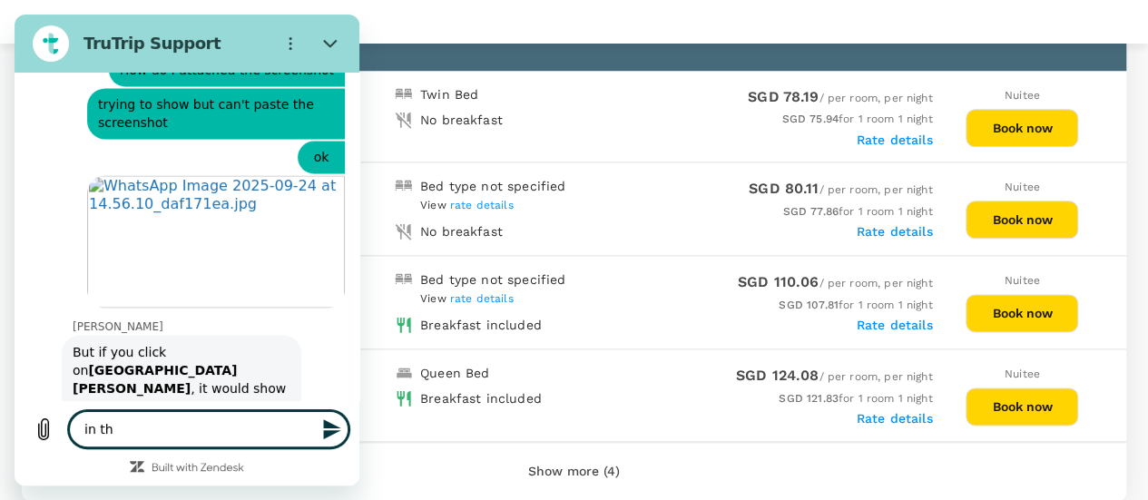
type textarea "x"
type textarea "in the"
type textarea "x"
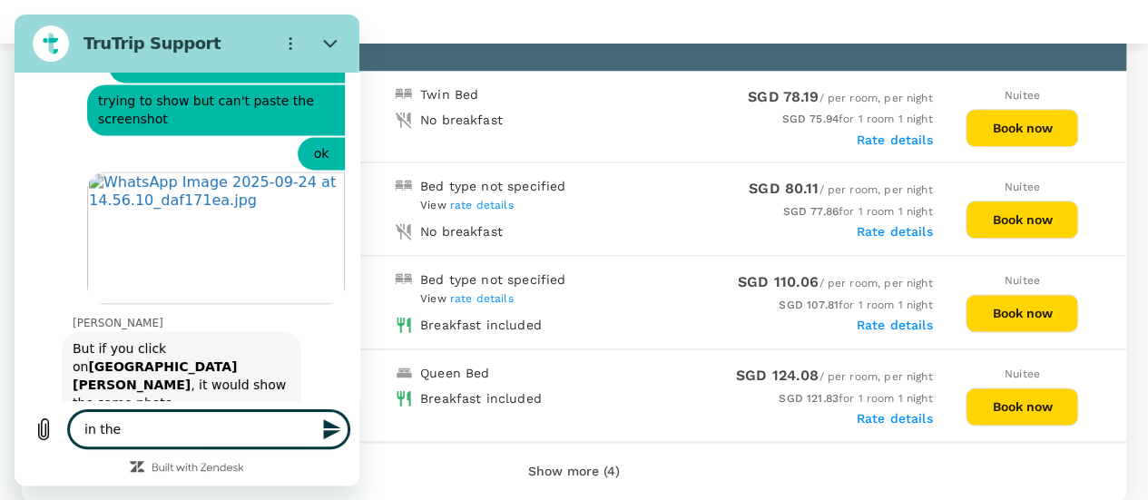
type textarea "in the r"
type textarea "x"
type textarea "in the rp"
type textarea "x"
type textarea "in the rpo"
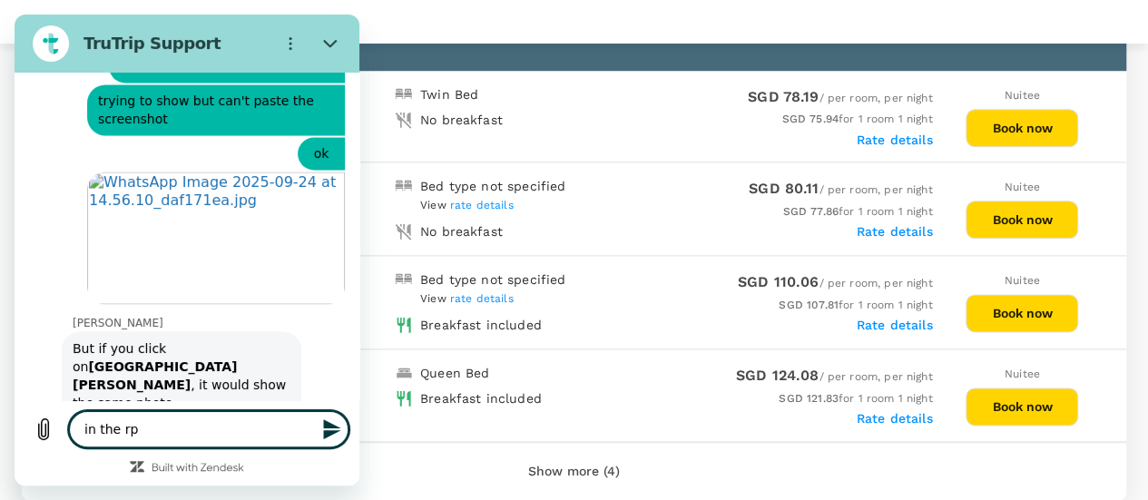
type textarea "x"
type textarea "in the rp"
type textarea "x"
type textarea "in the r"
type textarea "x"
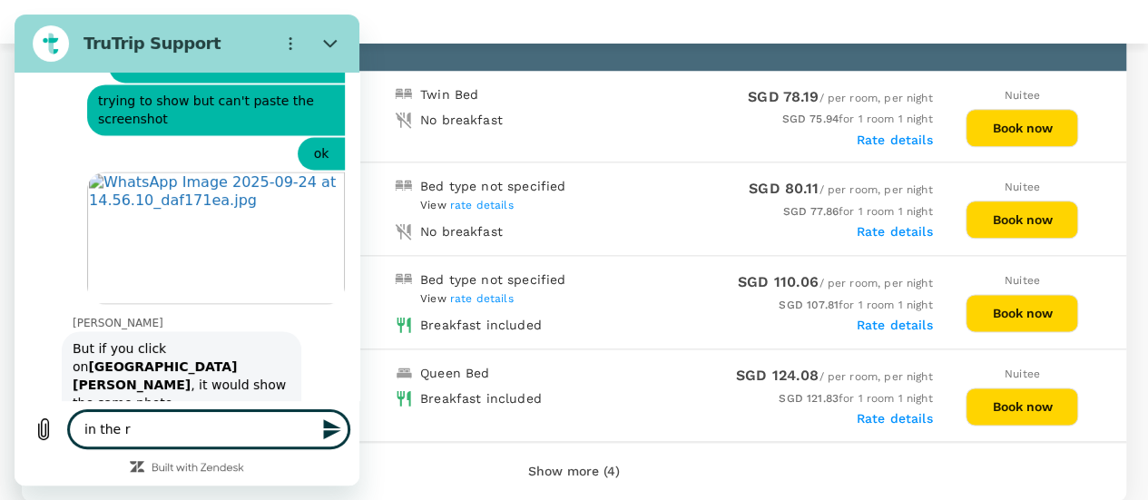
type textarea "in the"
type textarea "x"
type textarea "in the p"
type textarea "x"
type textarea "in the pr"
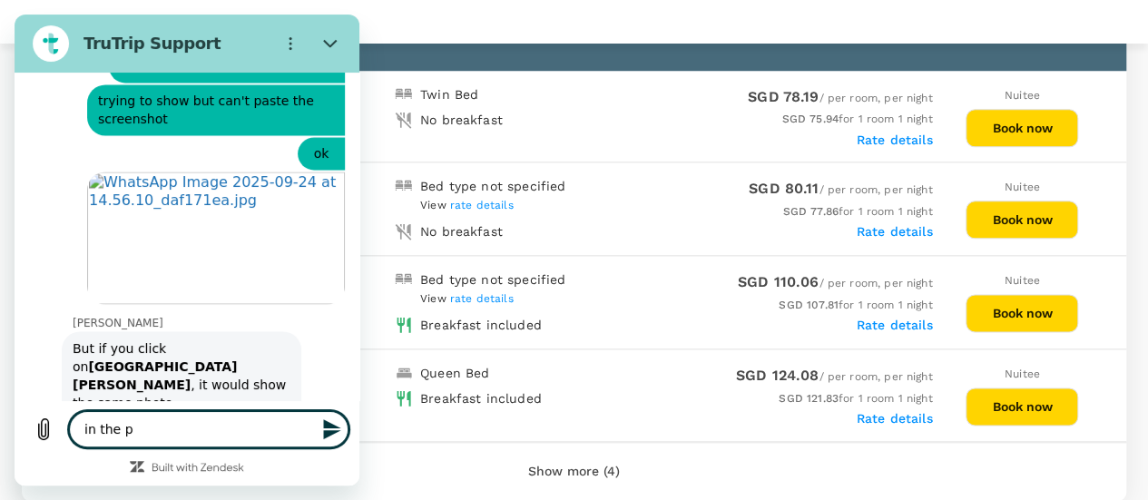
type textarea "x"
type textarea "in the pro"
type textarea "x"
type textarea "in the proc"
type textarea "x"
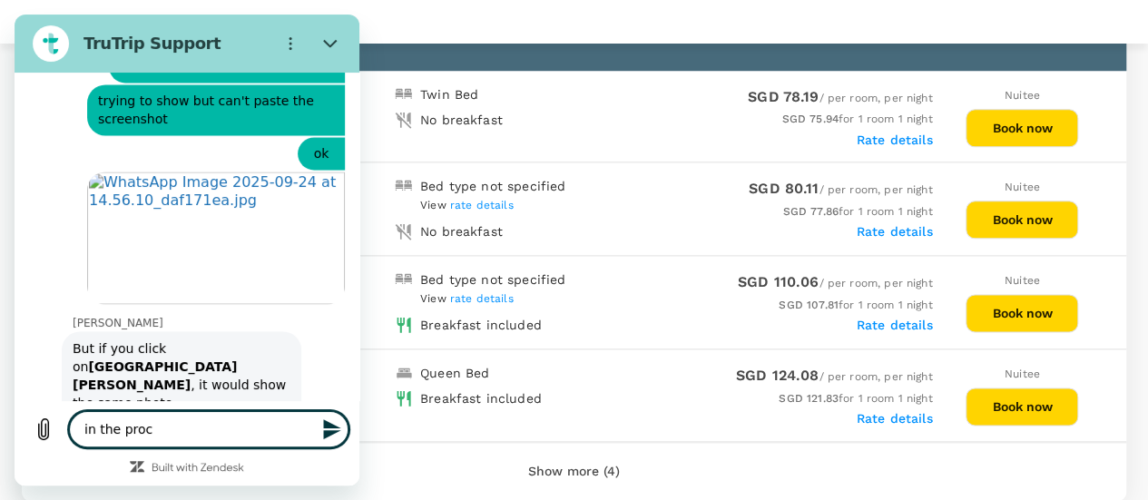
type textarea "in the proce"
type textarea "x"
type textarea "in the proces"
type textarea "x"
type textarea "in the process"
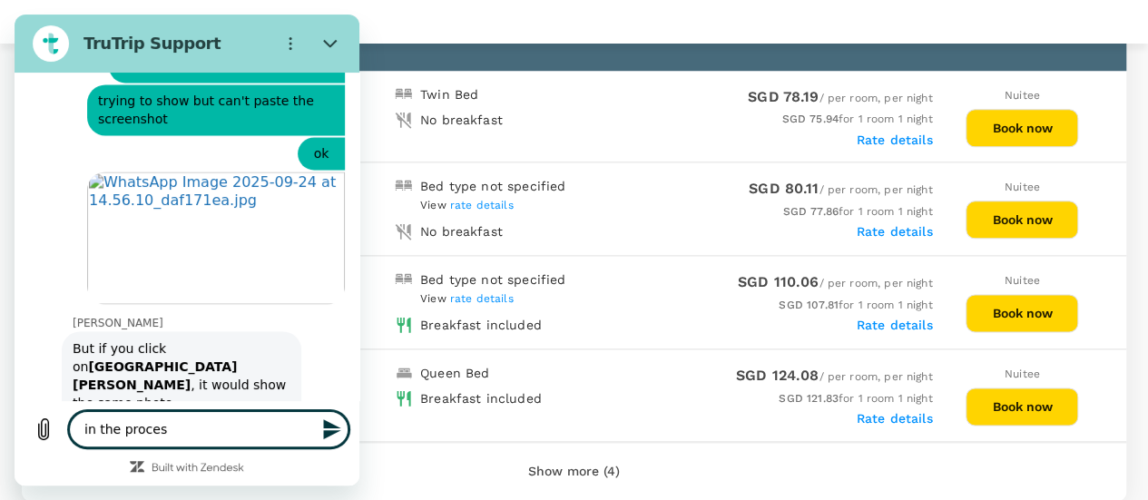
type textarea "x"
type textarea "in the process"
type textarea "x"
type textarea "in the process o"
type textarea "x"
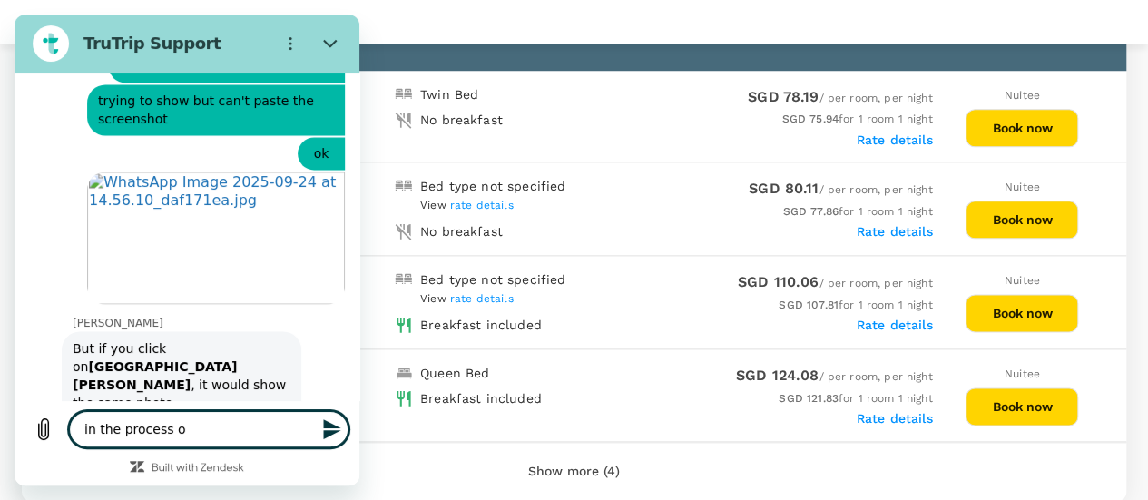
type textarea "in the process of"
type textarea "x"
type textarea "in the process of"
type textarea "x"
type textarea "in the process of b"
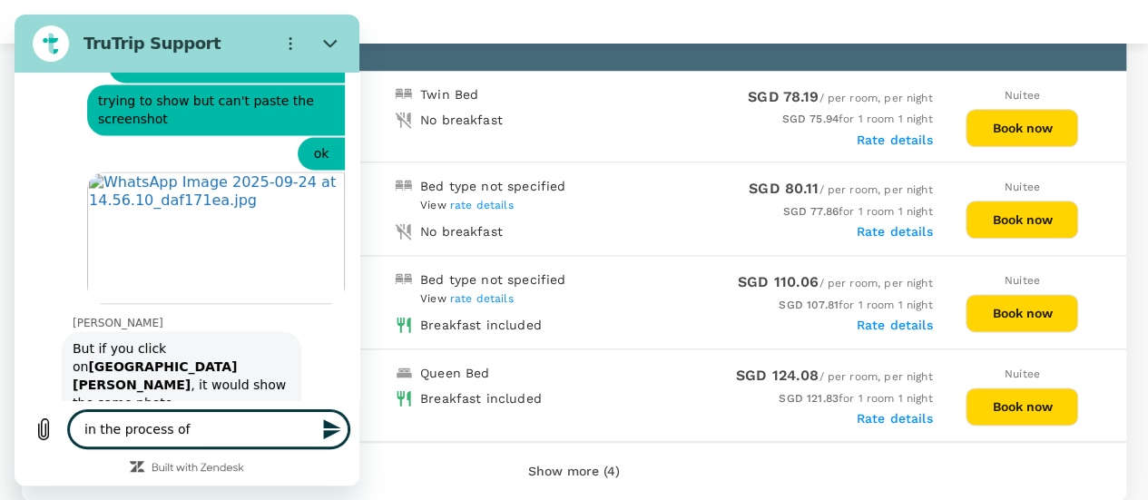
type textarea "x"
type textarea "in the process of bo"
type textarea "x"
type textarea "in the process of boo"
type textarea "x"
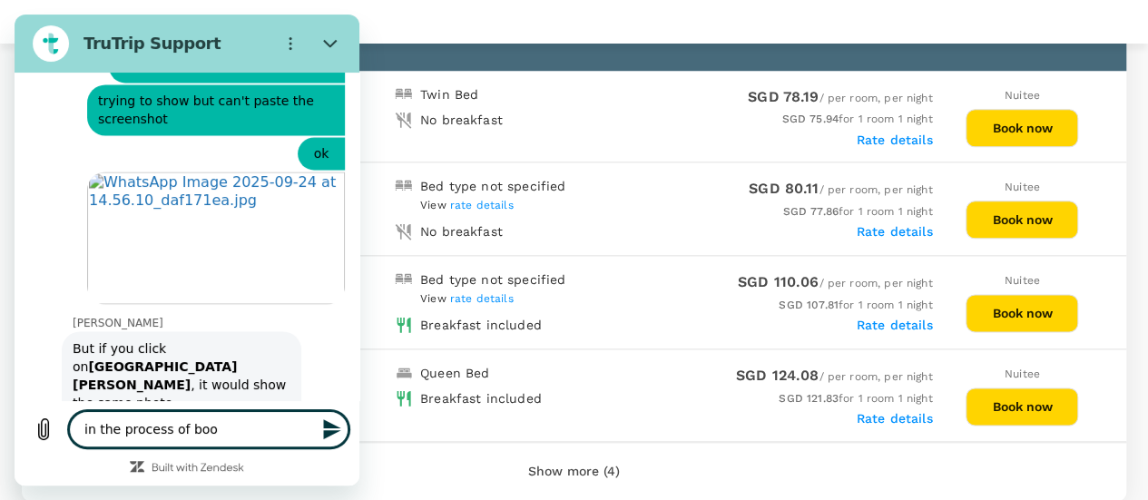
type textarea "in the process of book"
type textarea "x"
type textarea "in the process of booki"
type textarea "x"
type textarea "in the process of bookin"
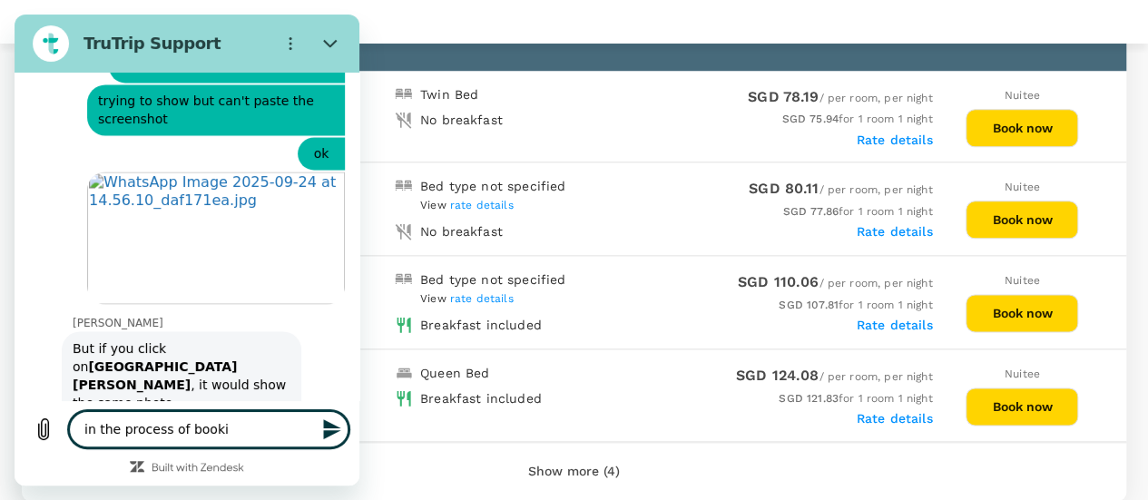
type textarea "x"
type textarea "in the process of booking"
type textarea "x"
type textarea "in the process of booking"
type textarea "x"
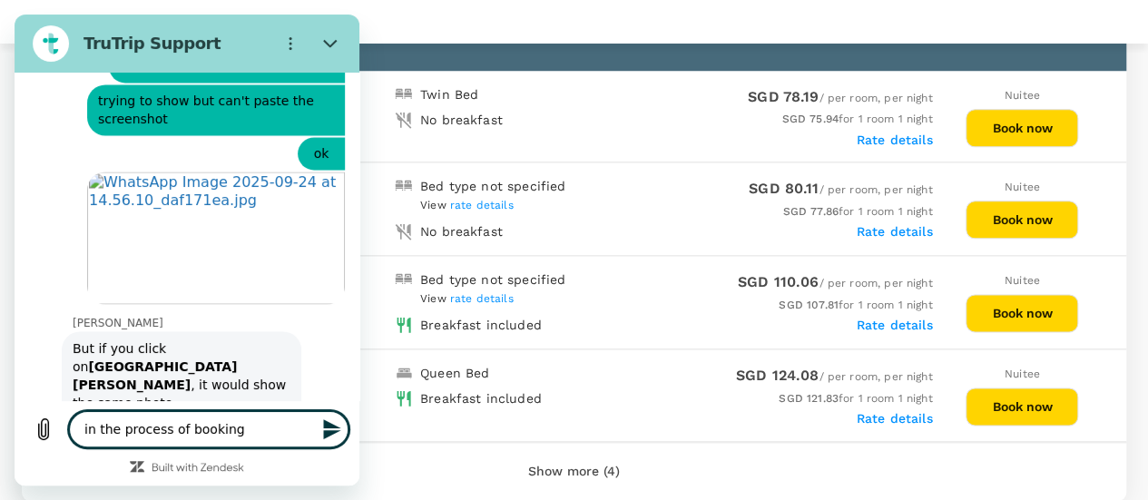
type textarea "in the process of booking C"
type textarea "x"
type textarea "in the process of booking Ci"
type textarea "x"
type textarea "in the process of booking Cit"
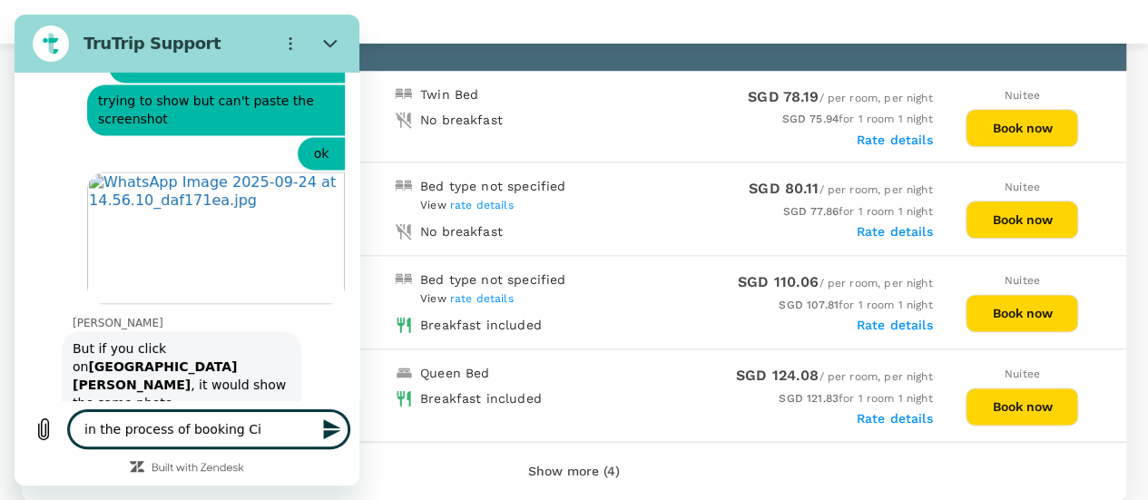
type textarea "x"
type textarea "in the process of booking Citi"
type textarea "x"
type textarea "in the process of booking Citit"
type textarea "x"
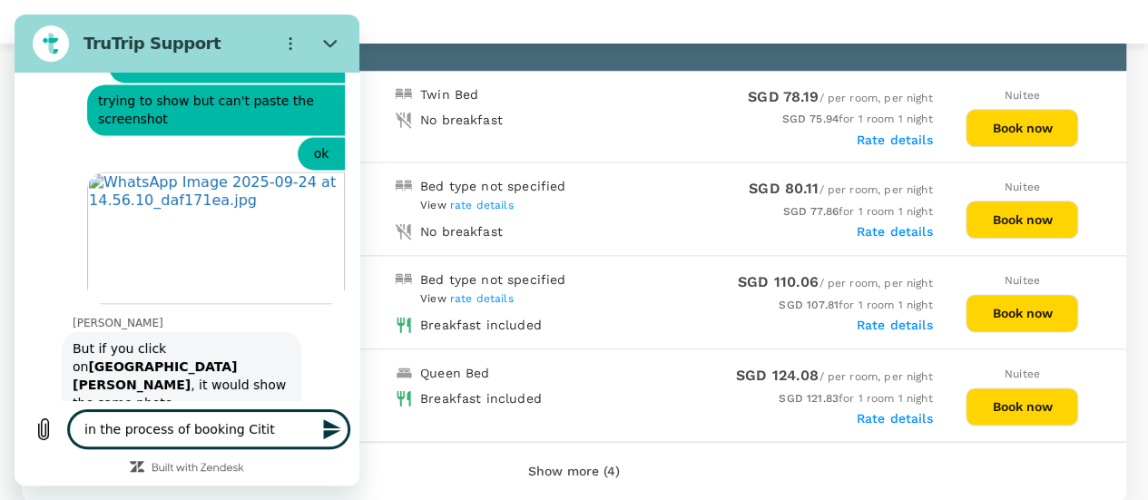
type textarea "in the process of booking Citite"
type textarea "x"
type textarea "in the process of booking Cititel"
type textarea "x"
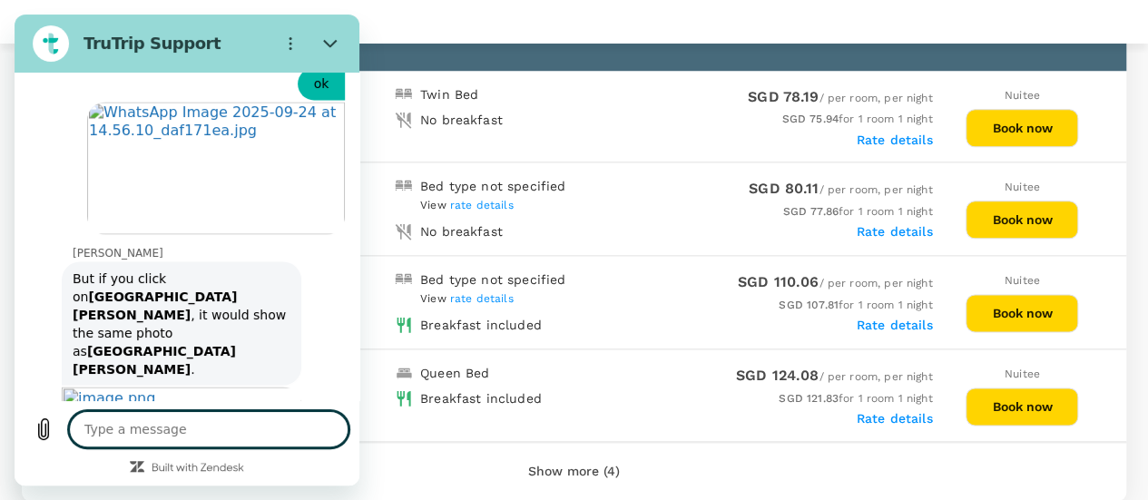
type textarea "x"
type textarea "h"
type textarea "x"
type textarea "hv"
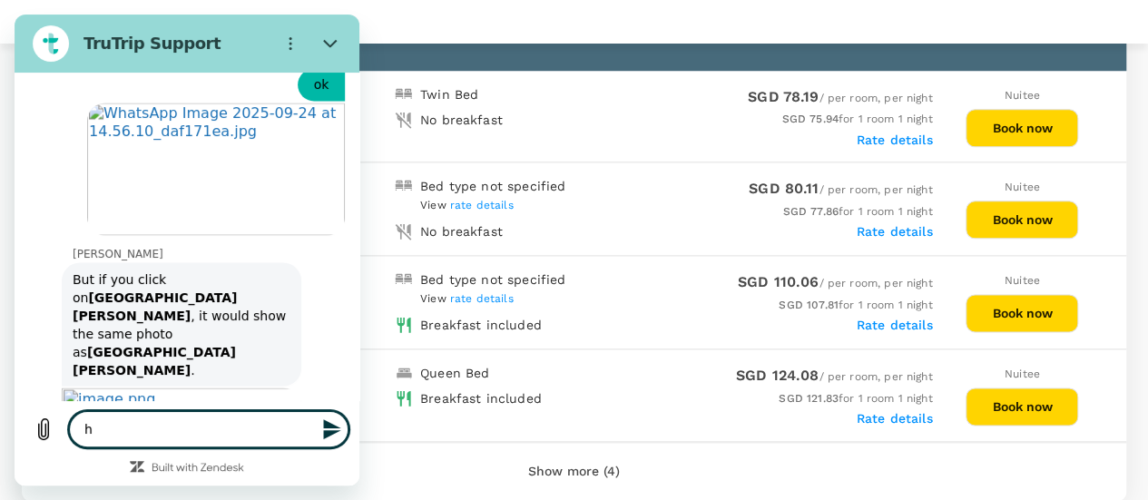
type textarea "x"
type textarea "hv"
type textarea "x"
type textarea "hv a"
type textarea "x"
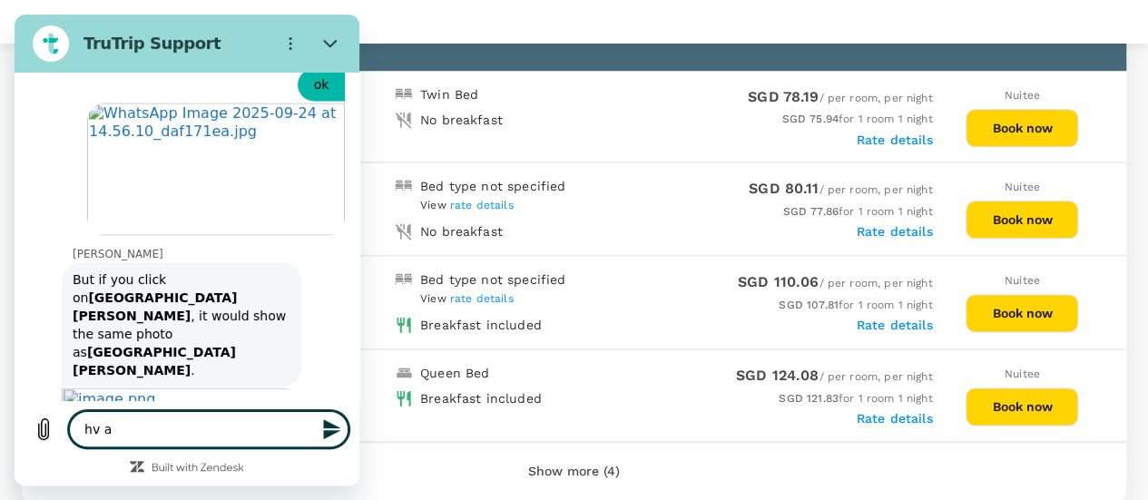
type textarea "hv a"
type textarea "x"
type textarea "hv a g"
type textarea "x"
type textarea "hv a gr"
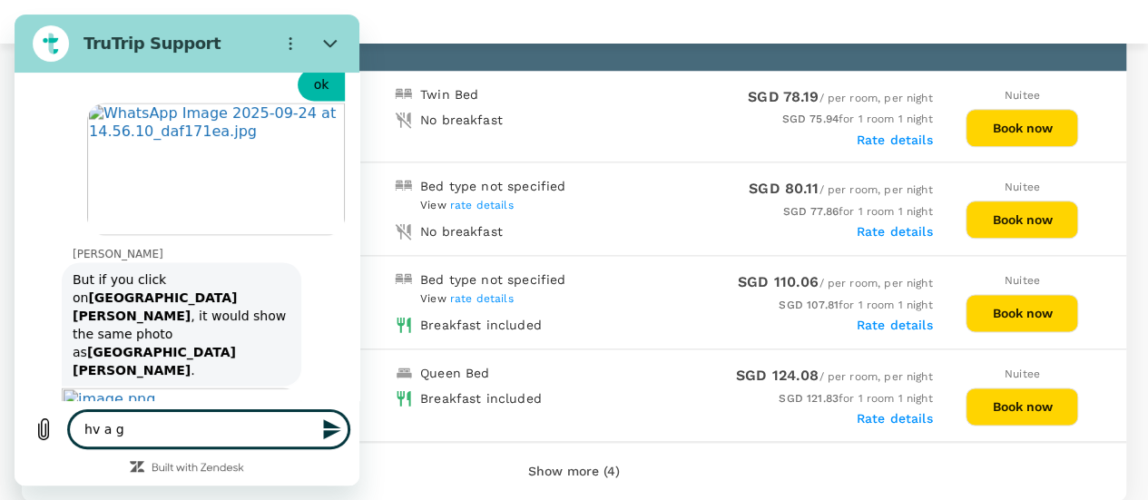
type textarea "x"
type textarea "hv a gre"
type textarea "x"
type textarea "hv a grea"
type textarea "x"
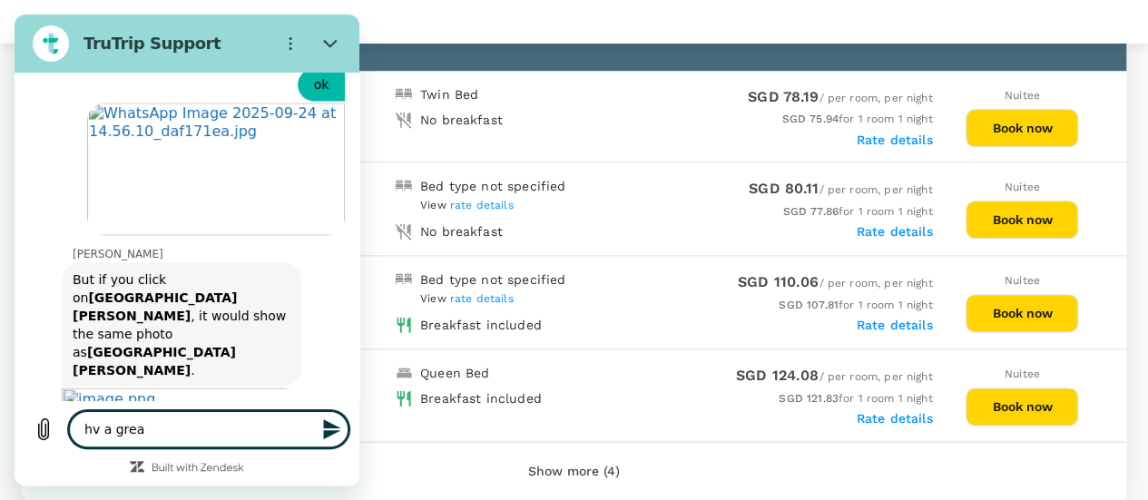
type textarea "hv a great"
type textarea "x"
type textarea "hv a great"
type textarea "x"
type textarea "hv a great d"
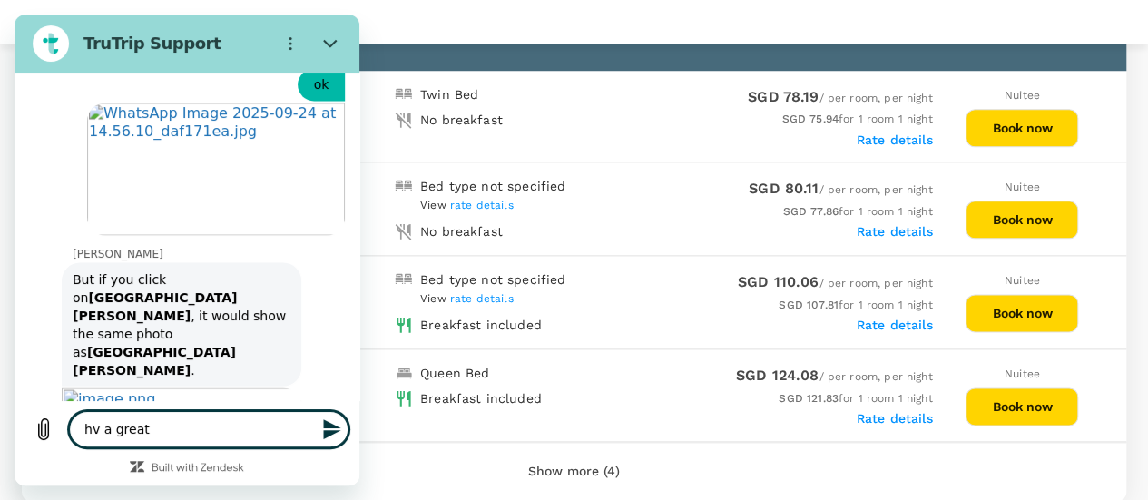
type textarea "x"
type textarea "hv a great dy"
type textarea "x"
type textarea "hv a great d"
type textarea "x"
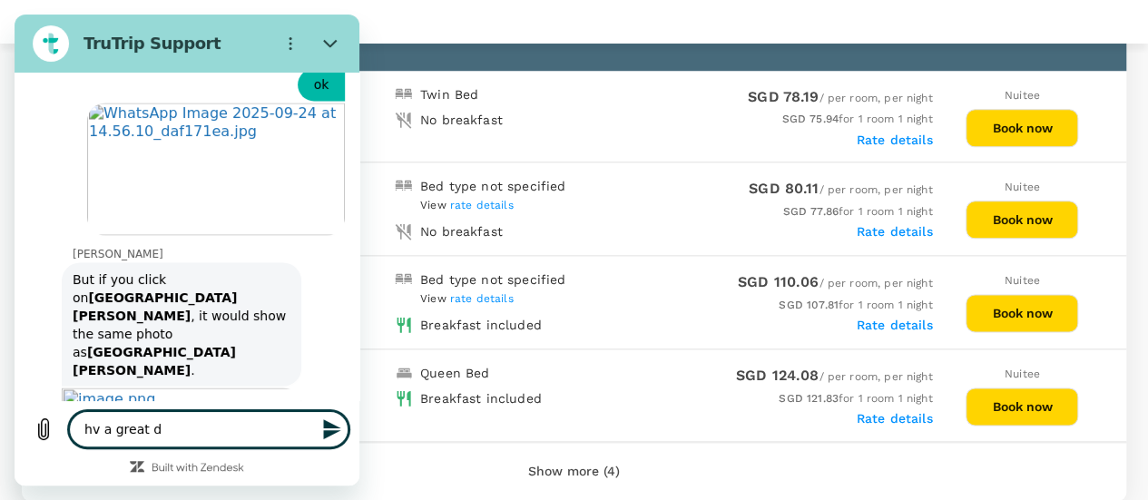
type textarea "hv a great da"
type textarea "x"
type textarea "hv a great day"
type textarea "x"
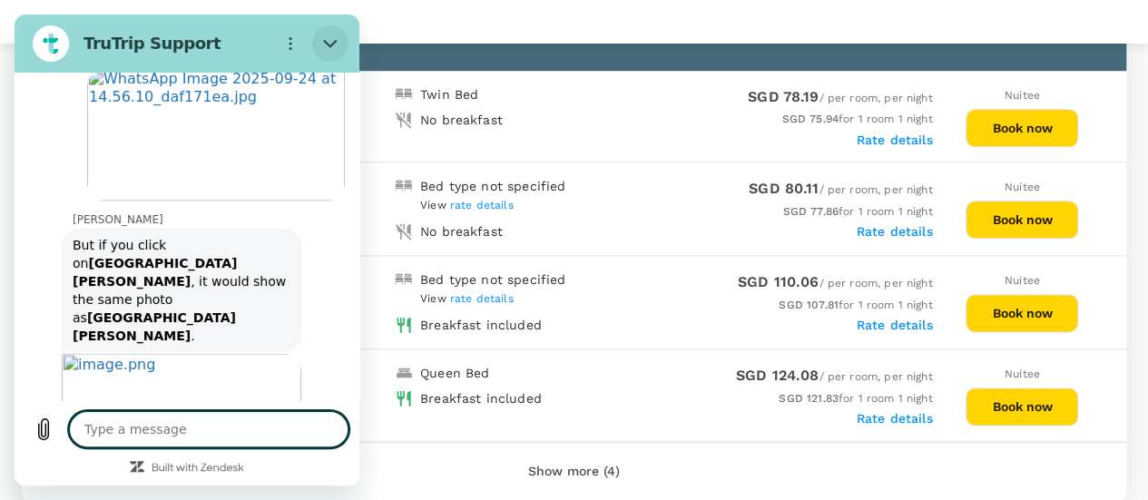
click at [337, 36] on button "Close" at bounding box center [330, 43] width 36 height 36
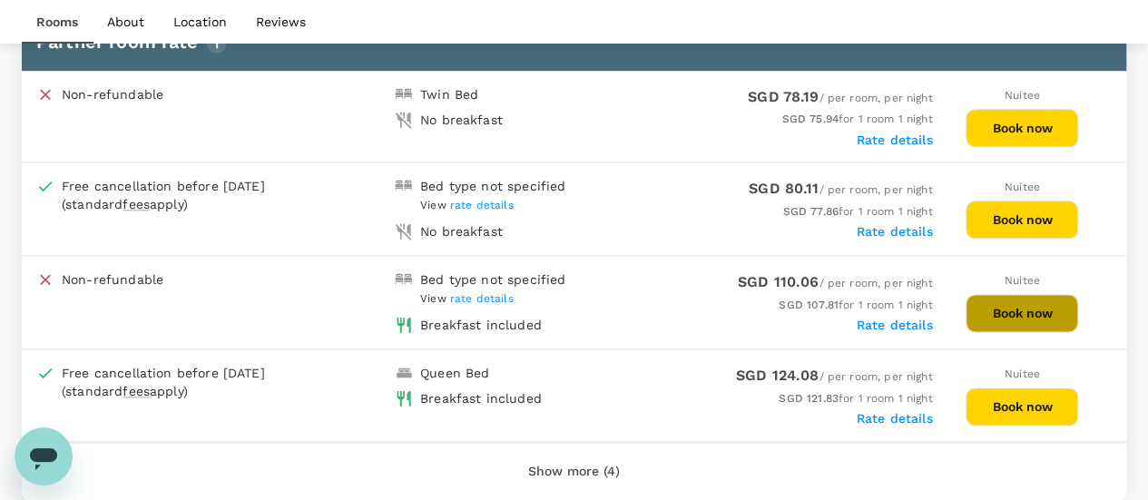
click at [1032, 305] on button "Book now" at bounding box center [1021, 313] width 112 height 38
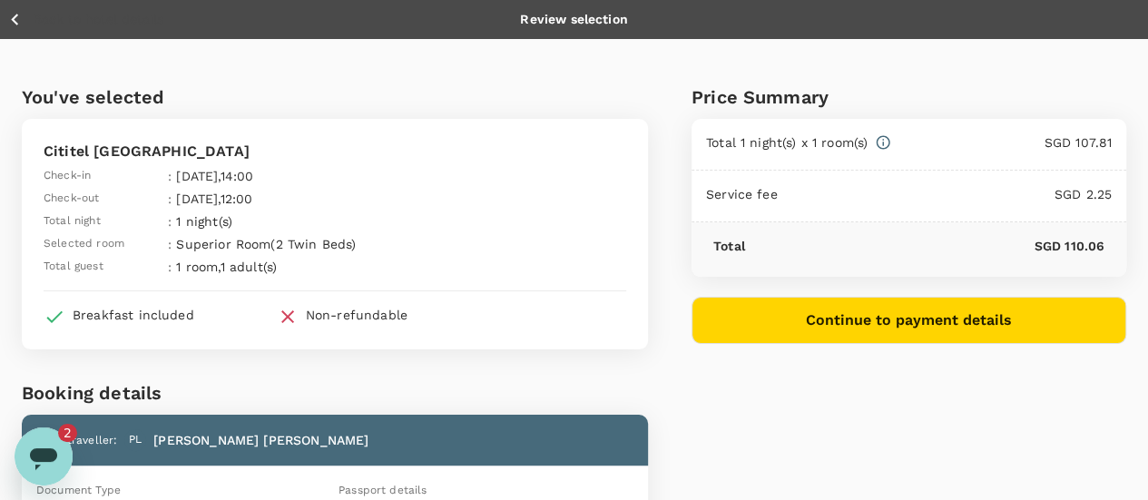
type textarea "x"
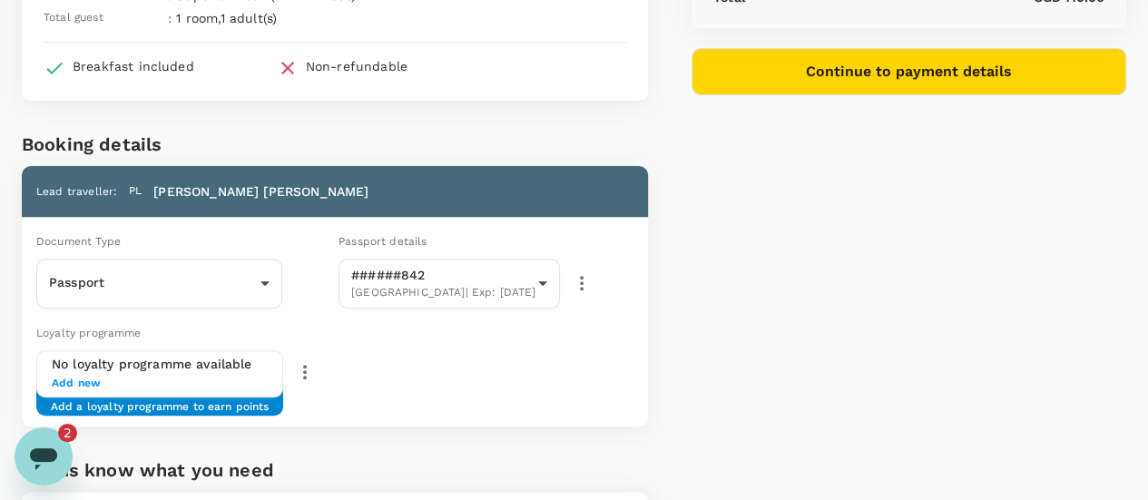
scroll to position [272, 0]
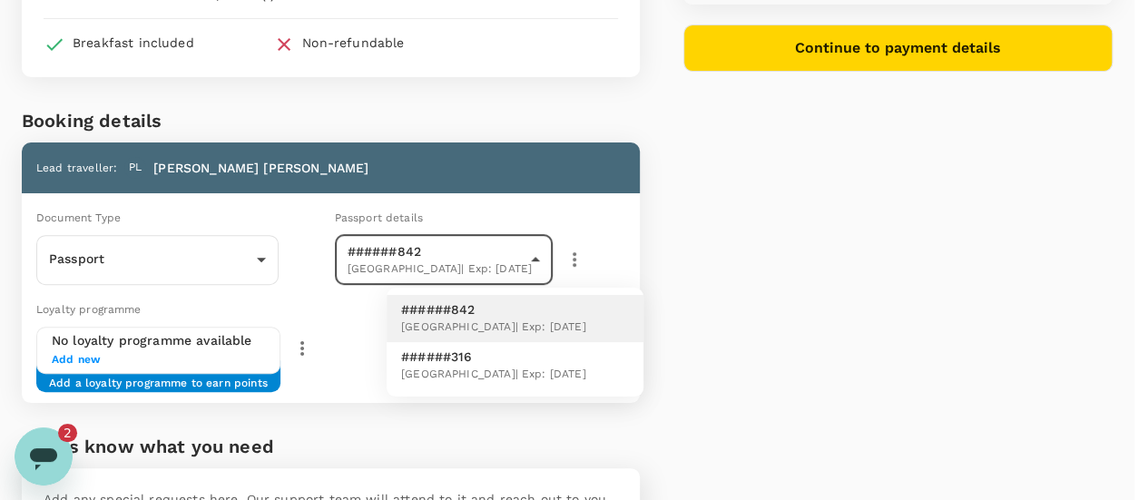
click at [630, 260] on body "Back to hotel details Review selection You've selected Cititel Mid Valley Check…" at bounding box center [574, 217] width 1148 height 979
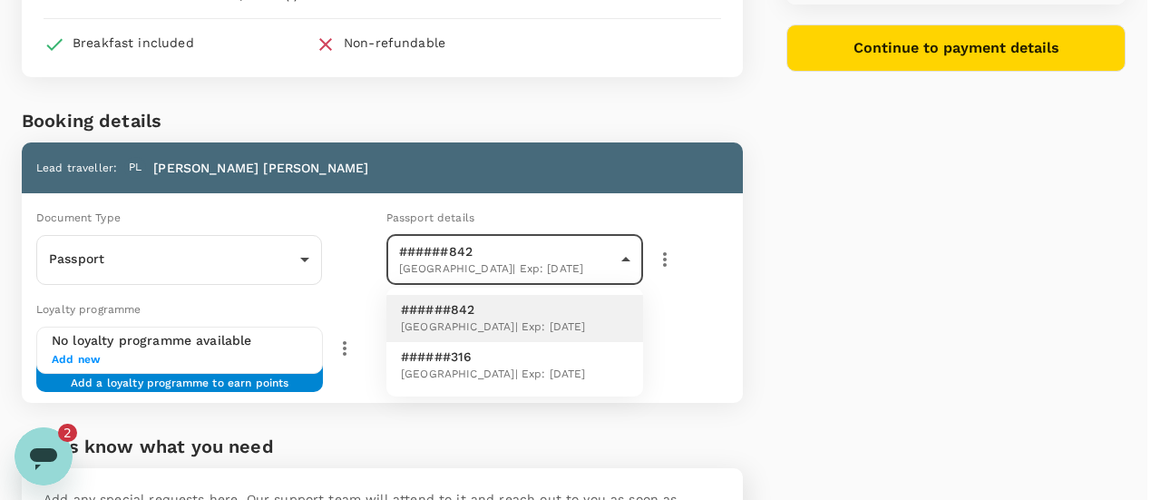
click at [561, 358] on li "######316 Australia | Exp: 14 Aug 2035" at bounding box center [514, 365] width 257 height 47
type input "81316fc8-cdb7-4f1c-8529-637ba7d3a0f6"
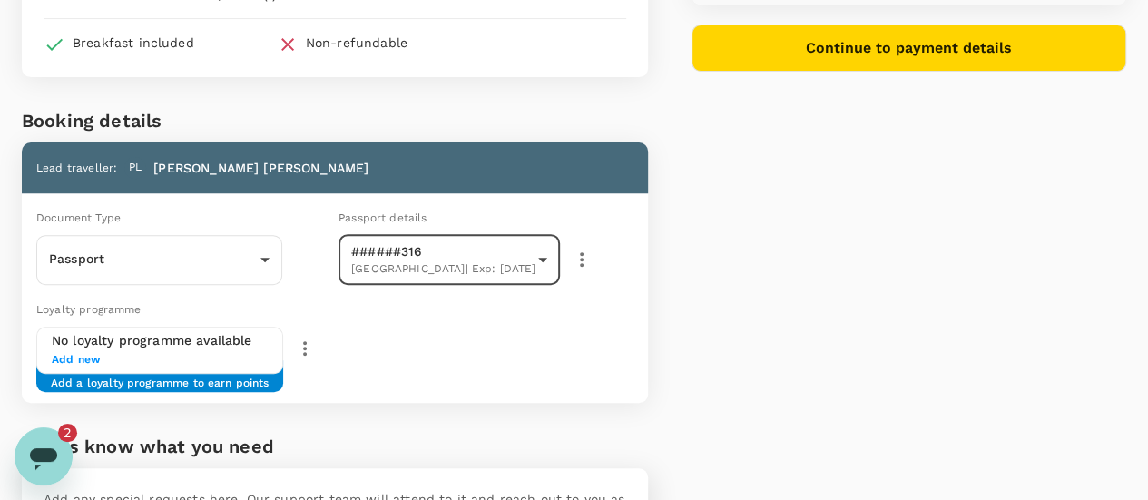
click at [854, 280] on div "Price Summary Total 1 night(s) x 1 room(s) SGD 107.81 Service fee SGD 2.25 Tota…" at bounding box center [887, 212] width 478 height 891
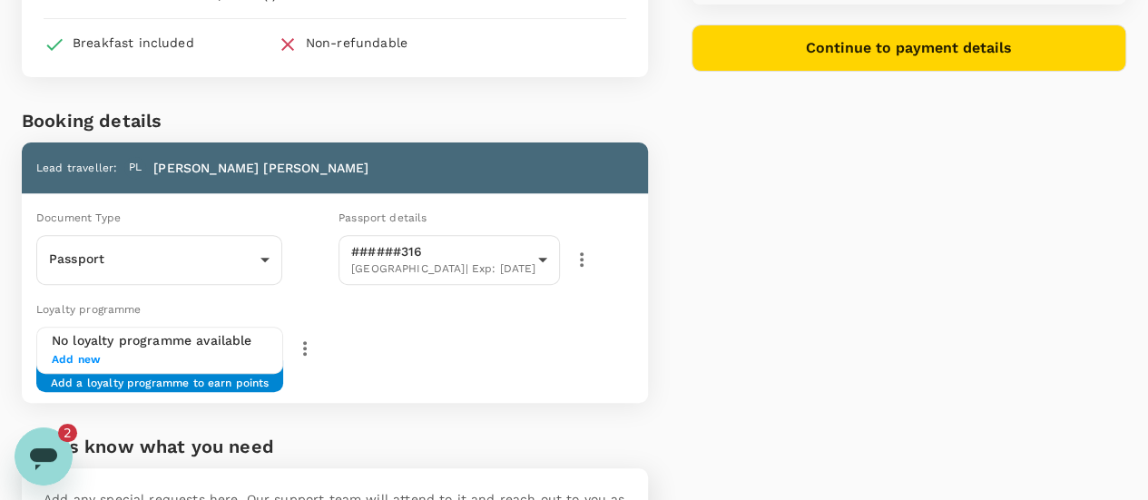
click at [316, 337] on icon "button" at bounding box center [305, 348] width 22 height 22
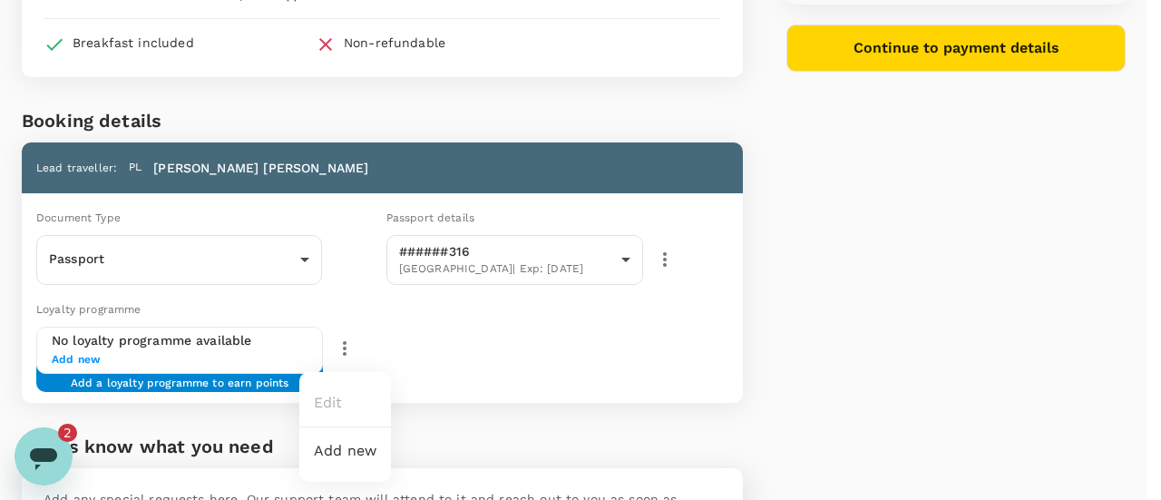
click at [514, 344] on div at bounding box center [580, 250] width 1161 height 500
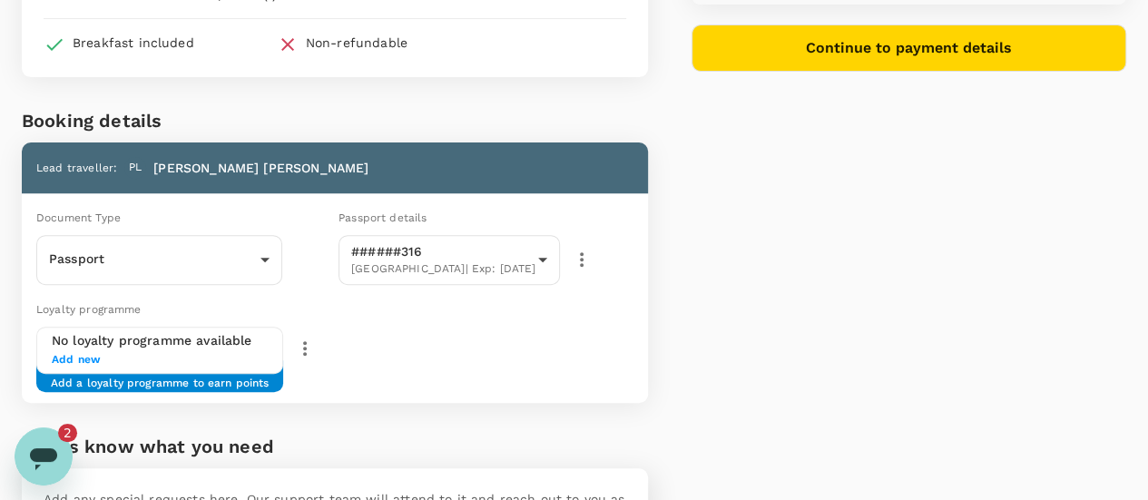
click at [648, 261] on div "Document Type Passport Passport ​ Passport details ######316 Australia | Exp: 1…" at bounding box center [331, 242] width 633 height 113
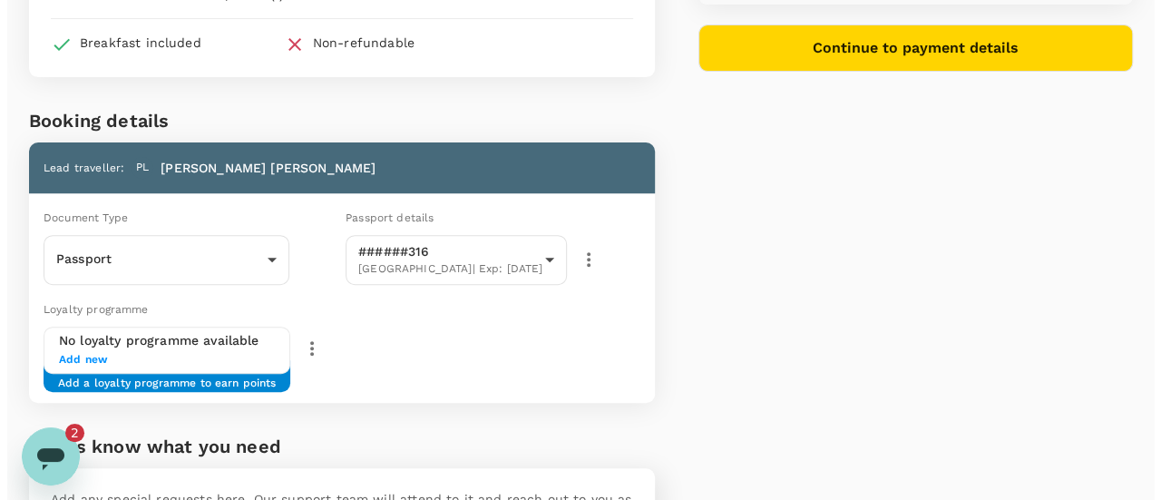
scroll to position [0, 0]
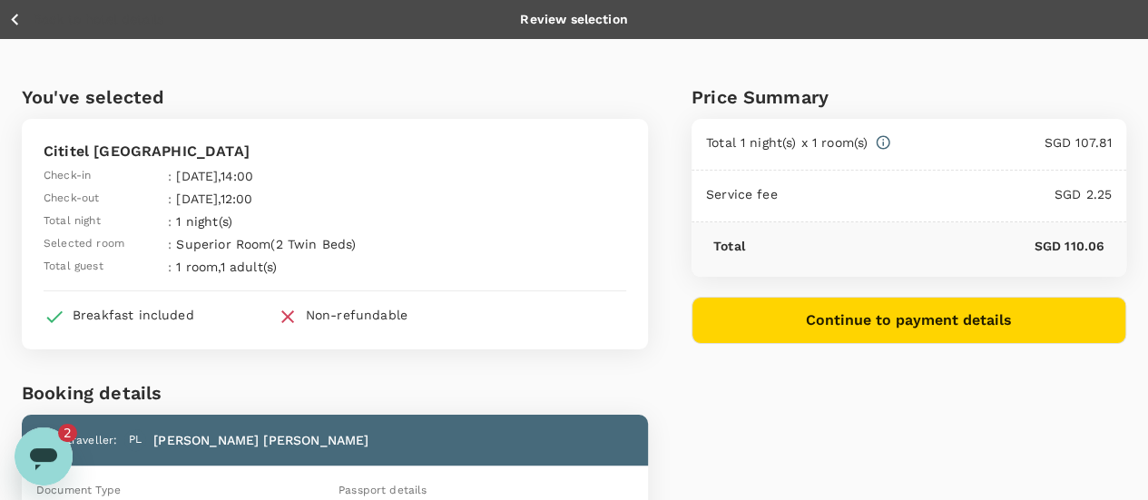
click at [948, 313] on button "Continue to payment details" at bounding box center [908, 320] width 435 height 47
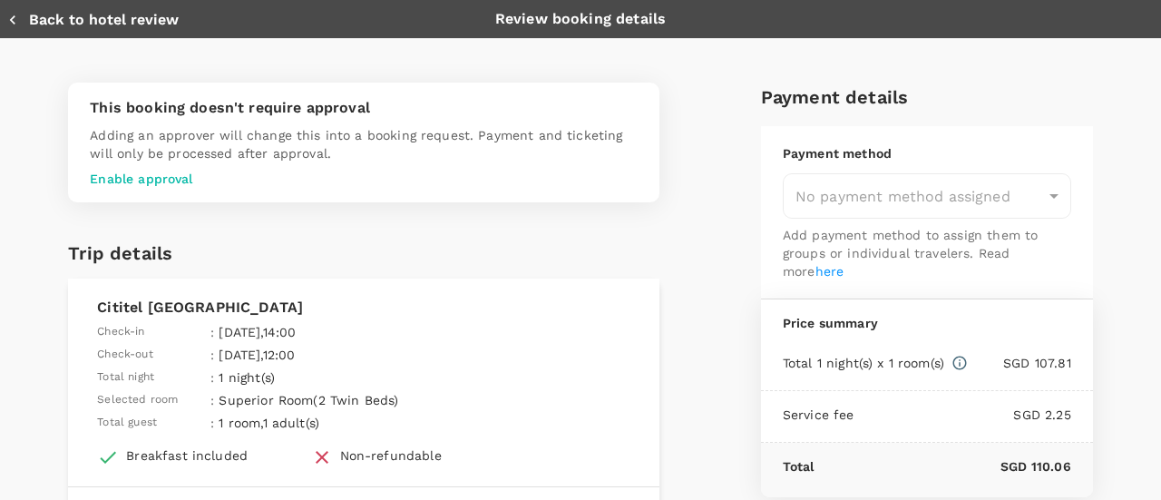
type input "9ca6ee36-36cb-4982-994b-715ae594bb55"
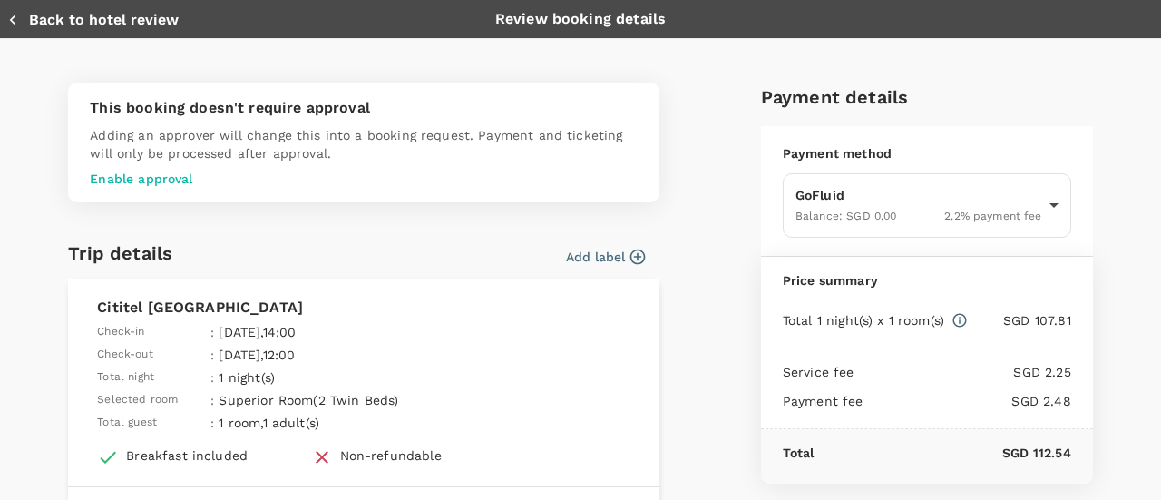
click at [143, 181] on p "Enable approval" at bounding box center [364, 179] width 548 height 18
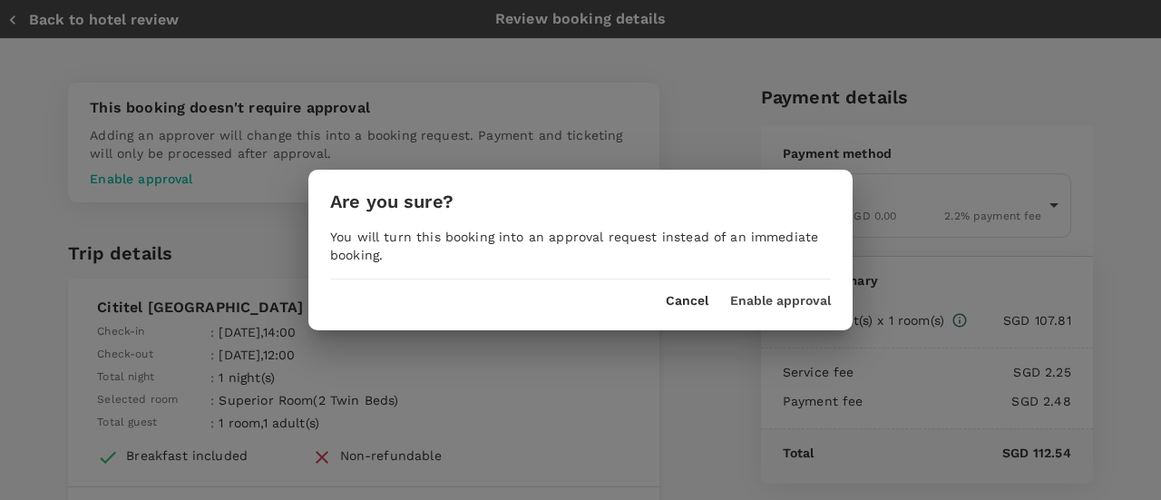
click at [802, 298] on button "Enable approval" at bounding box center [780, 301] width 101 height 15
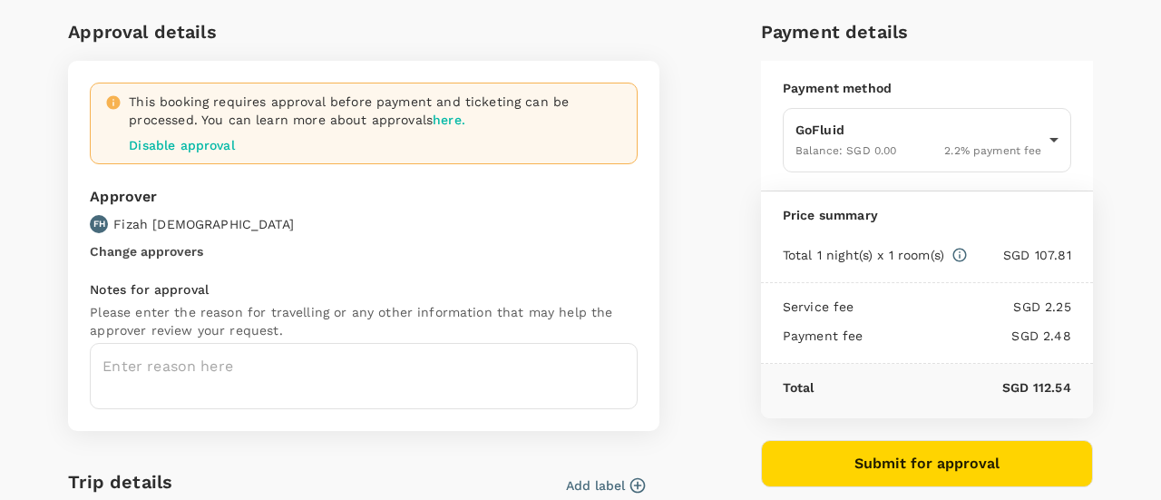
scroll to position [91, 0]
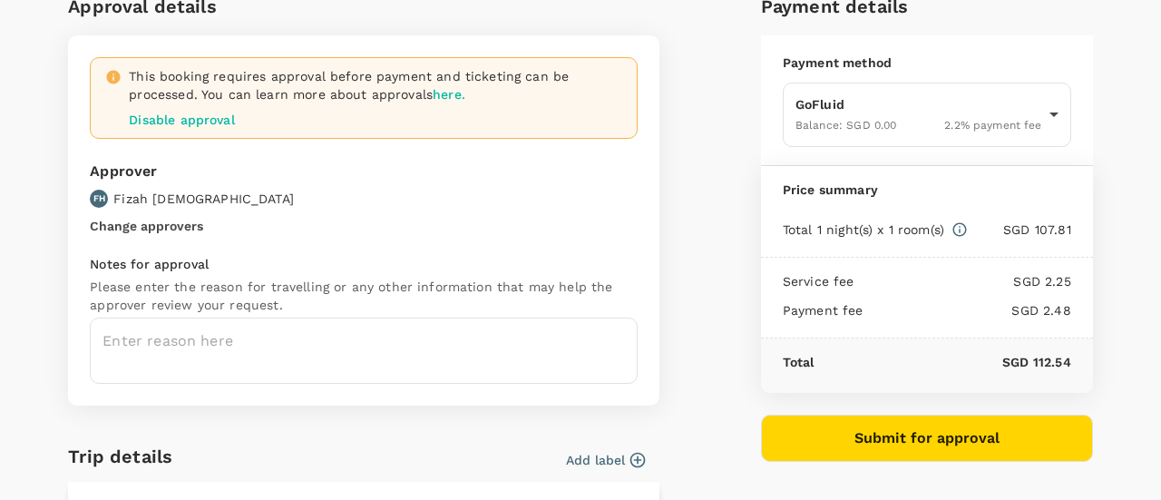
click at [186, 224] on button "Change approvers" at bounding box center [146, 226] width 113 height 15
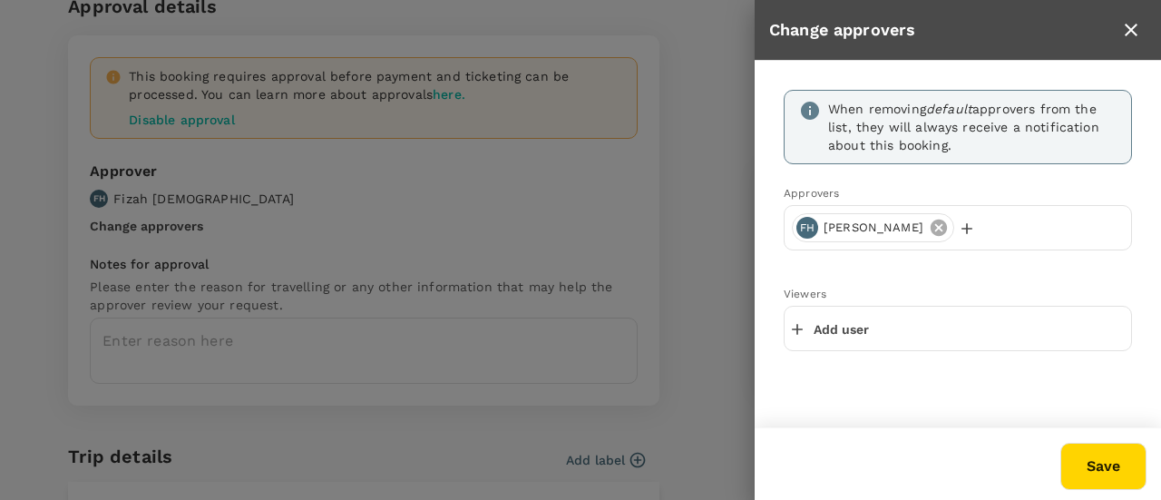
click at [929, 229] on icon at bounding box center [939, 228] width 20 height 20
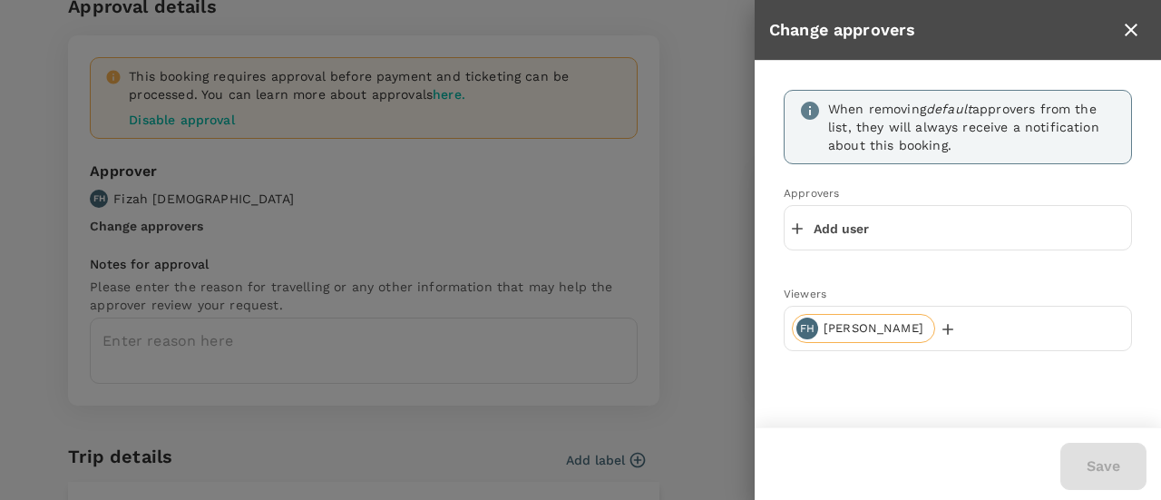
click at [909, 227] on div "Add user" at bounding box center [958, 227] width 348 height 45
click at [844, 230] on p "Add user" at bounding box center [841, 229] width 55 height 18
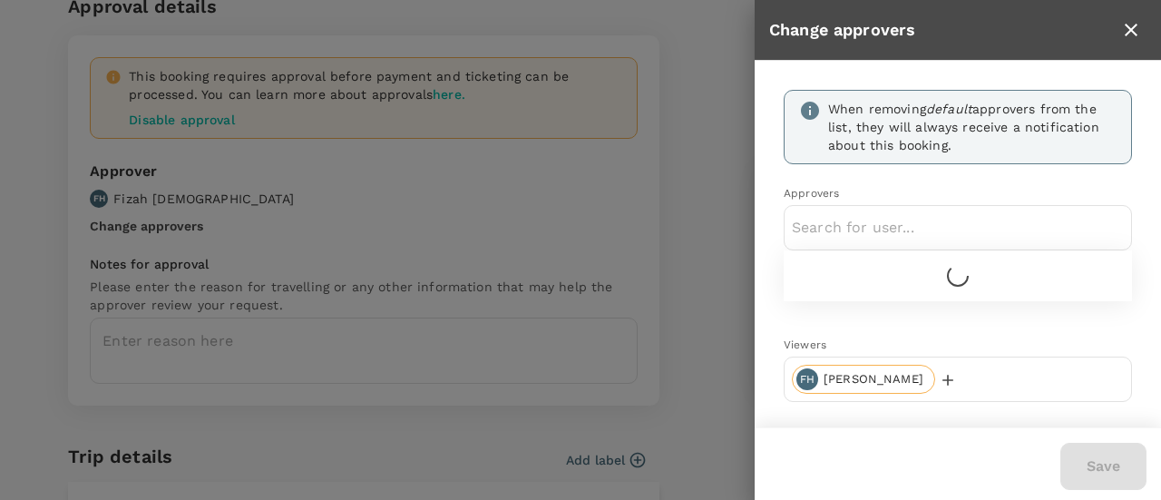
click at [844, 230] on input "text" at bounding box center [958, 227] width 332 height 29
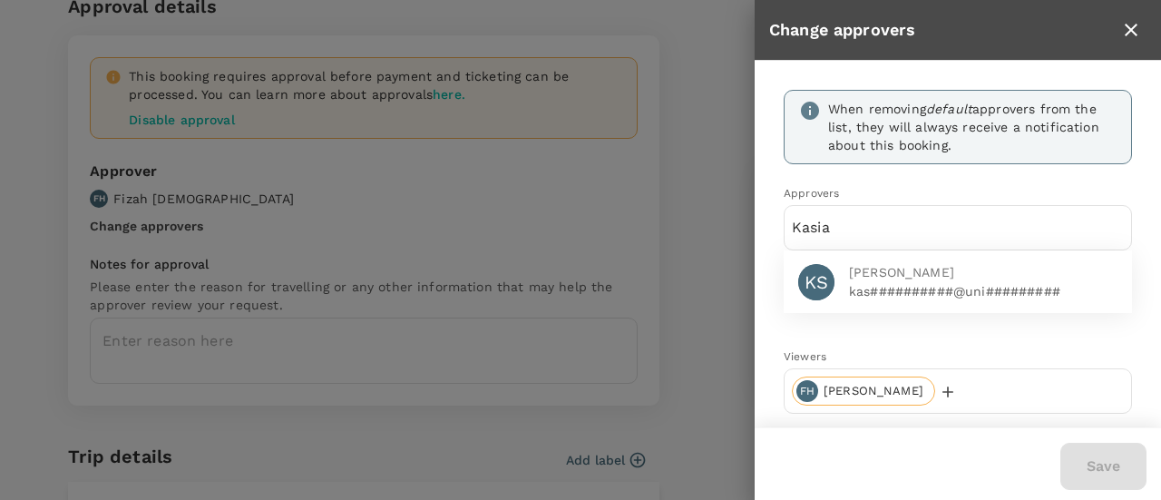
type input "Kasia"
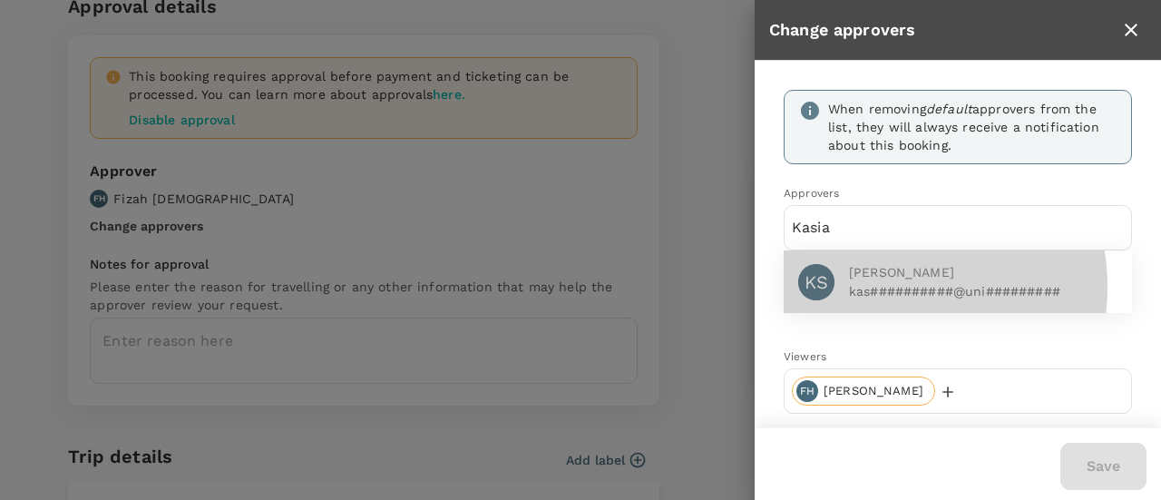
click at [884, 286] on p "kas##########@uni#########" at bounding box center [983, 291] width 269 height 18
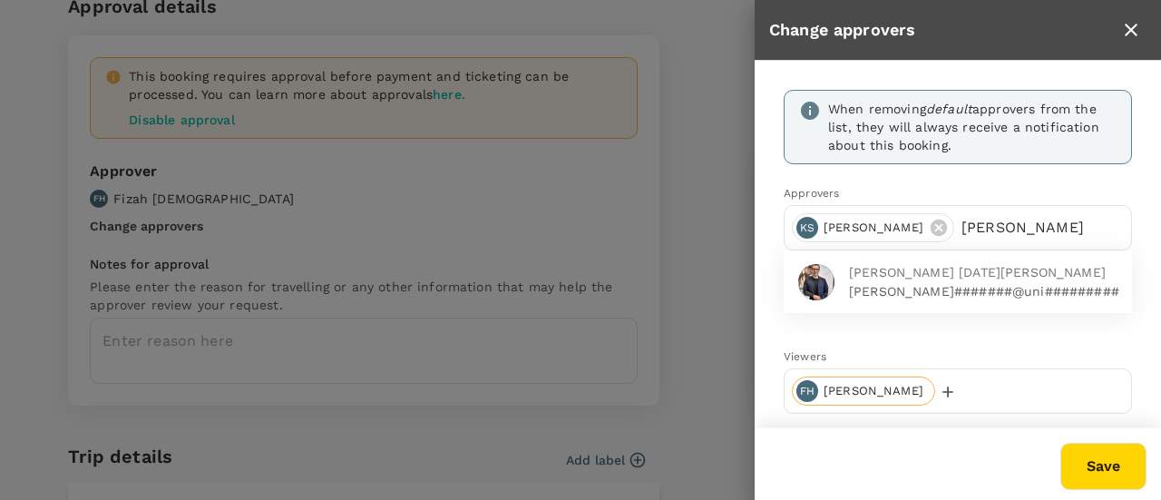
type input "tim"
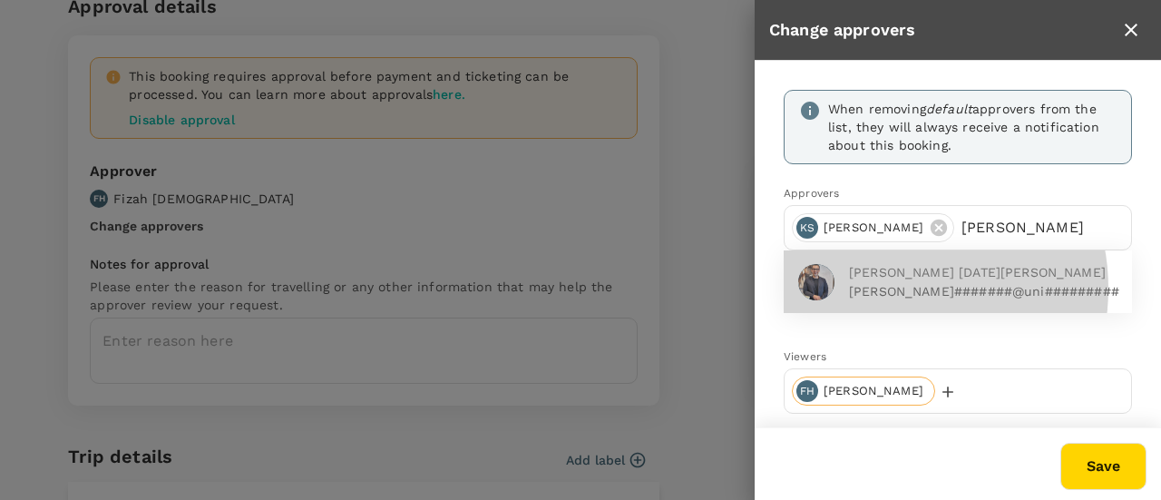
click at [884, 288] on p "tim#######@uni#########" at bounding box center [983, 291] width 269 height 18
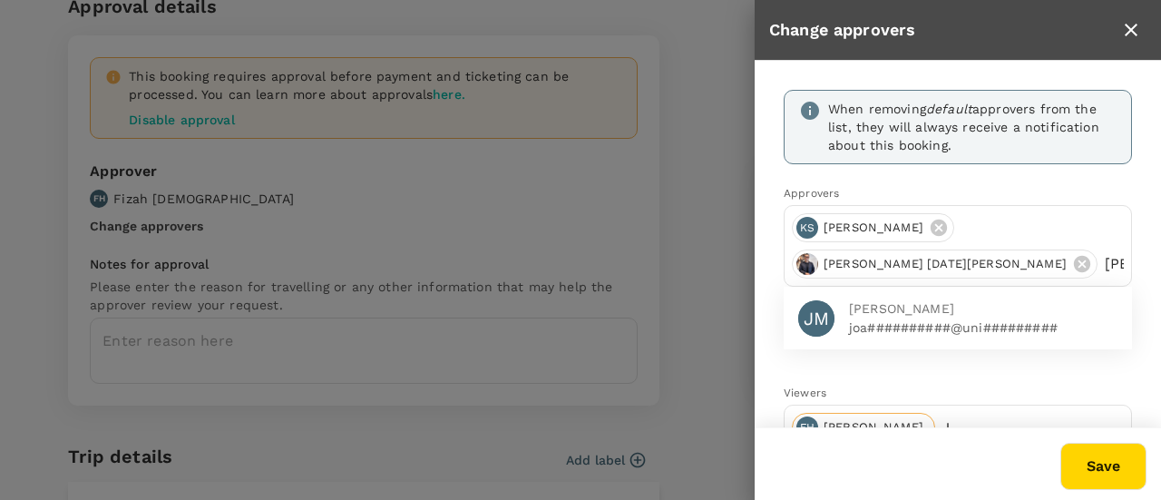
type input "joanne"
click at [895, 323] on p "joa##########@uni#########" at bounding box center [983, 327] width 269 height 18
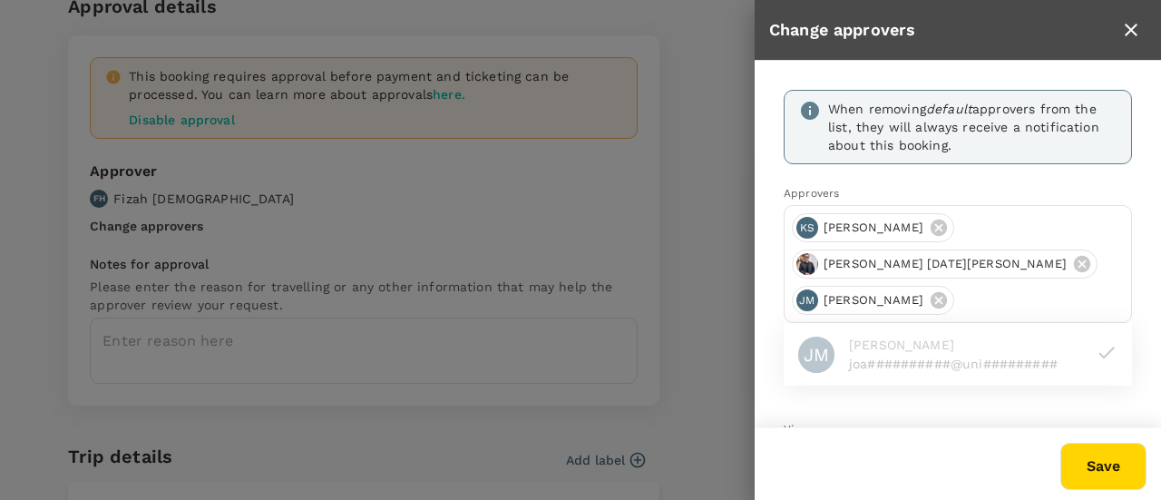
click at [729, 360] on div at bounding box center [580, 250] width 1161 height 500
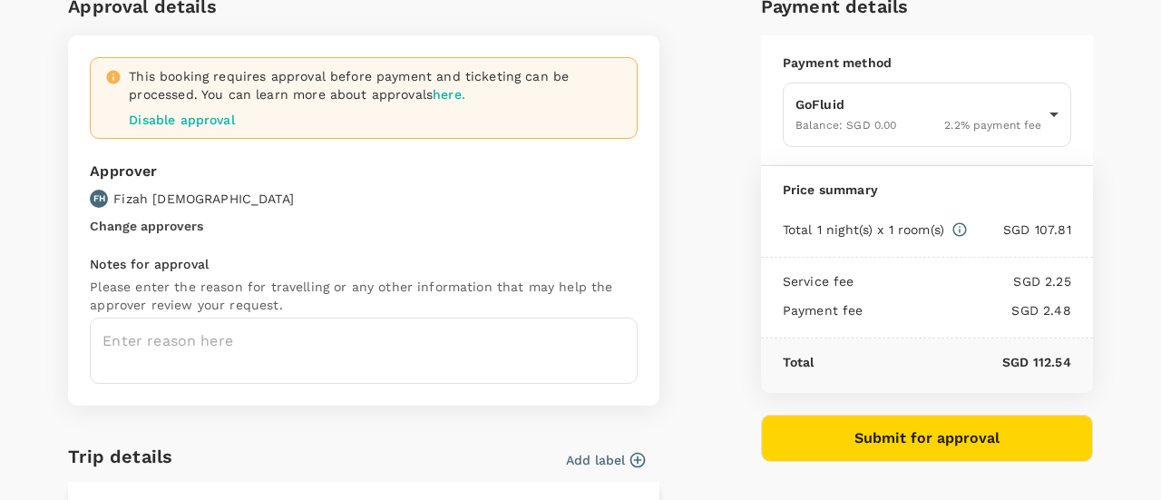
click at [155, 226] on button "Change approvers" at bounding box center [146, 226] width 113 height 15
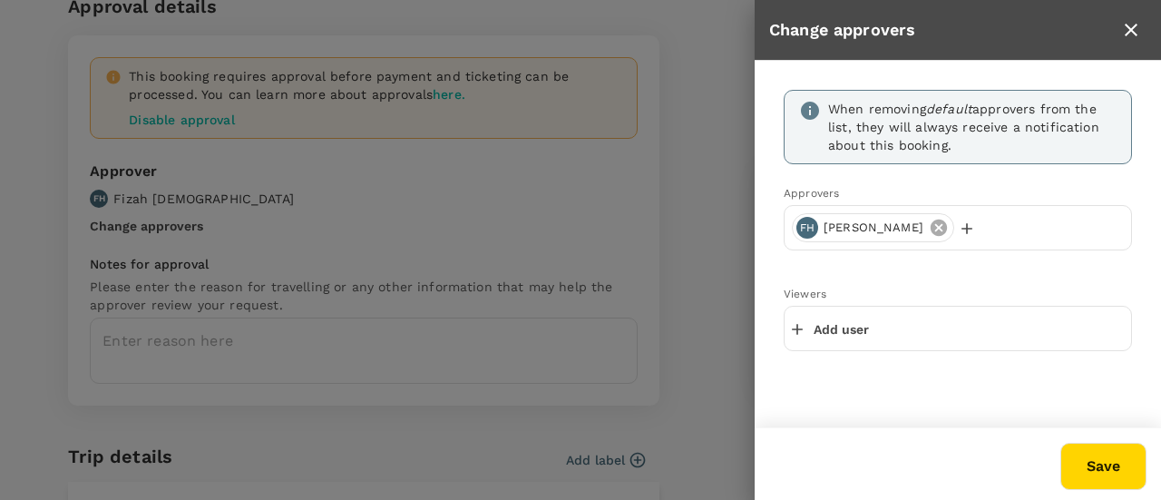
click at [931, 226] on icon at bounding box center [939, 228] width 16 height 16
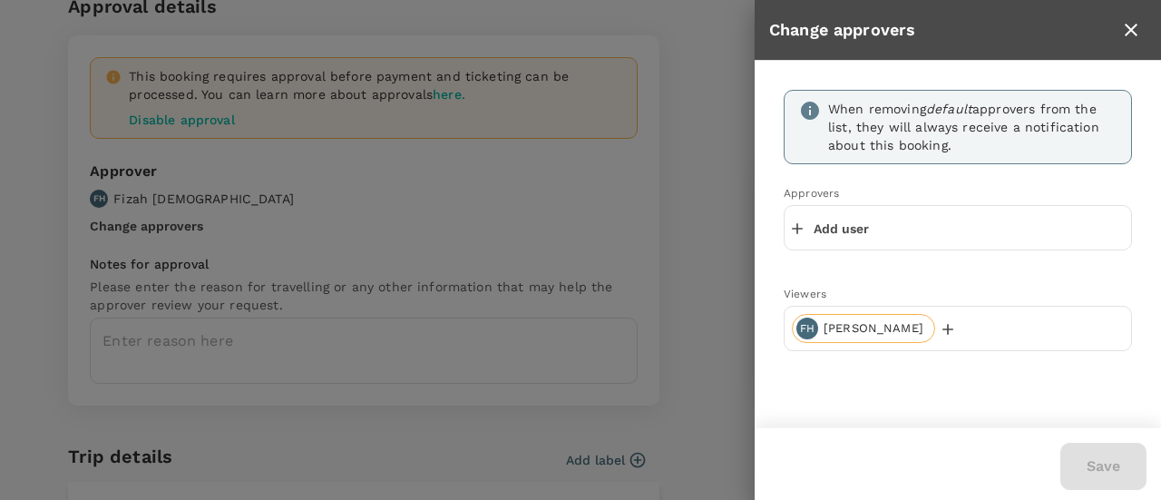
click at [893, 226] on div "Add user" at bounding box center [958, 227] width 348 height 45
click at [817, 230] on p "Add user" at bounding box center [841, 229] width 55 height 18
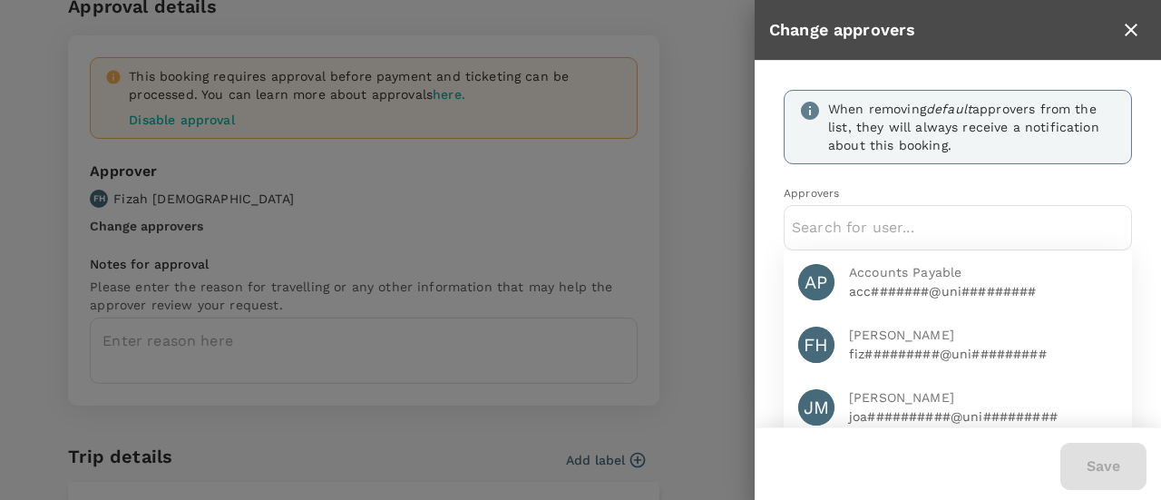
click at [817, 230] on input "text" at bounding box center [958, 227] width 332 height 29
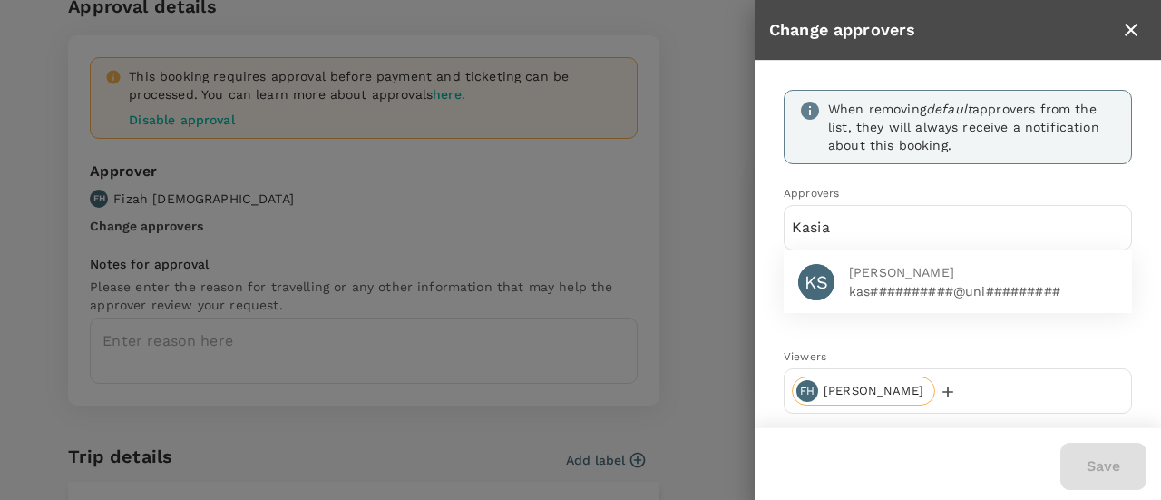
type input "Kasia"
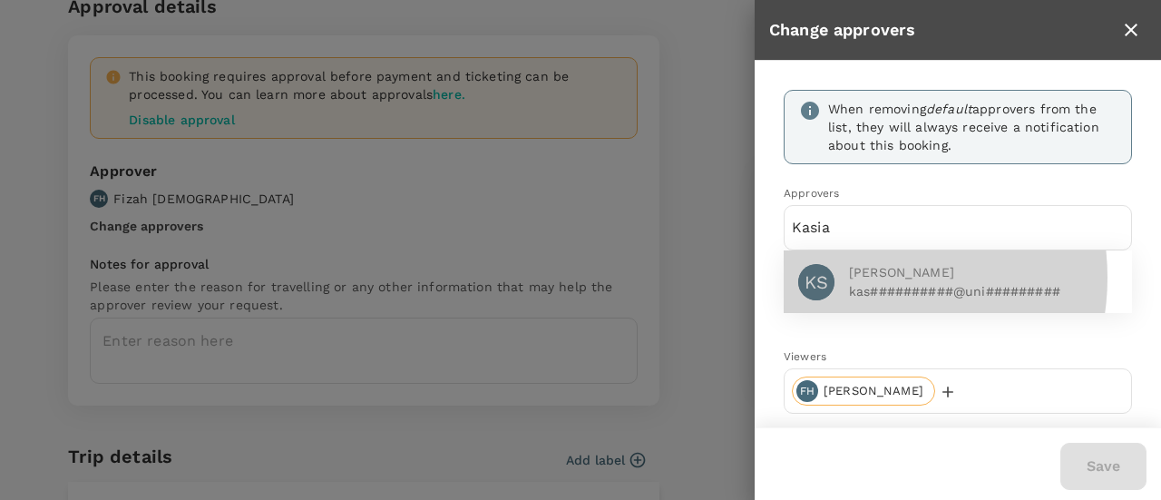
click at [849, 277] on span "Kasia Soheili" at bounding box center [983, 272] width 269 height 19
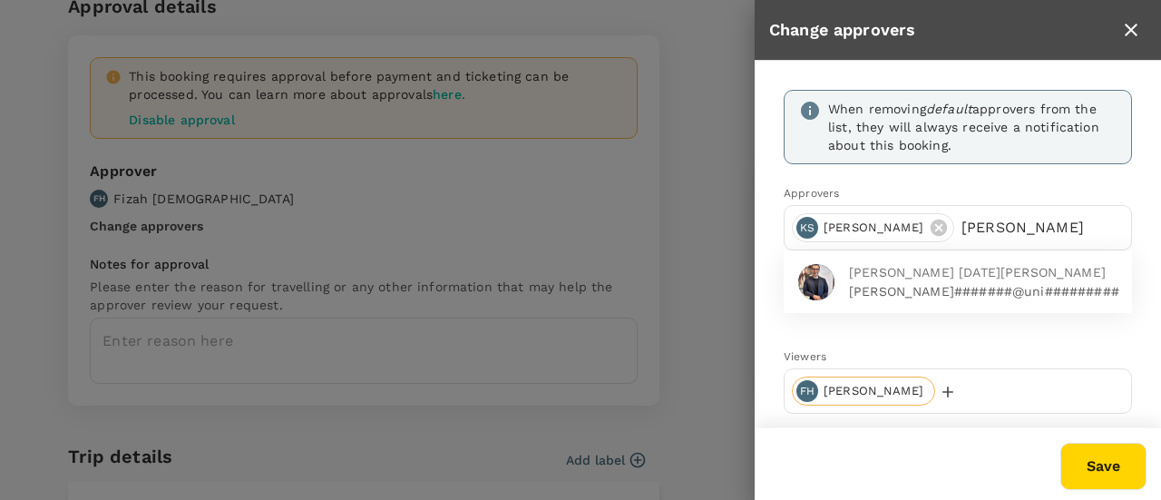
type input "tim"
click at [882, 272] on span "Timothy Luther Noel Larson" at bounding box center [983, 272] width 269 height 19
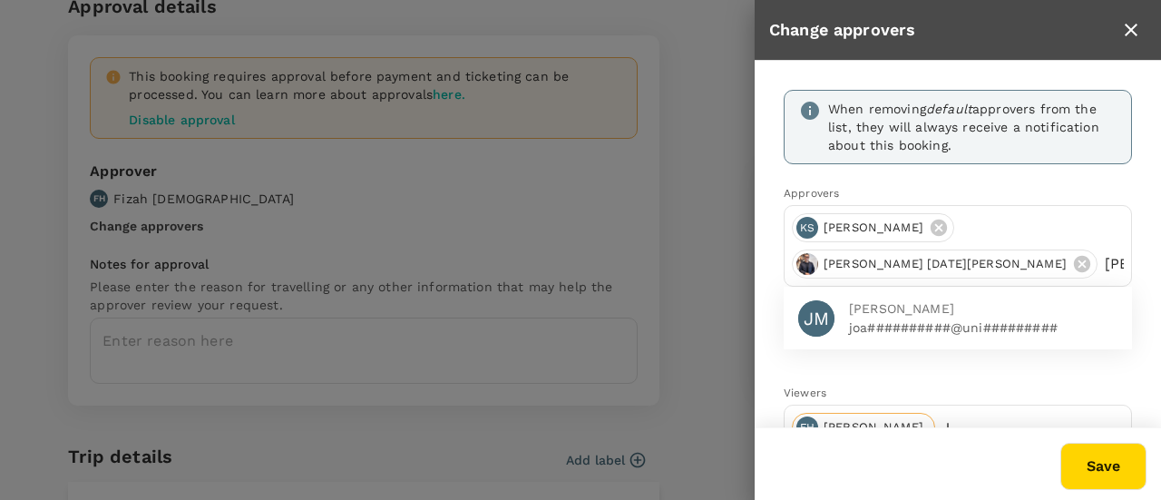
type input "joanne"
click at [899, 309] on span "Joanne Morris" at bounding box center [983, 308] width 269 height 19
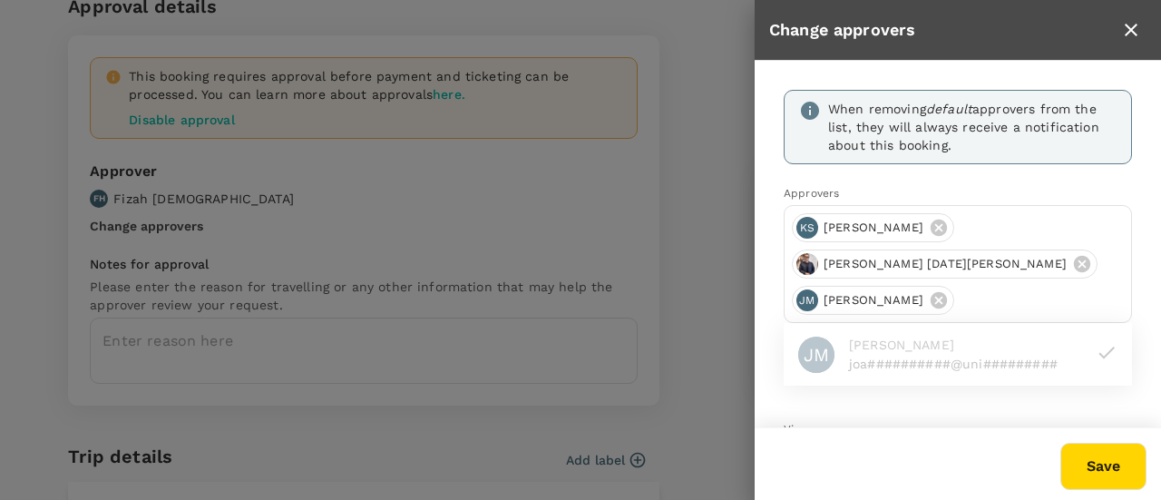
click at [1093, 482] on button "Save" at bounding box center [1104, 466] width 86 height 47
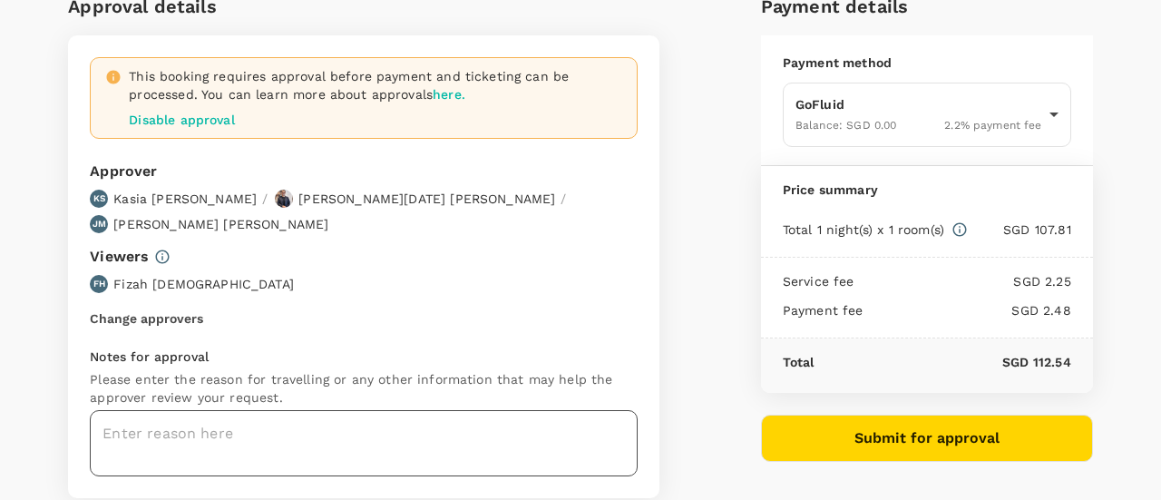
click at [383, 410] on textarea at bounding box center [364, 443] width 548 height 66
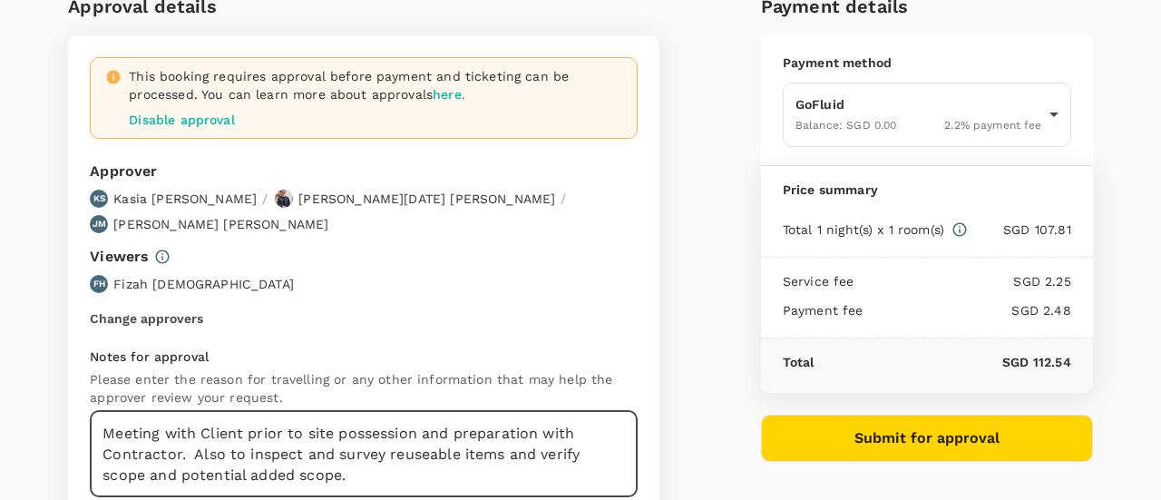
click at [180, 426] on textarea "Meeting with Client prior to site possession and preparation with Contractor. A…" at bounding box center [364, 453] width 548 height 87
click at [408, 445] on textarea "Meeting with Client prior to site possession and preparation with Contractor (D…" at bounding box center [364, 453] width 548 height 87
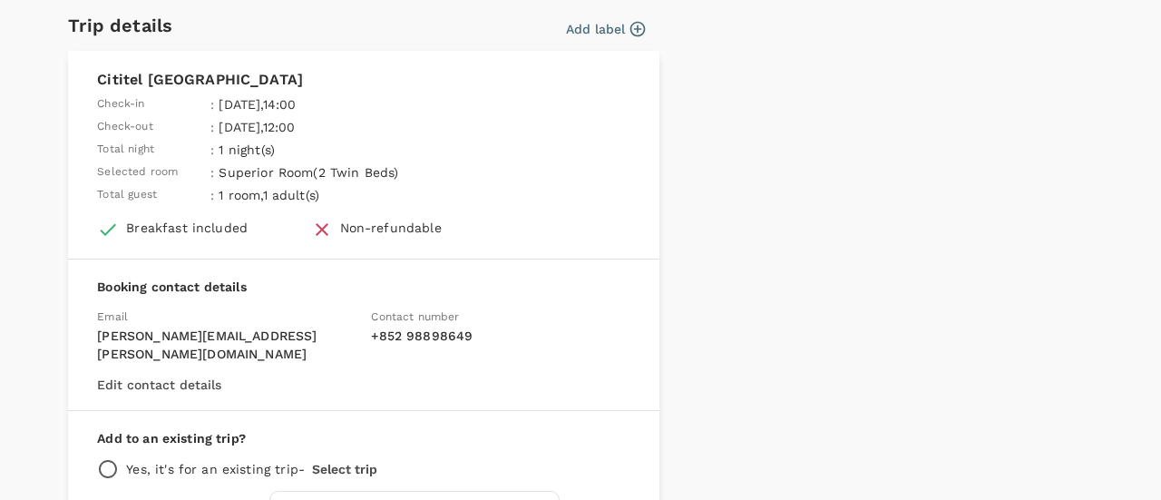
scroll to position [725, 0]
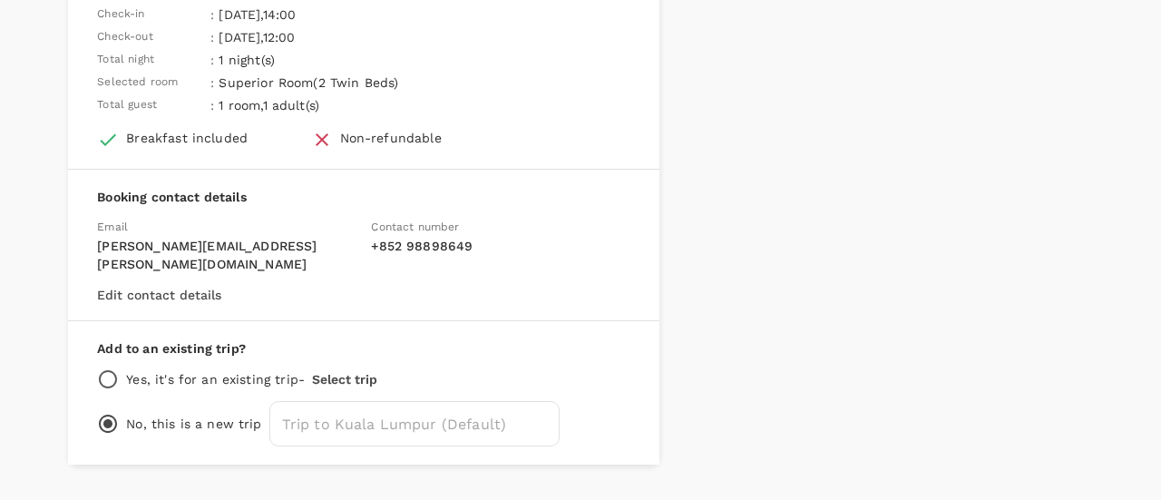
type textarea "Meeting with Client prior to site possession and preparation with Contractor (D…"
click at [334, 372] on button "Select trip" at bounding box center [344, 379] width 65 height 15
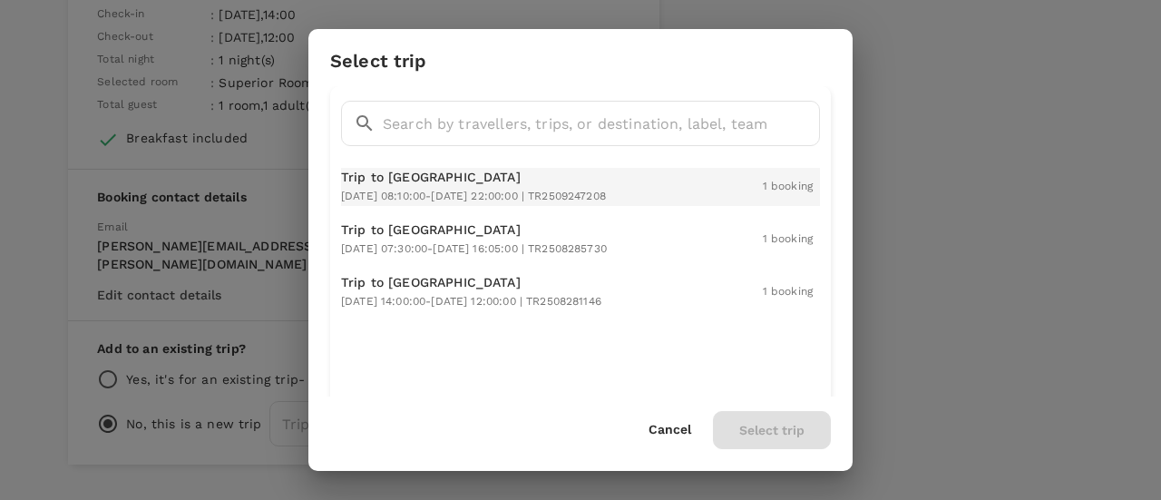
click at [443, 182] on p "Trip to Kuala Lumpur" at bounding box center [473, 177] width 265 height 18
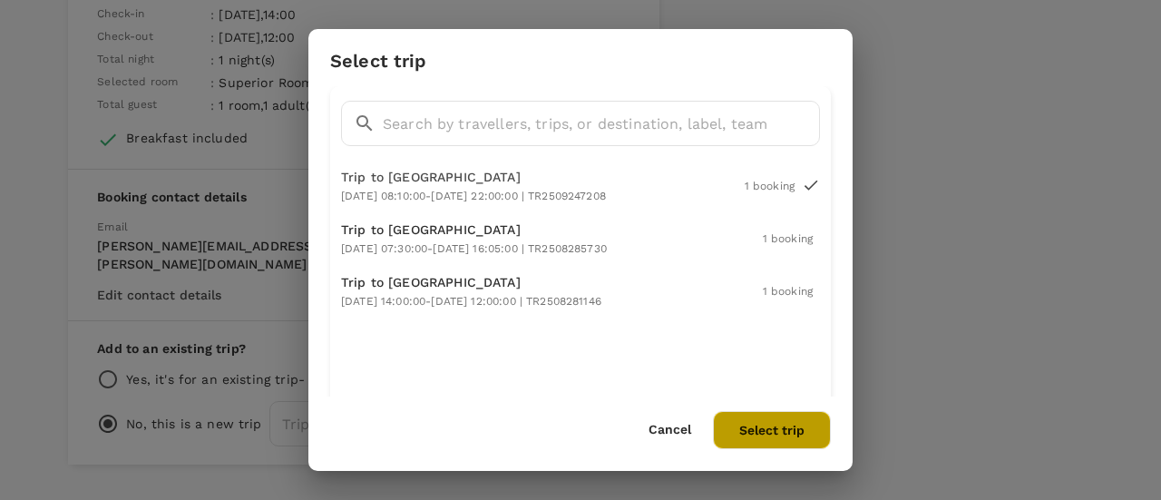
click at [777, 433] on button "Select trip" at bounding box center [772, 430] width 118 height 38
radio input "true"
radio input "false"
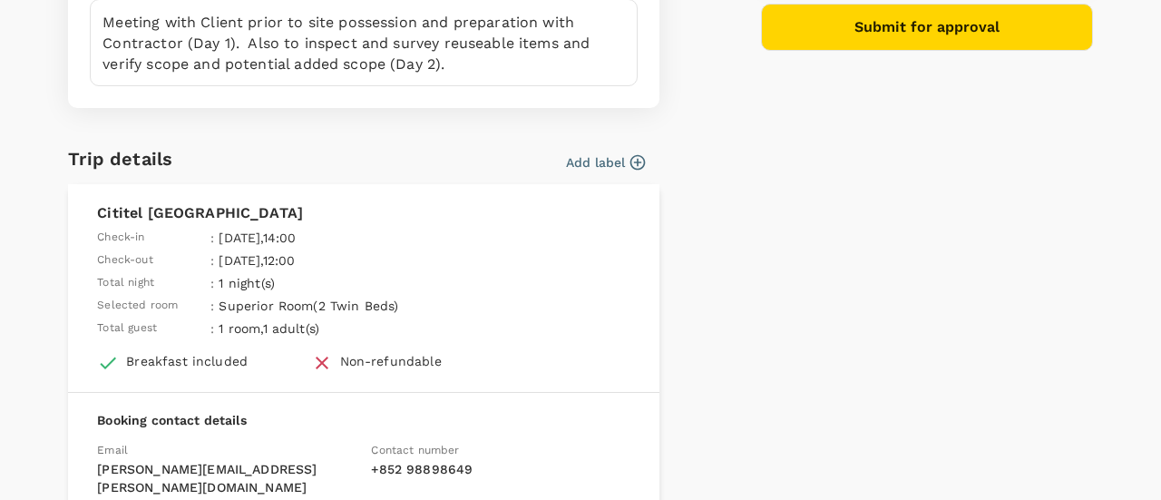
scroll to position [429, 0]
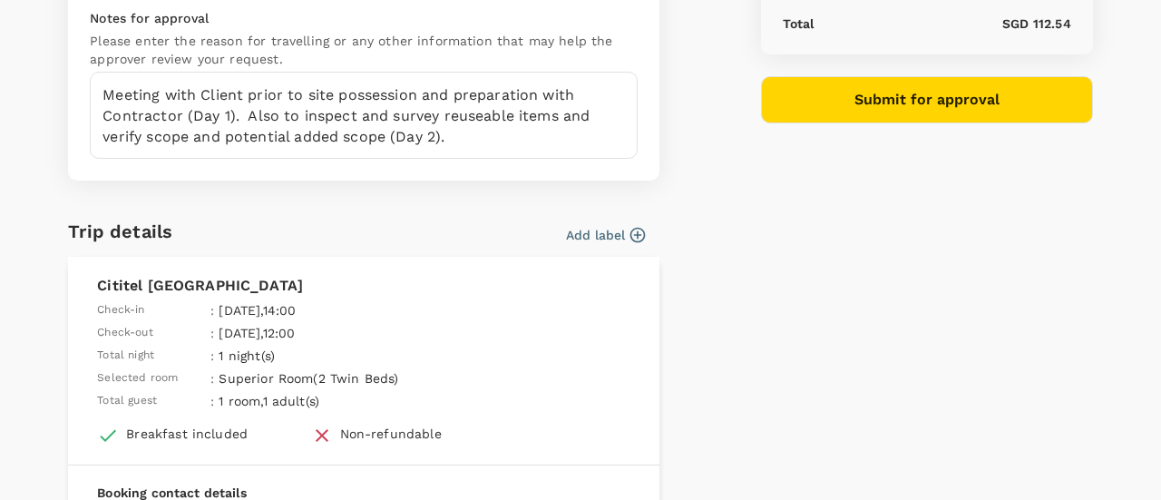
click at [636, 226] on icon "button" at bounding box center [638, 235] width 18 height 18
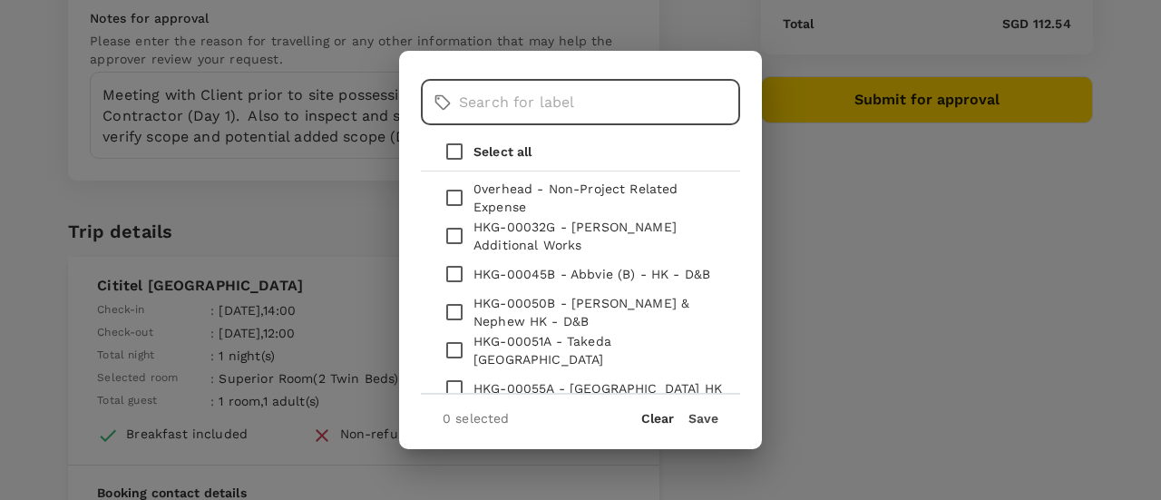
click at [598, 101] on input "text" at bounding box center [599, 102] width 281 height 45
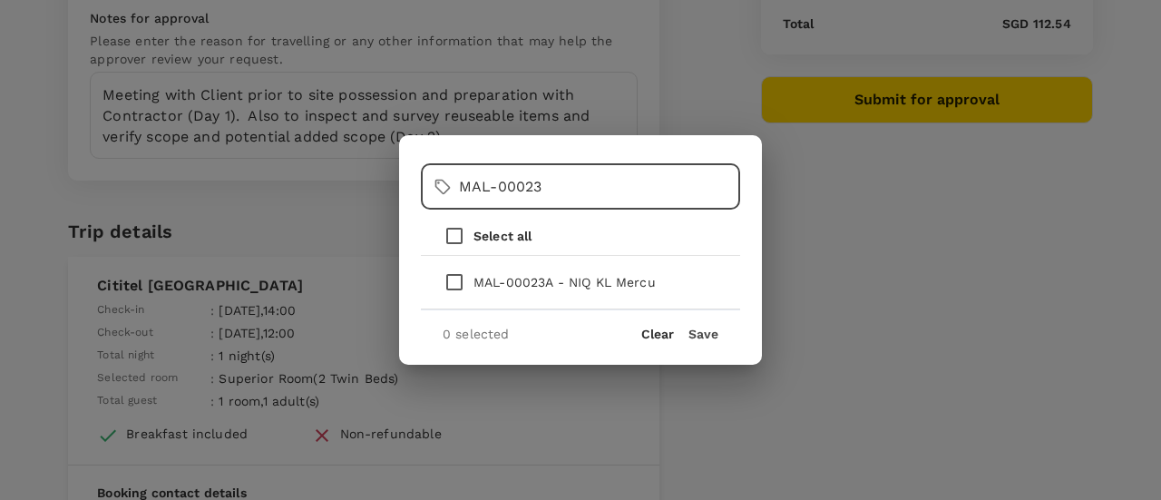
type input "MAL-00023"
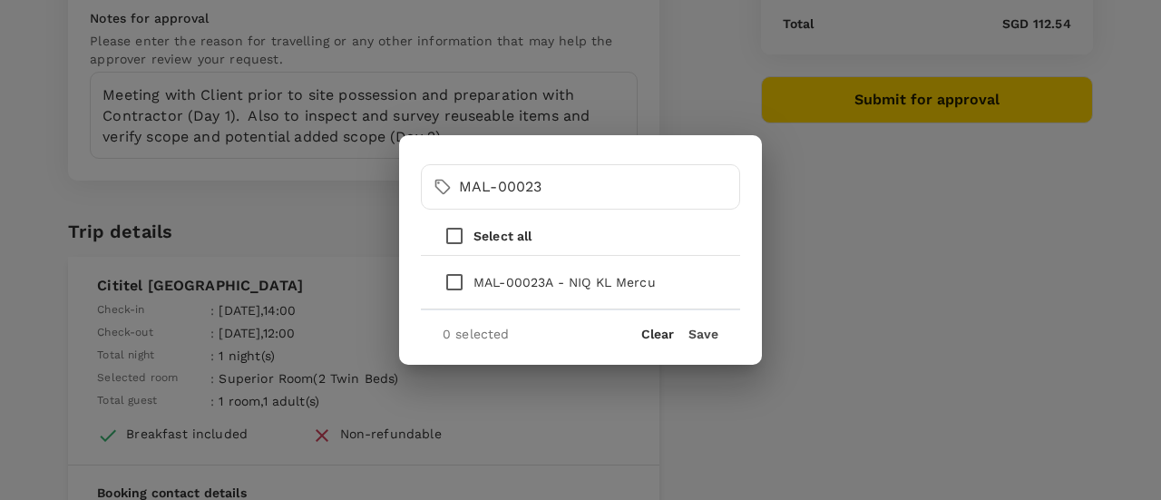
click at [544, 282] on p "MAL-00023A - NIQ KL Mercu" at bounding box center [565, 282] width 182 height 18
click at [459, 284] on input "checkbox" at bounding box center [454, 282] width 38 height 38
checkbox input "true"
click at [714, 329] on button "Save" at bounding box center [704, 334] width 30 height 15
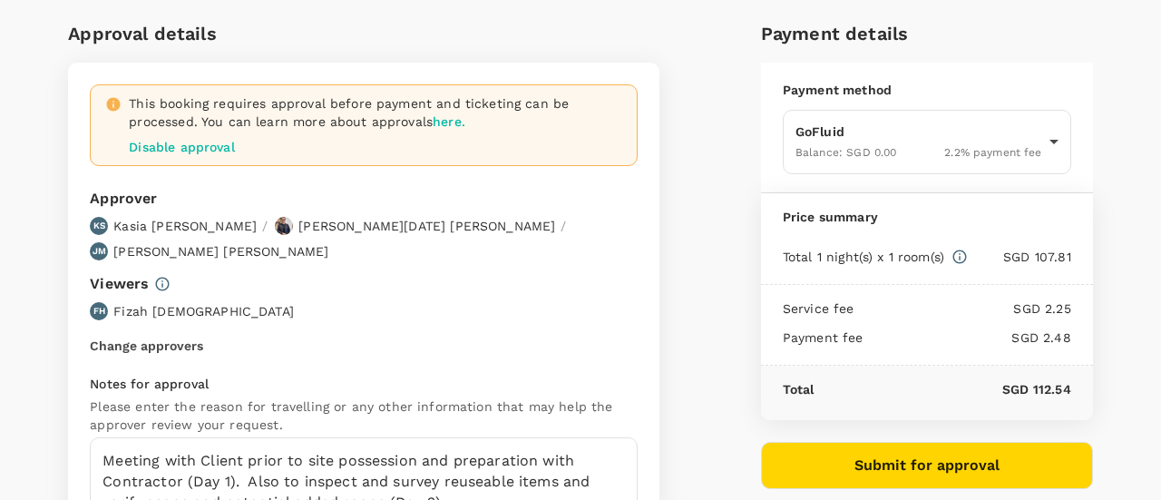
scroll to position [91, 0]
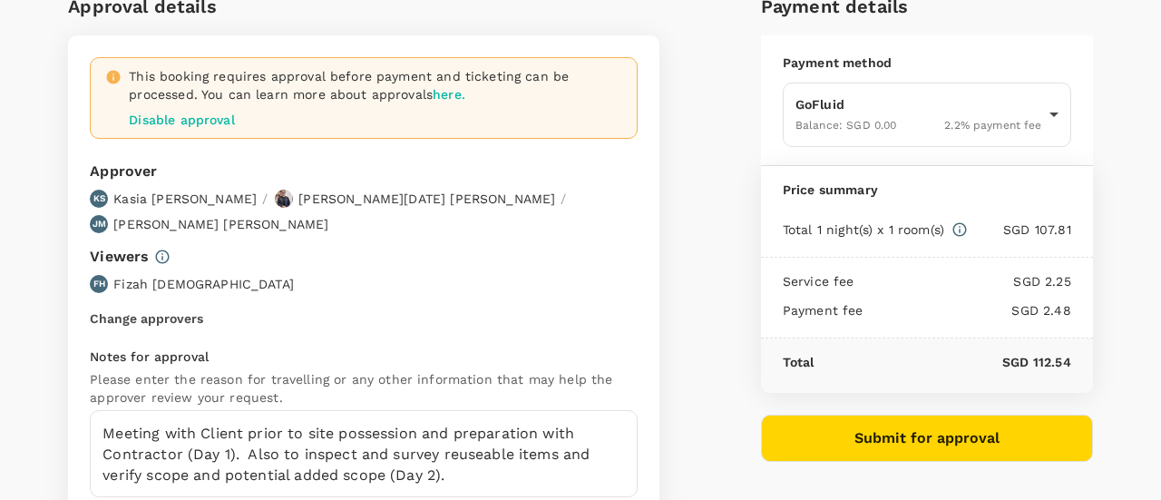
click at [960, 444] on button "Submit for approval" at bounding box center [927, 438] width 332 height 47
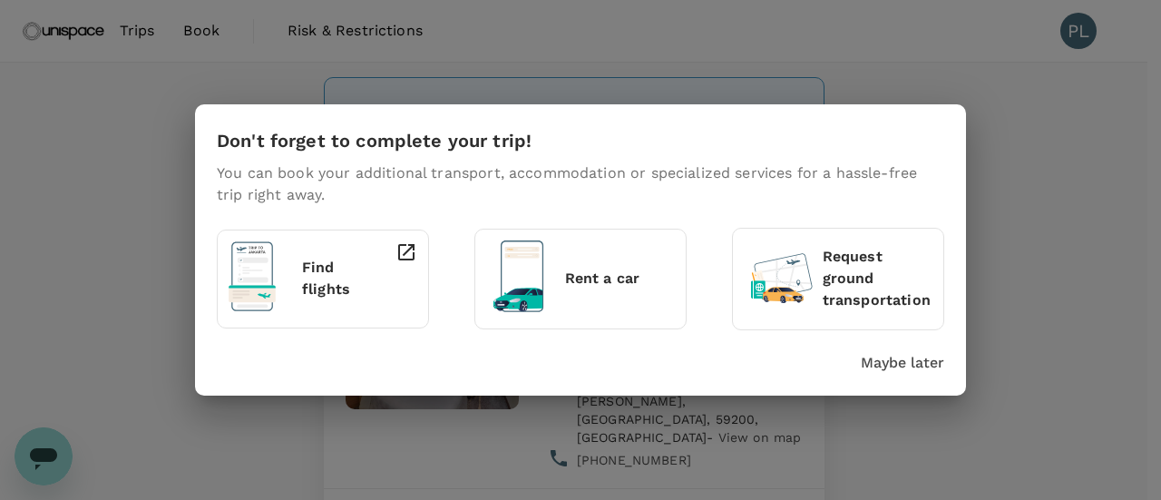
click at [699, 75] on div "Don't forget to complete your trip! You can book your additional transport, acc…" at bounding box center [580, 250] width 1161 height 500
click at [914, 360] on p "Maybe later" at bounding box center [902, 363] width 83 height 22
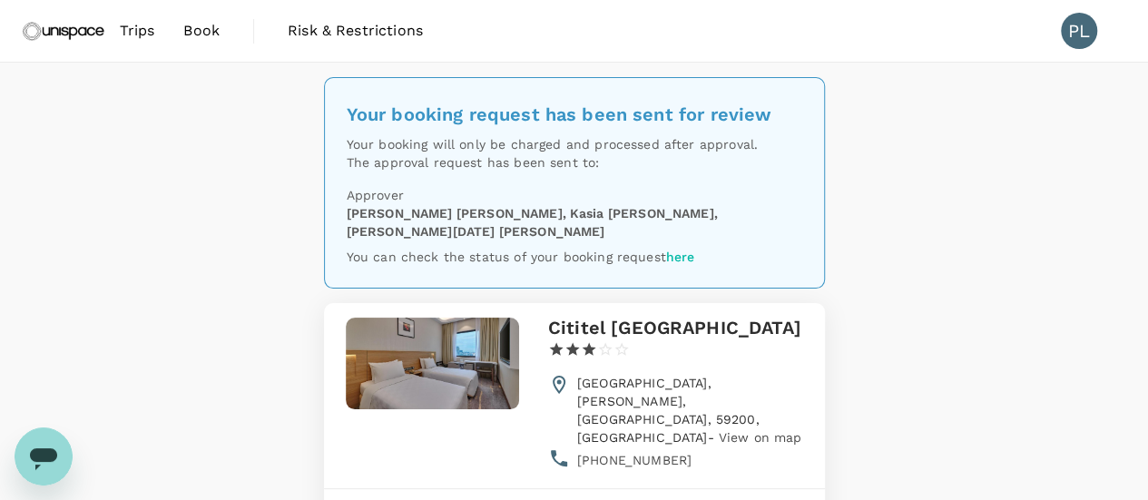
click at [924, 325] on div "Your booking request has been sent for review Your booking will only be charged…" at bounding box center [574, 378] width 1148 height 631
click at [914, 219] on div "Your booking request has been sent for review Your booking will only be charged…" at bounding box center [574, 378] width 1148 height 631
click at [225, 171] on div "Your booking request has been sent for review Your booking will only be charged…" at bounding box center [574, 378] width 1148 height 631
